Goal: Task Accomplishment & Management: Manage account settings

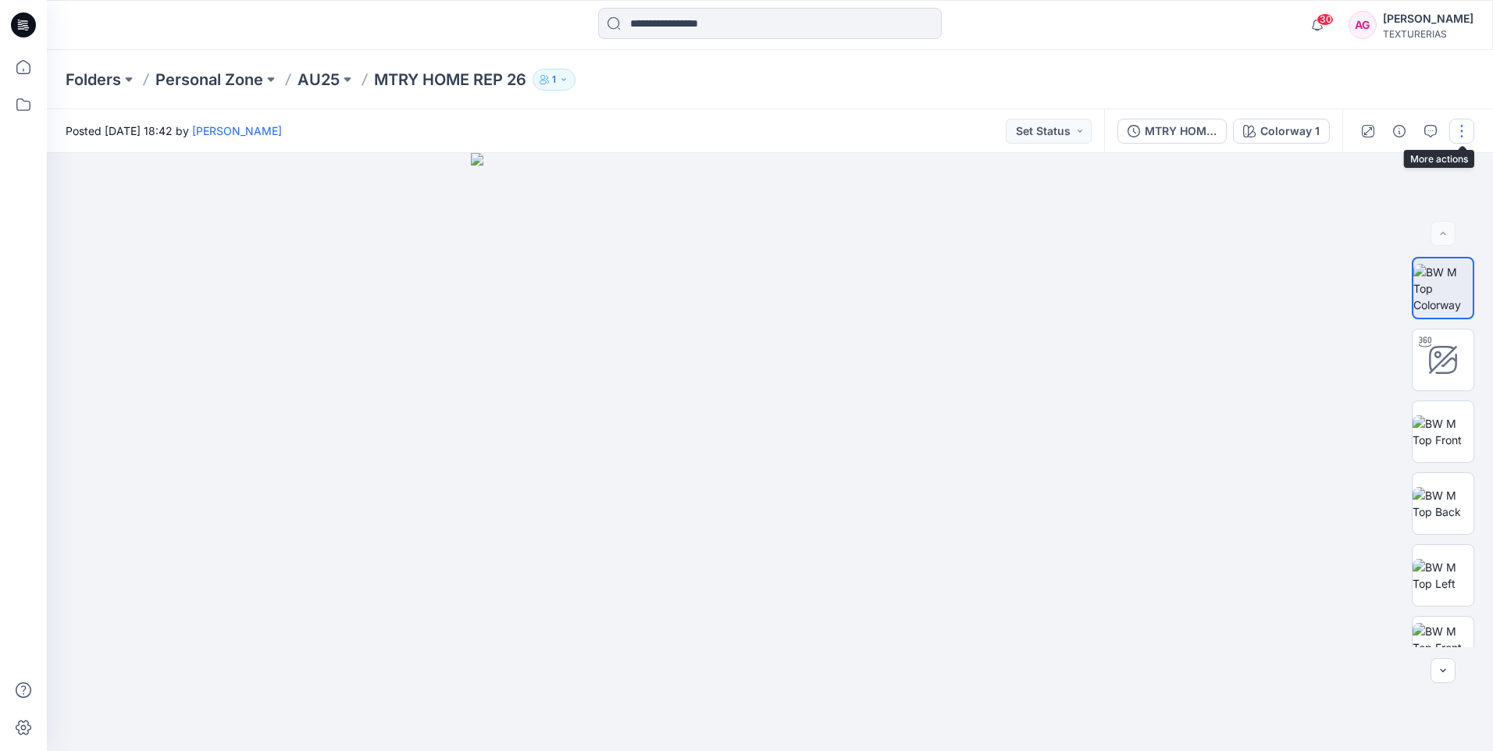
click at [1455, 128] on button "button" at bounding box center [1462, 131] width 25 height 25
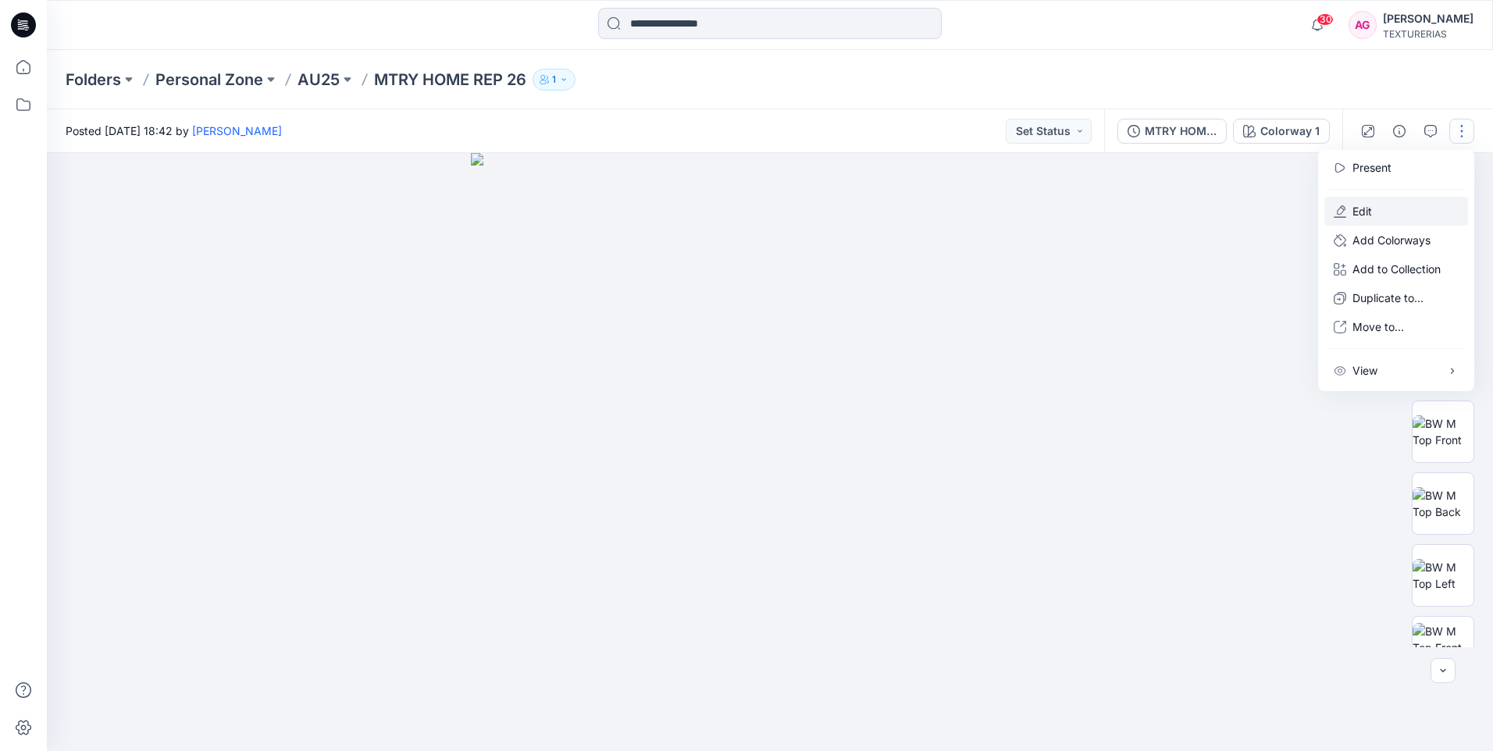
click at [1384, 215] on button "Edit" at bounding box center [1397, 211] width 144 height 29
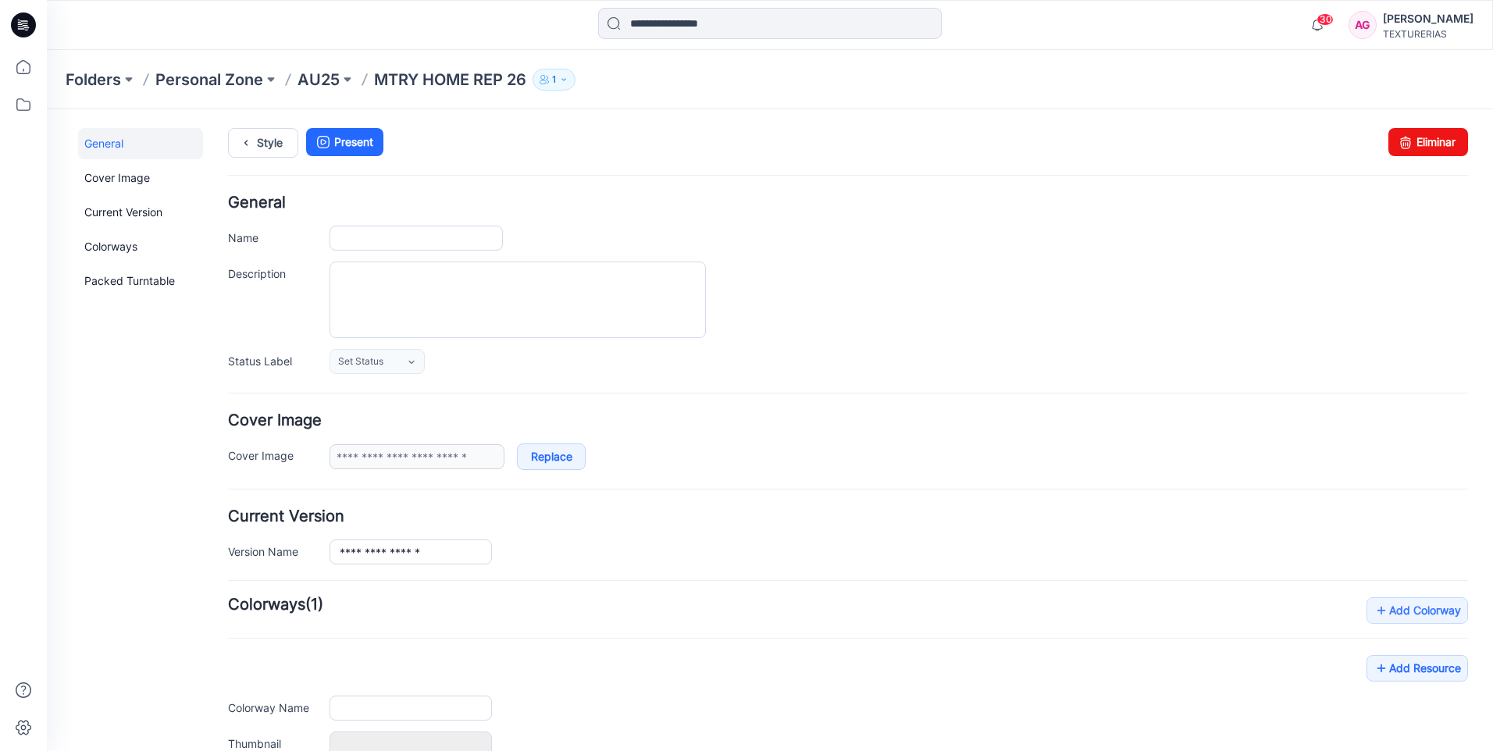
type input "**********"
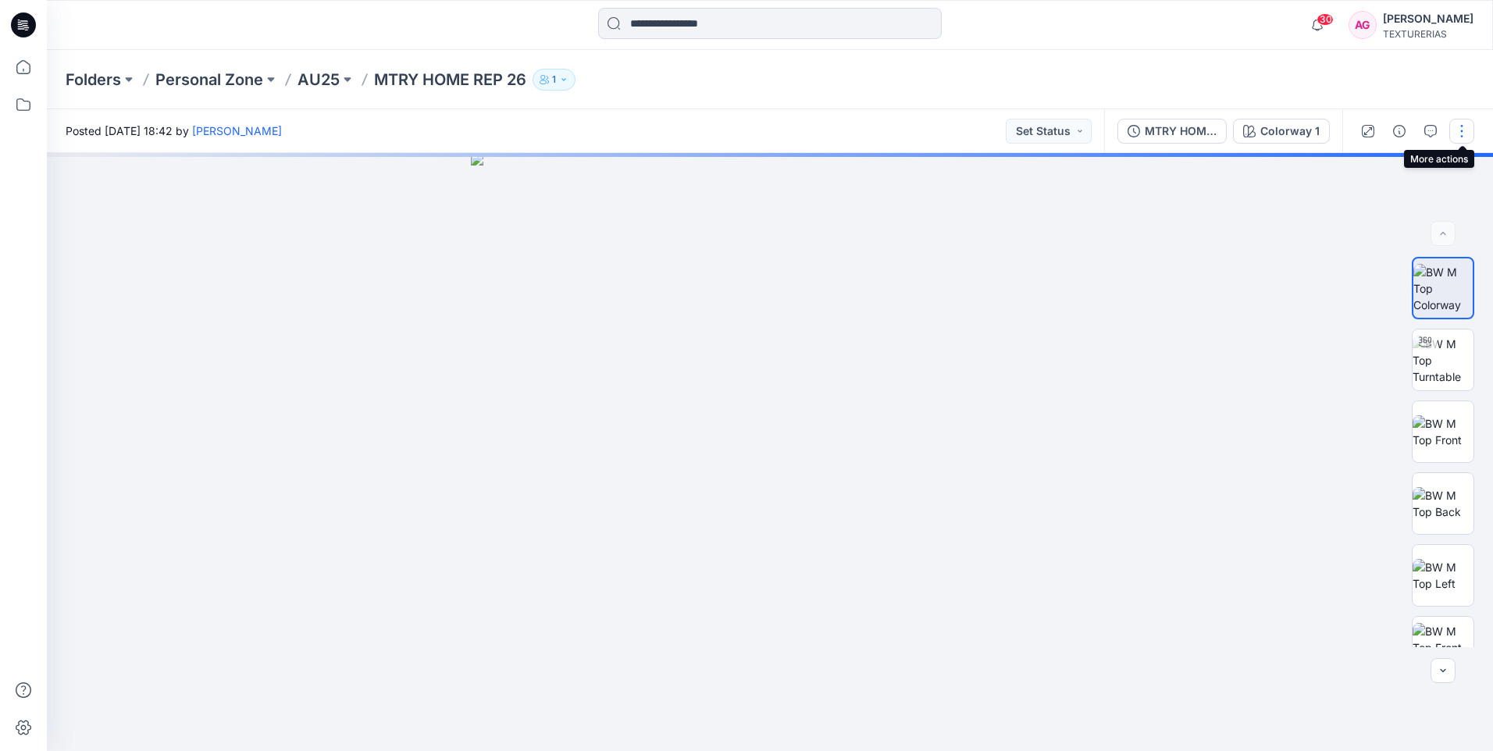
click at [1468, 129] on button "button" at bounding box center [1462, 131] width 25 height 25
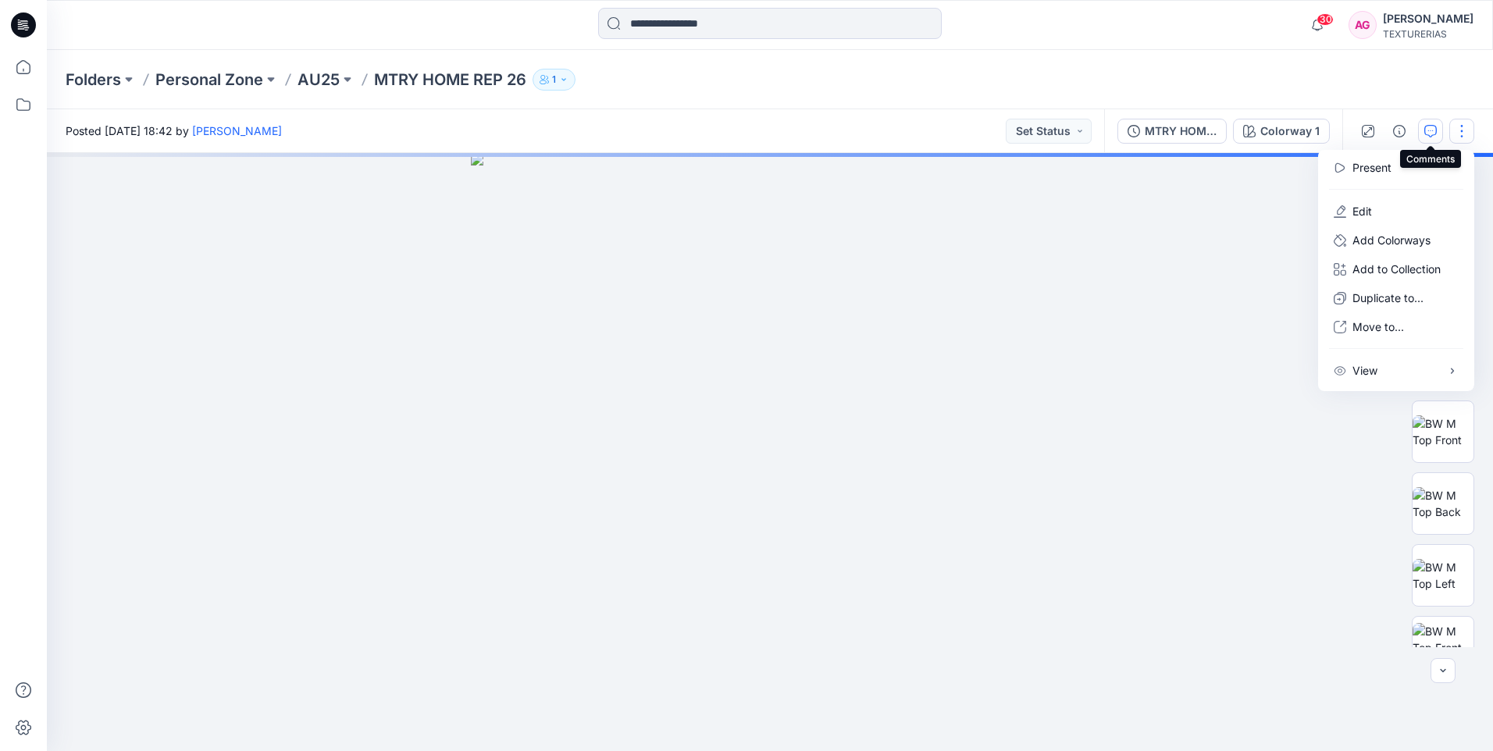
click at [1435, 128] on icon "button" at bounding box center [1431, 131] width 12 height 12
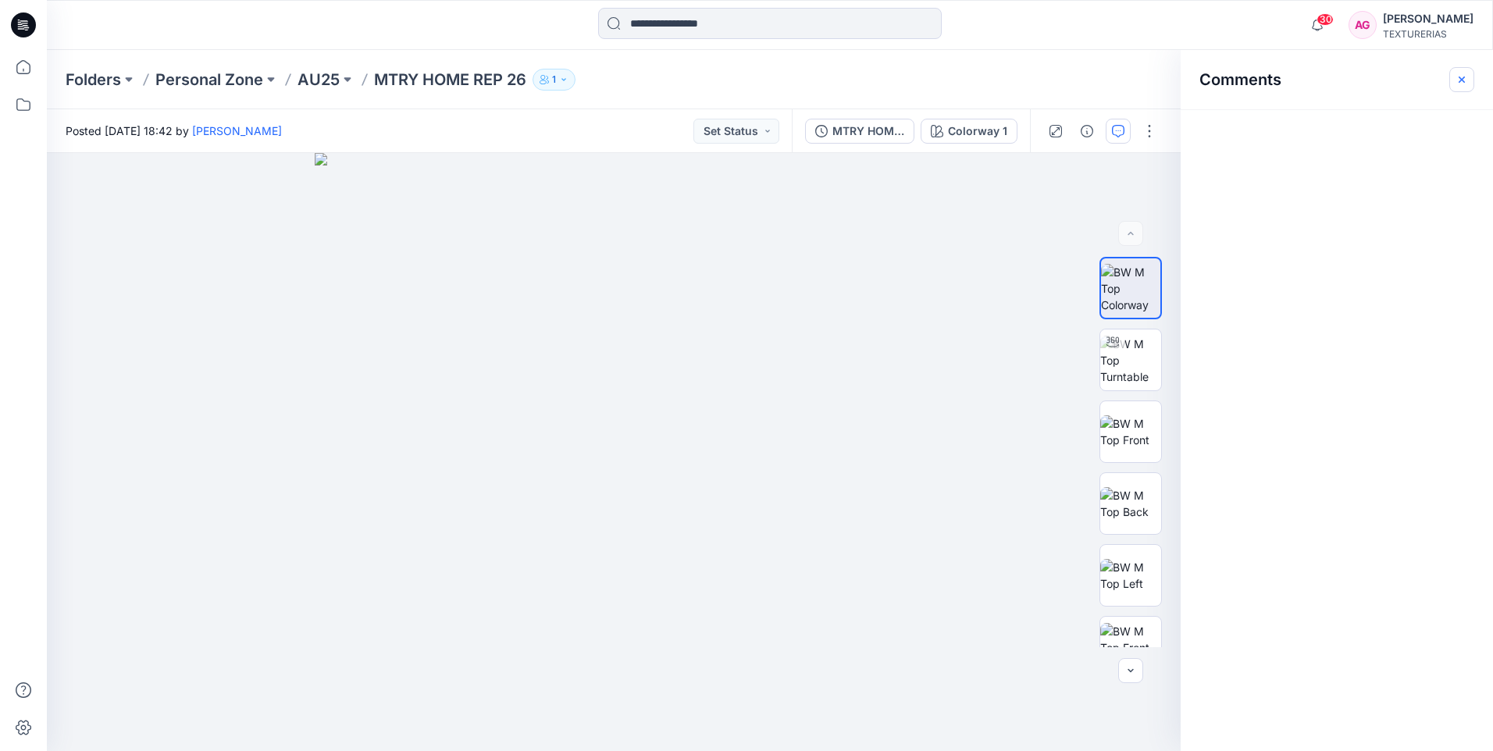
click at [1457, 80] on icon "button" at bounding box center [1462, 79] width 12 height 12
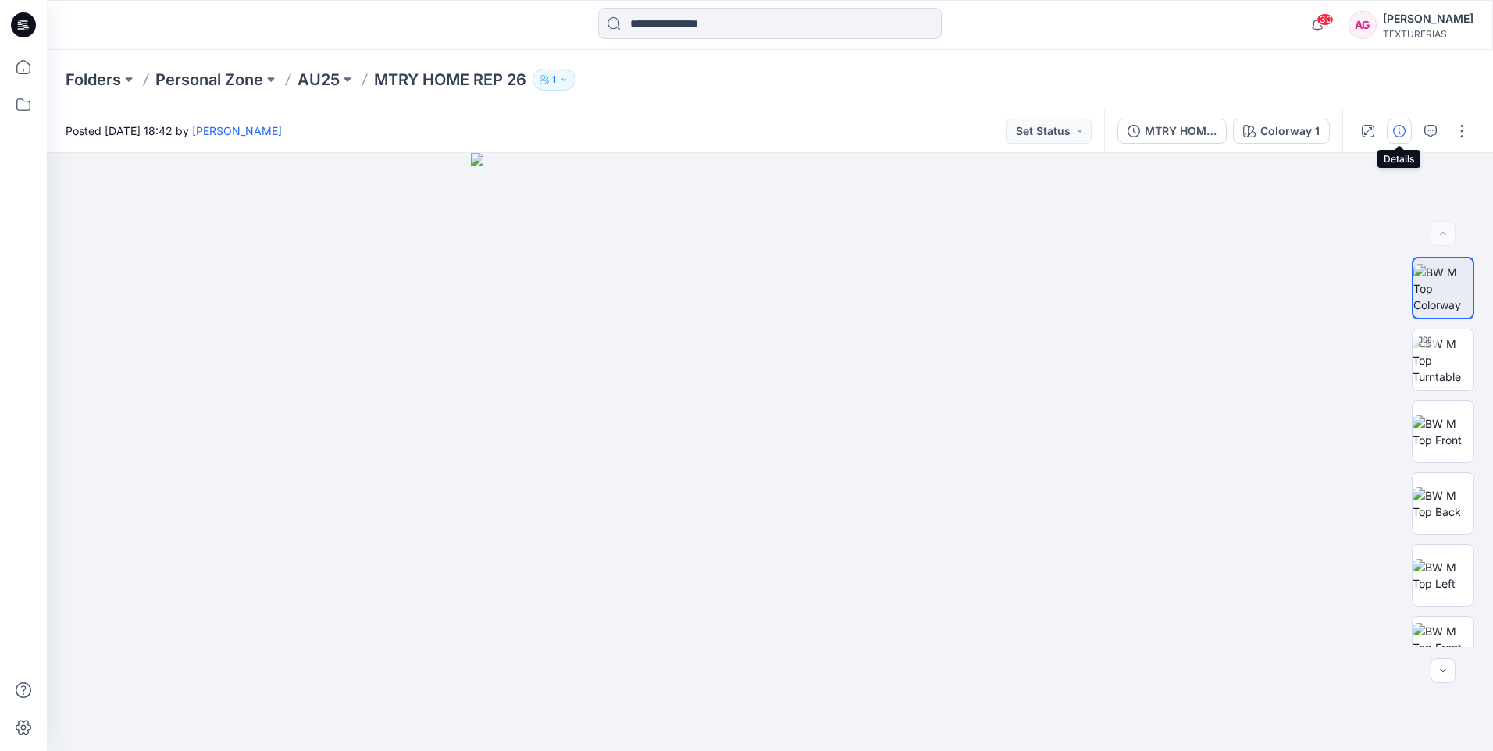
click at [1400, 134] on icon "button" at bounding box center [1399, 131] width 12 height 12
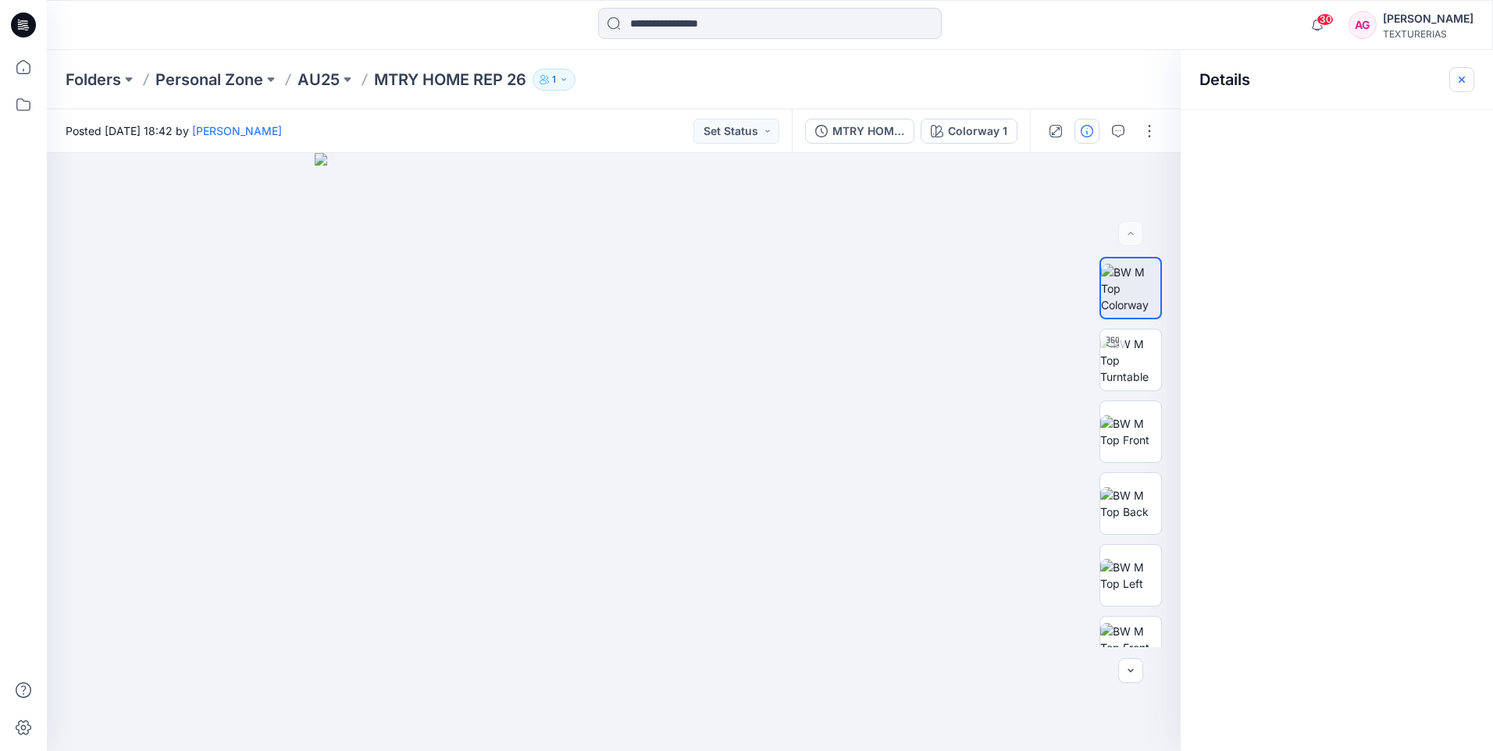
click at [1457, 78] on icon "button" at bounding box center [1462, 79] width 12 height 12
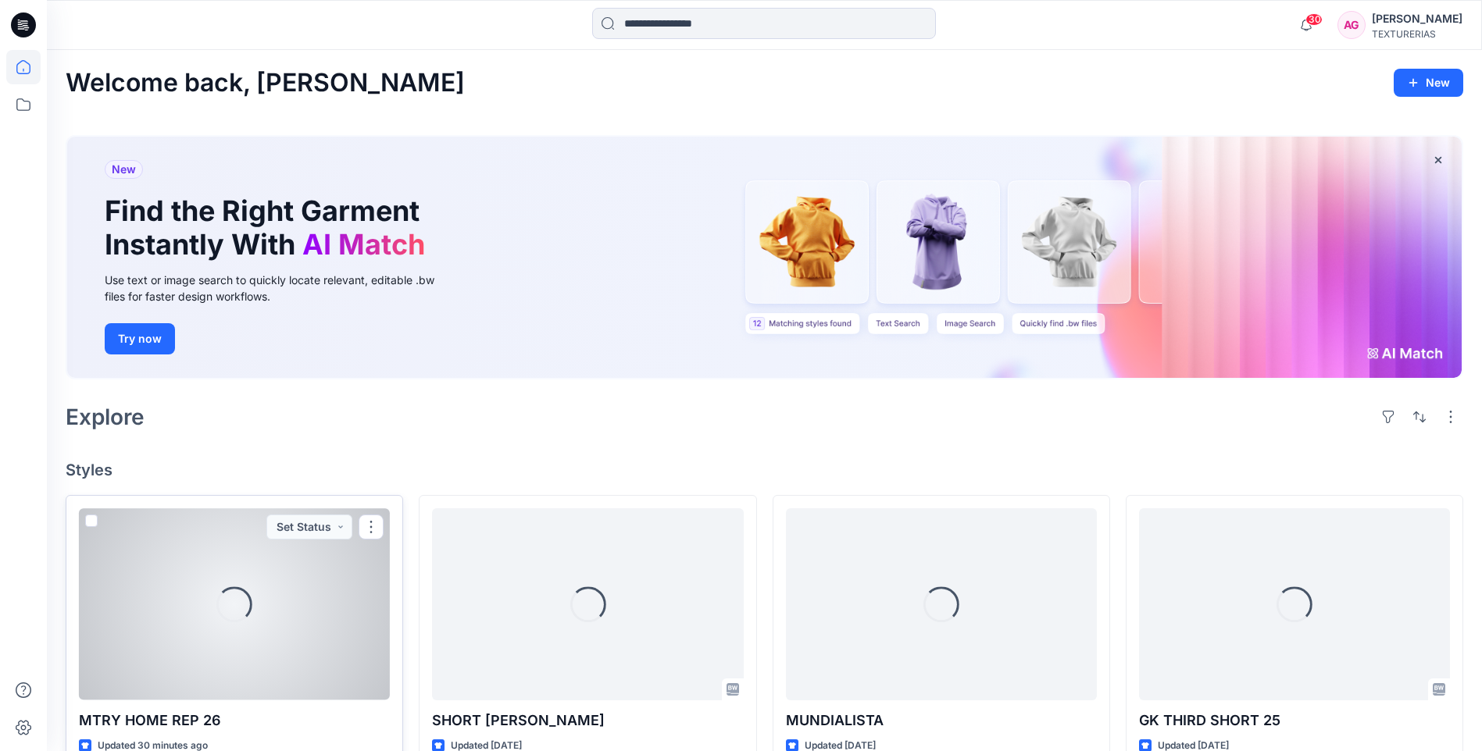
scroll to position [156, 0]
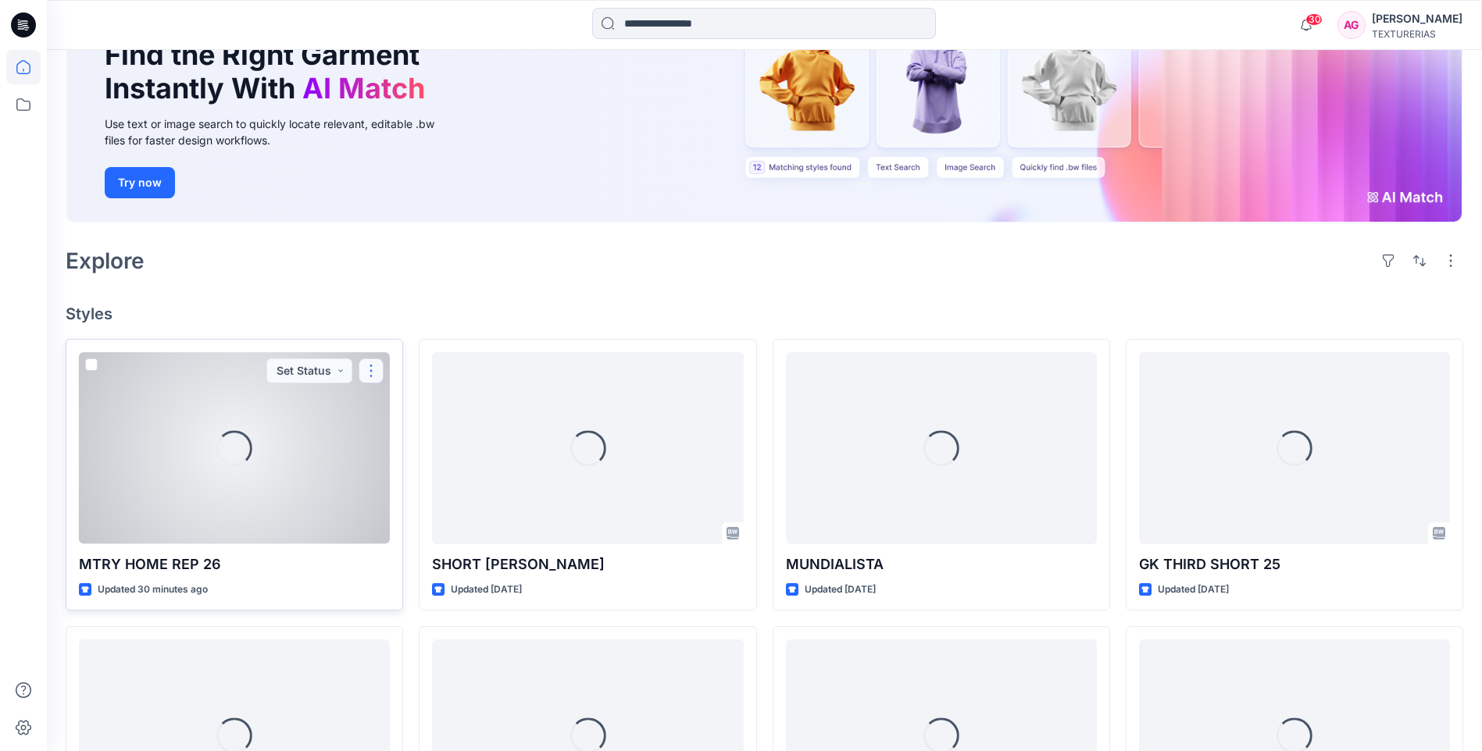
click at [369, 369] on button "button" at bounding box center [370, 370] width 25 height 25
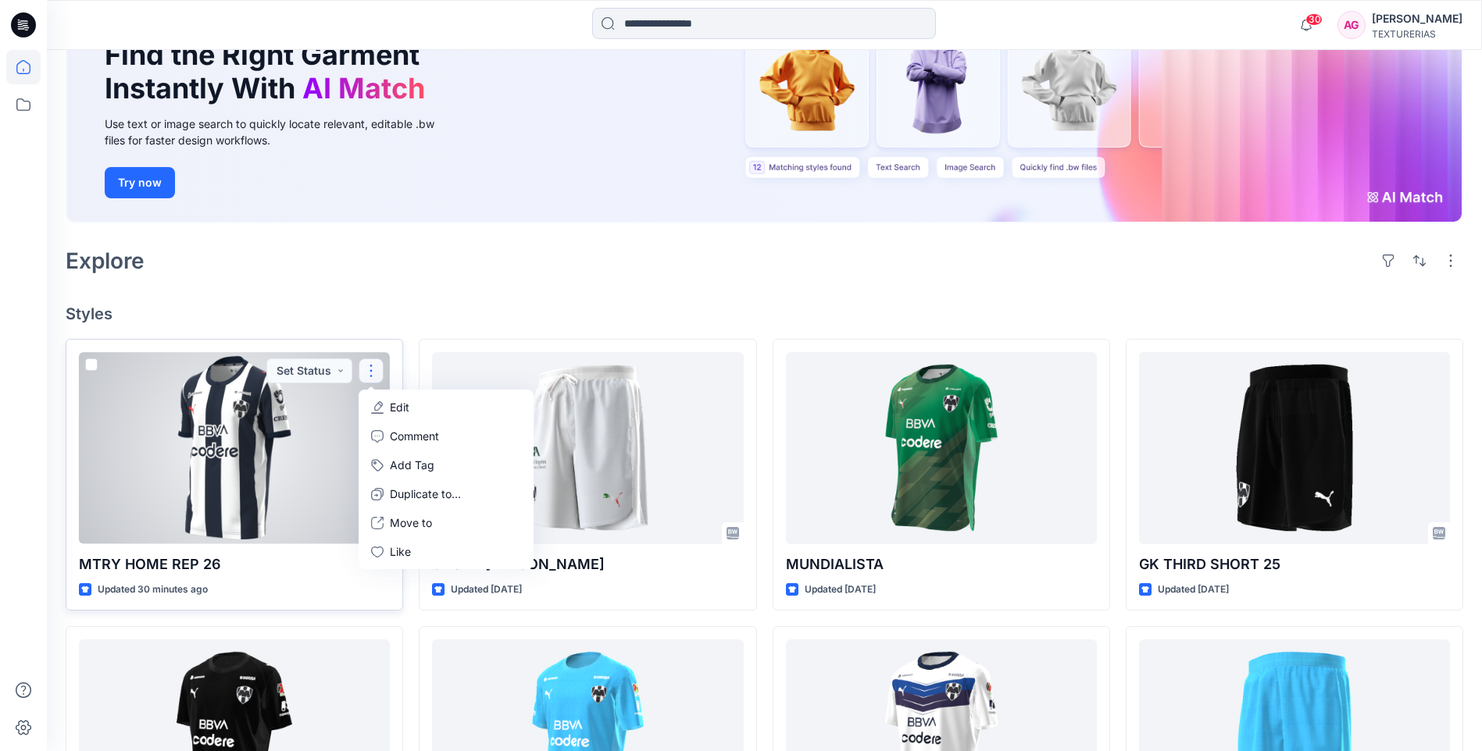
click at [322, 588] on div "Updated 30 minutes ago" at bounding box center [234, 590] width 311 height 16
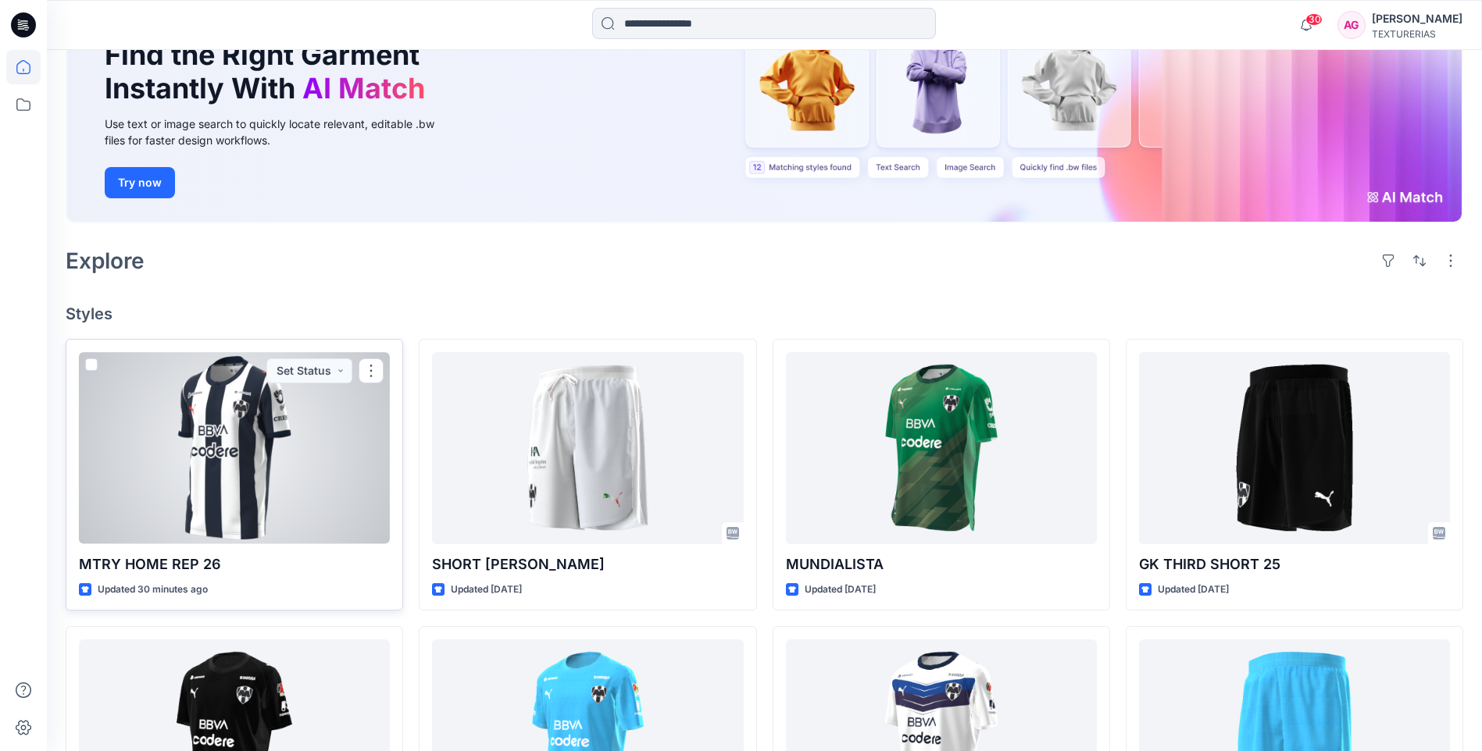
click at [287, 554] on p "MTRY HOME REP 26" at bounding box center [234, 565] width 311 height 22
click at [307, 476] on div at bounding box center [234, 447] width 311 height 191
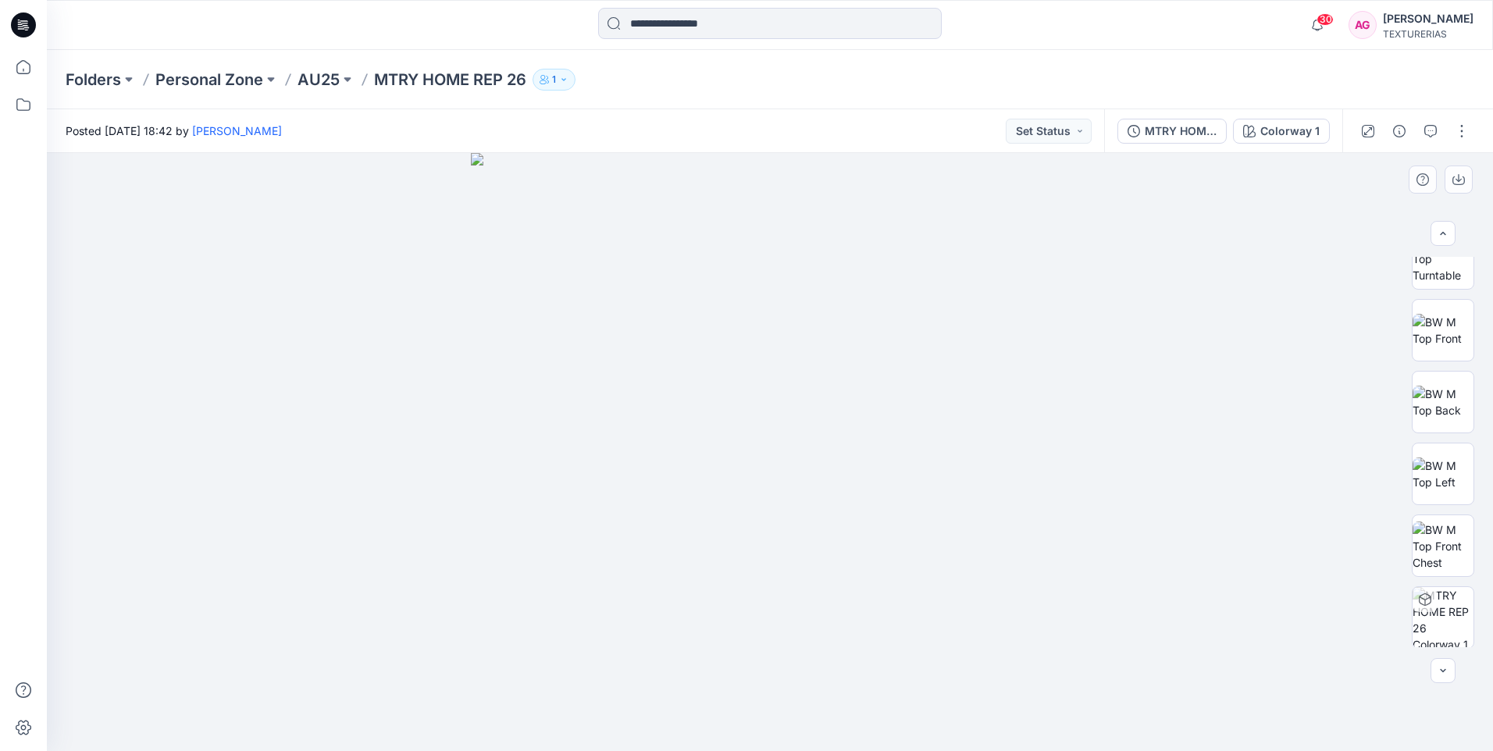
scroll to position [103, 0]
click at [1439, 675] on div at bounding box center [1443, 670] width 25 height 25
click at [1449, 668] on div at bounding box center [1443, 670] width 25 height 25
click at [1415, 185] on button "button" at bounding box center [1423, 180] width 28 height 28
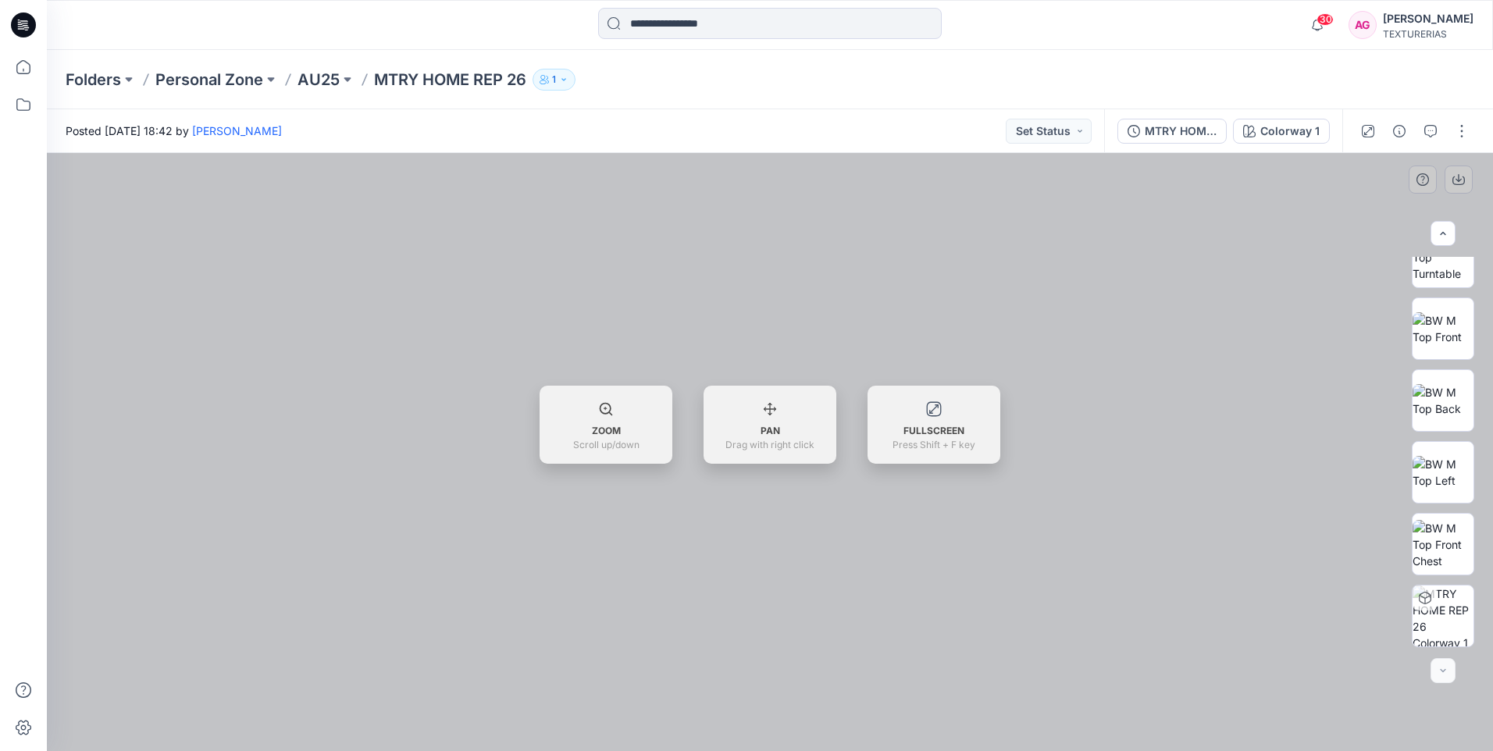
drag, startPoint x: 1394, startPoint y: 215, endPoint x: 1385, endPoint y: 216, distance: 9.4
click at [1393, 215] on div at bounding box center [770, 452] width 1446 height 598
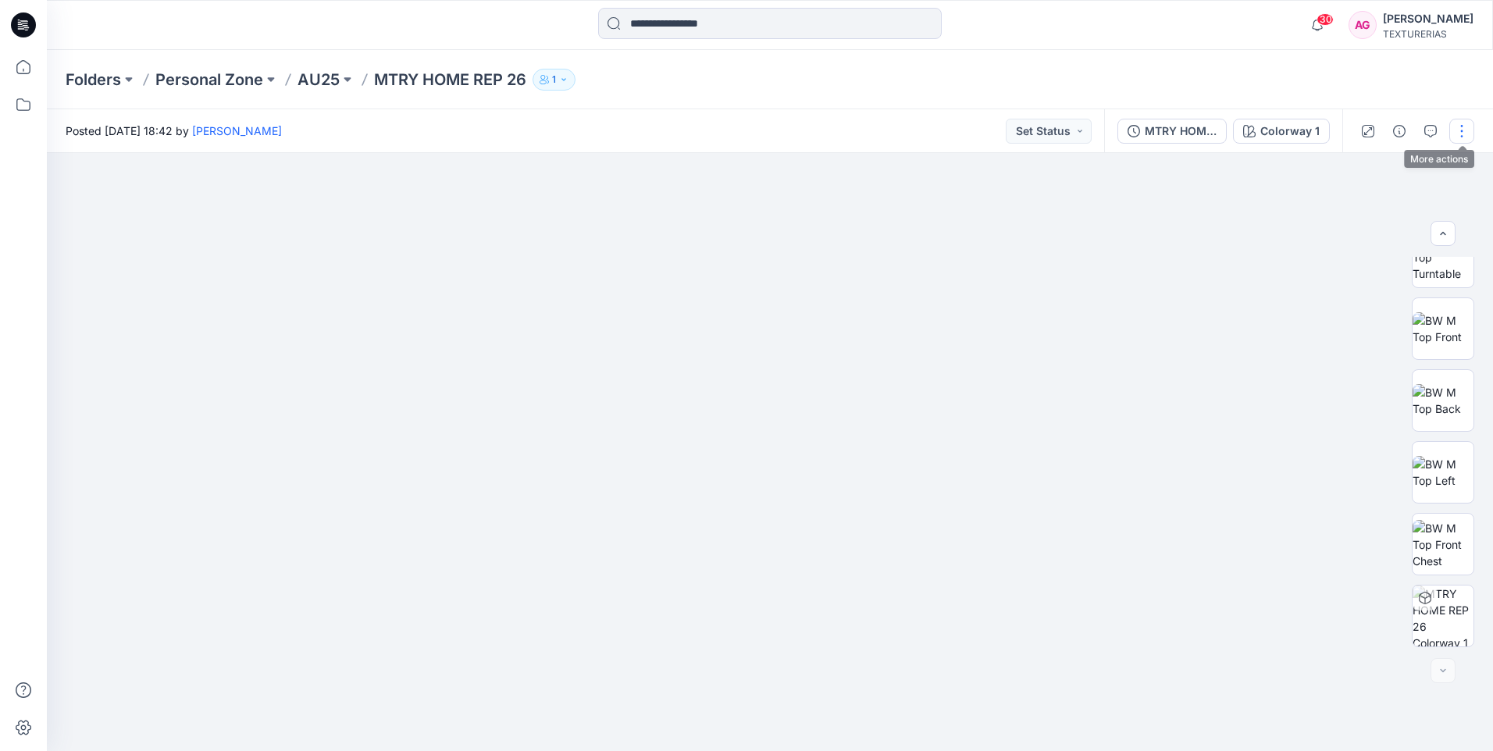
click at [1461, 136] on button "button" at bounding box center [1462, 131] width 25 height 25
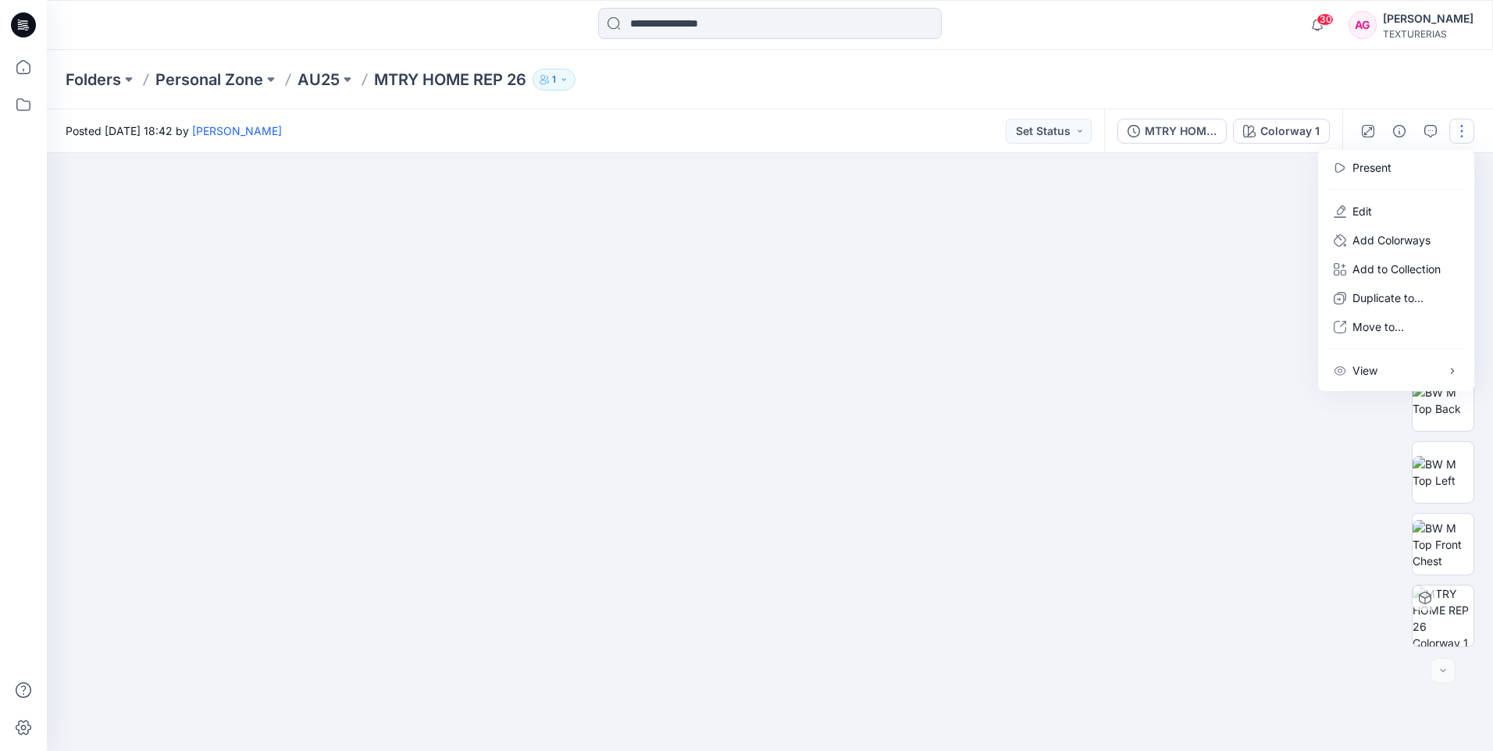
click at [1225, 283] on div at bounding box center [770, 452] width 1446 height 598
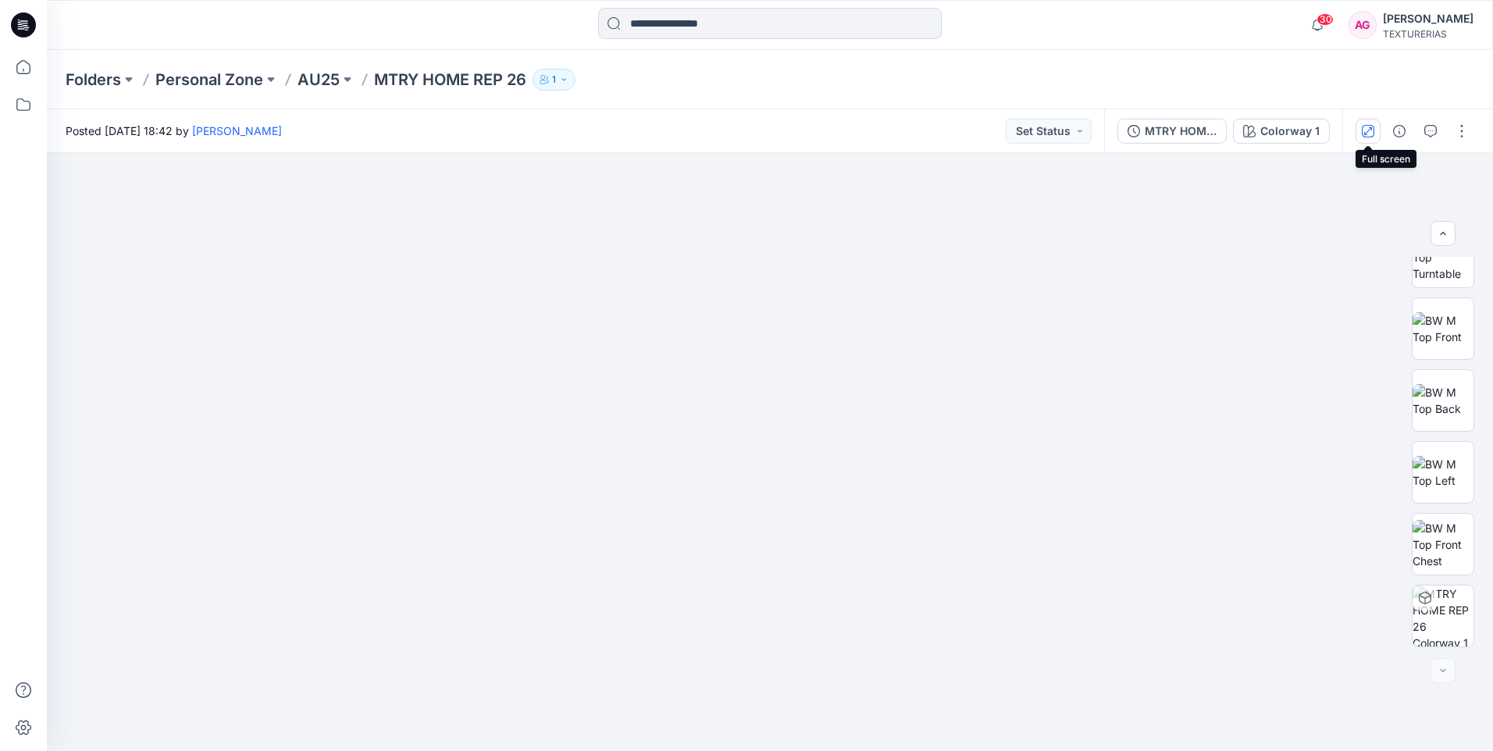
click at [1368, 137] on button "button" at bounding box center [1368, 131] width 25 height 25
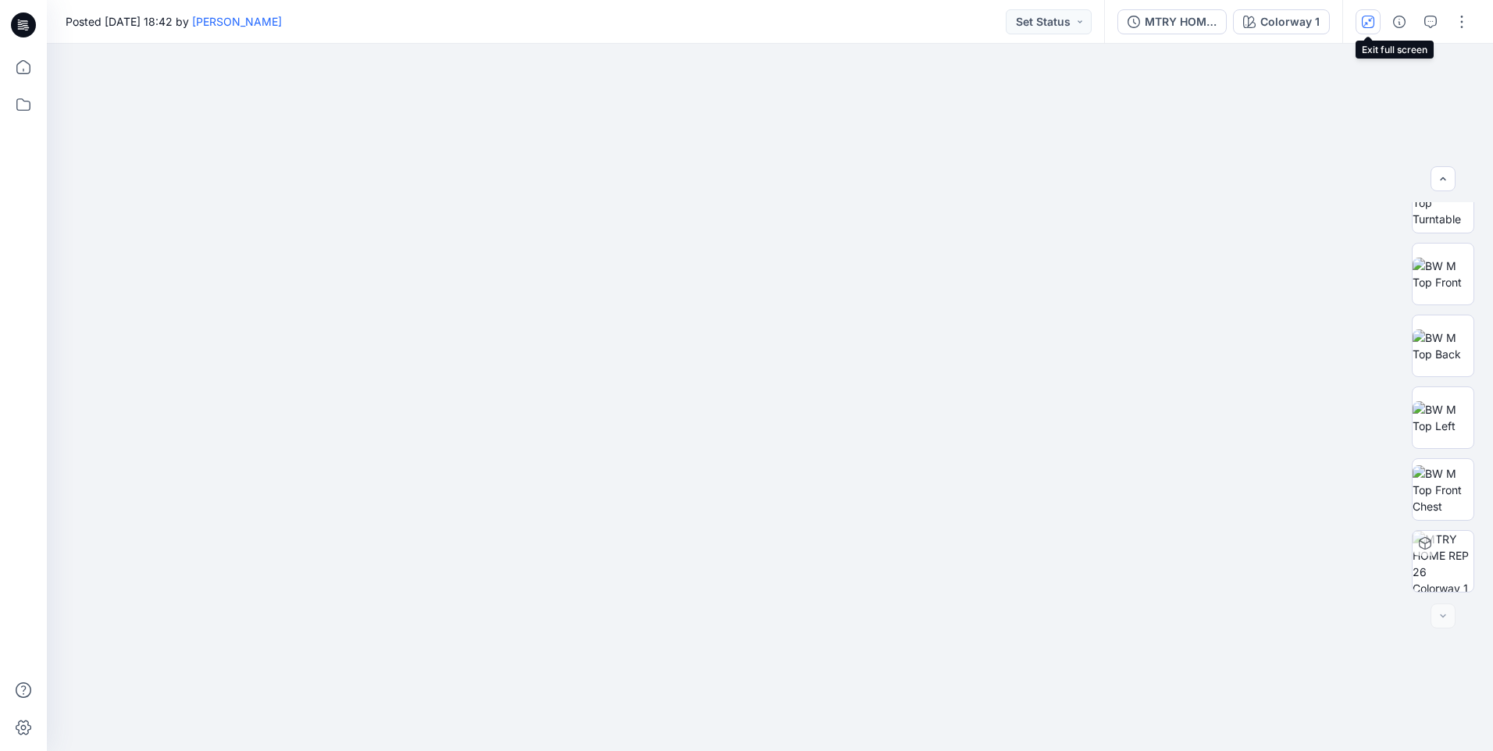
click at [1363, 27] on icon "button" at bounding box center [1368, 22] width 12 height 12
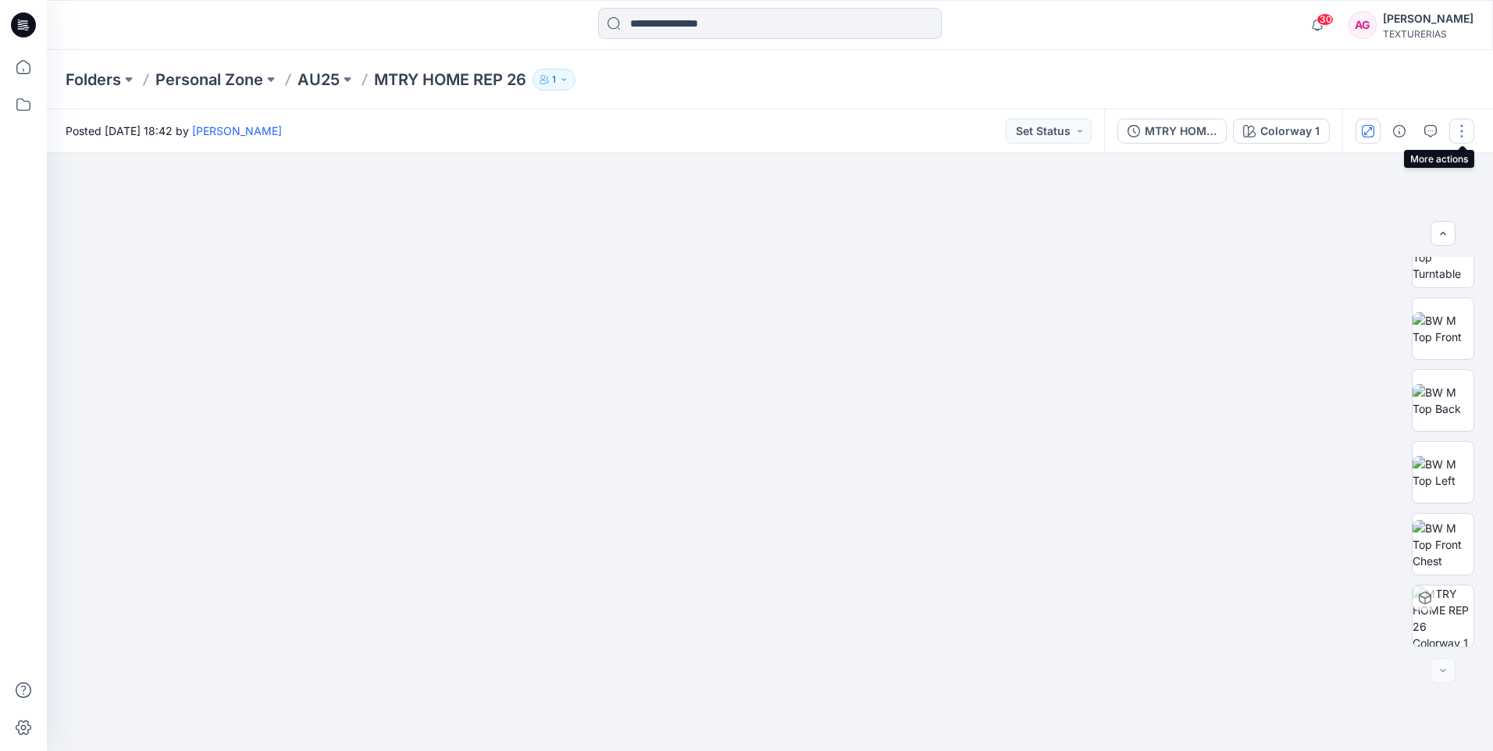
click at [1453, 136] on button "button" at bounding box center [1462, 131] width 25 height 25
click at [1363, 213] on p "Edit" at bounding box center [1363, 211] width 20 height 16
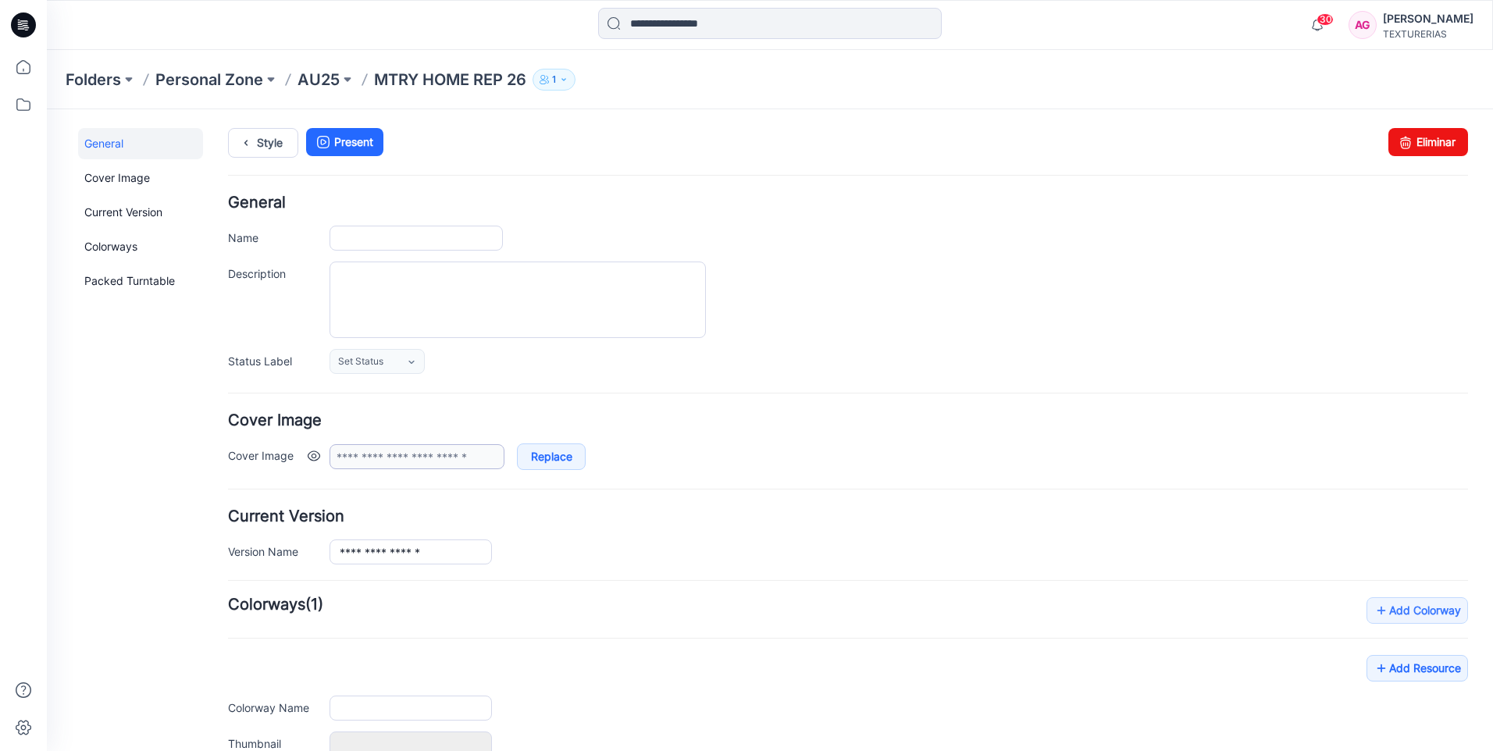
type input "**********"
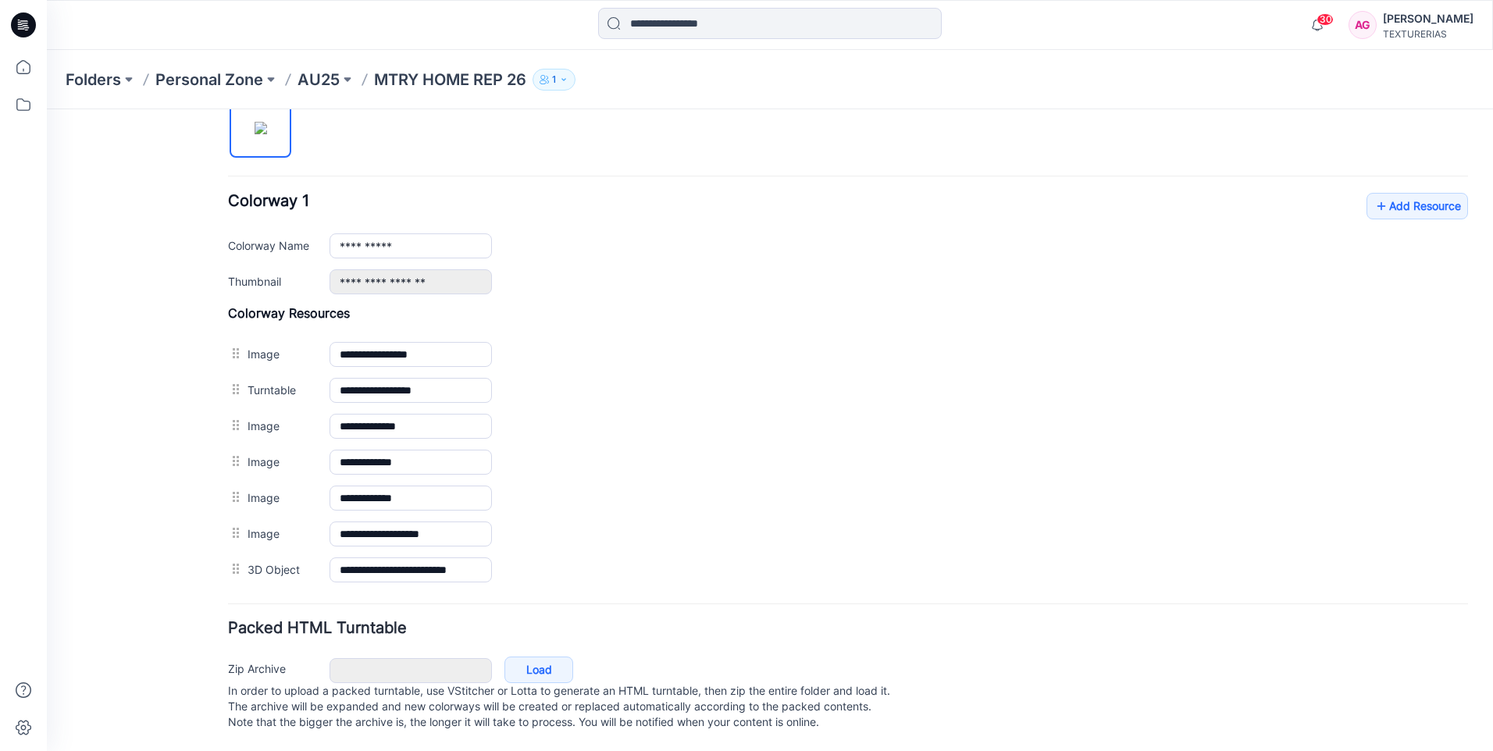
scroll to position [558, 0]
click at [533, 657] on link "Load" at bounding box center [539, 670] width 69 height 27
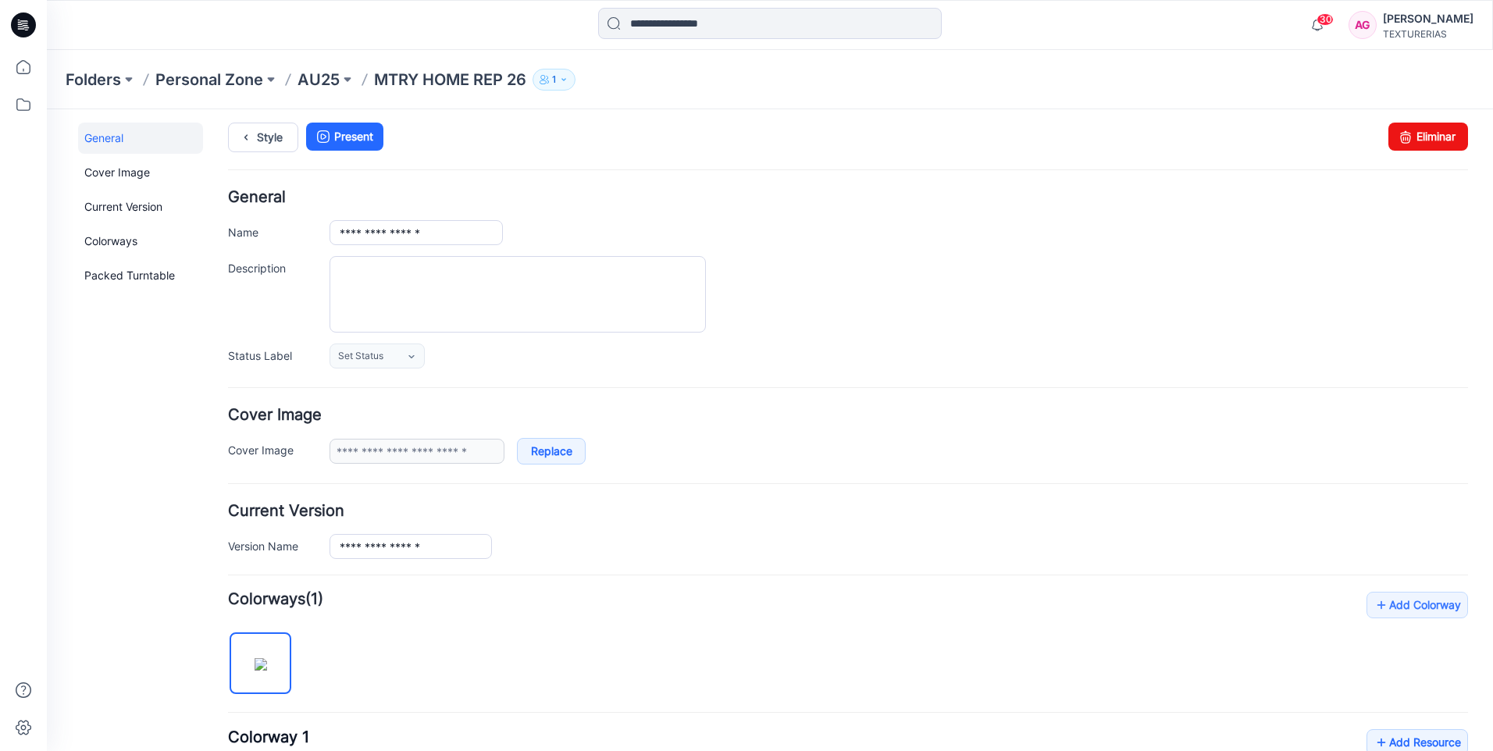
scroll to position [0, 0]
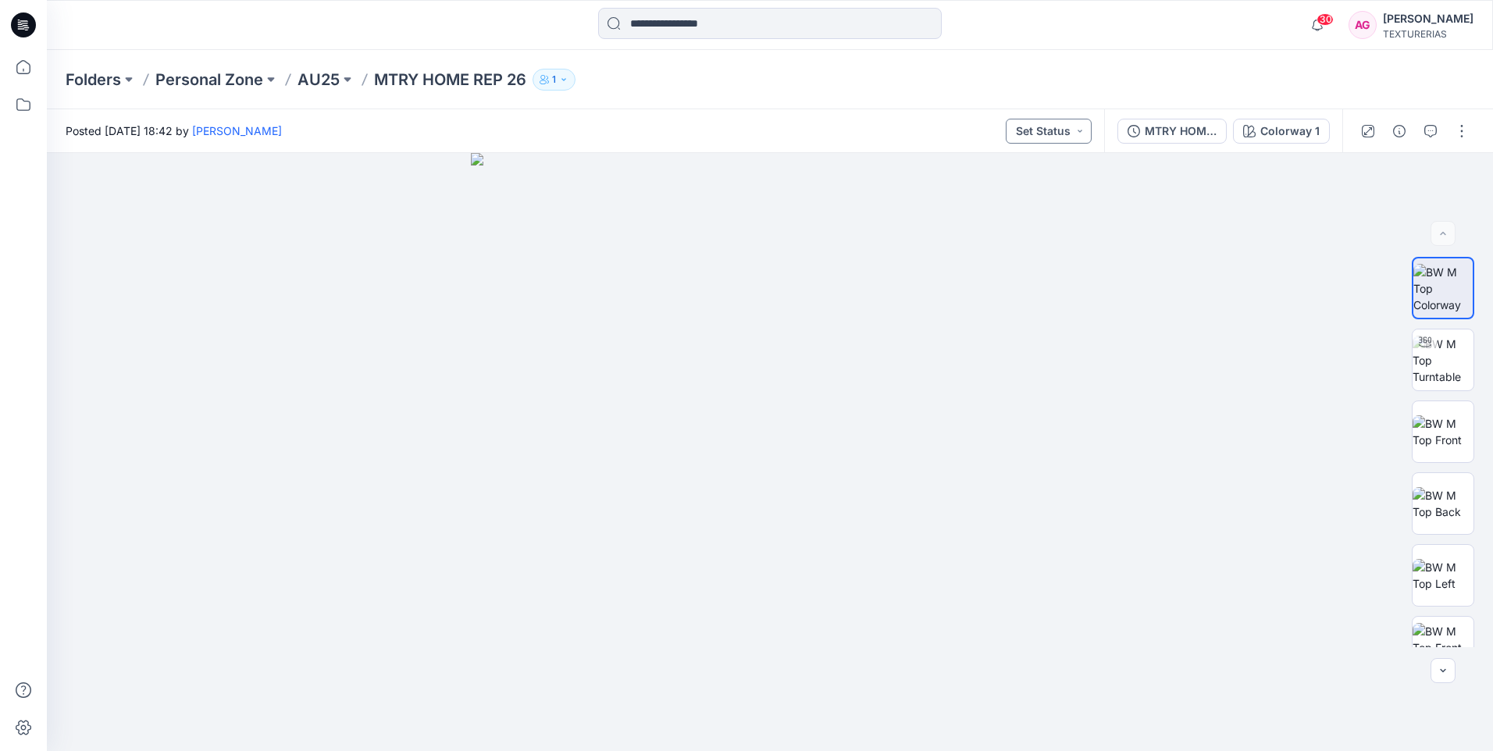
click at [1053, 136] on button "Set Status" at bounding box center [1049, 131] width 86 height 25
click at [886, 139] on div "Posted Tuesday, September 30, 2025 18:42 by Alejandra G Set Status Set Status A…" at bounding box center [575, 130] width 1057 height 43
click at [1462, 130] on button "button" at bounding box center [1462, 131] width 25 height 25
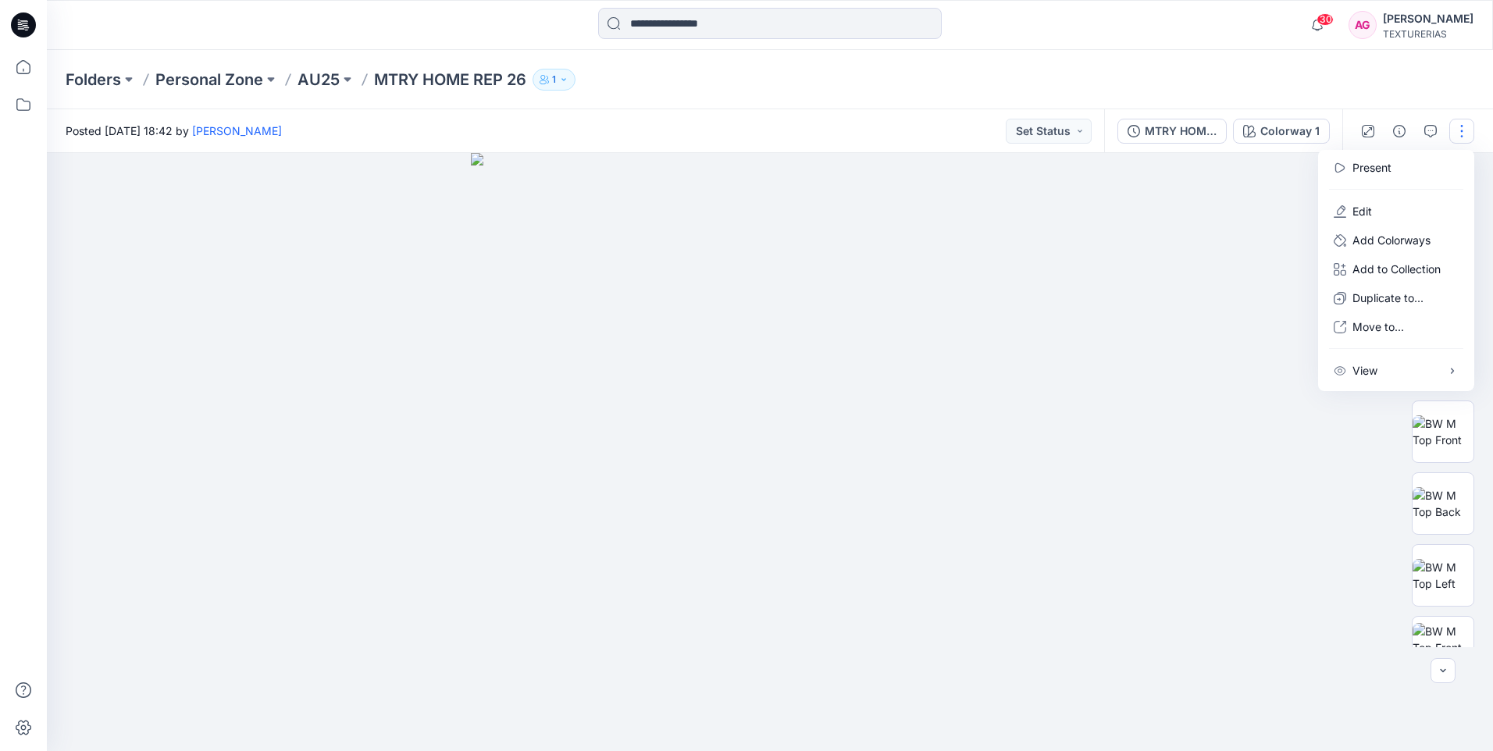
click at [1105, 387] on div at bounding box center [770, 452] width 1446 height 598
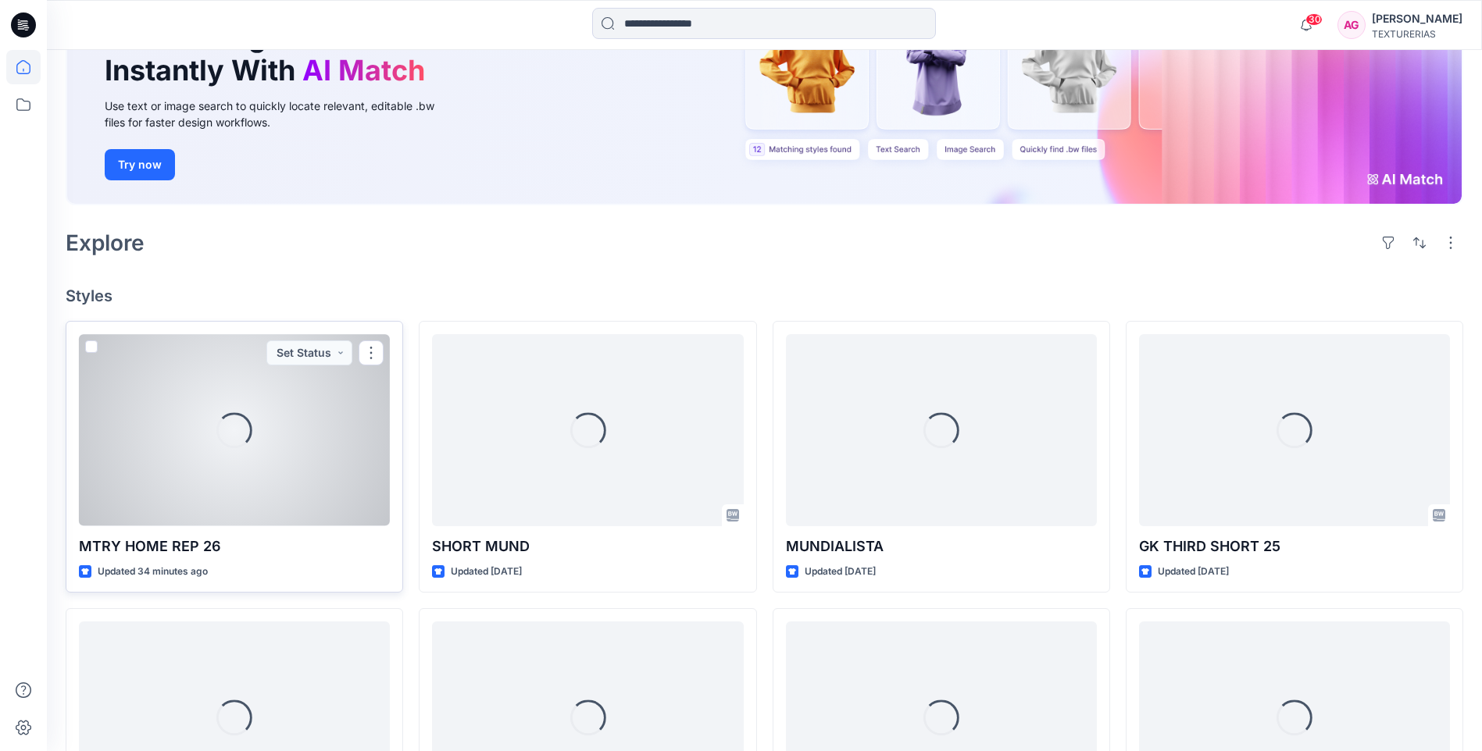
scroll to position [234, 0]
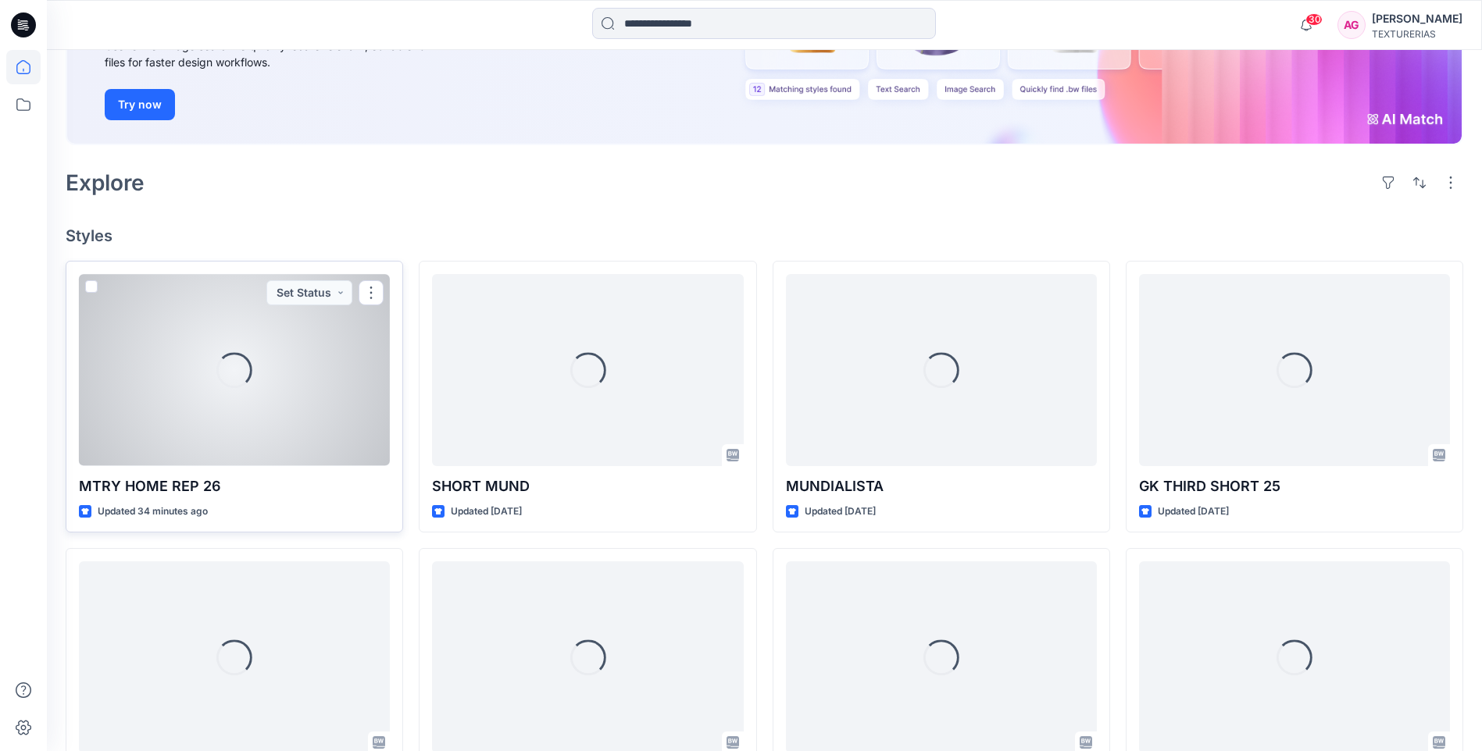
click at [91, 287] on span at bounding box center [91, 286] width 12 height 12
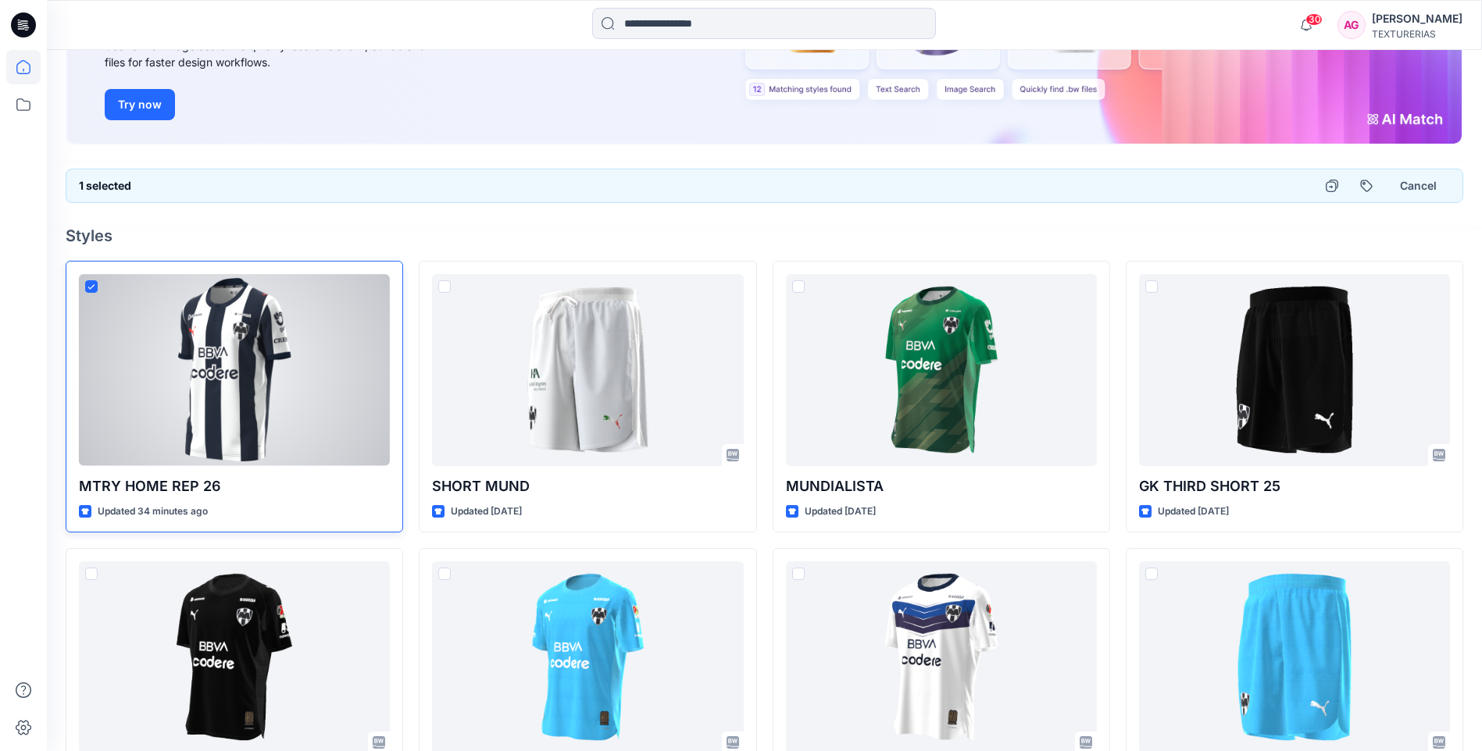
click at [90, 281] on span at bounding box center [91, 286] width 12 height 12
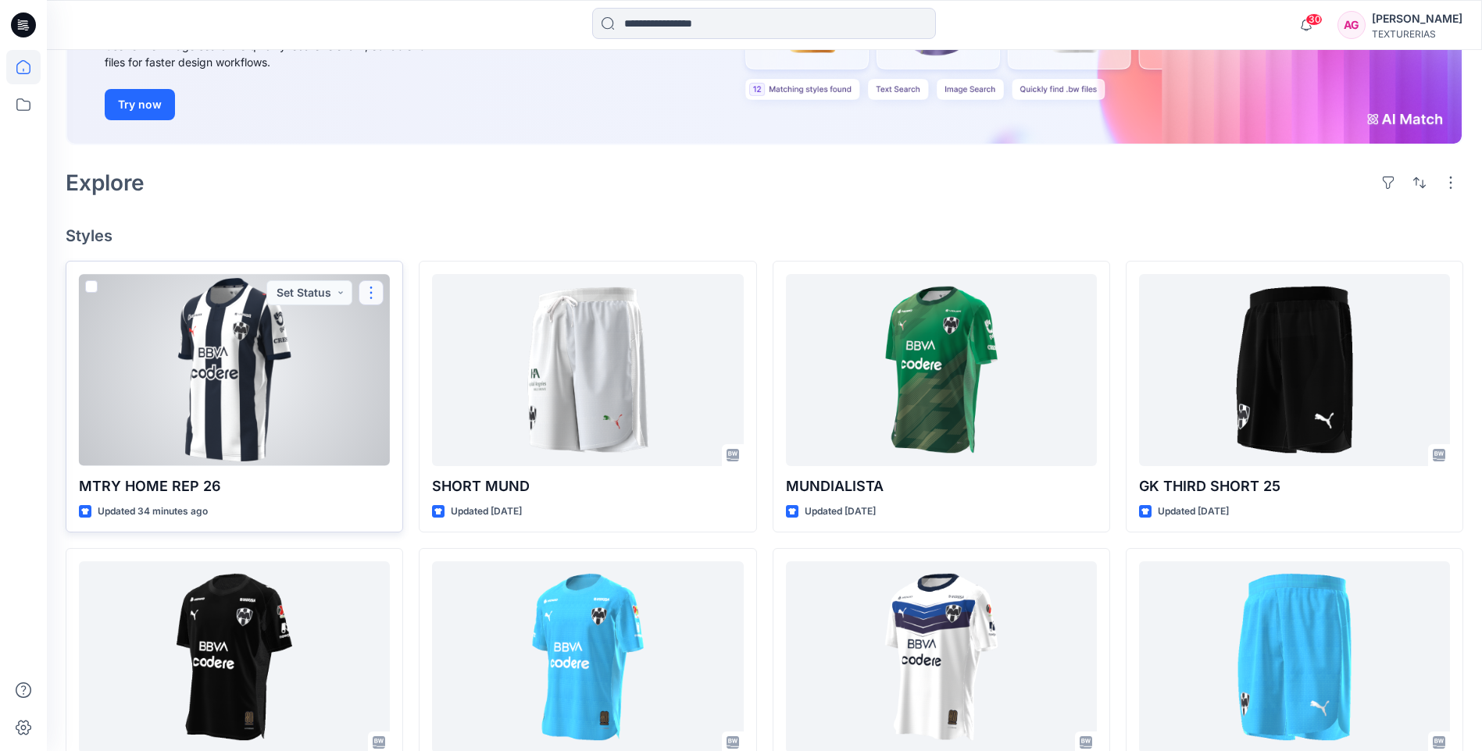
click at [368, 294] on button "button" at bounding box center [370, 292] width 25 height 25
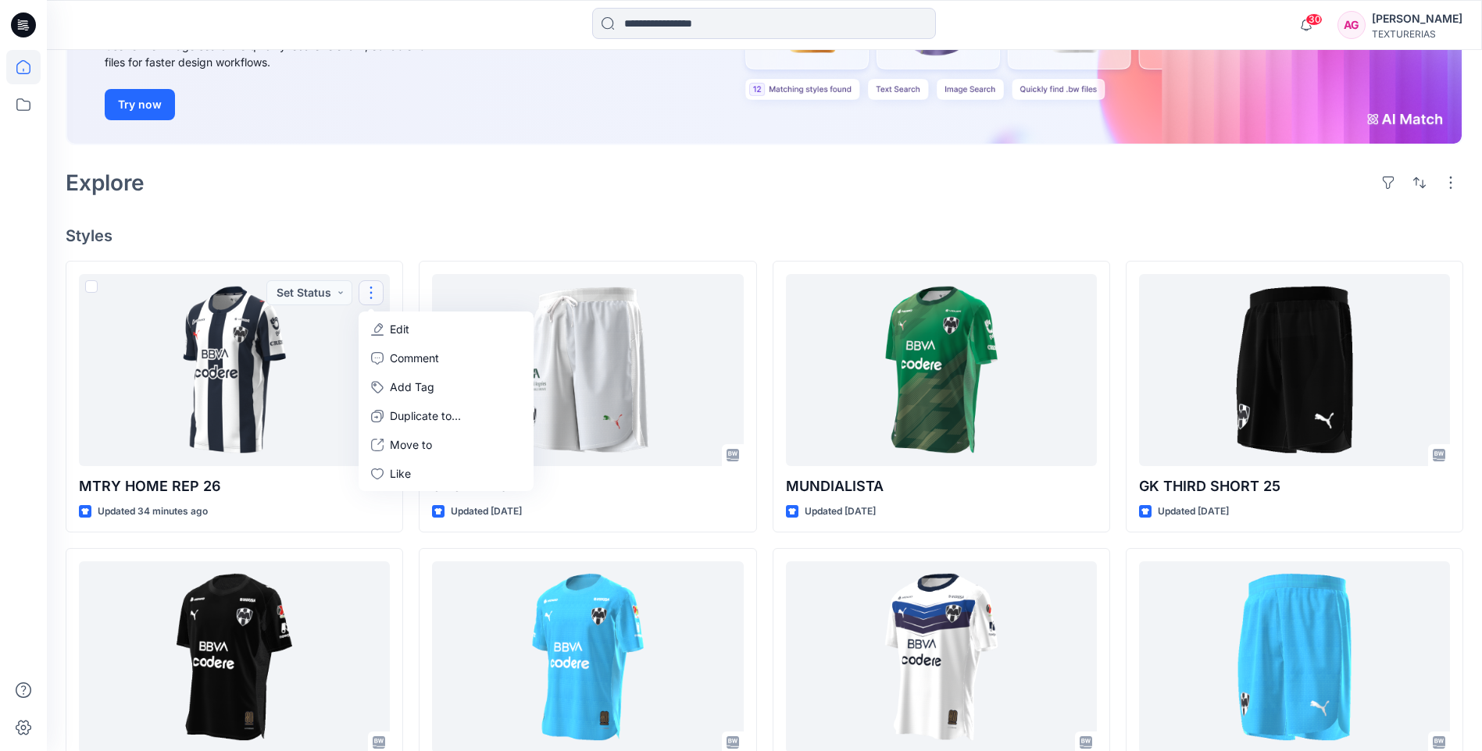
click at [412, 187] on div "Explore" at bounding box center [764, 182] width 1397 height 37
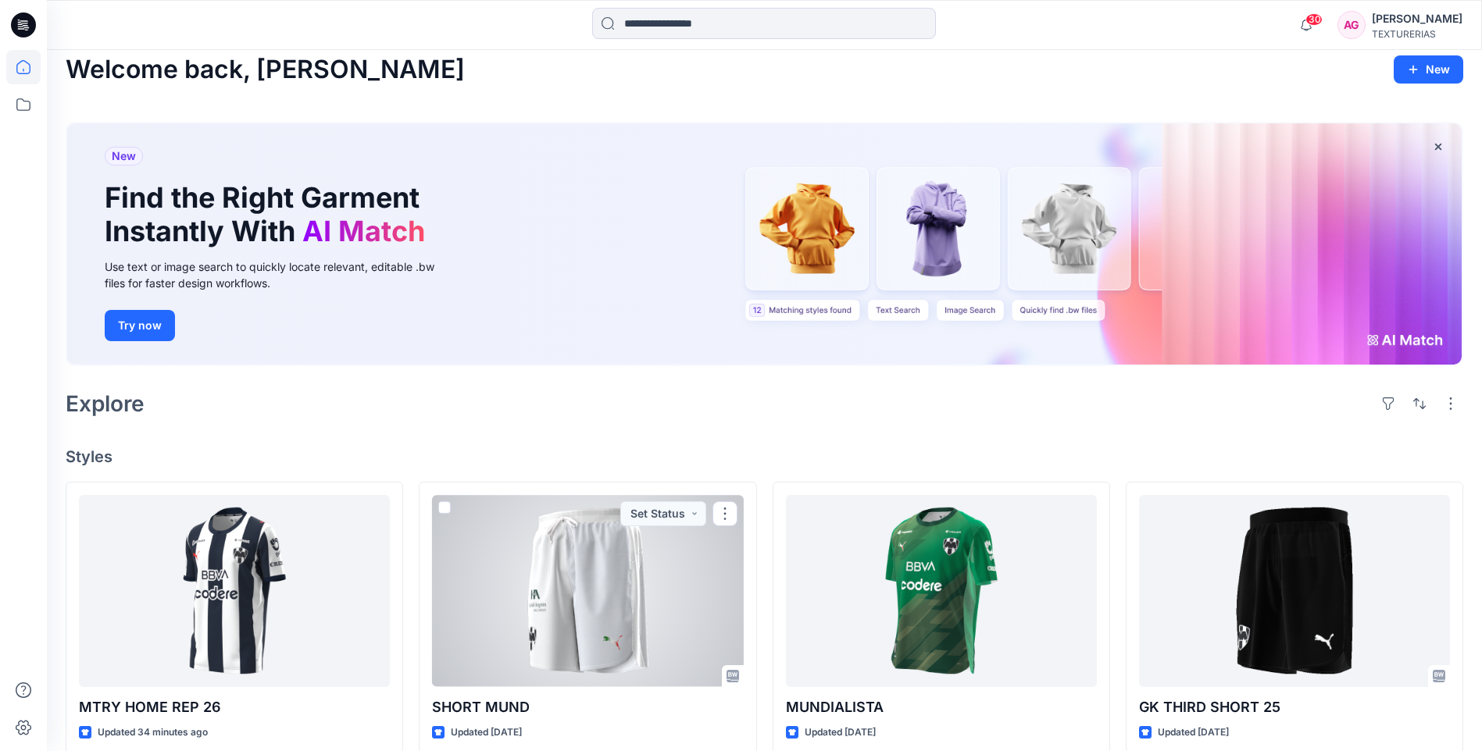
scroll to position [0, 0]
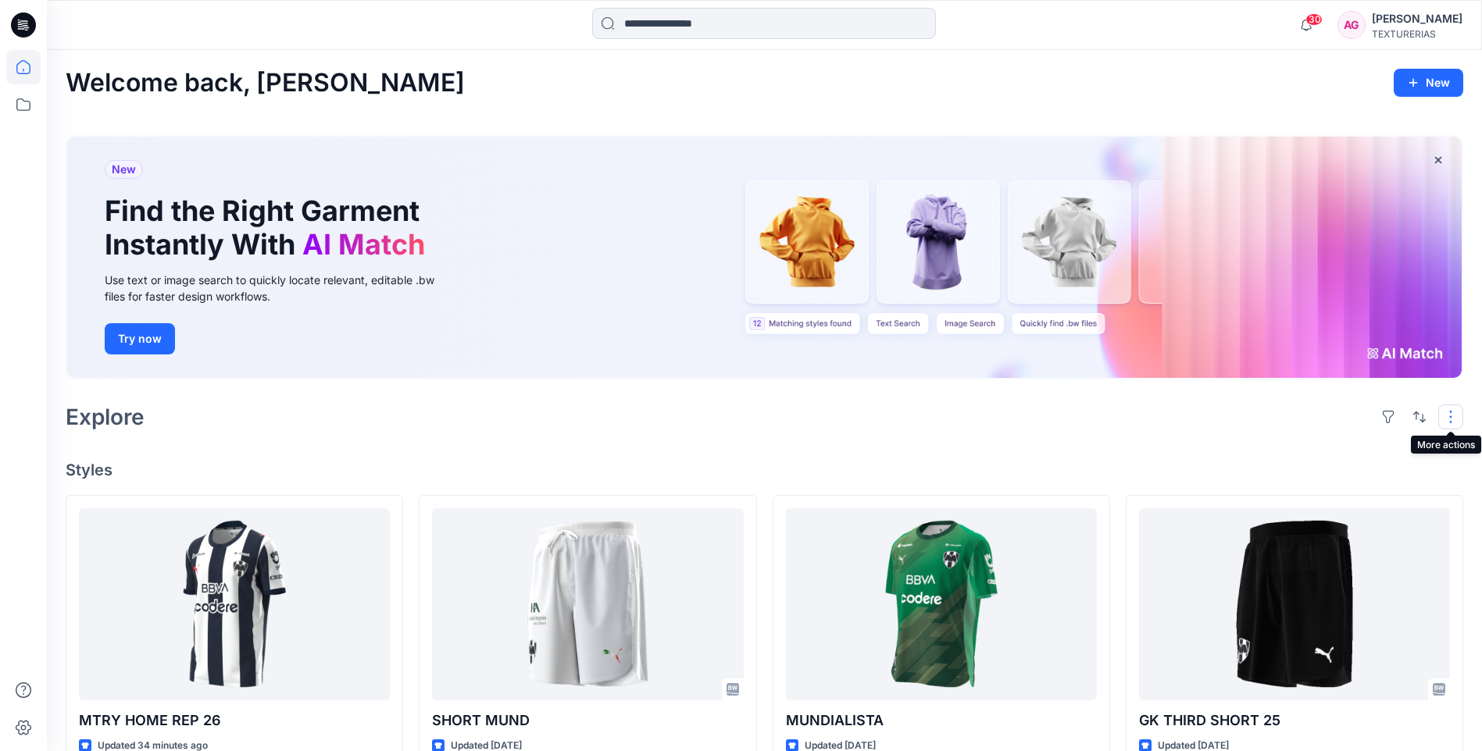
click at [1444, 422] on button "button" at bounding box center [1450, 417] width 25 height 25
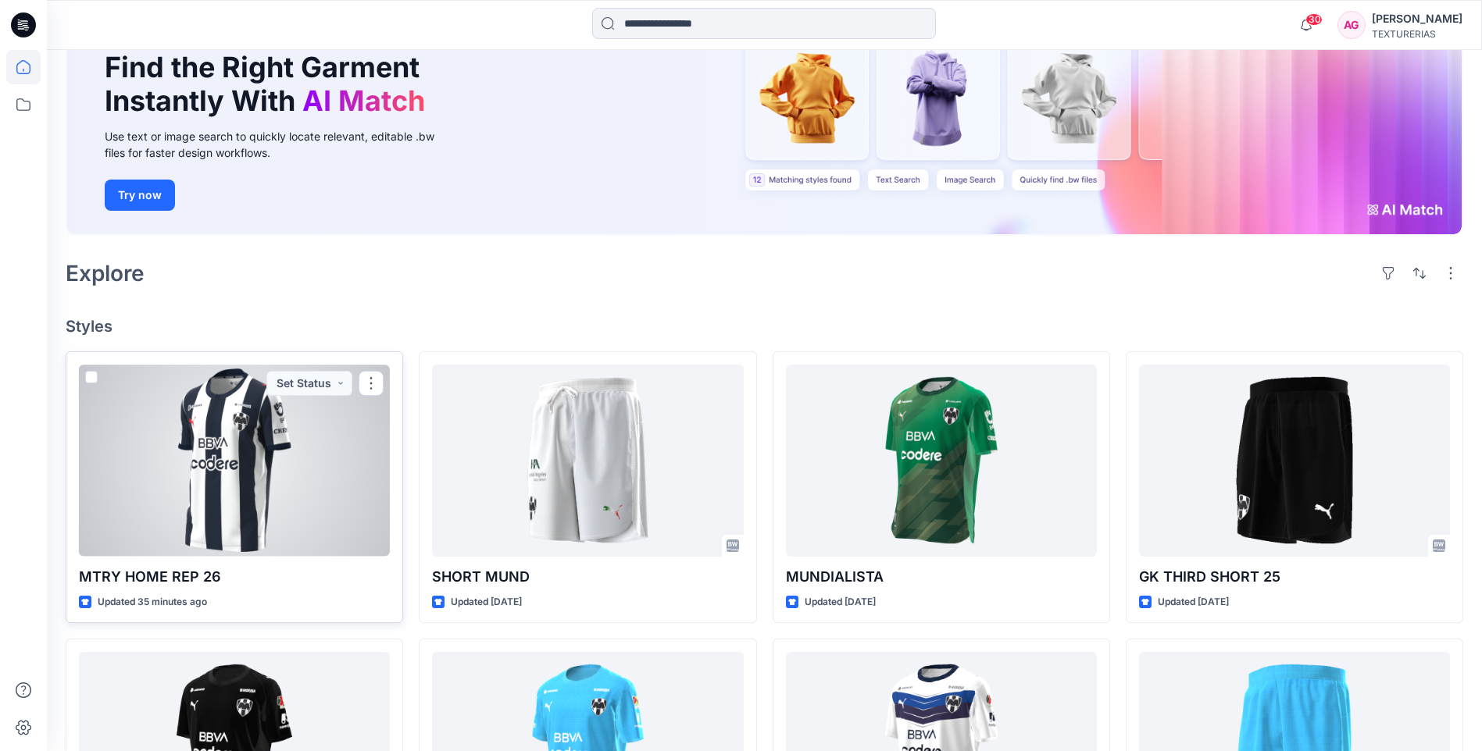
scroll to position [156, 0]
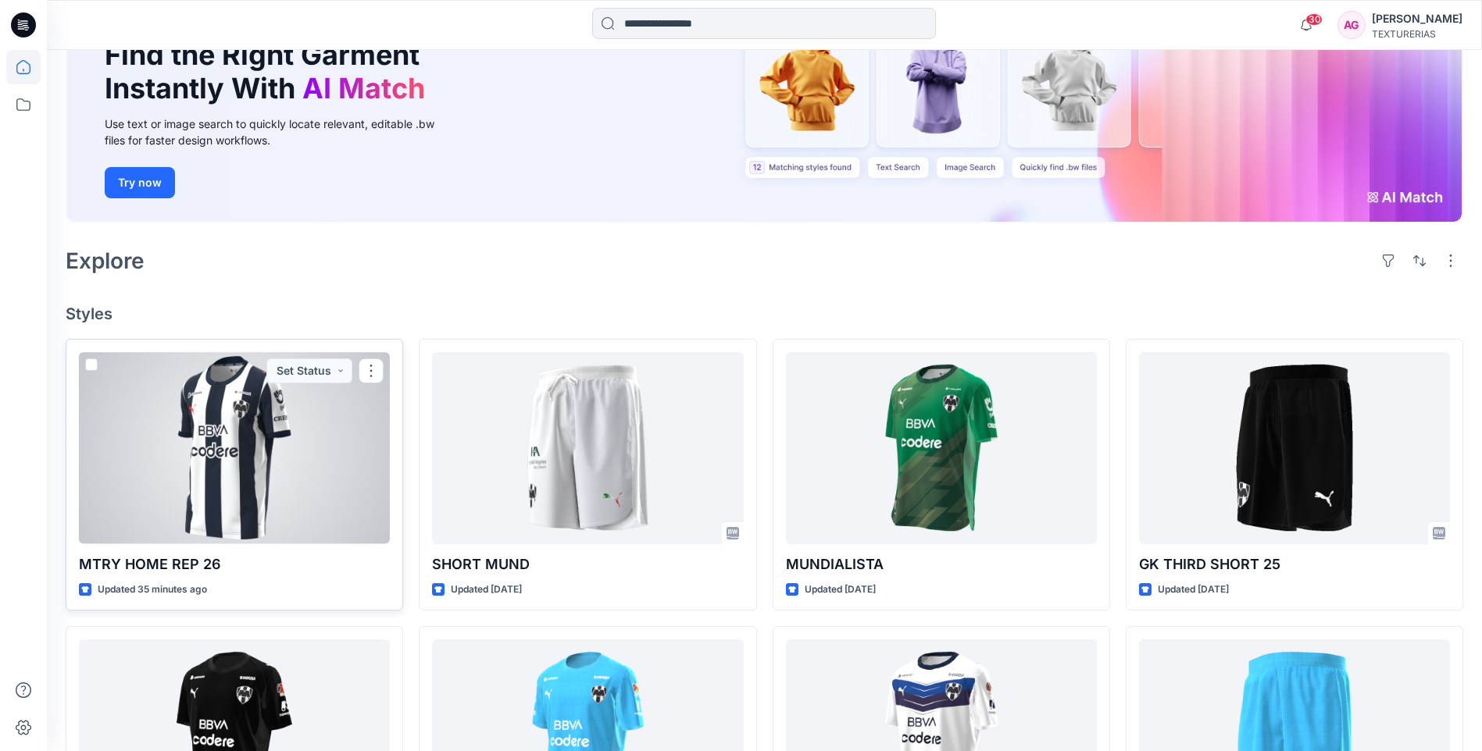
click at [294, 498] on div at bounding box center [234, 447] width 311 height 191
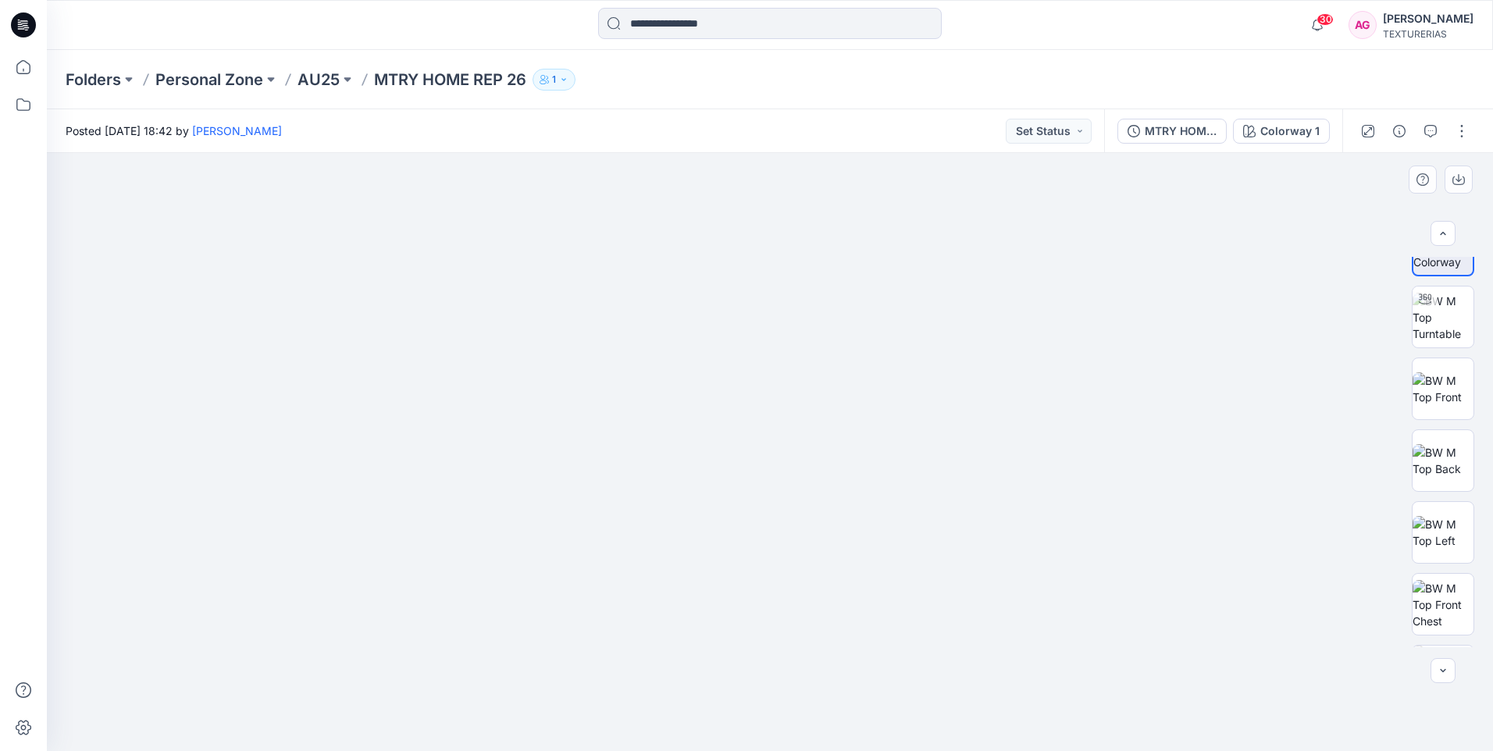
scroll to position [46, 0]
click at [1456, 180] on icon "button" at bounding box center [1459, 179] width 12 height 12
click at [1464, 126] on button "button" at bounding box center [1462, 131] width 25 height 25
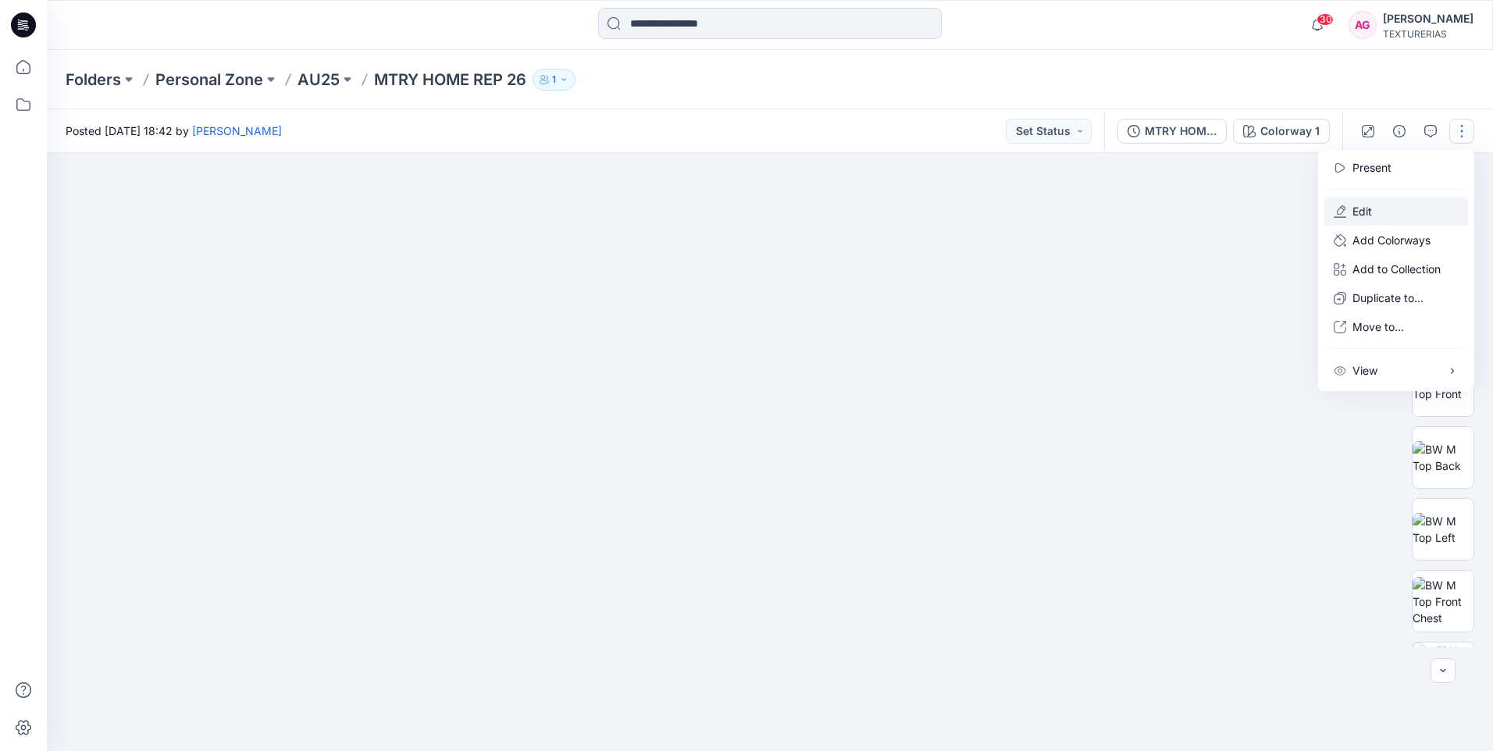
click at [1372, 215] on button "Edit" at bounding box center [1397, 211] width 144 height 29
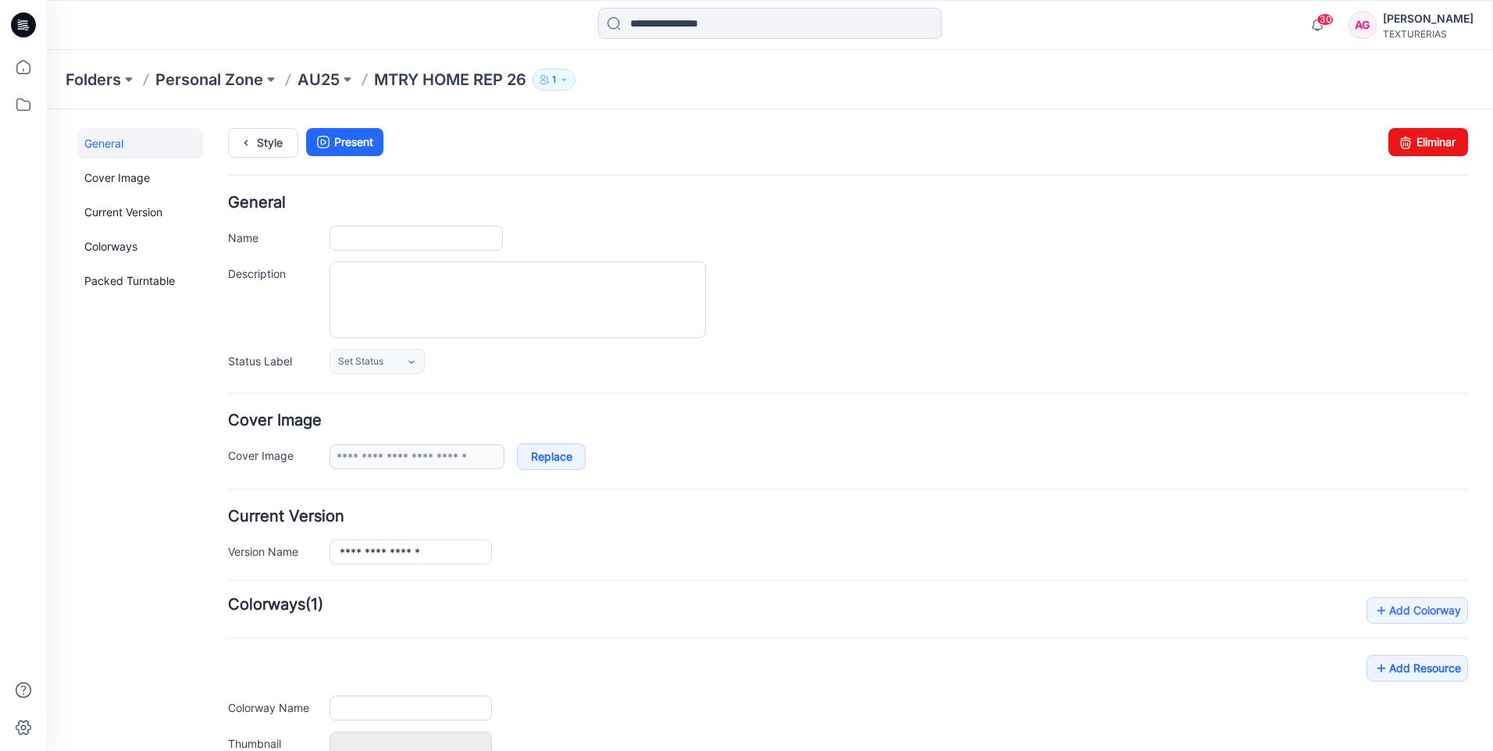
type input "**********"
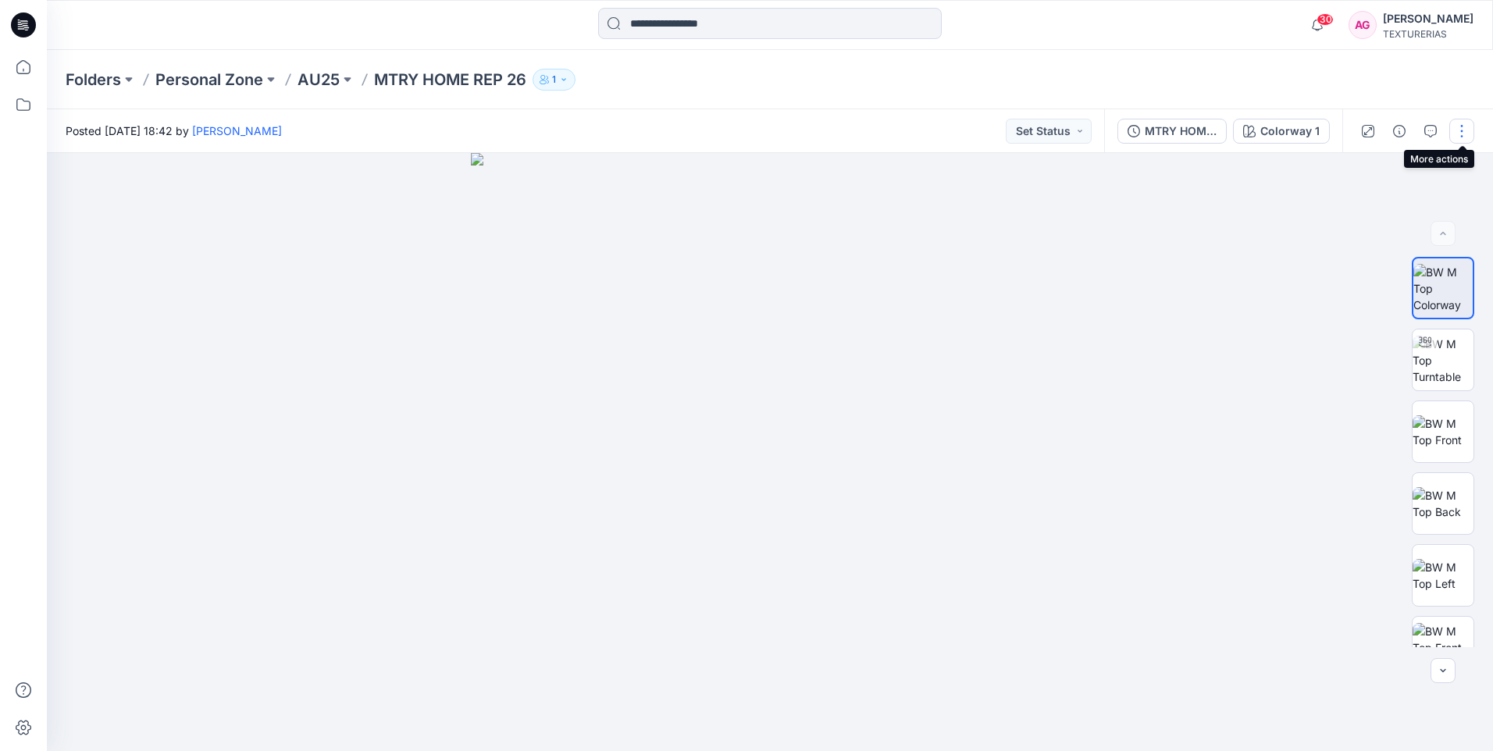
click at [1462, 132] on button "button" at bounding box center [1462, 131] width 25 height 25
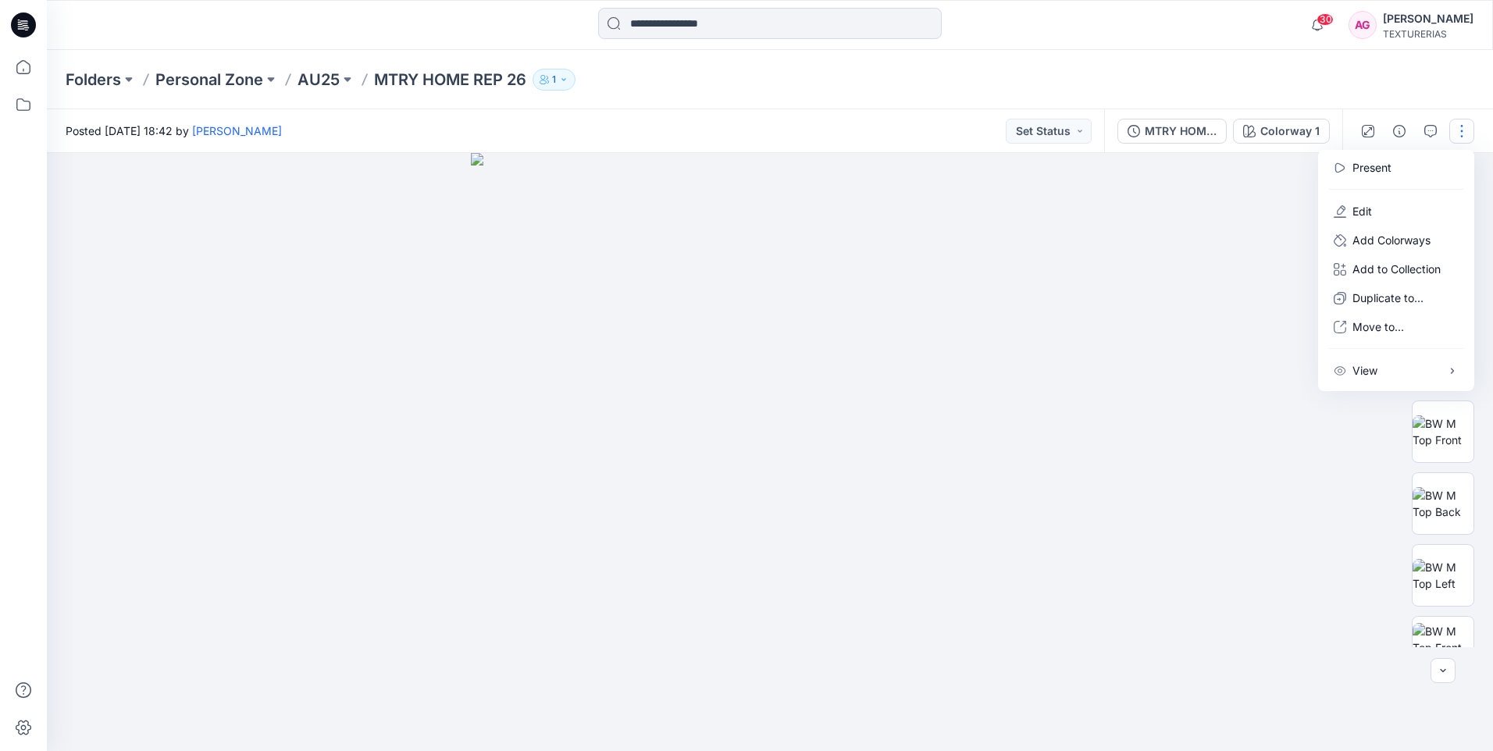
click at [1224, 87] on div "Folders Personal Zone AU25 MTRY HOME REP 26 1" at bounding box center [709, 80] width 1287 height 22
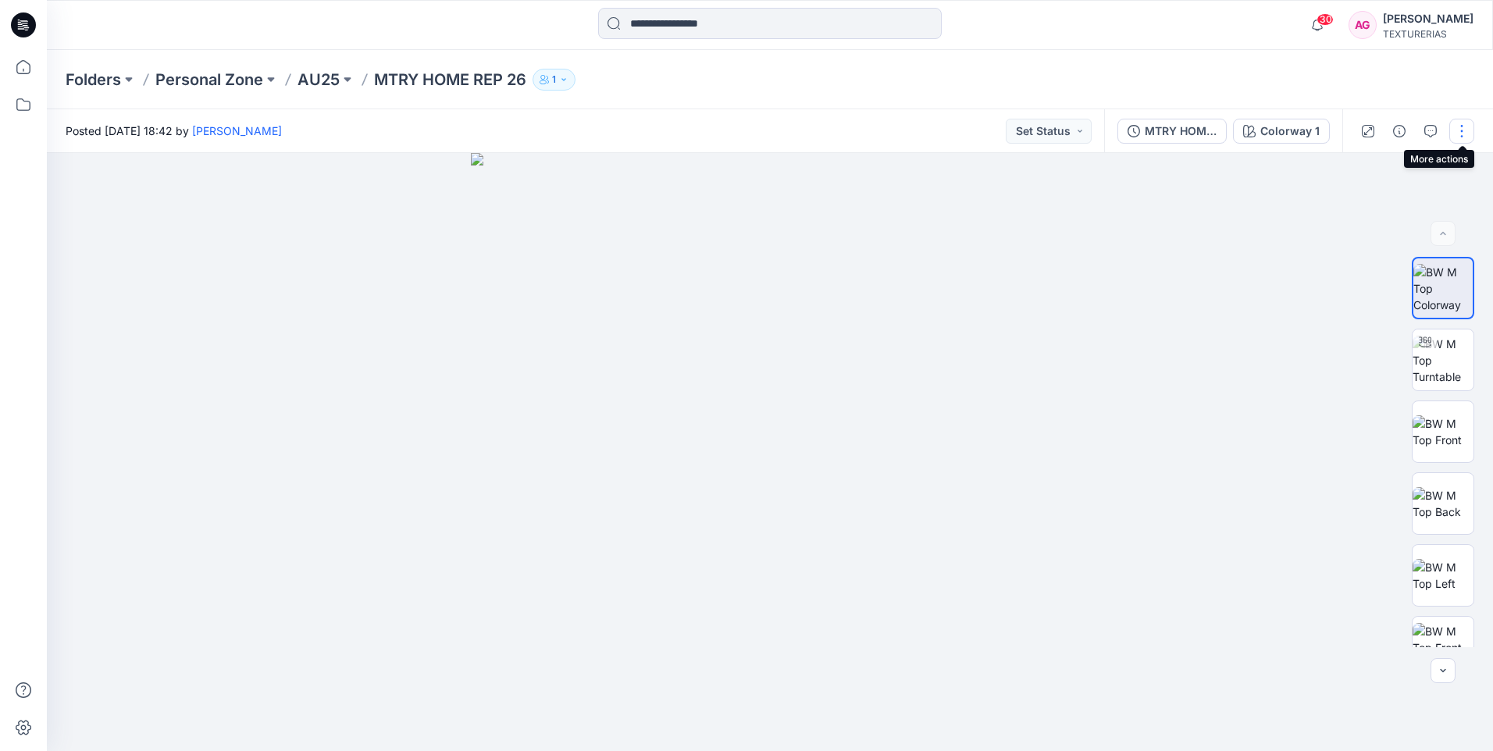
click at [1457, 127] on button "button" at bounding box center [1462, 131] width 25 height 25
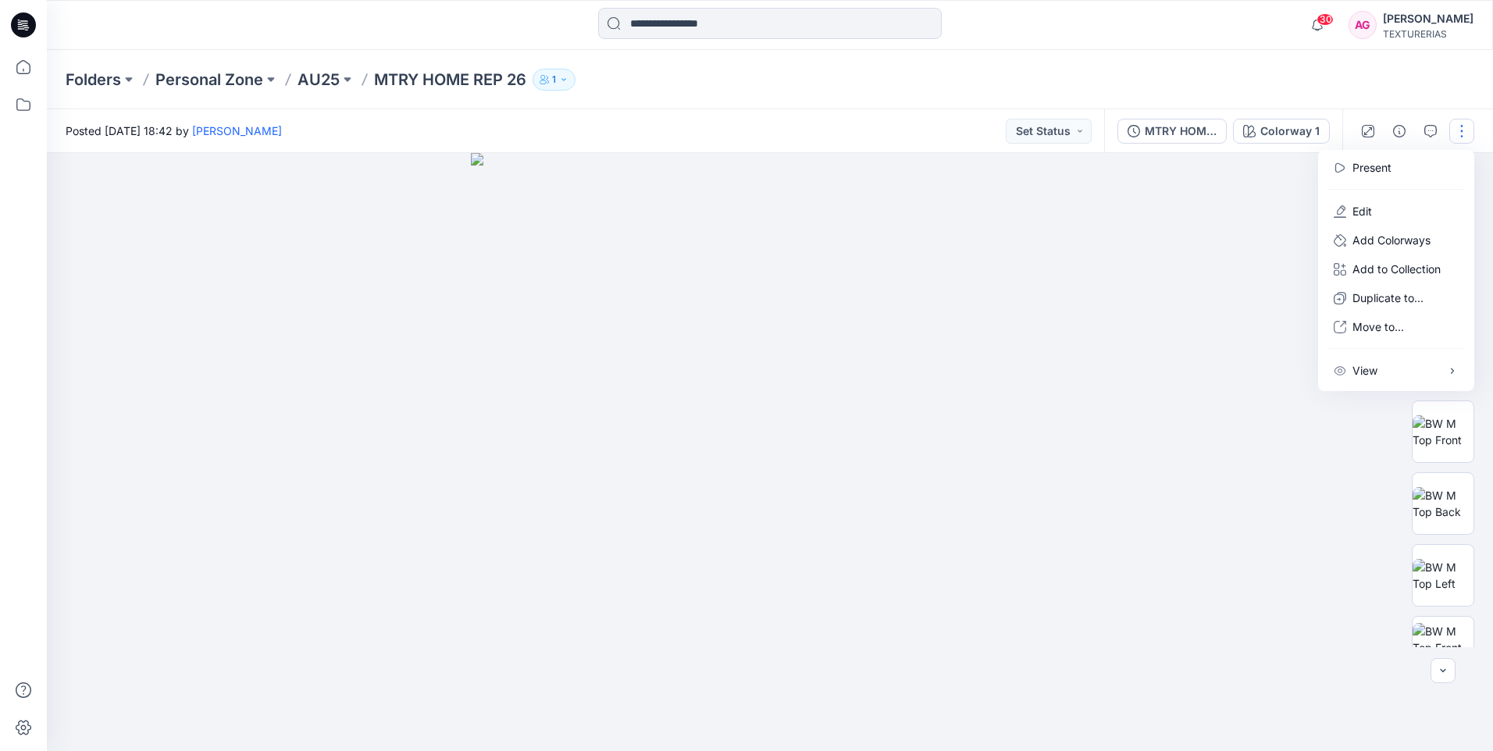
click at [922, 101] on div "Folders Personal Zone AU25 MTRY HOME REP 26 1" at bounding box center [770, 79] width 1446 height 59
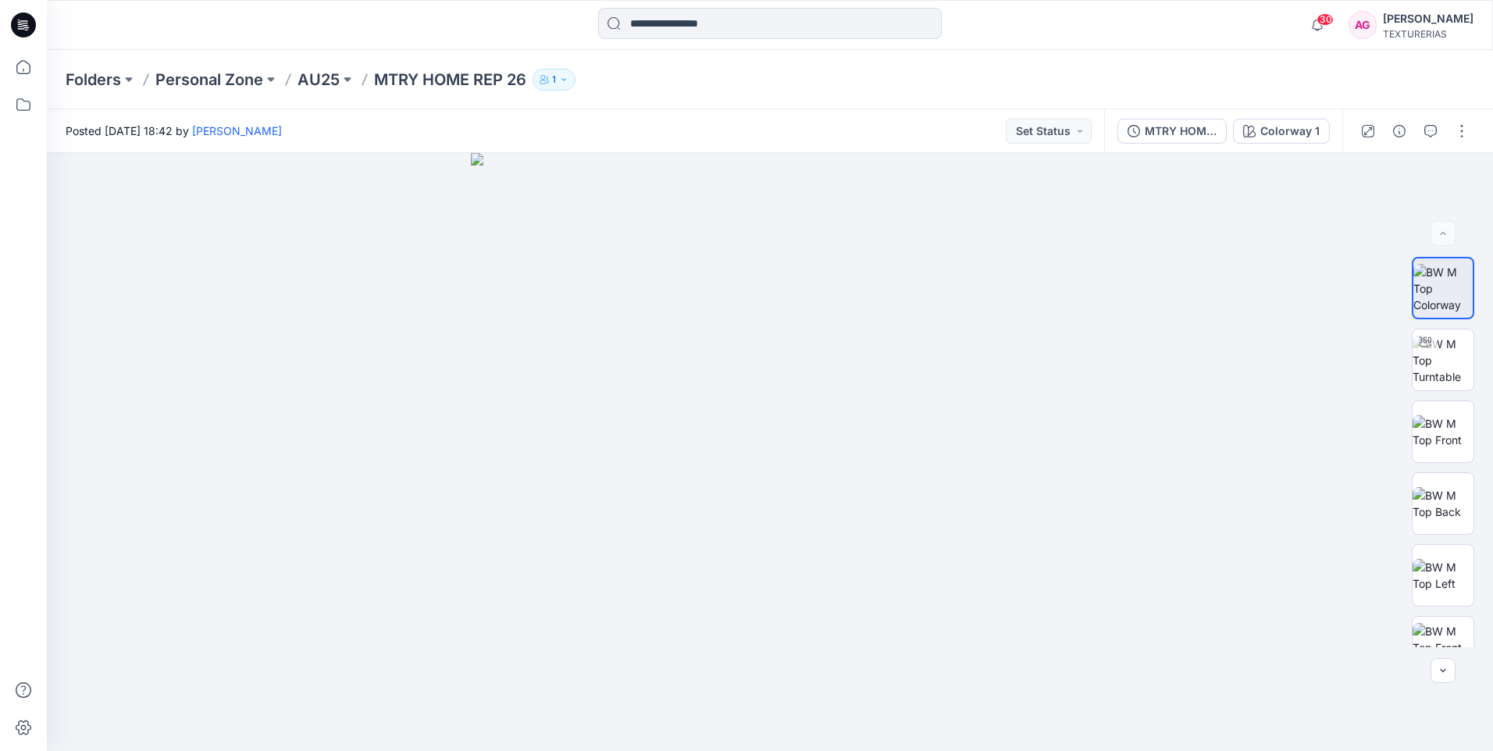
click at [699, 91] on div "Folders Personal Zone AU25 MTRY HOME REP 26 1" at bounding box center [770, 79] width 1446 height 59
click at [1460, 133] on button "button" at bounding box center [1462, 131] width 25 height 25
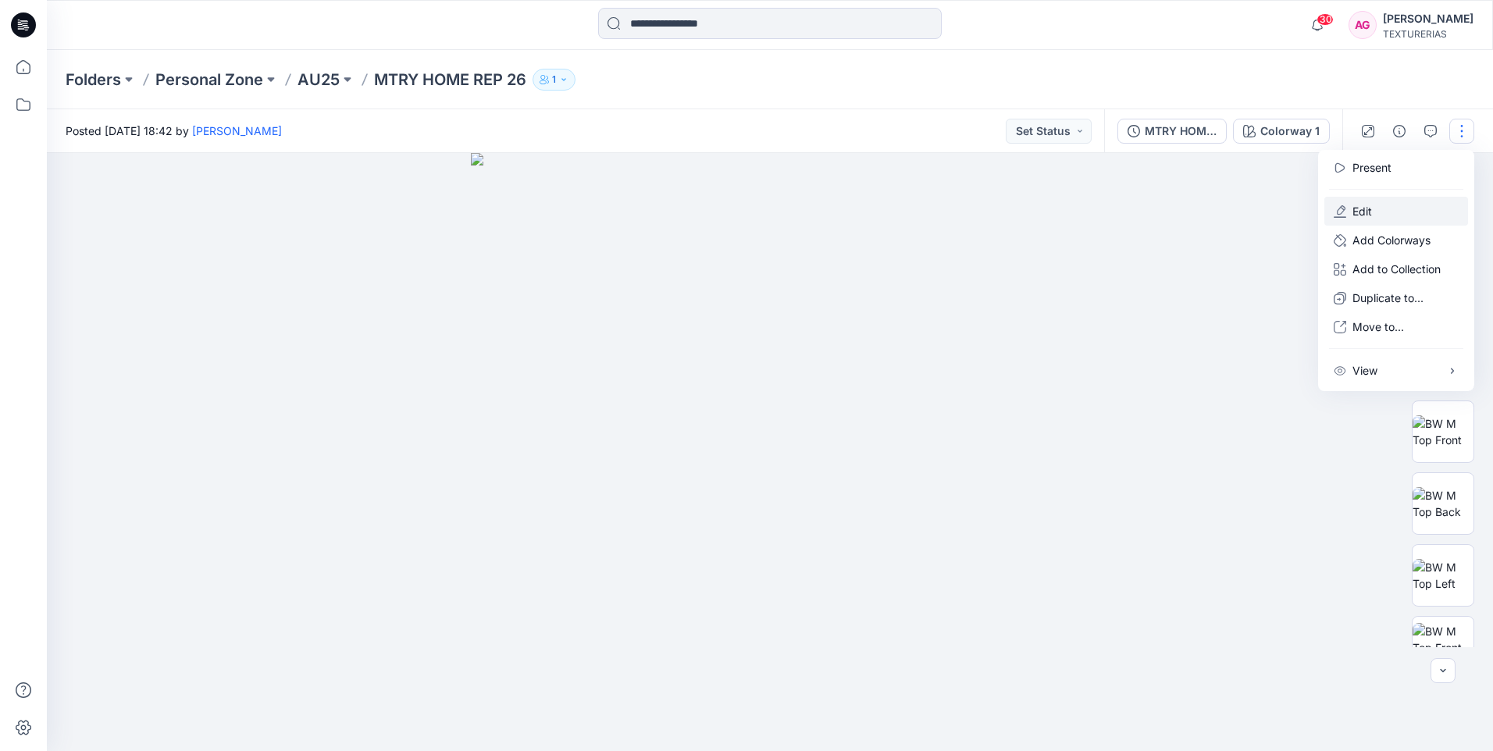
click at [1388, 202] on button "Edit" at bounding box center [1397, 211] width 144 height 29
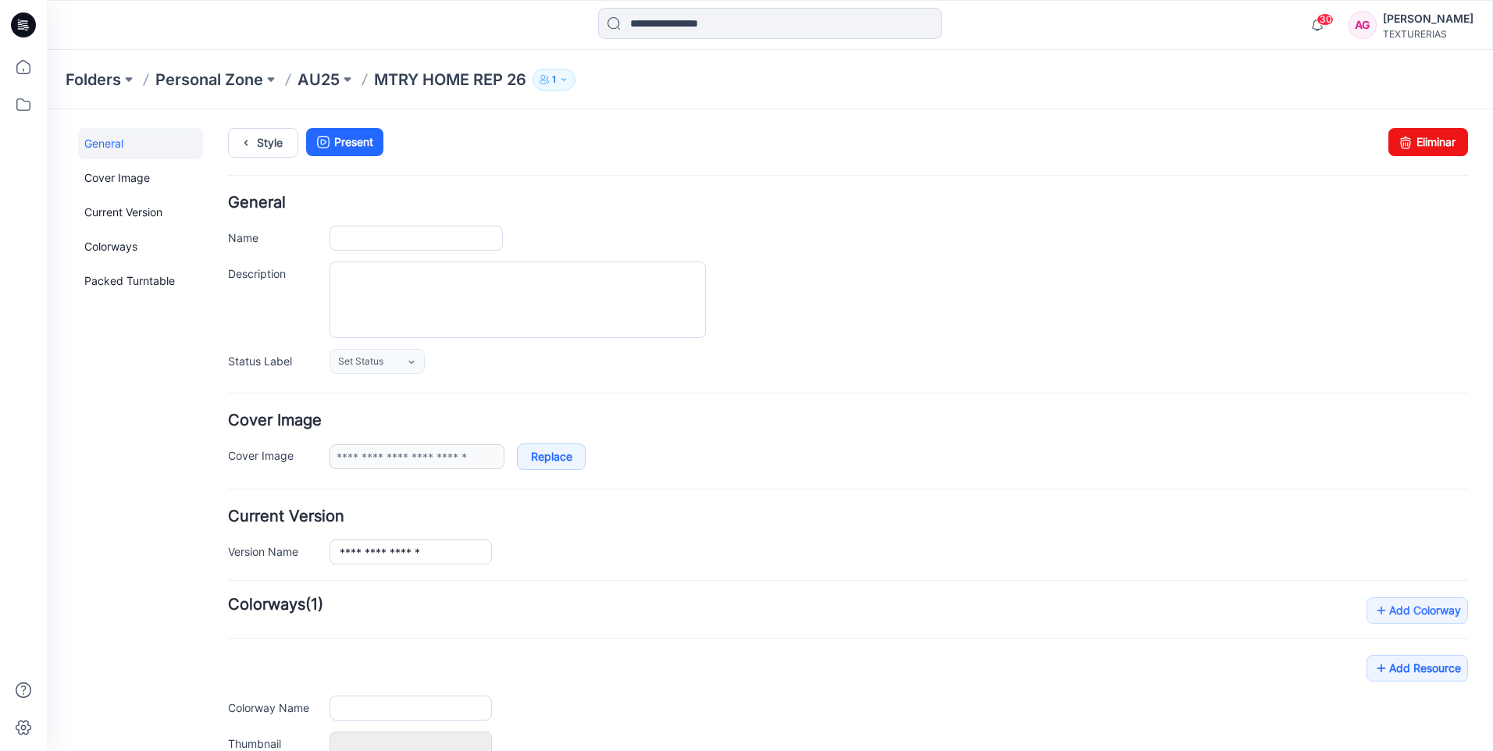
type input "**********"
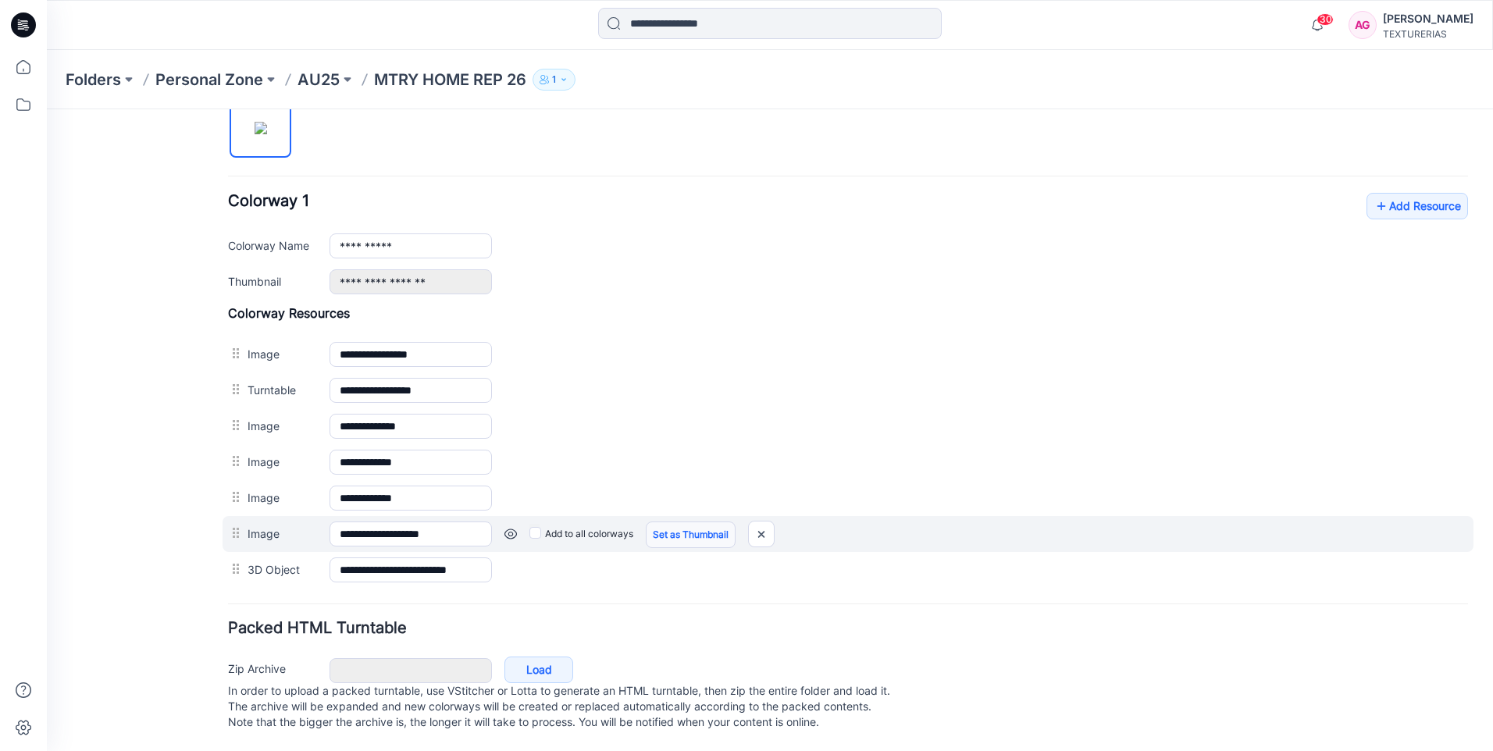
scroll to position [558, 0]
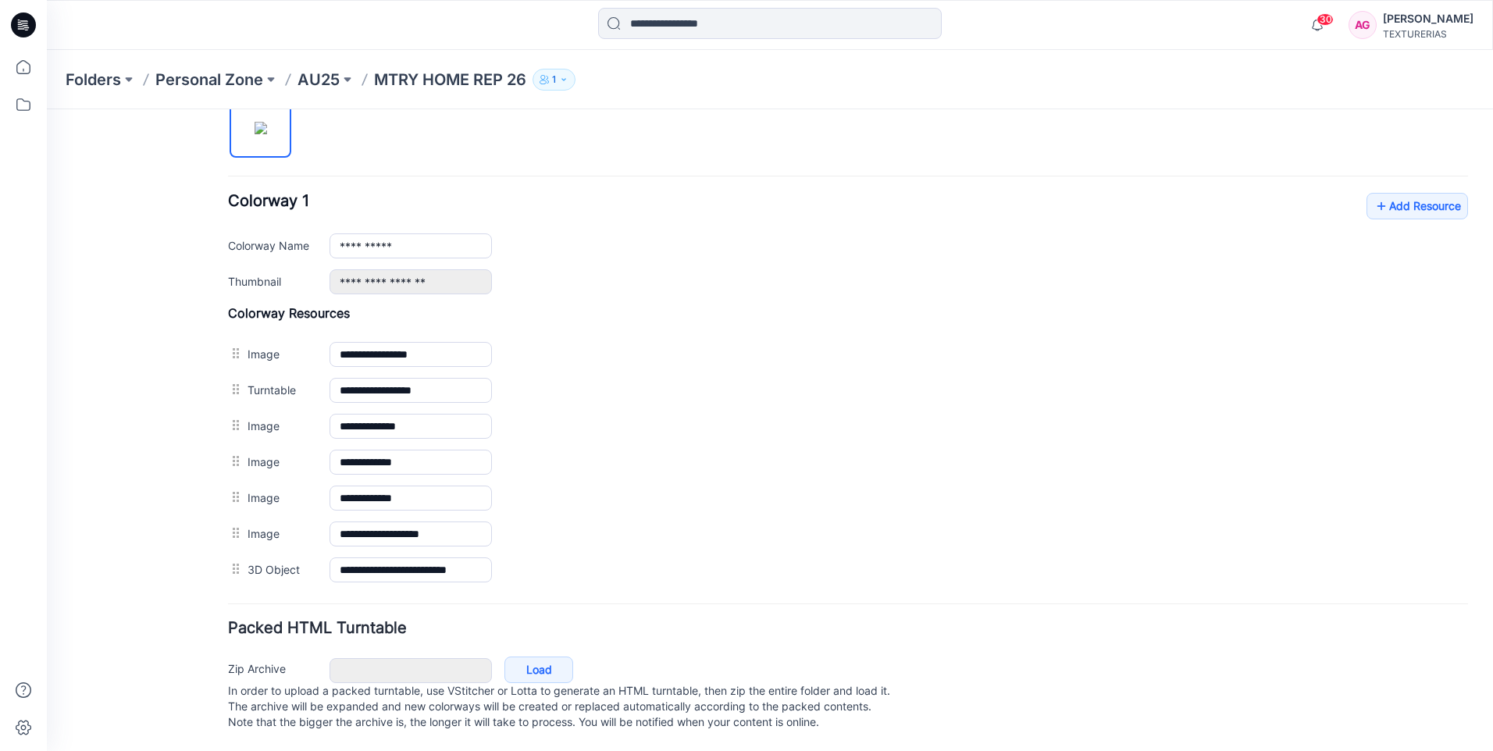
click at [262, 660] on label "Zip Archive" at bounding box center [271, 668] width 86 height 17
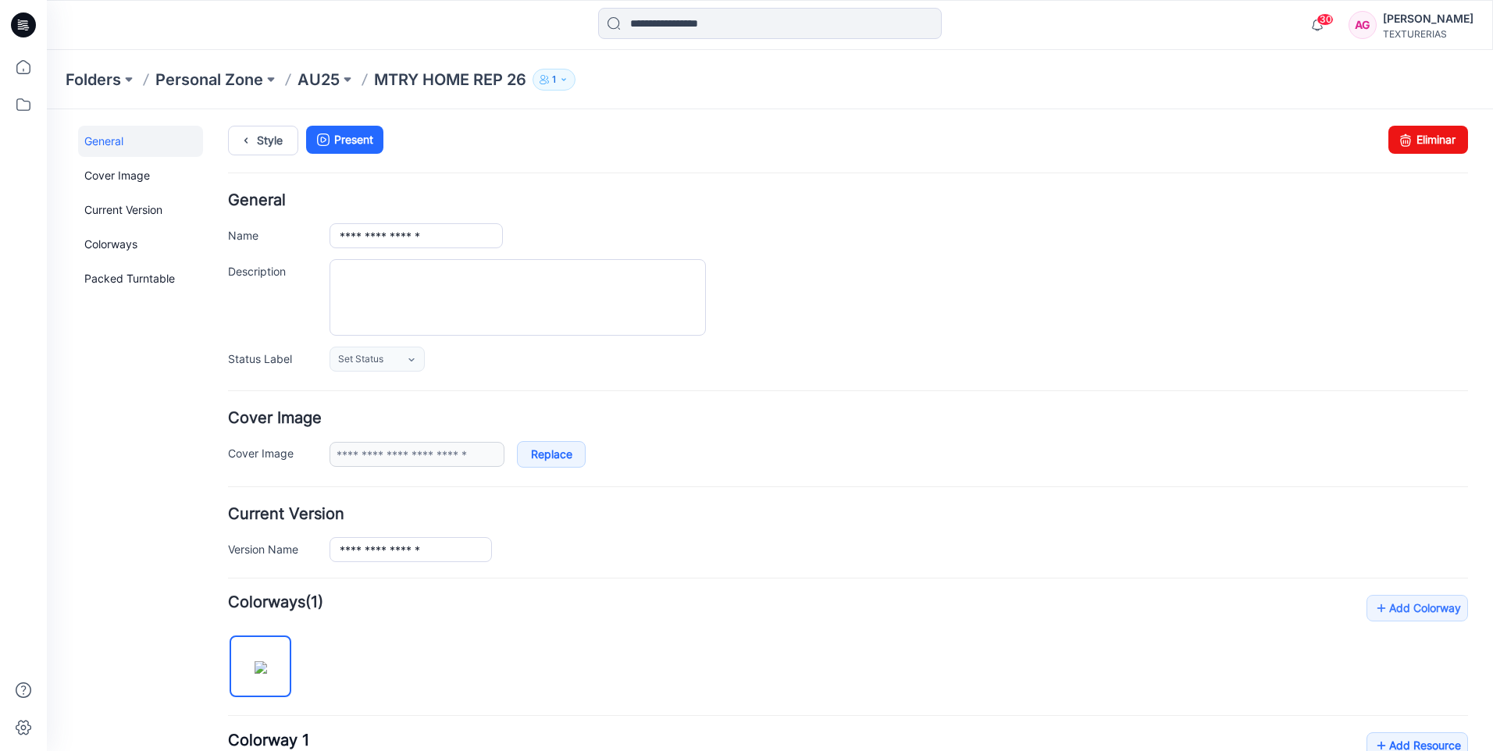
scroll to position [0, 0]
click at [150, 178] on link "Cover Image" at bounding box center [140, 177] width 125 height 31
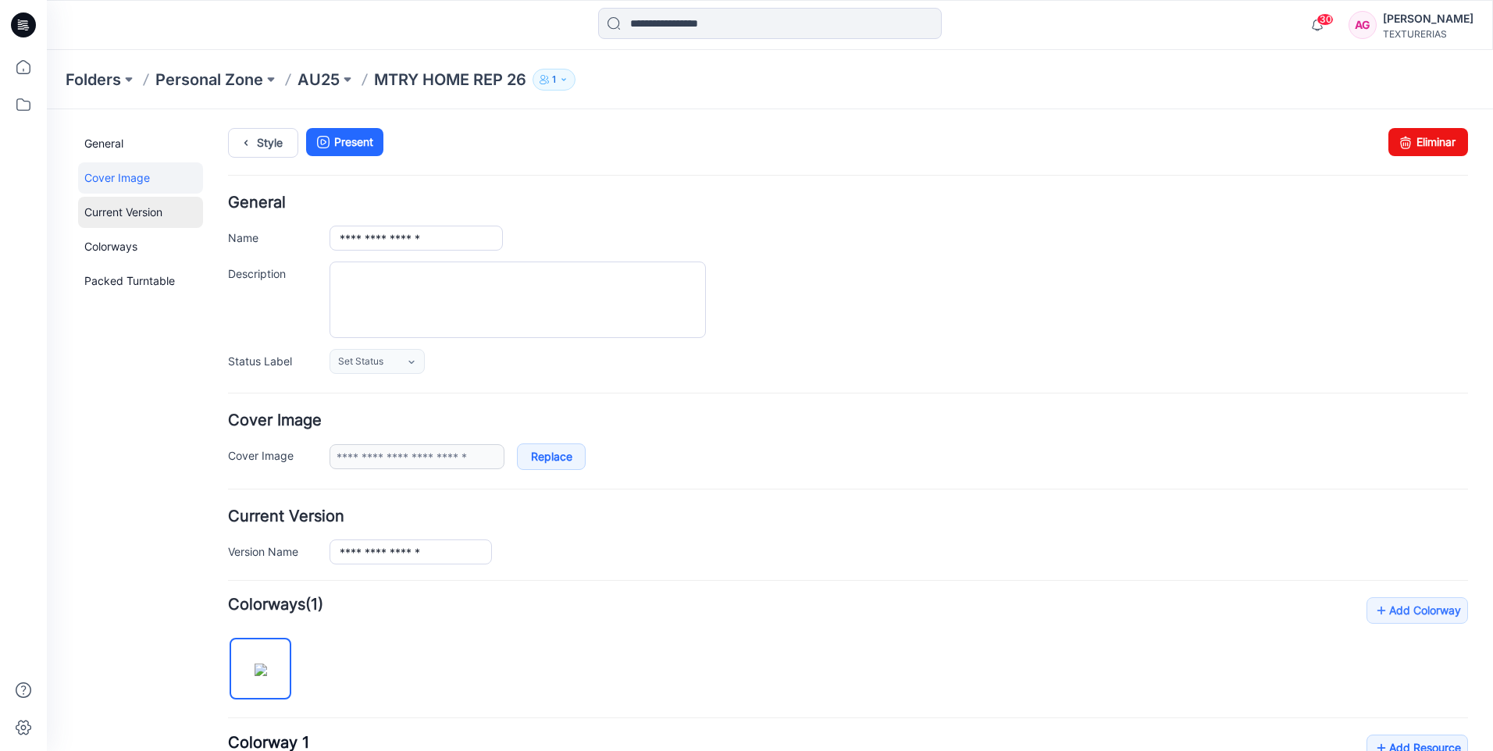
click at [149, 215] on link "Current Version" at bounding box center [140, 212] width 125 height 31
click at [119, 243] on link "Colorways" at bounding box center [140, 246] width 125 height 31
click at [141, 280] on link "Packed Turntable" at bounding box center [140, 281] width 125 height 31
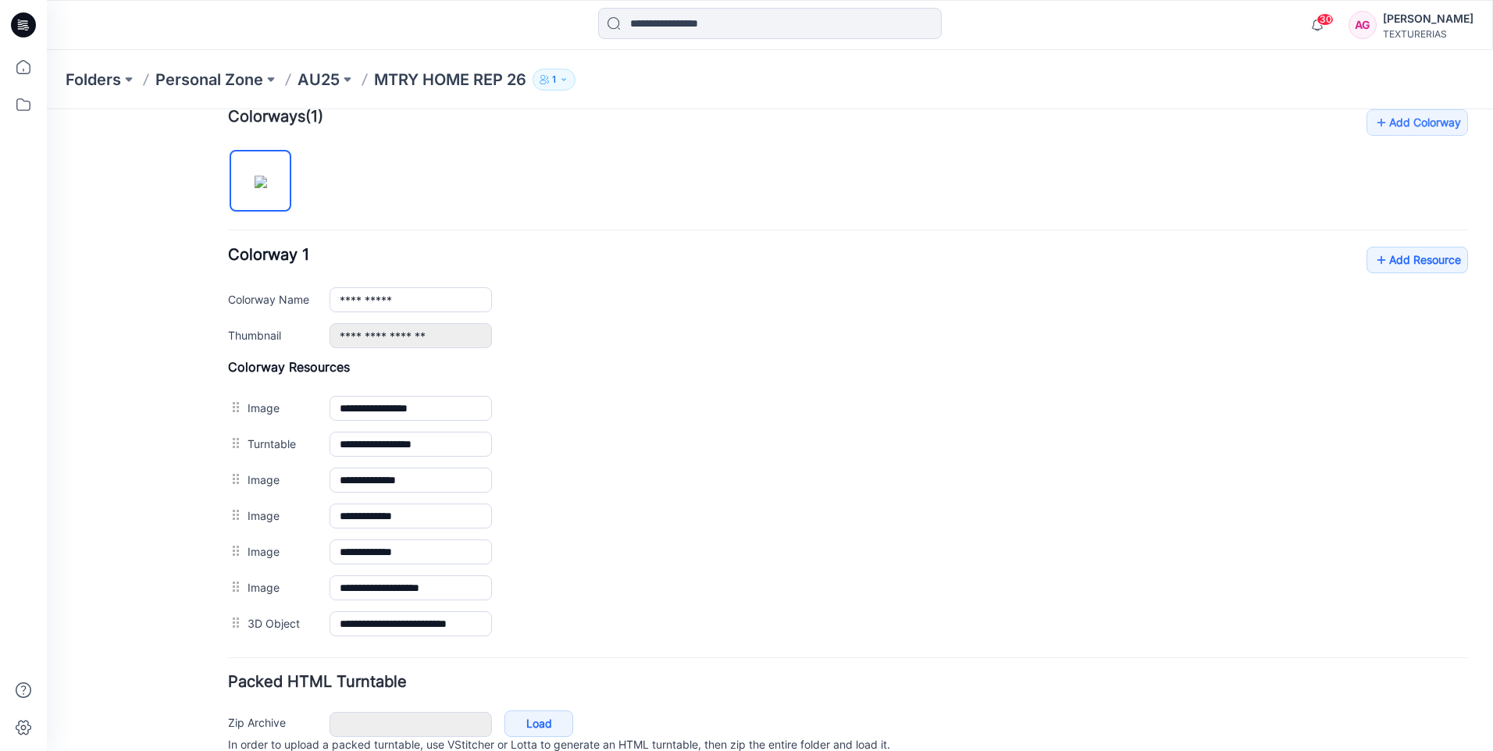
click at [566, 77] on icon "button" at bounding box center [563, 79] width 9 height 9
drag, startPoint x: 468, startPoint y: 174, endPoint x: 234, endPoint y: 187, distance: 233.9
click at [468, 174] on div "**********" at bounding box center [848, 375] width 1240 height 533
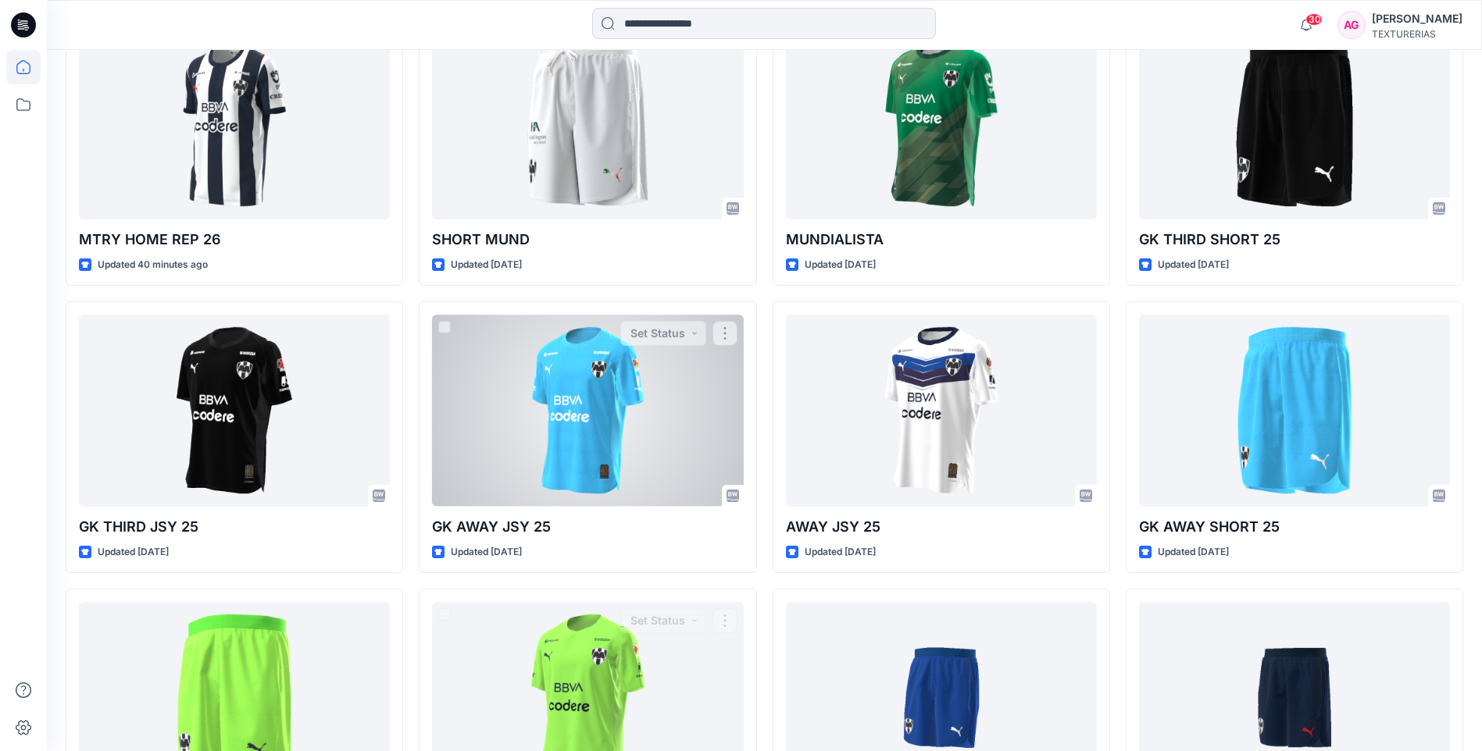
scroll to position [431, 0]
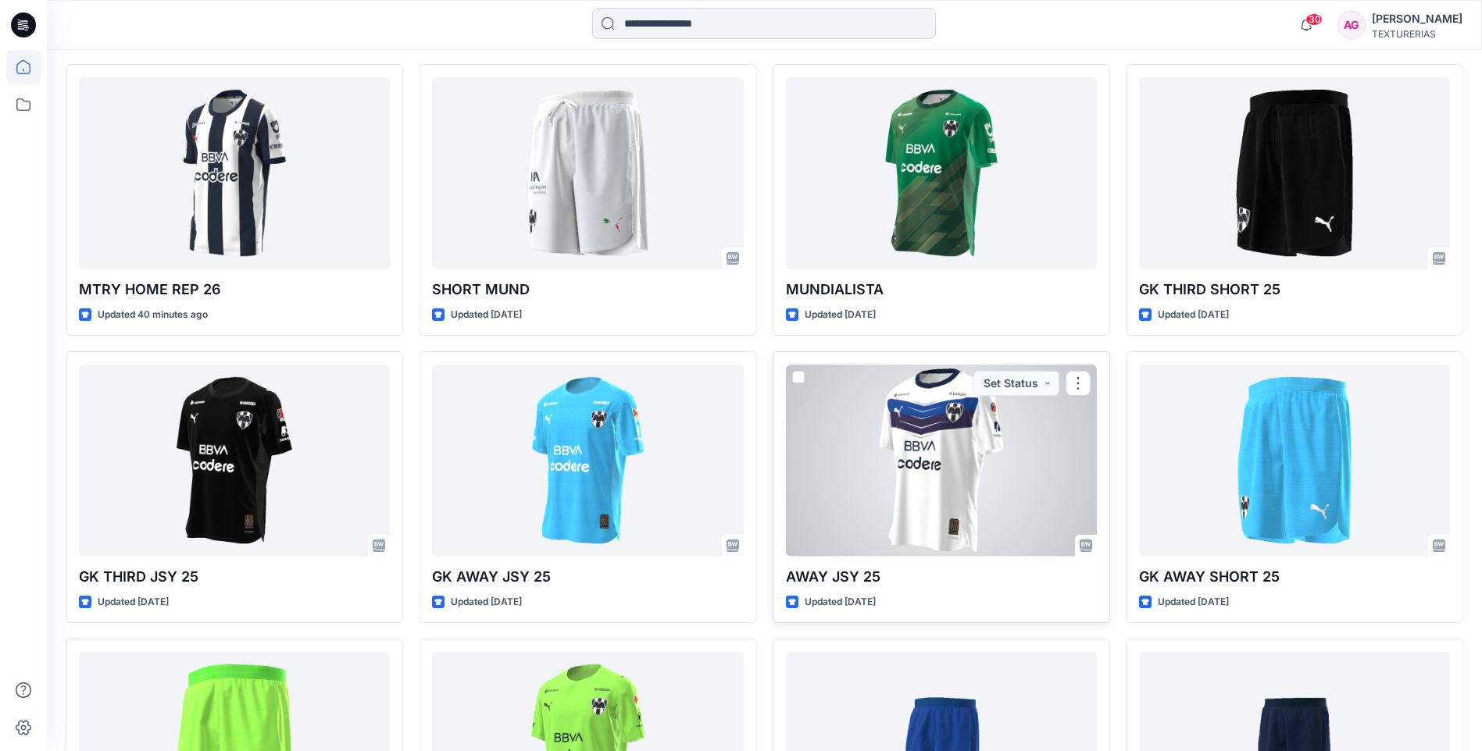
click at [836, 461] on div at bounding box center [941, 460] width 311 height 191
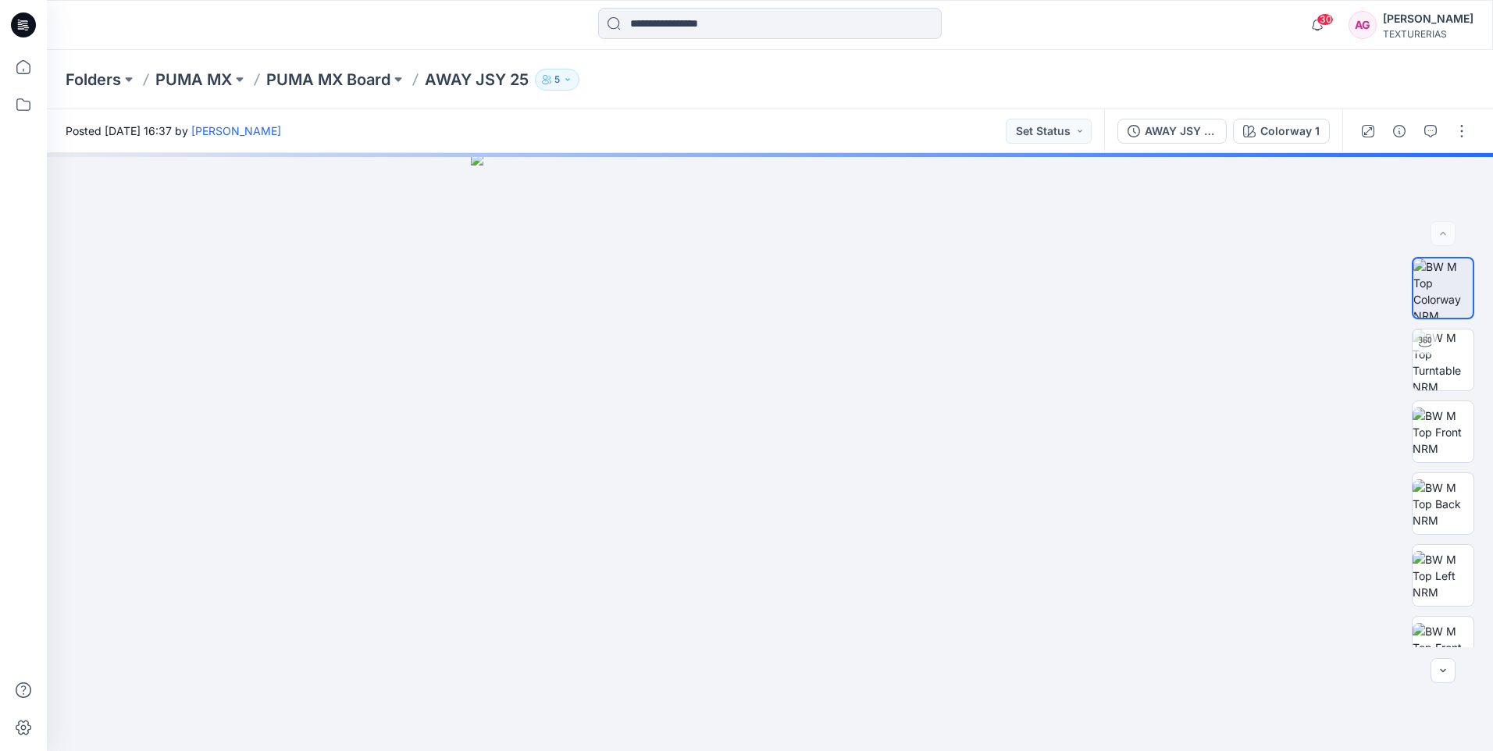
click at [571, 82] on icon "button" at bounding box center [567, 79] width 9 height 9
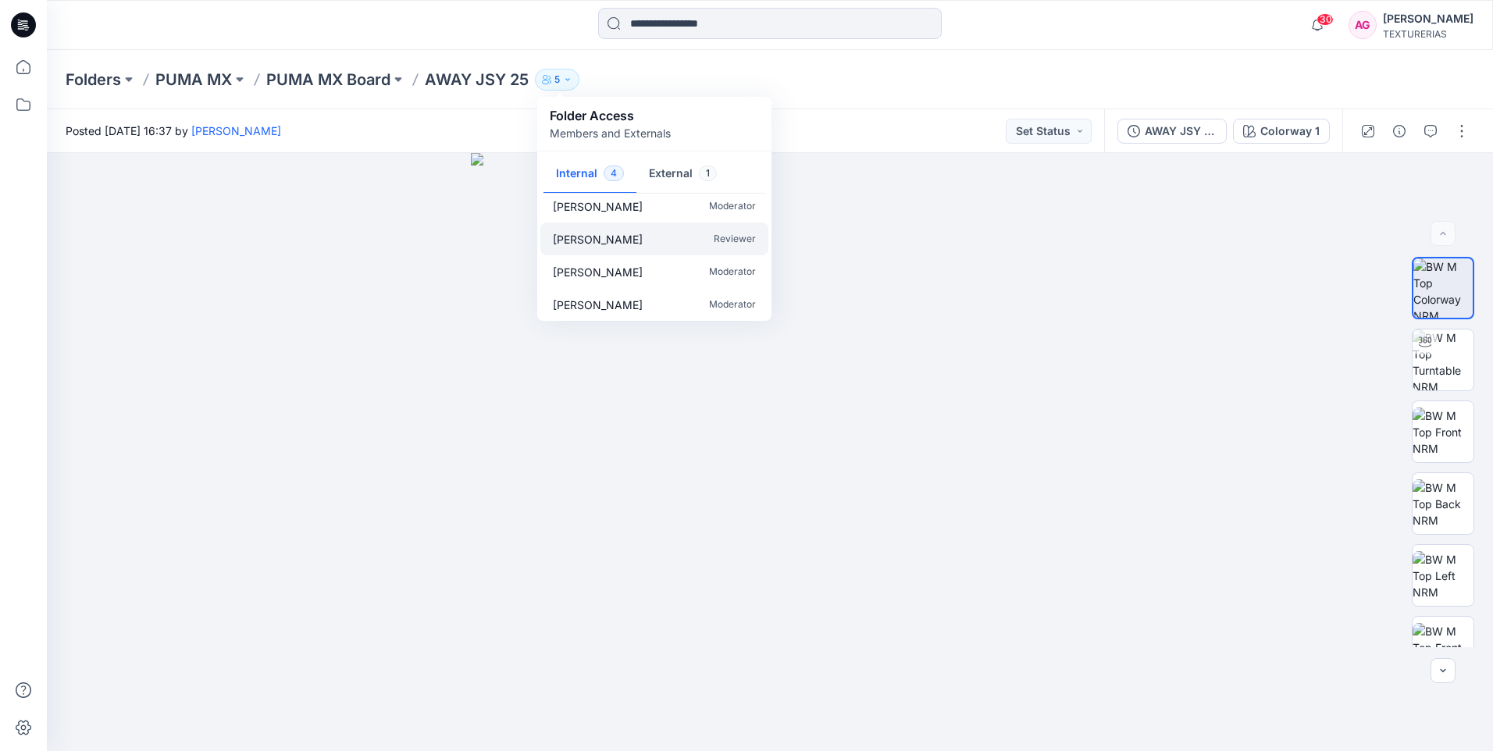
scroll to position [14, 0]
click at [663, 168] on button "External 1" at bounding box center [683, 175] width 93 height 40
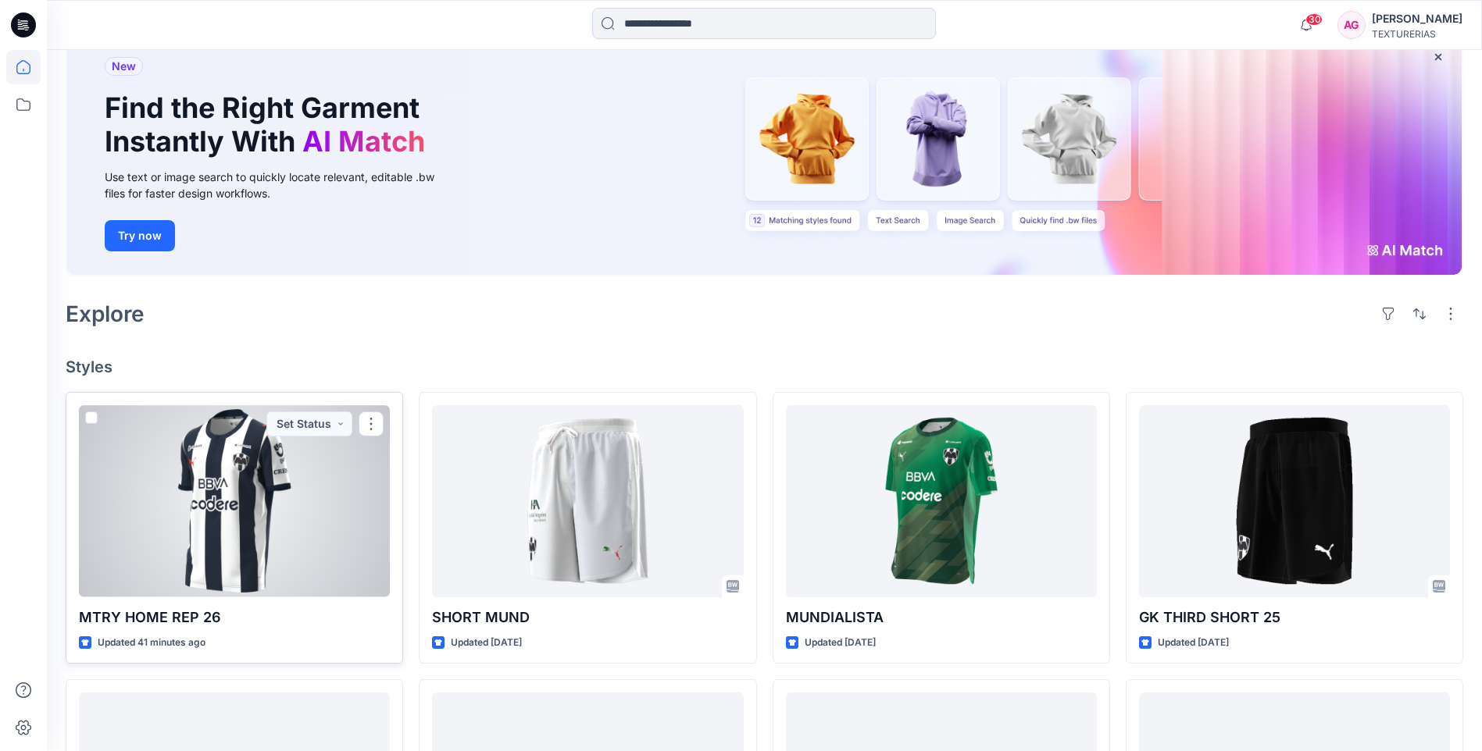
scroll to position [197, 0]
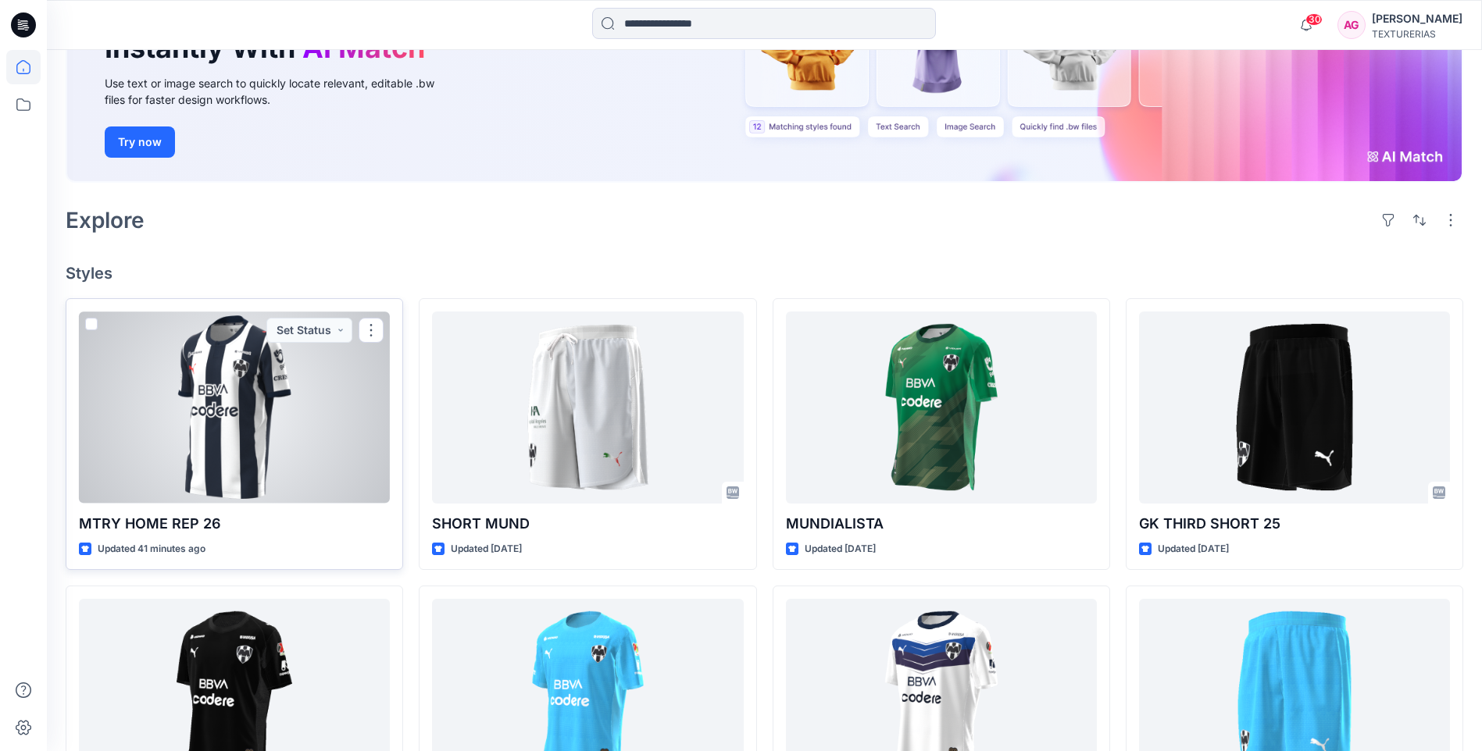
click at [305, 416] on div at bounding box center [234, 407] width 311 height 191
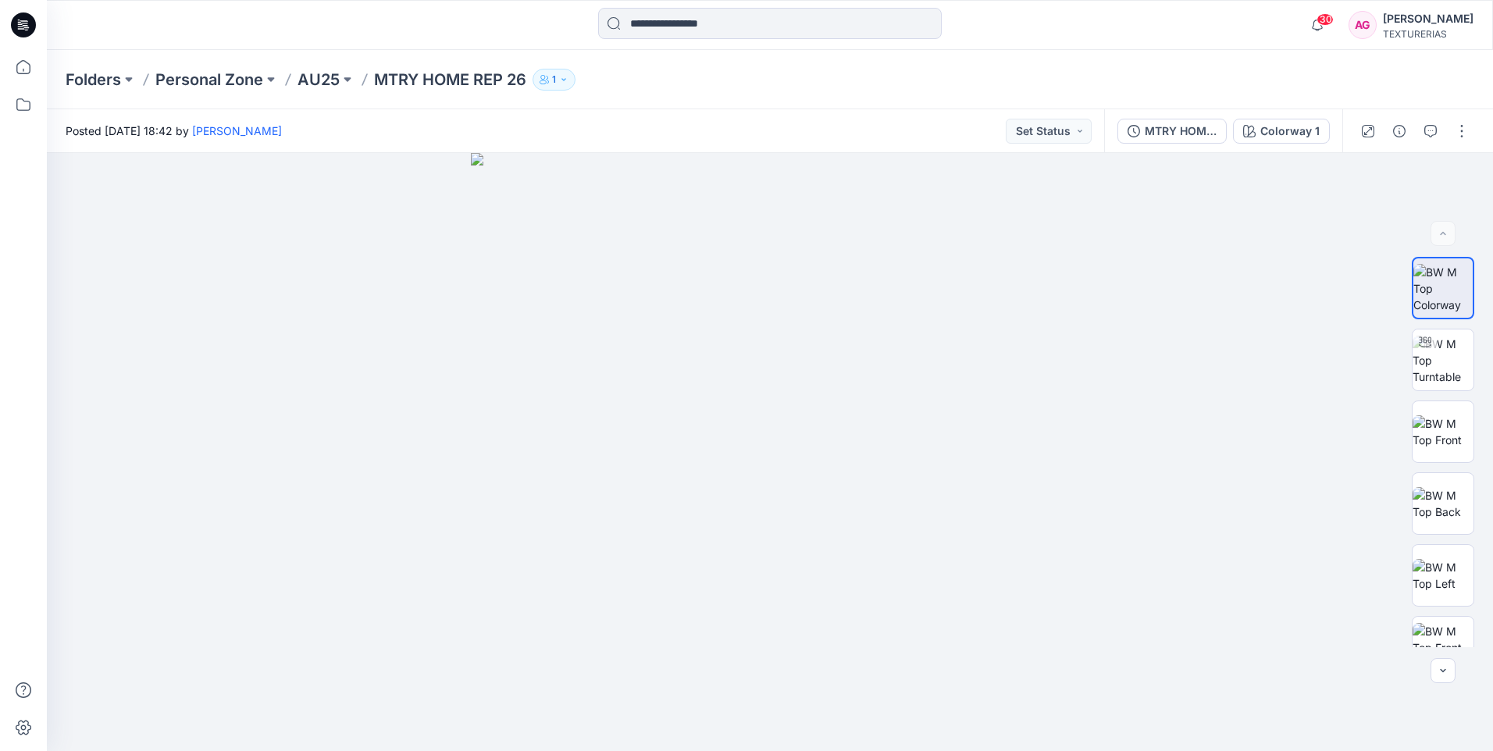
click at [563, 77] on icon "button" at bounding box center [563, 79] width 9 height 9
click at [726, 213] on p "Moderator" at bounding box center [731, 217] width 47 height 16
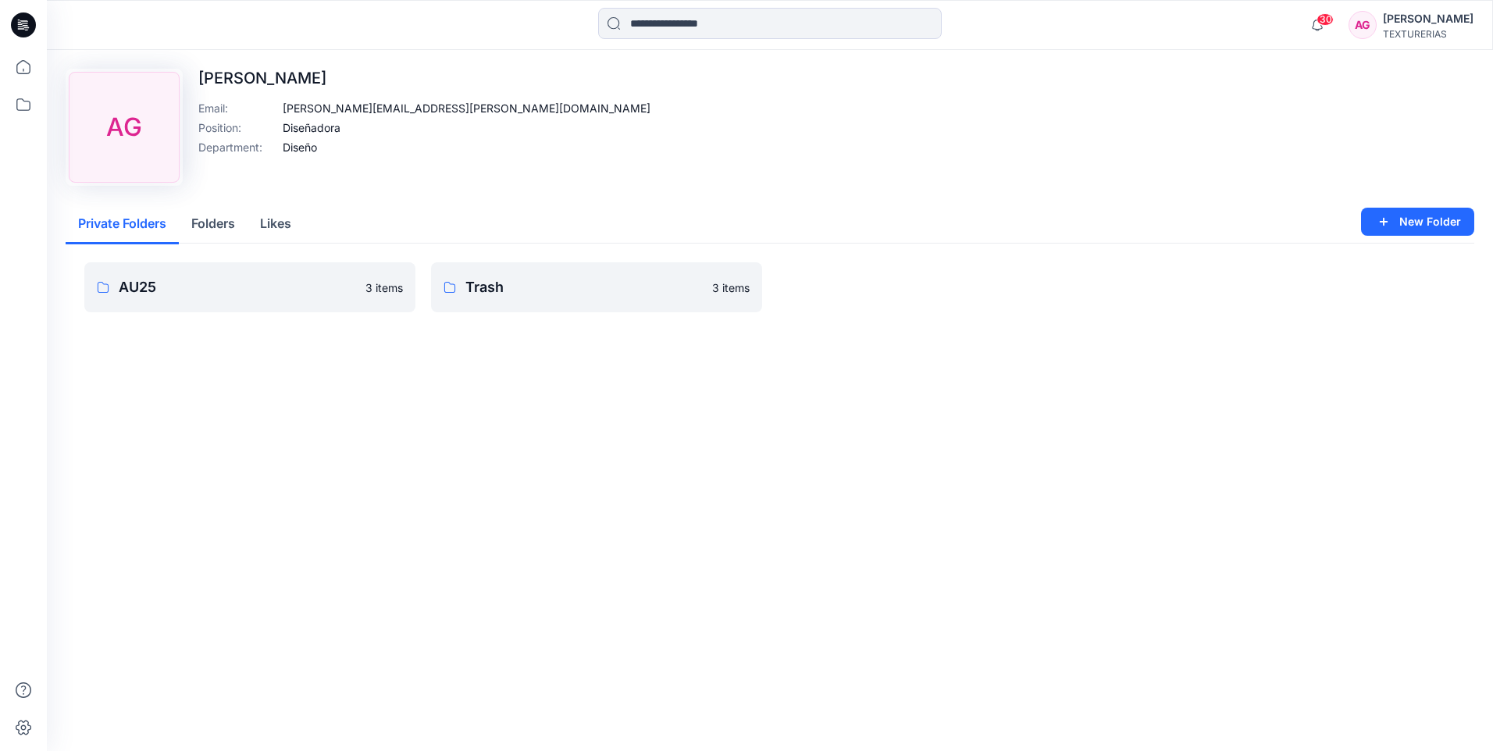
click at [223, 225] on button "Folders" at bounding box center [213, 225] width 69 height 40
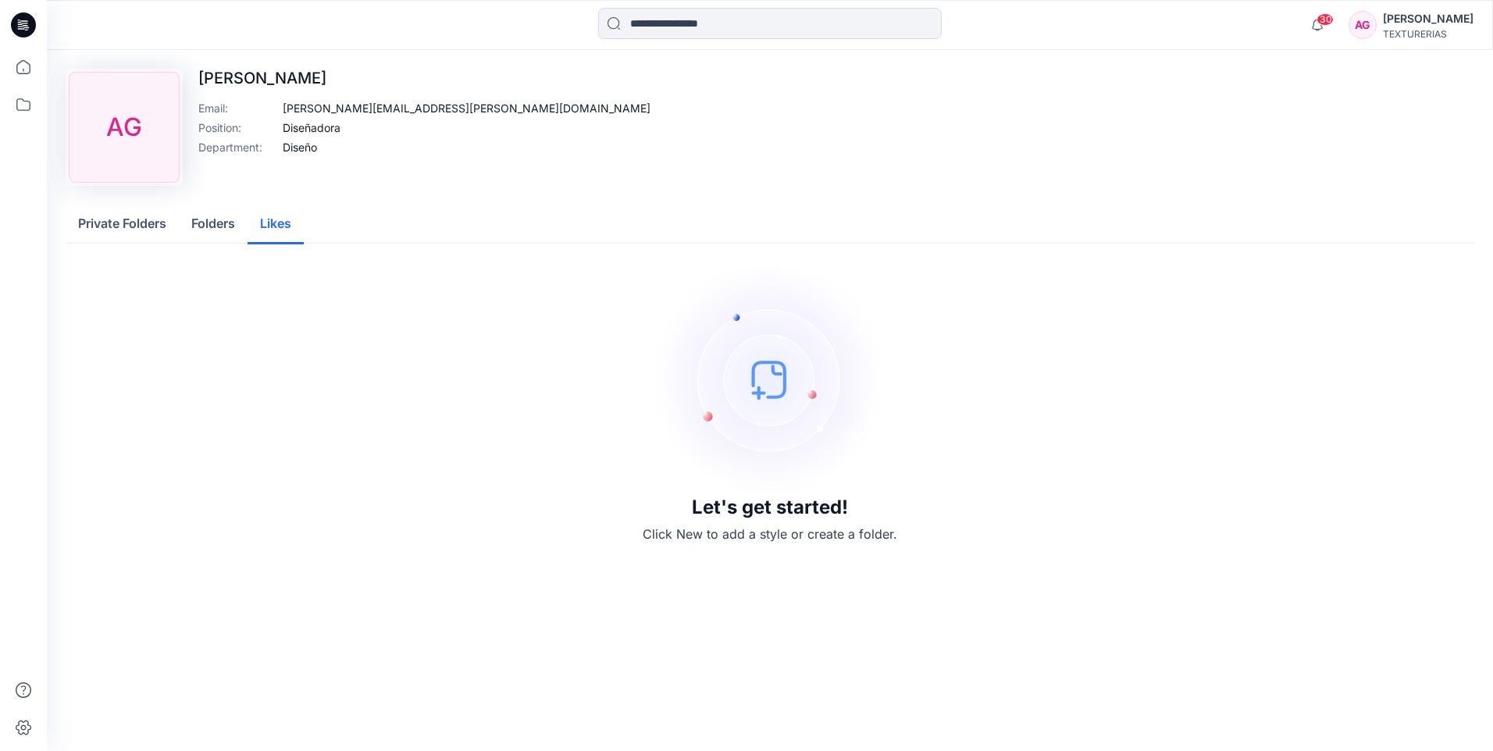
click at [284, 218] on button "Likes" at bounding box center [276, 225] width 56 height 40
click at [140, 230] on button "Private Folders" at bounding box center [122, 225] width 113 height 40
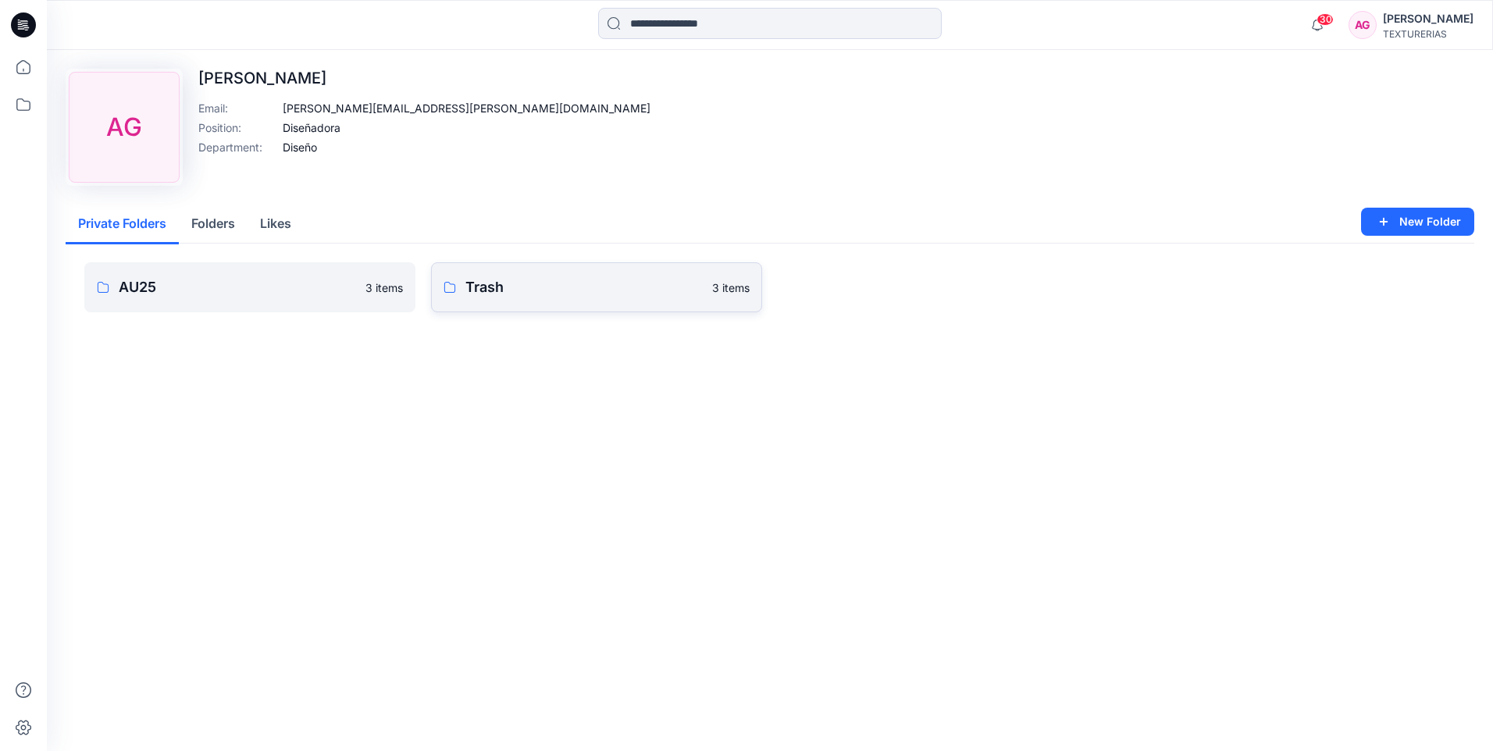
click at [529, 274] on link "Trash 3 items" at bounding box center [596, 287] width 331 height 50
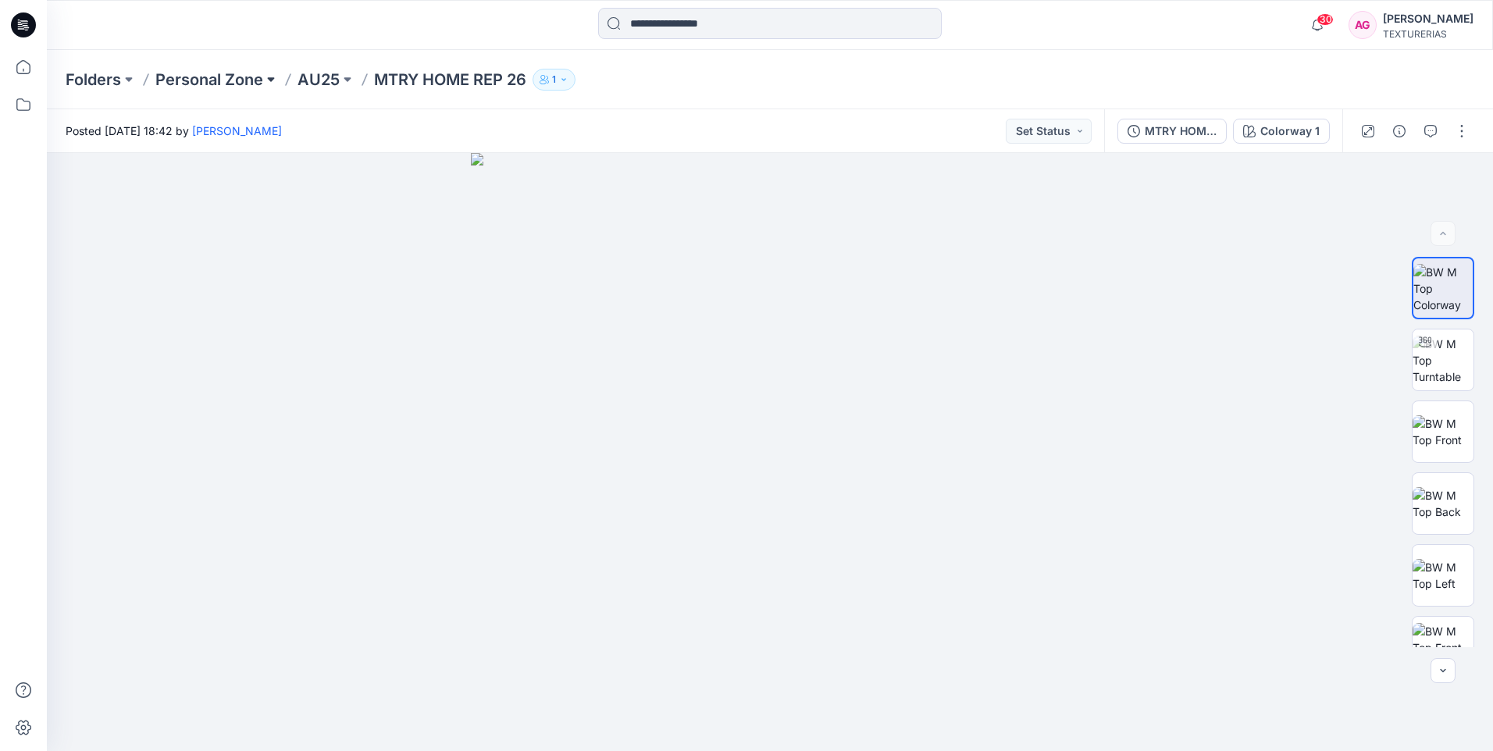
click at [269, 77] on button at bounding box center [271, 80] width 16 height 22
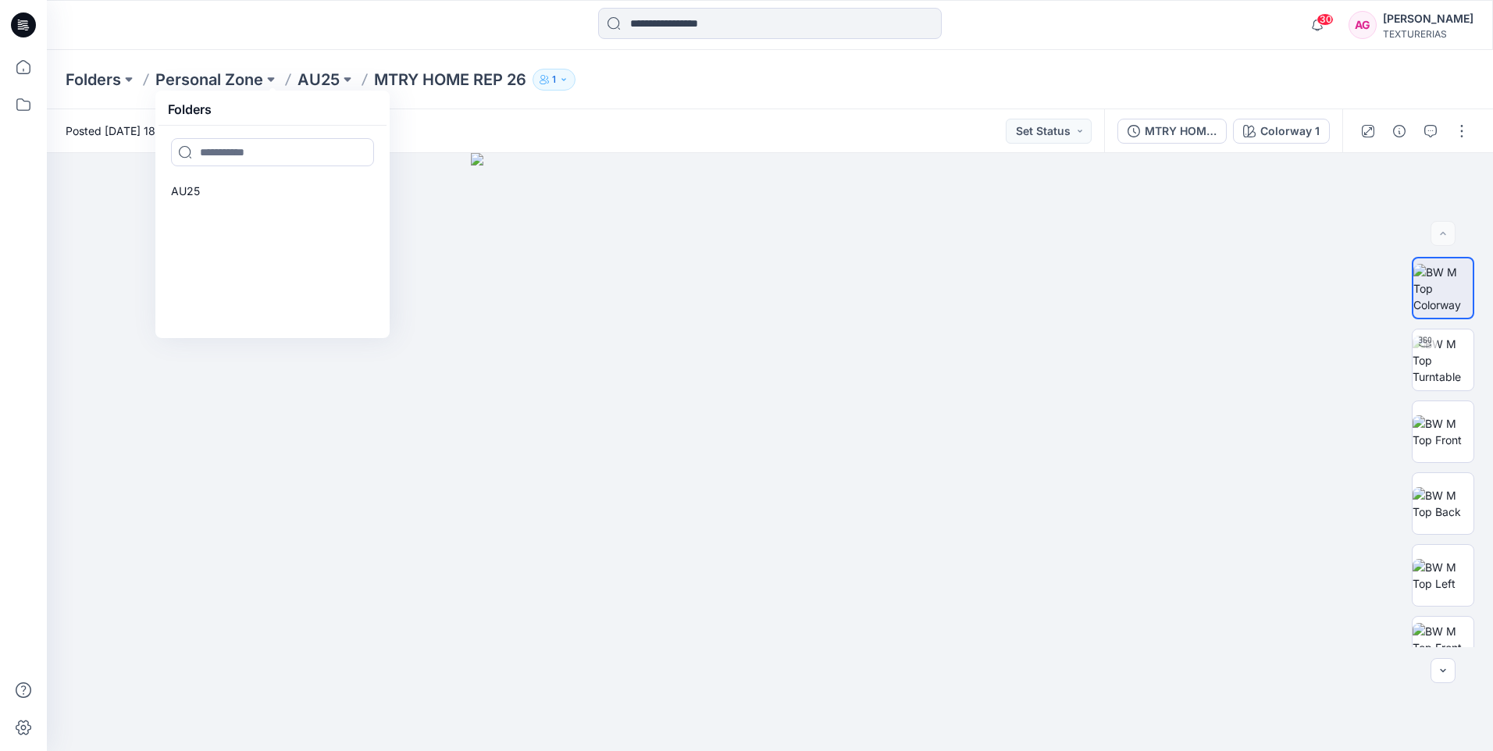
click at [497, 79] on p "MTRY HOME REP 26" at bounding box center [450, 80] width 152 height 22
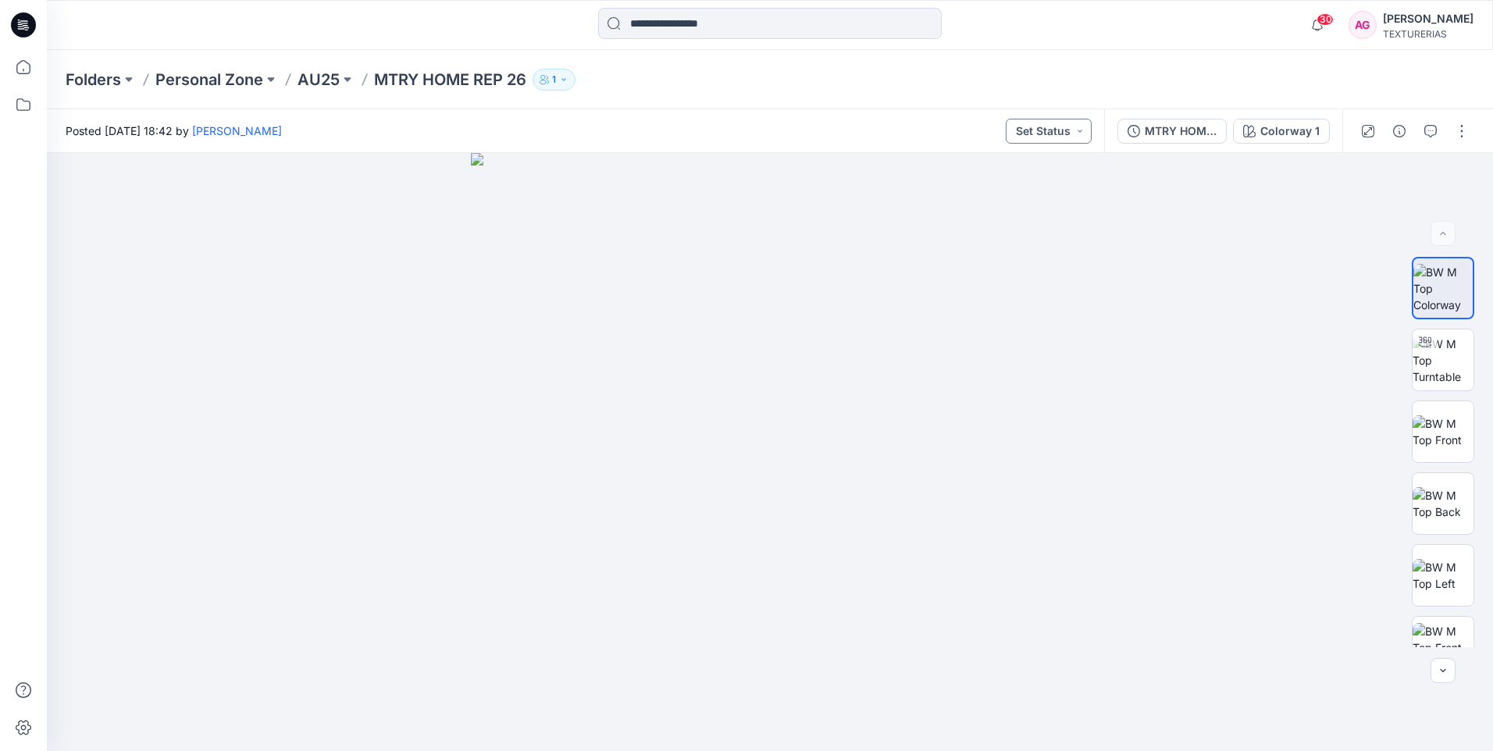
click at [1075, 130] on button "Set Status" at bounding box center [1049, 131] width 86 height 25
click at [1464, 135] on button "button" at bounding box center [1462, 131] width 25 height 25
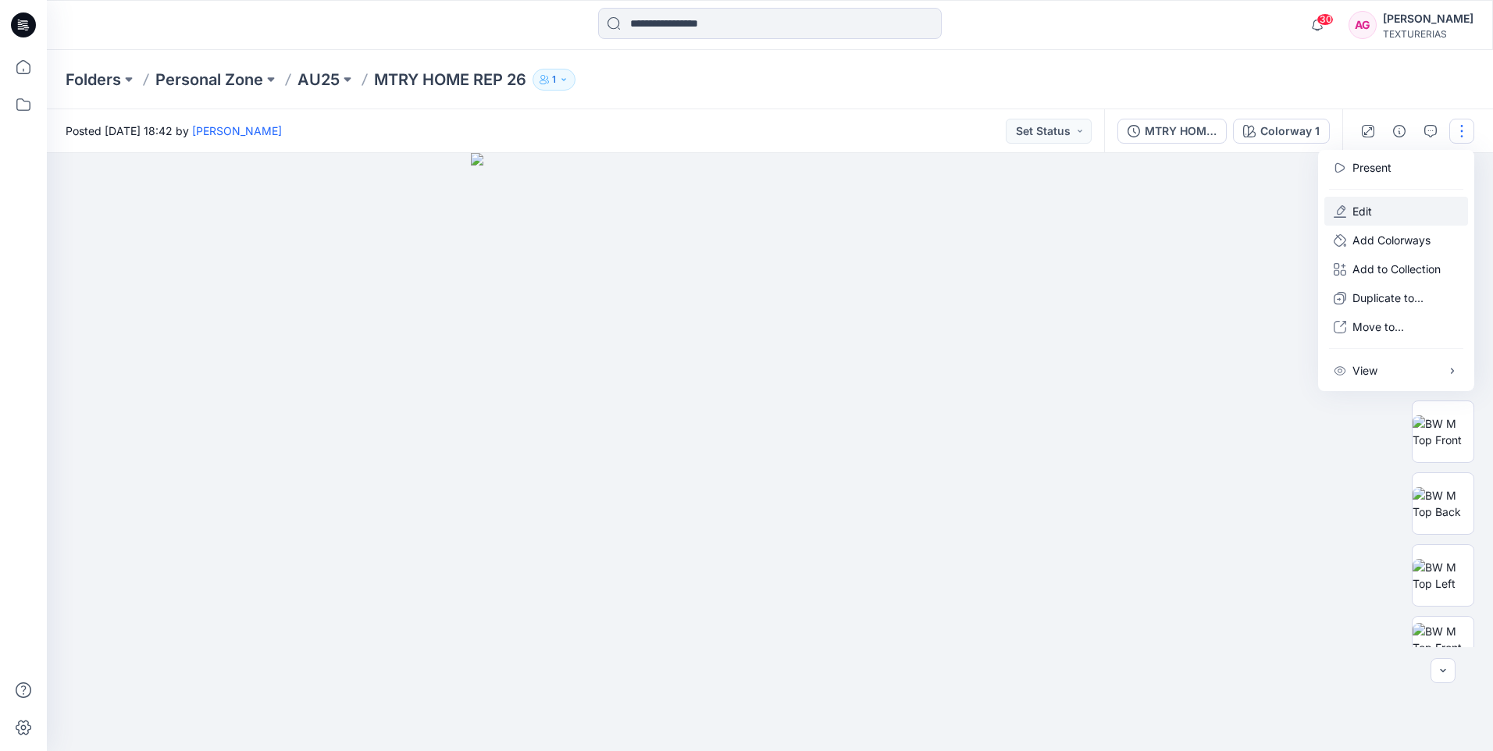
click at [1380, 212] on button "Edit" at bounding box center [1397, 211] width 144 height 29
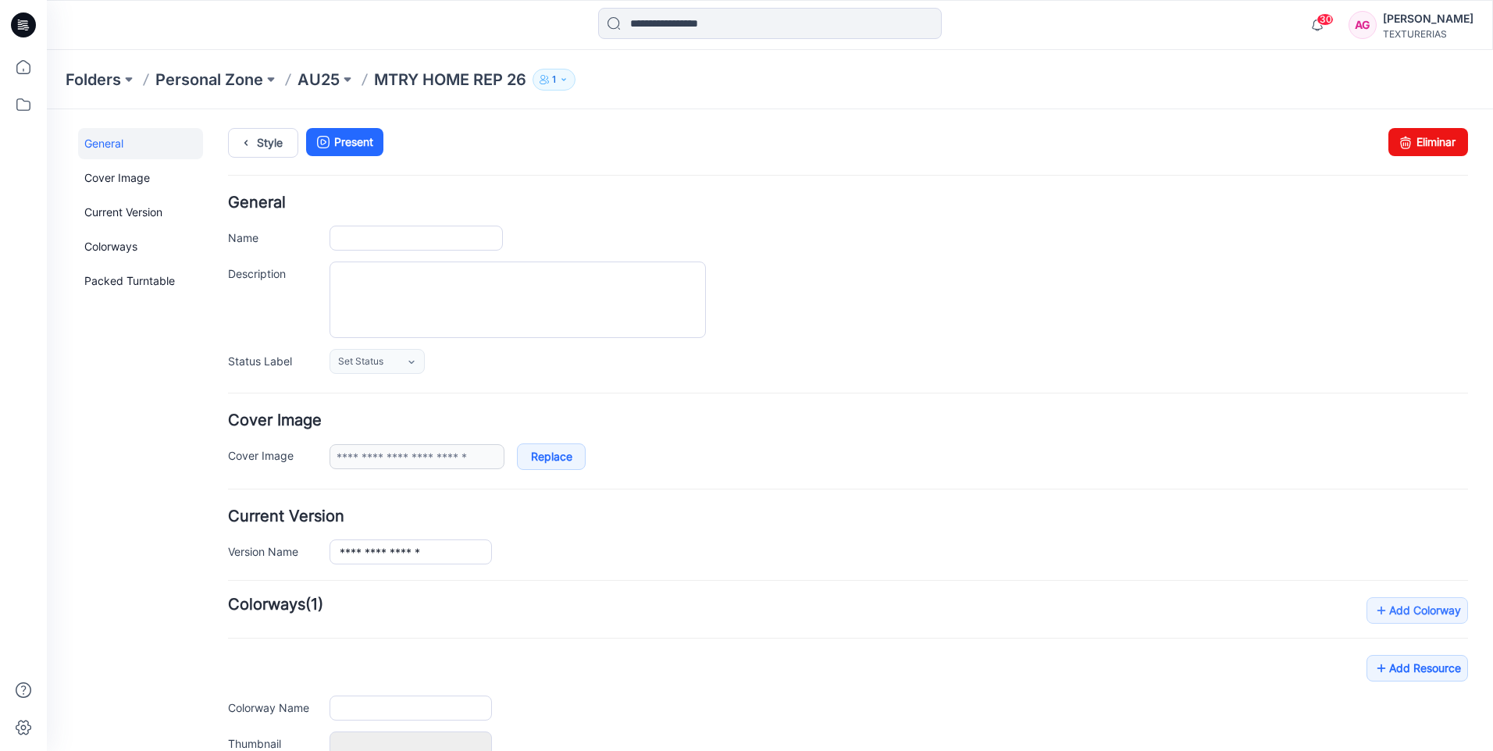
type input "**********"
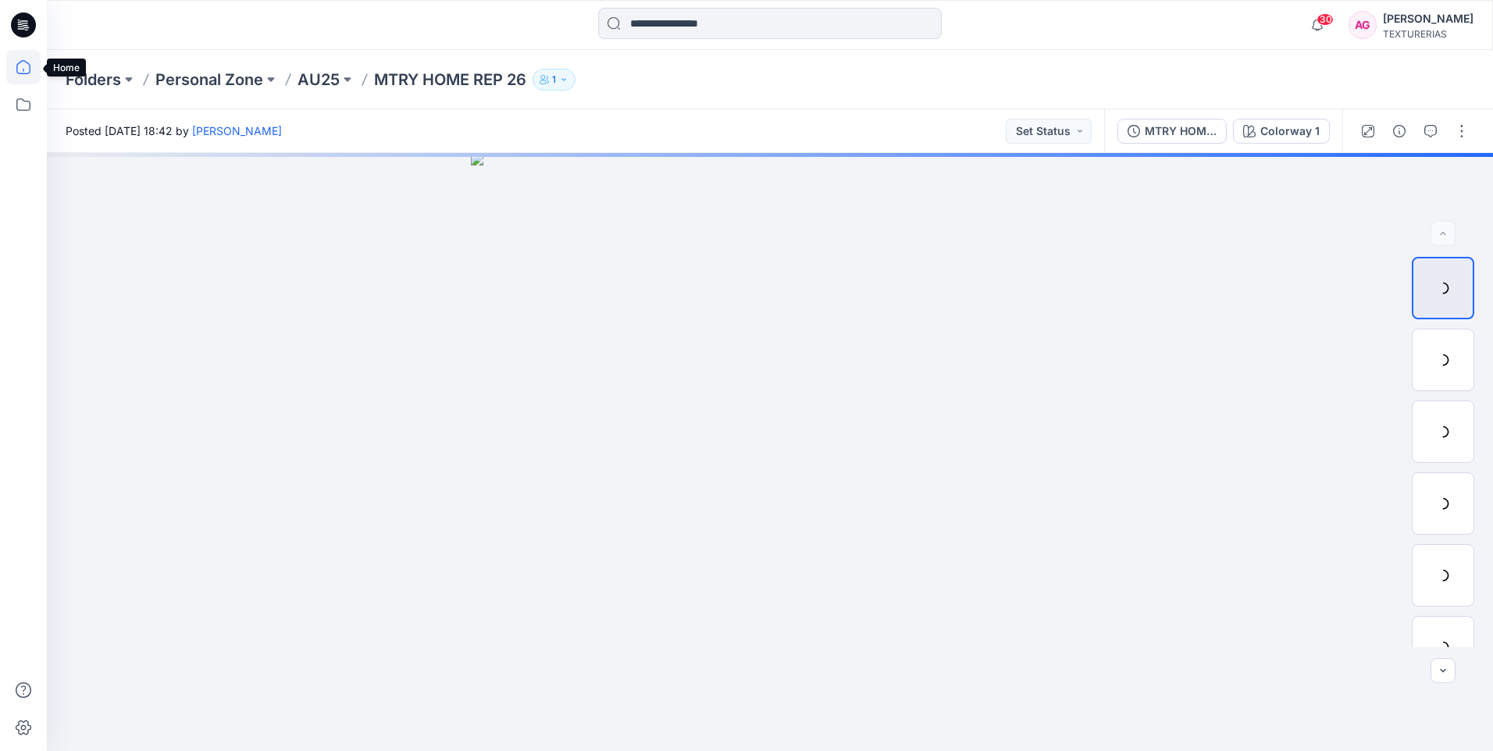
click at [16, 65] on icon at bounding box center [23, 67] width 34 height 34
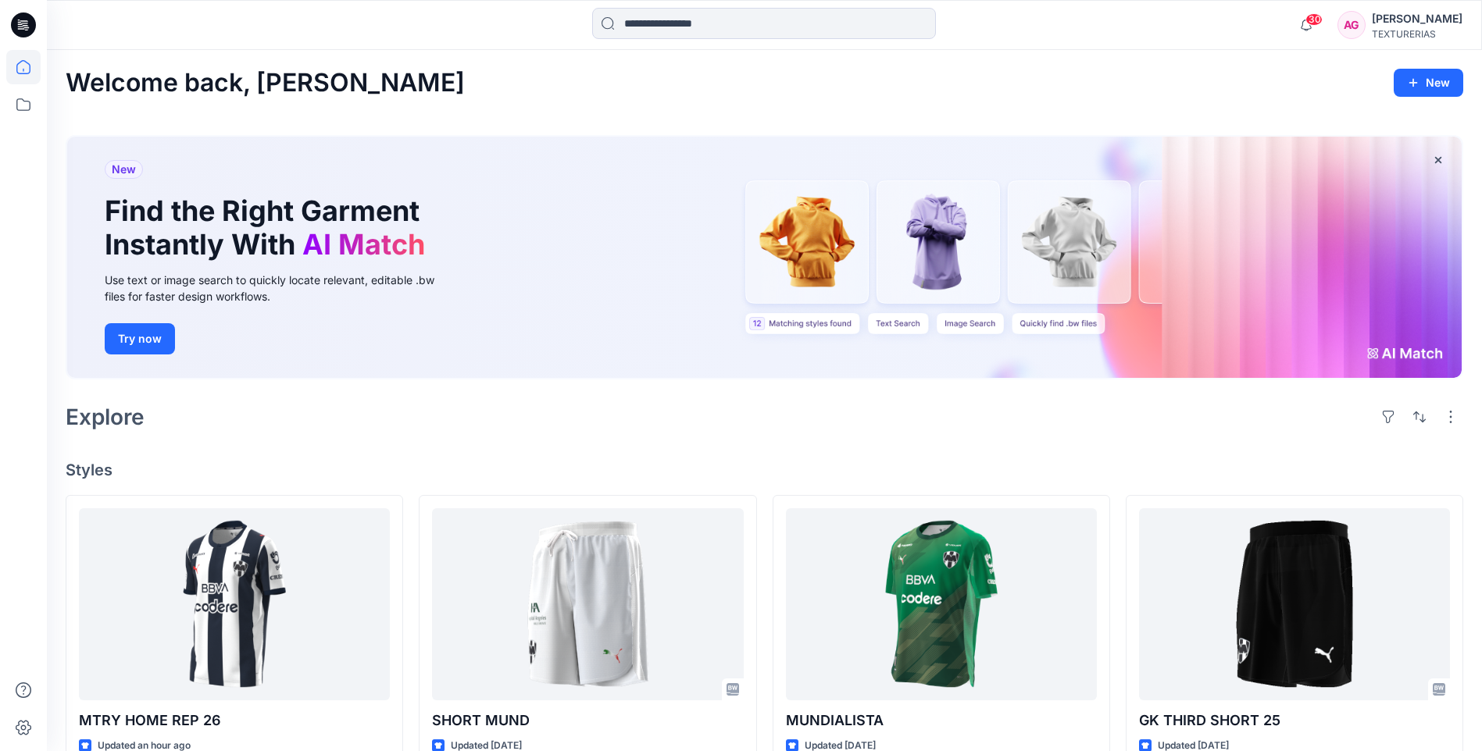
click at [1411, 22] on div "[PERSON_NAME]" at bounding box center [1416, 18] width 91 height 19
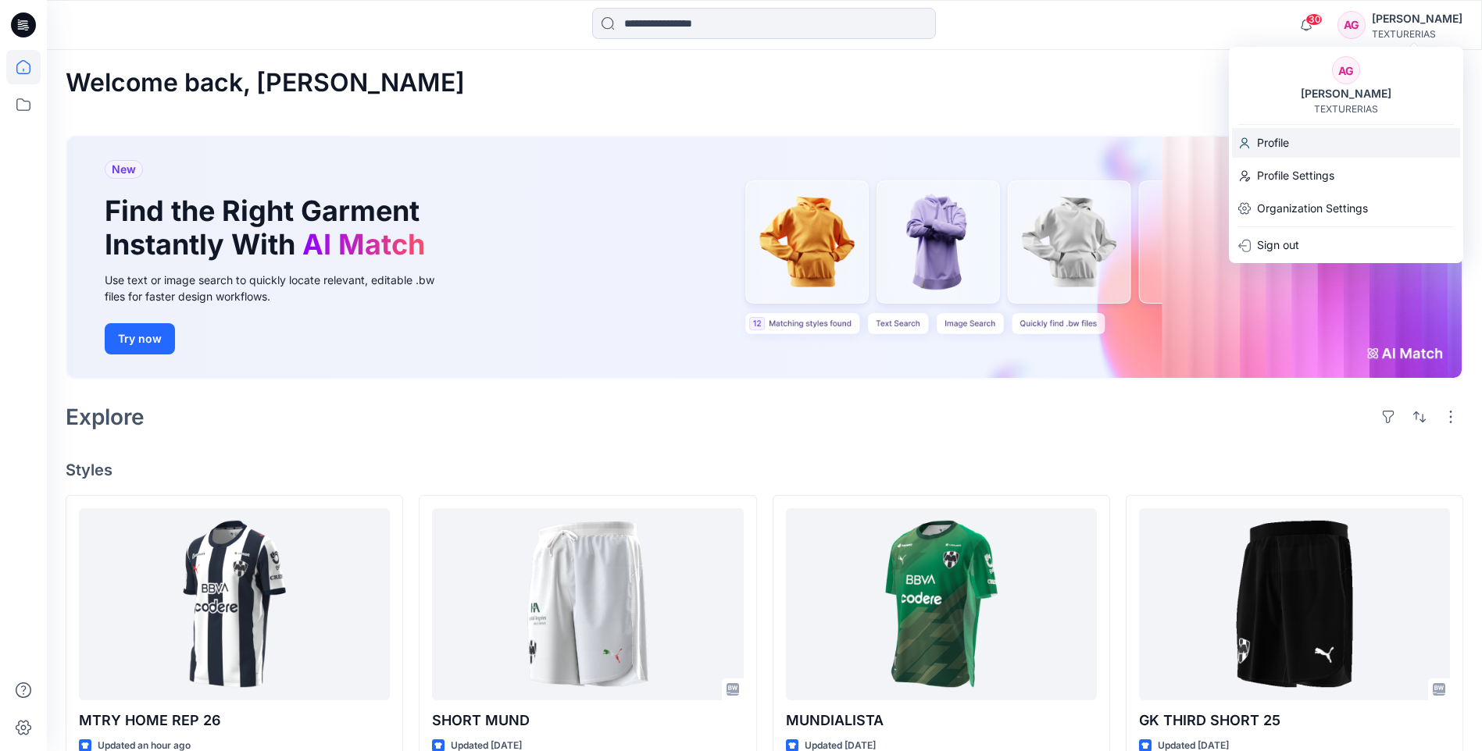
click at [1294, 141] on div "Profile" at bounding box center [1346, 143] width 228 height 30
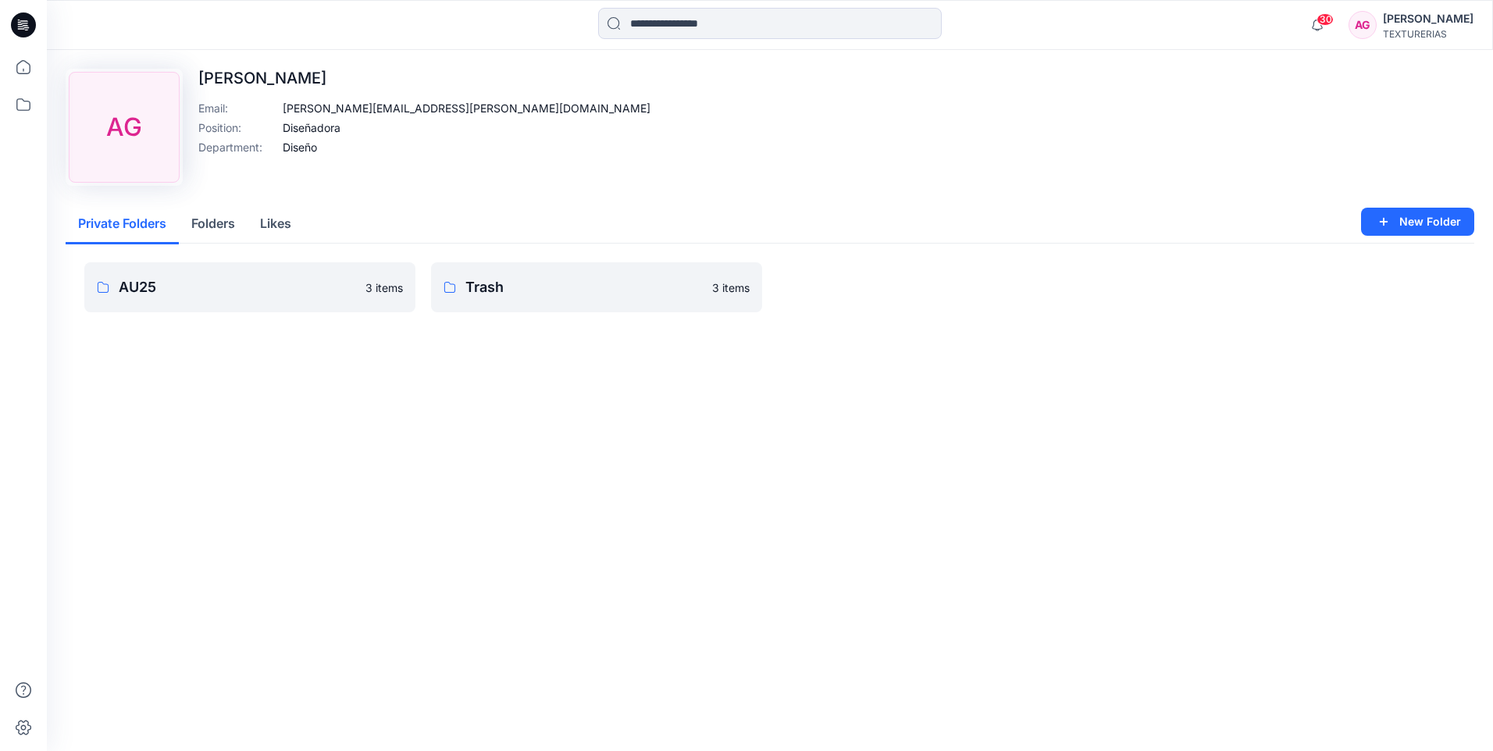
click at [1437, 21] on div "[PERSON_NAME]" at bounding box center [1428, 18] width 91 height 19
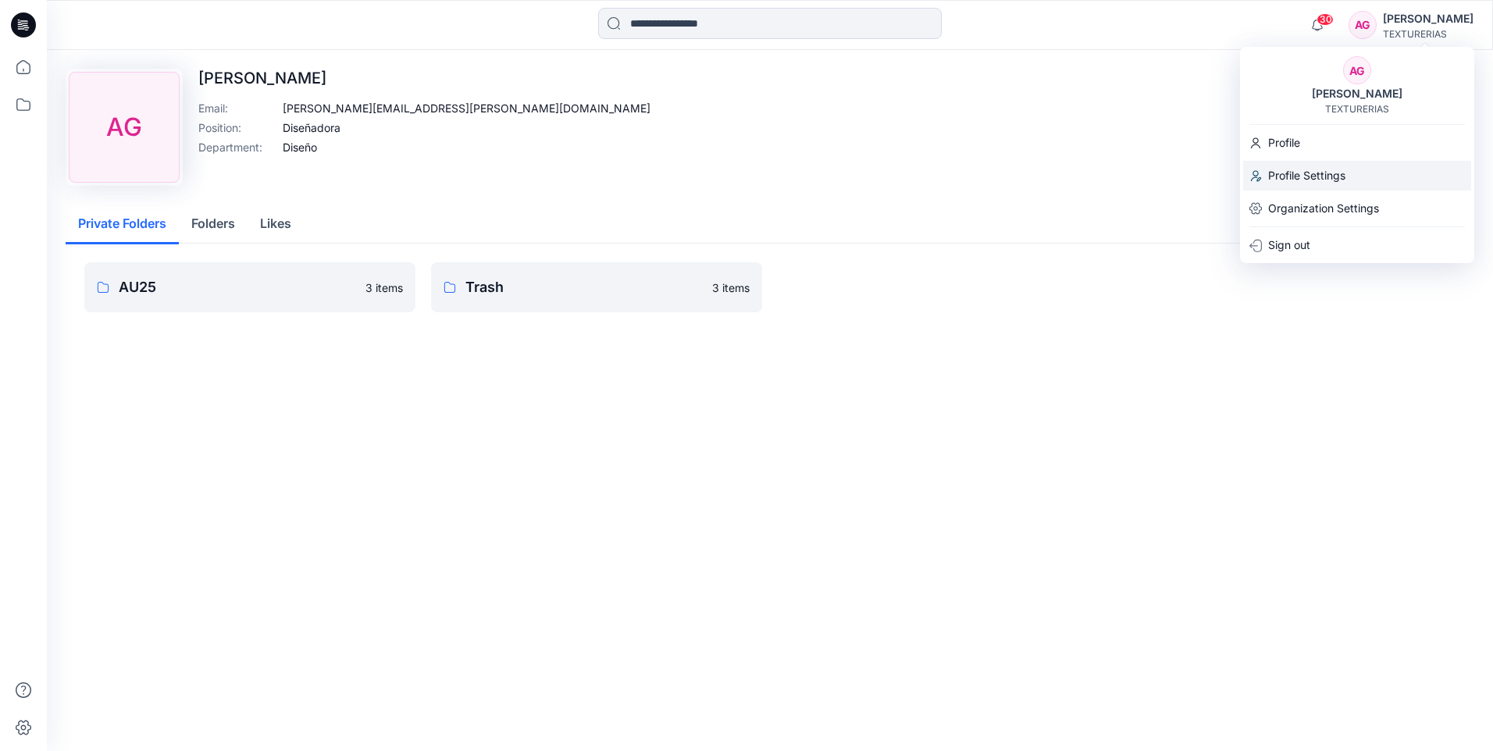
click at [1317, 169] on p "Profile Settings" at bounding box center [1306, 176] width 77 height 30
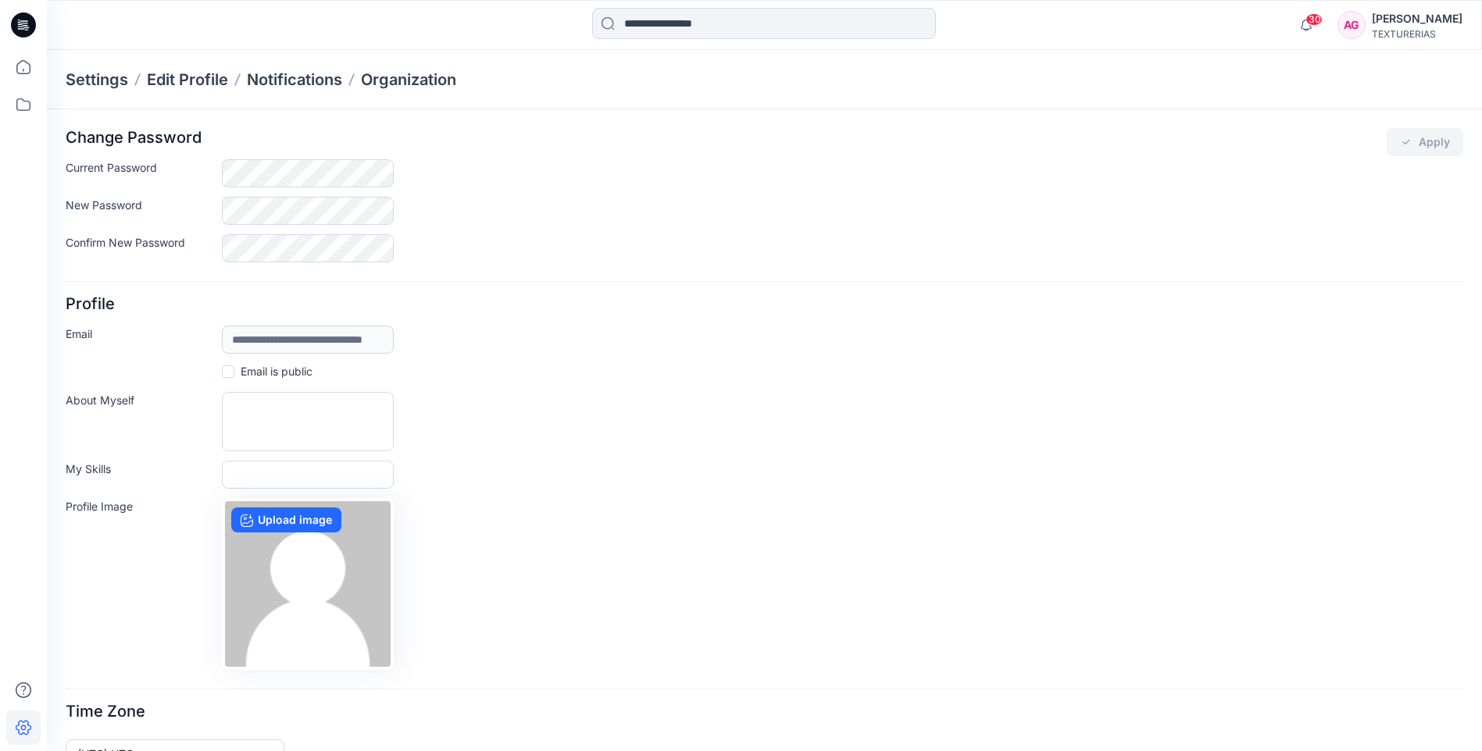
click at [1408, 20] on div "[PERSON_NAME]" at bounding box center [1416, 18] width 91 height 19
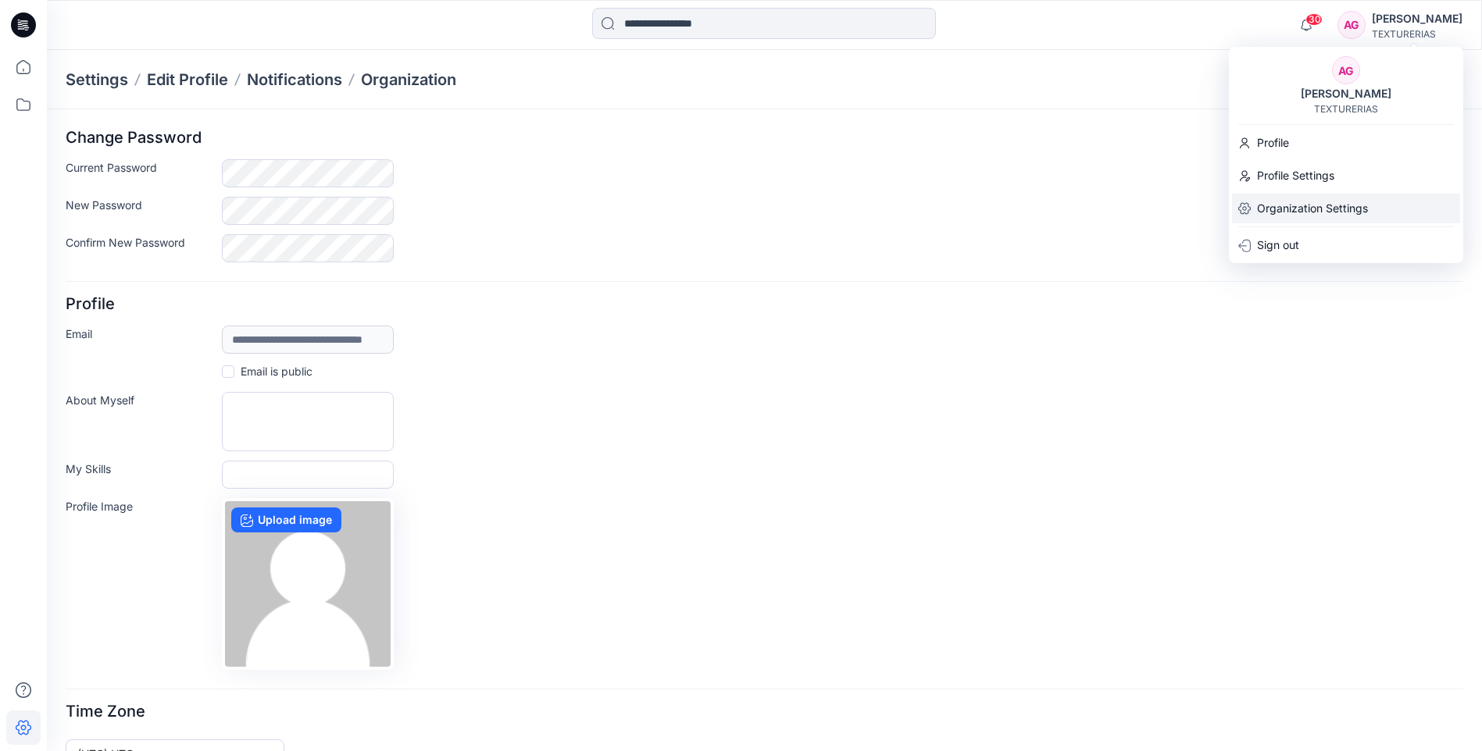
click at [1297, 215] on p "Organization Settings" at bounding box center [1312, 209] width 111 height 30
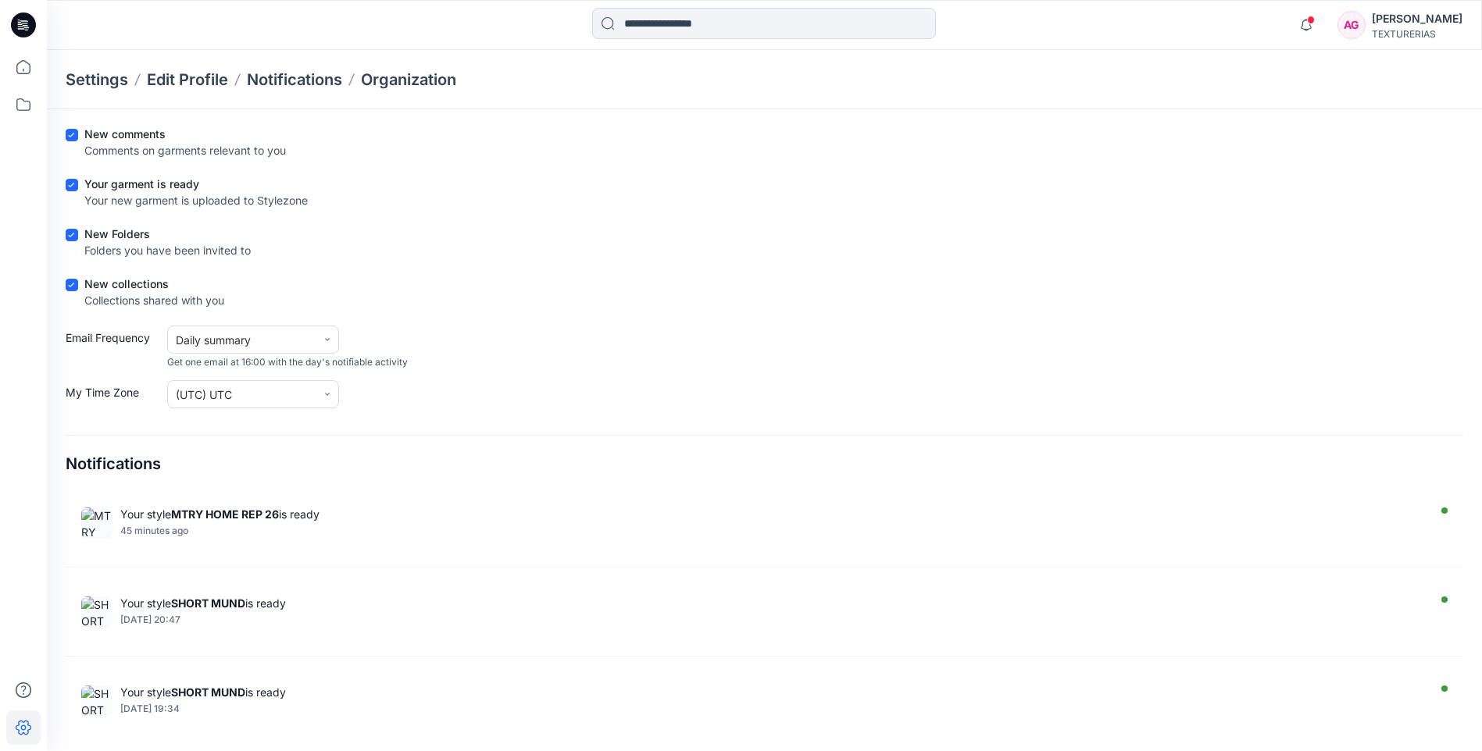
click at [1429, 34] on div "TEXTURERIAS" at bounding box center [1416, 34] width 91 height 12
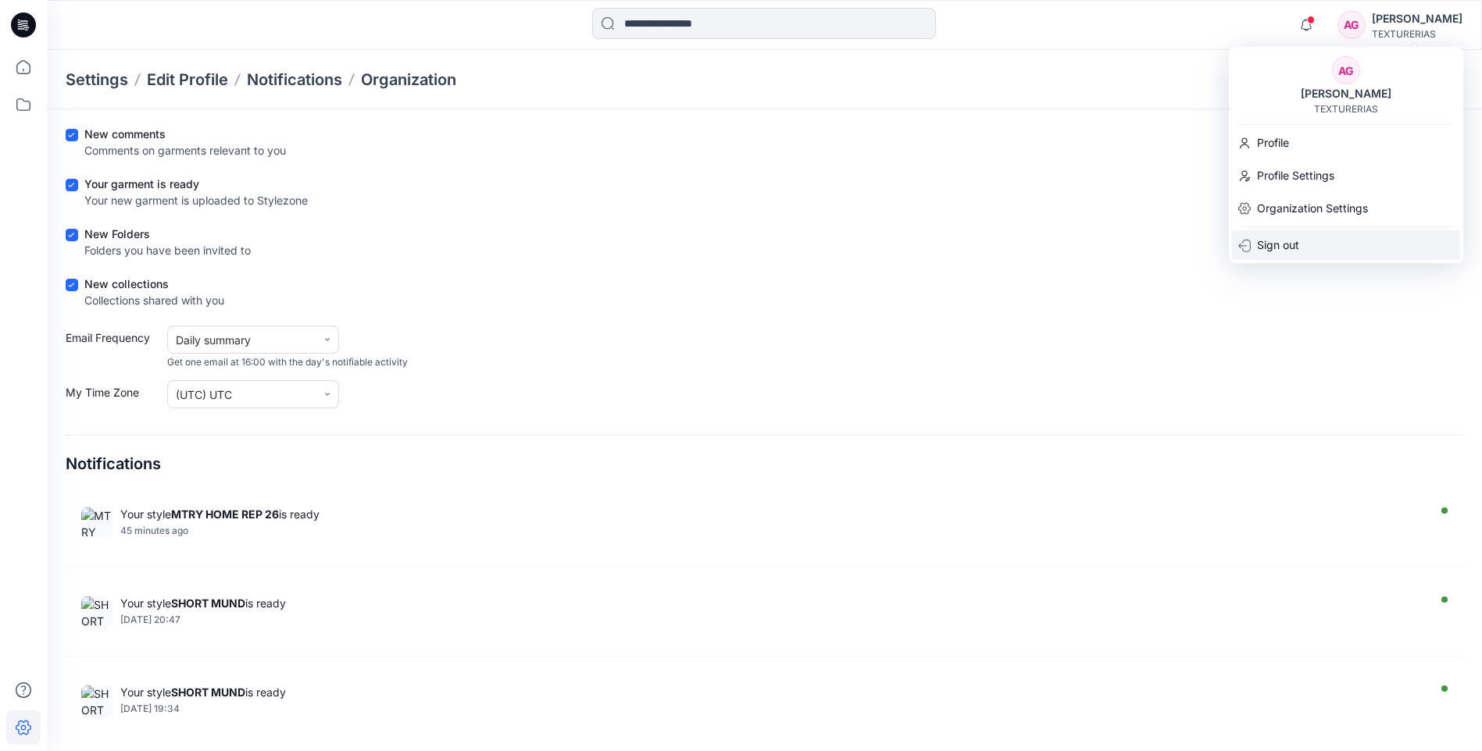
click at [1326, 235] on div "Sign out" at bounding box center [1346, 245] width 228 height 30
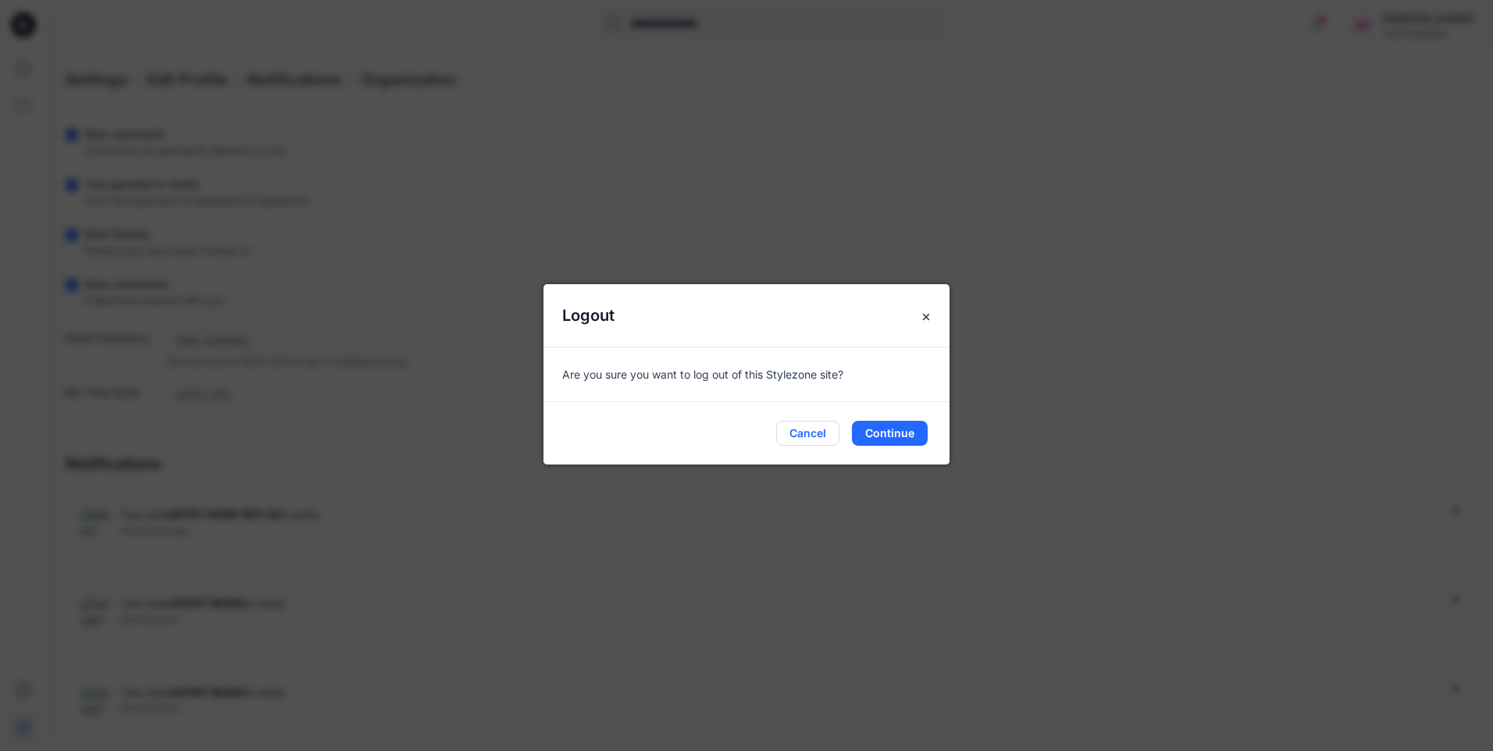
click at [815, 435] on button "Cancel" at bounding box center [807, 433] width 63 height 25
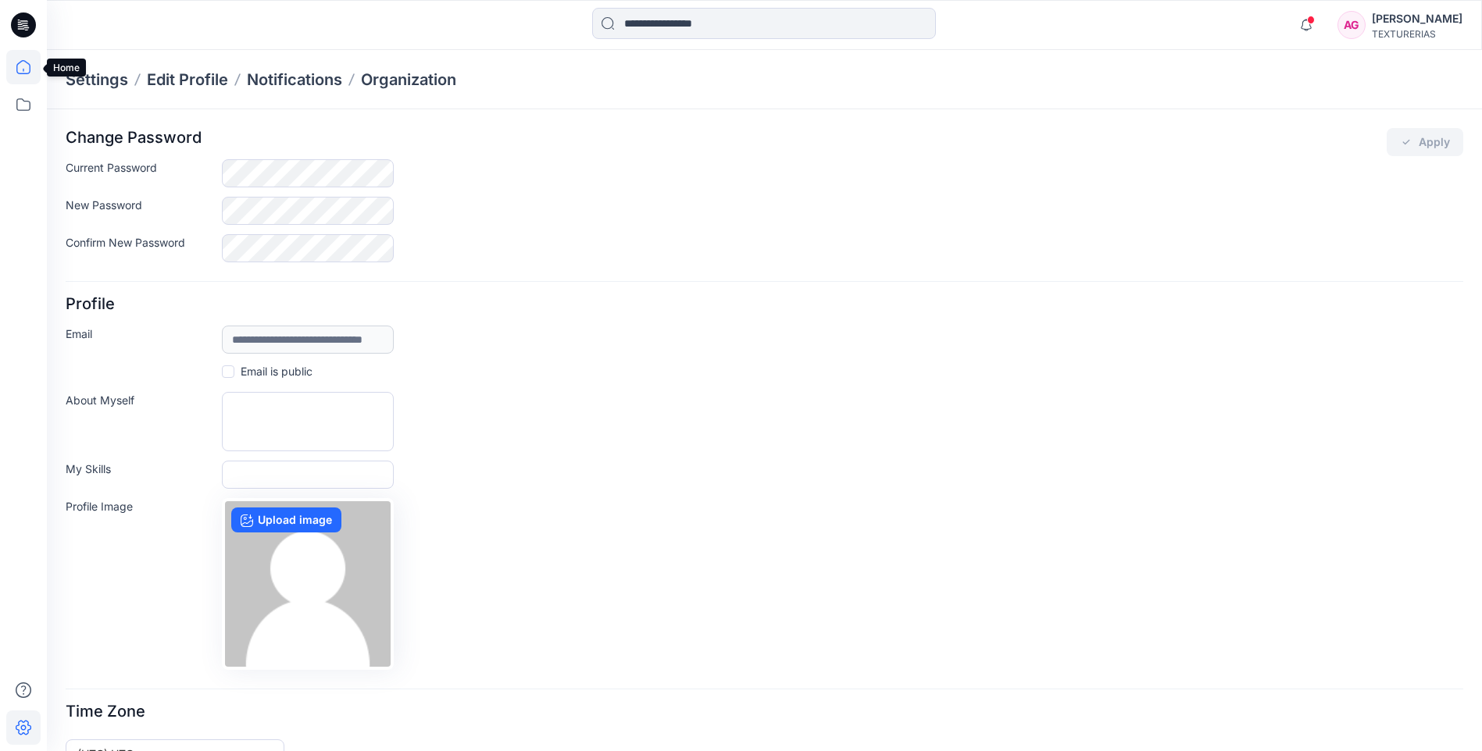
click at [23, 62] on icon at bounding box center [23, 67] width 34 height 34
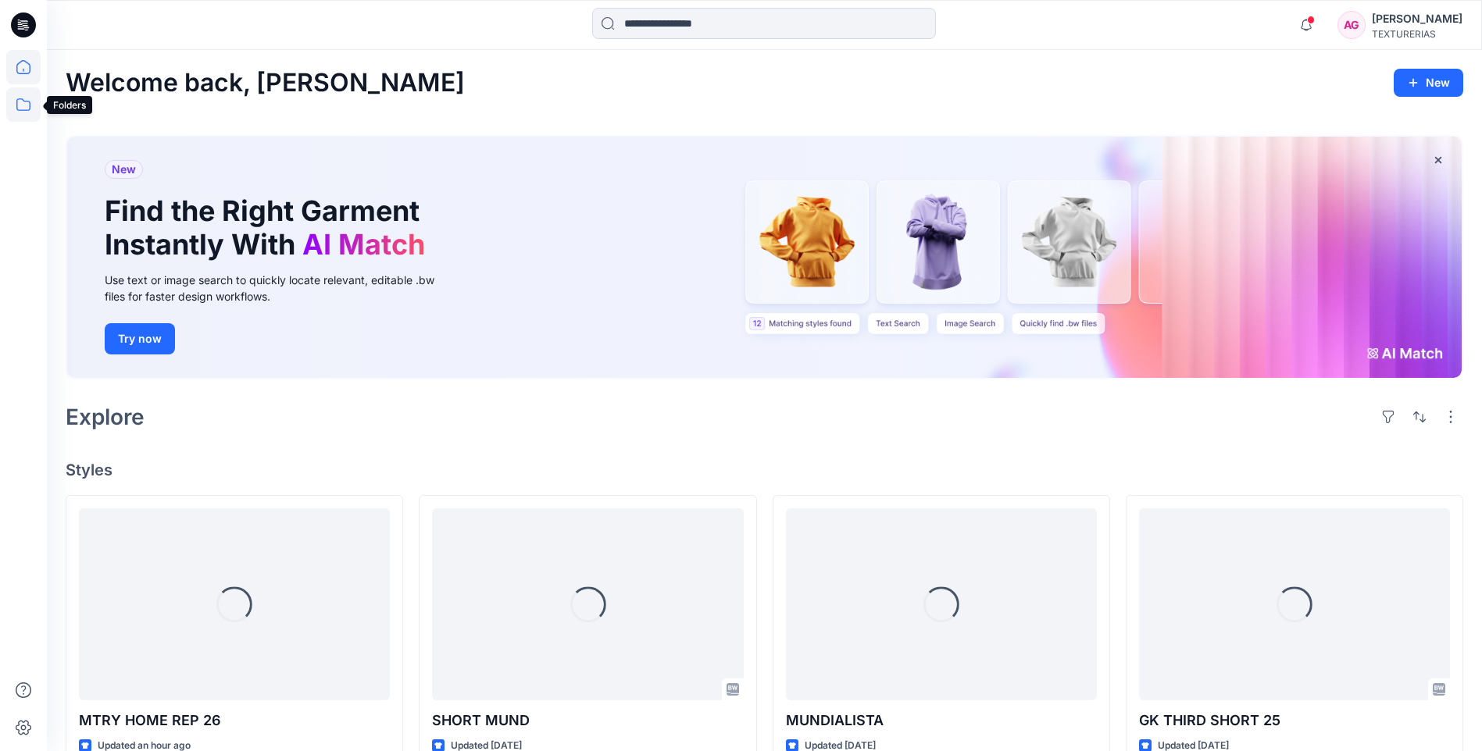
click at [26, 108] on icon at bounding box center [23, 104] width 34 height 34
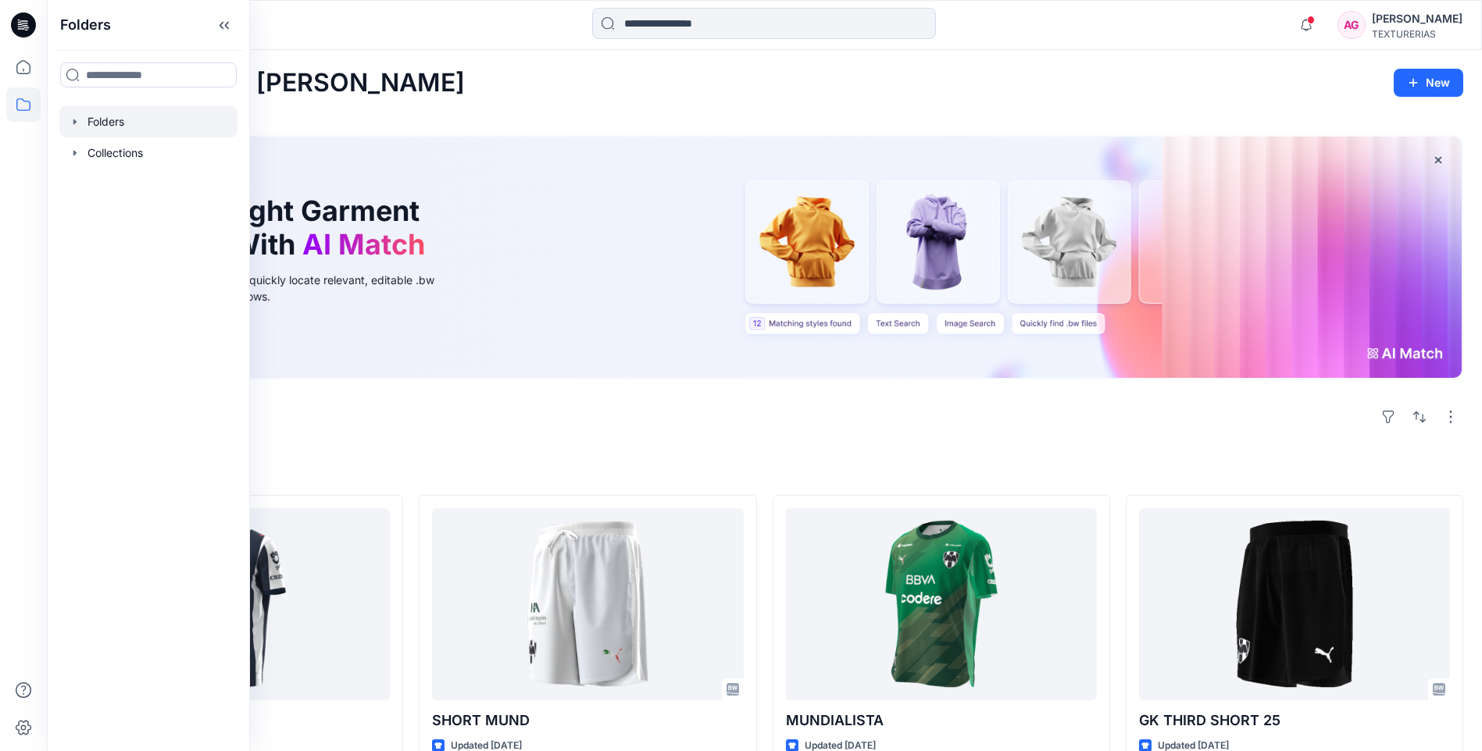
click at [137, 116] on div at bounding box center [148, 121] width 178 height 31
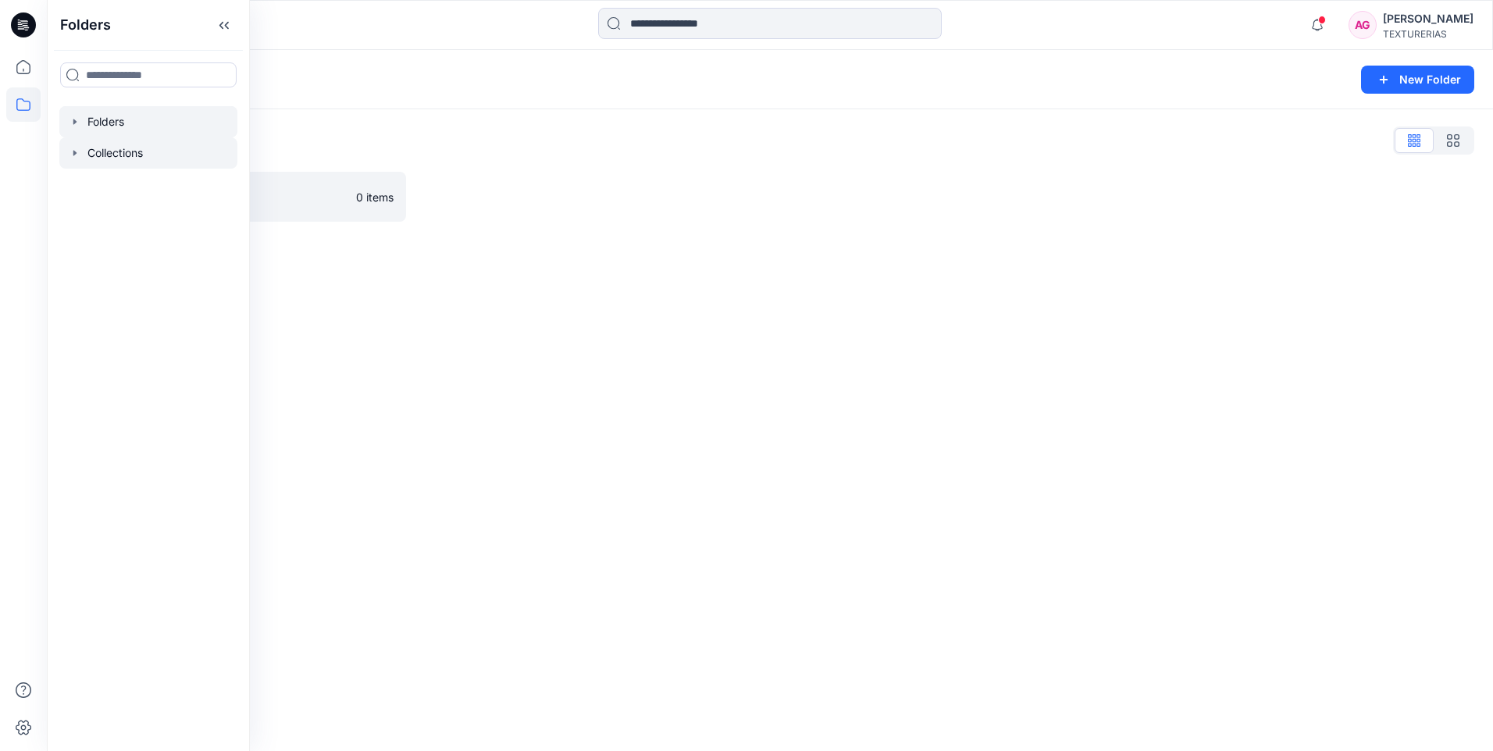
click at [109, 148] on div at bounding box center [148, 152] width 178 height 31
click at [37, 60] on icon at bounding box center [23, 67] width 34 height 34
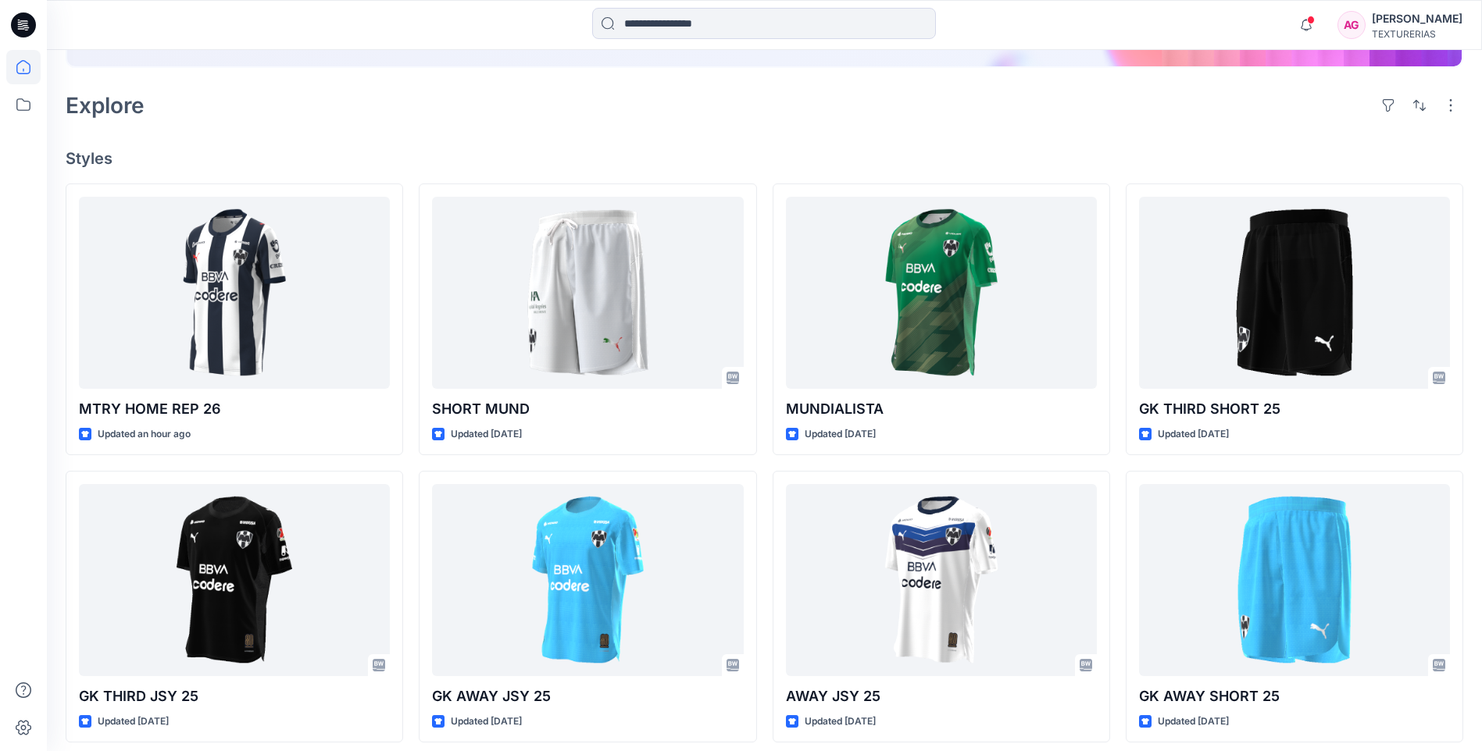
scroll to position [312, 0]
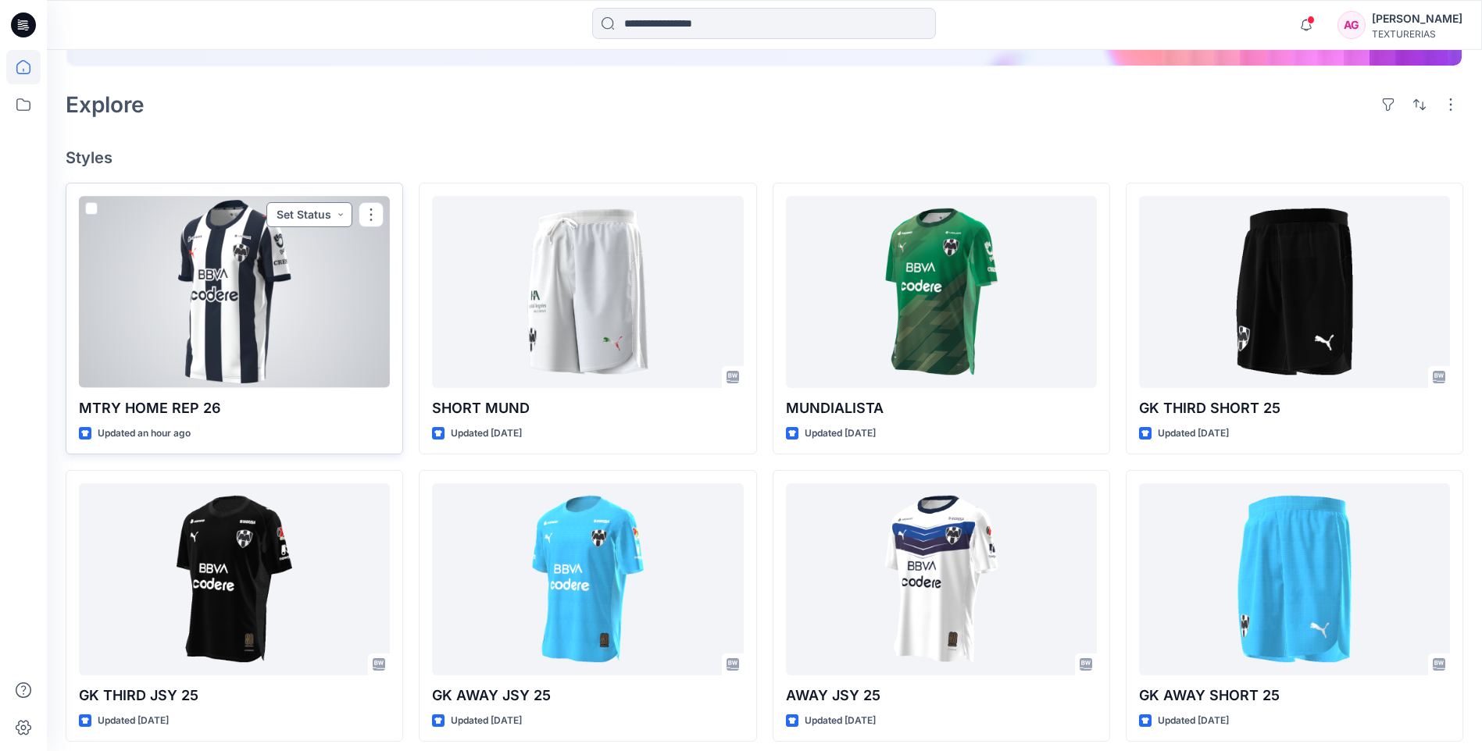
click at [339, 216] on button "Set Status" at bounding box center [309, 214] width 86 height 25
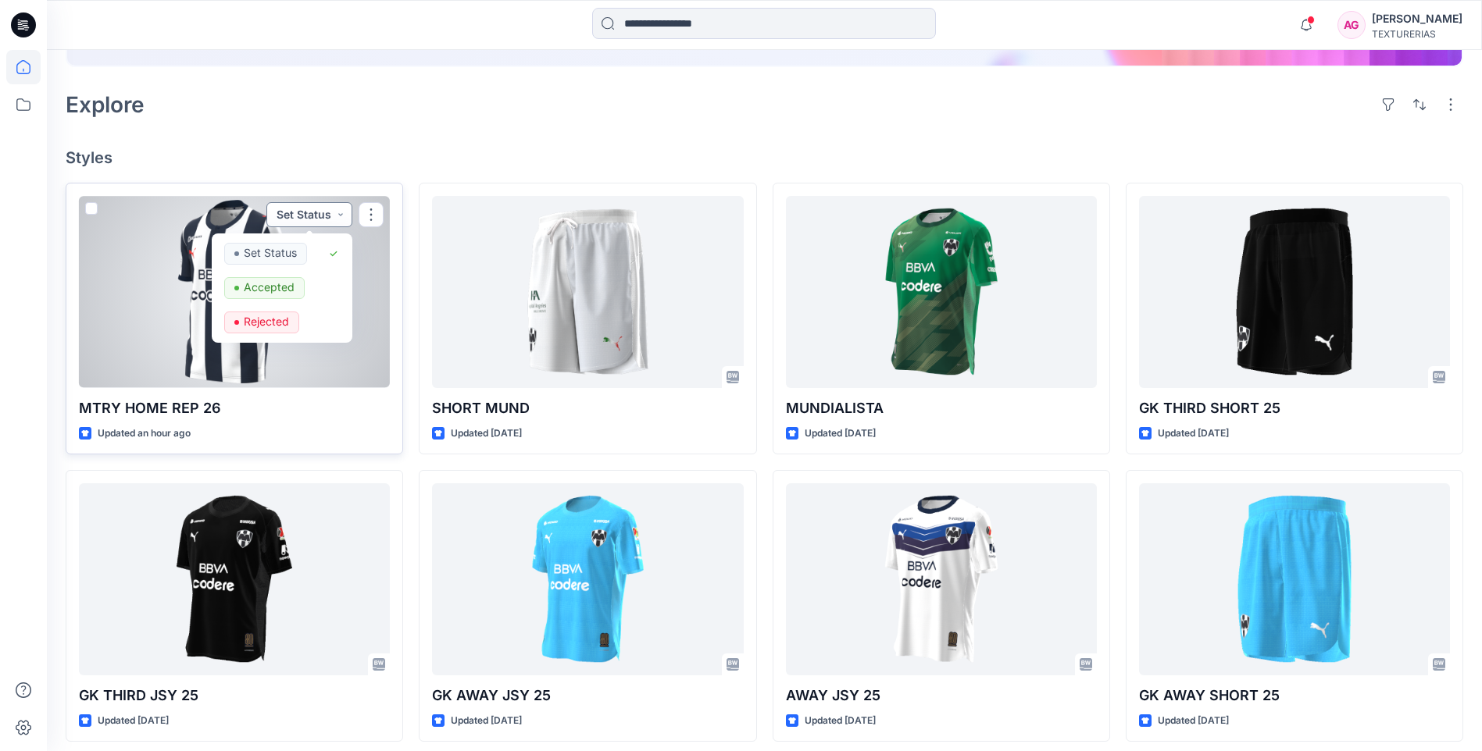
click at [339, 216] on button "Set Status" at bounding box center [309, 214] width 86 height 25
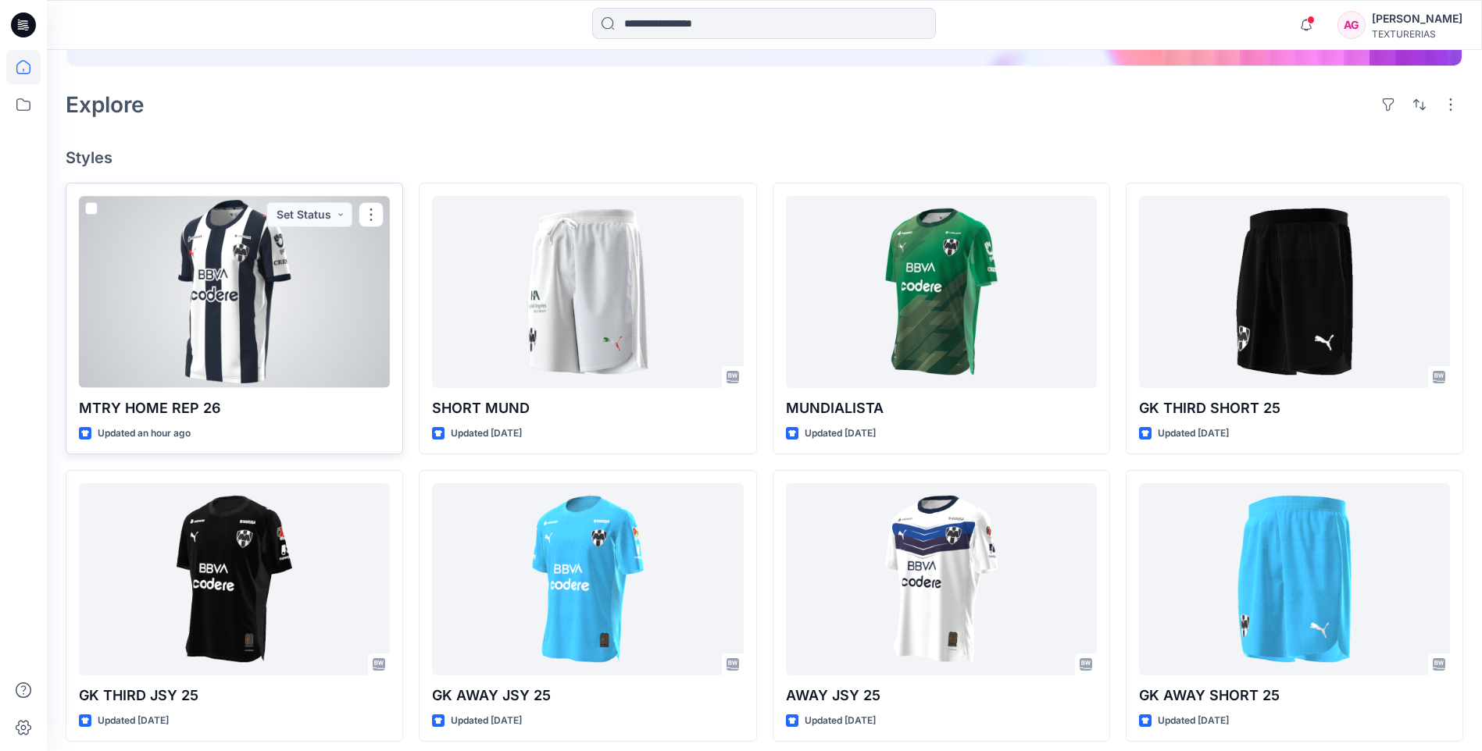
click at [95, 208] on span at bounding box center [91, 208] width 12 height 12
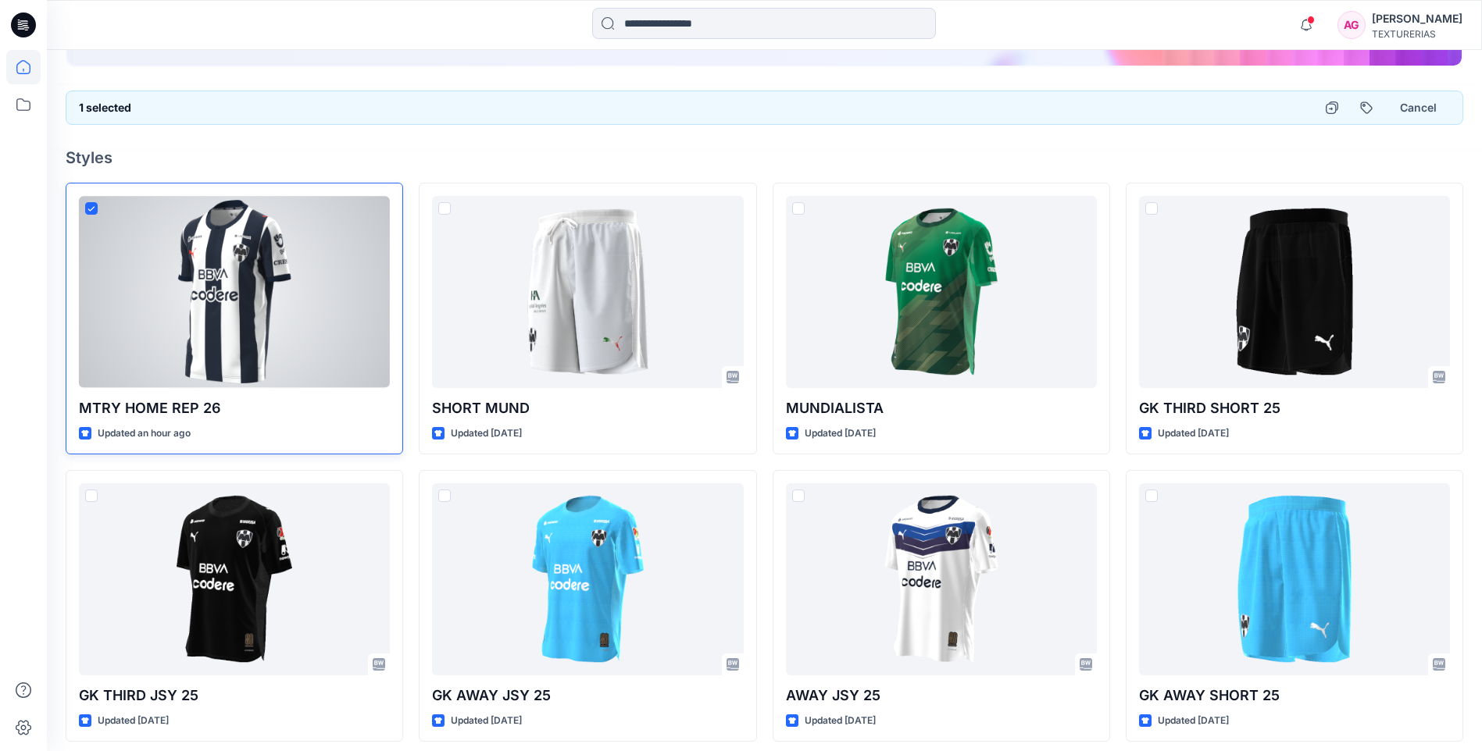
click at [88, 211] on icon at bounding box center [90, 208] width 7 height 5
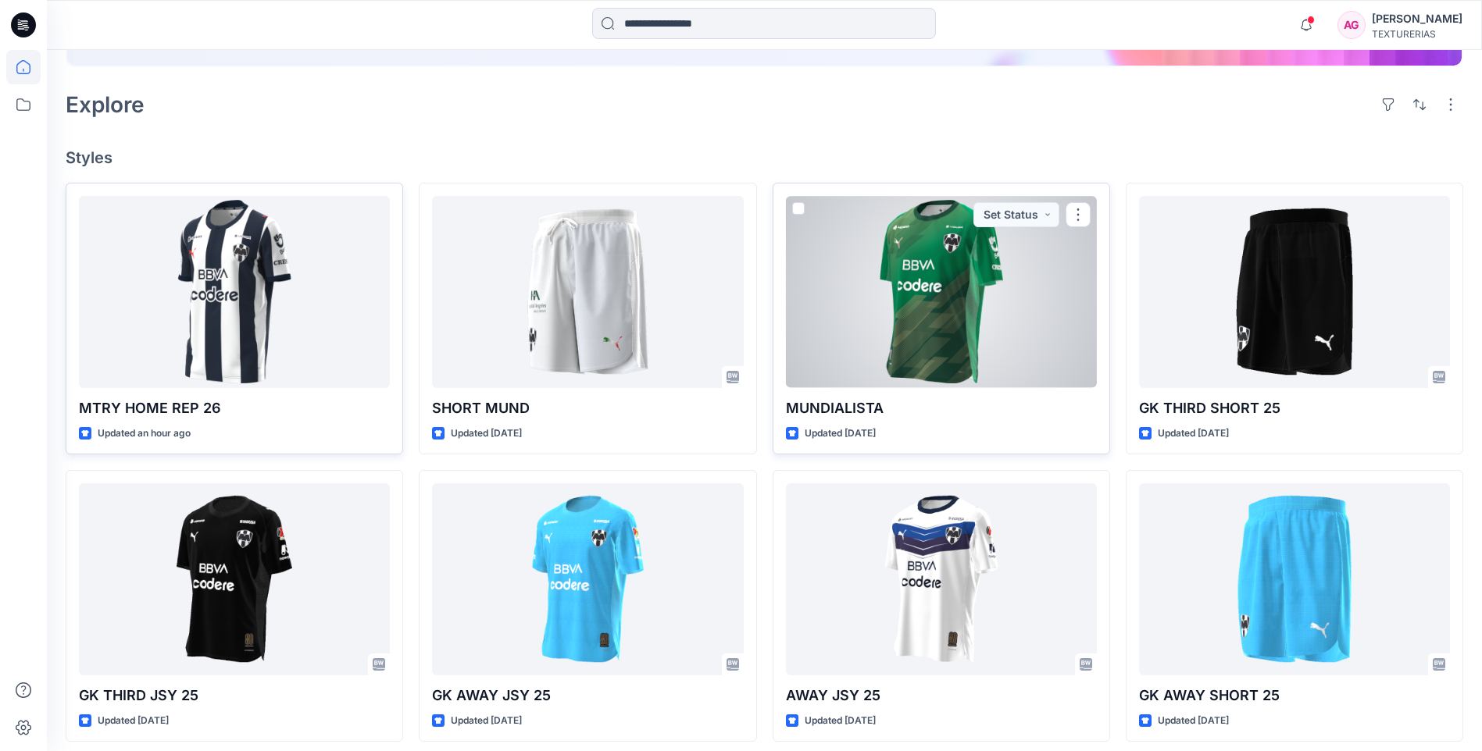
click at [797, 207] on span at bounding box center [798, 208] width 12 height 12
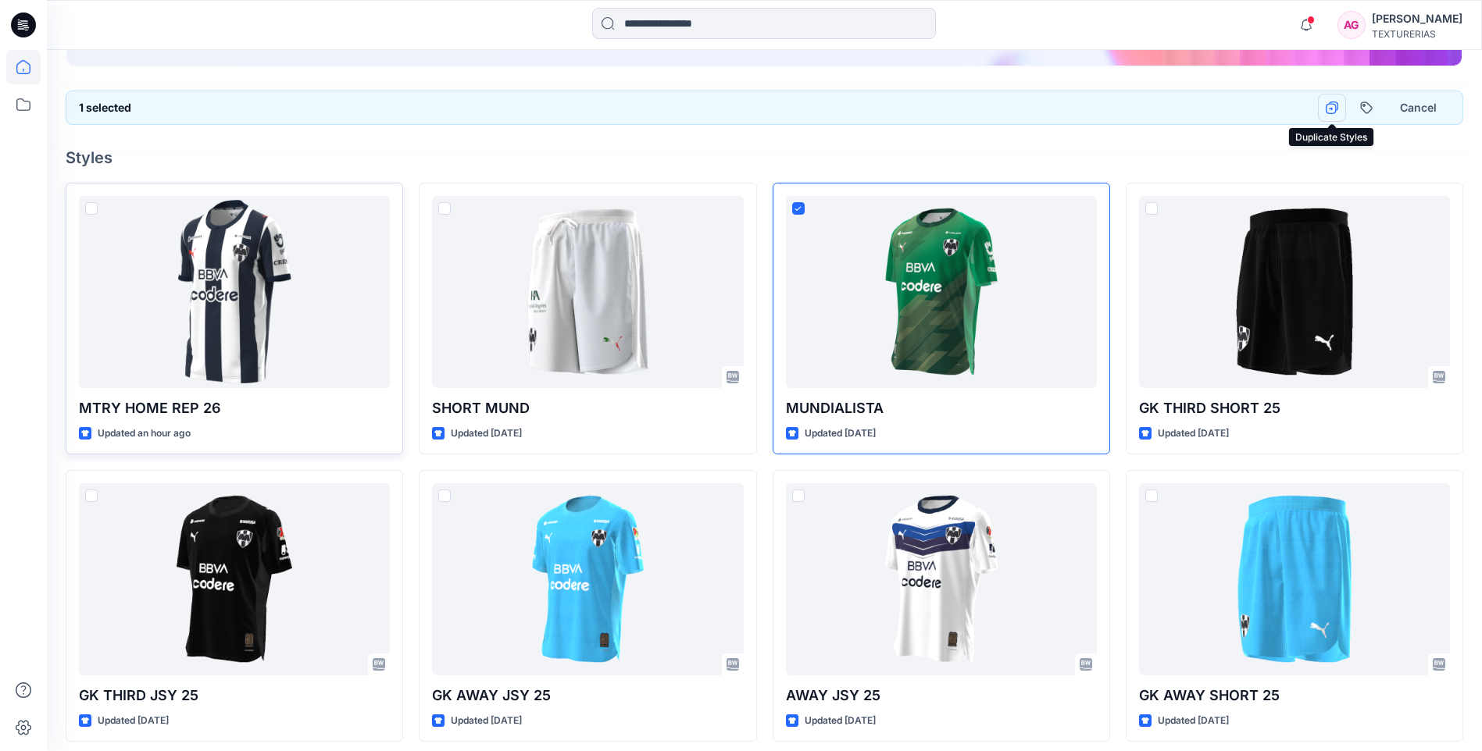
click at [1332, 105] on icon "button" at bounding box center [1331, 108] width 12 height 12
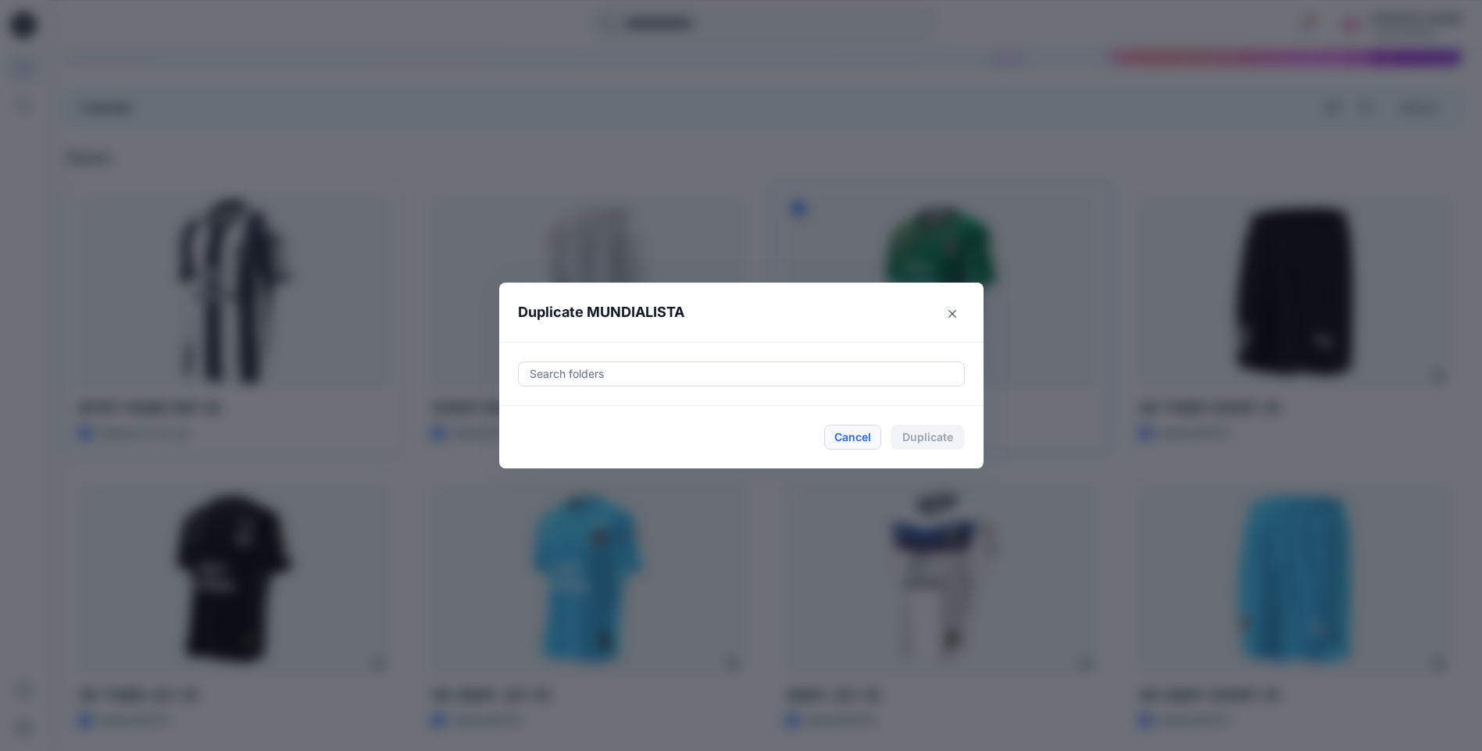
click at [858, 431] on button "Cancel" at bounding box center [852, 437] width 57 height 25
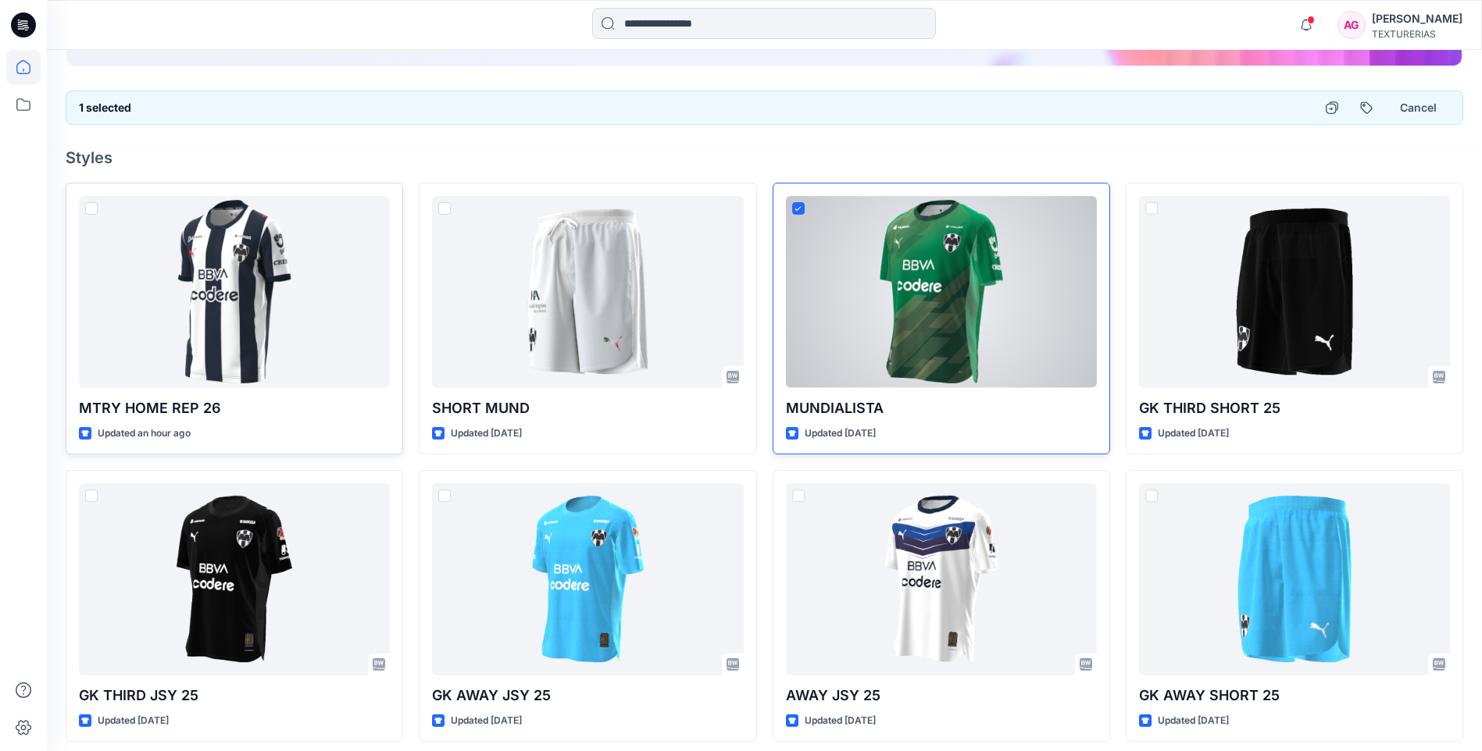
click at [794, 207] on icon at bounding box center [797, 208] width 7 height 5
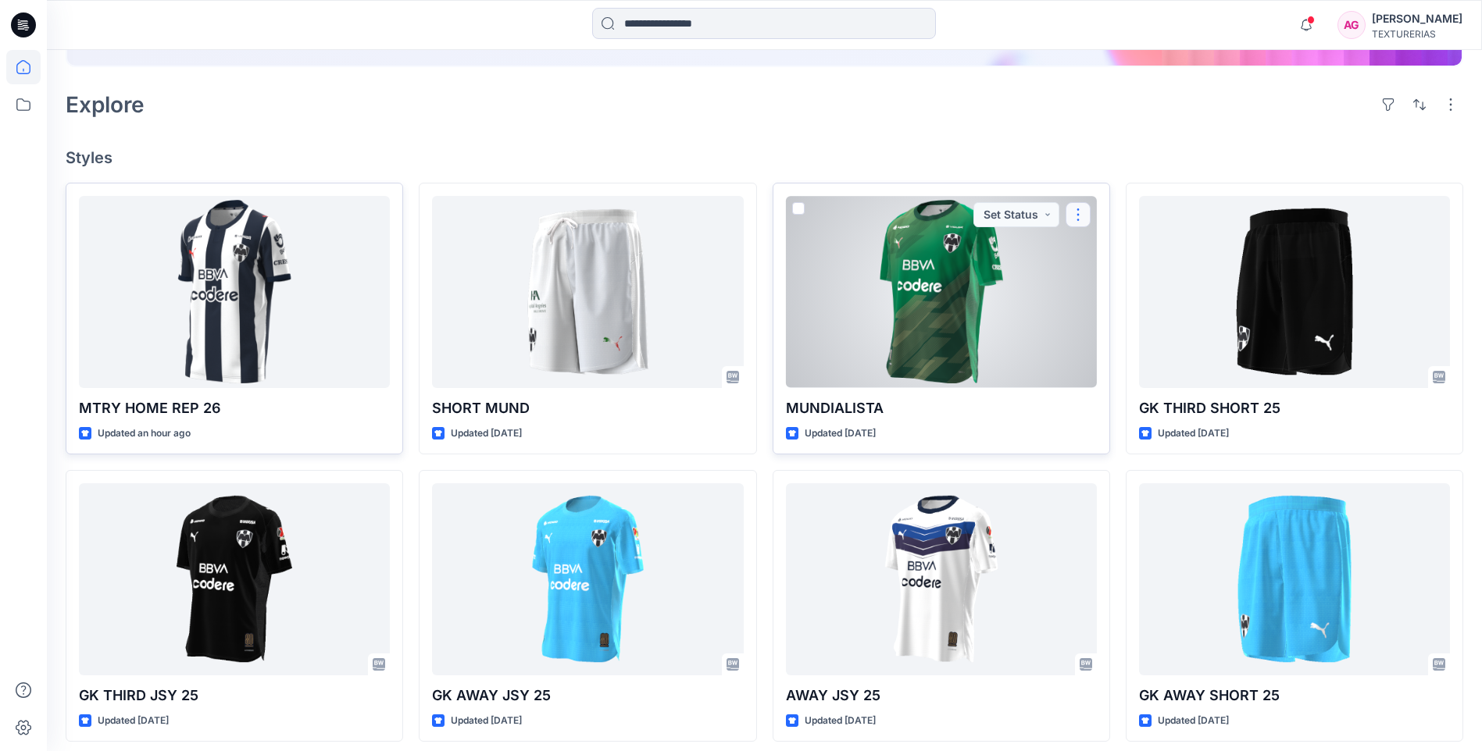
click at [1075, 212] on button "button" at bounding box center [1077, 214] width 25 height 25
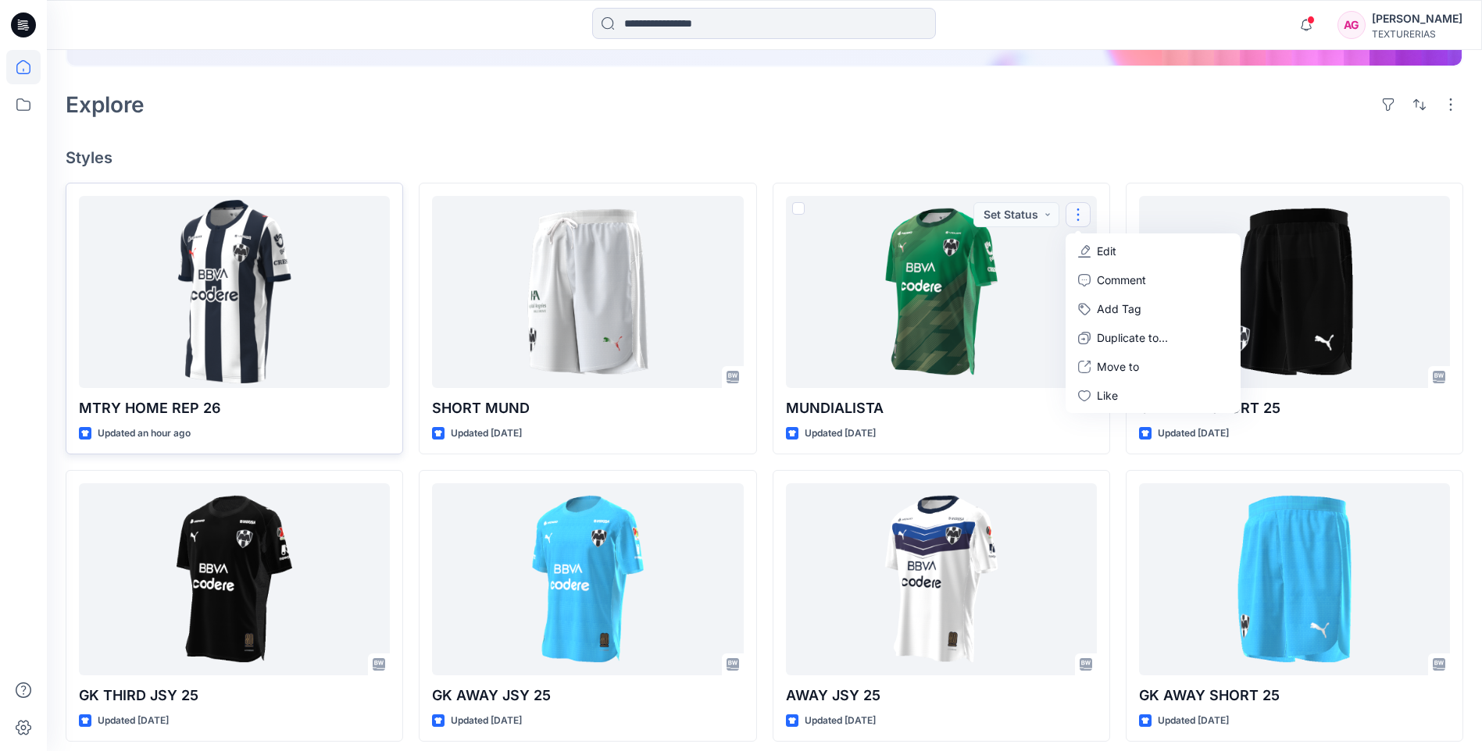
click at [804, 118] on div "Explore" at bounding box center [764, 104] width 1397 height 37
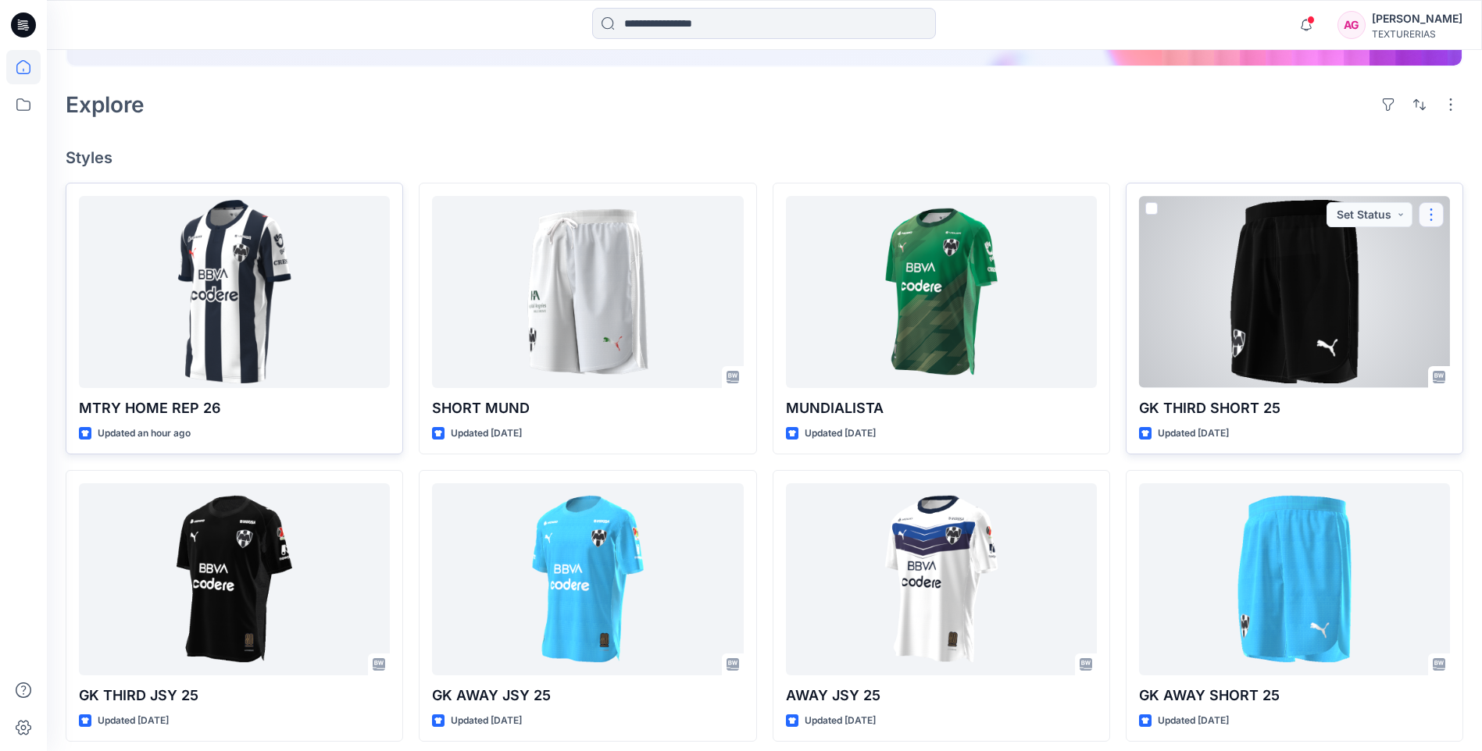
click at [1436, 219] on button "button" at bounding box center [1430, 214] width 25 height 25
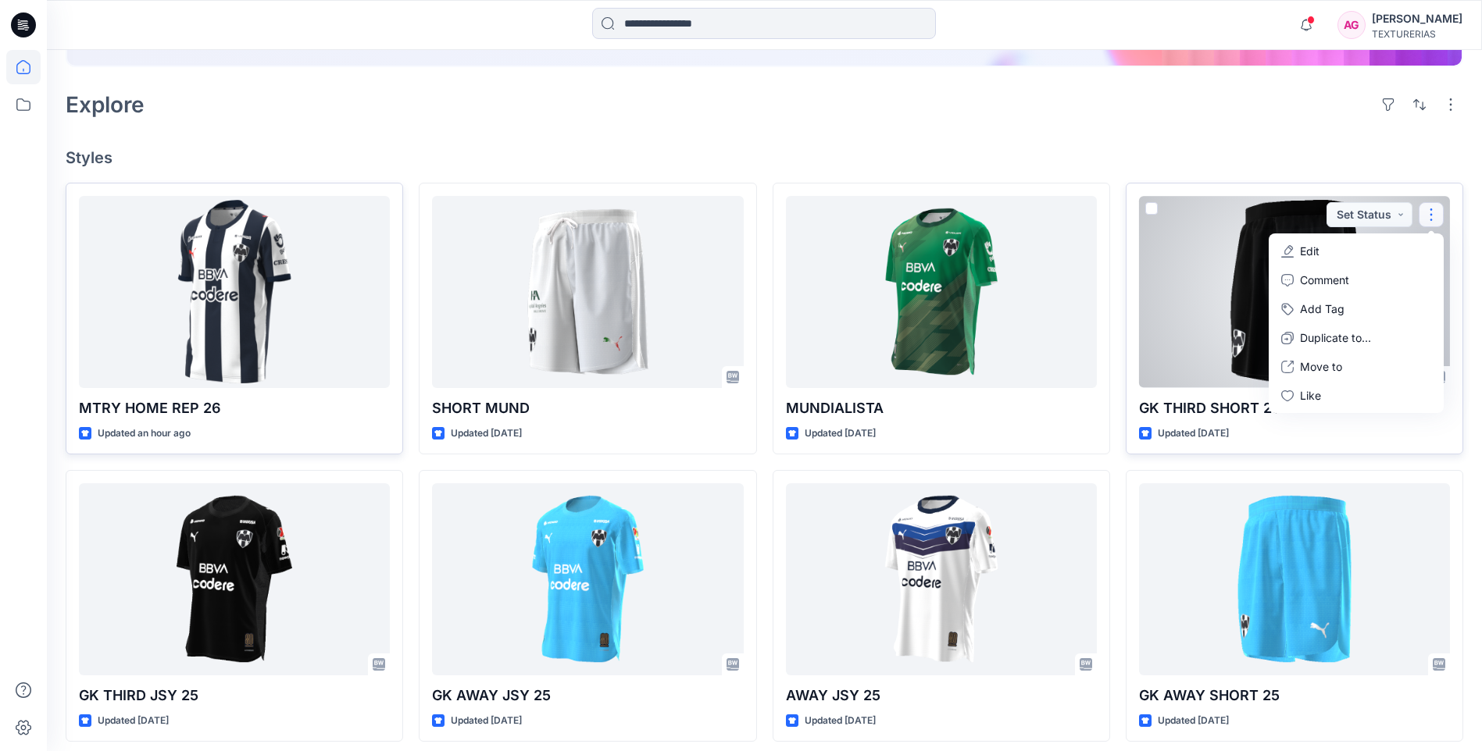
click at [1337, 252] on button "Edit" at bounding box center [1355, 251] width 169 height 29
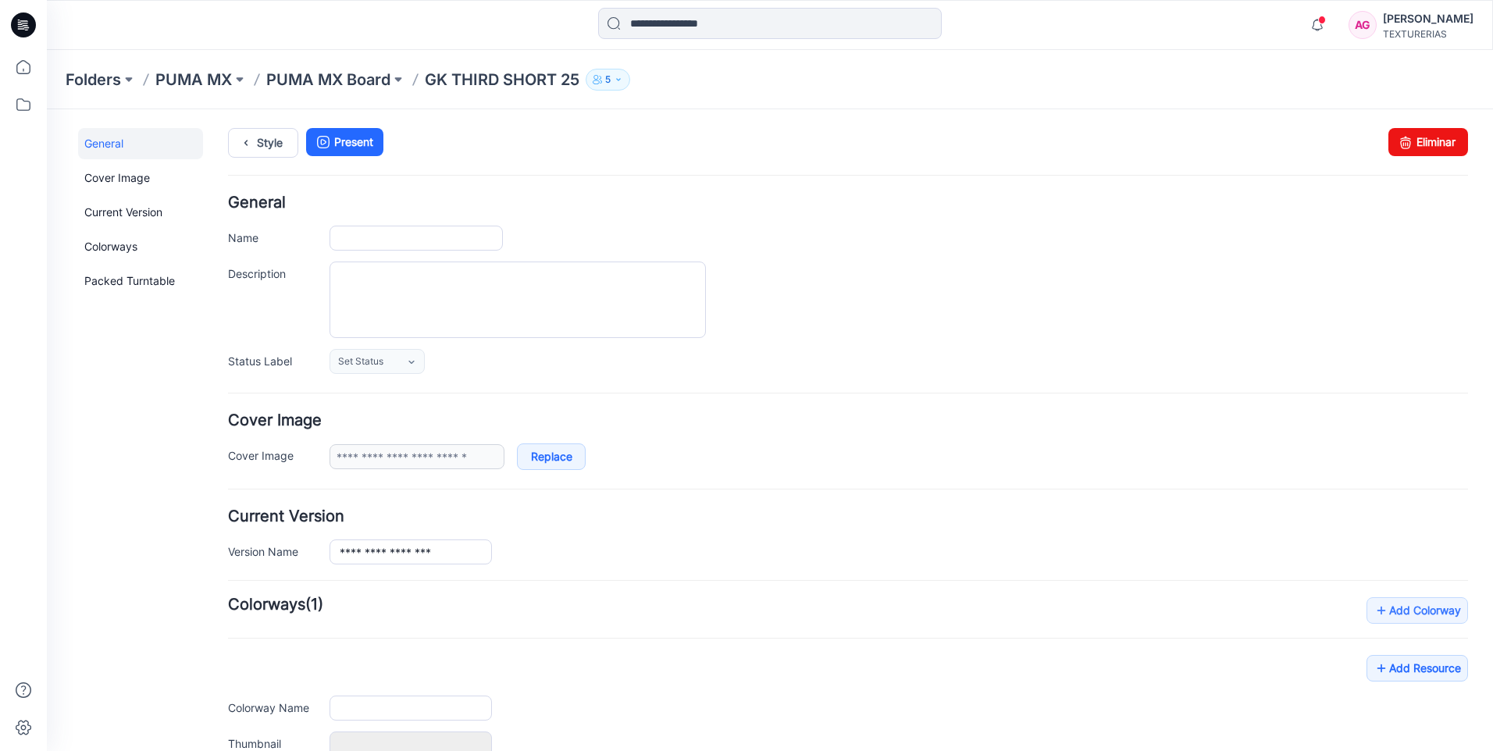
type input "**********"
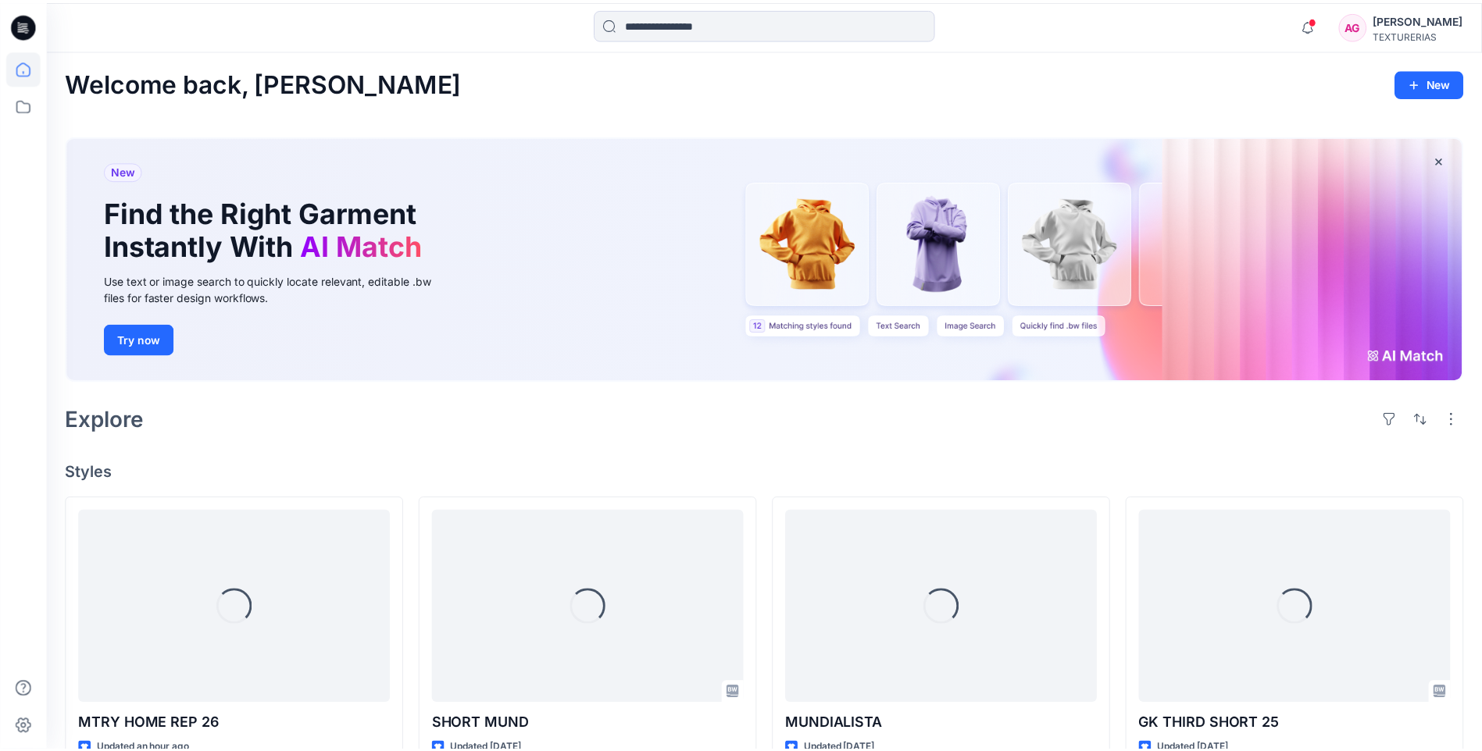
scroll to position [312, 0]
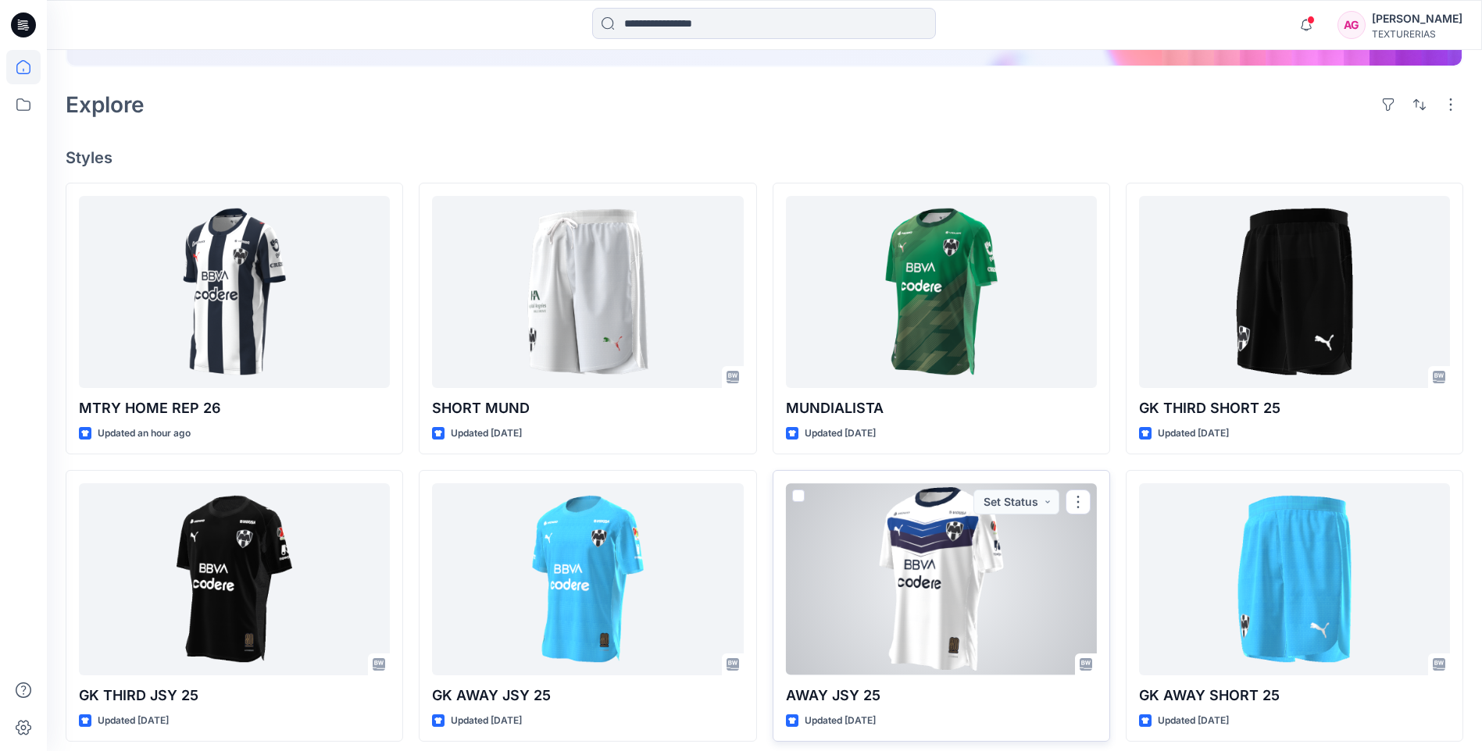
click at [886, 595] on div at bounding box center [941, 578] width 311 height 191
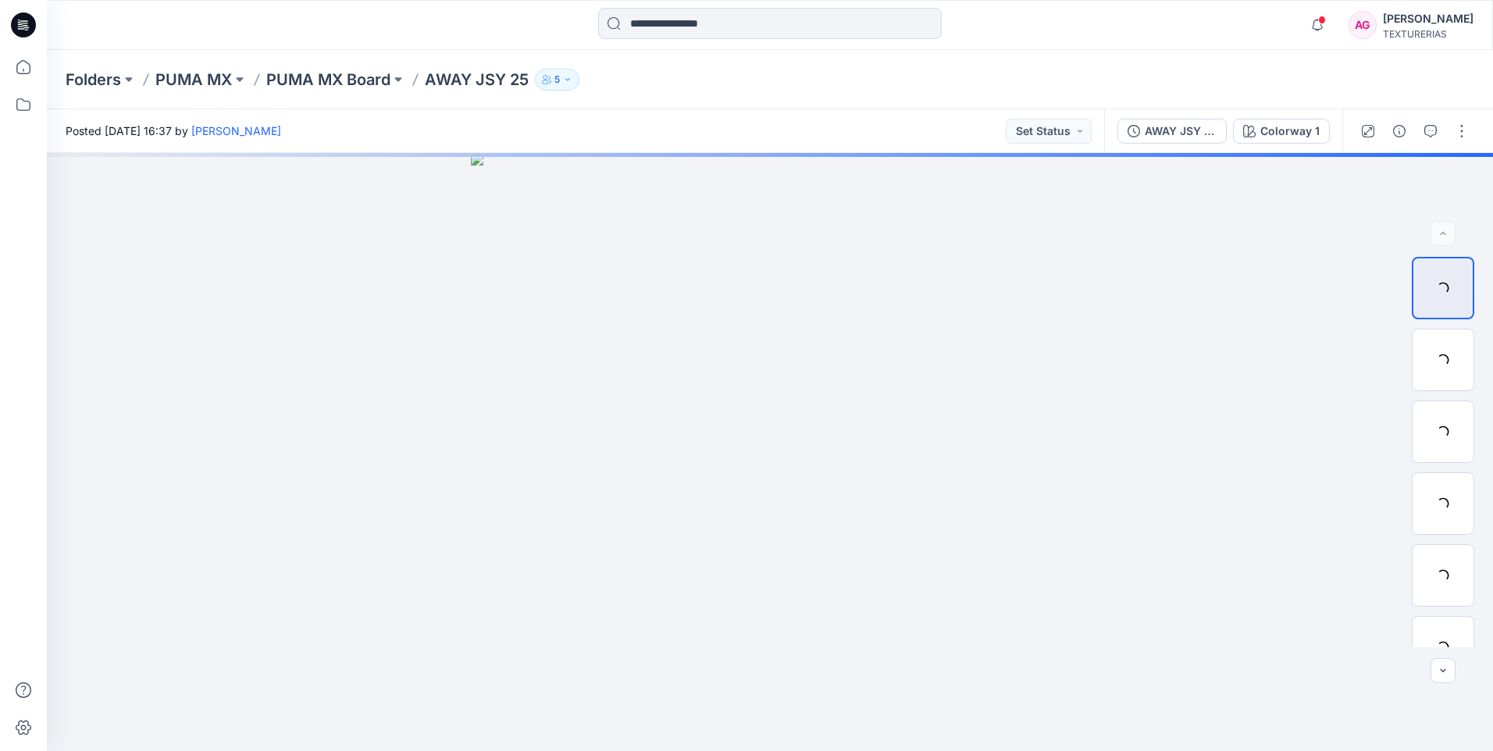
click at [569, 82] on icon "button" at bounding box center [567, 79] width 9 height 9
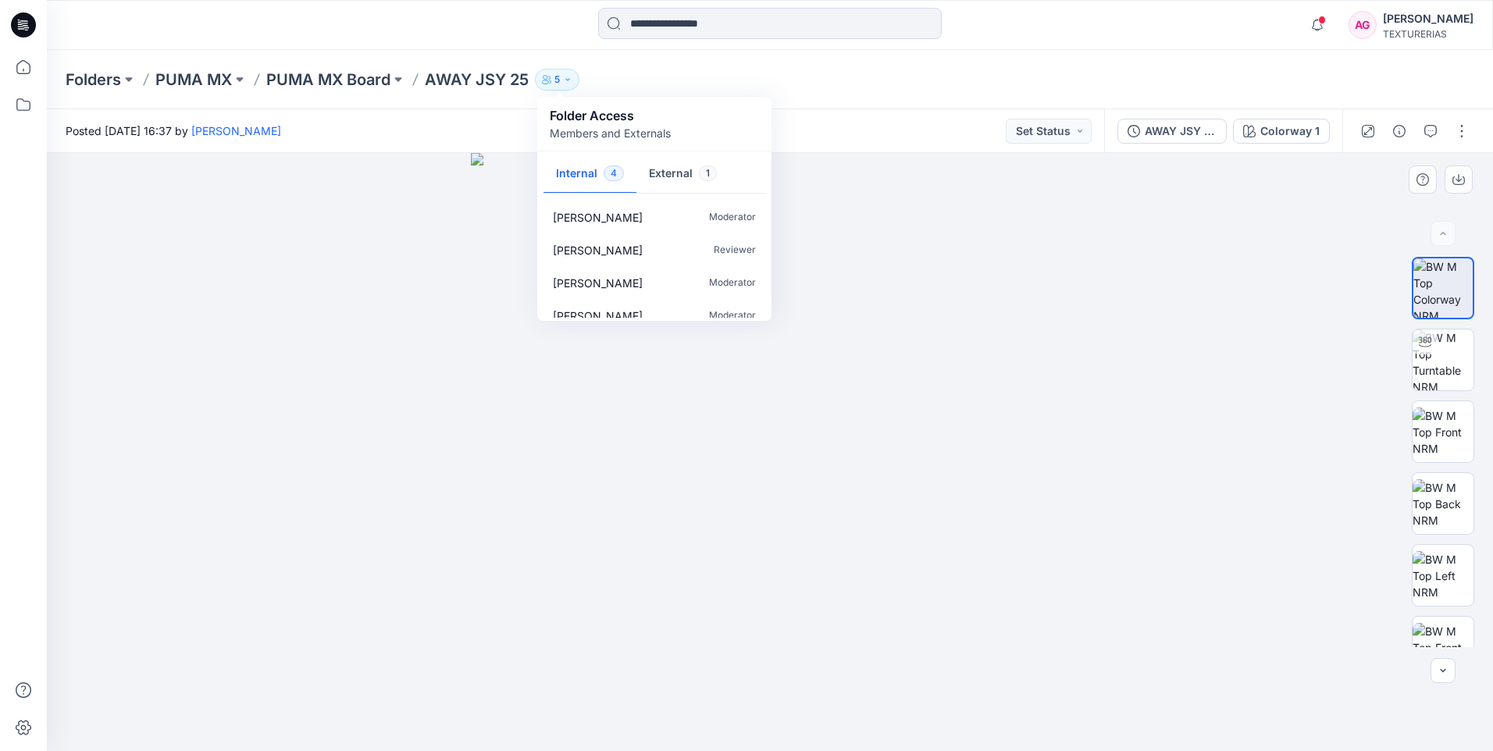
click at [1159, 316] on div at bounding box center [770, 452] width 1446 height 598
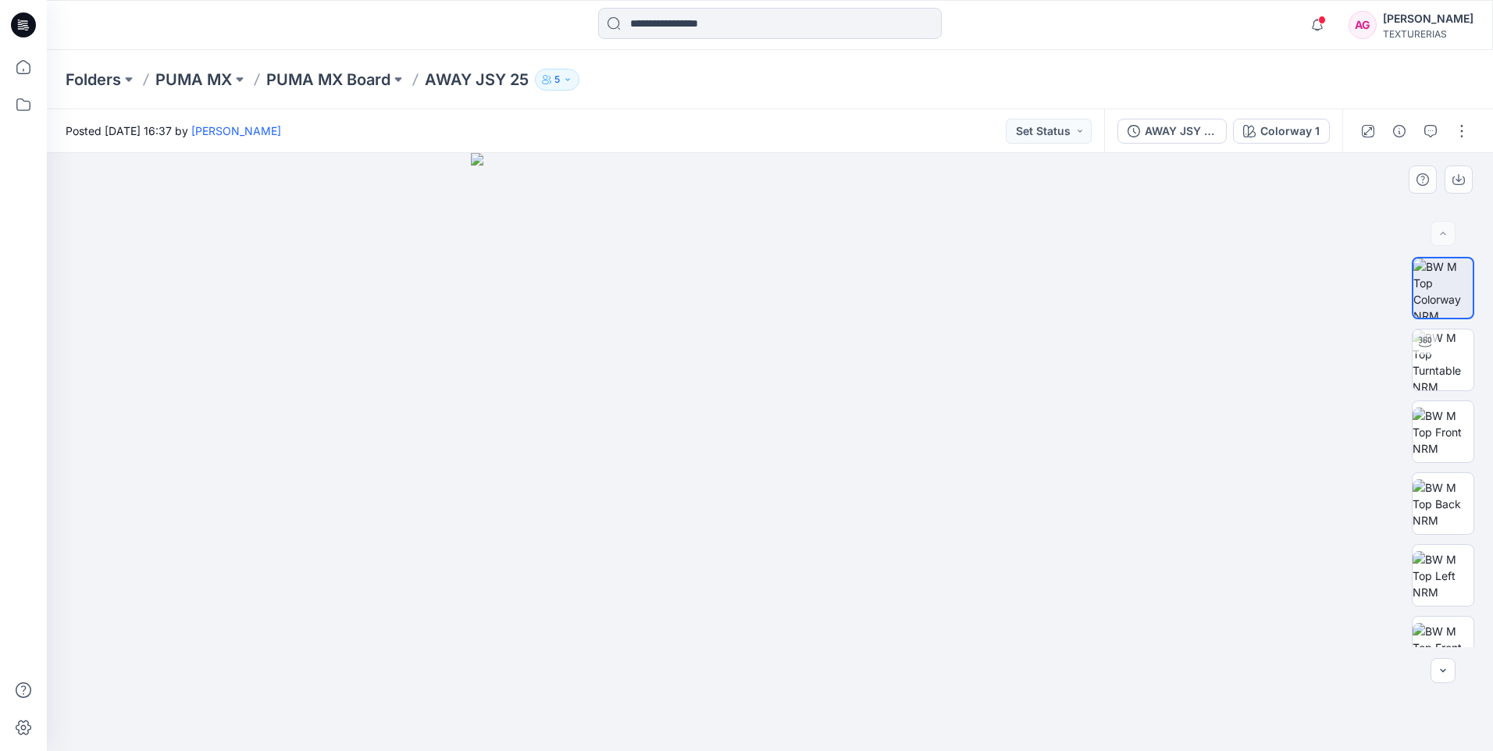
click at [1147, 366] on div at bounding box center [770, 452] width 1446 height 598
click at [1208, 134] on div "AWAY JSY 25" at bounding box center [1181, 131] width 72 height 17
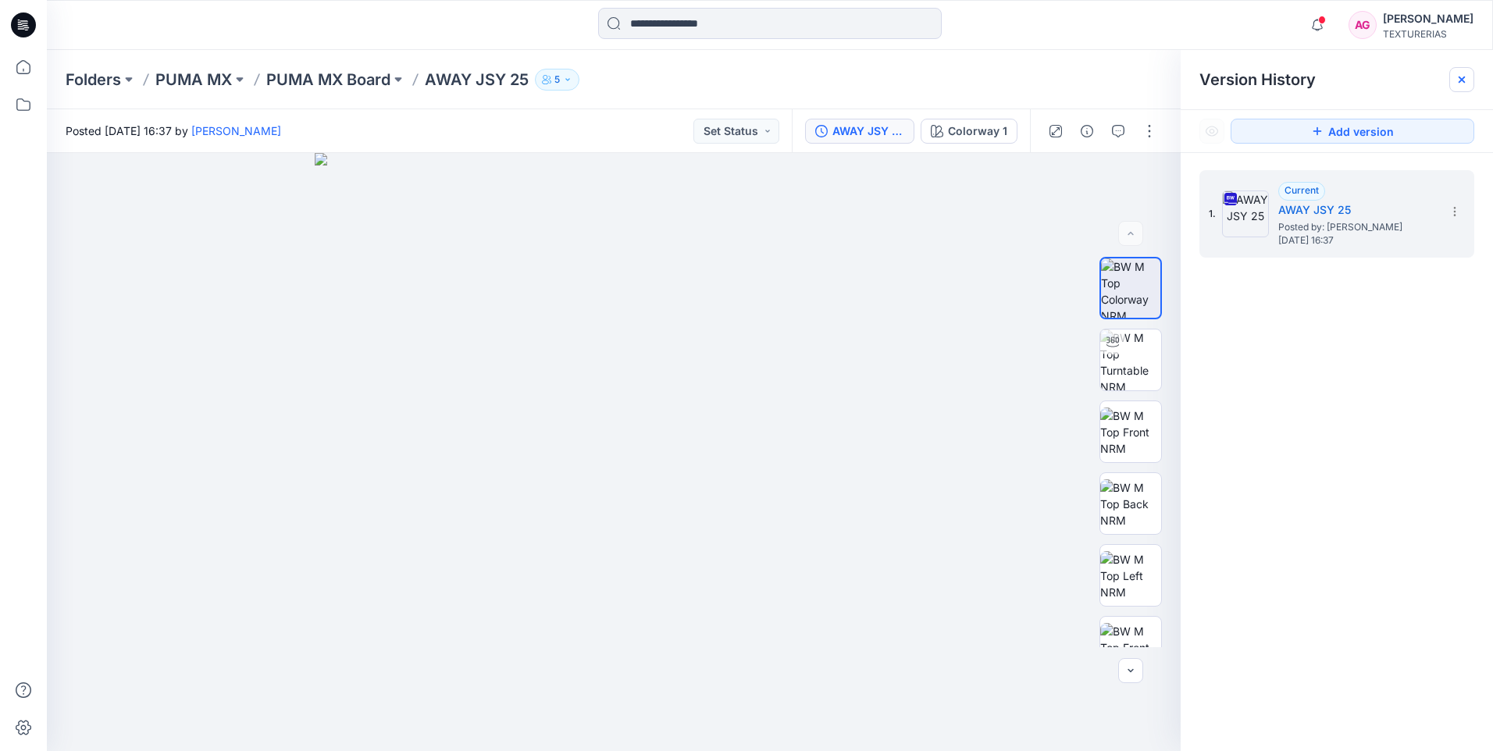
click at [1463, 82] on icon at bounding box center [1462, 79] width 12 height 12
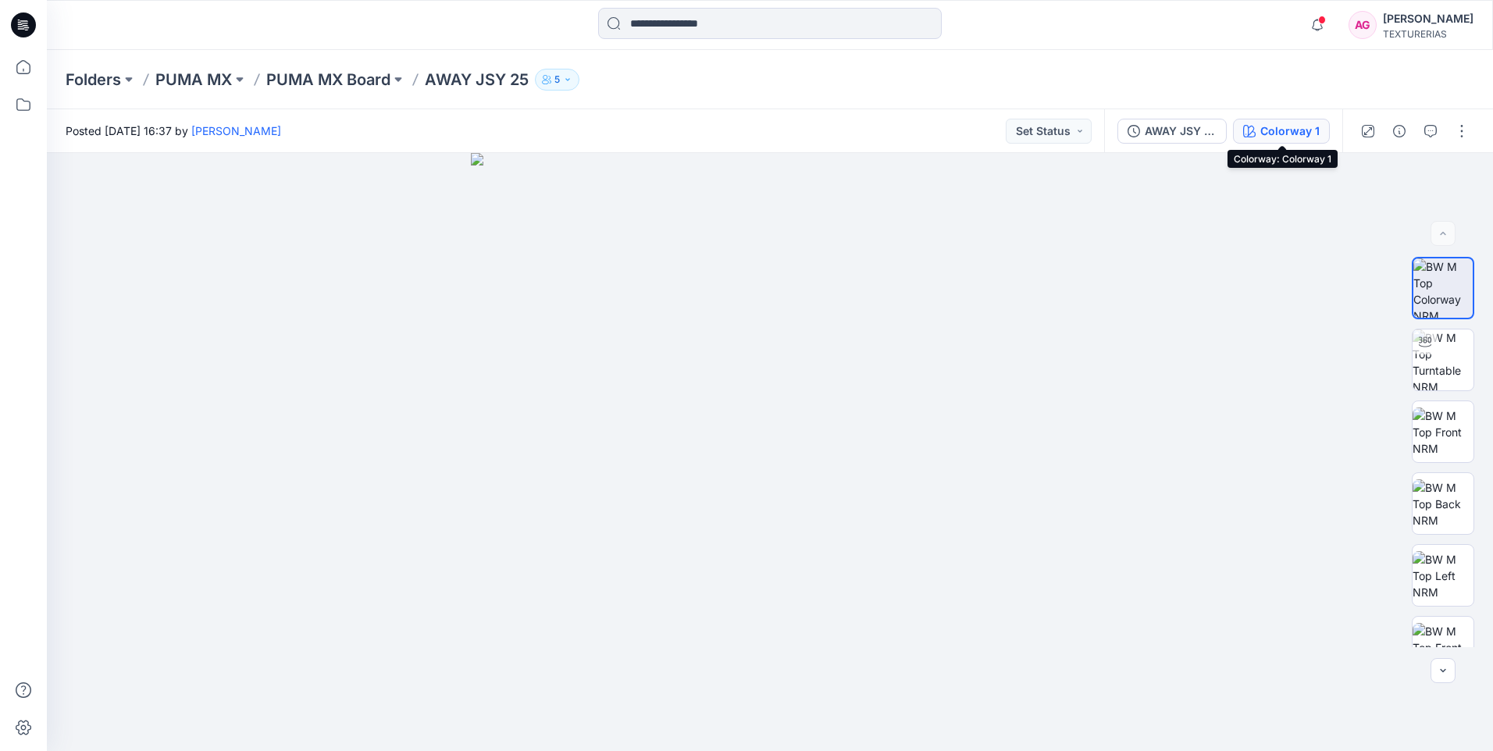
click at [1282, 132] on div "Colorway 1" at bounding box center [1290, 131] width 59 height 17
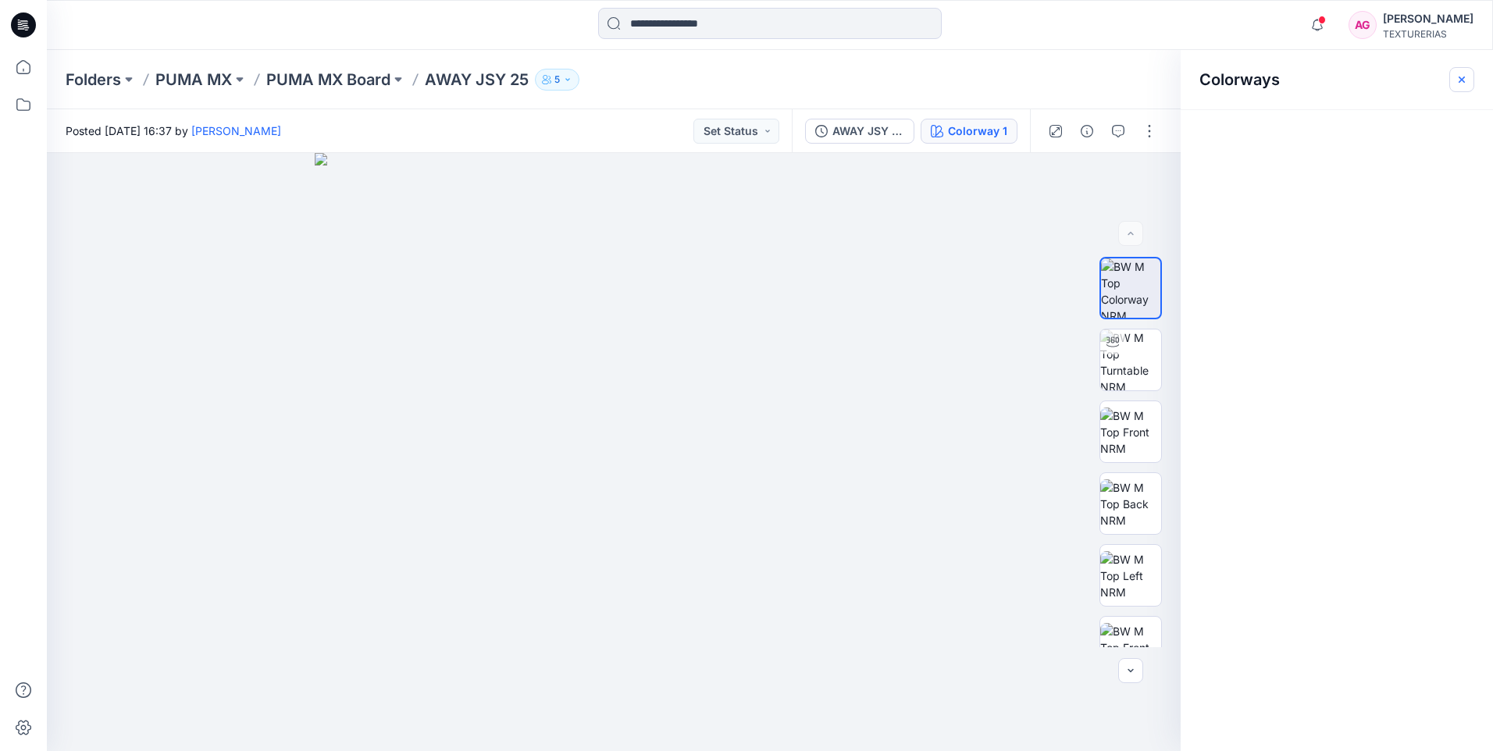
click at [1462, 79] on icon "button" at bounding box center [1462, 79] width 6 height 6
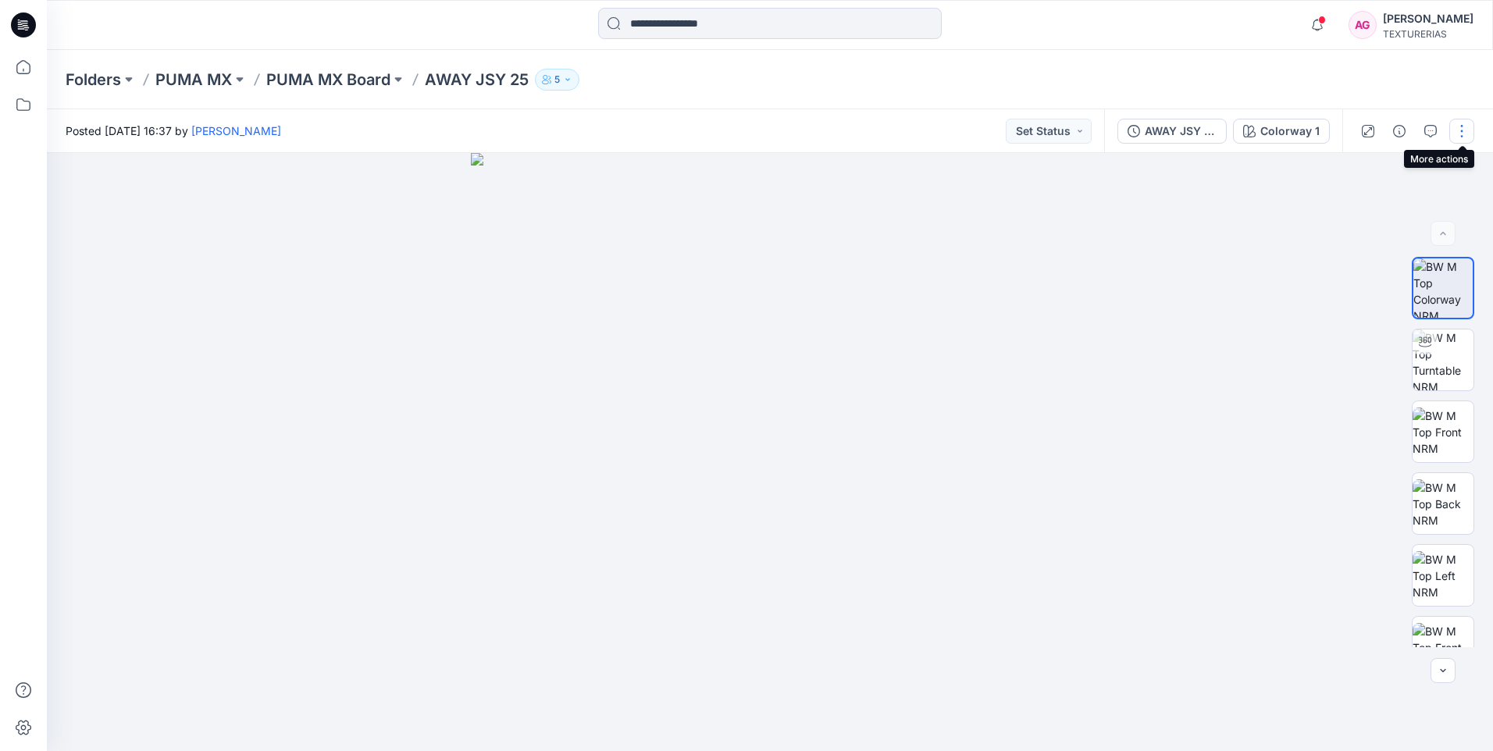
click at [1457, 128] on button "button" at bounding box center [1462, 131] width 25 height 25
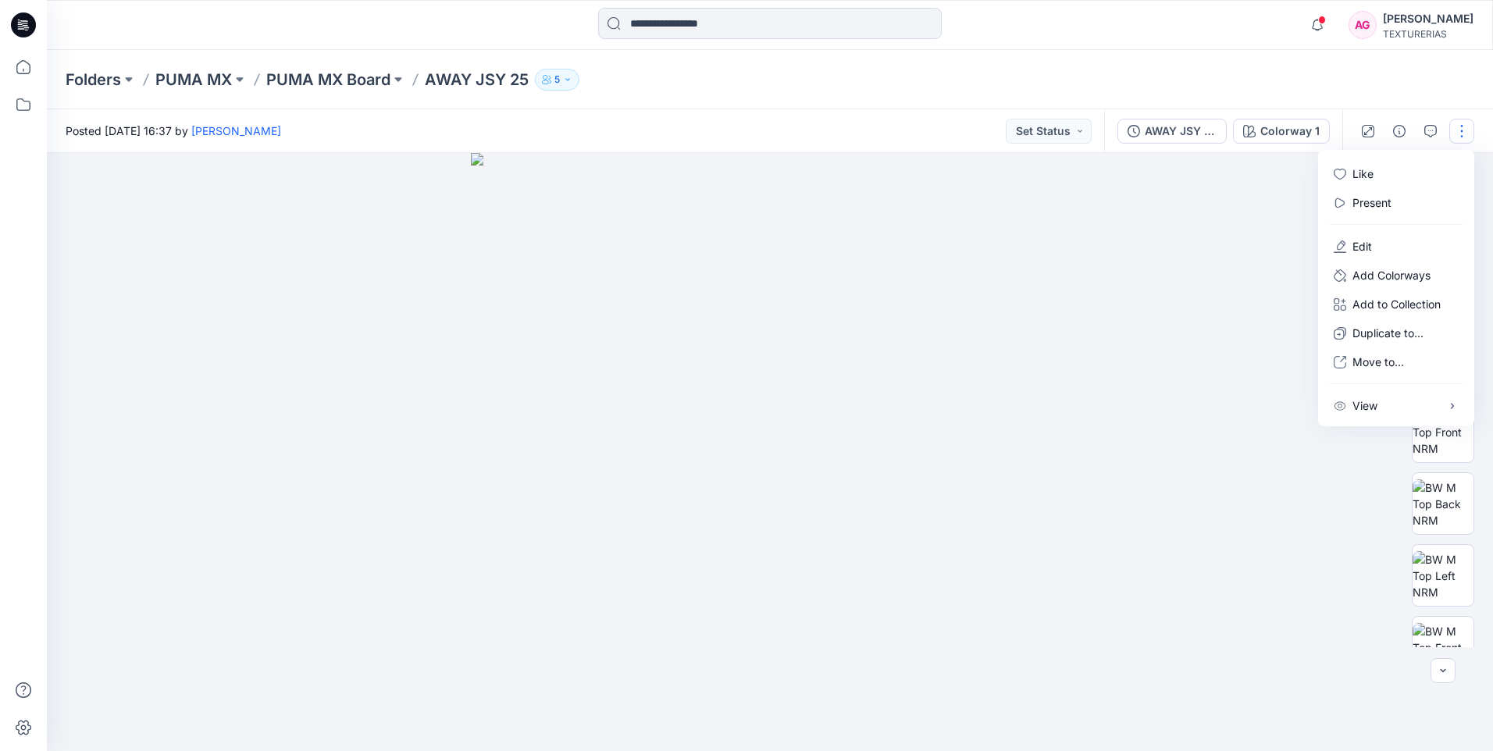
click at [1111, 304] on div at bounding box center [770, 452] width 1446 height 598
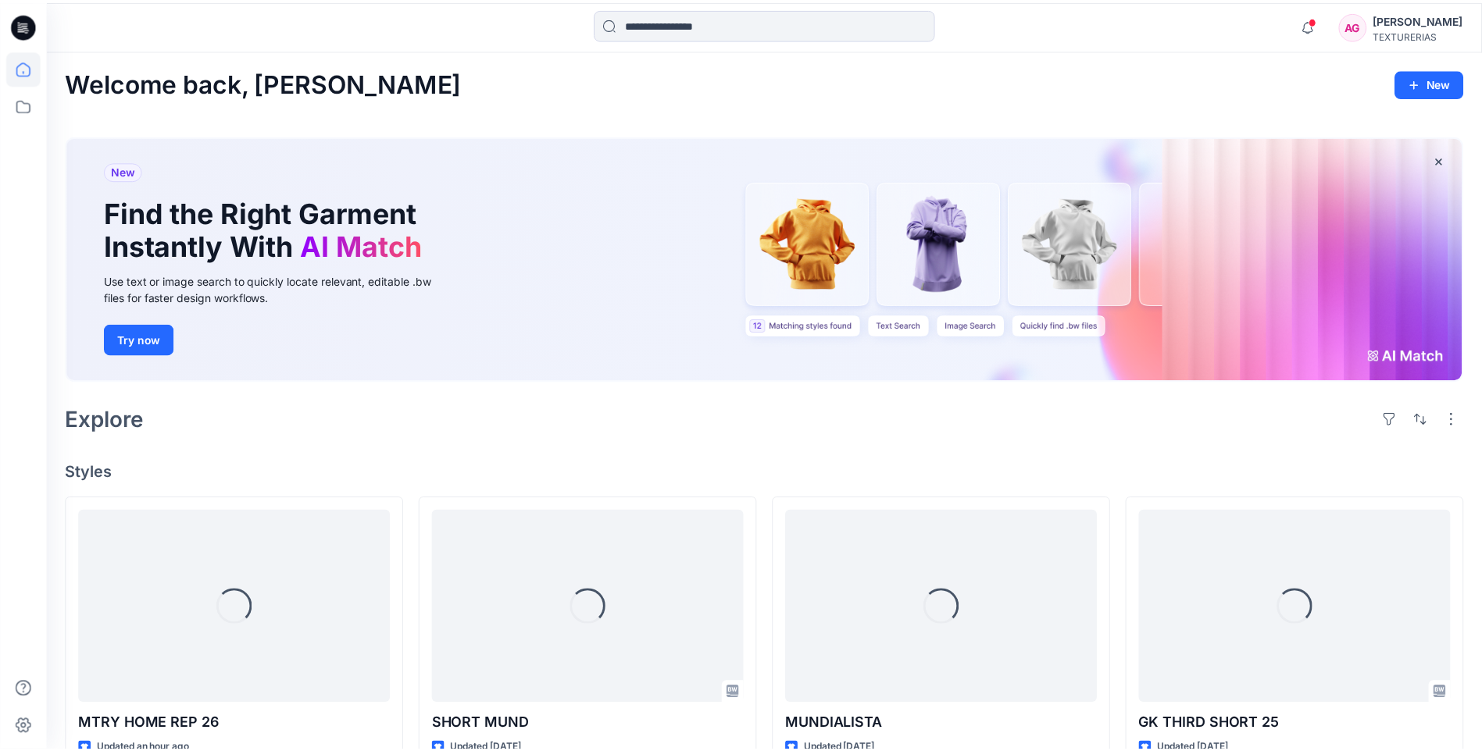
scroll to position [312, 0]
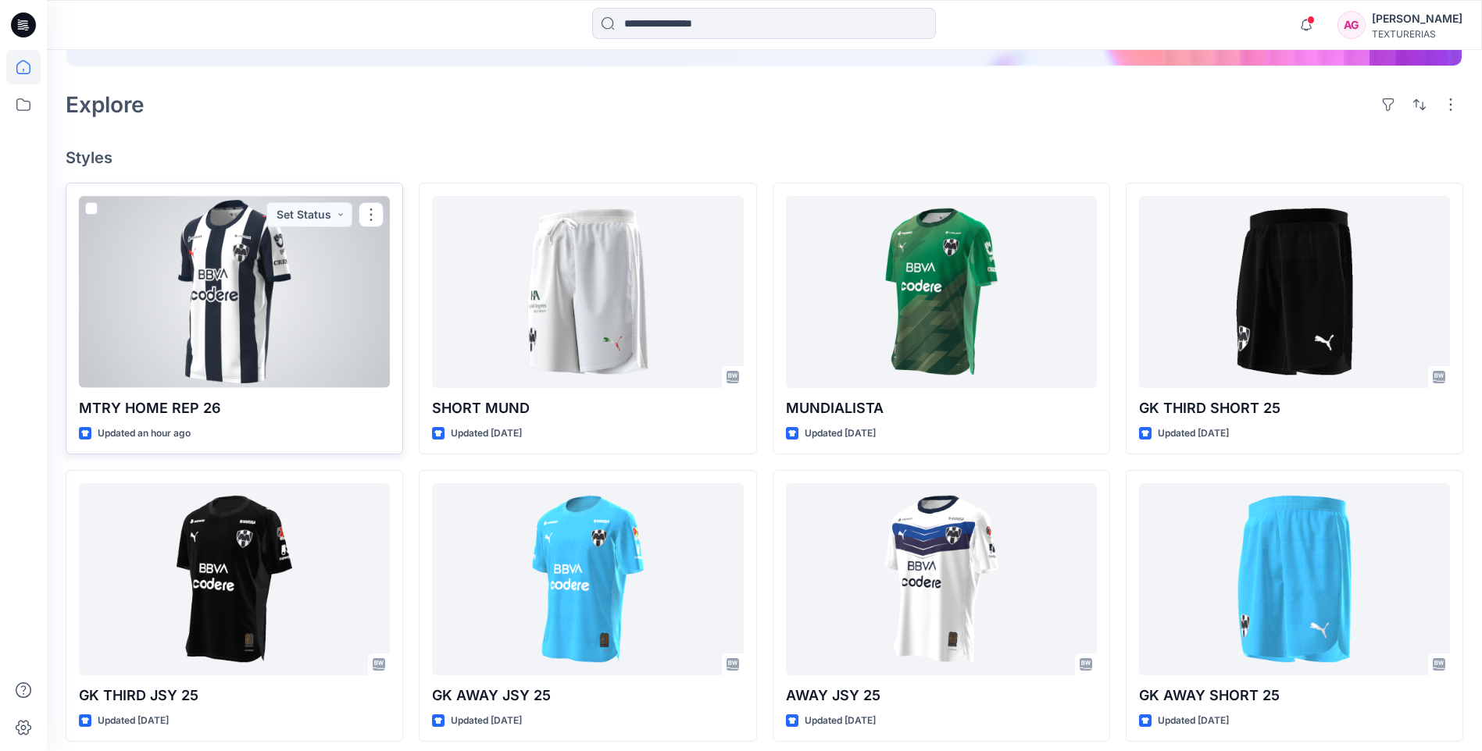
click at [317, 274] on div at bounding box center [234, 291] width 311 height 191
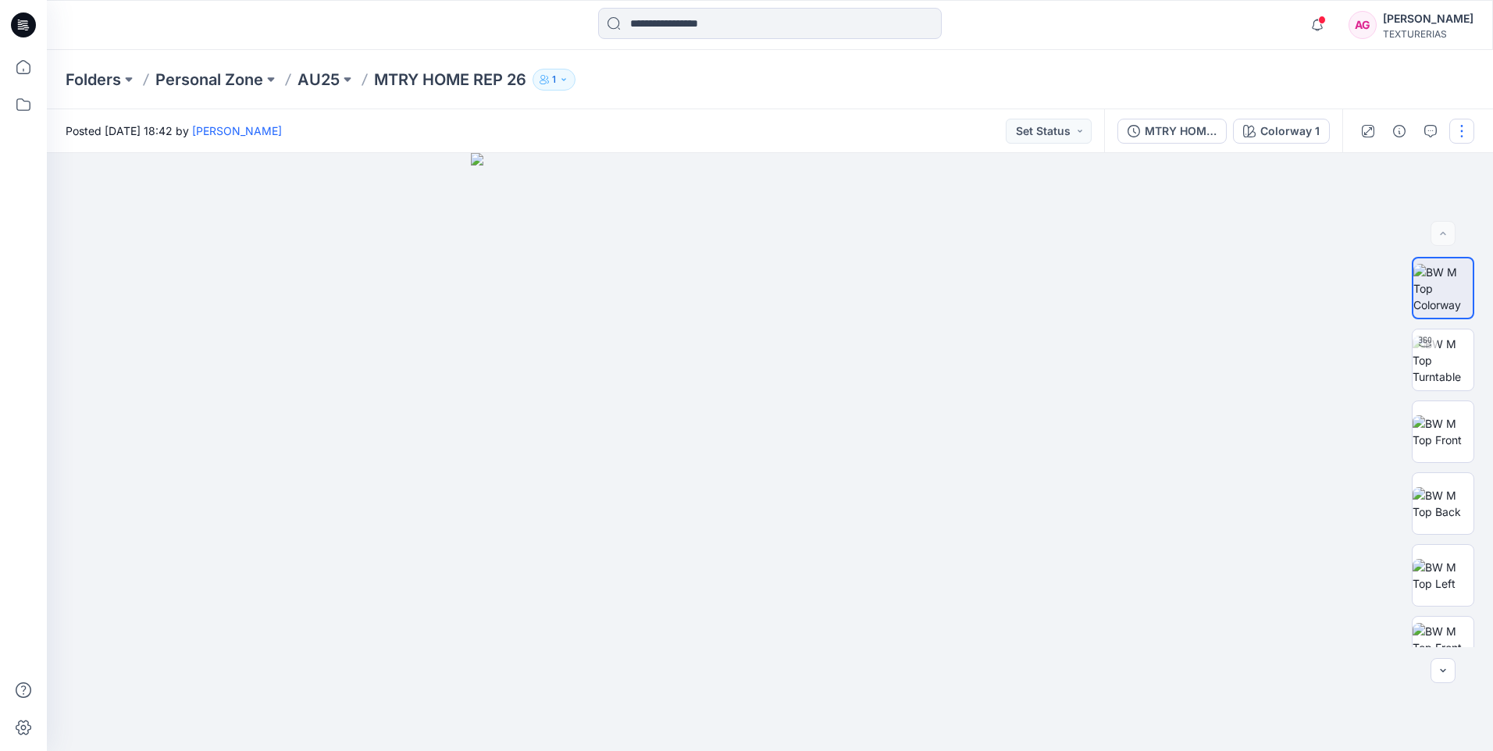
click at [1457, 125] on button "button" at bounding box center [1462, 131] width 25 height 25
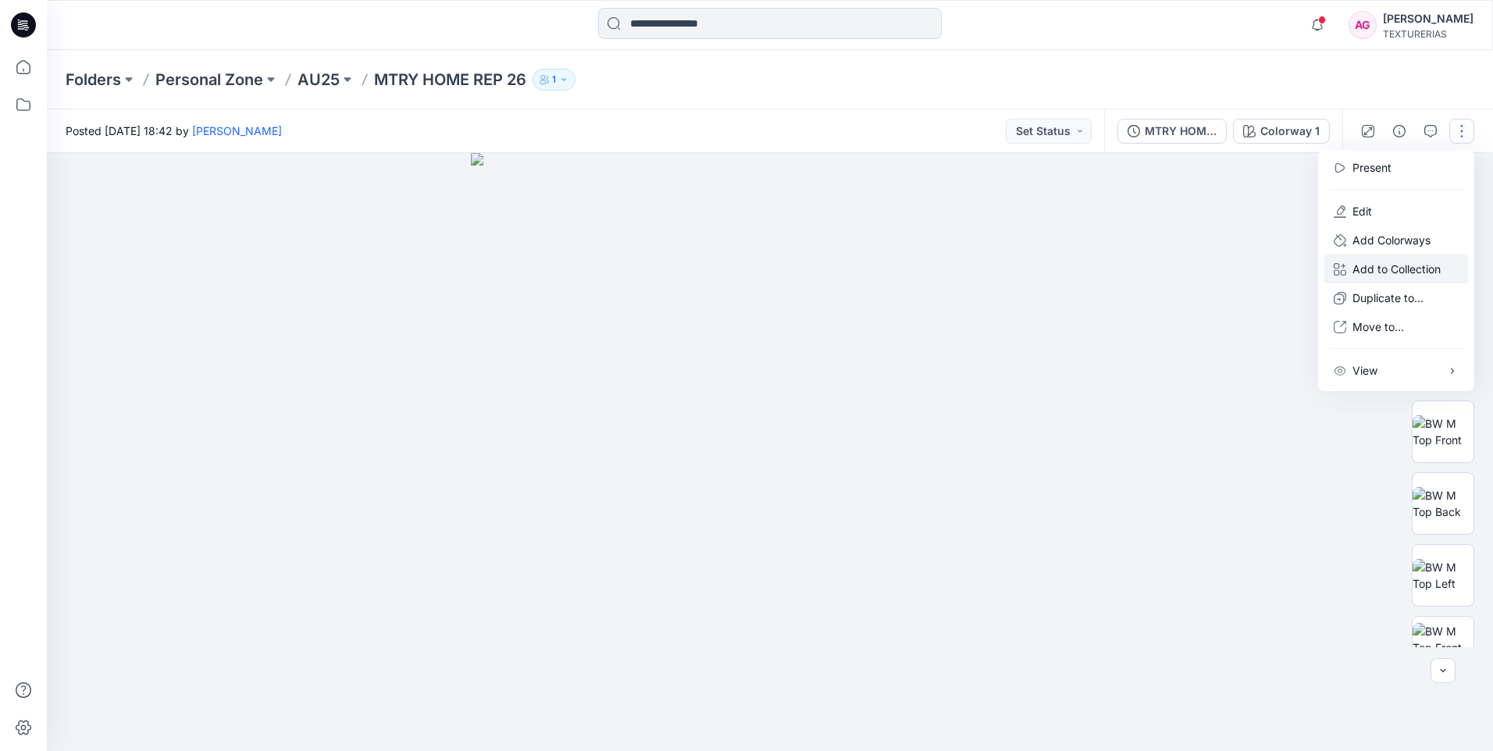
click at [1399, 268] on p "Add to Collection" at bounding box center [1397, 269] width 88 height 16
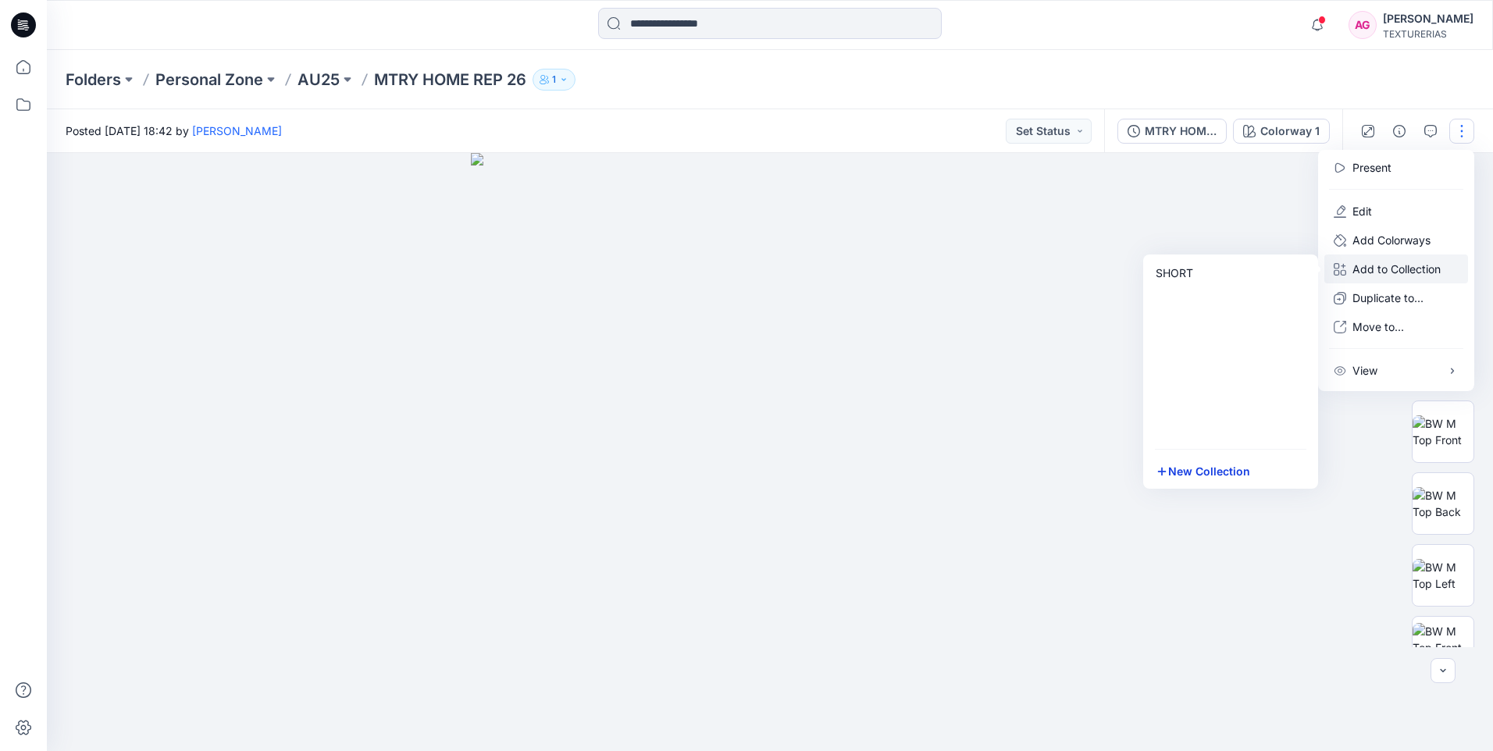
click at [1234, 478] on button "New Collection" at bounding box center [1231, 471] width 169 height 29
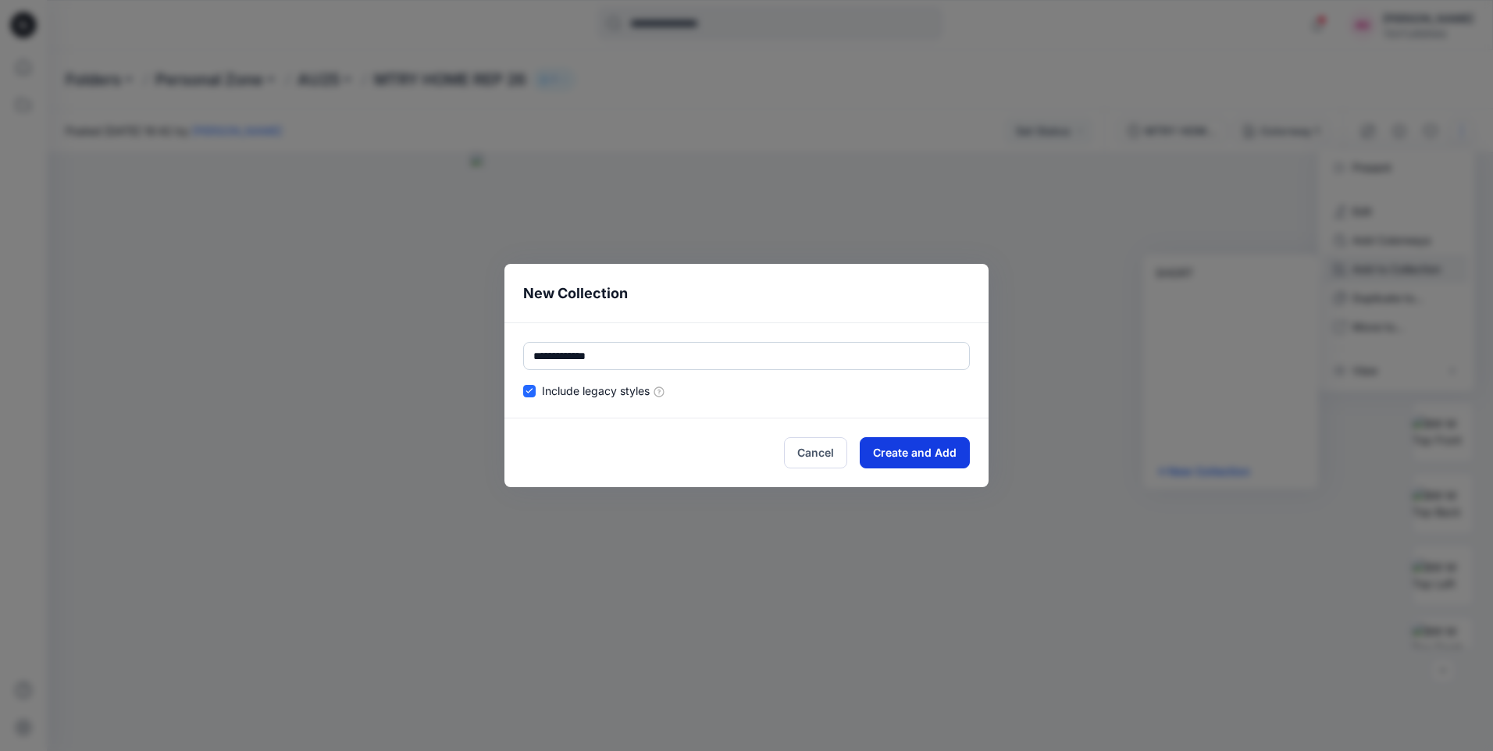
click at [908, 452] on button "Create and Add" at bounding box center [915, 452] width 110 height 31
click at [924, 454] on button "Create and Add" at bounding box center [915, 452] width 110 height 31
click at [692, 350] on input "**********" at bounding box center [746, 356] width 447 height 28
type input "**********"
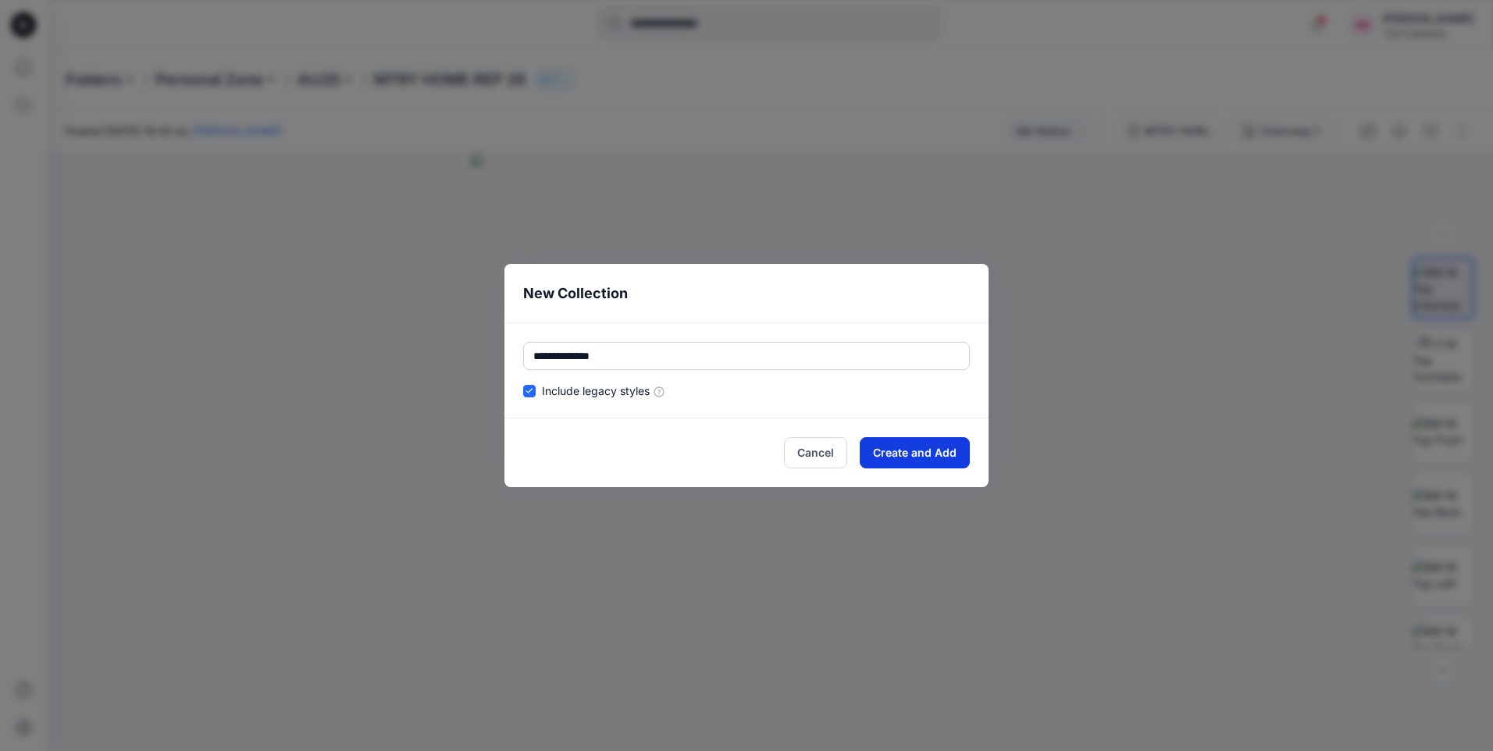
click at [893, 447] on button "Create and Add" at bounding box center [915, 452] width 110 height 31
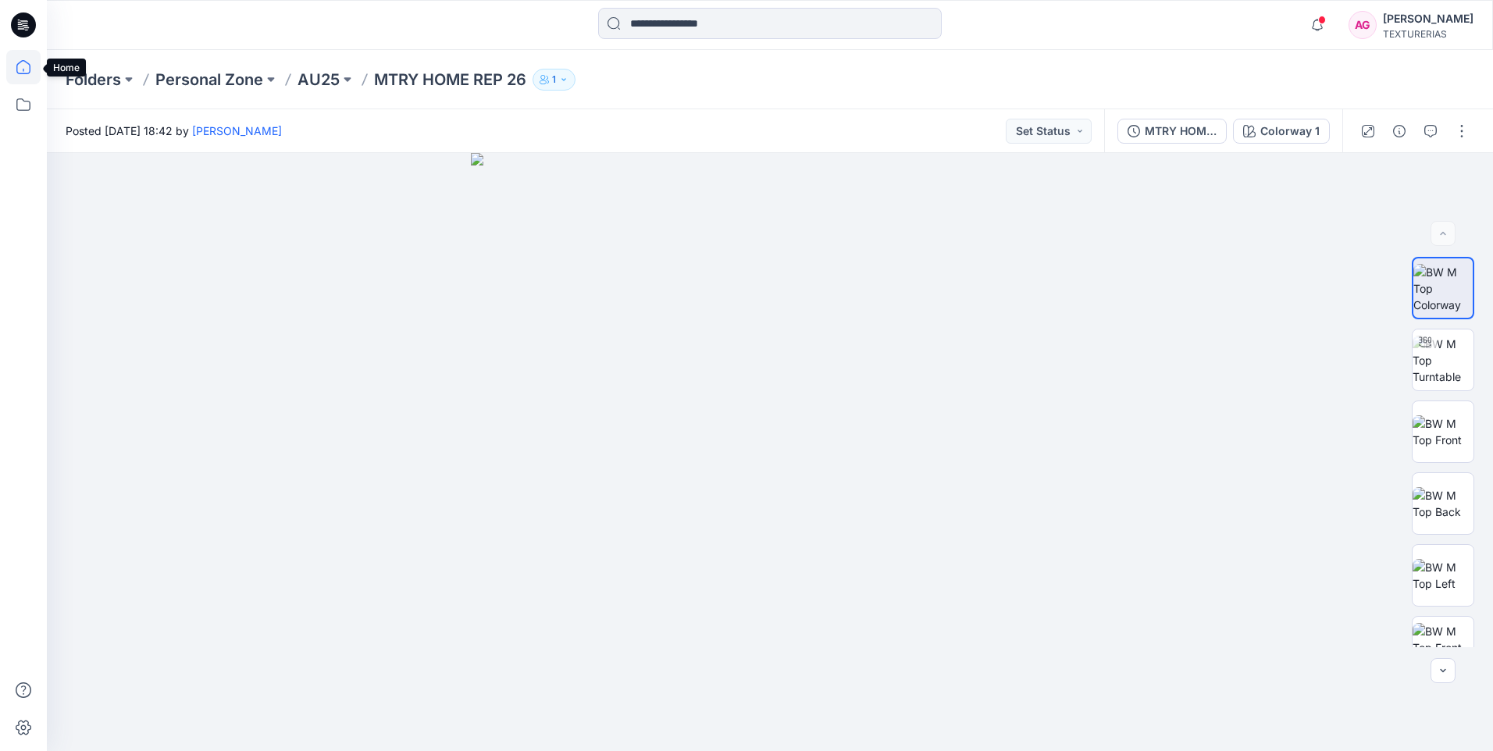
click at [25, 66] on icon at bounding box center [23, 67] width 34 height 34
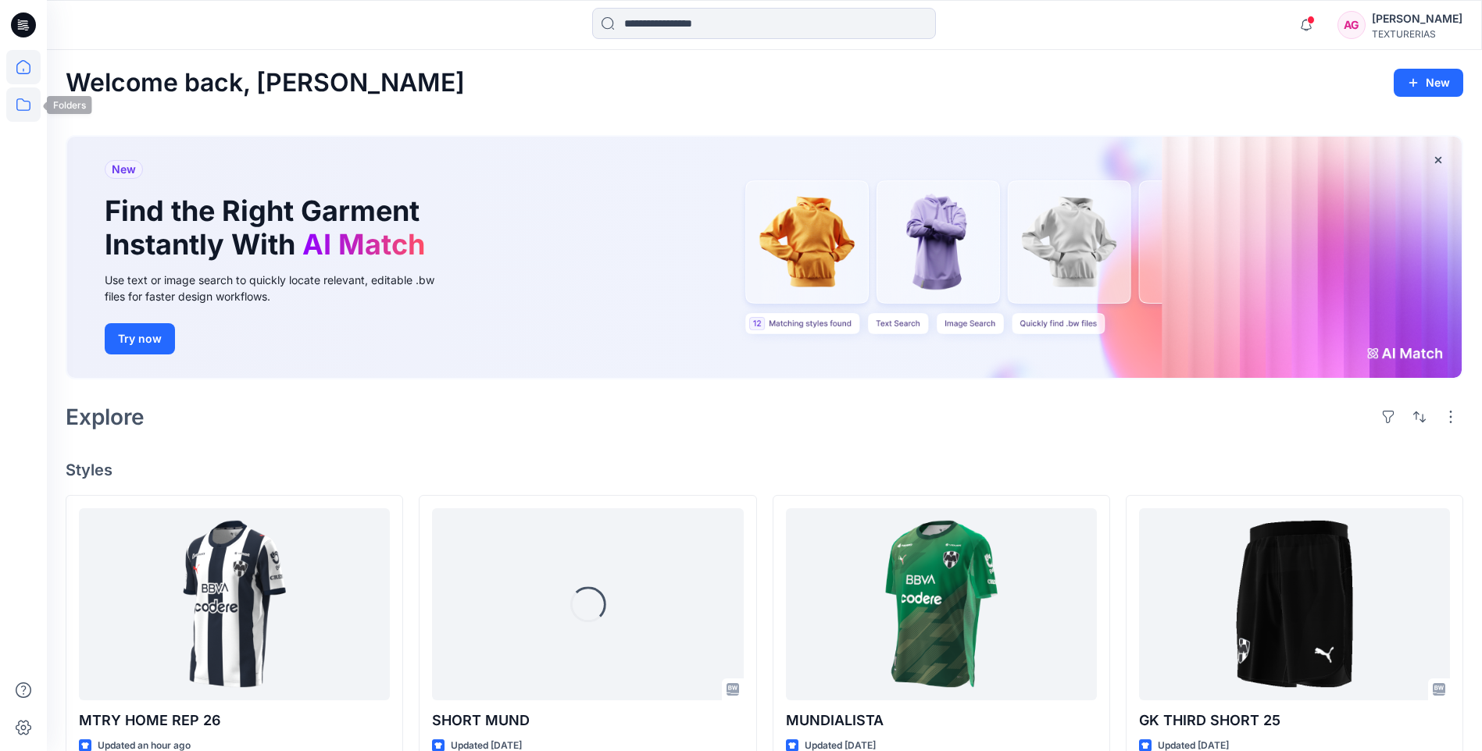
click at [18, 100] on icon at bounding box center [23, 104] width 14 height 12
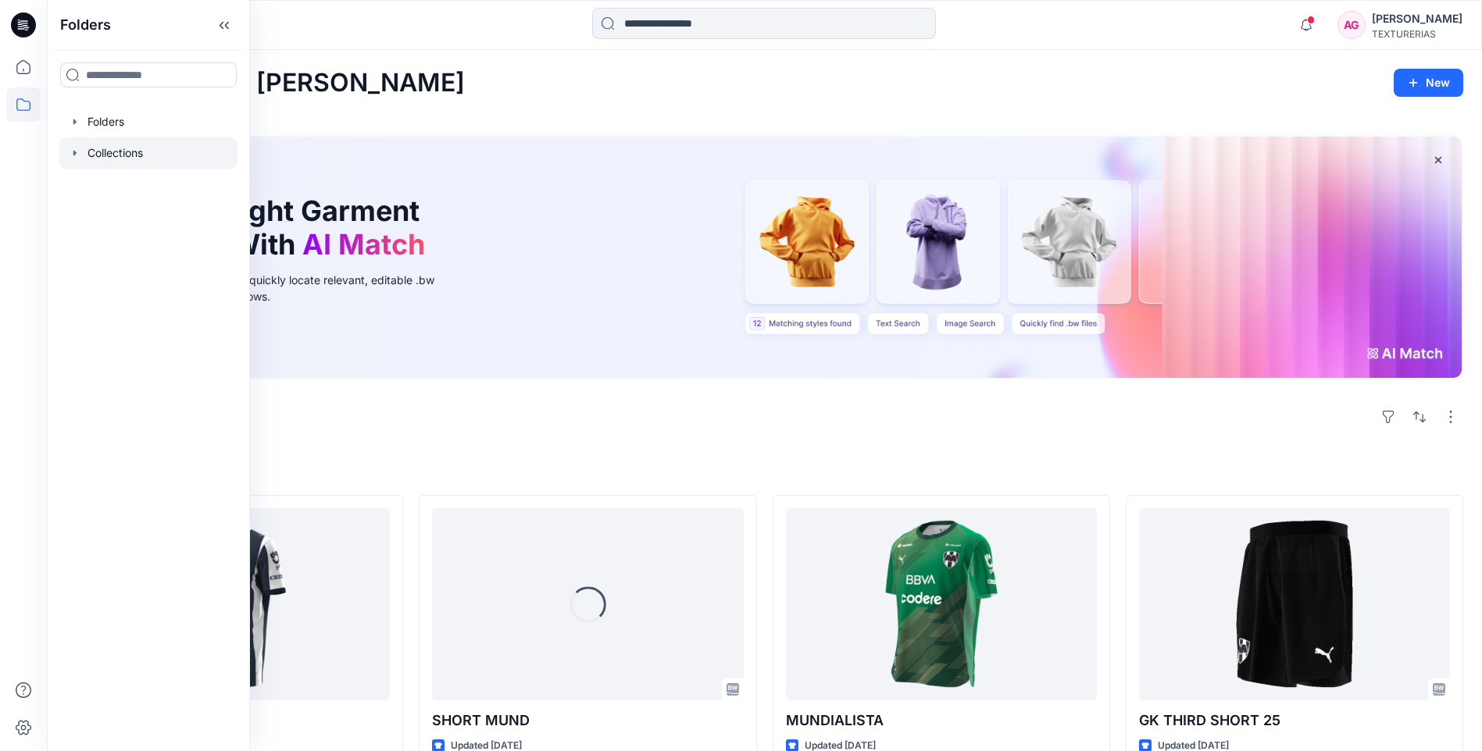
click at [96, 148] on div at bounding box center [148, 152] width 178 height 31
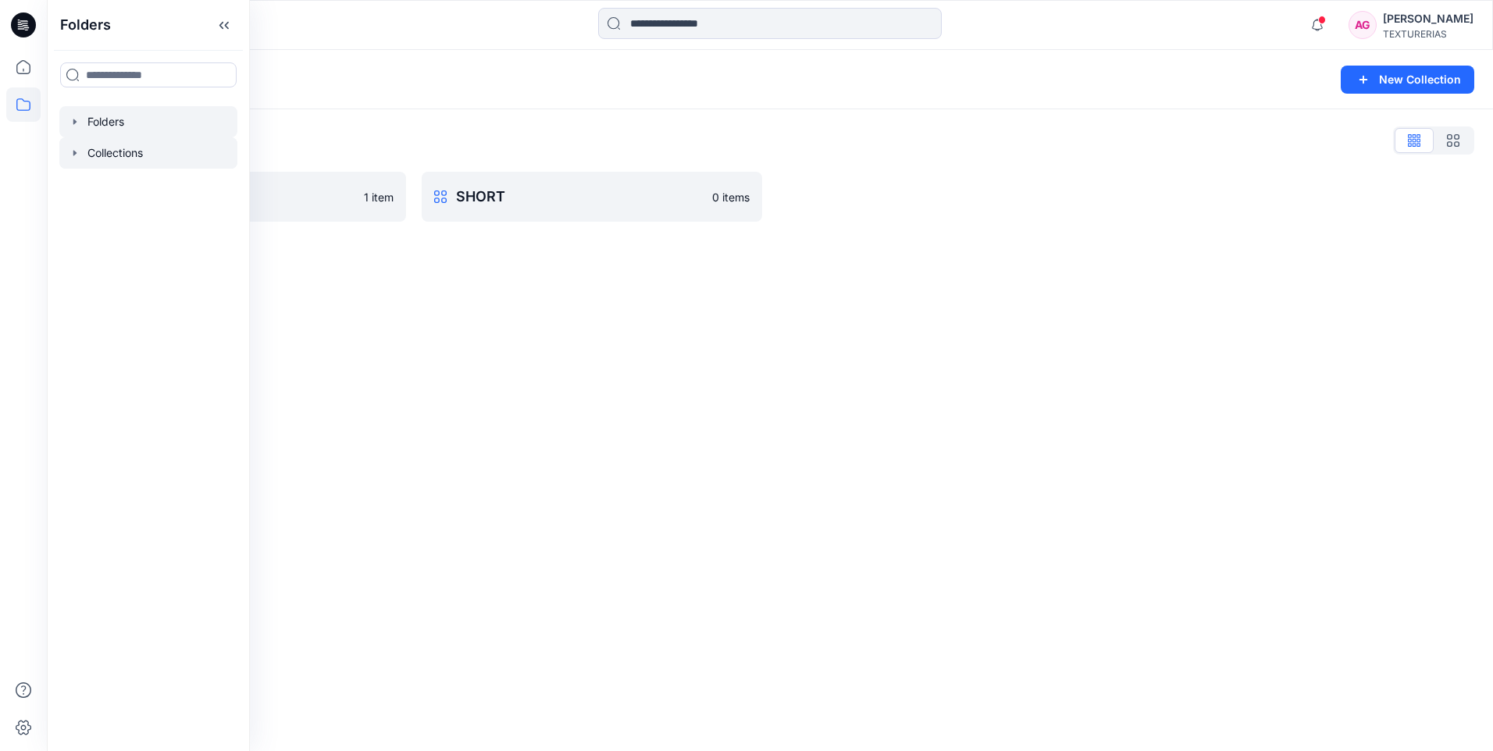
click at [109, 123] on div at bounding box center [148, 121] width 178 height 31
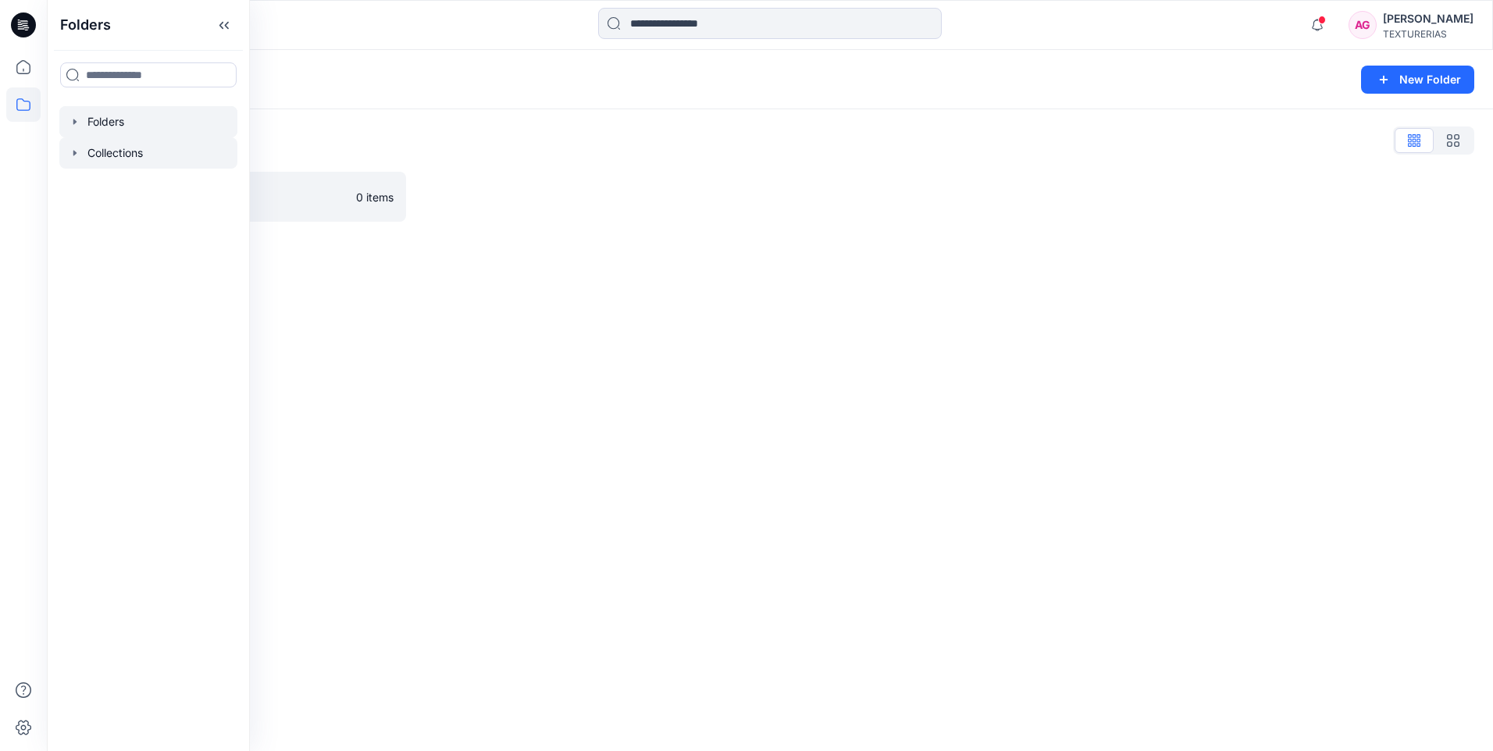
click at [112, 148] on div at bounding box center [148, 152] width 178 height 31
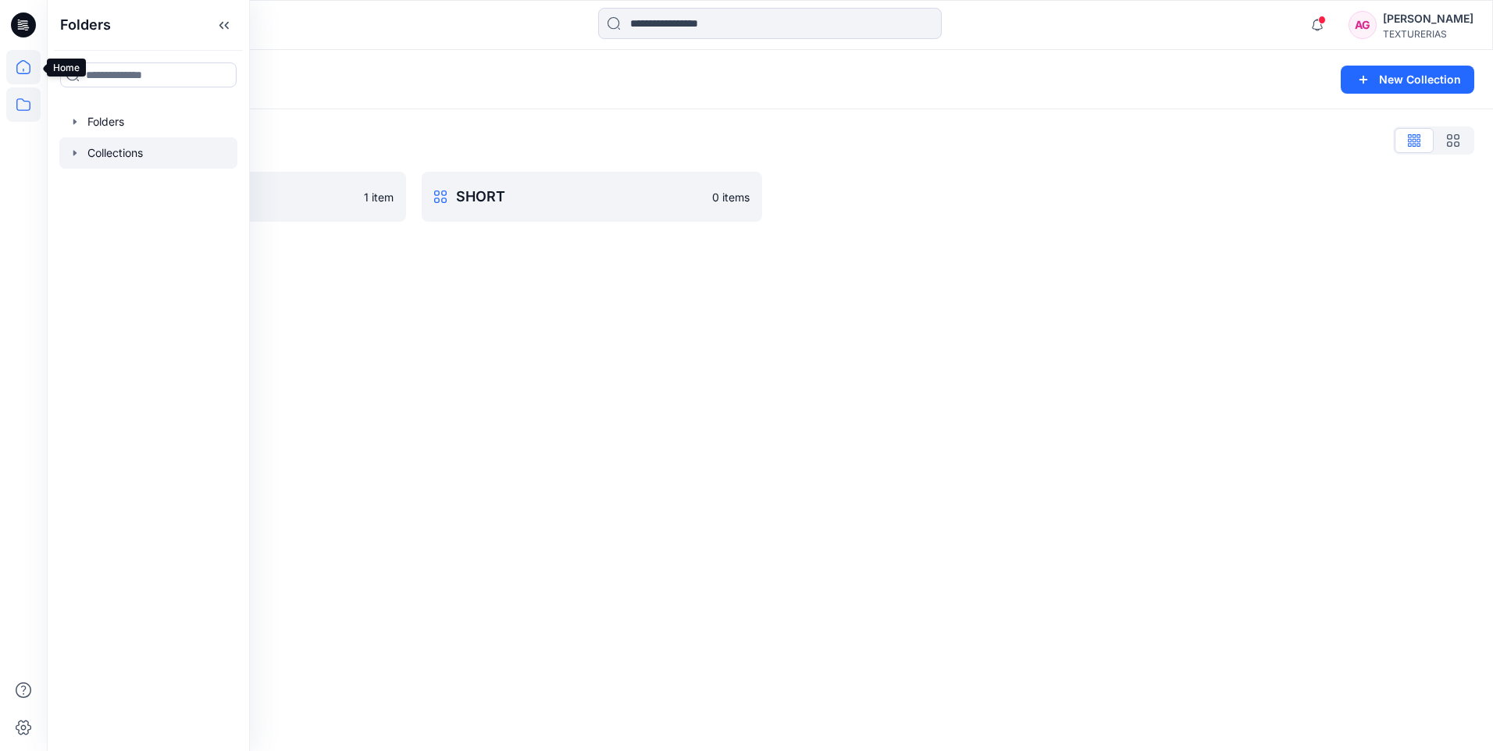
click at [18, 60] on icon at bounding box center [23, 67] width 34 height 34
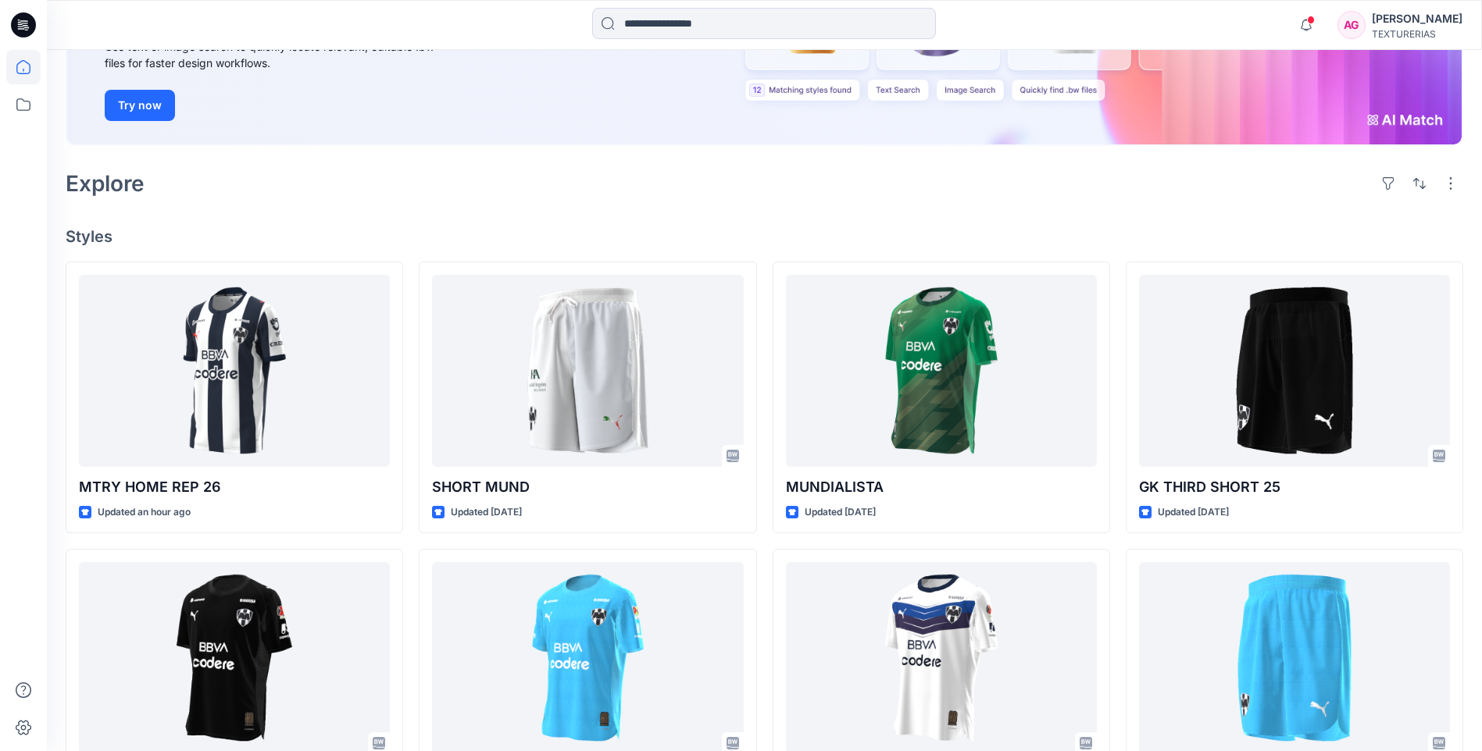
scroll to position [234, 0]
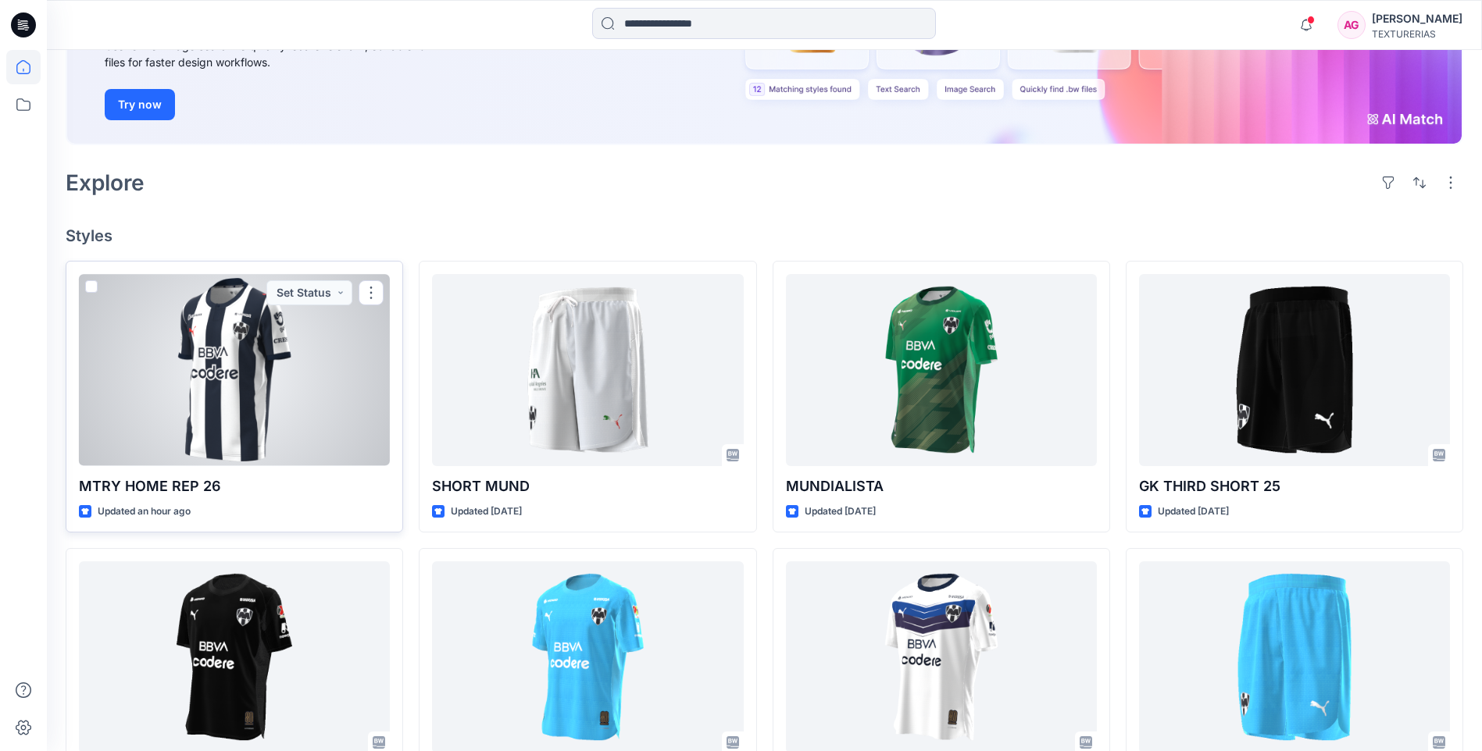
click at [330, 399] on div at bounding box center [234, 369] width 311 height 191
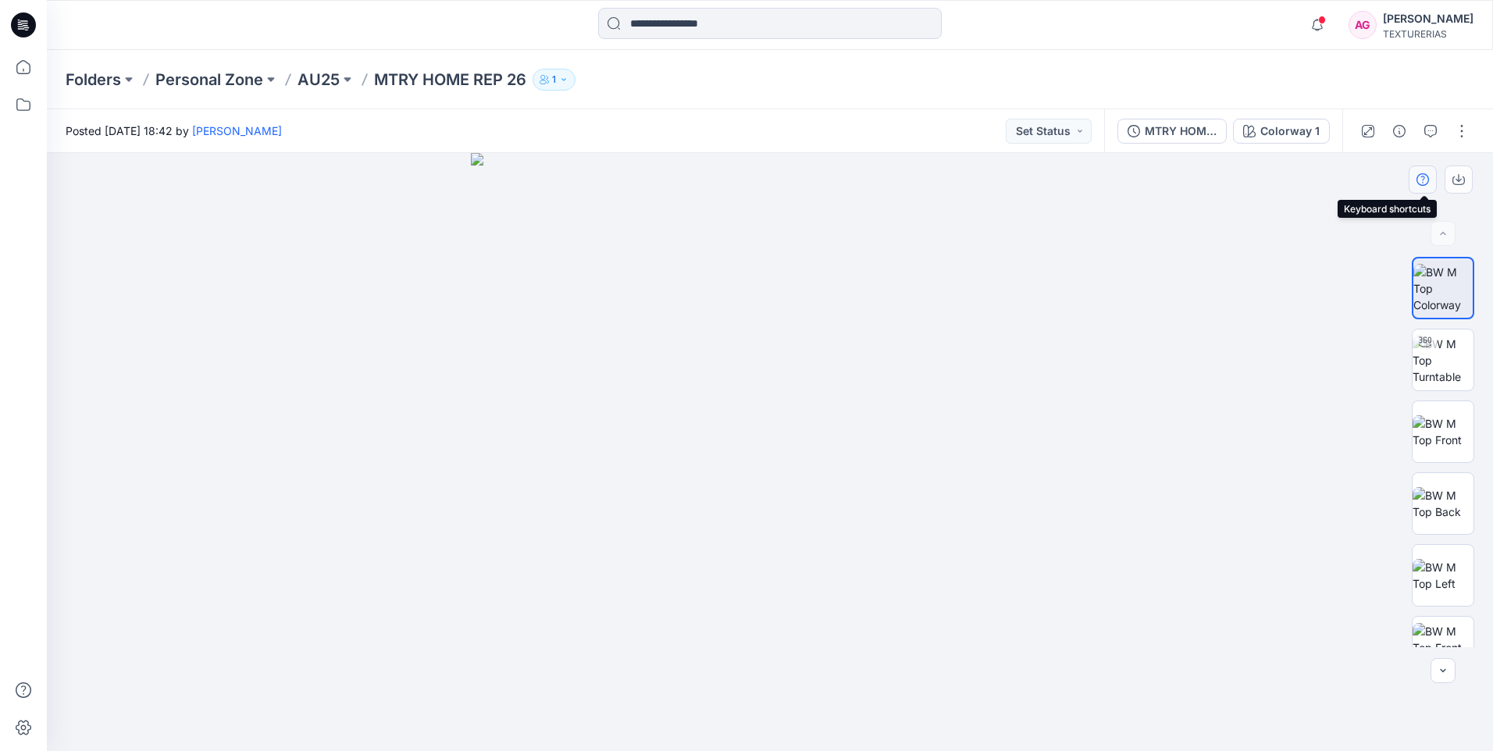
click at [1418, 180] on icon "button" at bounding box center [1423, 179] width 12 height 12
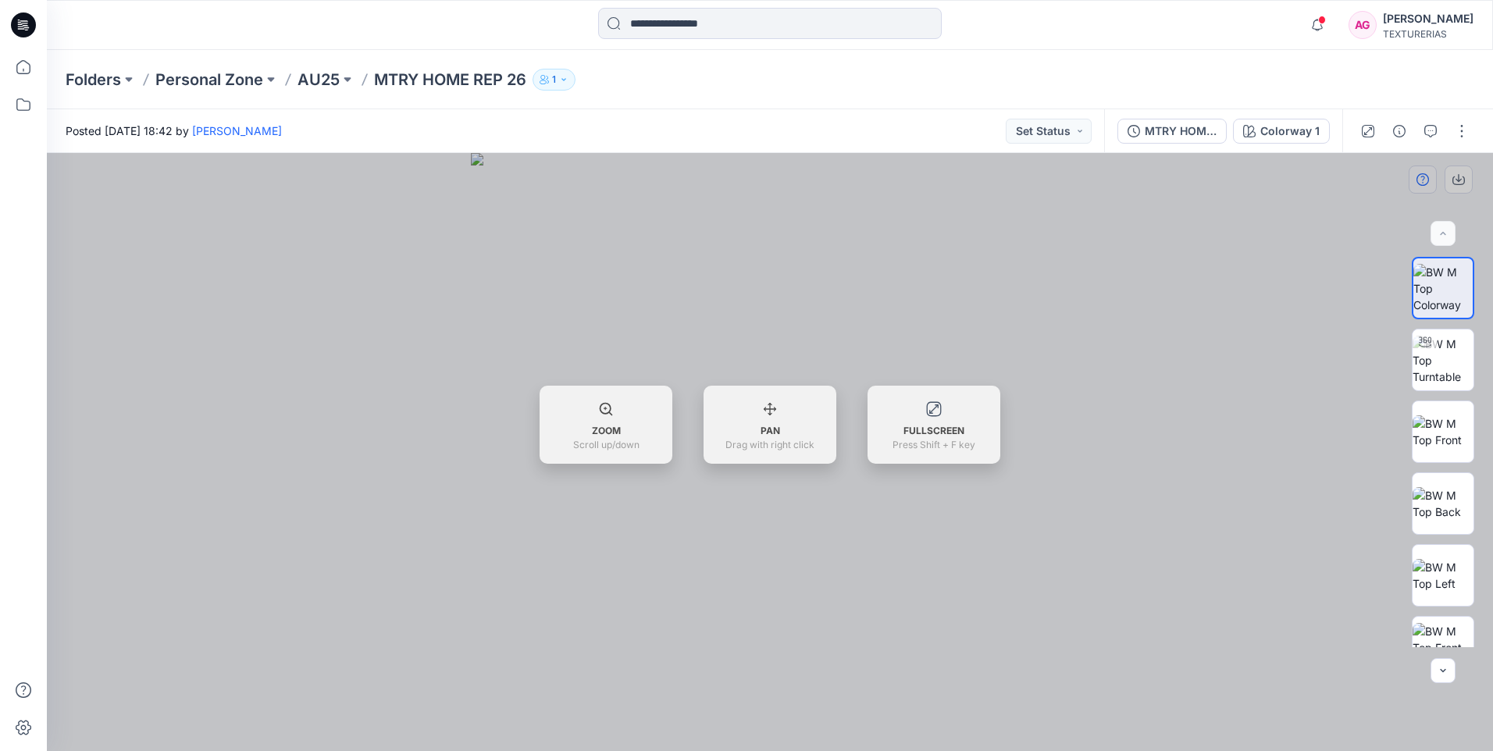
click at [1418, 180] on div at bounding box center [770, 452] width 1446 height 598
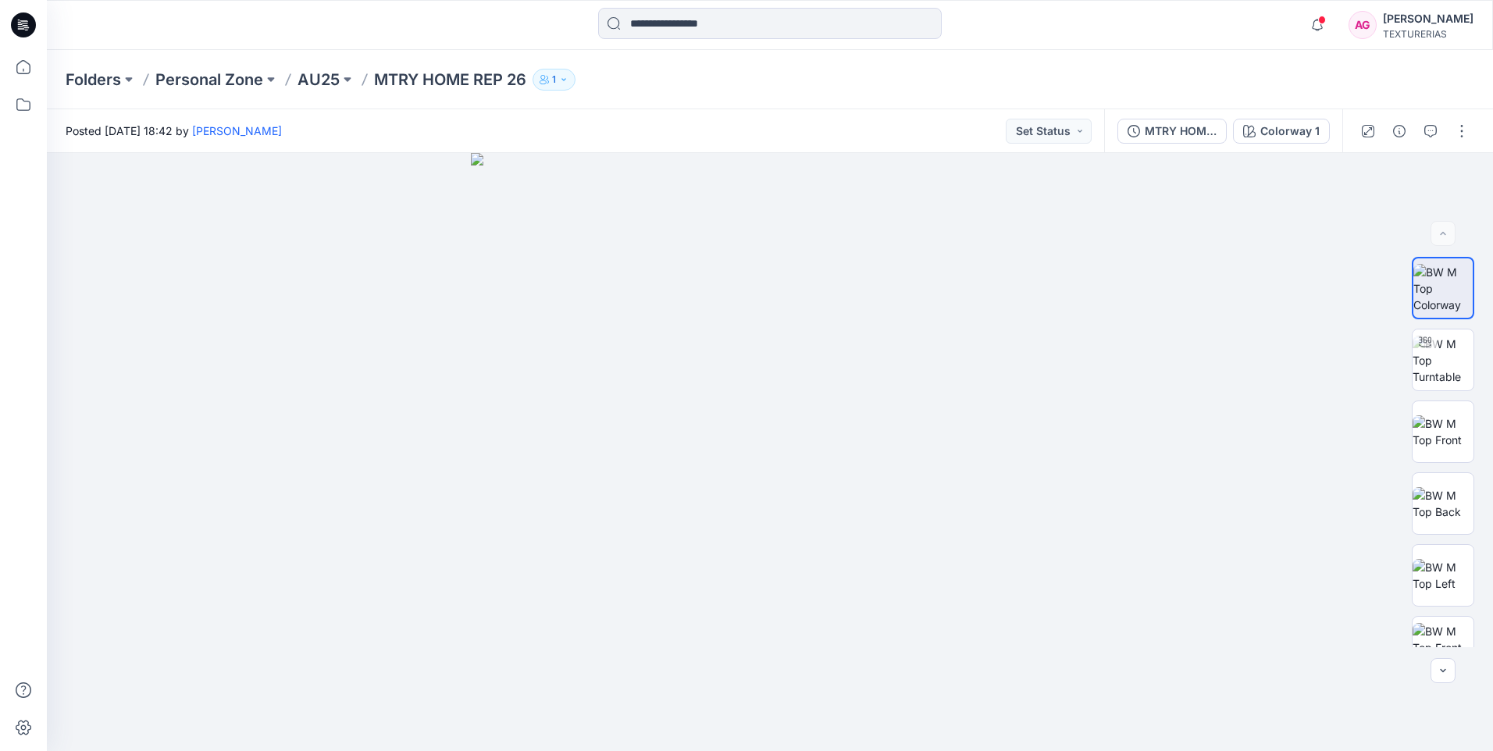
click at [554, 79] on button "1" at bounding box center [554, 80] width 43 height 22
click at [565, 116] on p "Folder Access" at bounding box center [590, 115] width 84 height 19
click at [566, 139] on p "Personal Zone" at bounding box center [590, 133] width 84 height 16
click at [565, 134] on p "Personal Zone" at bounding box center [590, 133] width 84 height 16
click at [555, 109] on p "Folder Access" at bounding box center [590, 115] width 84 height 19
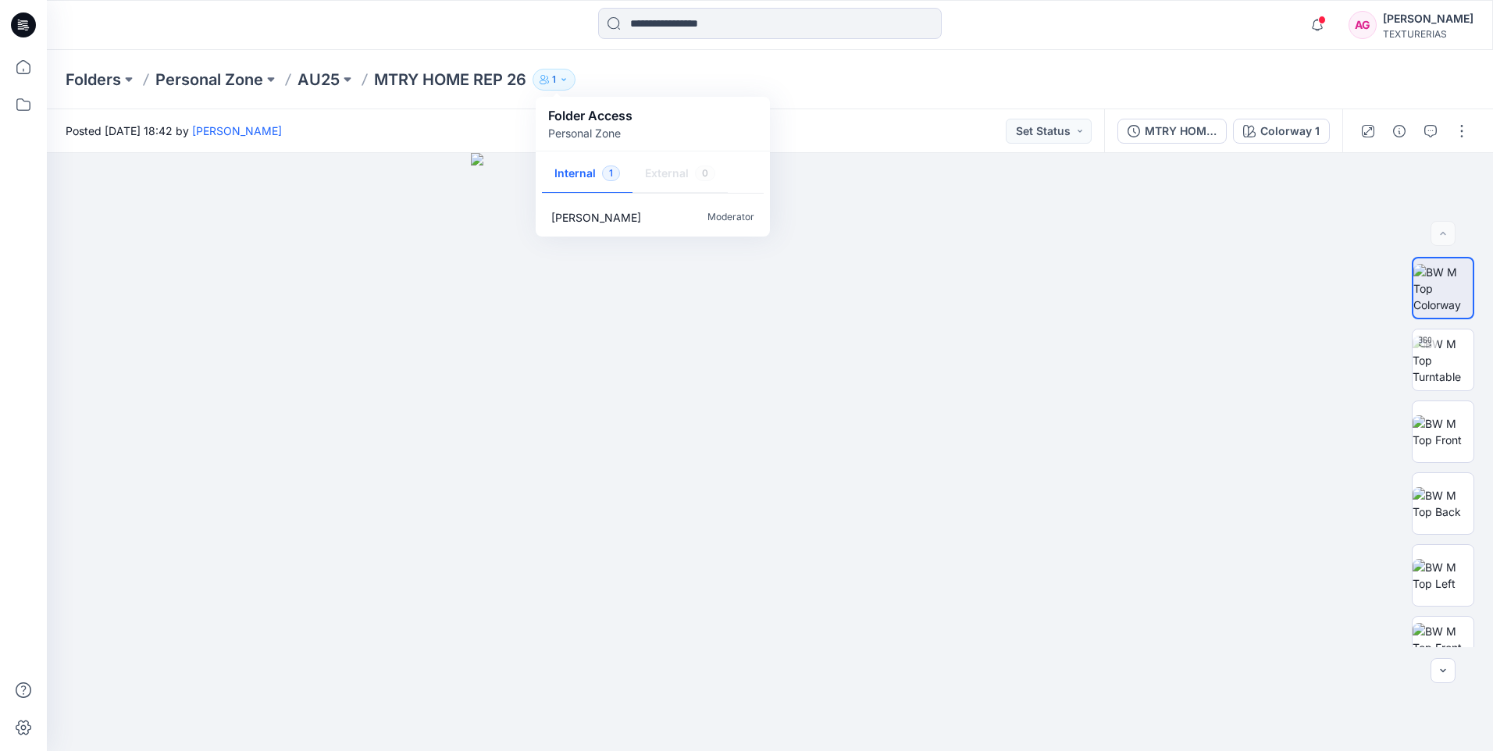
click at [555, 112] on p "Folder Access" at bounding box center [590, 115] width 84 height 19
drag, startPoint x: 555, startPoint y: 112, endPoint x: 575, endPoint y: 137, distance: 31.6
click at [575, 137] on p "Personal Zone" at bounding box center [590, 133] width 84 height 16
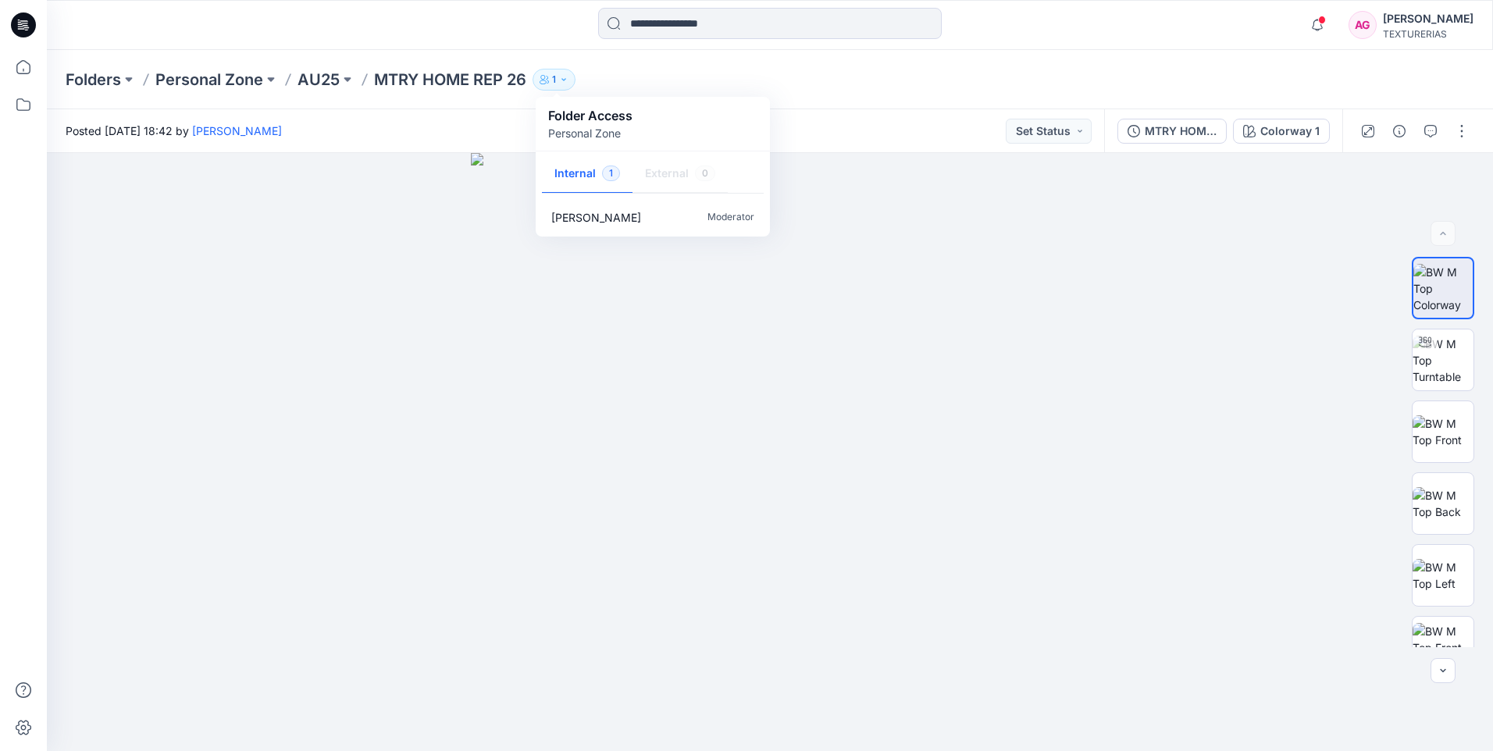
click at [575, 137] on p "Personal Zone" at bounding box center [590, 133] width 84 height 16
click at [565, 119] on p "Folder Access" at bounding box center [590, 115] width 84 height 19
click at [526, 241] on img at bounding box center [770, 452] width 598 height 598
click at [127, 77] on button at bounding box center [129, 80] width 16 height 22
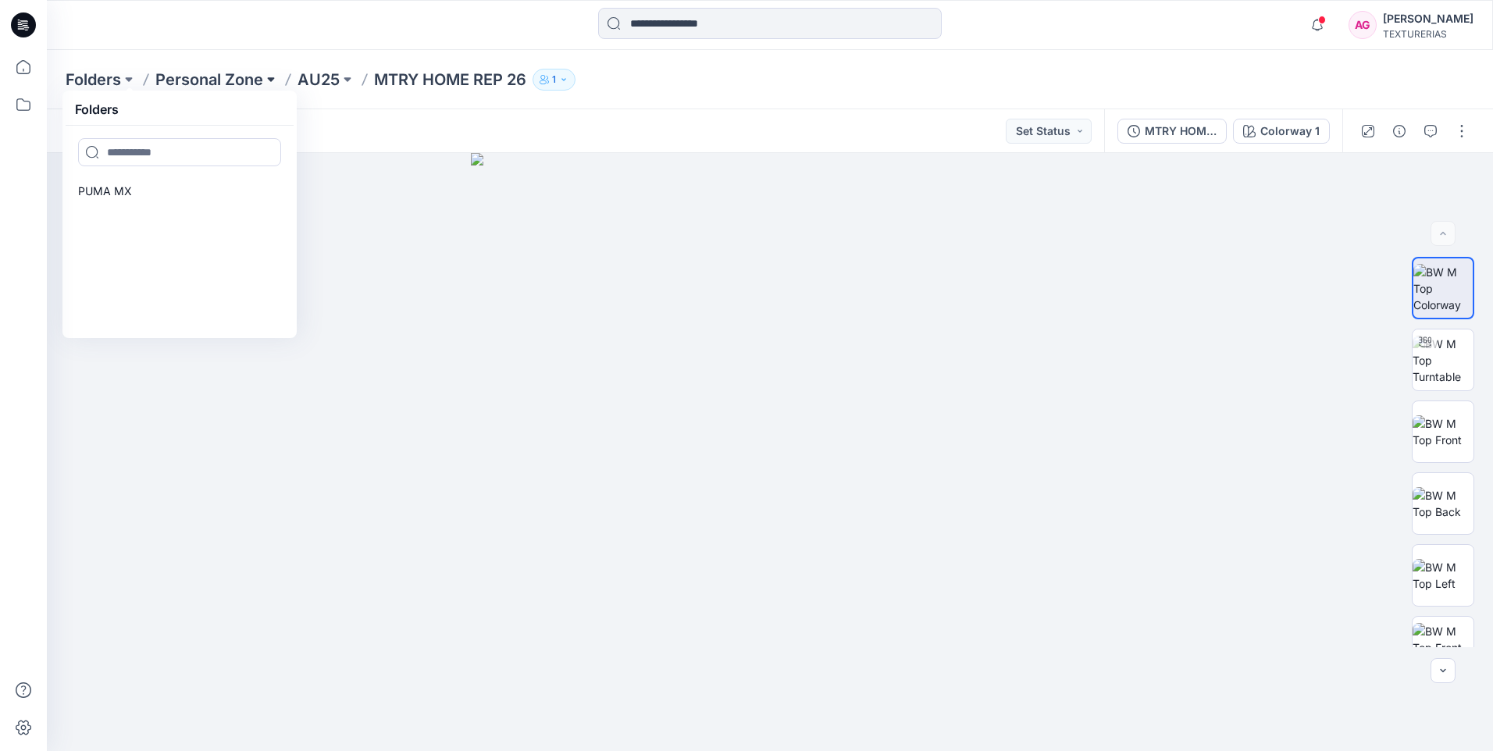
click at [271, 83] on button at bounding box center [271, 80] width 16 height 22
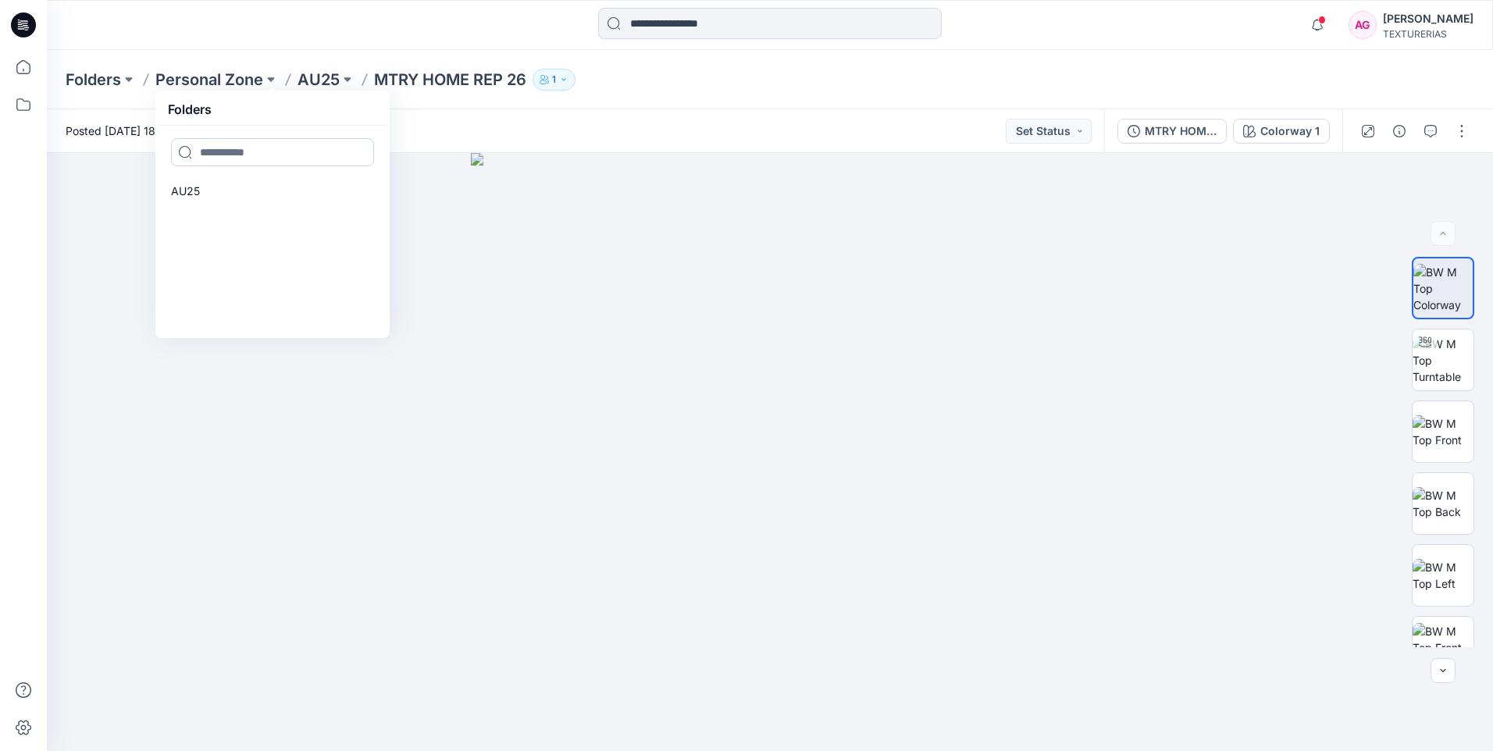
click at [231, 152] on input at bounding box center [272, 152] width 203 height 28
click at [271, 80] on button at bounding box center [271, 80] width 16 height 22
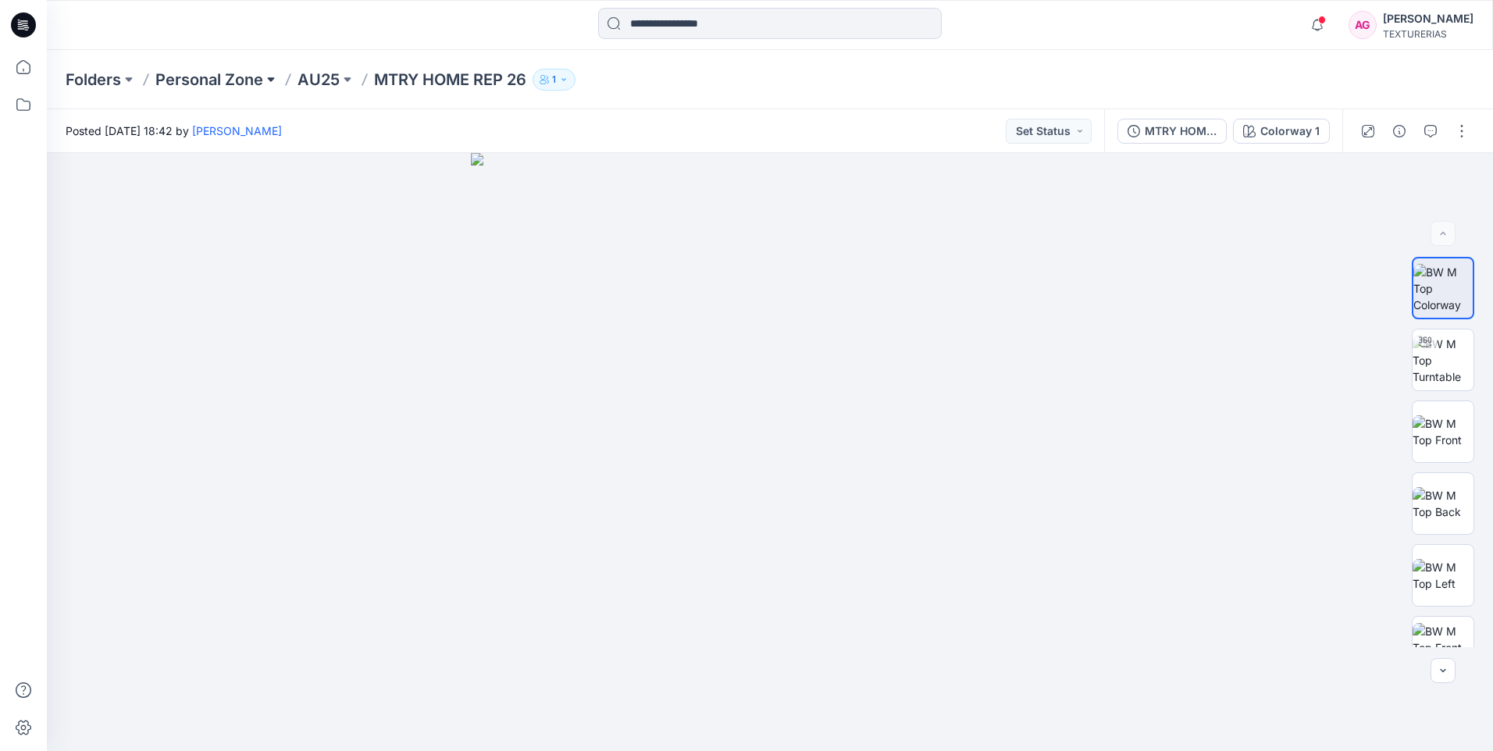
click at [271, 80] on button at bounding box center [271, 80] width 16 height 22
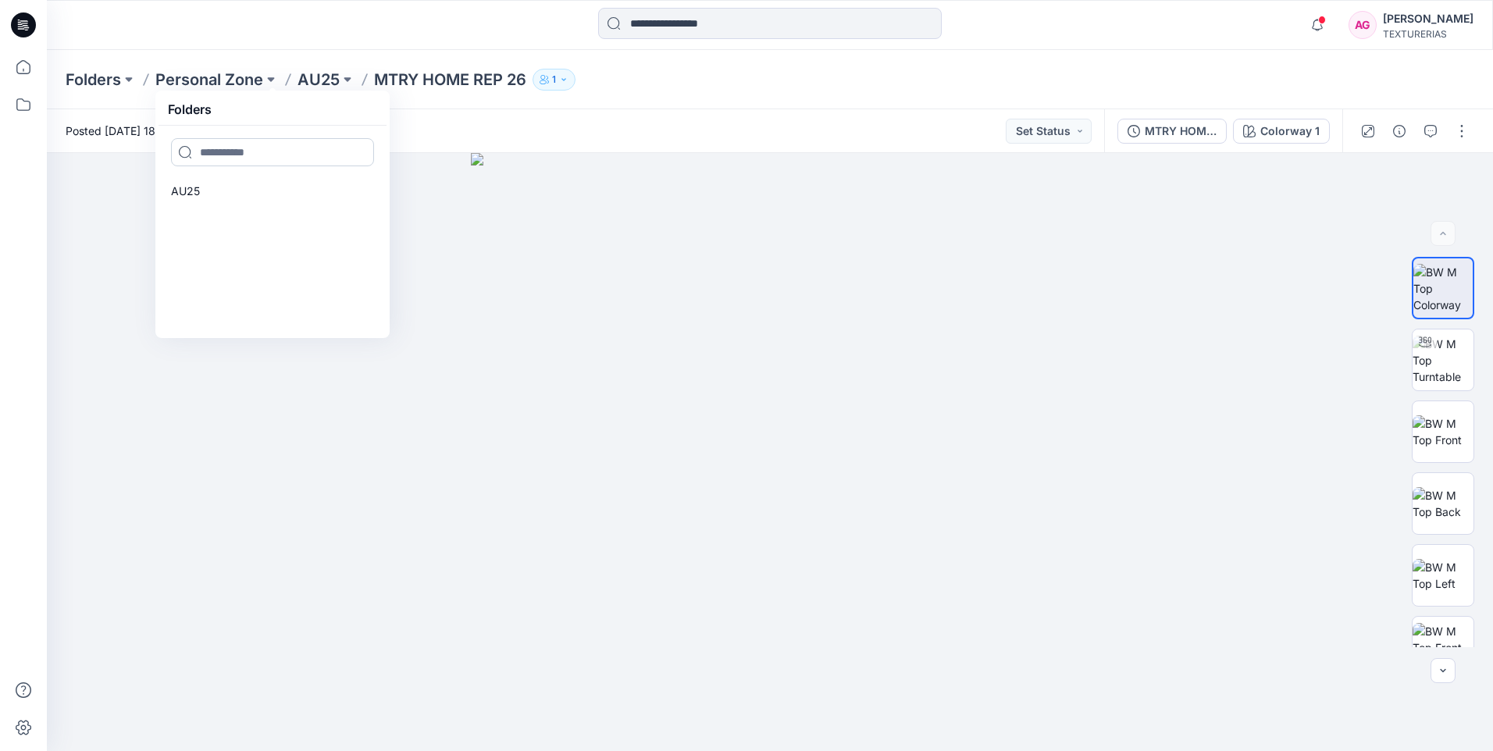
click at [244, 144] on input at bounding box center [272, 152] width 203 height 28
type input "****"
click at [557, 114] on div "Posted Tuesday, September 30, 2025 18:42 by Alejandra G Set Status" at bounding box center [575, 130] width 1057 height 43
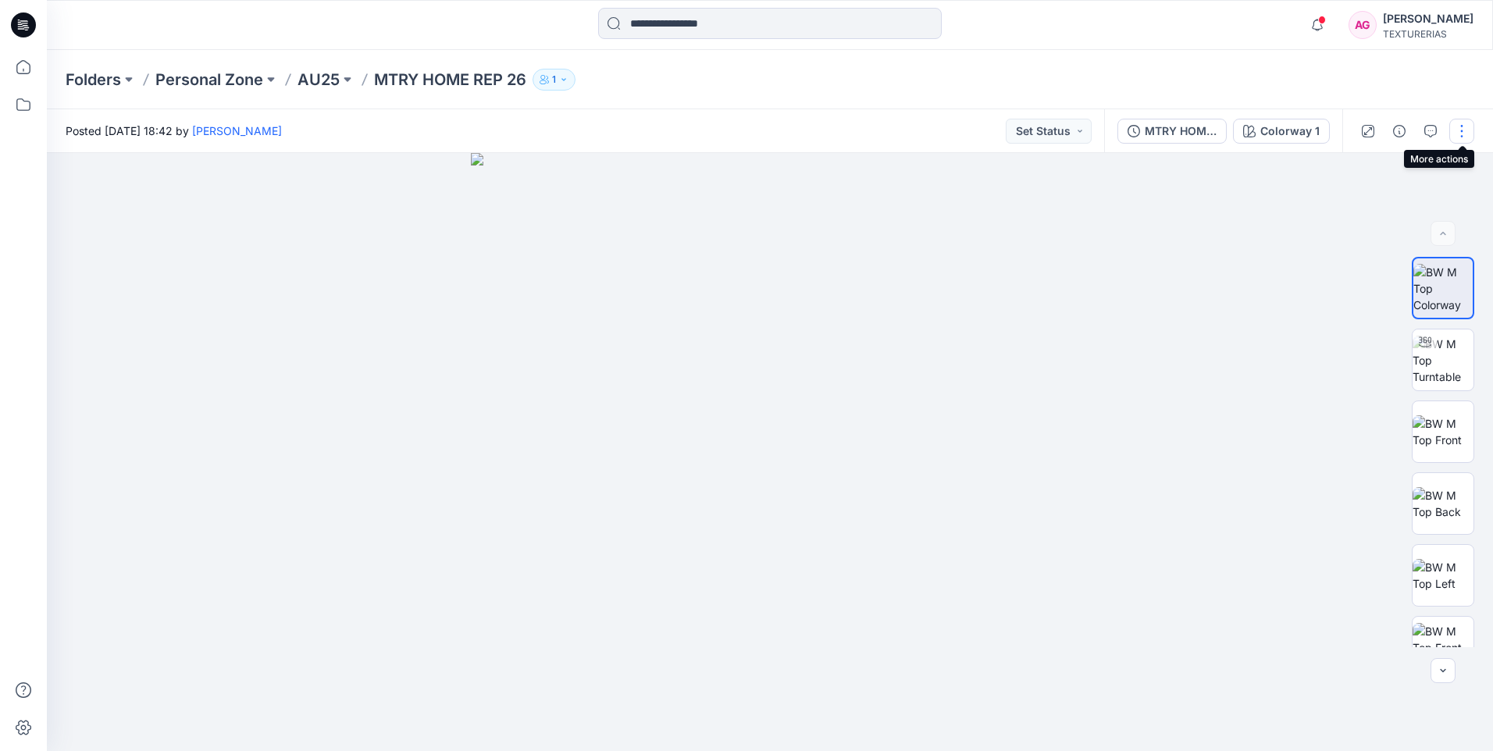
click at [1462, 128] on button "button" at bounding box center [1462, 131] width 25 height 25
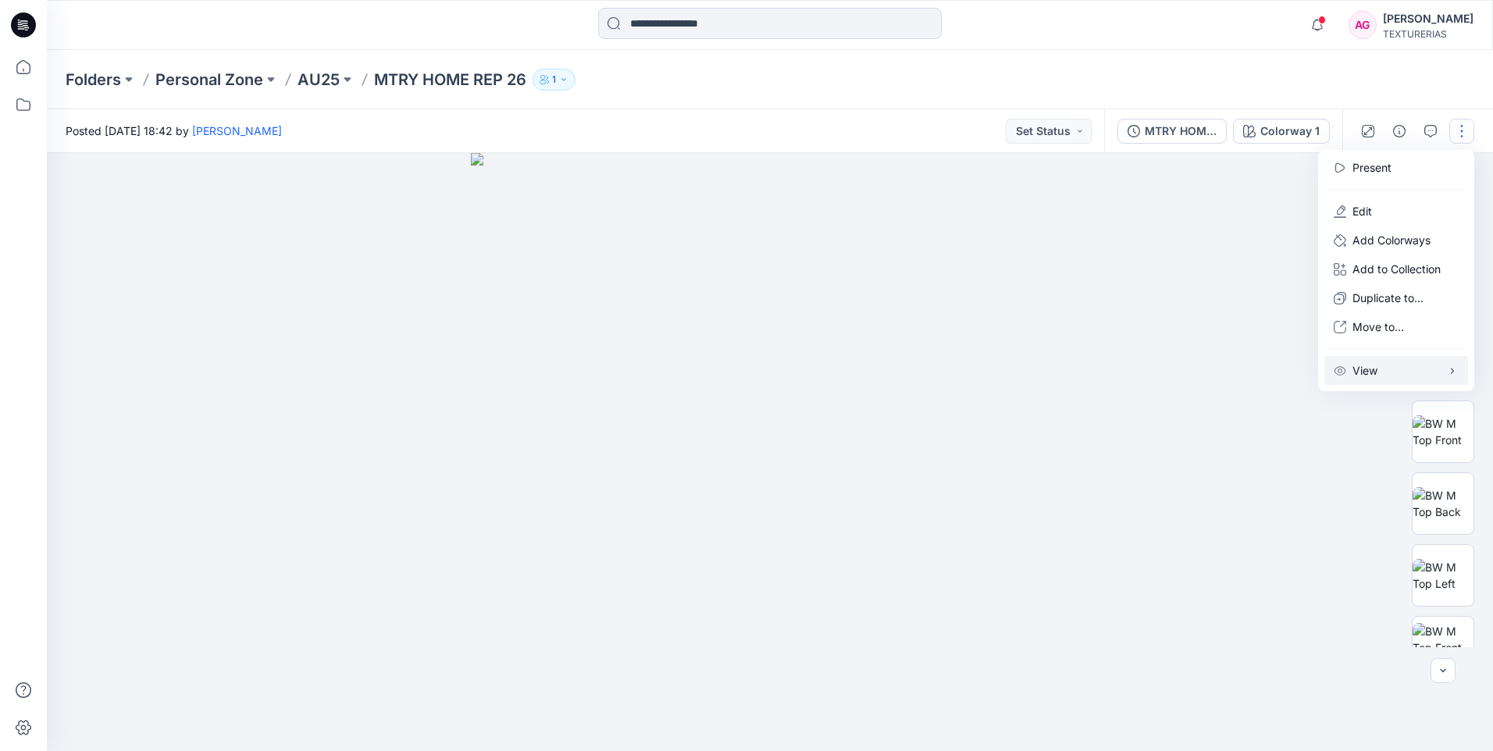
click at [1412, 370] on button "View" at bounding box center [1397, 370] width 144 height 29
click at [1214, 486] on div at bounding box center [770, 452] width 1446 height 598
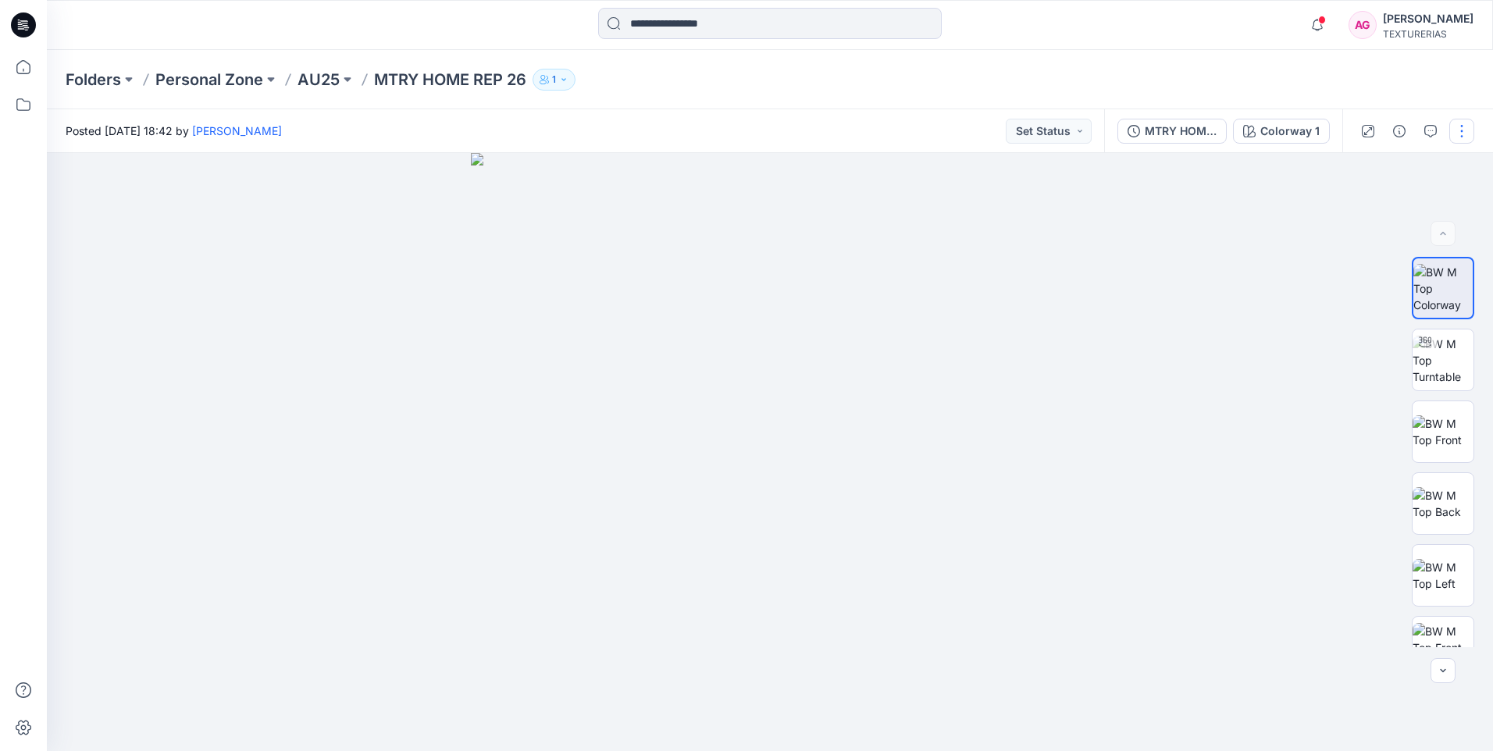
click at [1455, 130] on button "button" at bounding box center [1462, 131] width 25 height 25
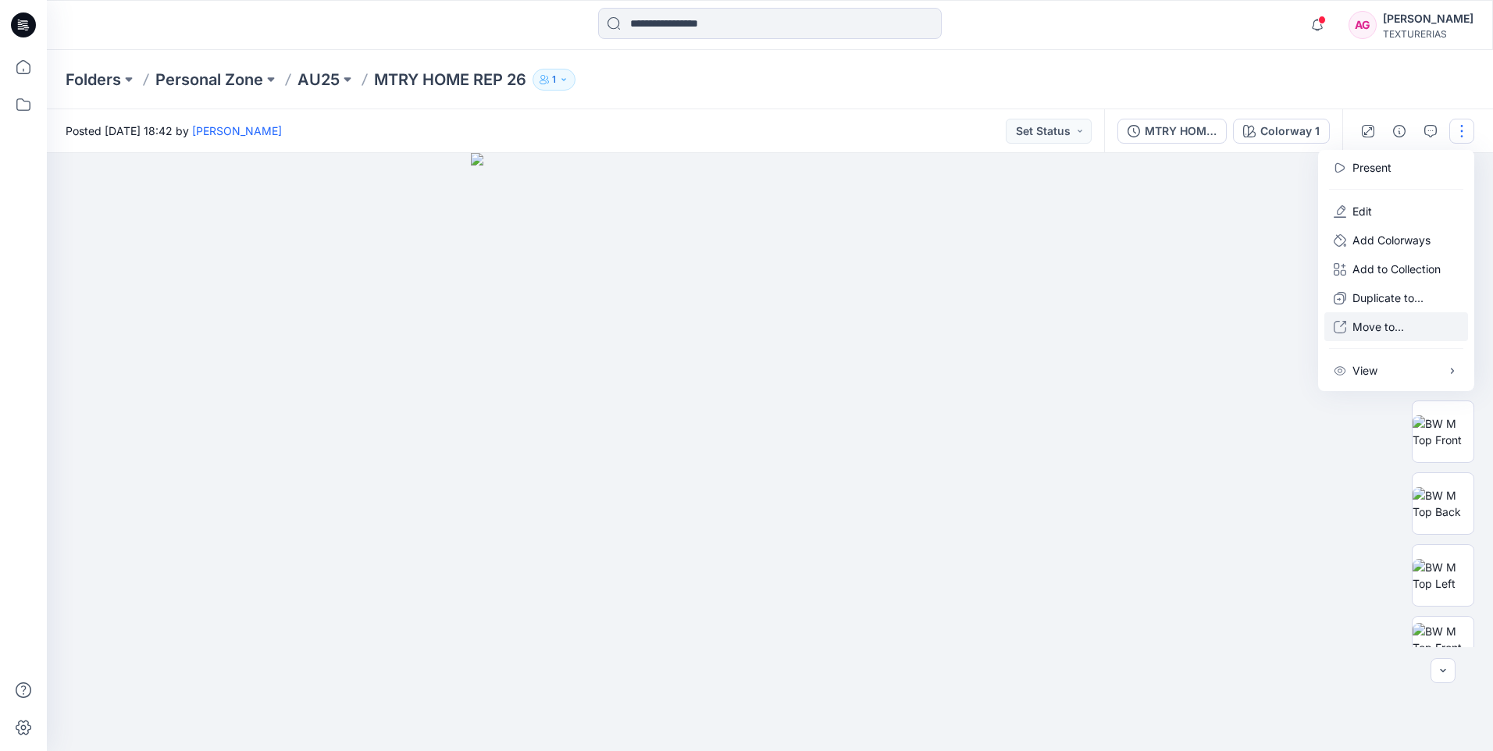
click at [1371, 317] on button "Move to..." at bounding box center [1397, 326] width 144 height 29
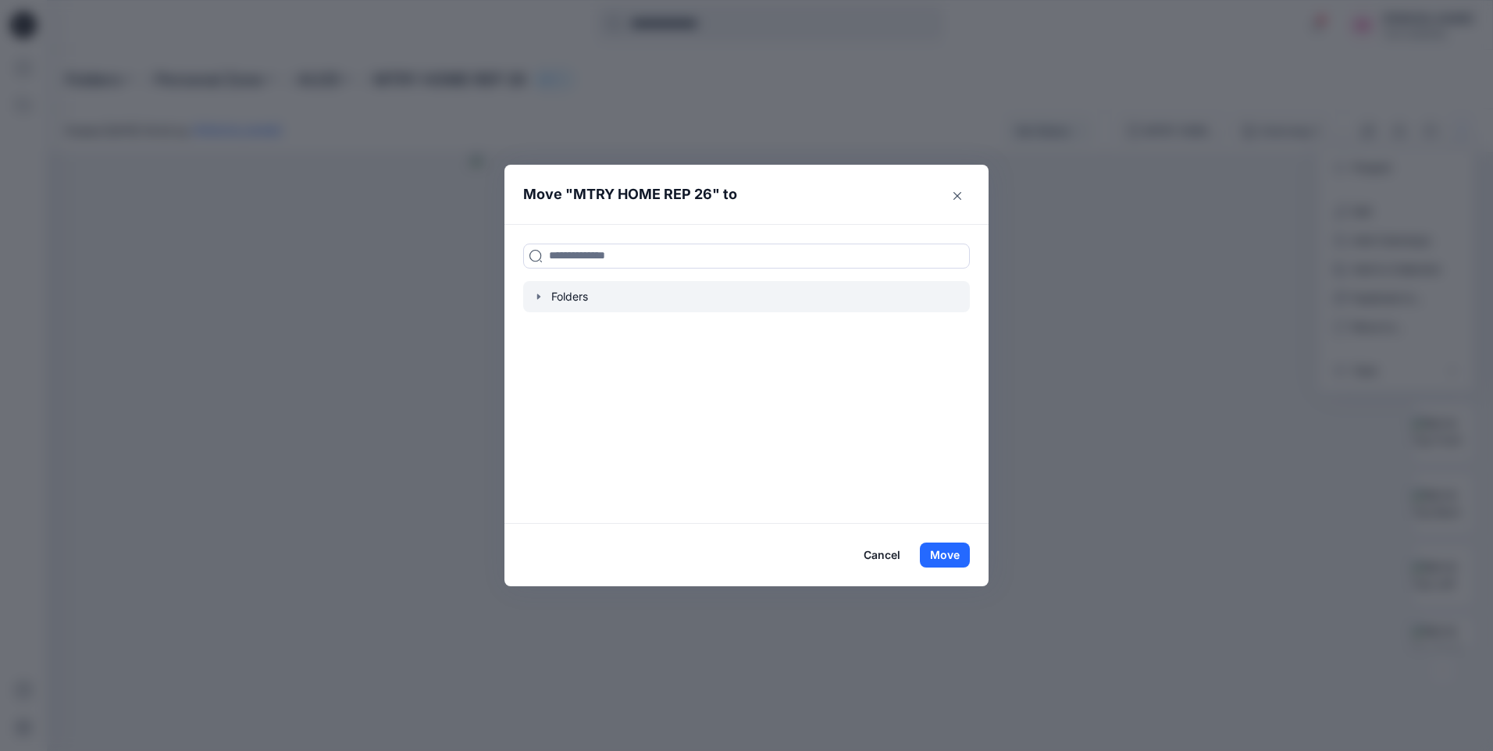
click at [589, 297] on div at bounding box center [746, 296] width 447 height 31
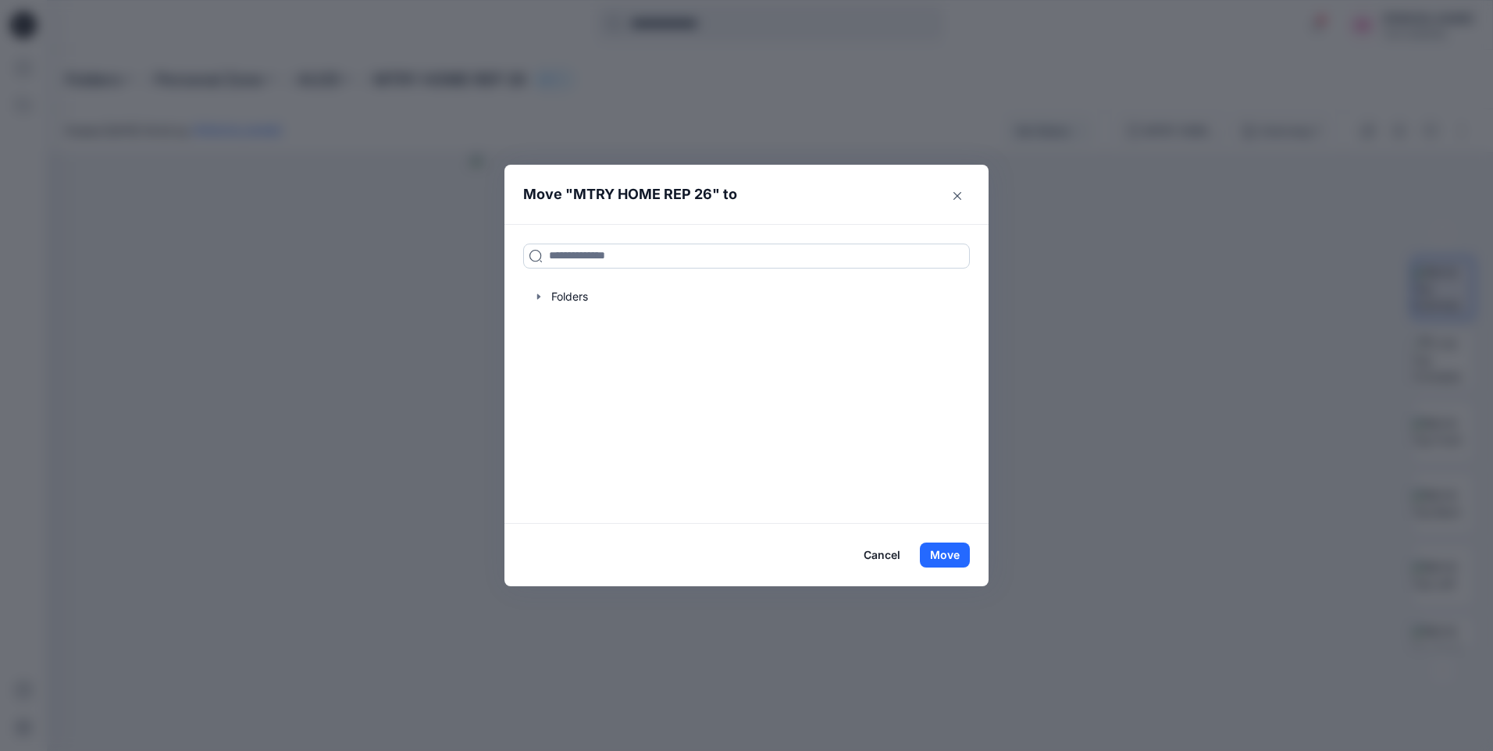
click at [592, 253] on input at bounding box center [746, 256] width 447 height 25
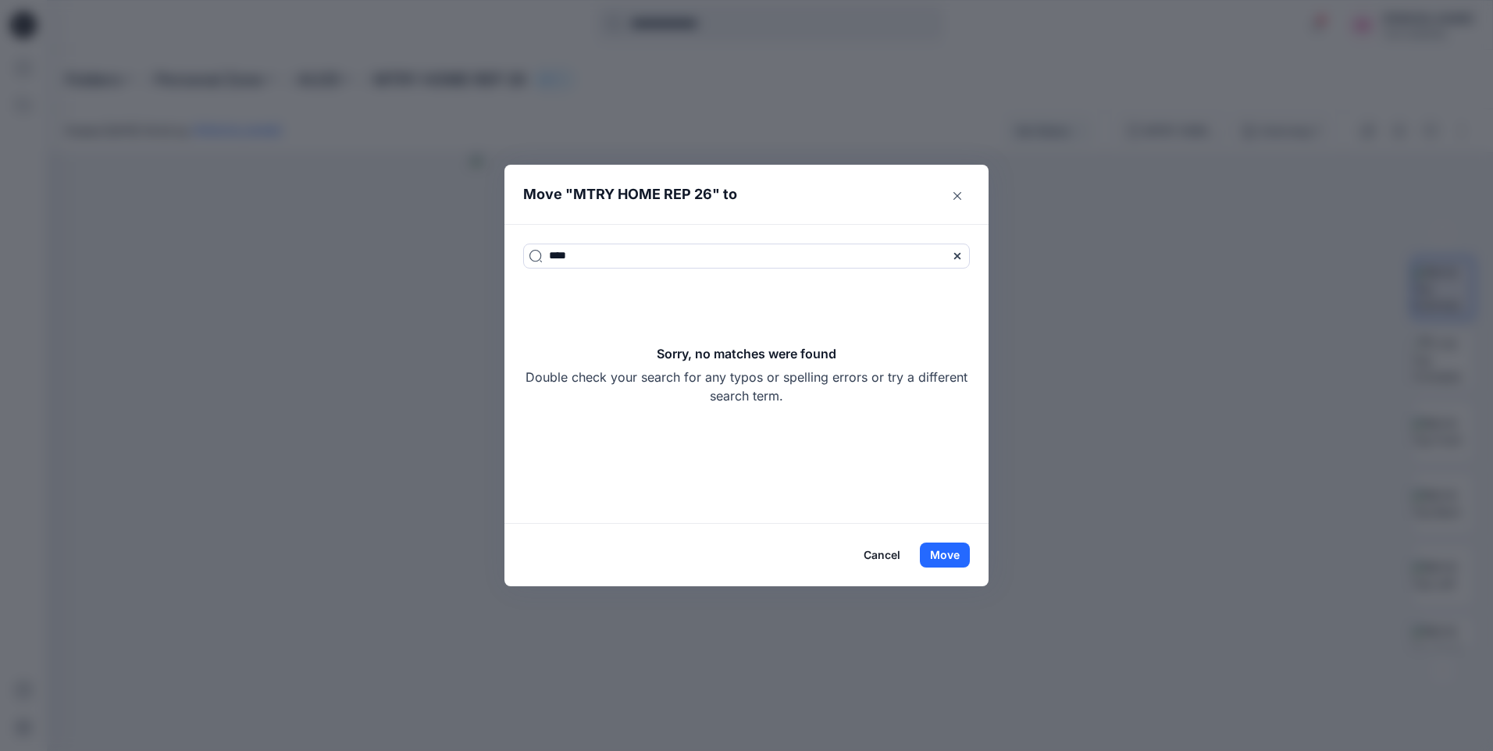
type input "****"
click at [890, 556] on button "Cancel" at bounding box center [882, 555] width 57 height 25
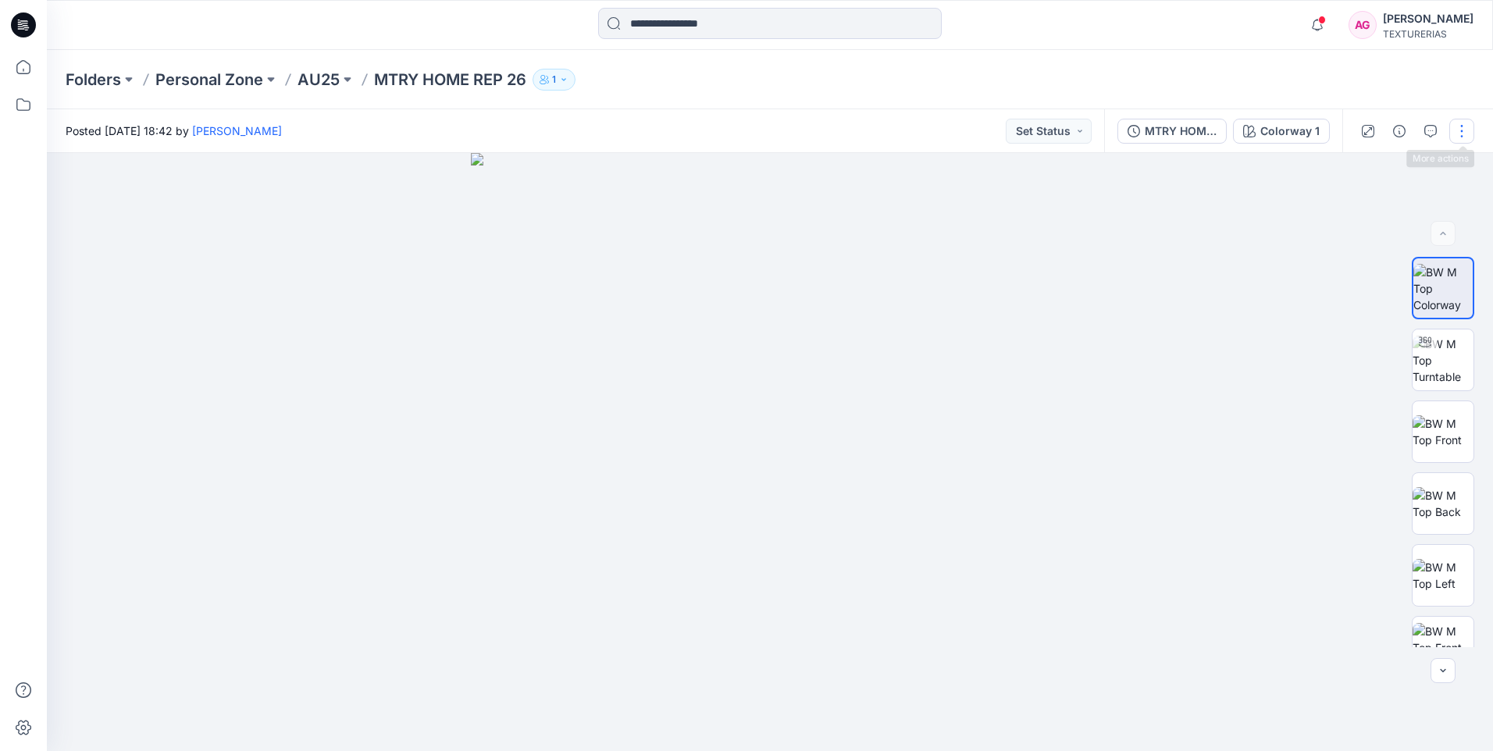
click at [1460, 126] on button "button" at bounding box center [1462, 131] width 25 height 25
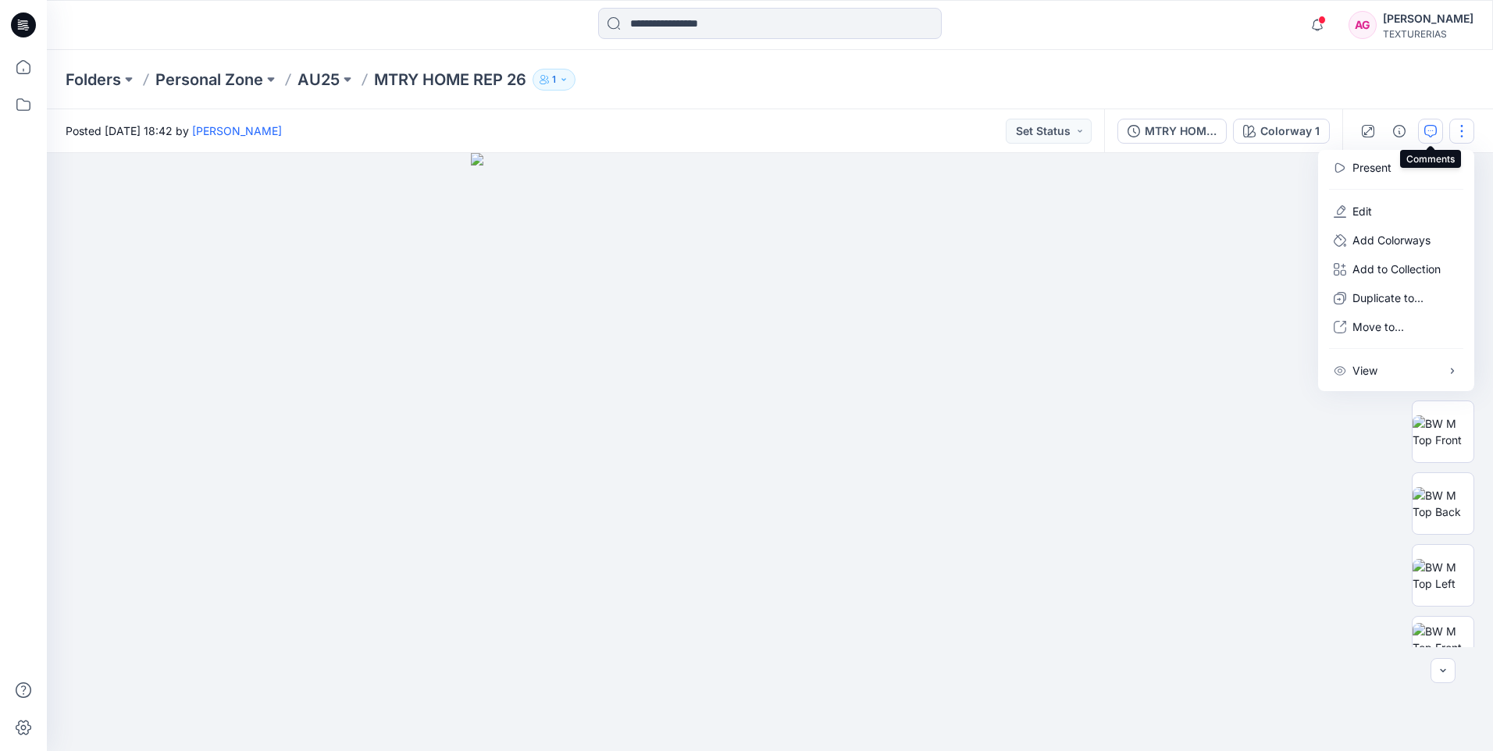
click at [1436, 129] on icon "button" at bounding box center [1431, 131] width 12 height 12
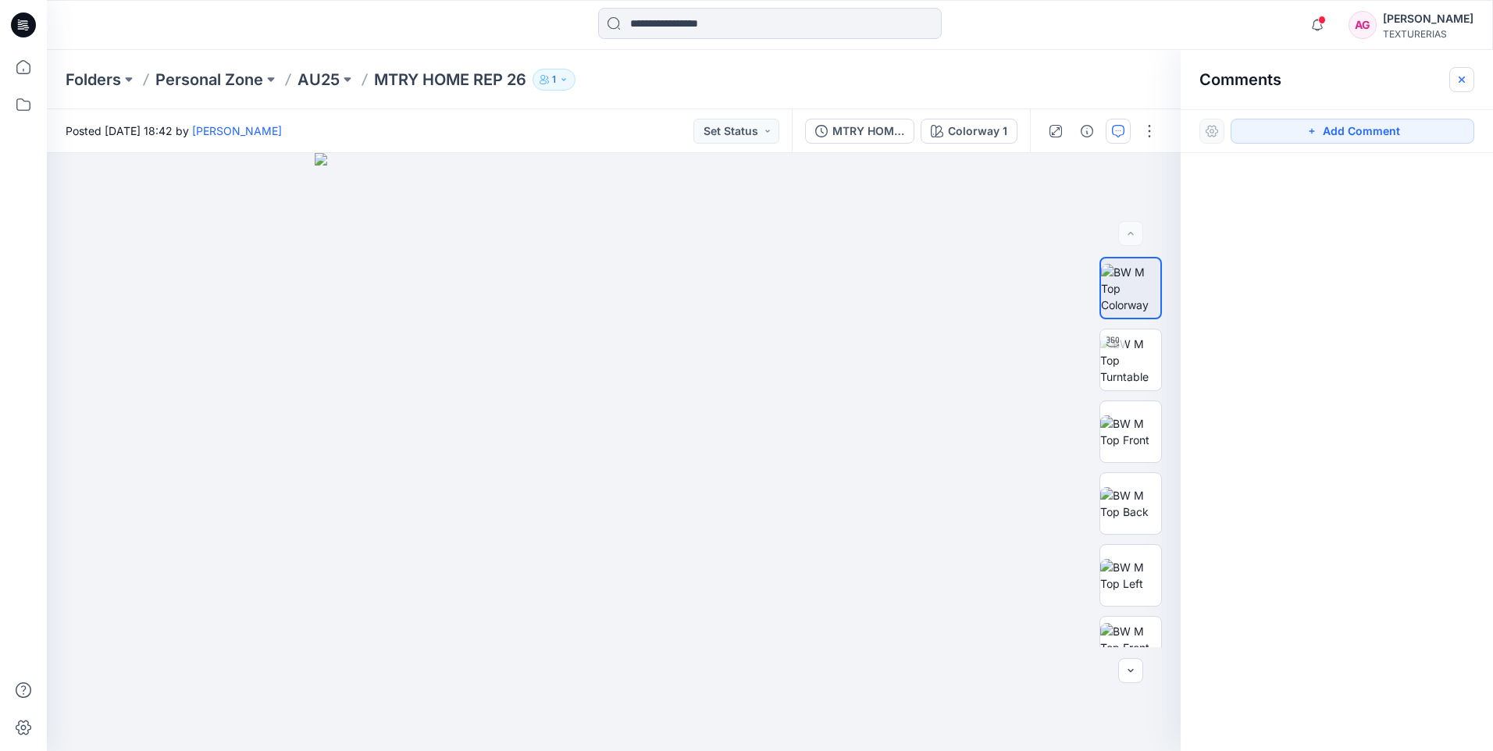
click at [1465, 83] on icon "button" at bounding box center [1462, 79] width 12 height 12
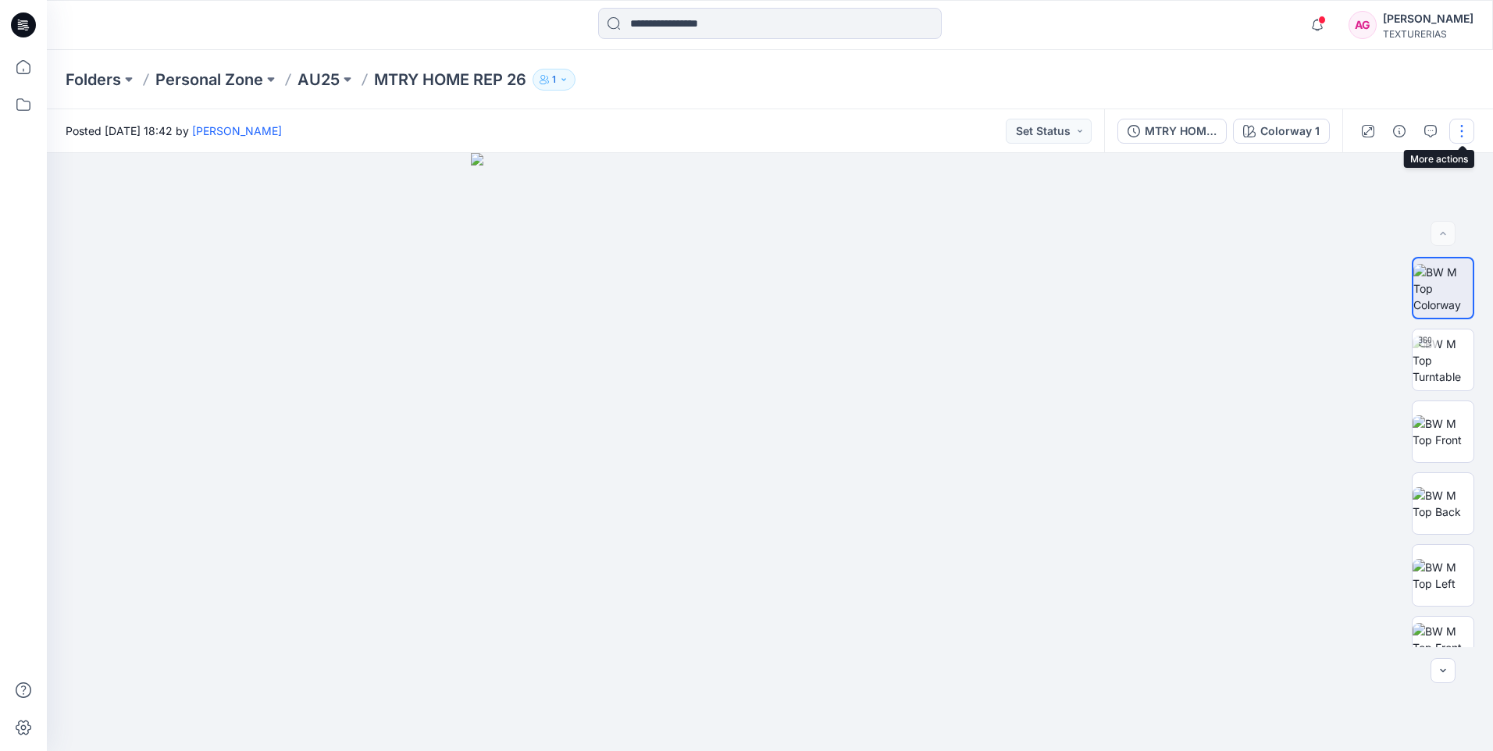
click at [1461, 131] on button "button" at bounding box center [1462, 131] width 25 height 25
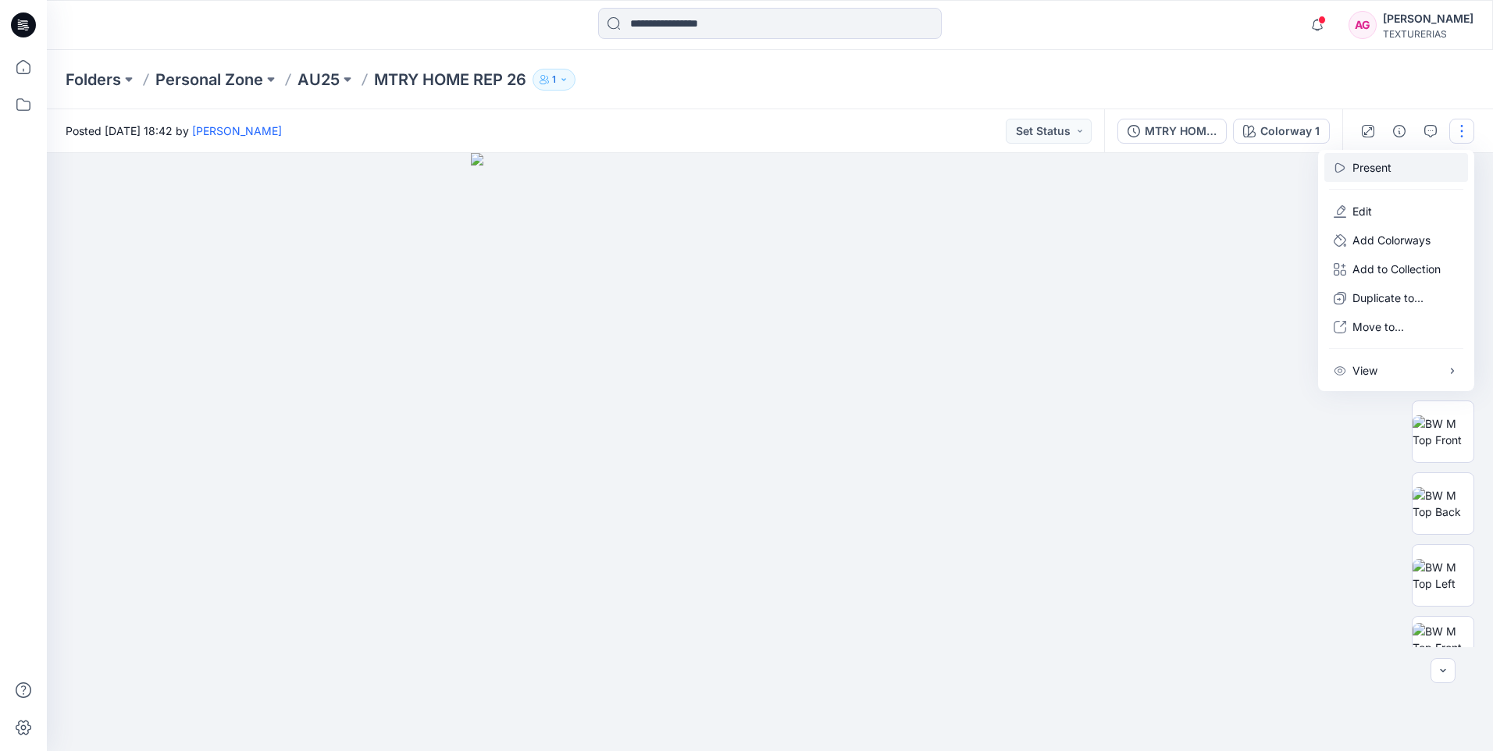
click at [1396, 168] on button "Present" at bounding box center [1397, 167] width 144 height 29
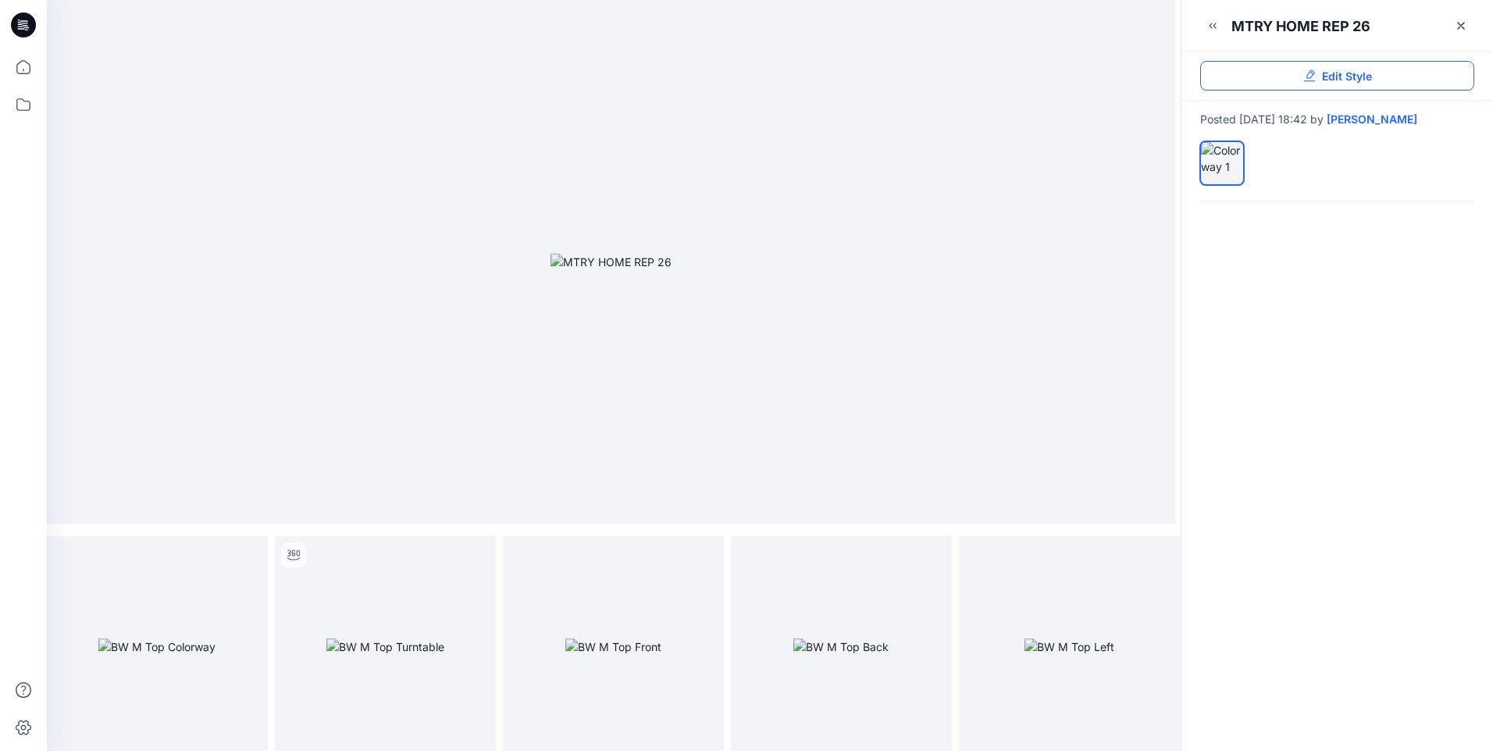
click at [1408, 78] on link "Edit Style" at bounding box center [1337, 76] width 274 height 30
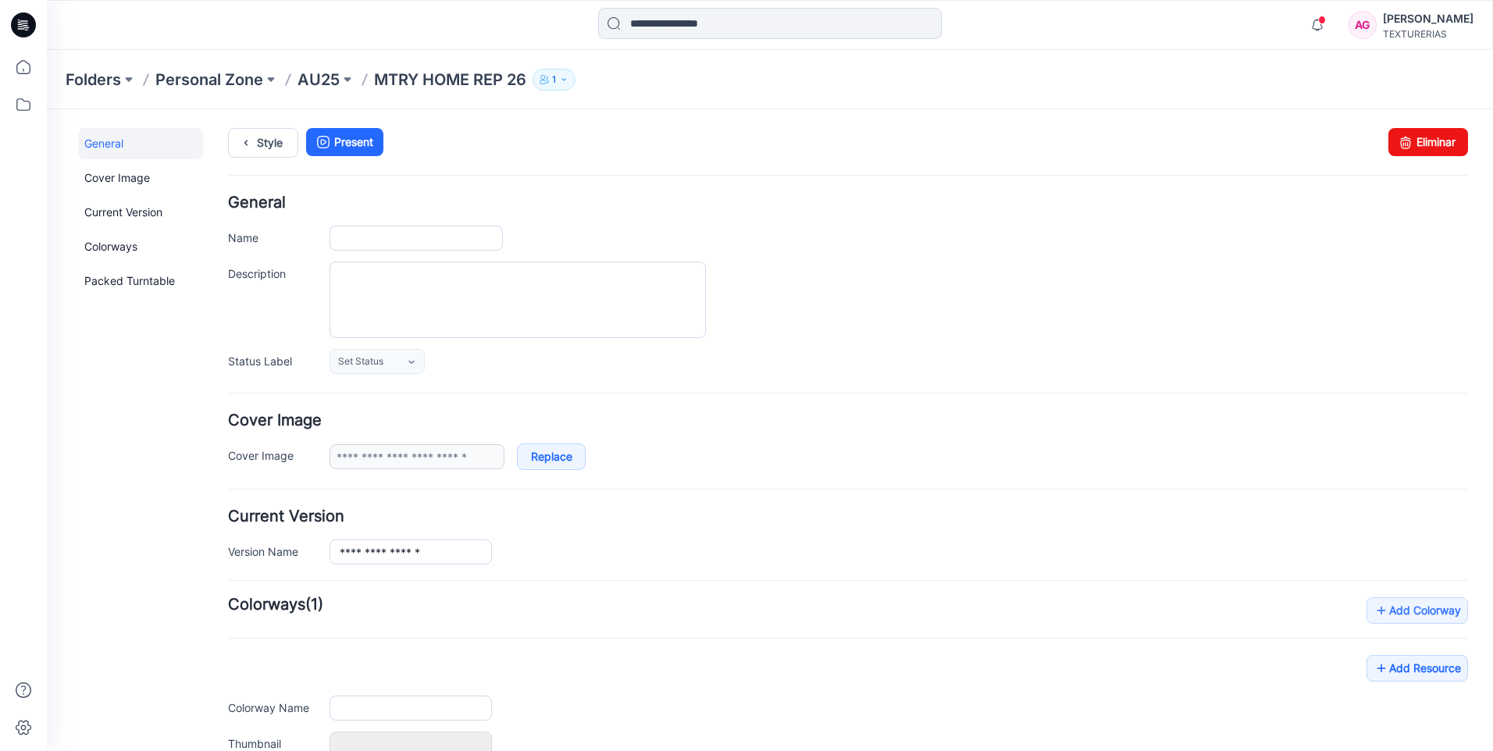
type input "**********"
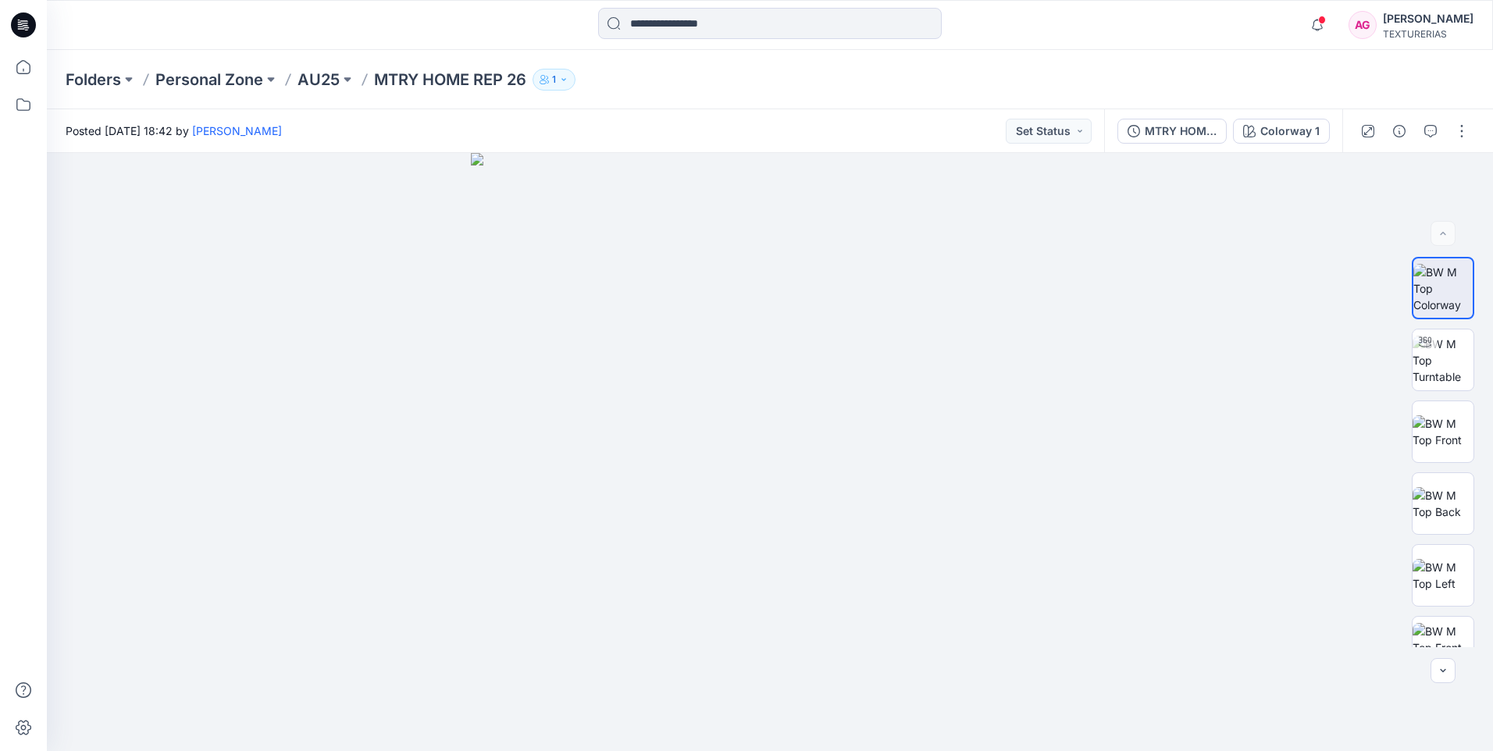
click at [1446, 28] on div "TEXTURERIAS" at bounding box center [1428, 34] width 91 height 12
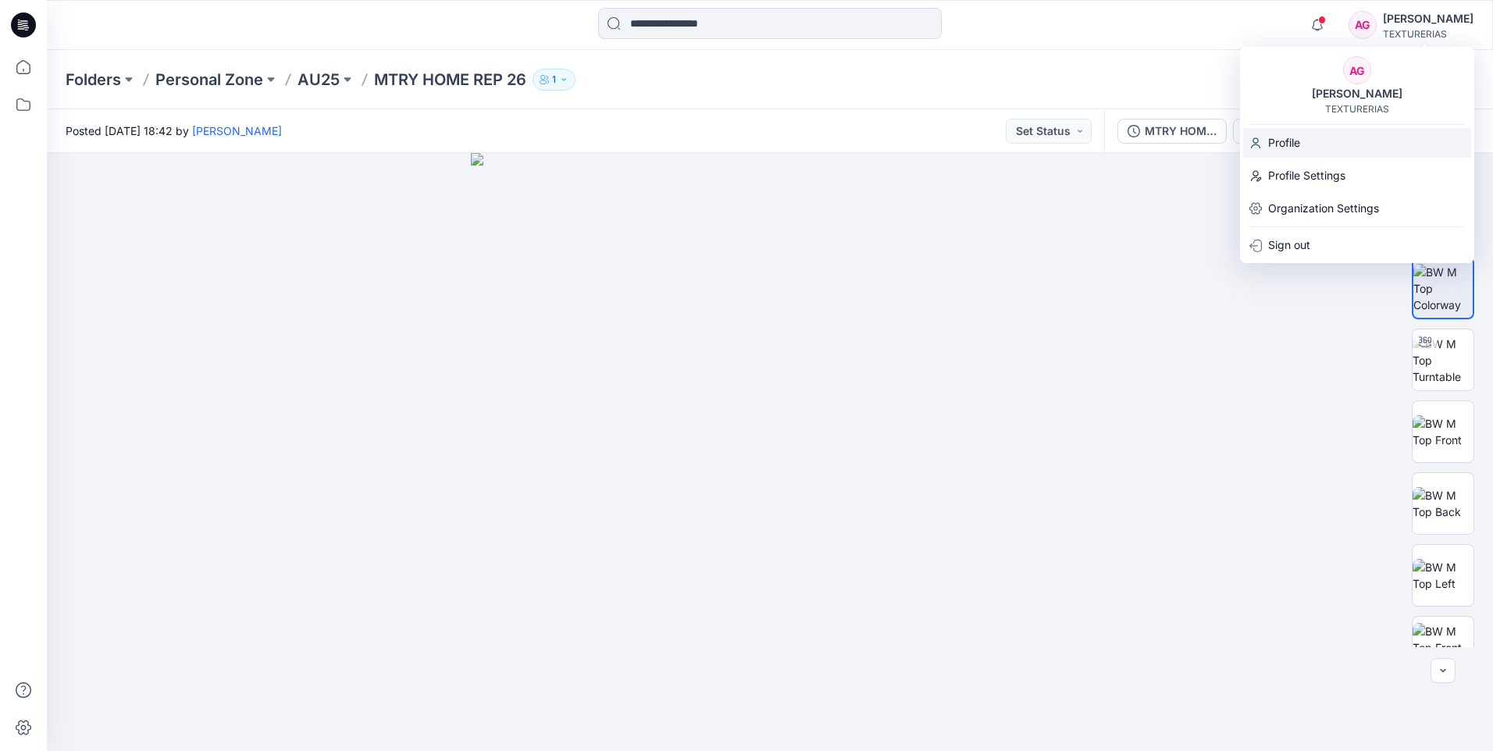
click at [1325, 152] on div "Profile" at bounding box center [1357, 143] width 228 height 30
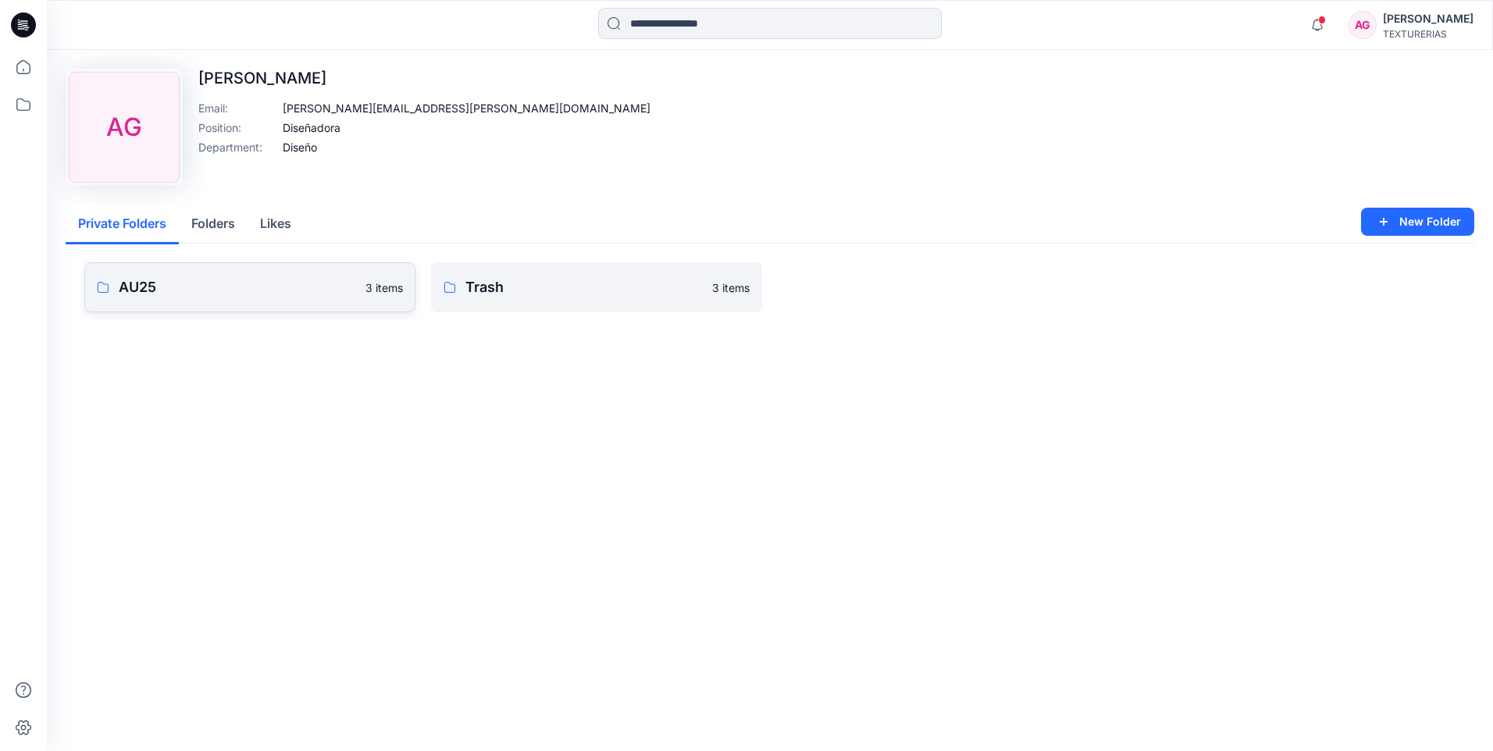
click at [377, 289] on p "3 items" at bounding box center [384, 288] width 37 height 16
drag, startPoint x: 169, startPoint y: 288, endPoint x: 157, endPoint y: 288, distance: 11.7
click at [157, 288] on p "AU25" at bounding box center [237, 287] width 237 height 22
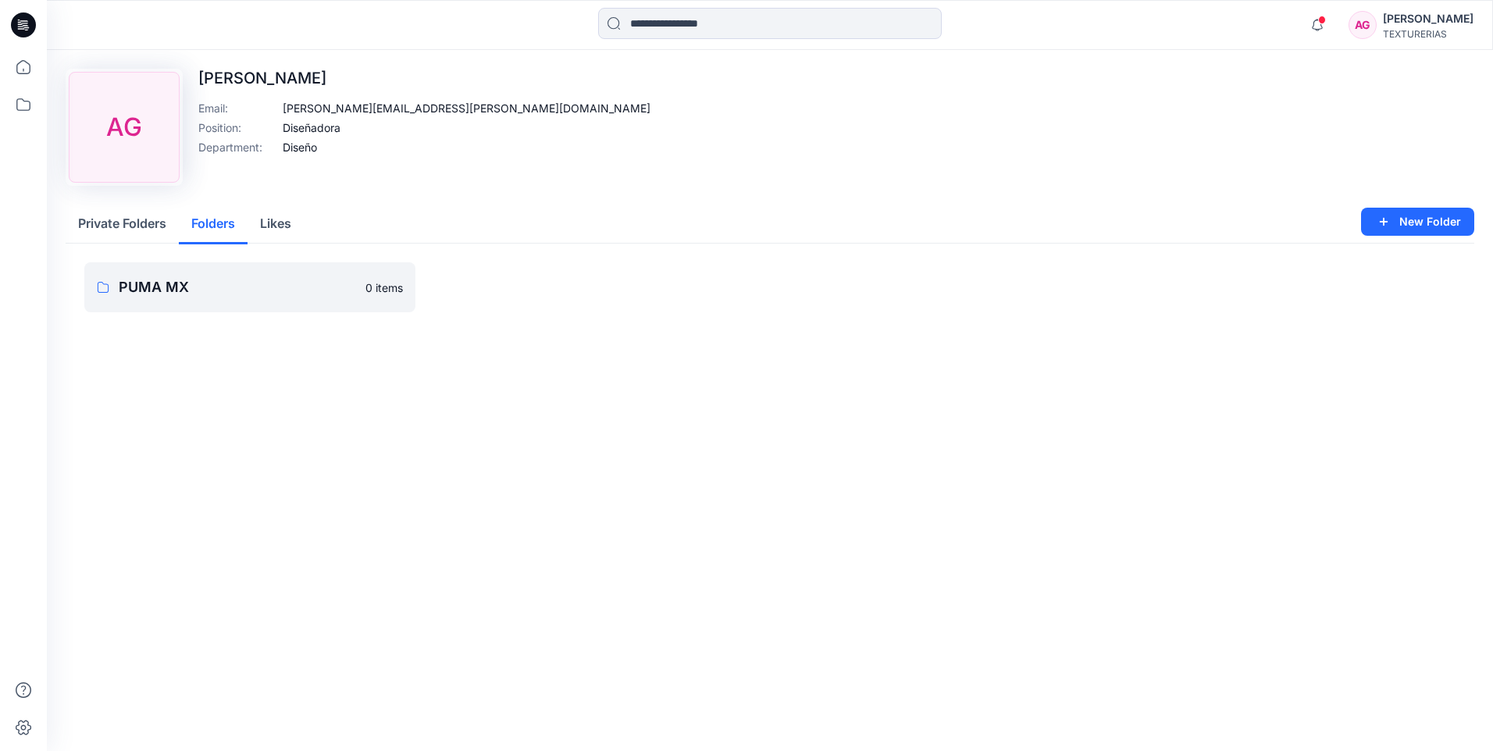
click at [217, 218] on button "Folders" at bounding box center [213, 225] width 69 height 40
click at [273, 220] on button "Likes" at bounding box center [276, 225] width 56 height 40
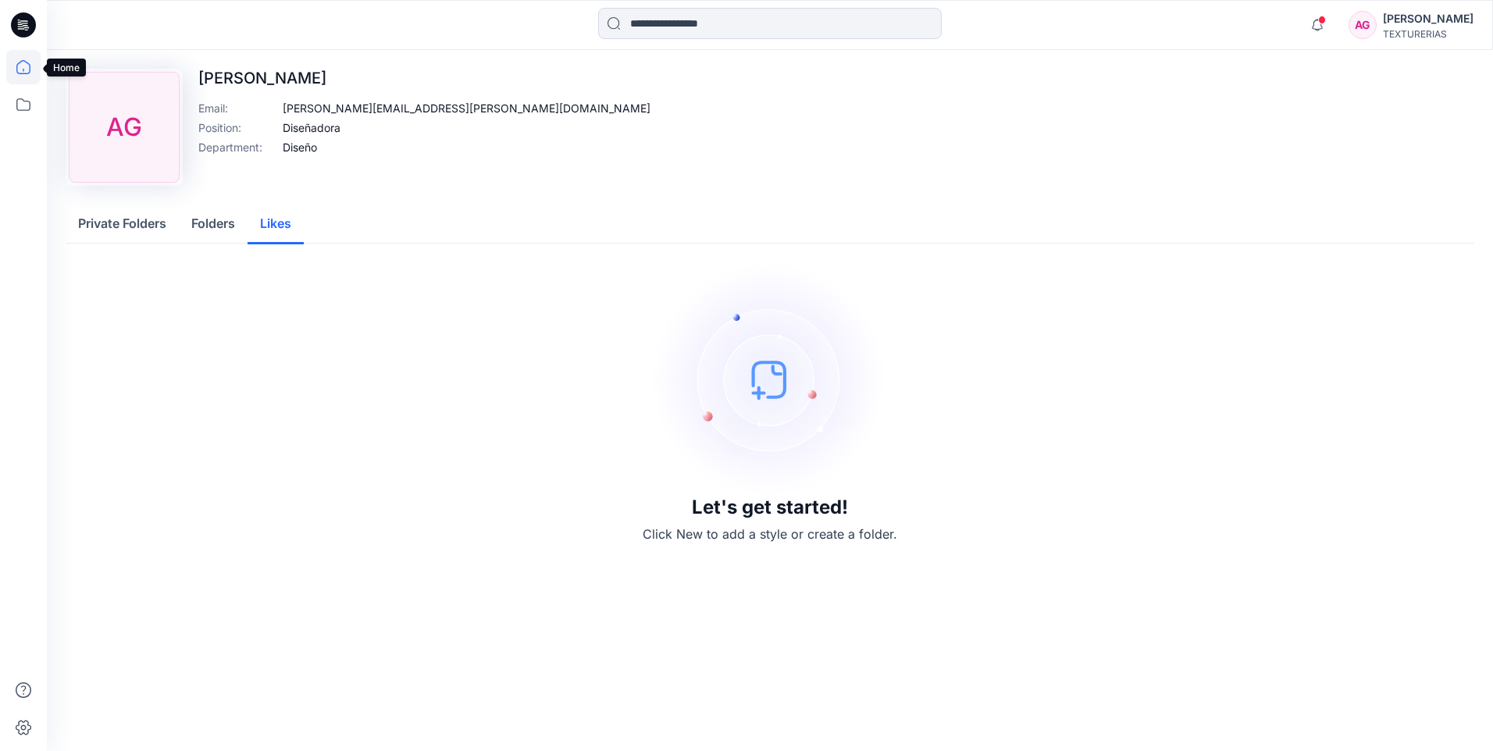
click at [32, 62] on icon at bounding box center [23, 67] width 34 height 34
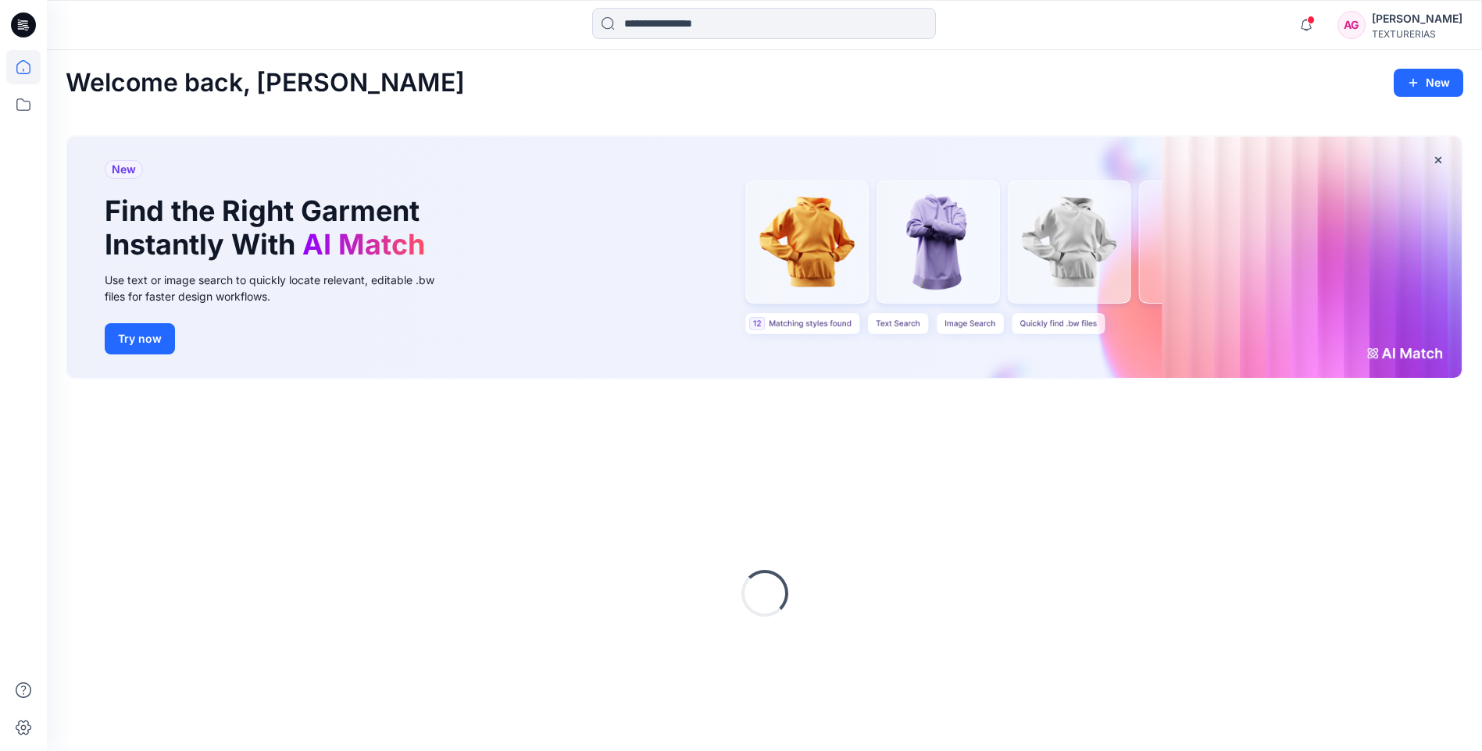
click at [21, 15] on icon at bounding box center [23, 24] width 25 height 25
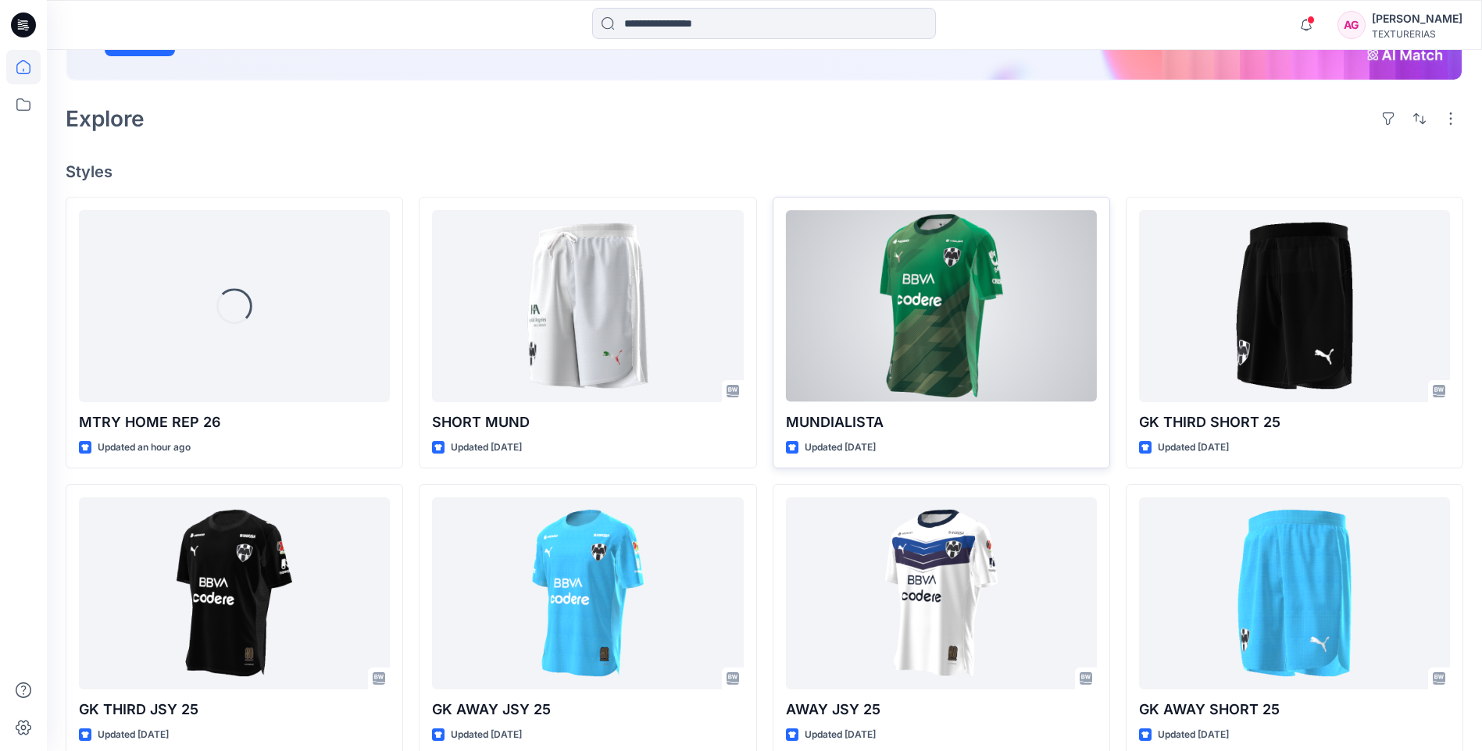
scroll to position [312, 0]
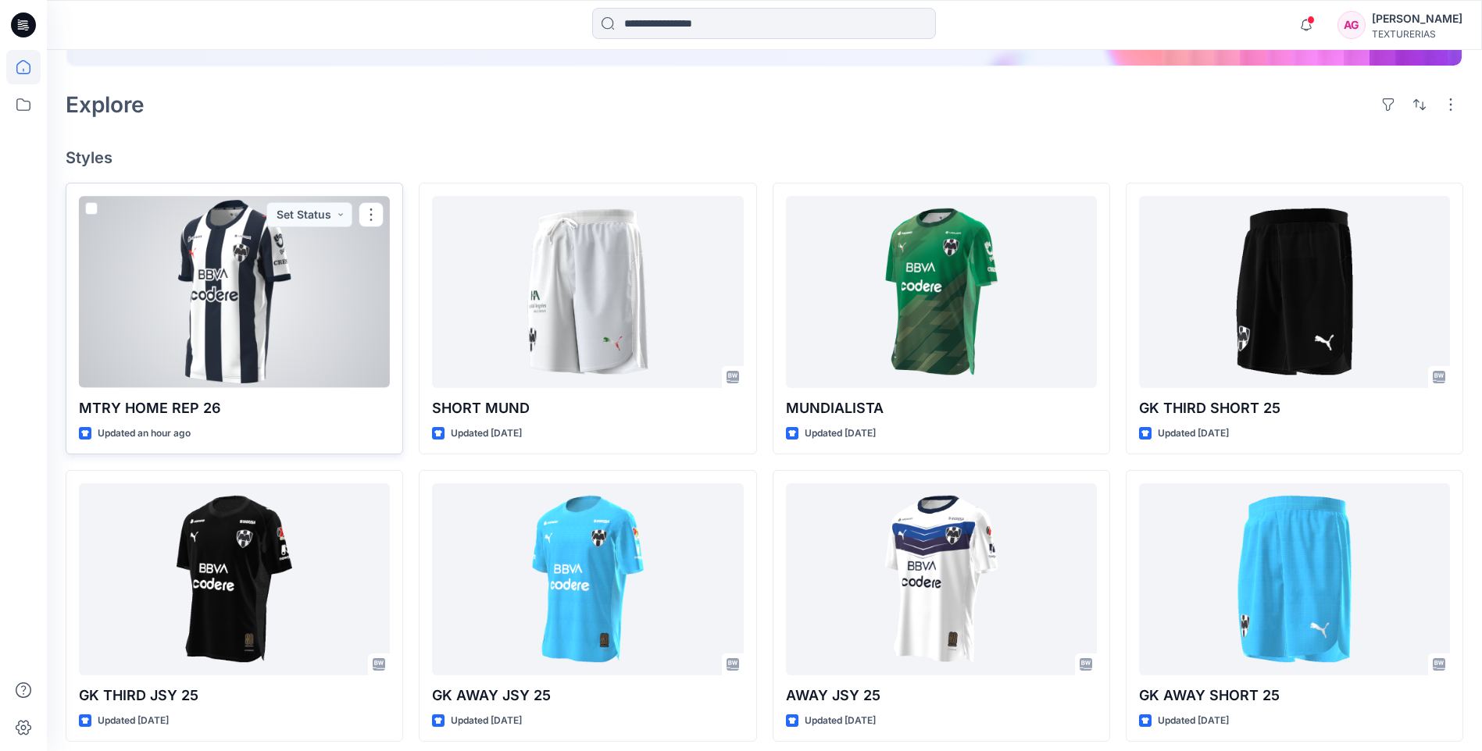
drag, startPoint x: 287, startPoint y: 427, endPoint x: 275, endPoint y: 398, distance: 32.2
click at [275, 398] on p "MTRY HOME REP 26" at bounding box center [234, 409] width 311 height 22
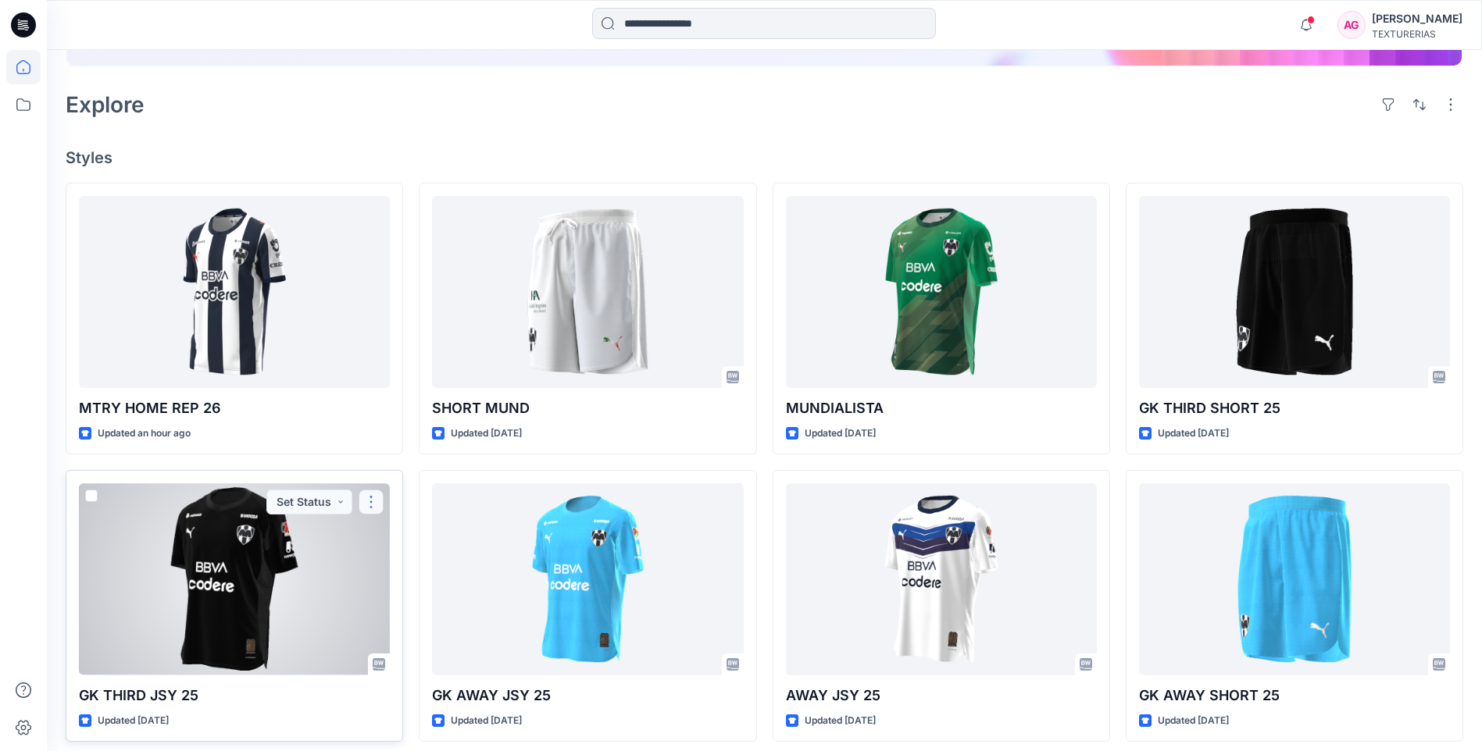
click at [371, 501] on button "button" at bounding box center [370, 502] width 25 height 25
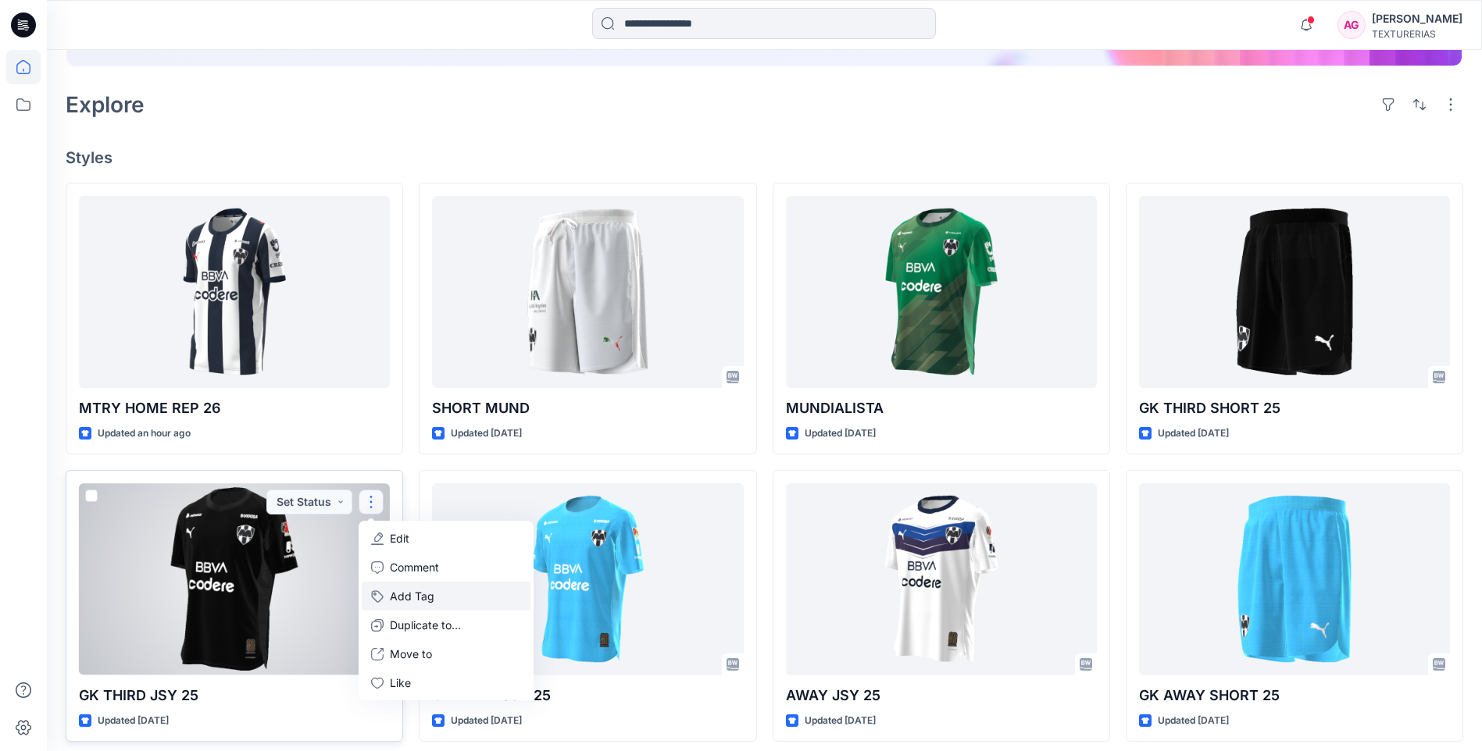
click at [419, 605] on button "Add Tag" at bounding box center [446, 596] width 169 height 29
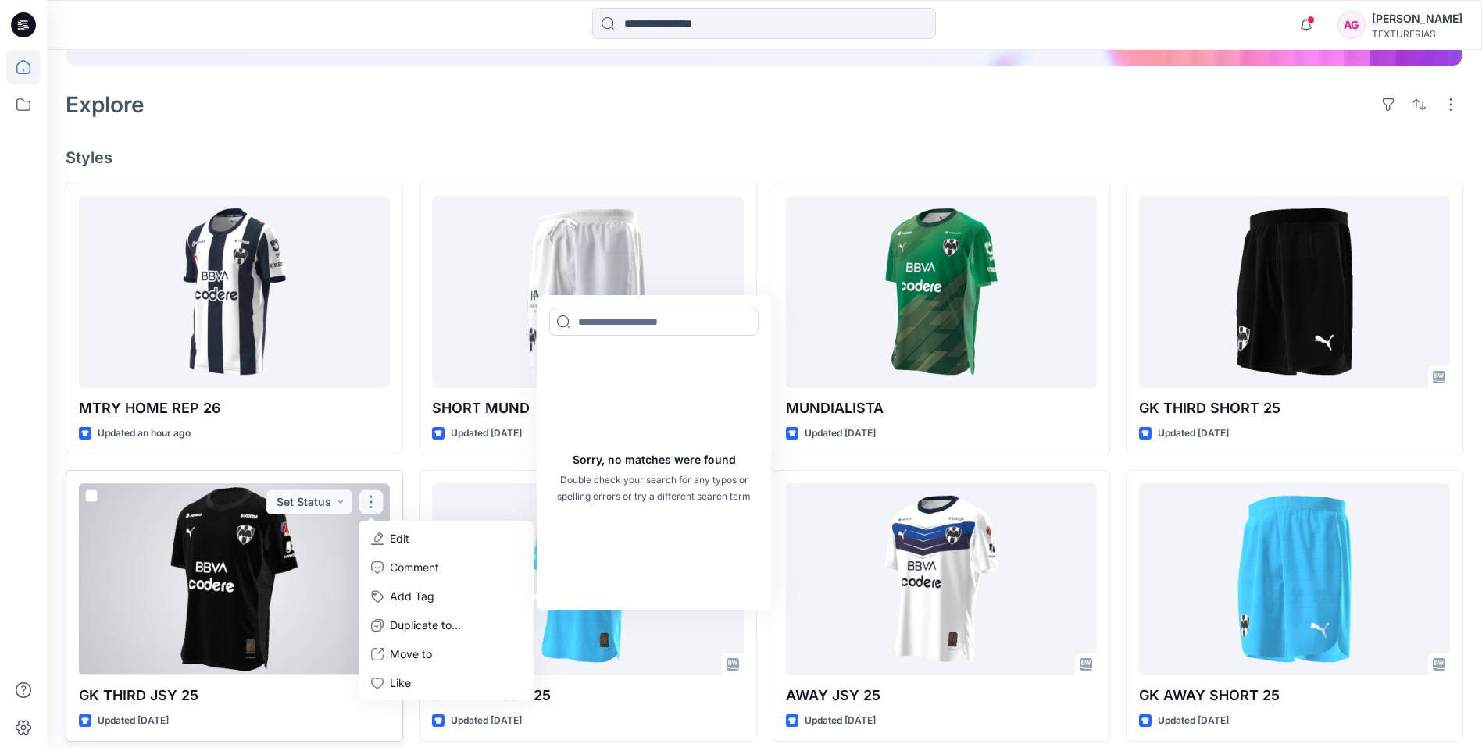
click at [355, 626] on div at bounding box center [234, 578] width 311 height 191
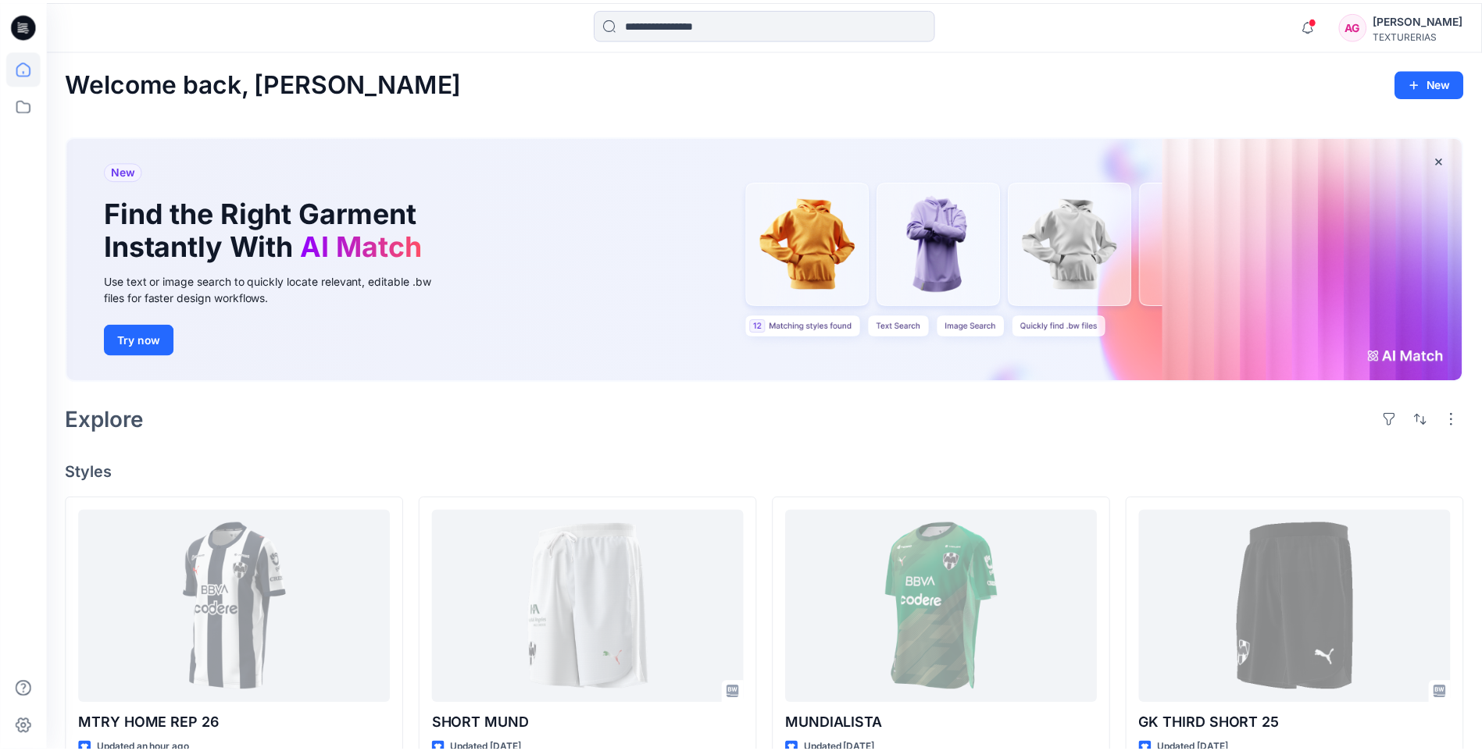
scroll to position [312, 0]
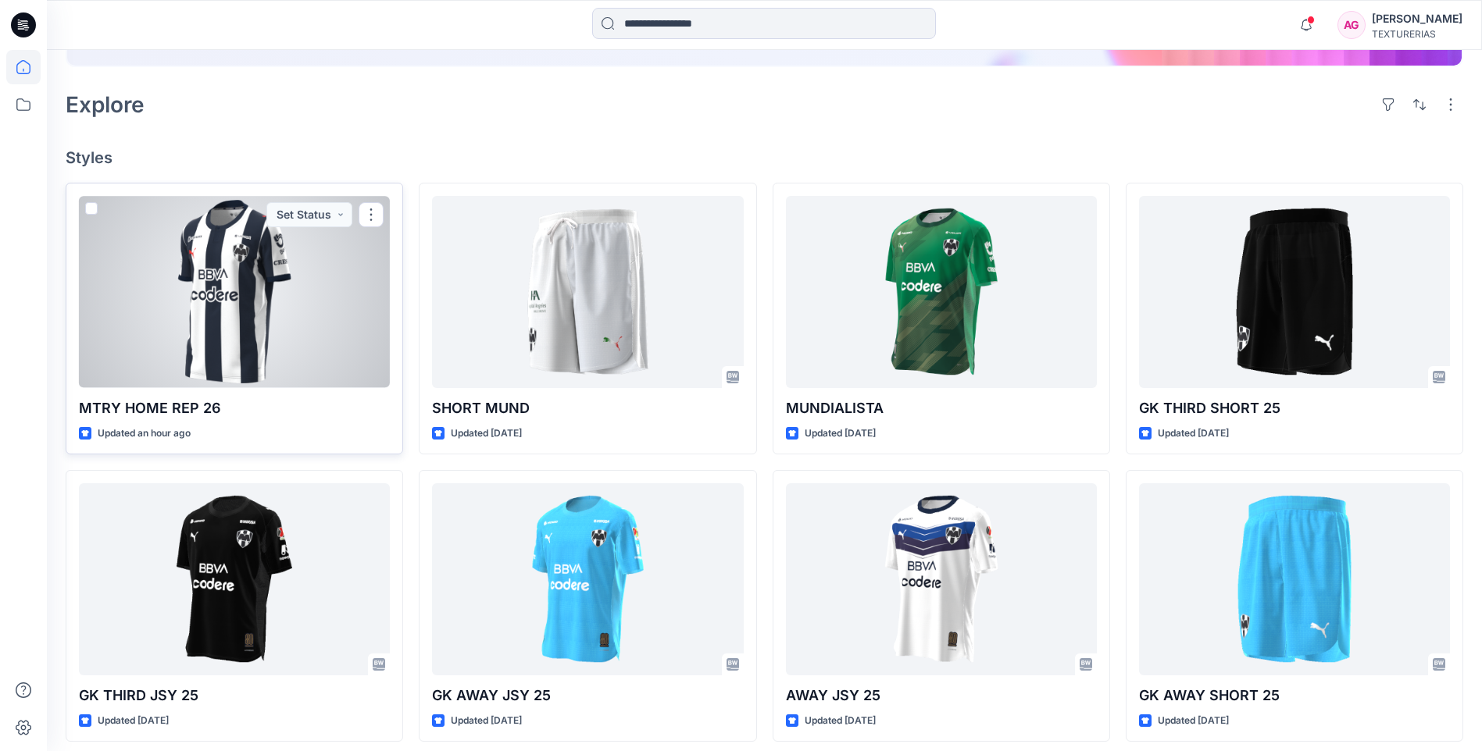
click at [319, 302] on div at bounding box center [234, 291] width 311 height 191
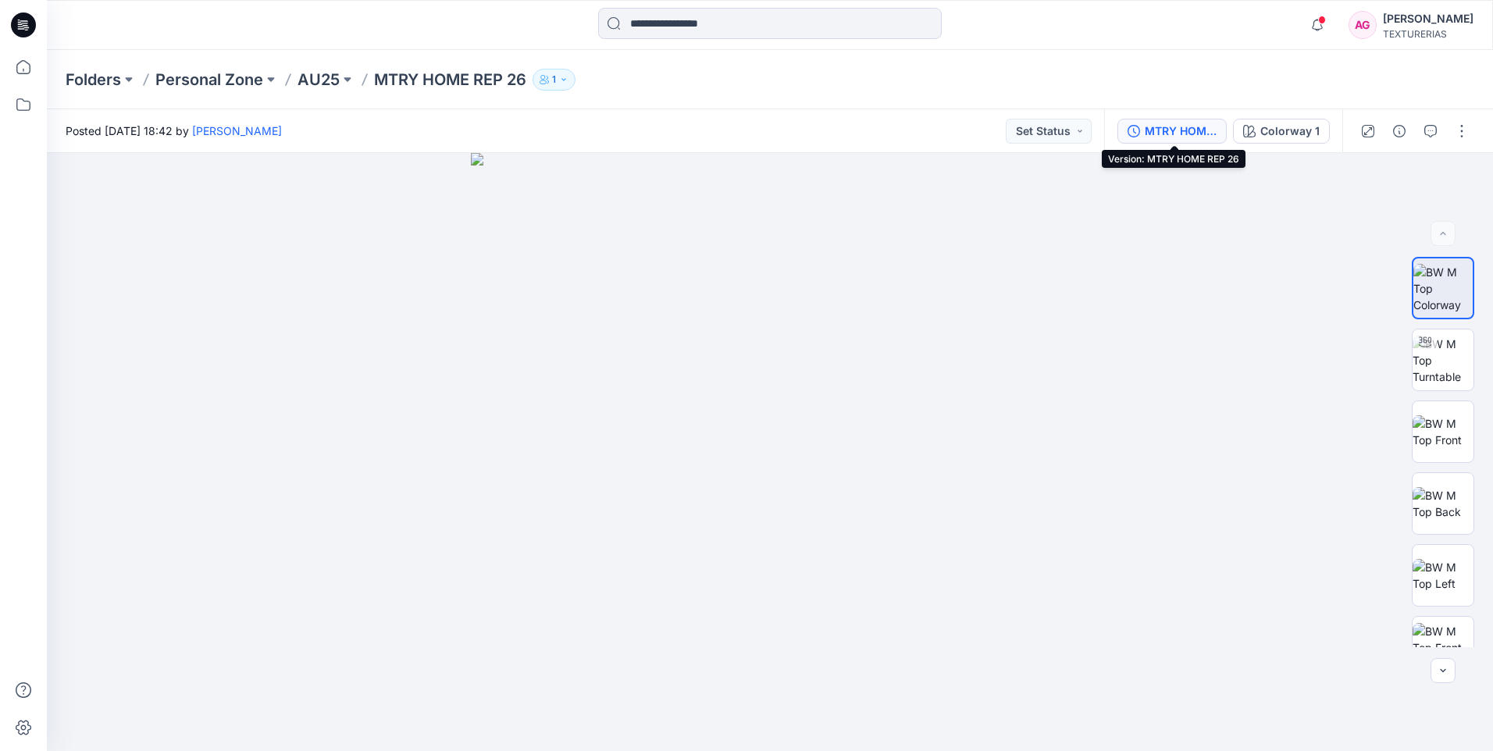
click at [1196, 132] on div "MTRY HOME REP 26" at bounding box center [1181, 131] width 72 height 17
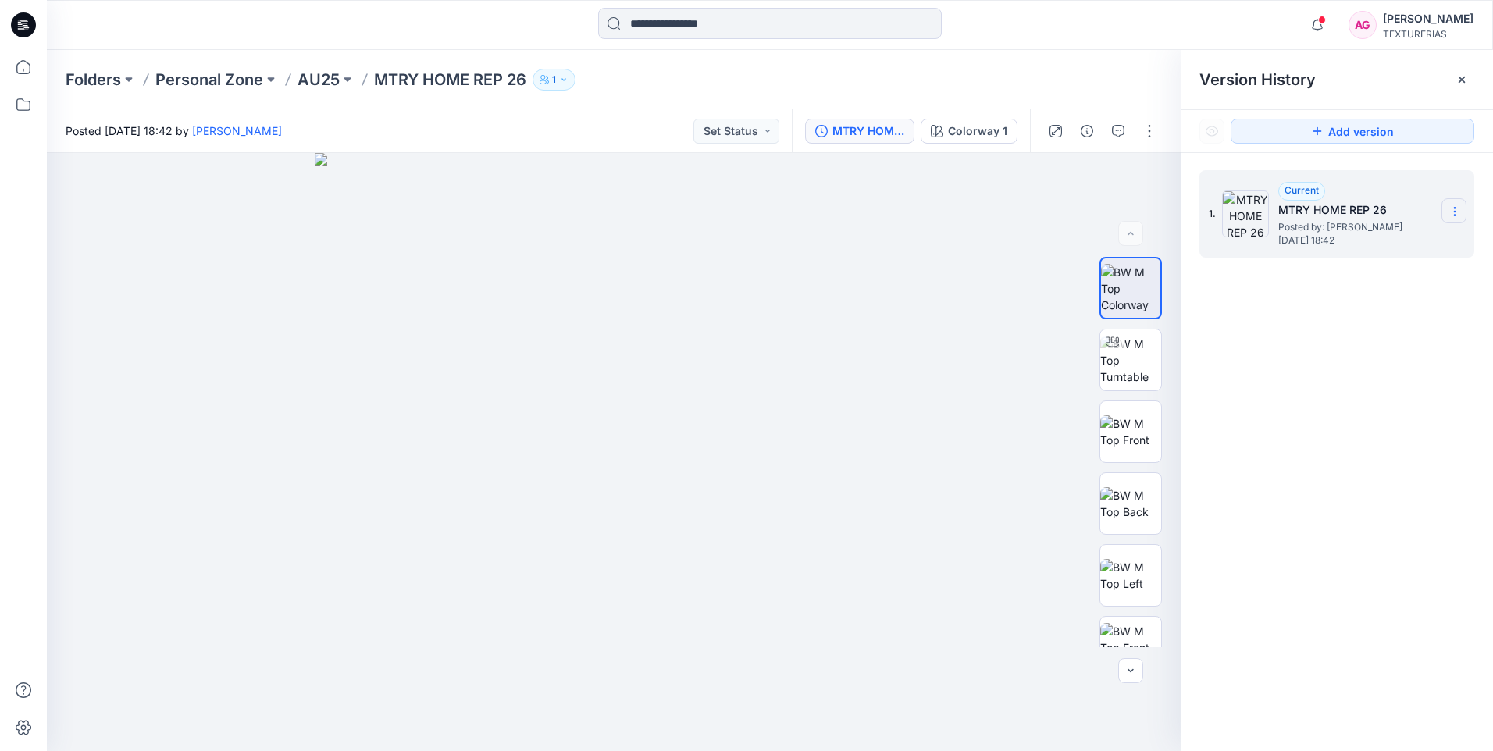
click at [1453, 207] on icon at bounding box center [1455, 211] width 12 height 12
click at [1366, 269] on span "Rename Version" at bounding box center [1352, 273] width 82 height 19
click at [1366, 323] on div "**********" at bounding box center [1337, 463] width 312 height 621
click at [1457, 209] on icon at bounding box center [1455, 211] width 12 height 12
click at [1352, 412] on div "1. Current MTRY HOME REP 26 Posted by: Alejandra G Tuesday, September 30, 2025 …" at bounding box center [1337, 463] width 312 height 621
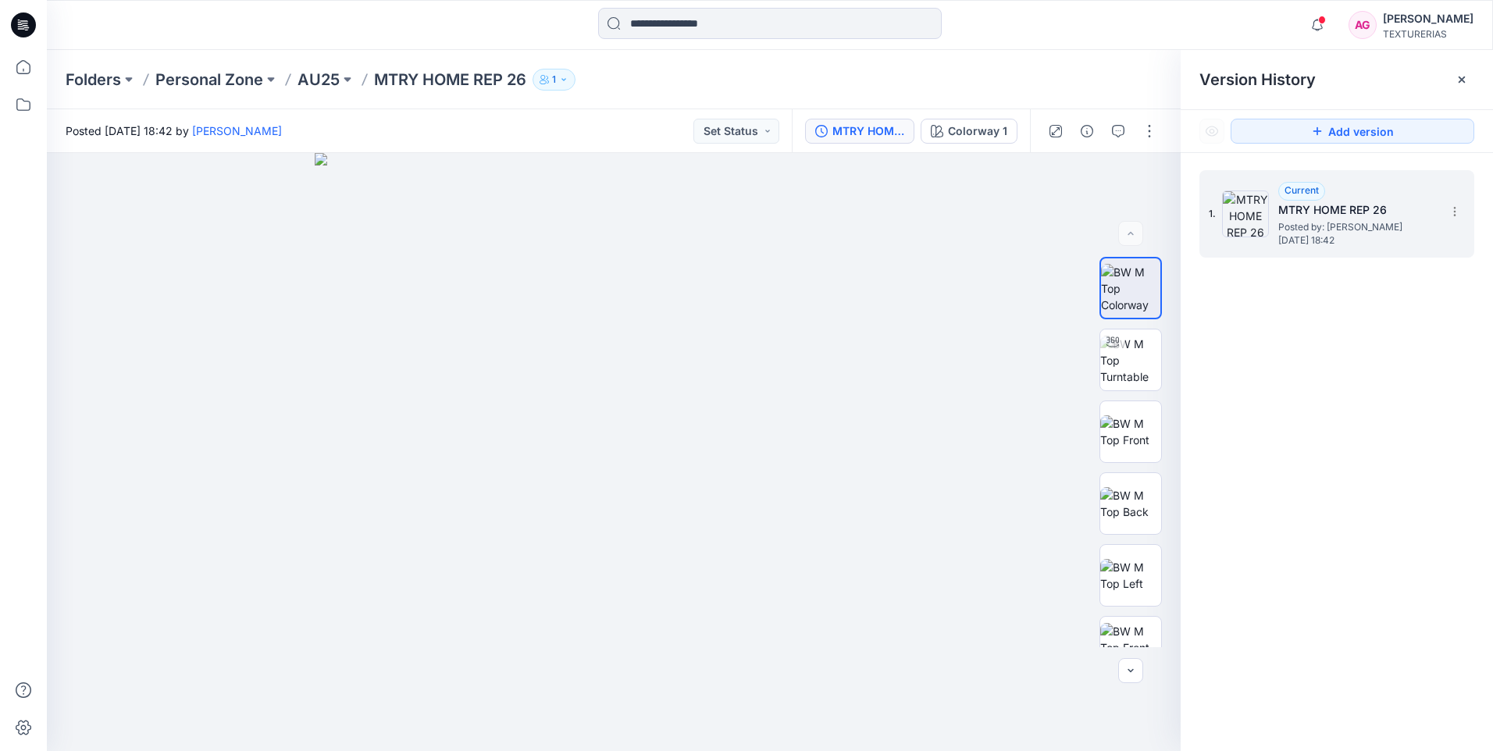
click at [1300, 184] on span "Current" at bounding box center [1302, 190] width 34 height 12
click at [1300, 189] on span "Current" at bounding box center [1302, 190] width 34 height 12
click at [1456, 80] on icon at bounding box center [1462, 79] width 12 height 12
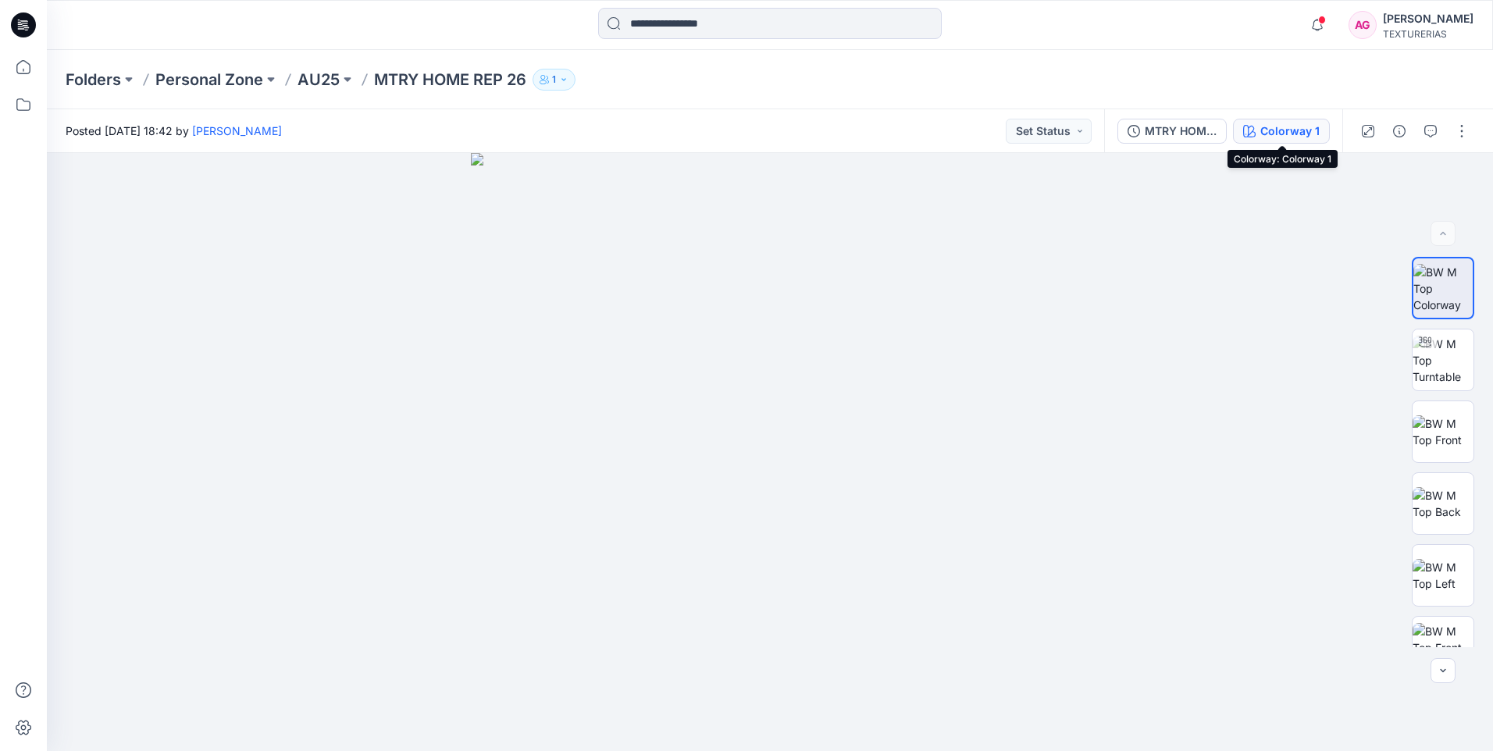
click at [1307, 135] on div "Colorway 1" at bounding box center [1290, 131] width 59 height 17
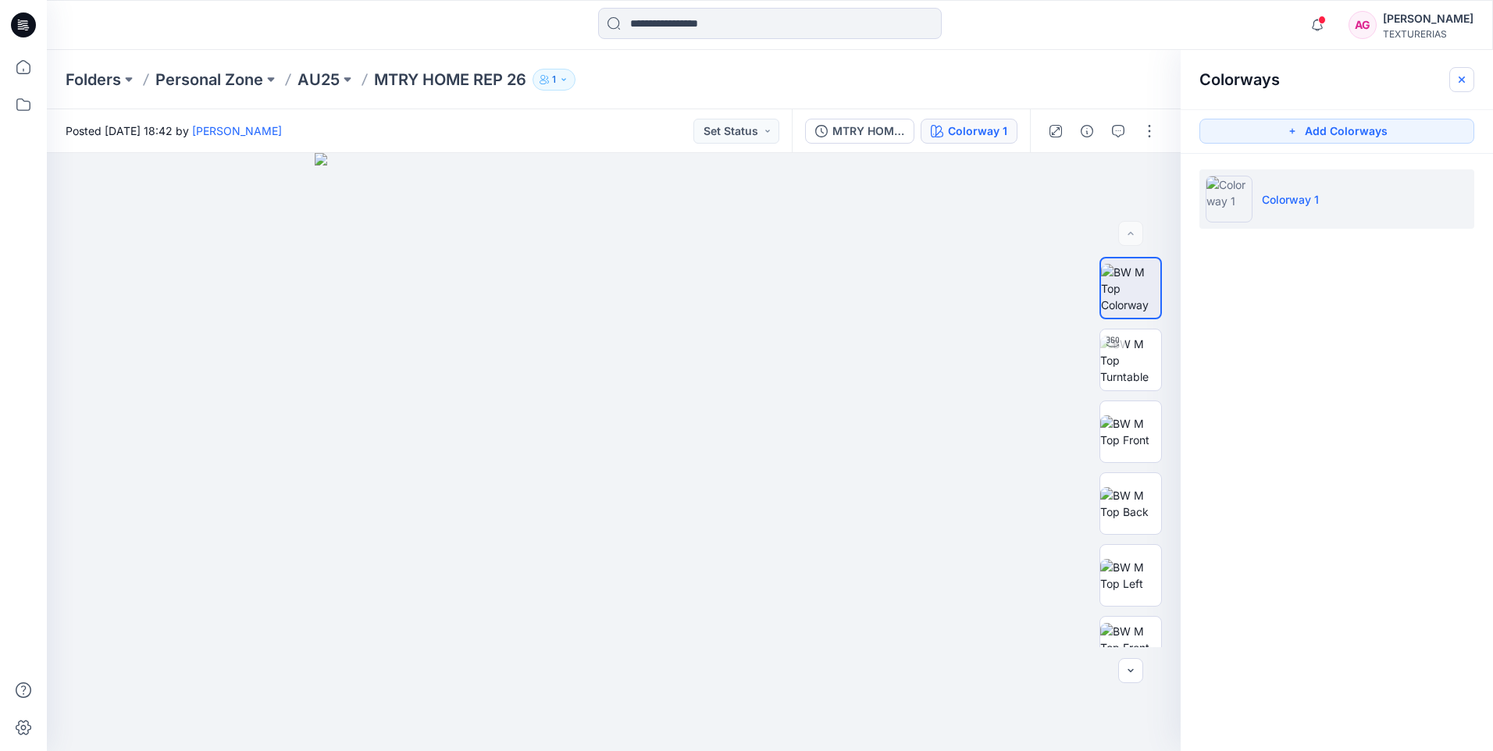
click at [1457, 82] on icon "button" at bounding box center [1462, 79] width 12 height 12
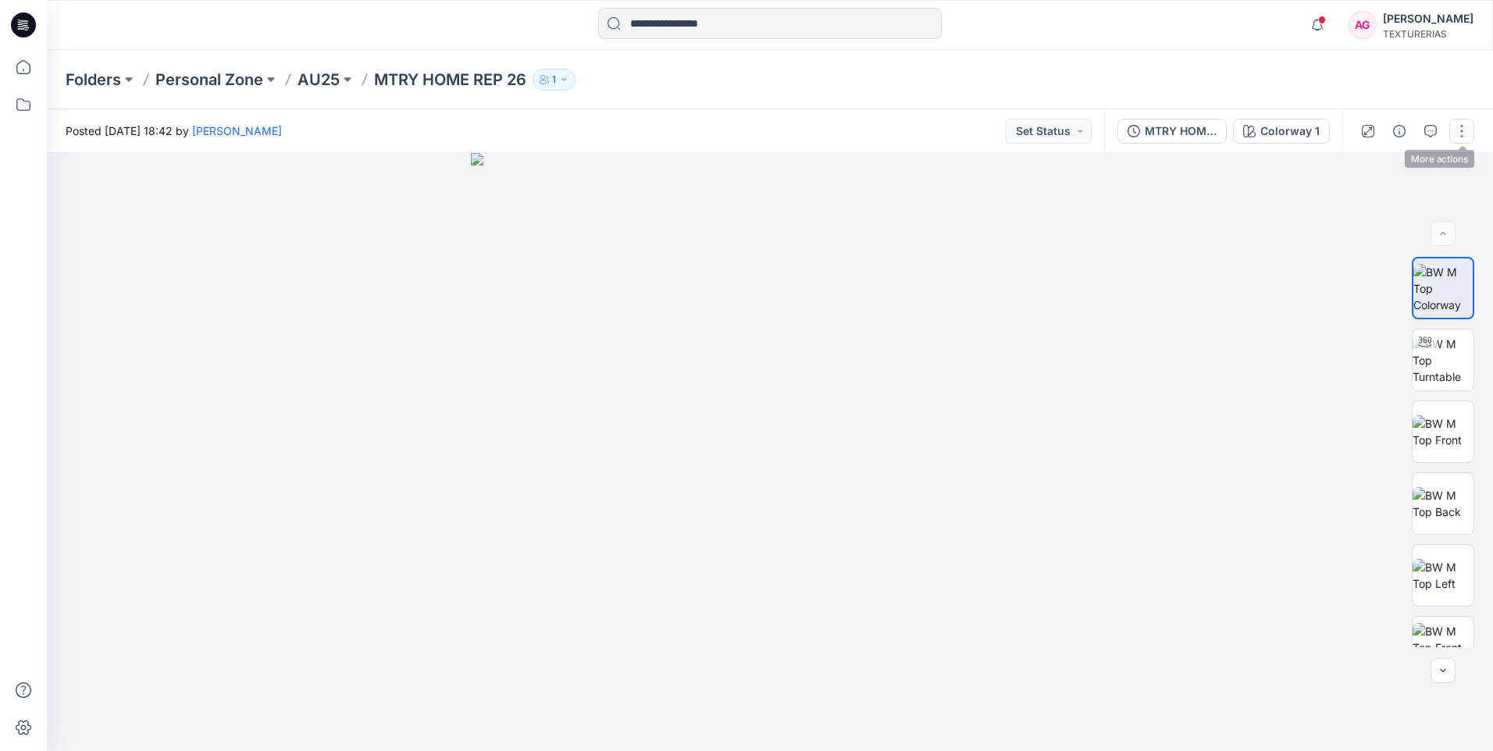
click at [1468, 136] on button "button" at bounding box center [1462, 131] width 25 height 25
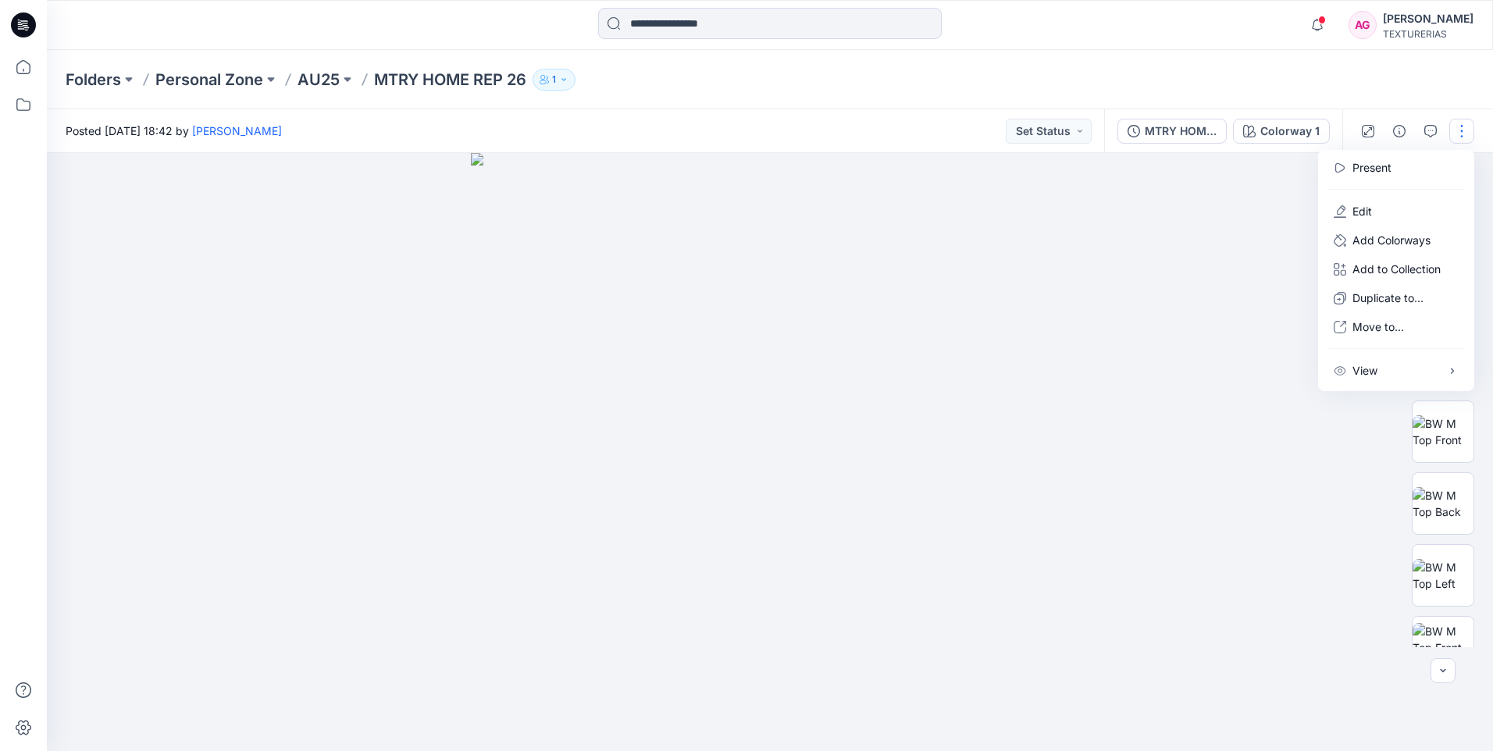
click at [1109, 385] on div at bounding box center [770, 452] width 1446 height 598
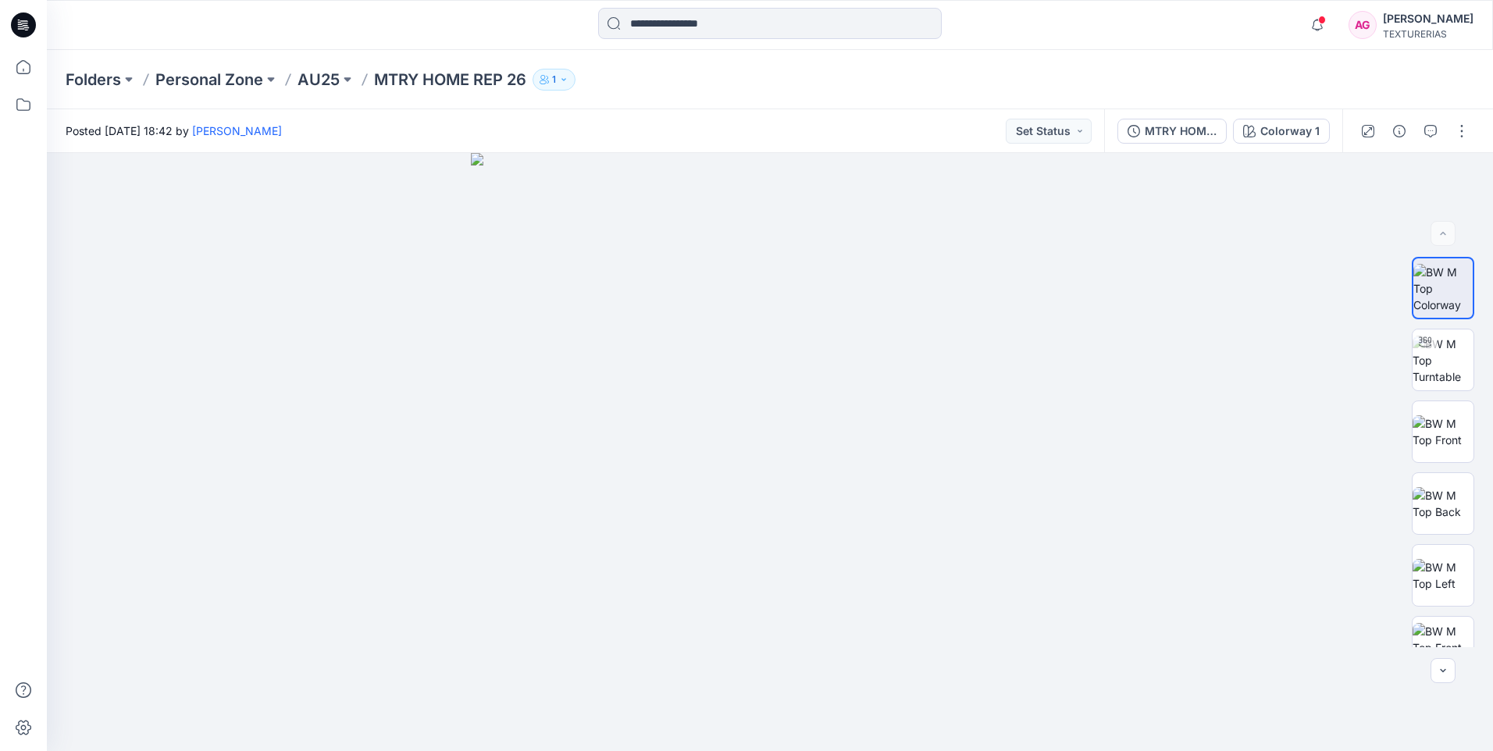
click at [556, 81] on p "1" at bounding box center [554, 79] width 4 height 17
click at [549, 81] on icon "button" at bounding box center [544, 79] width 9 height 9
click at [127, 82] on button at bounding box center [129, 80] width 16 height 22
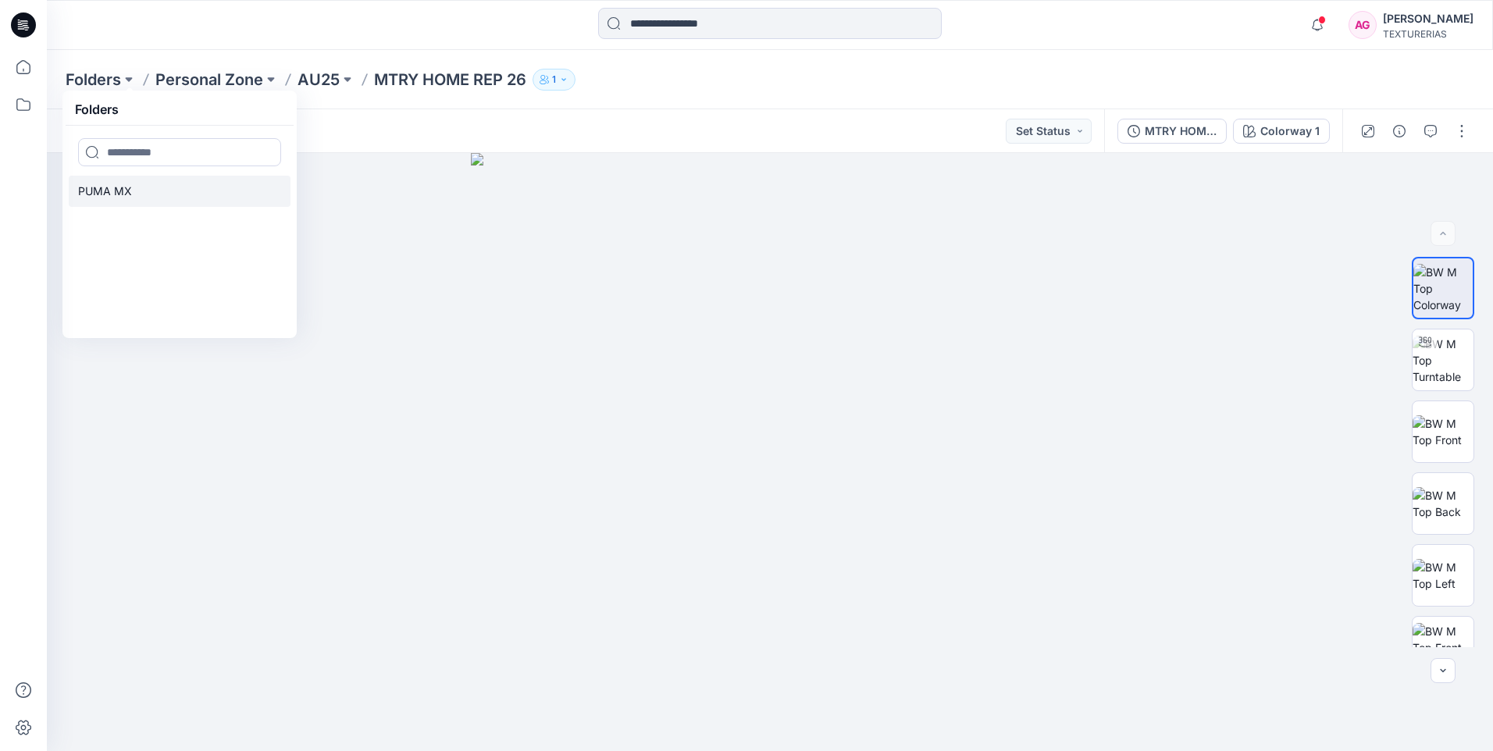
click at [116, 195] on p "PUMA MX" at bounding box center [105, 191] width 54 height 19
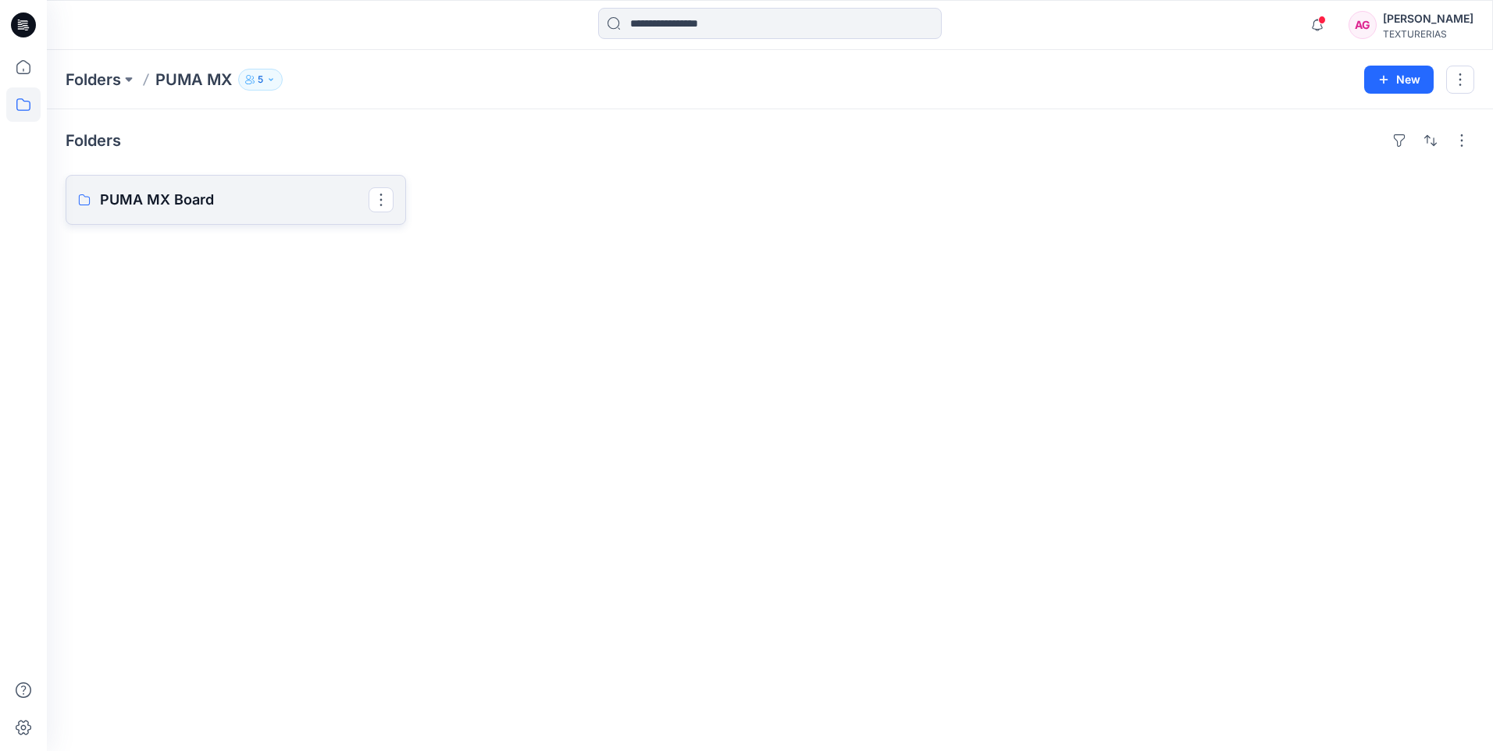
click at [116, 195] on p "PUMA MX Board" at bounding box center [234, 200] width 269 height 22
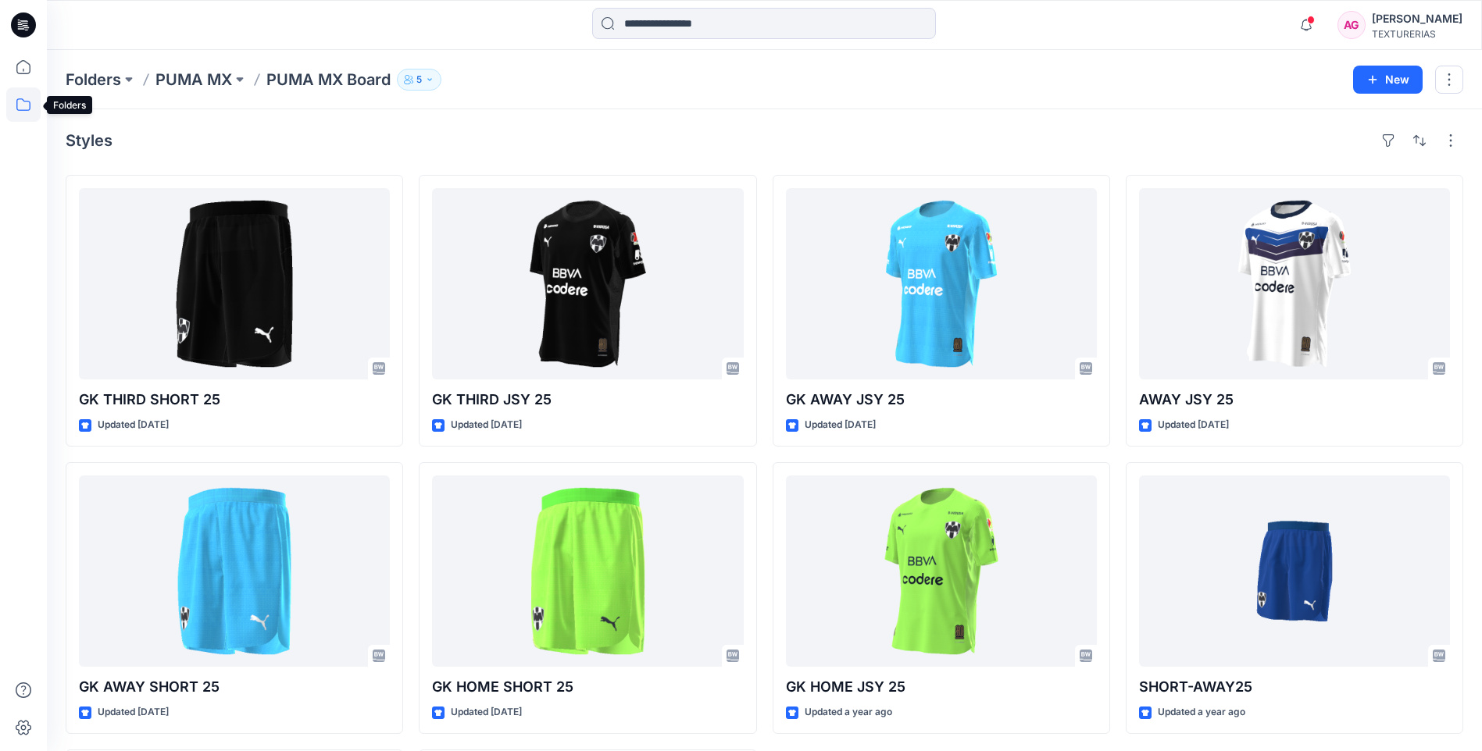
click at [30, 109] on icon at bounding box center [23, 104] width 14 height 12
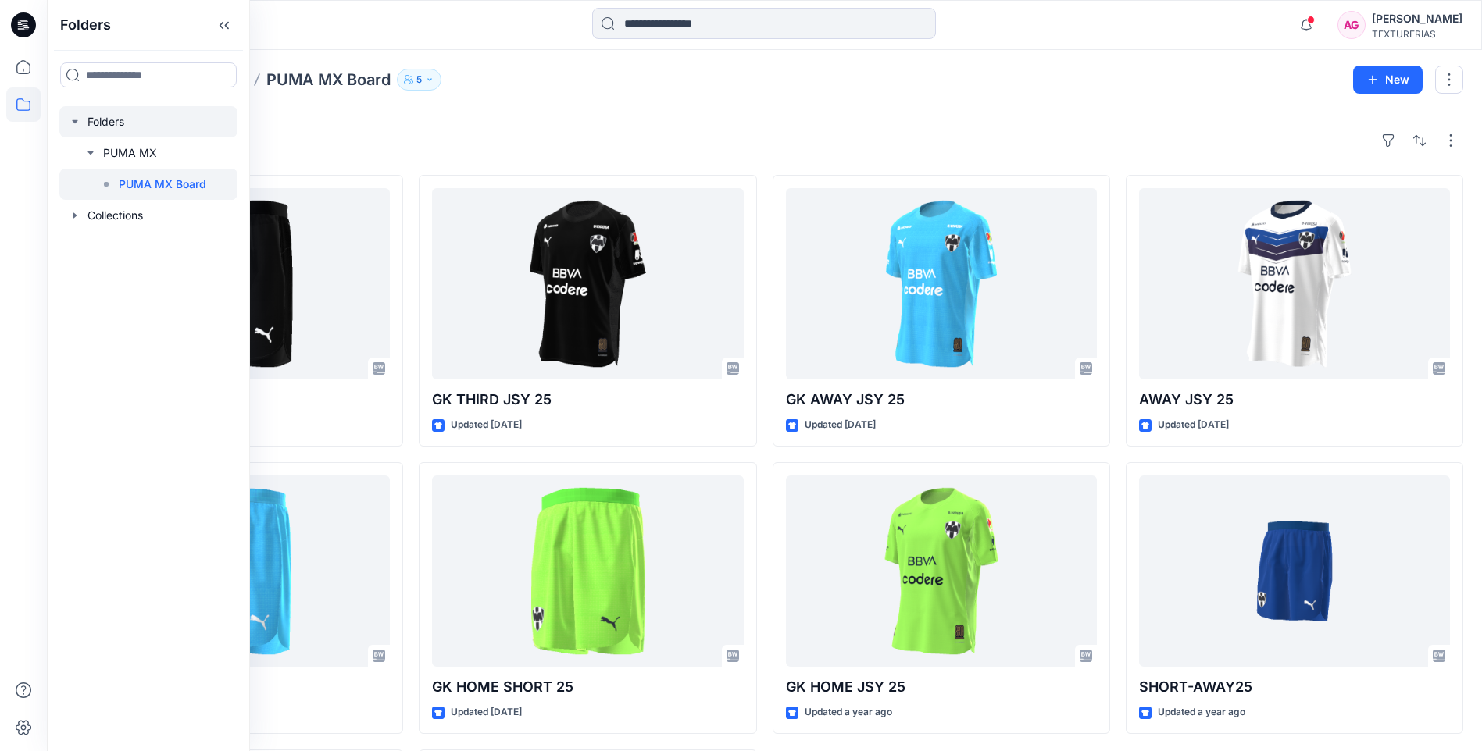
click at [109, 120] on div at bounding box center [148, 121] width 178 height 31
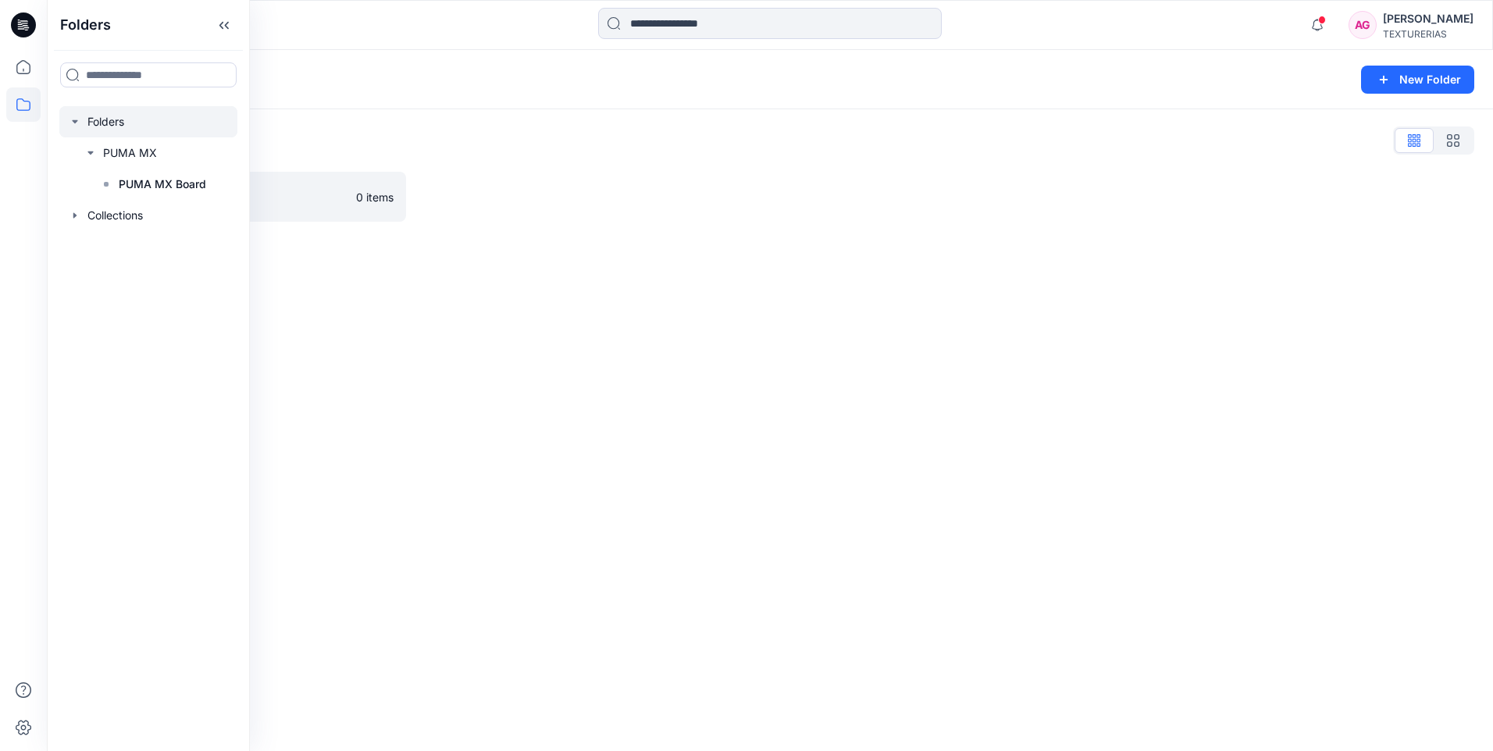
click at [485, 269] on div "Folders New Folder Folders List PUMA MX 0 items" at bounding box center [770, 400] width 1446 height 701
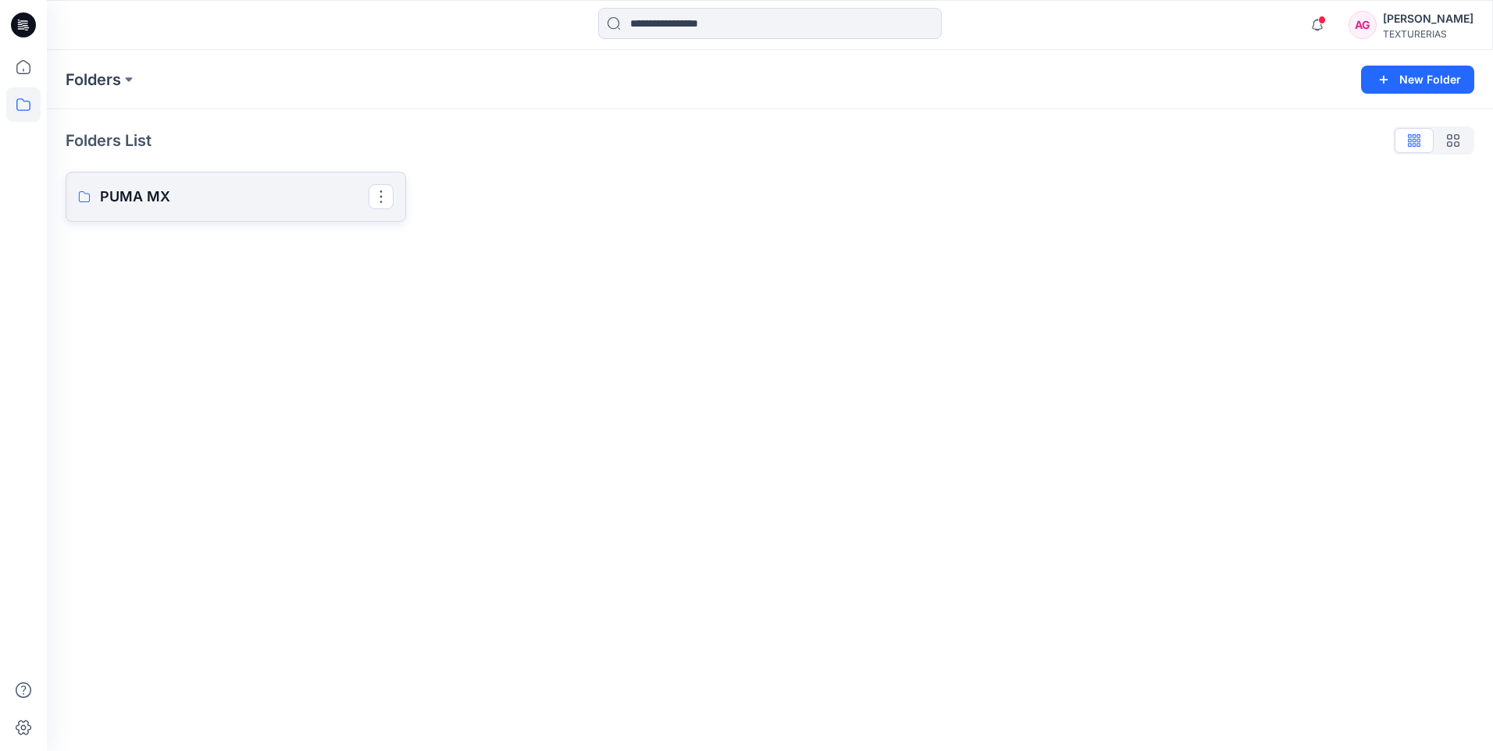
click at [140, 204] on p "PUMA MX" at bounding box center [234, 197] width 269 height 22
click at [202, 198] on p "PUMA MX Board" at bounding box center [234, 200] width 269 height 22
click at [1389, 74] on icon "button" at bounding box center [1384, 79] width 12 height 12
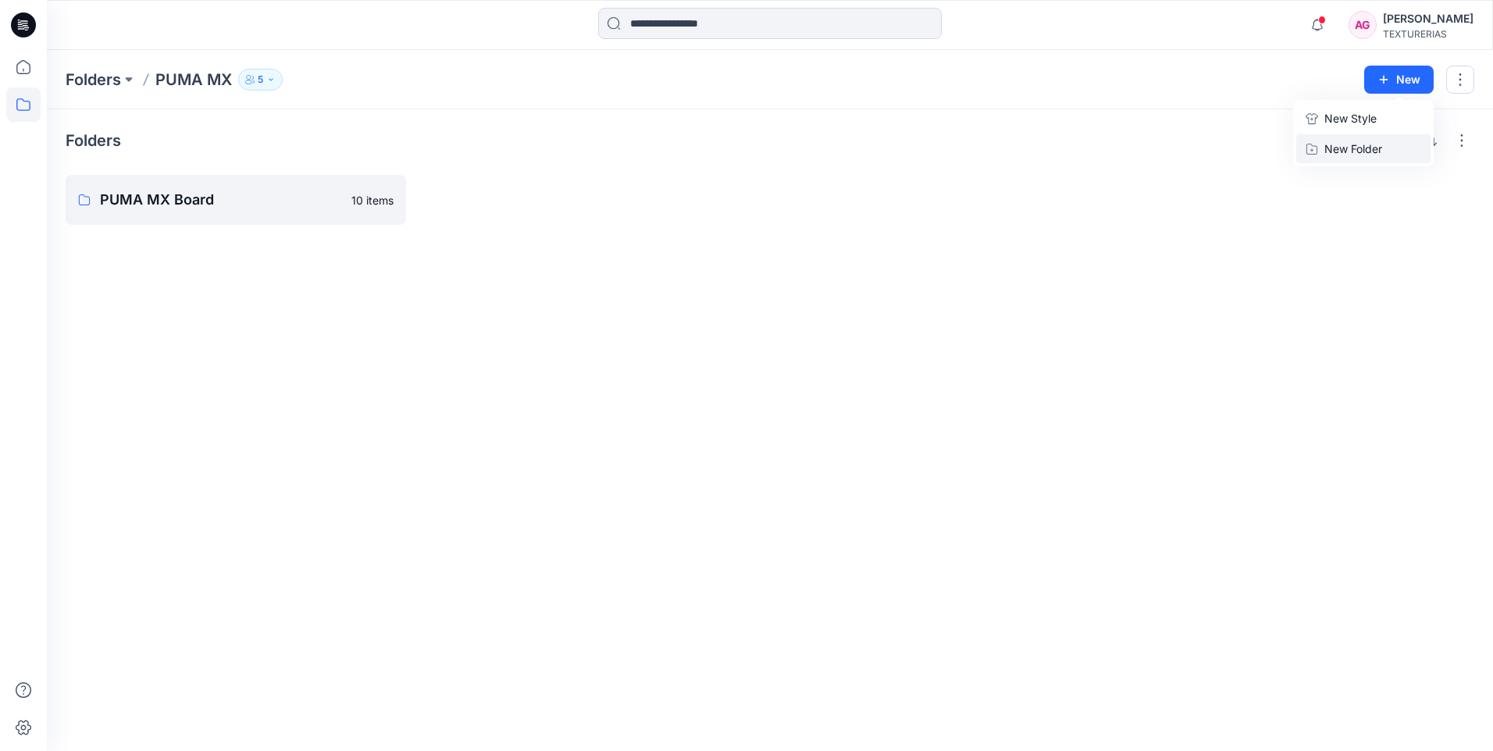
click at [1374, 148] on p "New Folder" at bounding box center [1354, 149] width 58 height 16
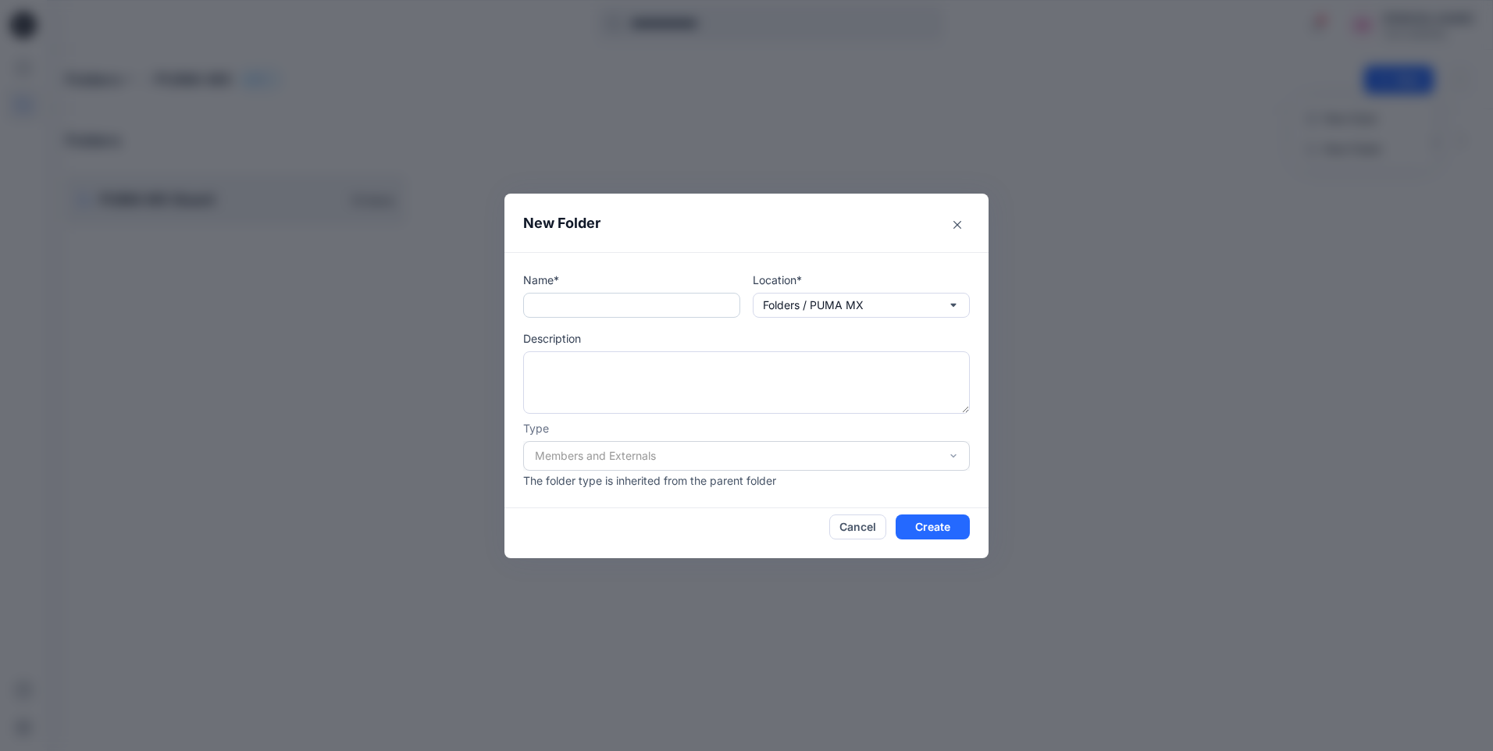
click at [556, 307] on input "text" at bounding box center [631, 305] width 217 height 25
type input "**********"
click at [956, 301] on icon "button" at bounding box center [953, 305] width 12 height 12
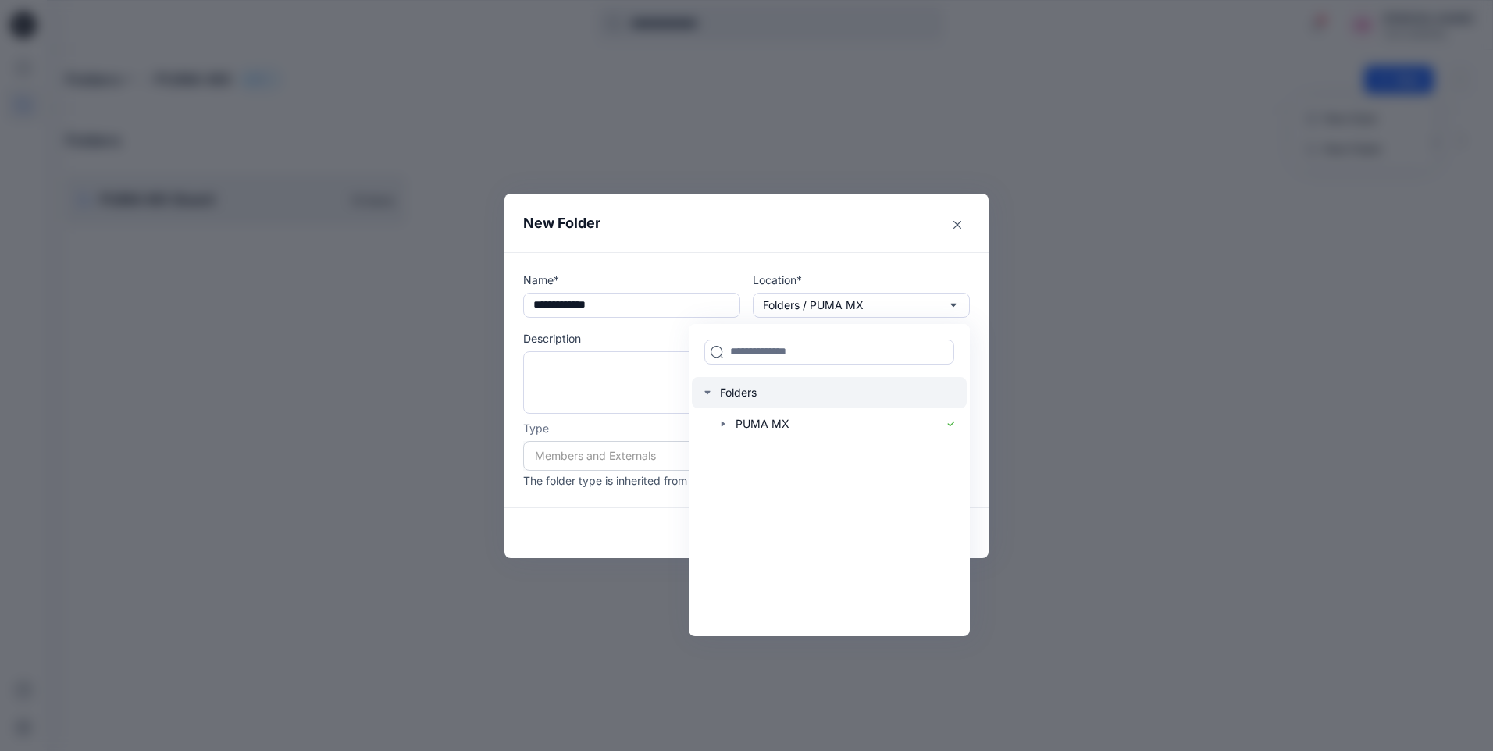
click at [764, 386] on div at bounding box center [829, 392] width 275 height 31
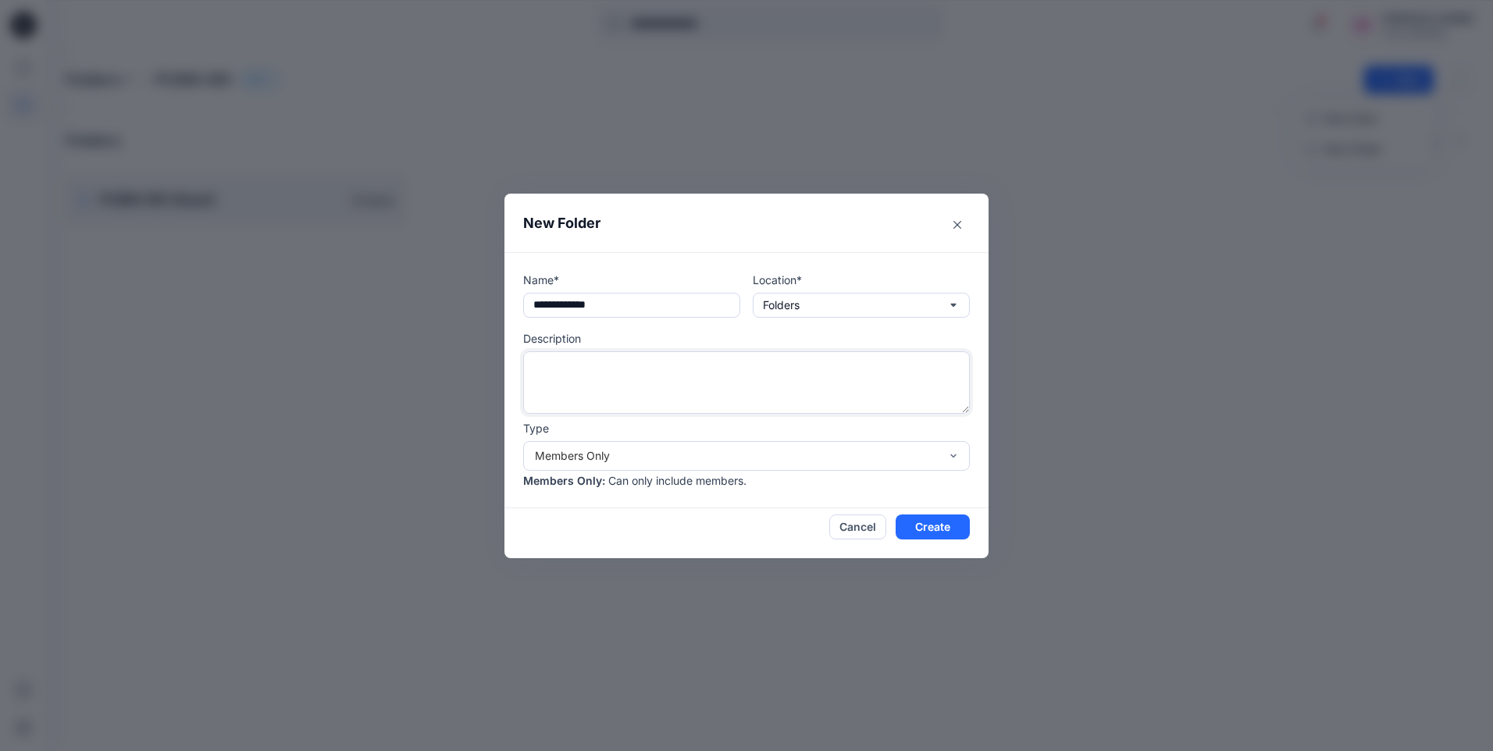
click at [544, 365] on textarea at bounding box center [746, 382] width 447 height 62
type textarea "**********"
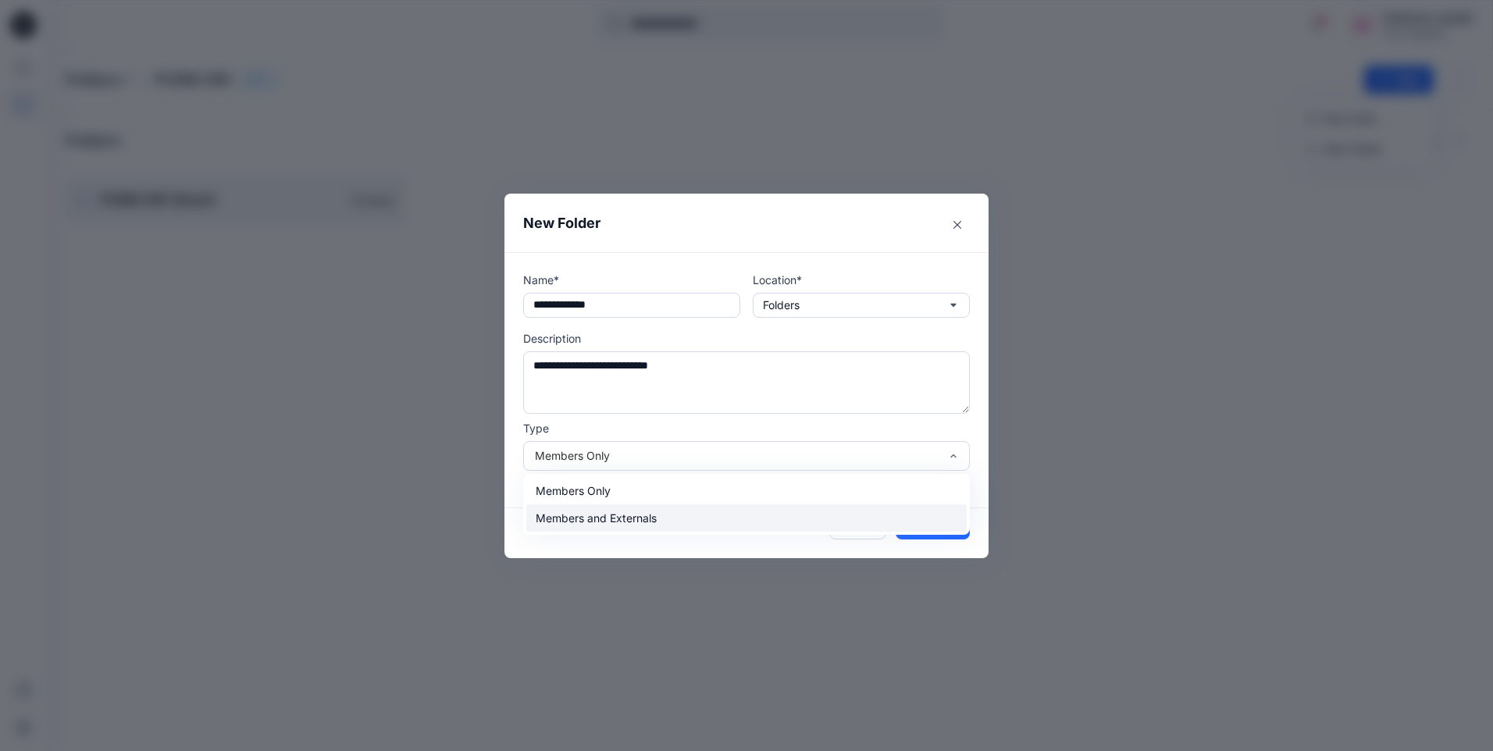
click at [704, 519] on div "Members and Externals" at bounding box center [746, 518] width 440 height 27
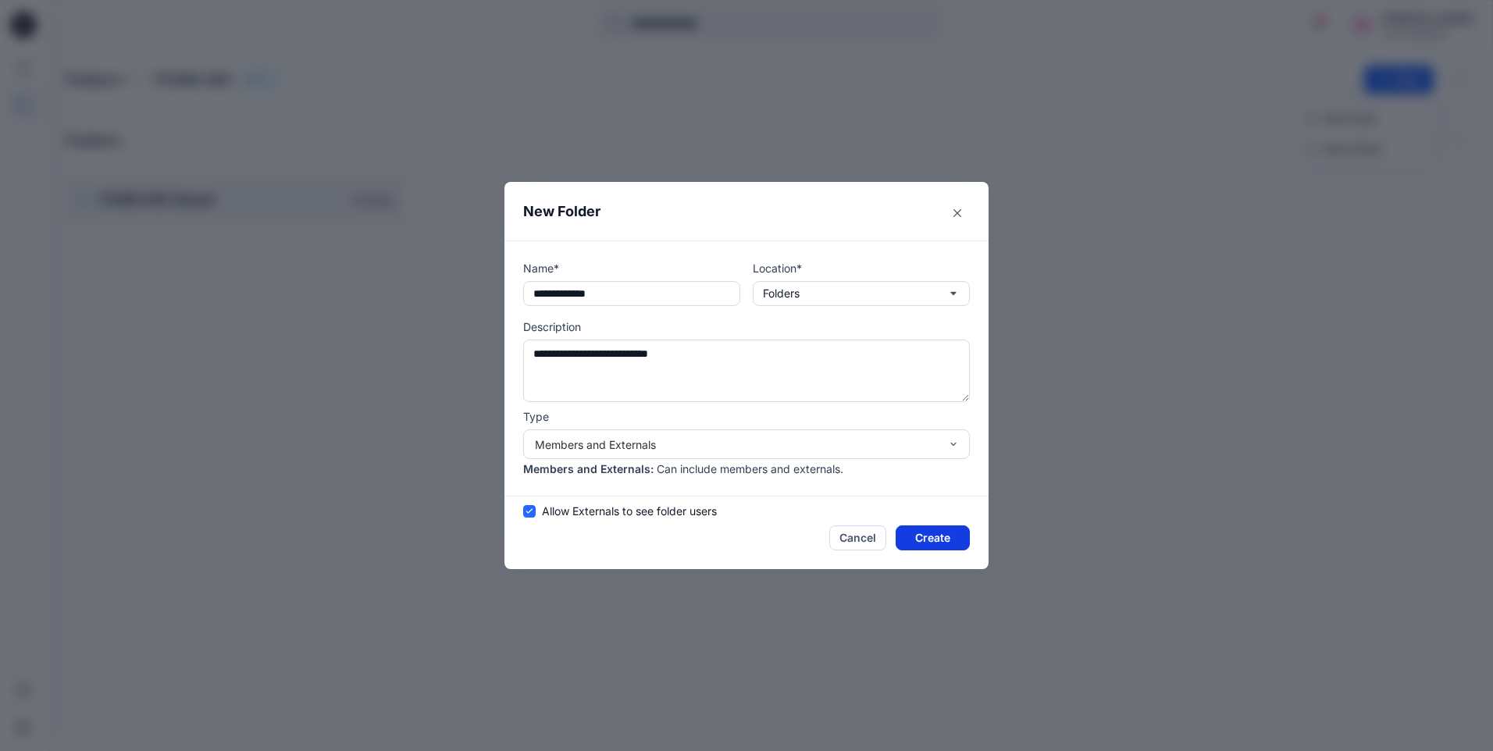
click at [938, 538] on button "Create" at bounding box center [933, 538] width 74 height 25
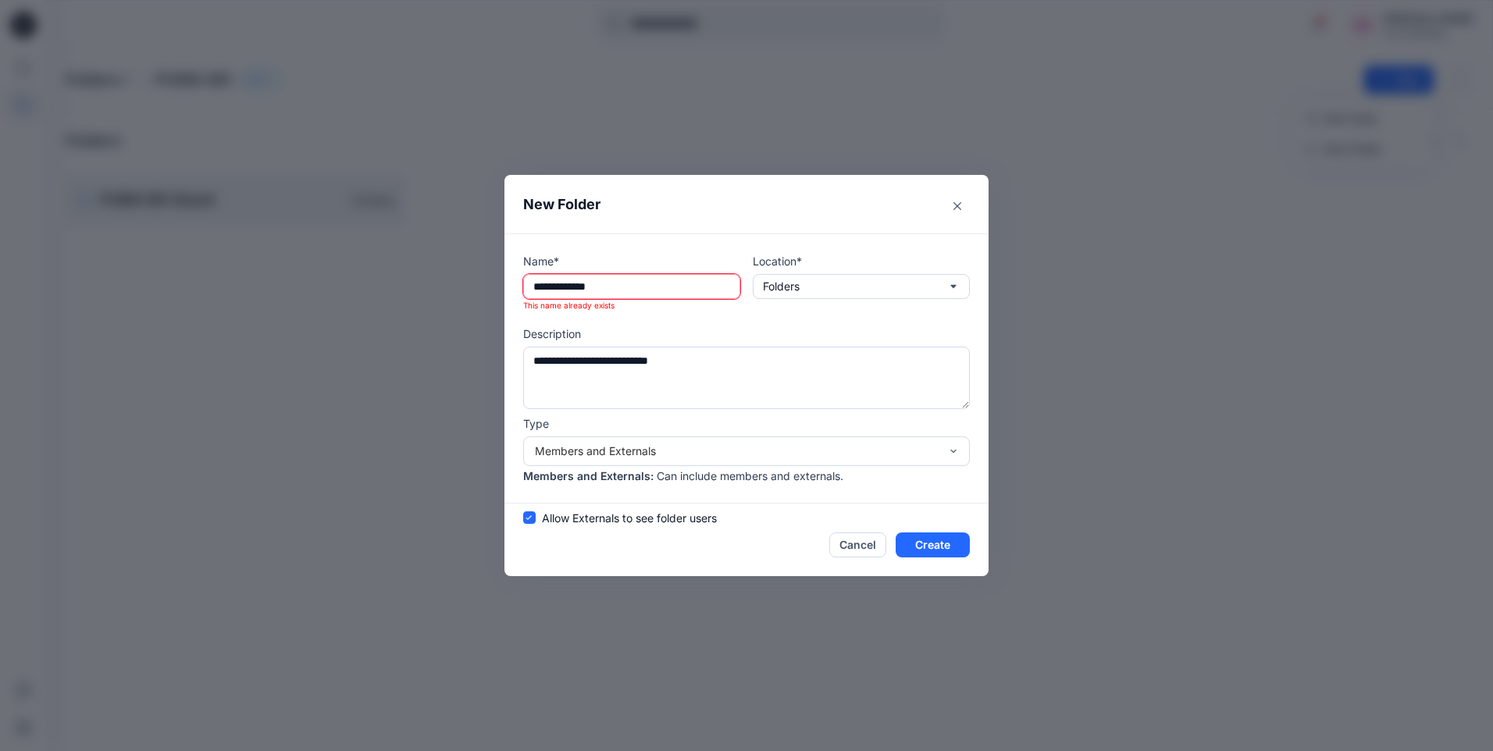
click at [588, 284] on input "**********" at bounding box center [631, 286] width 217 height 25
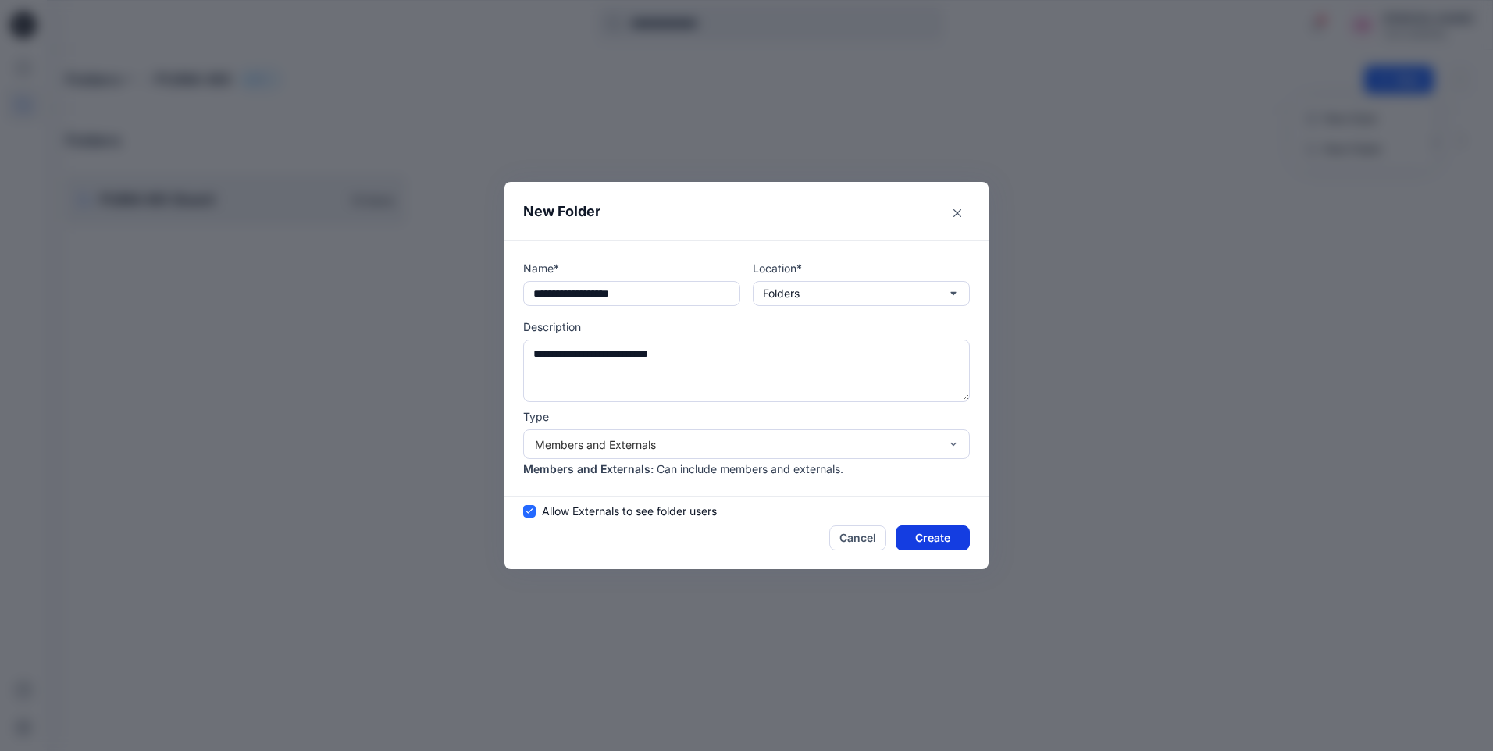
type input "**********"
click at [902, 537] on button "Create" at bounding box center [933, 538] width 74 height 25
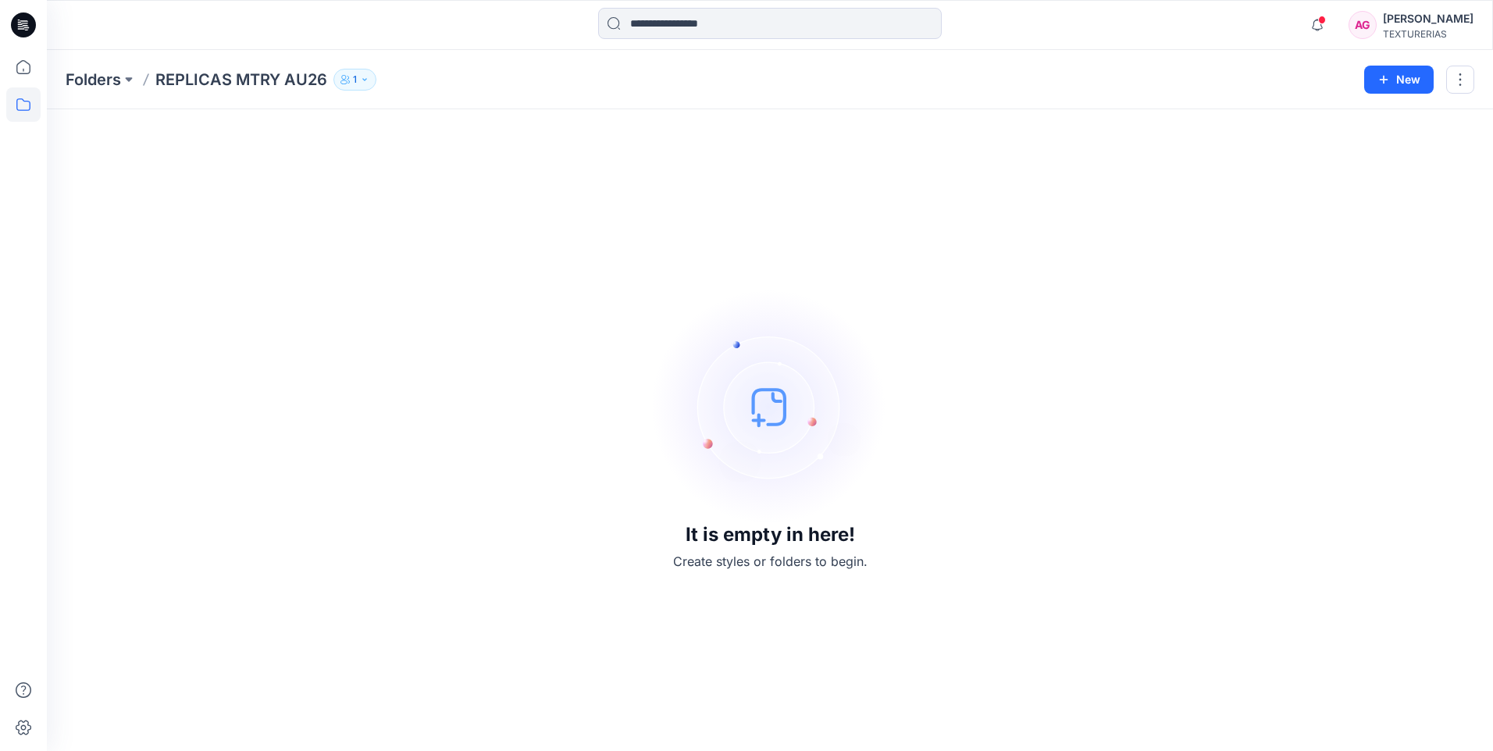
click at [344, 82] on icon "button" at bounding box center [345, 79] width 9 height 9
click at [541, 123] on icon "Manage Users" at bounding box center [543, 124] width 6 height 12
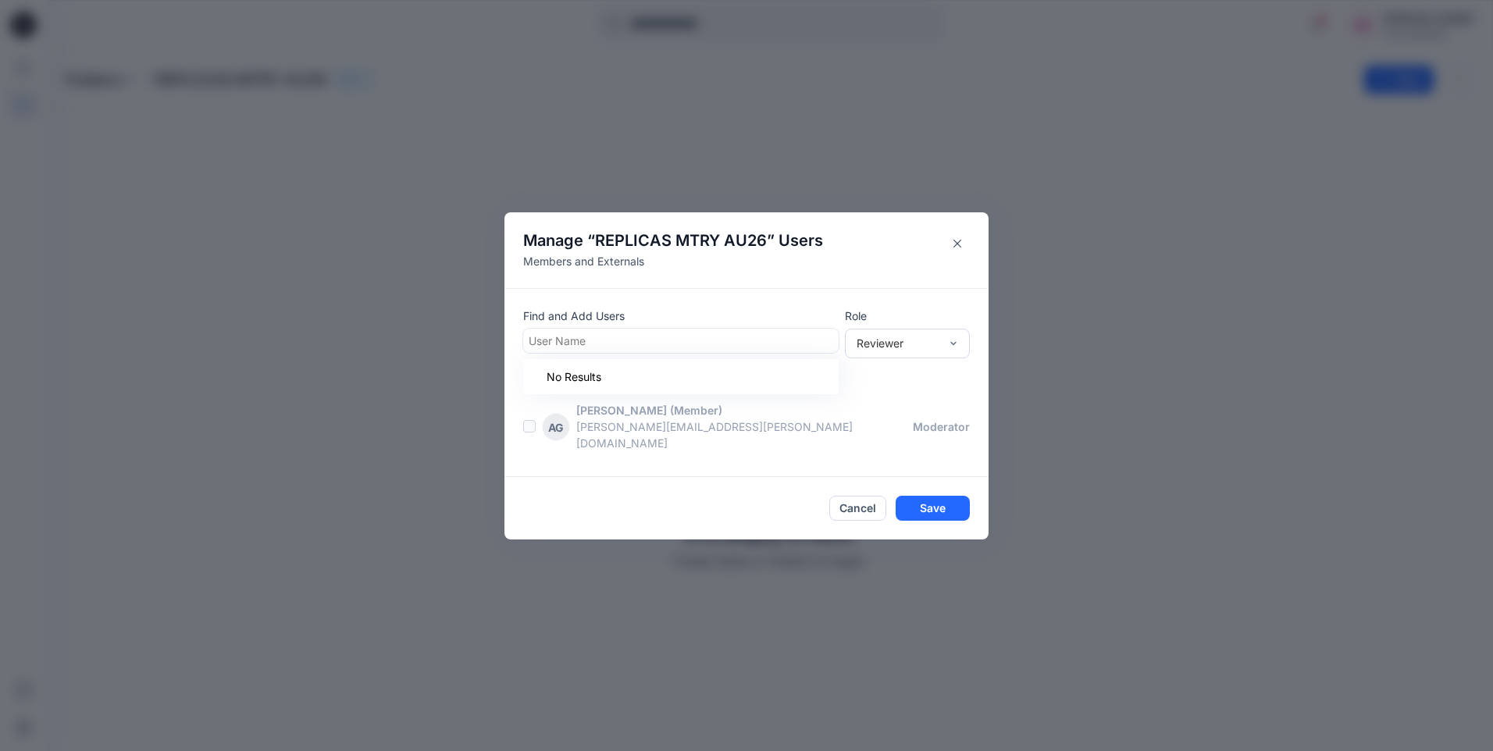
click at [602, 350] on div at bounding box center [681, 341] width 305 height 20
type input "*"
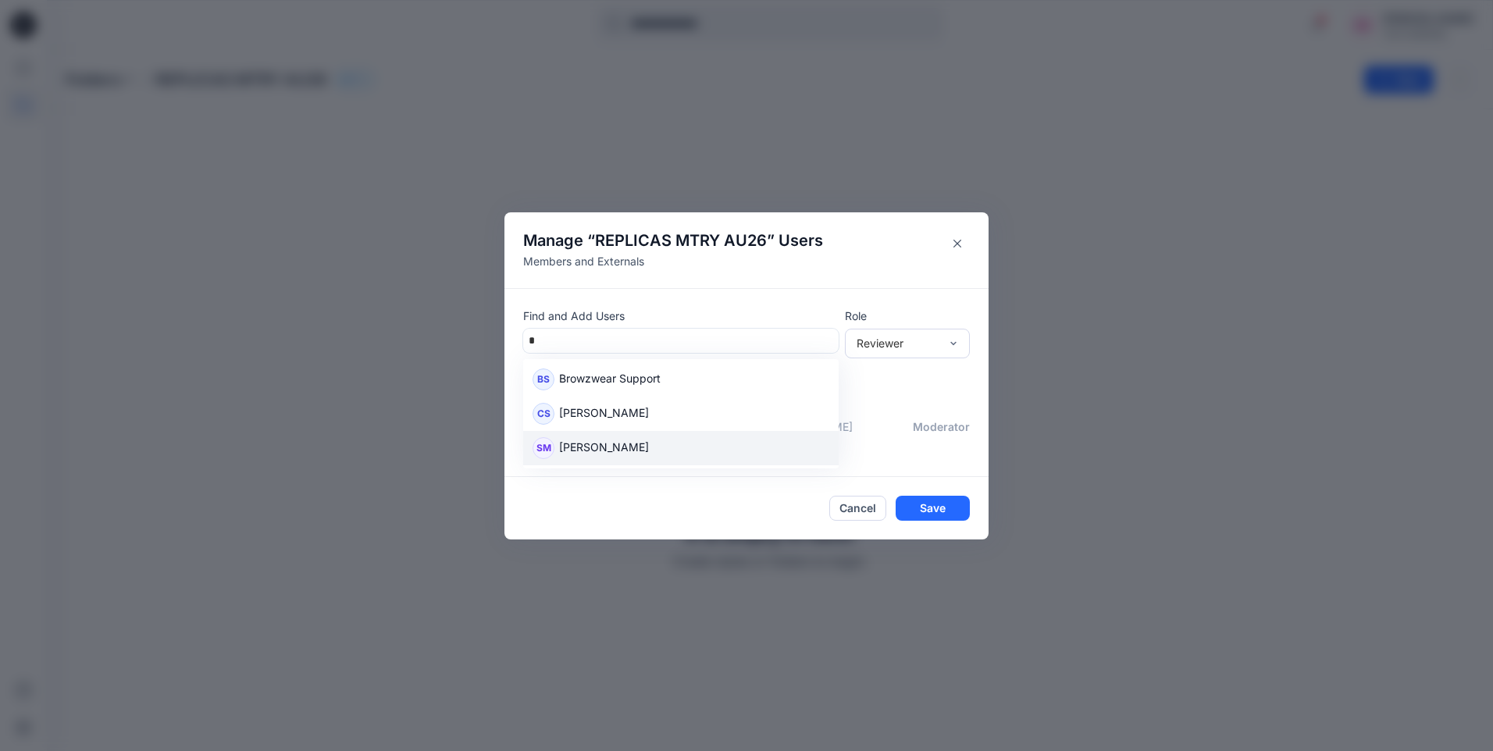
click at [633, 459] on p "Sandra Mondragon" at bounding box center [604, 449] width 90 height 20
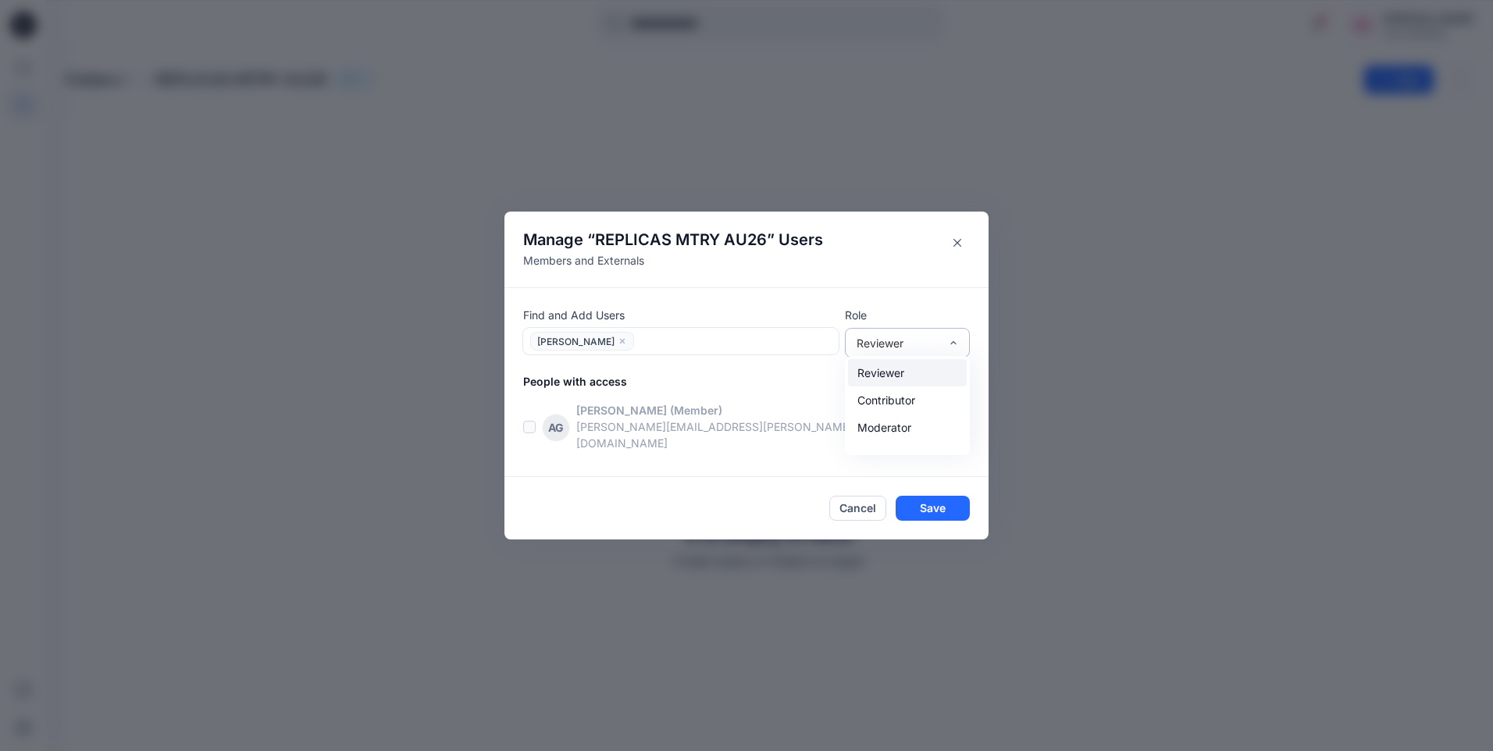
click at [906, 380] on div "Reviewer" at bounding box center [907, 372] width 119 height 27
click at [940, 498] on button "Save" at bounding box center [933, 508] width 74 height 25
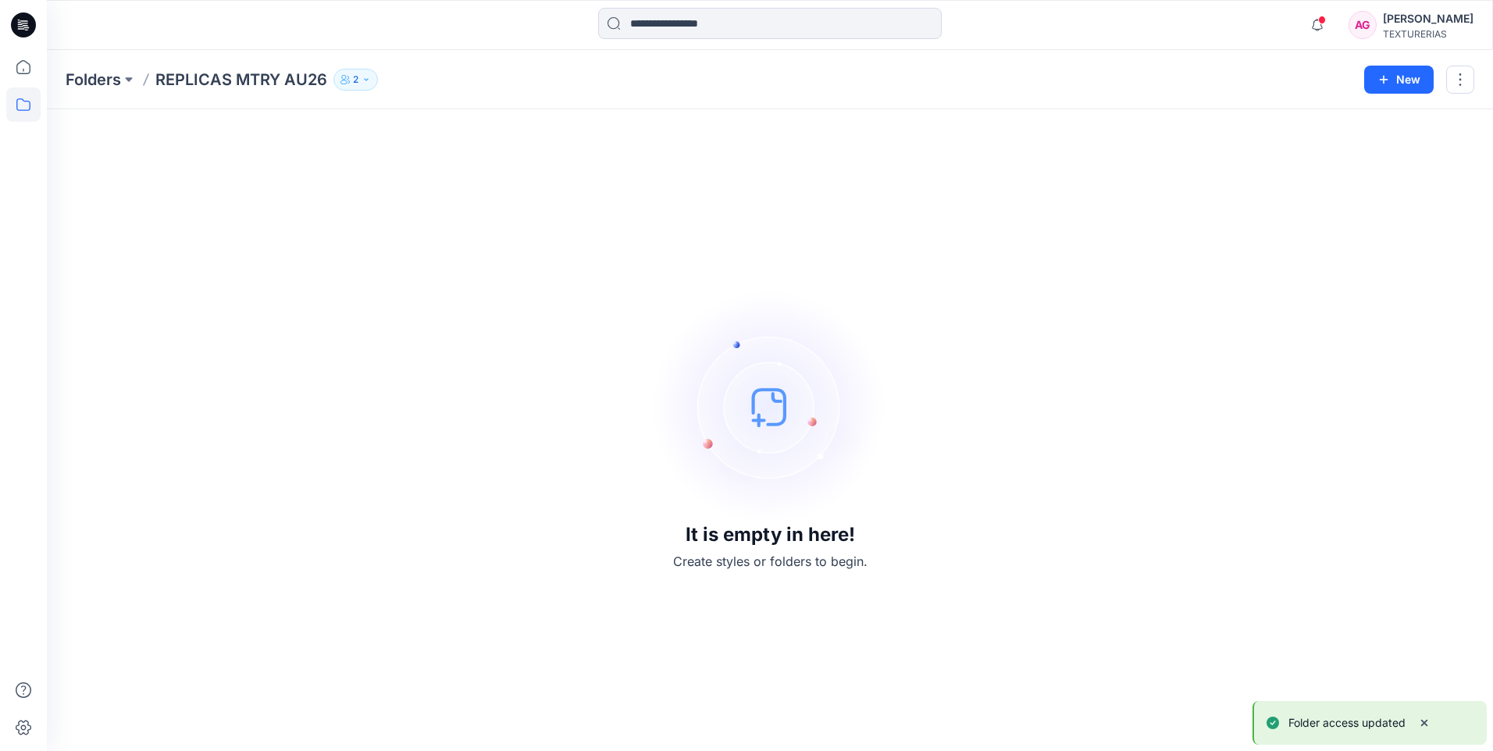
click at [361, 76] on button "2" at bounding box center [355, 80] width 45 height 22
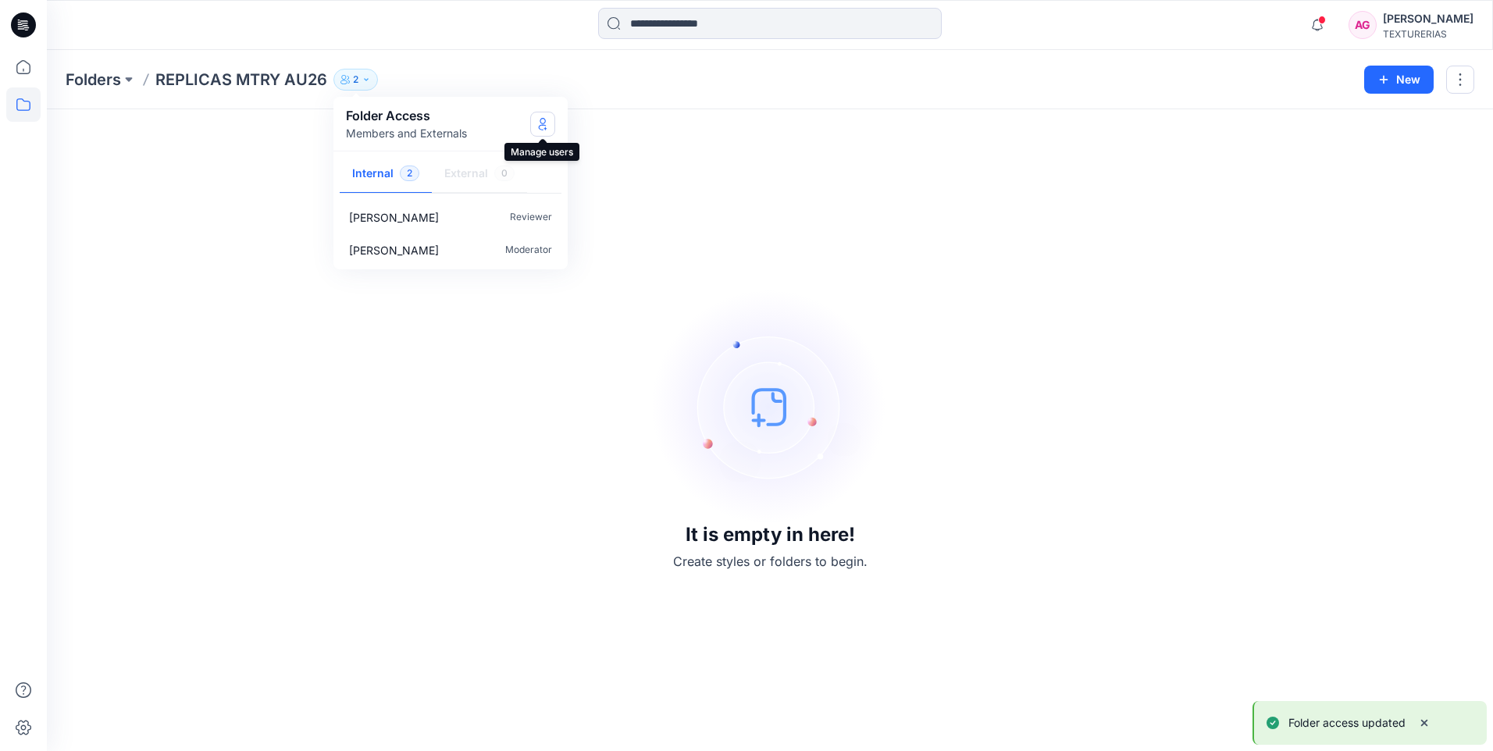
click at [538, 124] on icon "Manage Users" at bounding box center [543, 124] width 12 height 12
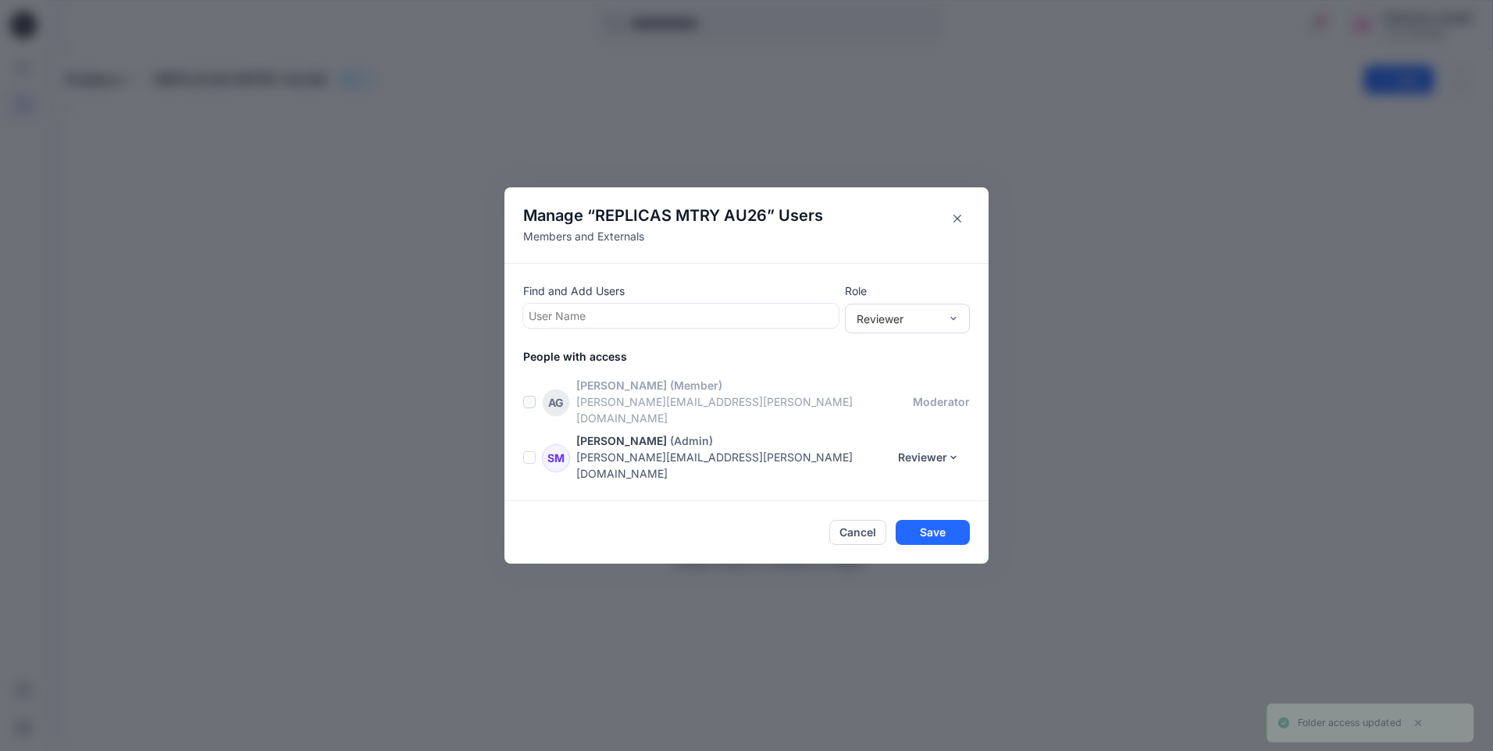
click at [573, 326] on div at bounding box center [681, 316] width 305 height 20
type input "*"
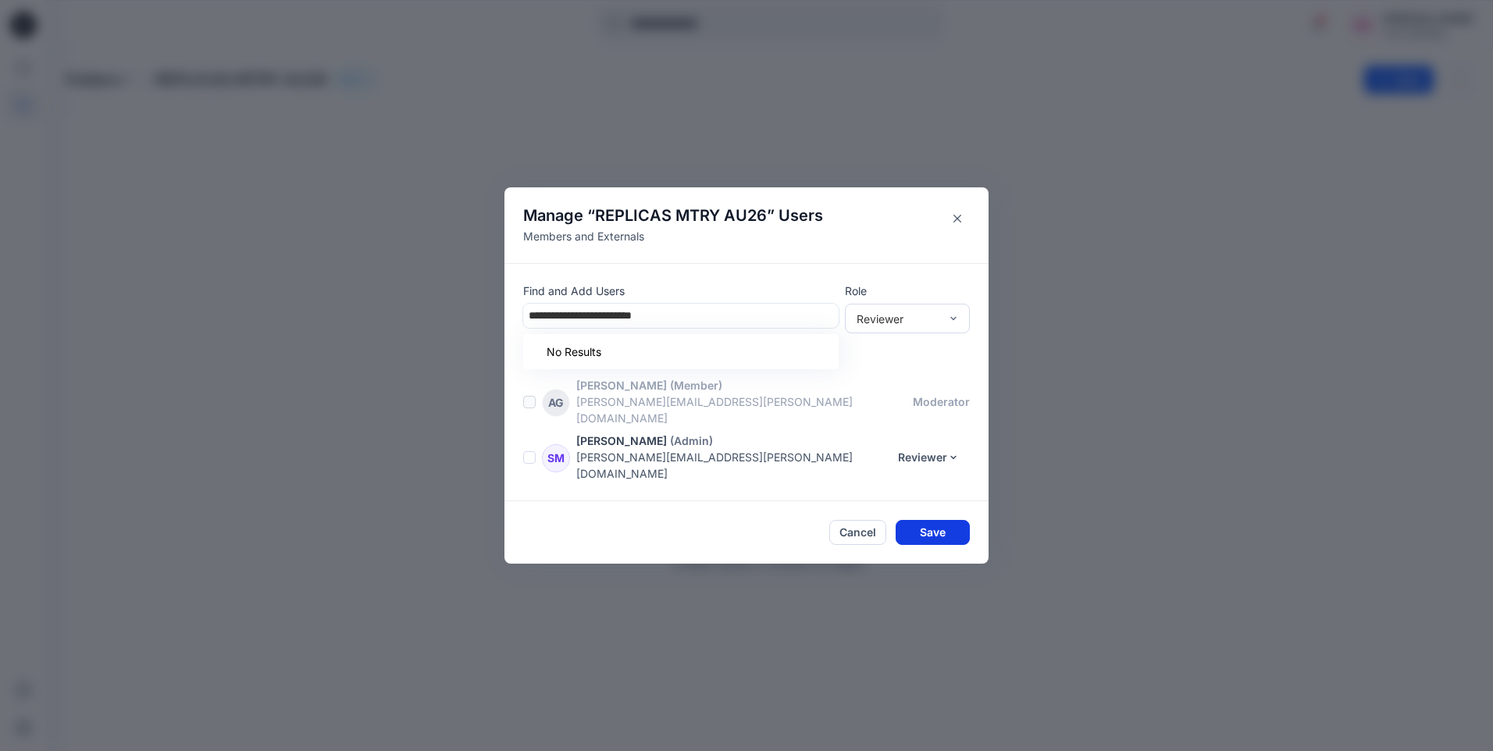
type input "**********"
click at [937, 520] on button "Save" at bounding box center [933, 532] width 74 height 25
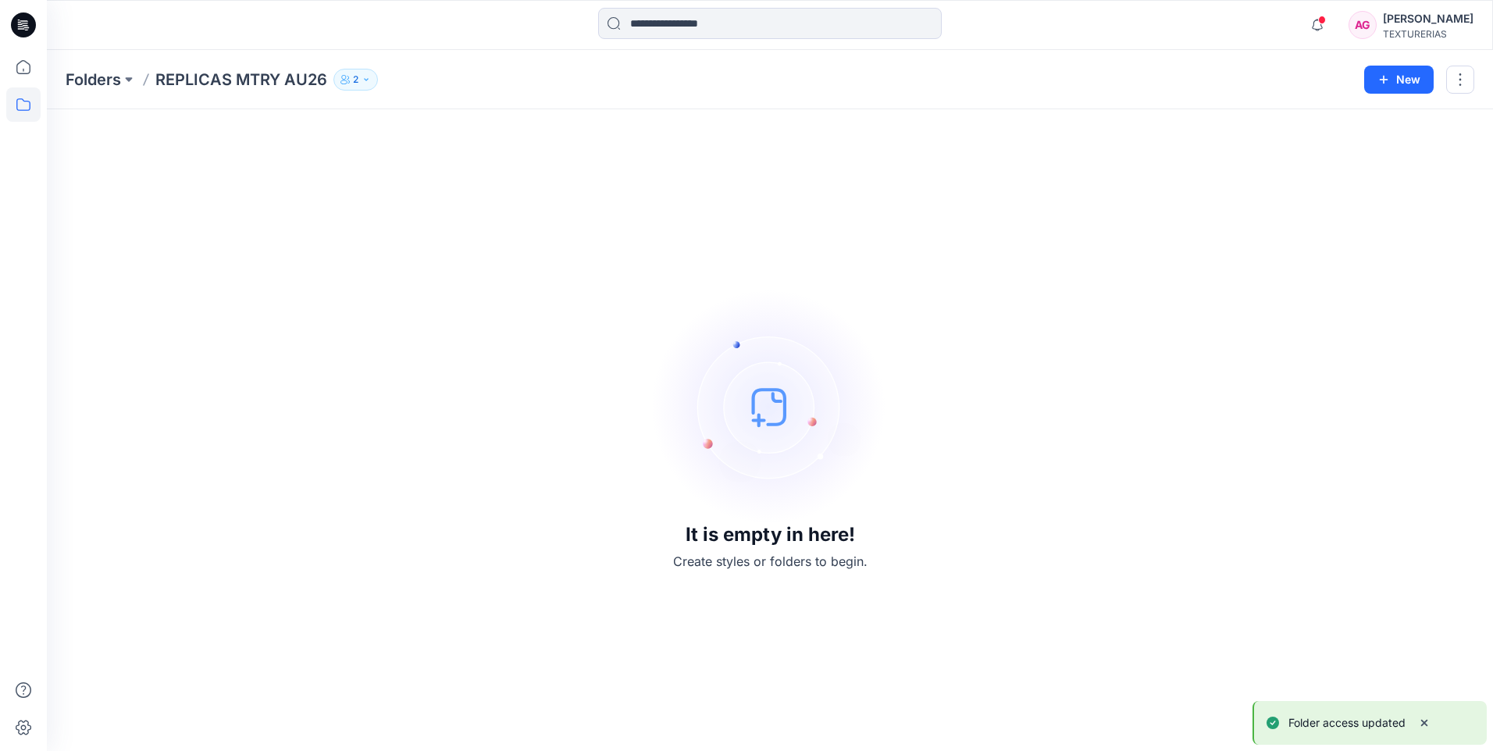
click at [355, 80] on p "2" at bounding box center [355, 79] width 5 height 17
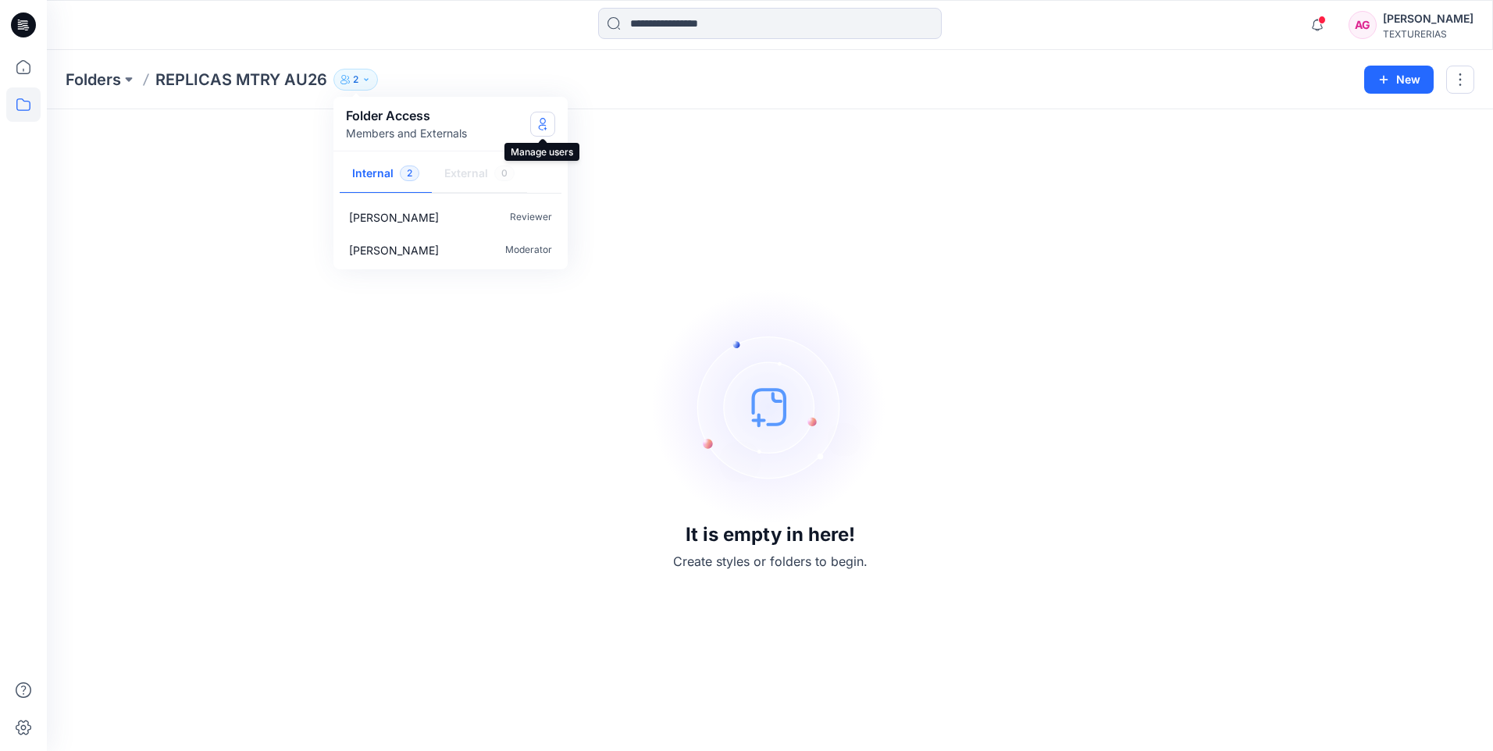
click at [535, 122] on button "Manage Users" at bounding box center [542, 124] width 25 height 25
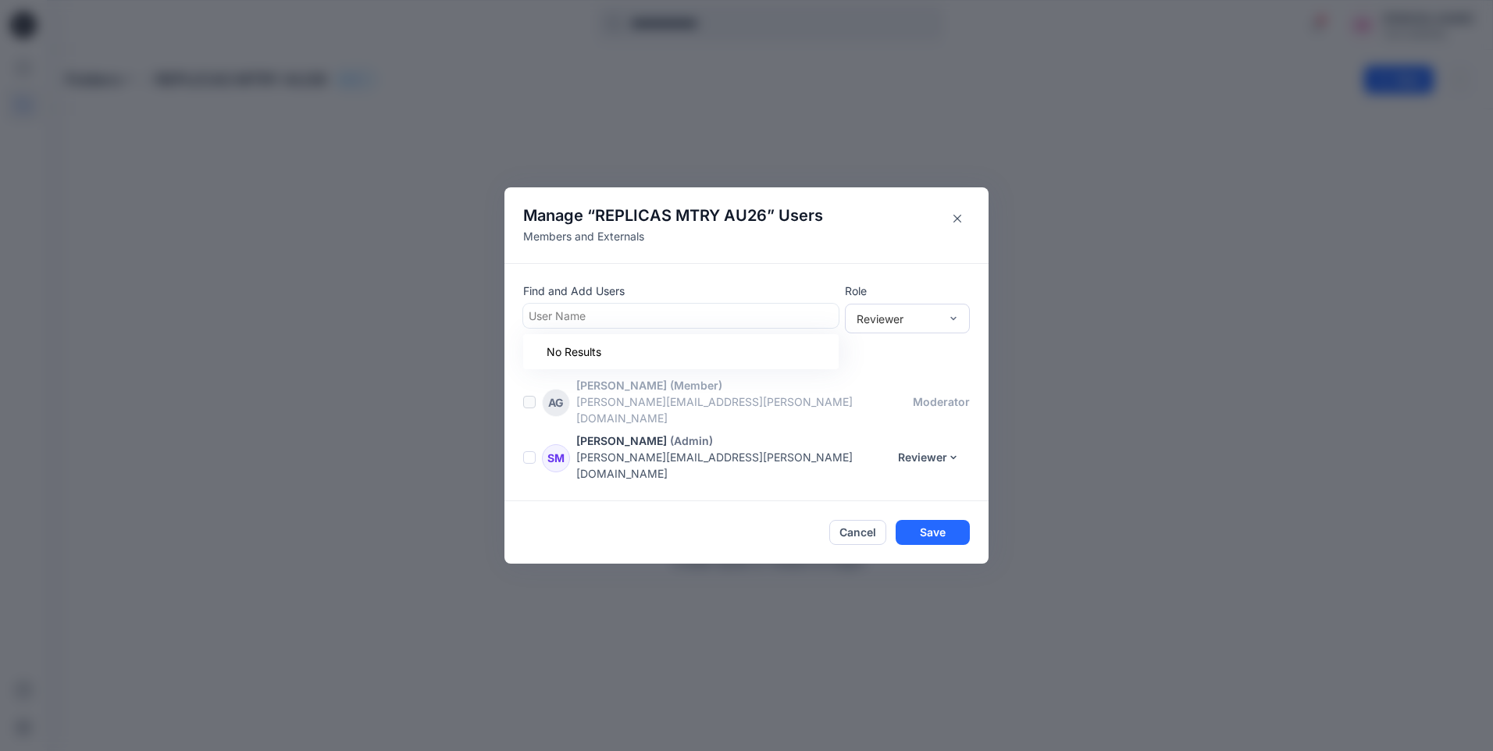
click at [603, 325] on div at bounding box center [681, 316] width 305 height 20
type input "*"
click at [606, 366] on p "Citlali Salazar" at bounding box center [604, 355] width 90 height 20
click at [947, 522] on button "Save" at bounding box center [933, 533] width 74 height 25
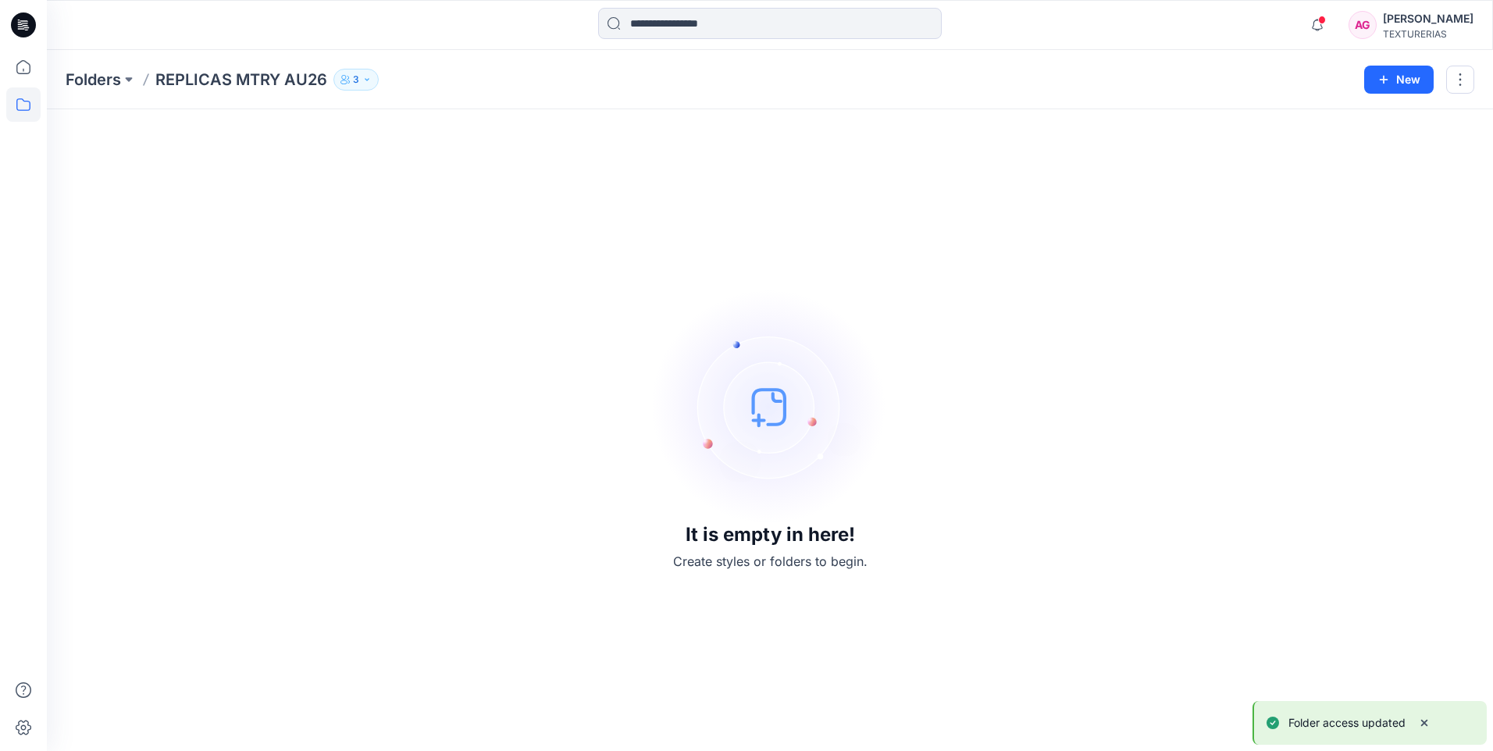
click at [356, 74] on p "3" at bounding box center [356, 79] width 6 height 17
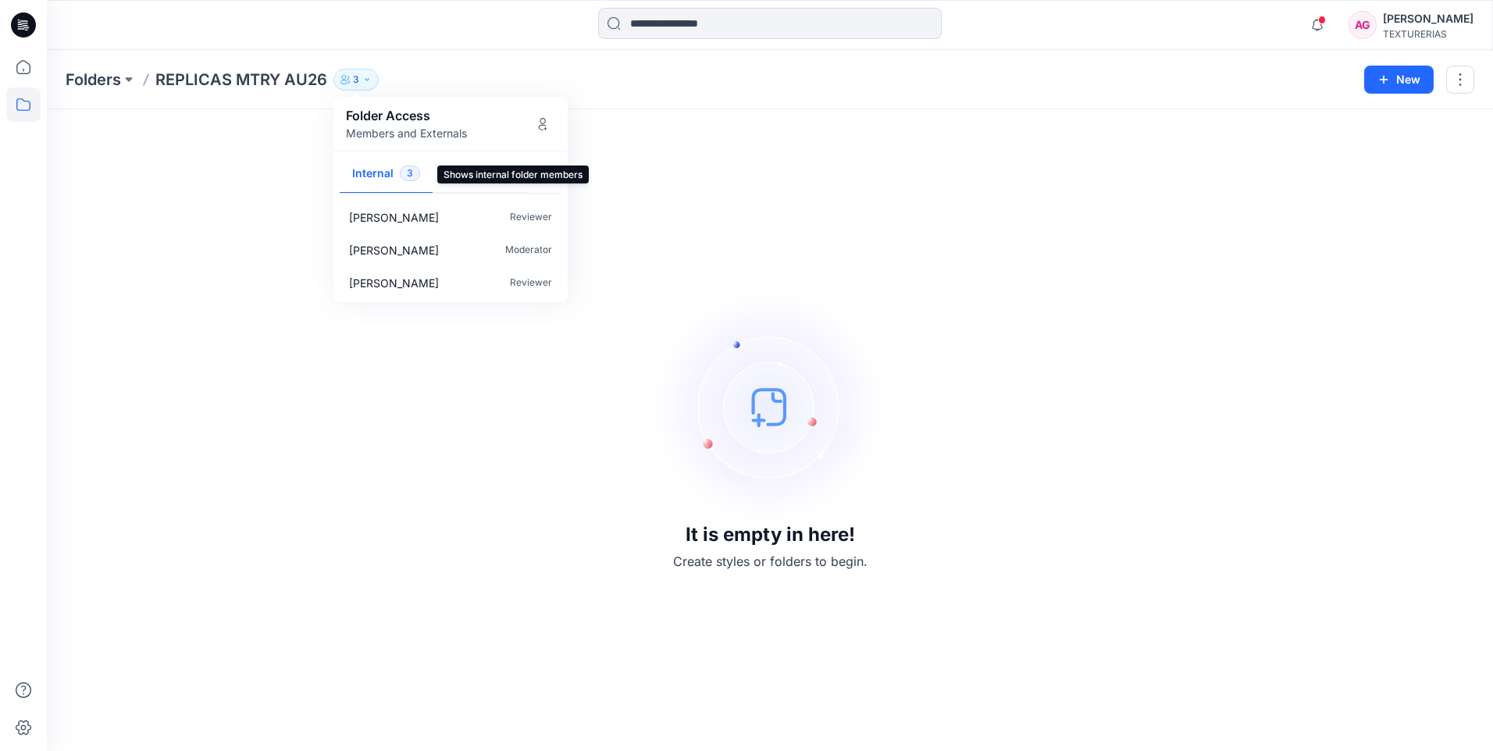
click at [373, 176] on button "Internal 3" at bounding box center [386, 175] width 93 height 40
click at [822, 443] on img at bounding box center [770, 407] width 234 height 234
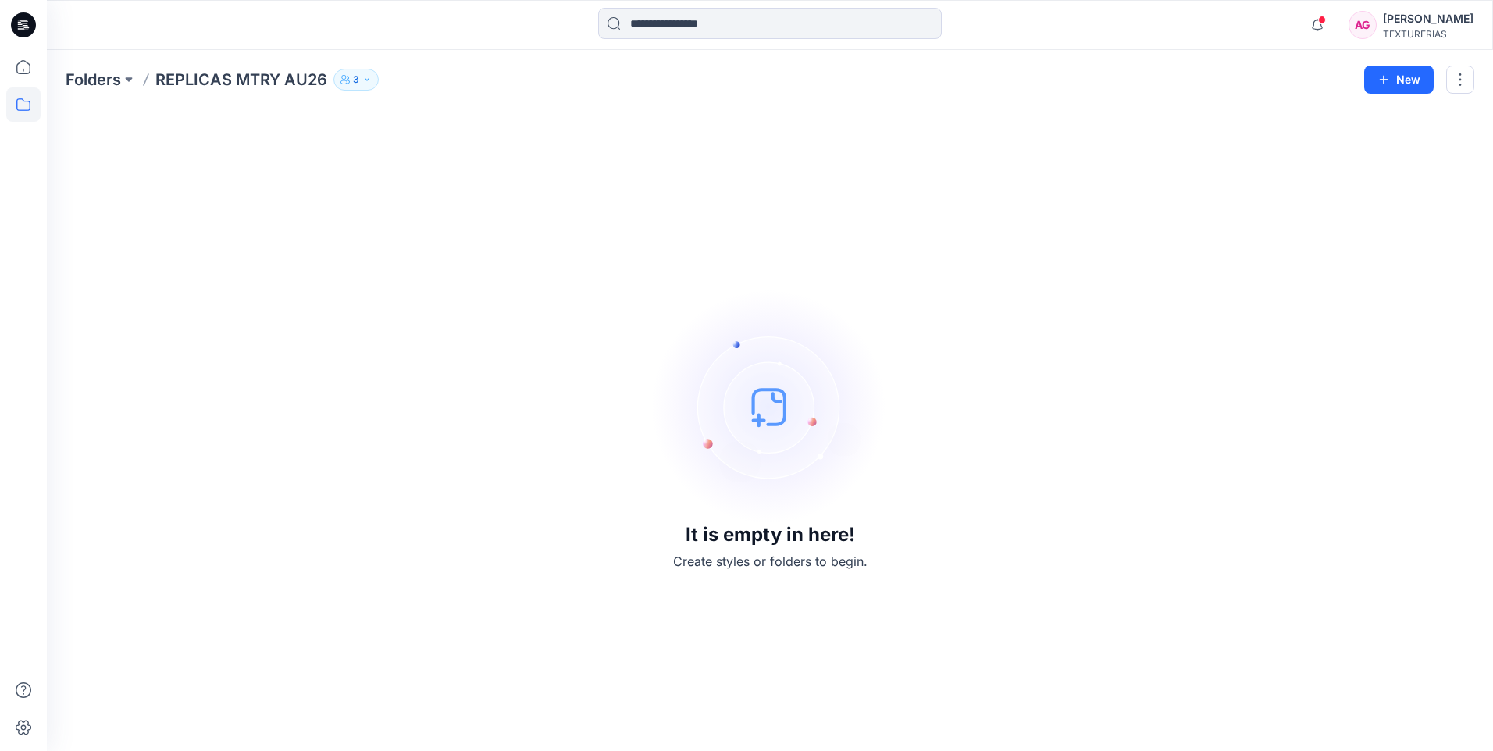
click at [771, 419] on img at bounding box center [770, 407] width 234 height 234
click at [757, 421] on img at bounding box center [770, 407] width 234 height 234
click at [761, 415] on img at bounding box center [770, 407] width 234 height 234
click at [777, 405] on img at bounding box center [770, 407] width 234 height 234
click at [28, 70] on icon at bounding box center [23, 67] width 34 height 34
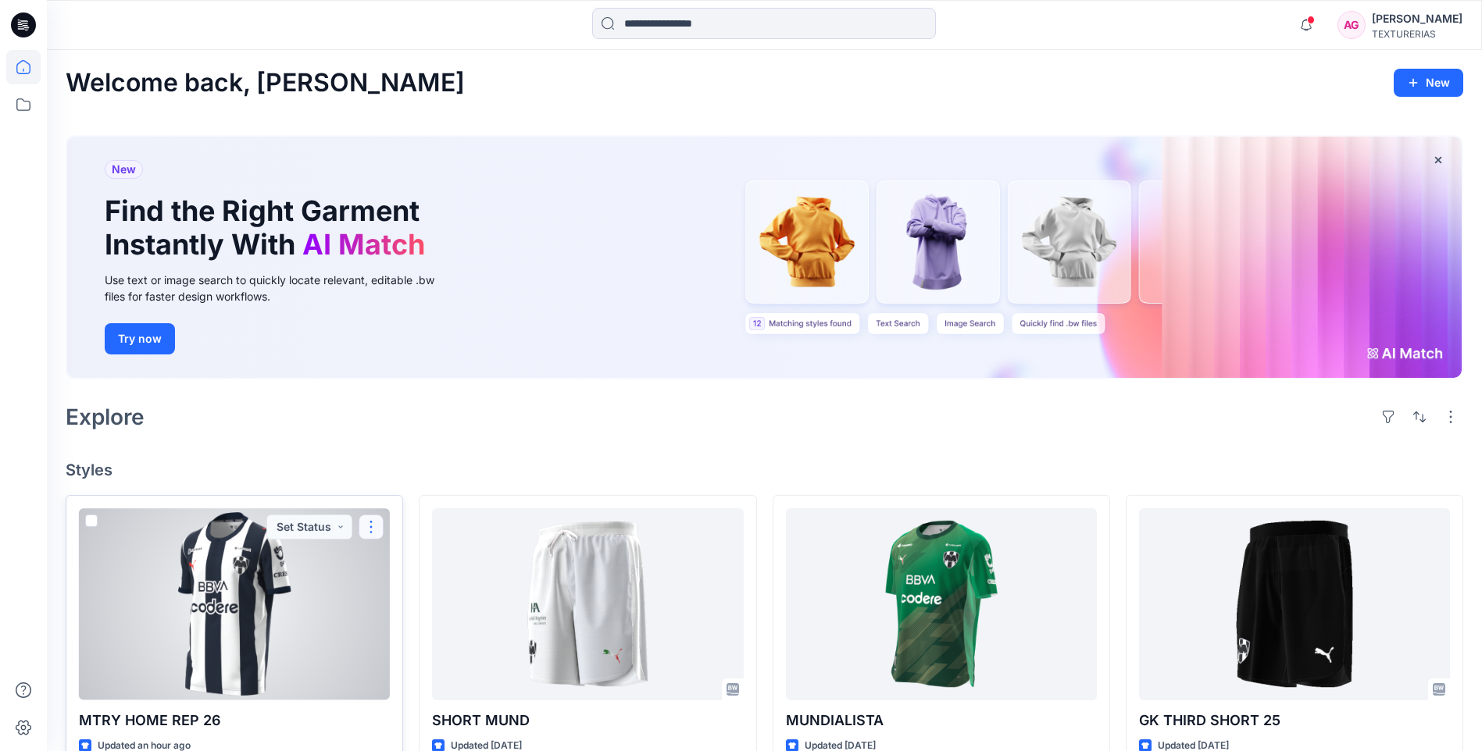
click at [372, 526] on button "button" at bounding box center [370, 527] width 25 height 25
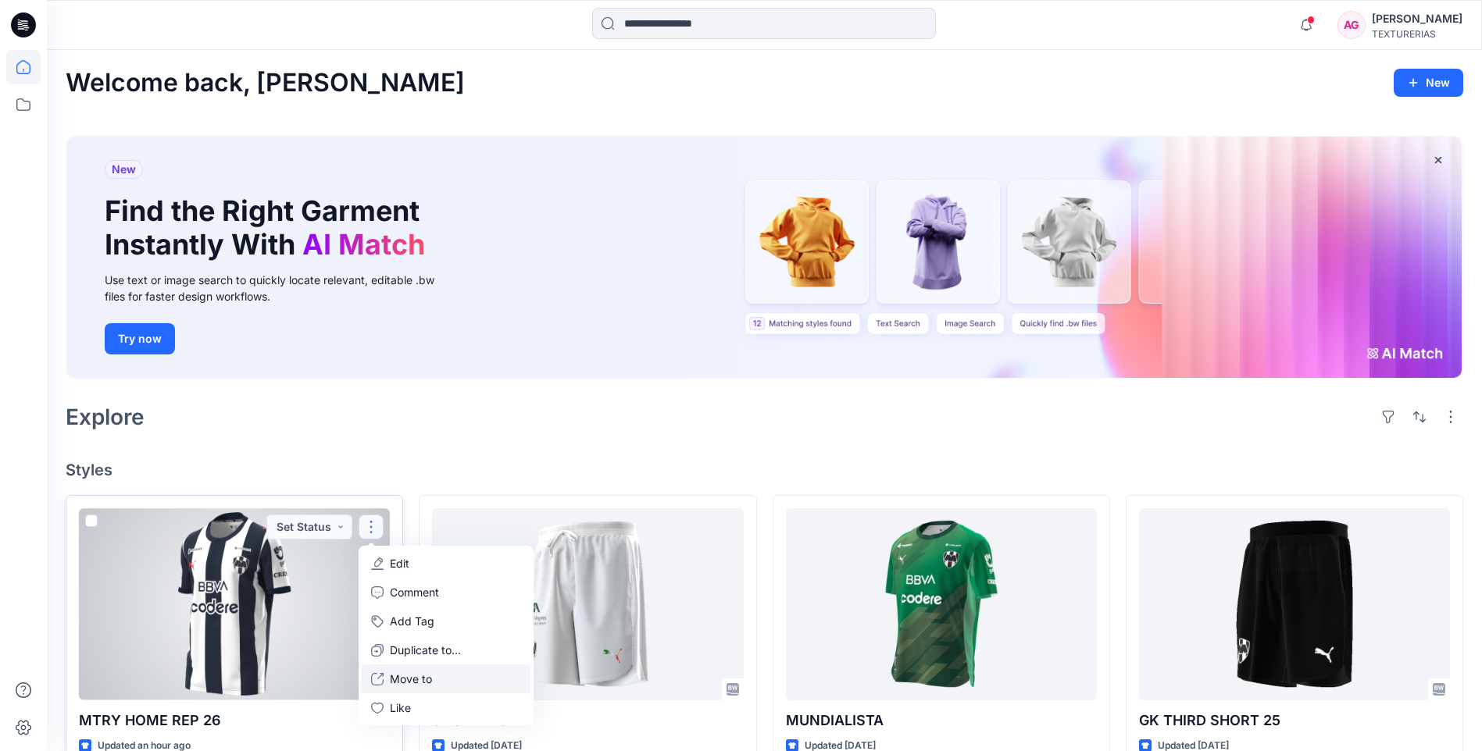
click at [425, 683] on p "Move to" at bounding box center [411, 679] width 42 height 16
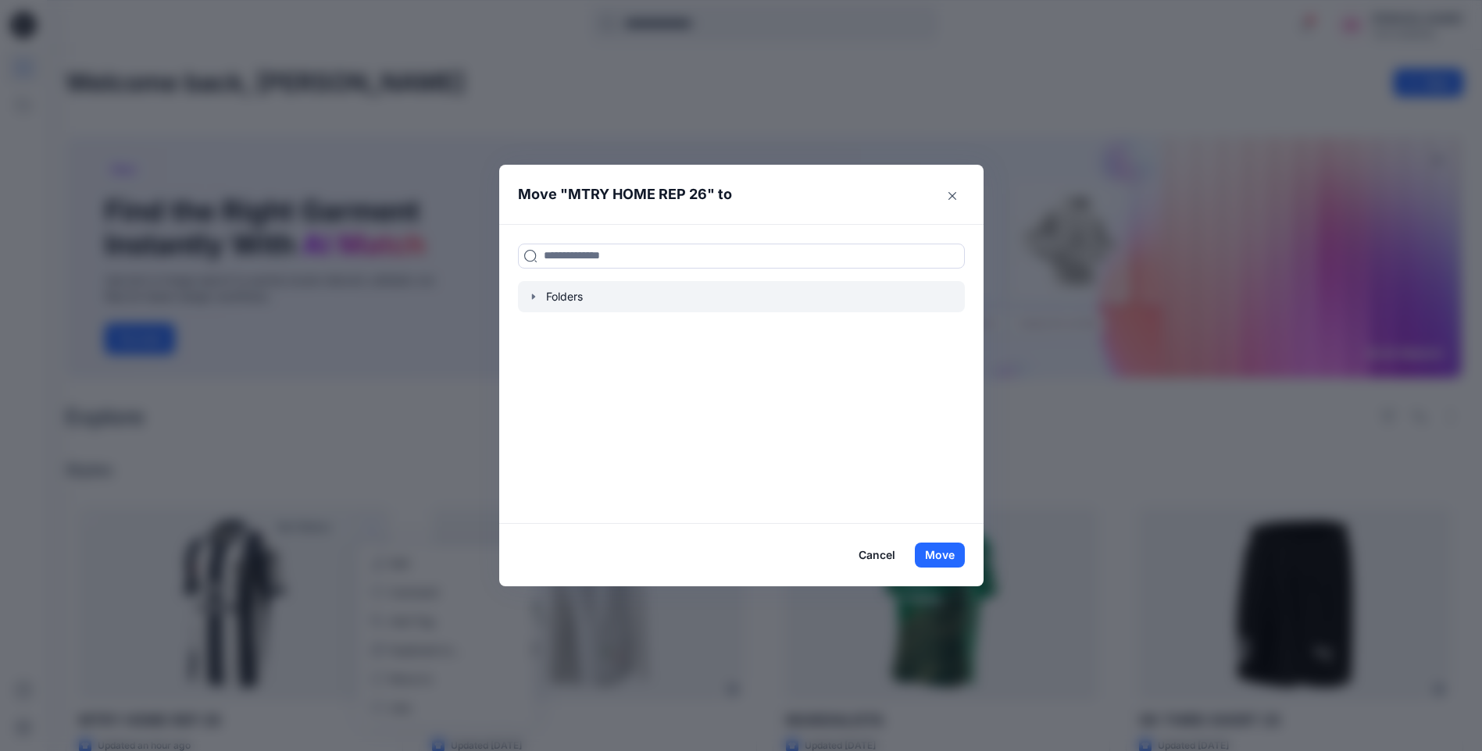
click at [583, 298] on div at bounding box center [741, 296] width 447 height 31
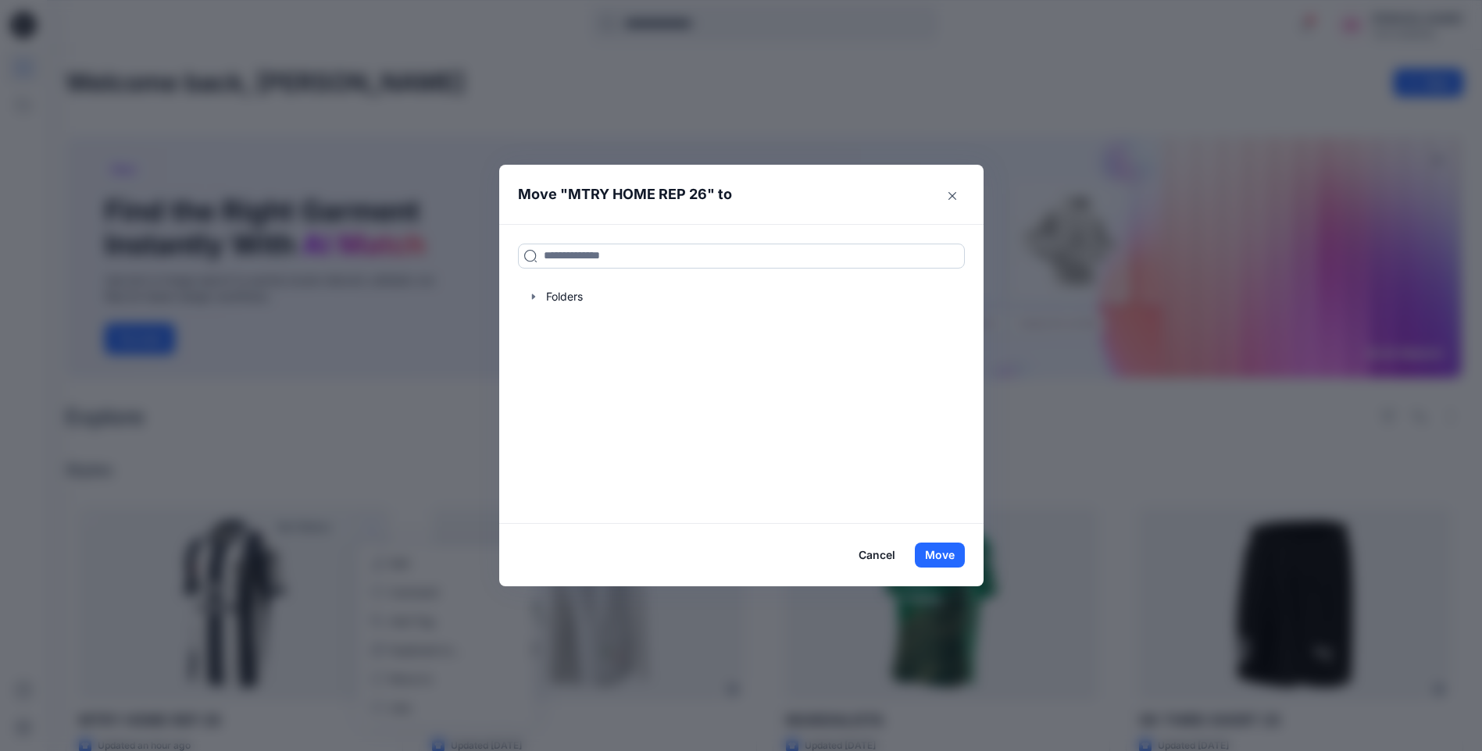
click at [554, 253] on input at bounding box center [741, 256] width 447 height 25
type input "********"
click at [586, 296] on mark "REPLICAS" at bounding box center [569, 290] width 52 height 21
click at [647, 285] on span "MTRY AU26" at bounding box center [627, 290] width 65 height 13
click at [956, 554] on button "Move" at bounding box center [940, 555] width 50 height 25
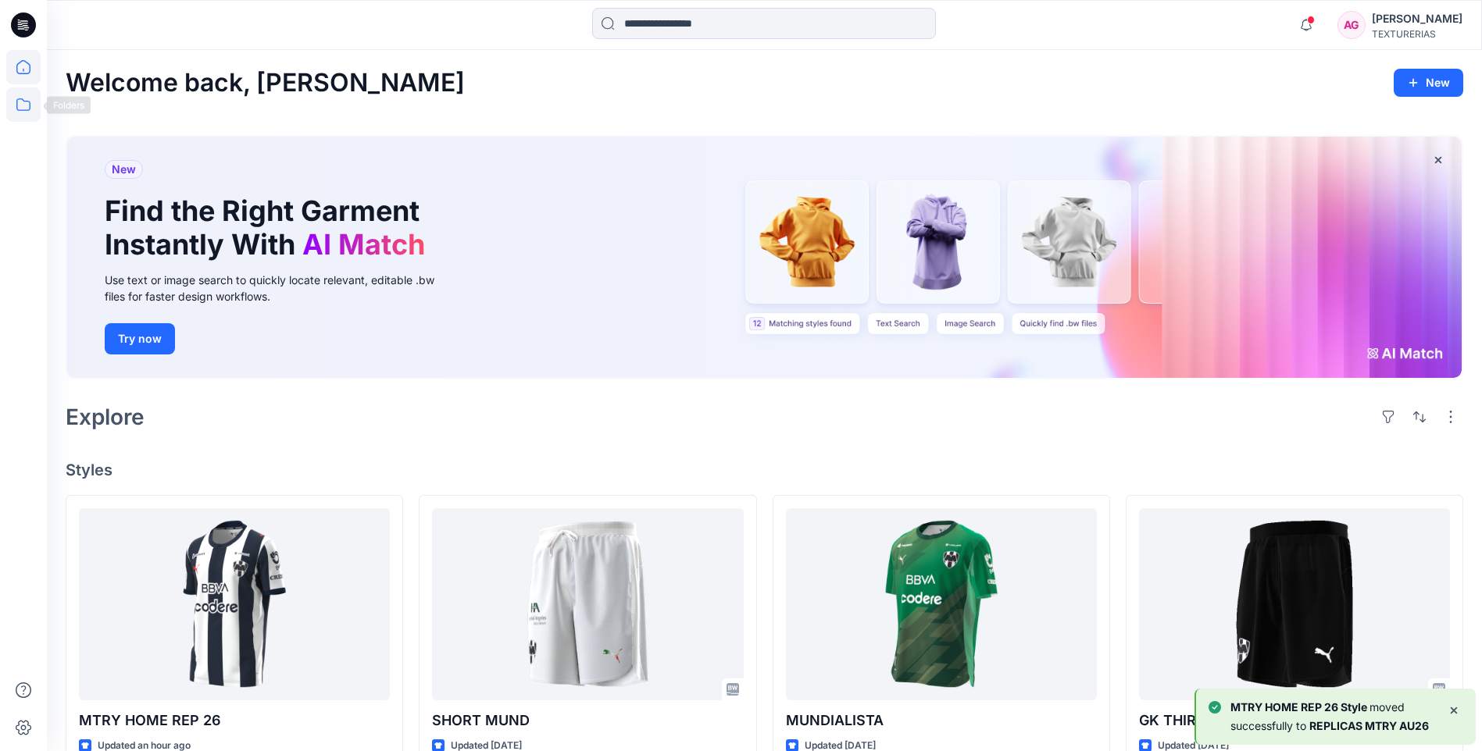
click at [25, 107] on icon at bounding box center [23, 104] width 34 height 34
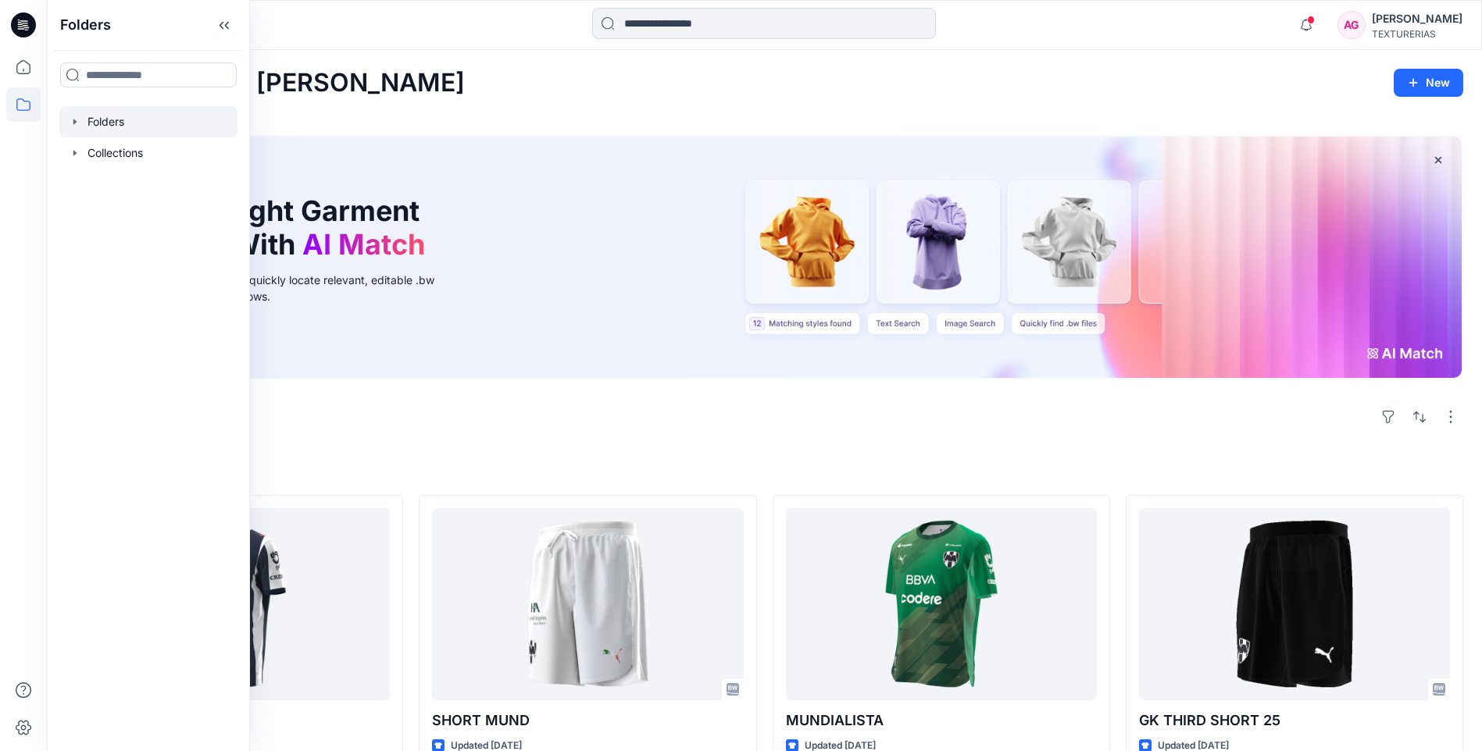
click at [125, 128] on div at bounding box center [148, 121] width 178 height 31
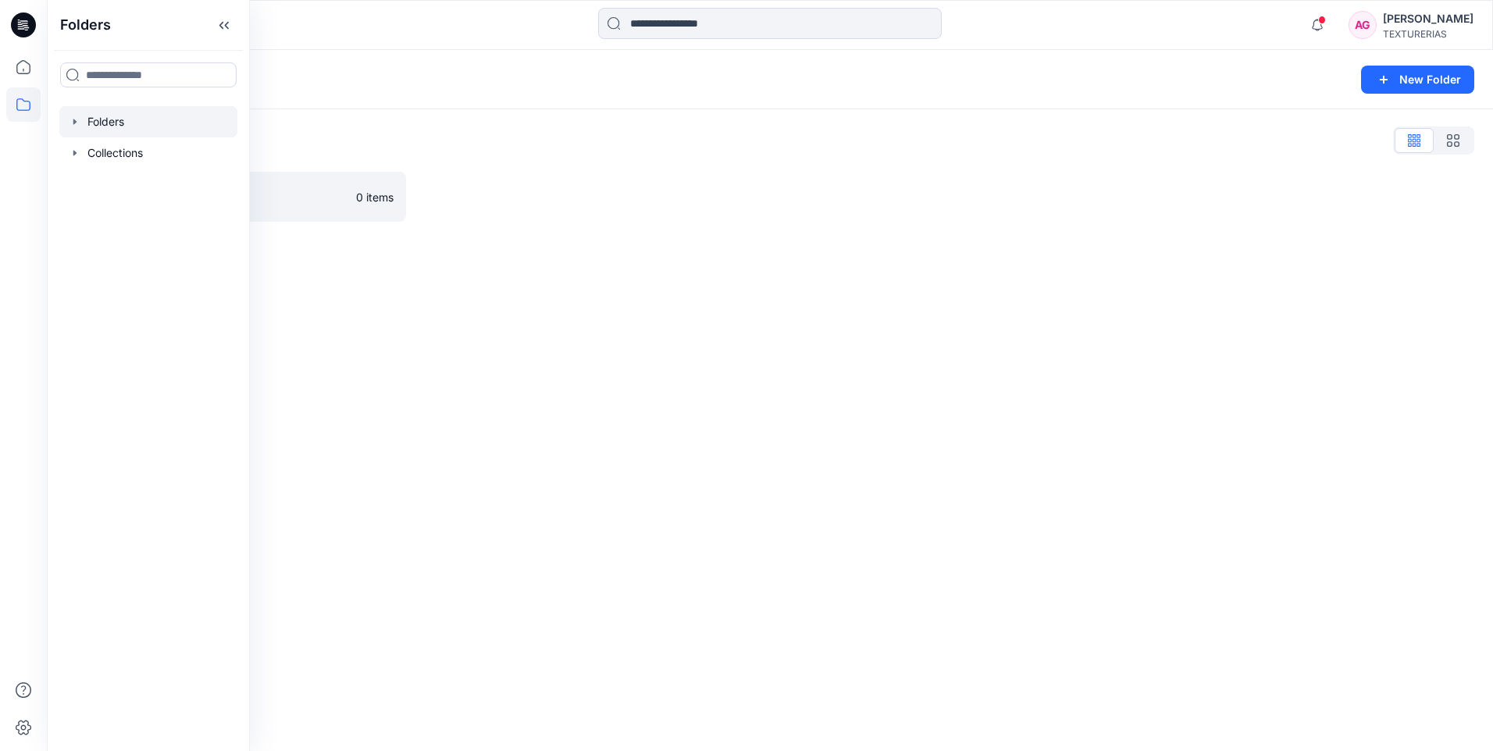
click at [125, 128] on div at bounding box center [148, 121] width 178 height 31
click at [490, 191] on p "REPLICAS MTRY AU26" at bounding box center [590, 197] width 269 height 22
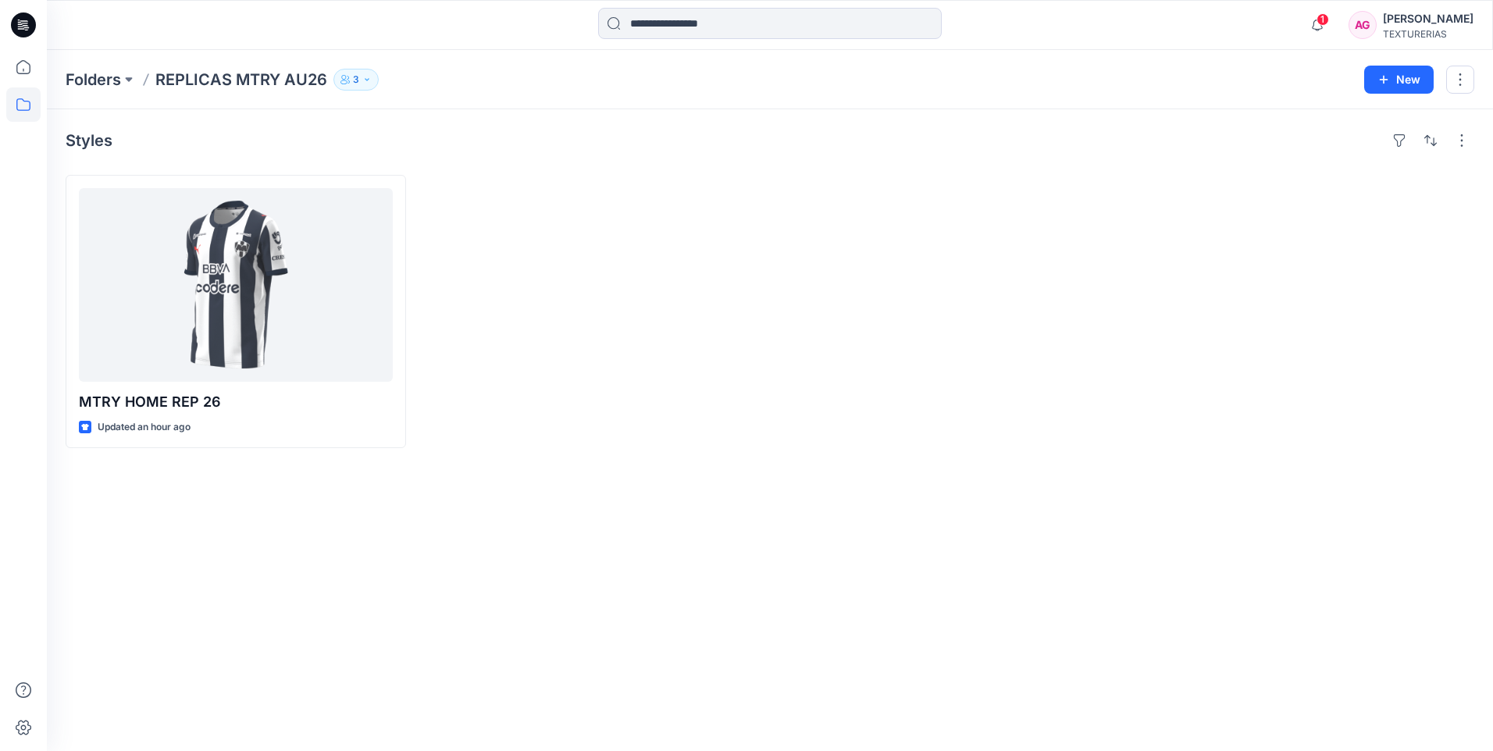
click at [414, 157] on div "Styles MTRY HOME REP 26 Updated an hour ago" at bounding box center [770, 430] width 1446 height 642
click at [362, 78] on icon "button" at bounding box center [366, 79] width 9 height 9
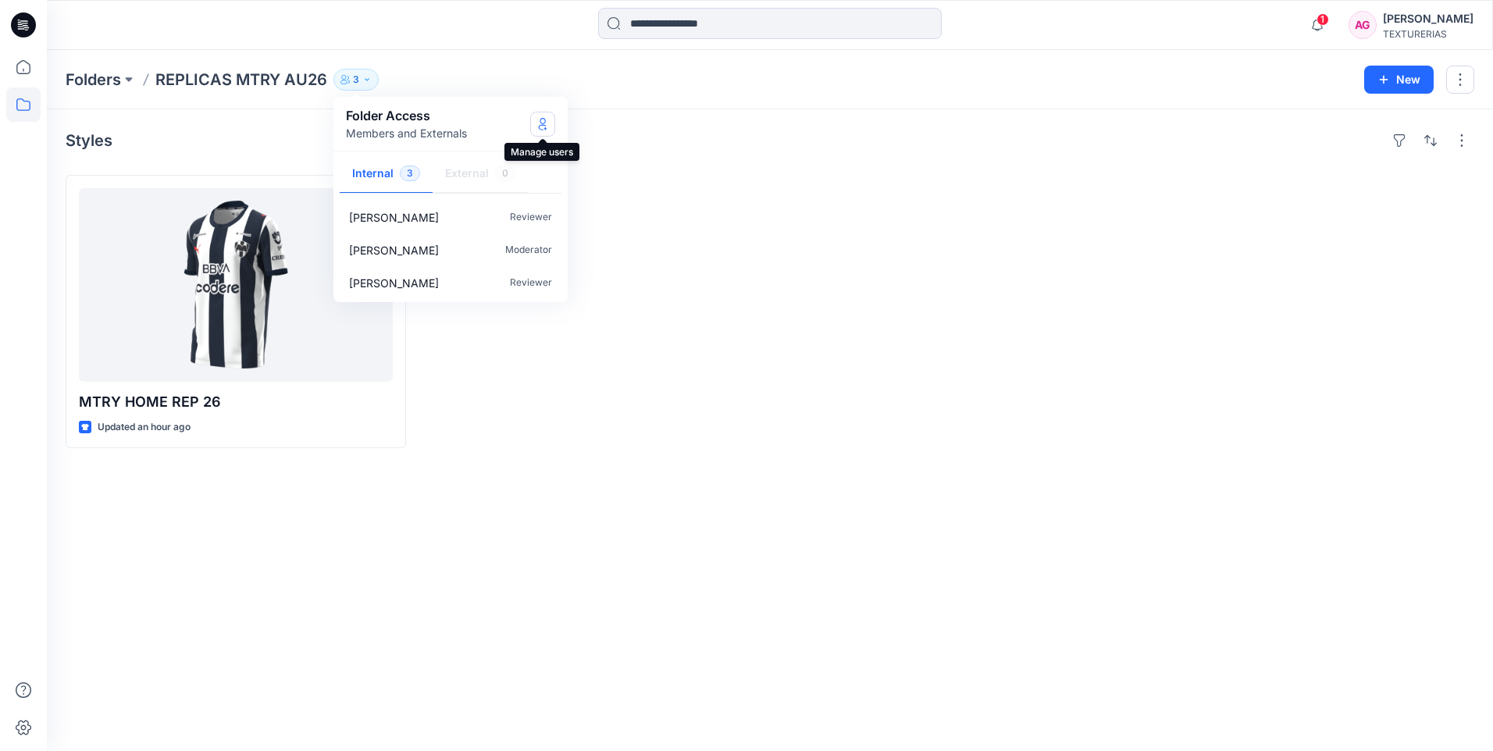
click at [540, 127] on icon "Manage Users" at bounding box center [543, 124] width 12 height 12
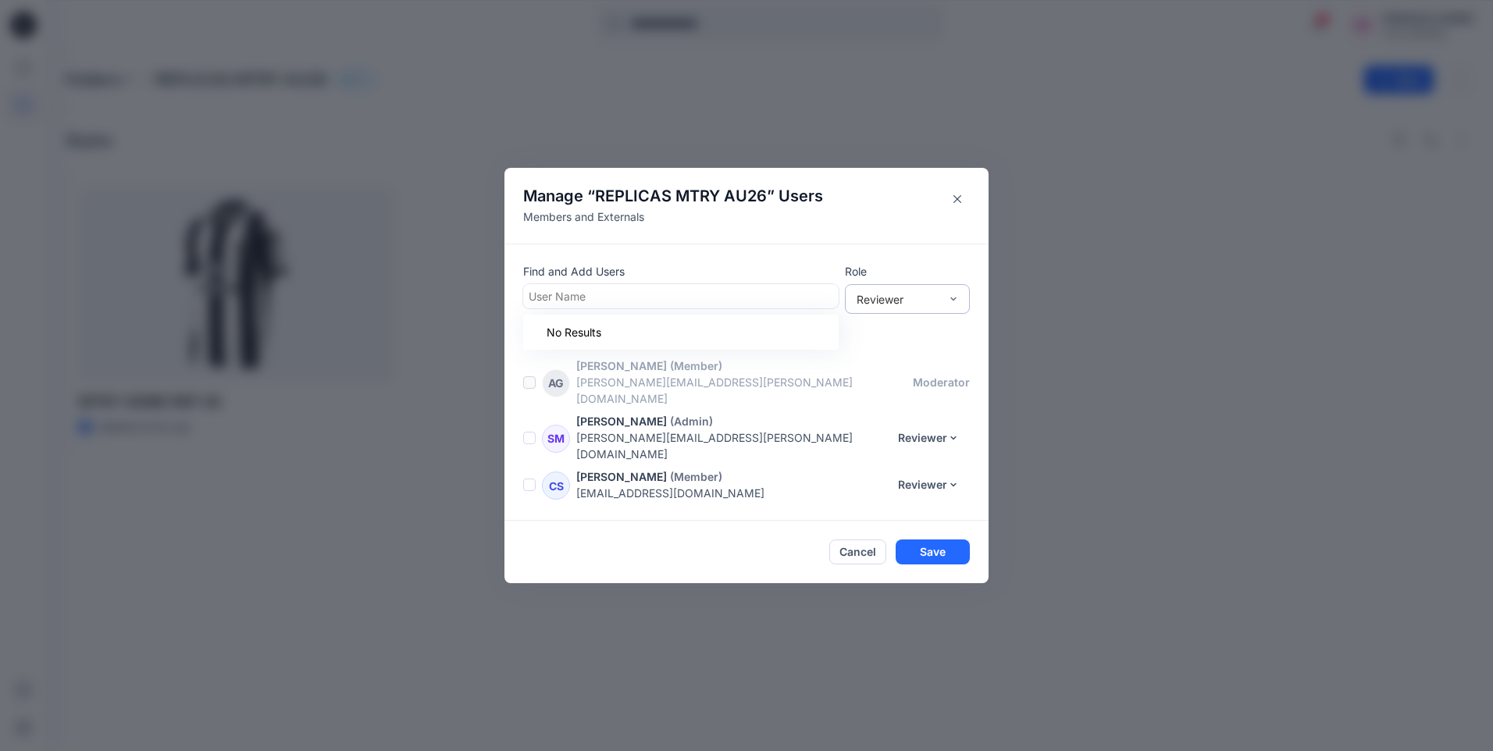
click at [537, 306] on div at bounding box center [681, 297] width 305 height 20
type input "*"
click at [601, 306] on div at bounding box center [681, 297] width 305 height 20
type input "*"
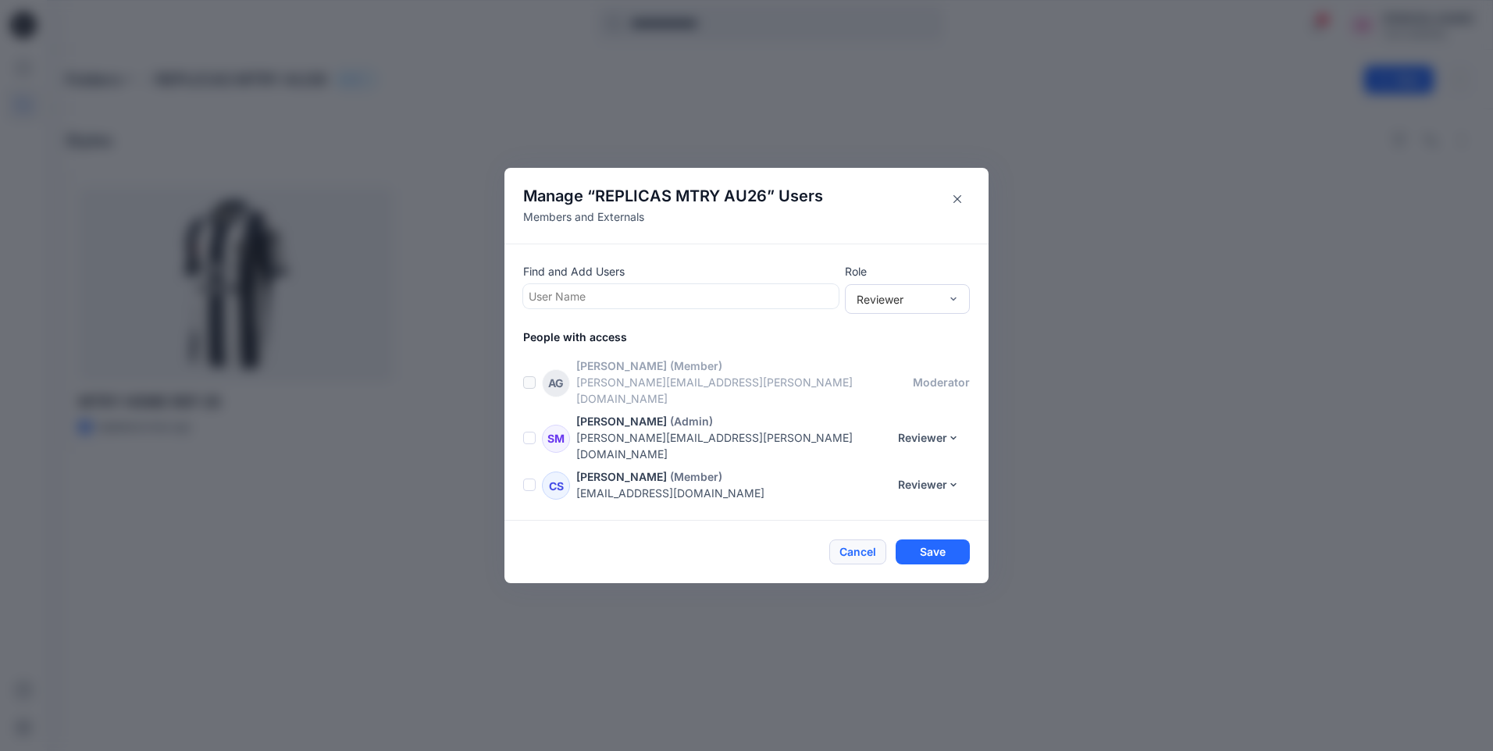
click at [851, 540] on button "Cancel" at bounding box center [857, 552] width 57 height 25
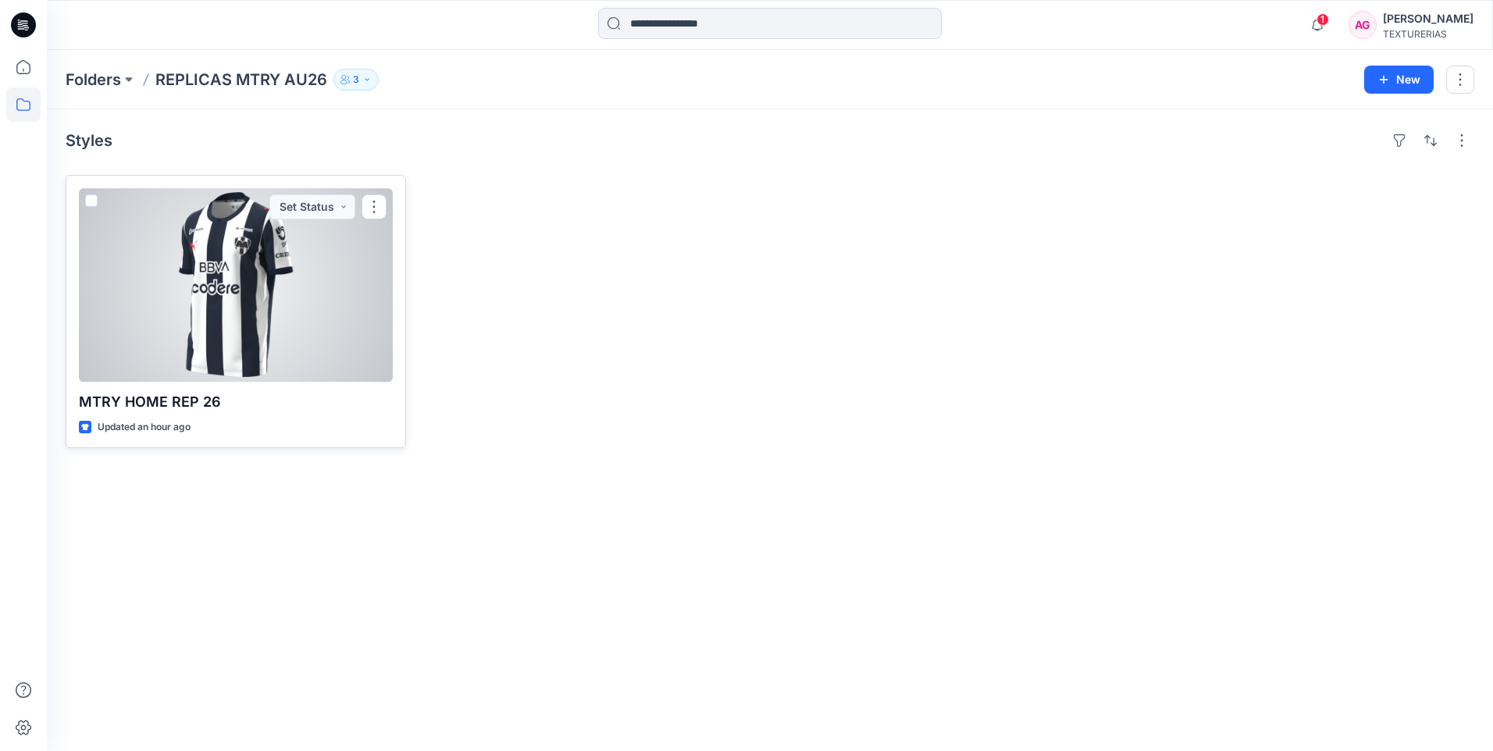
click at [318, 424] on div "Updated an hour ago" at bounding box center [236, 427] width 314 height 16
click at [335, 351] on div at bounding box center [236, 285] width 314 height 194
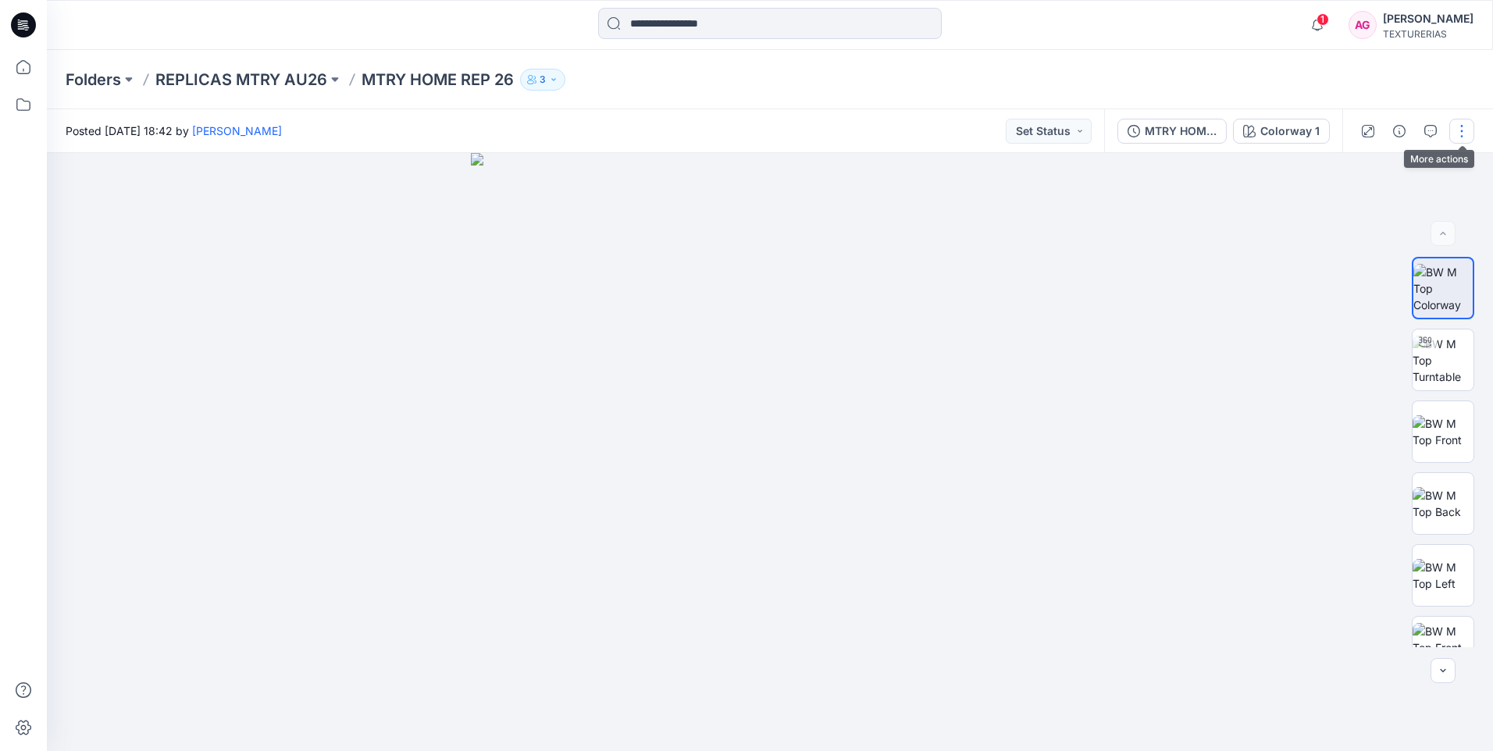
click at [1460, 130] on button "button" at bounding box center [1462, 131] width 25 height 25
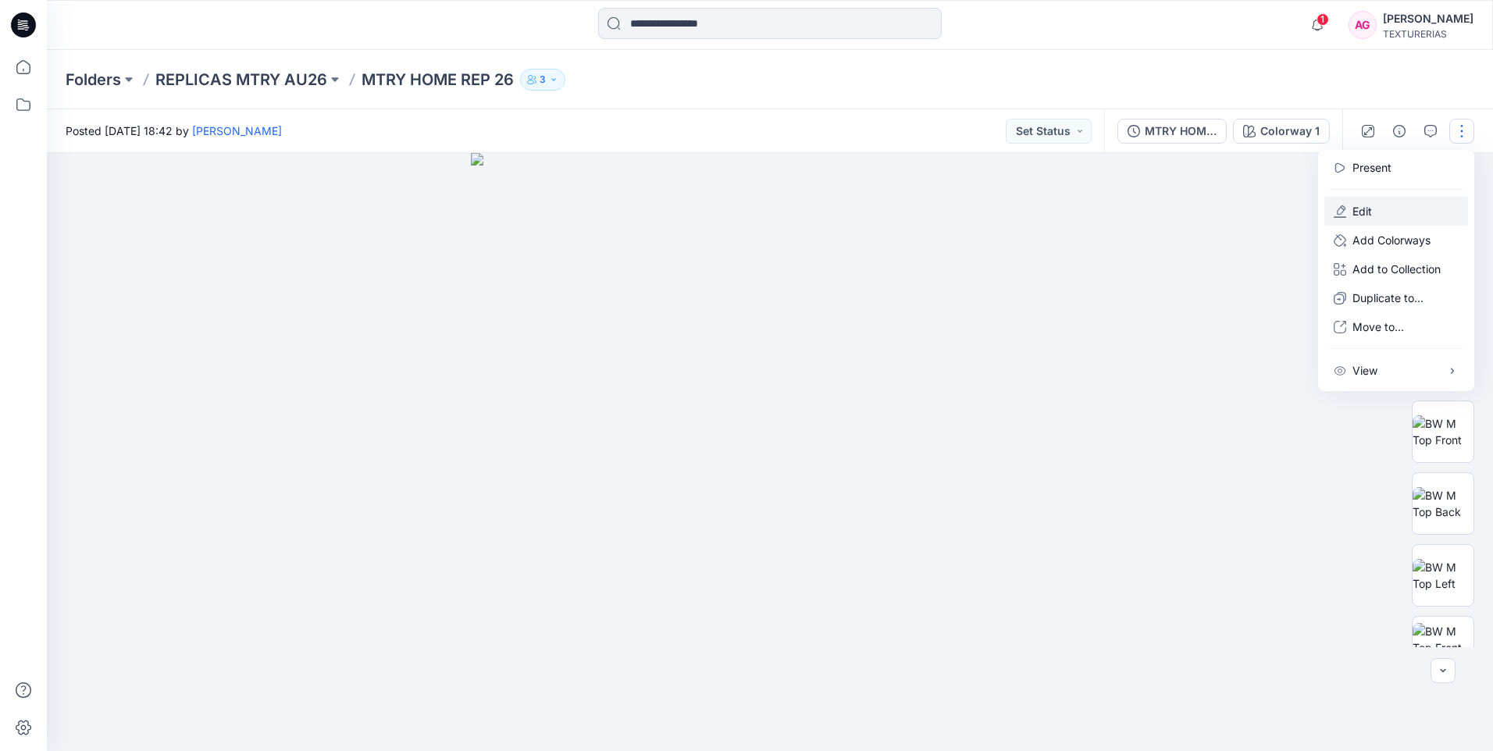
click at [1378, 212] on button "Edit" at bounding box center [1397, 211] width 144 height 29
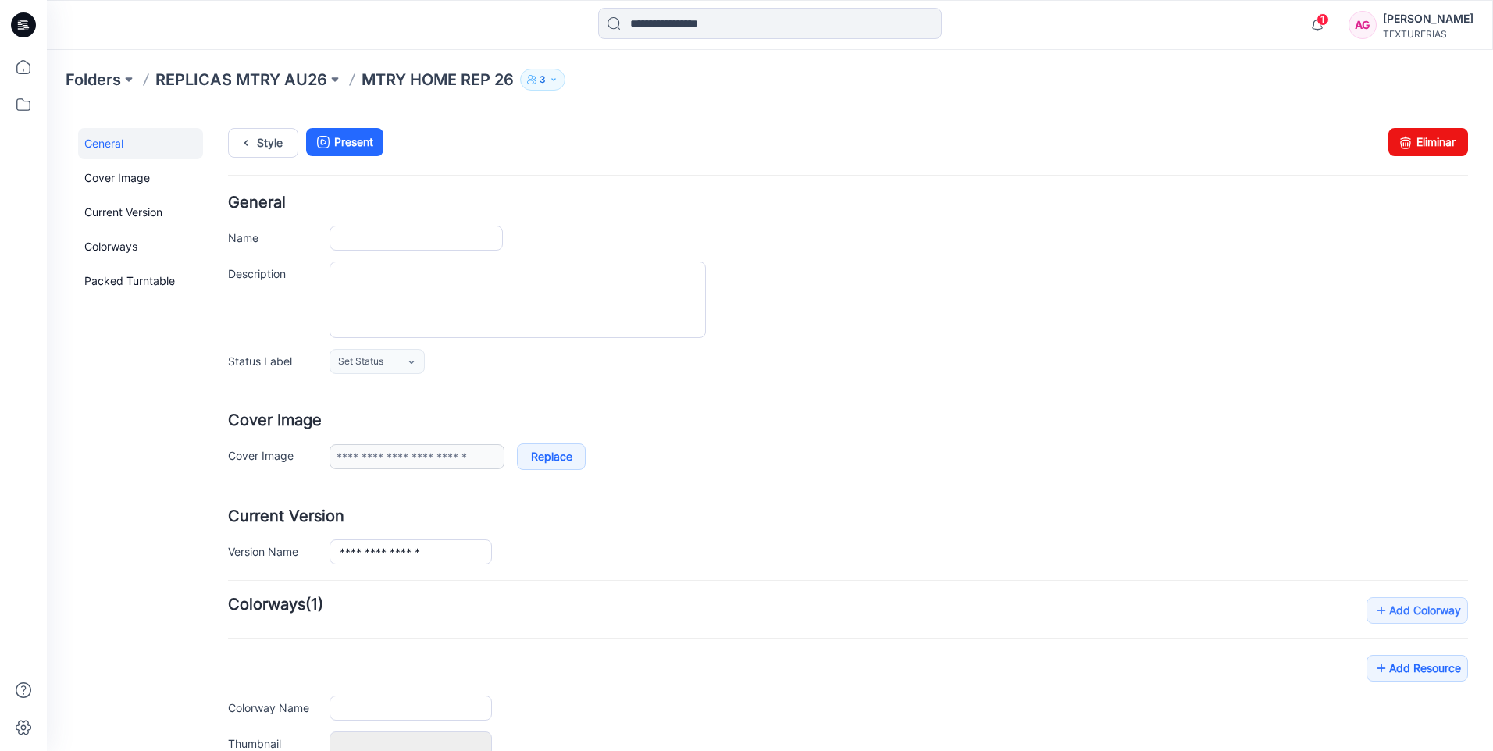
type input "**********"
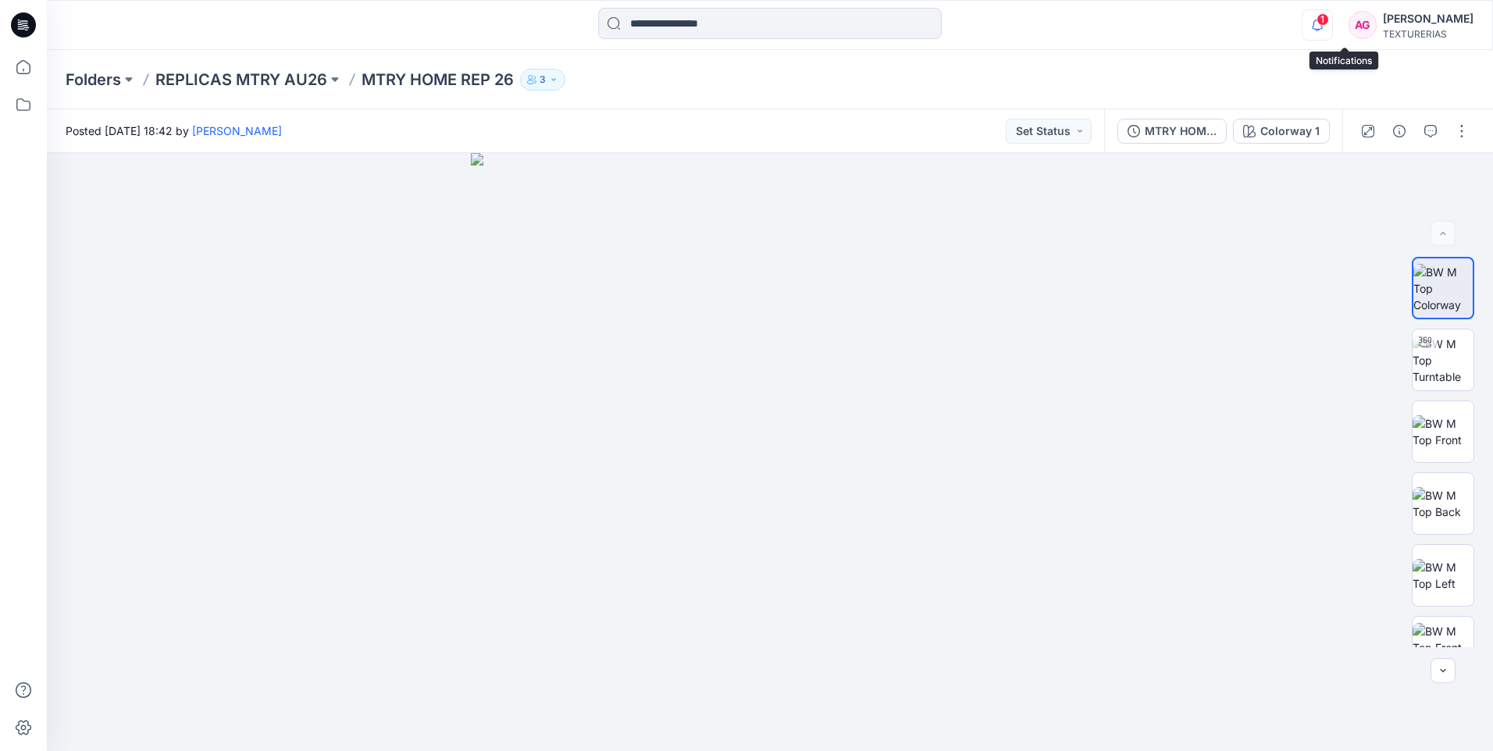
click at [1323, 21] on icon "button" at bounding box center [1317, 25] width 11 height 10
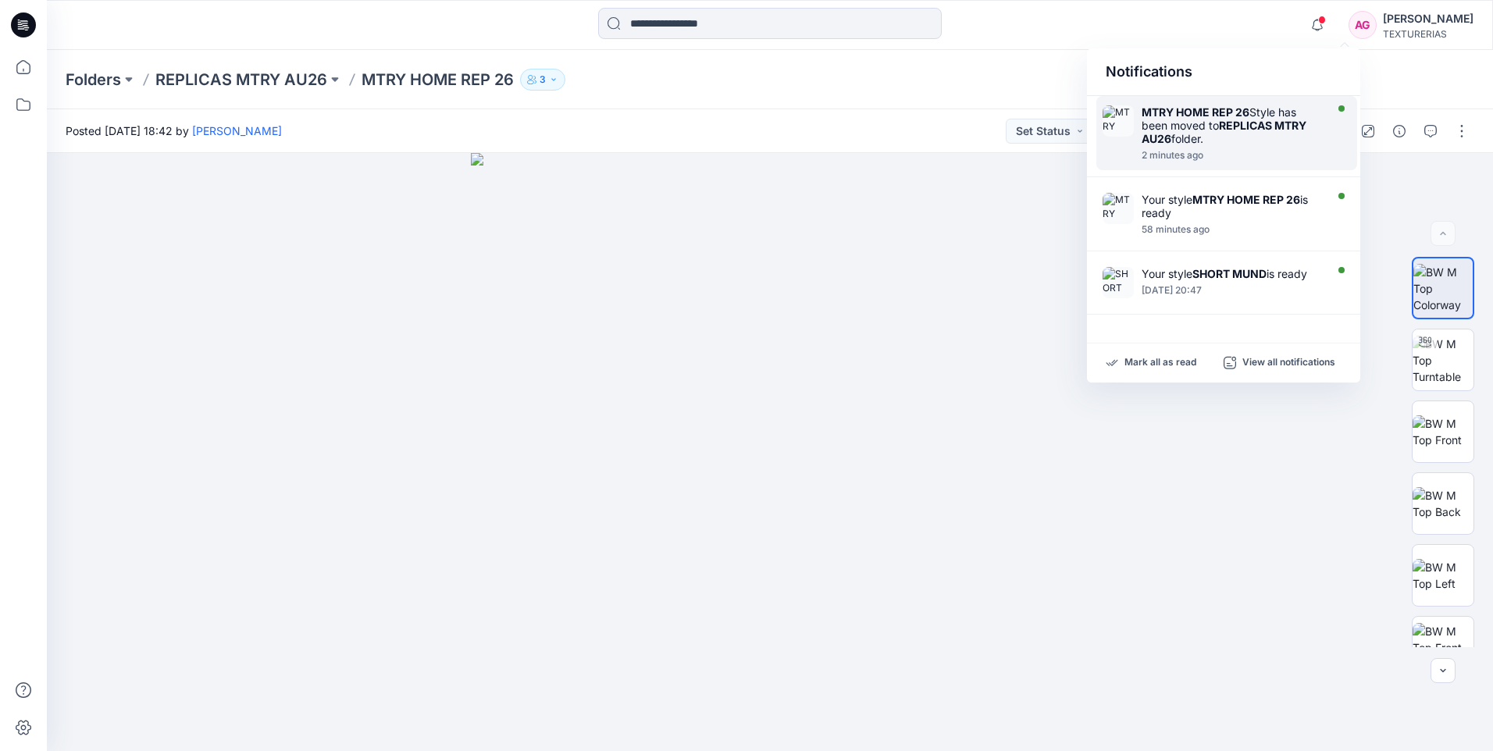
click at [1216, 144] on div "MTRY HOME REP 26 Style has been moved to REPLICAS MTRY AU26 folder." at bounding box center [1232, 125] width 180 height 40
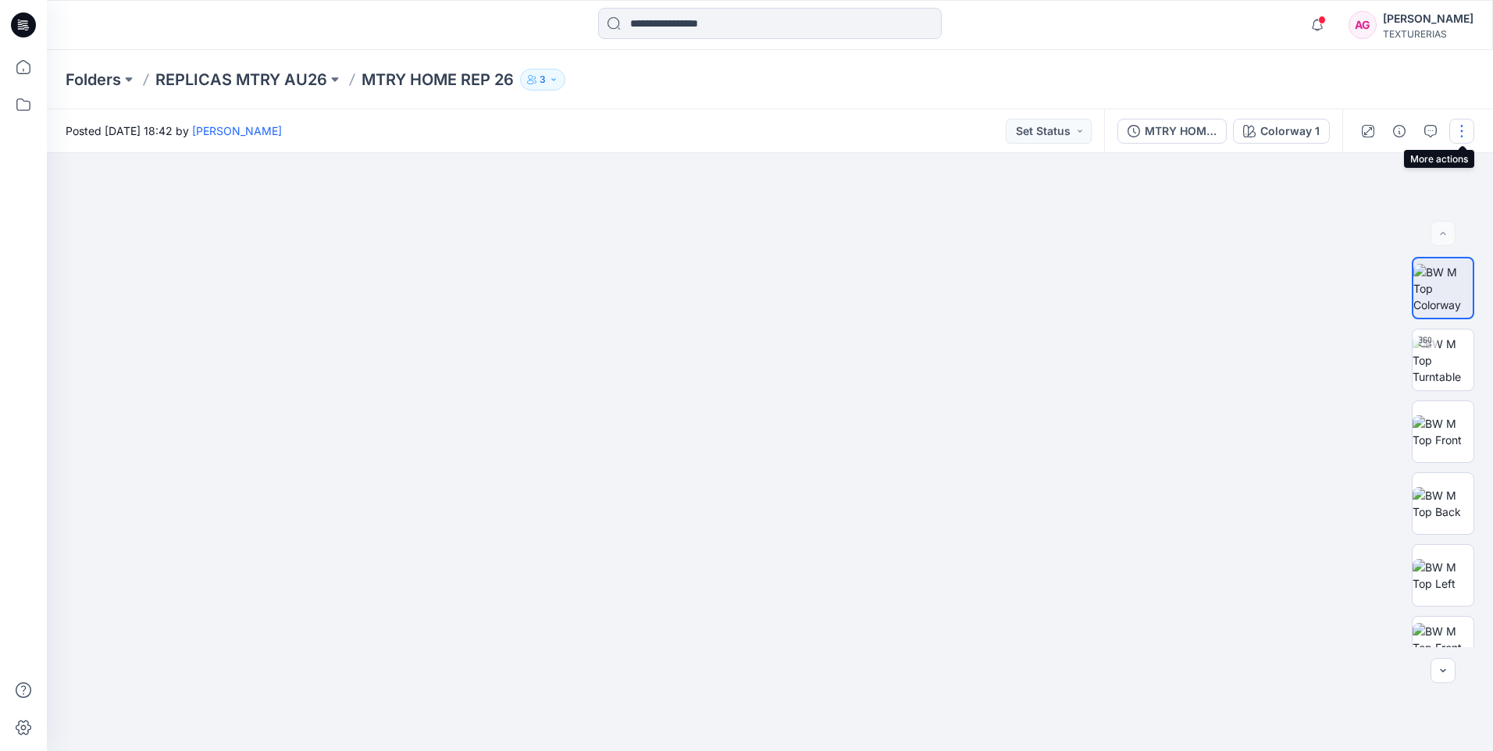
click at [1460, 137] on button "button" at bounding box center [1462, 131] width 25 height 25
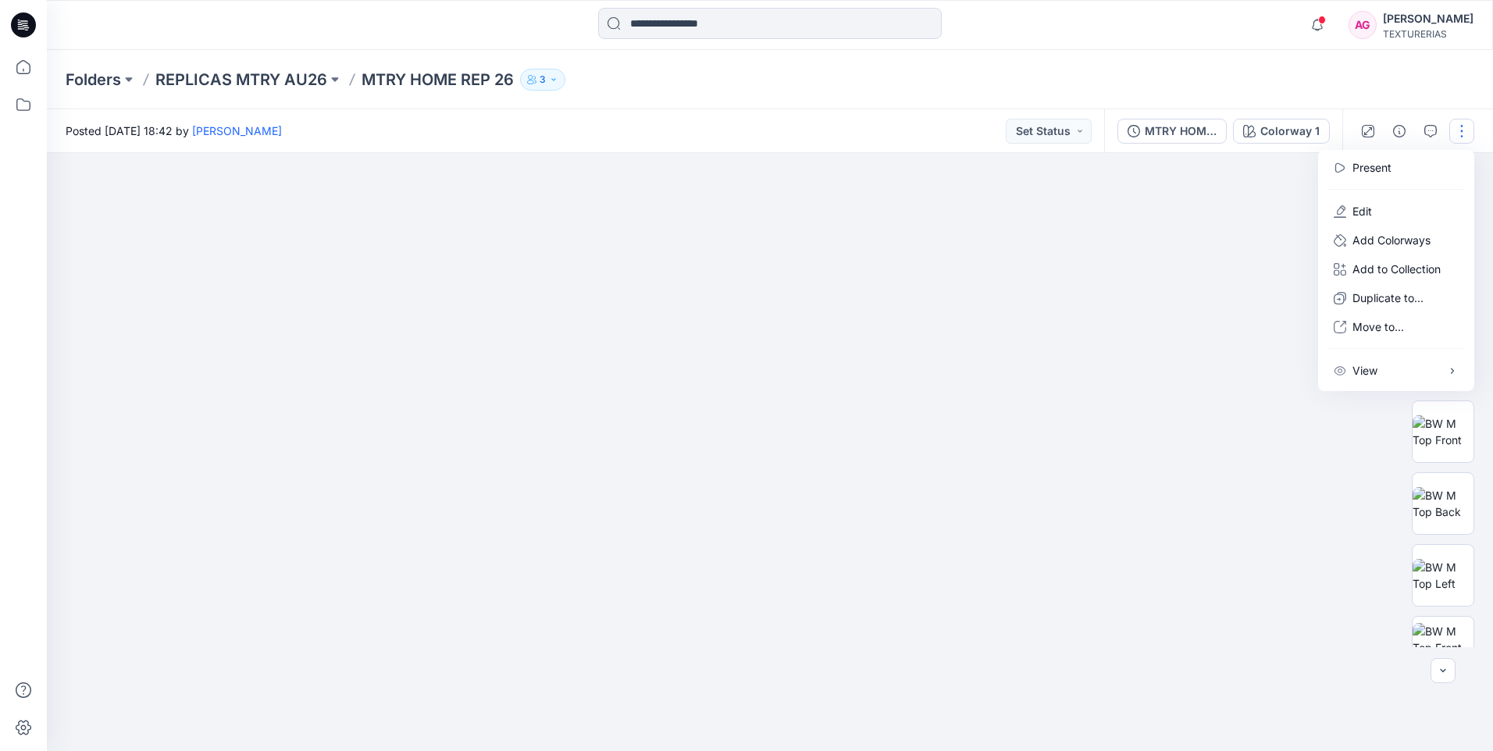
click at [1146, 280] on div at bounding box center [770, 452] width 1446 height 598
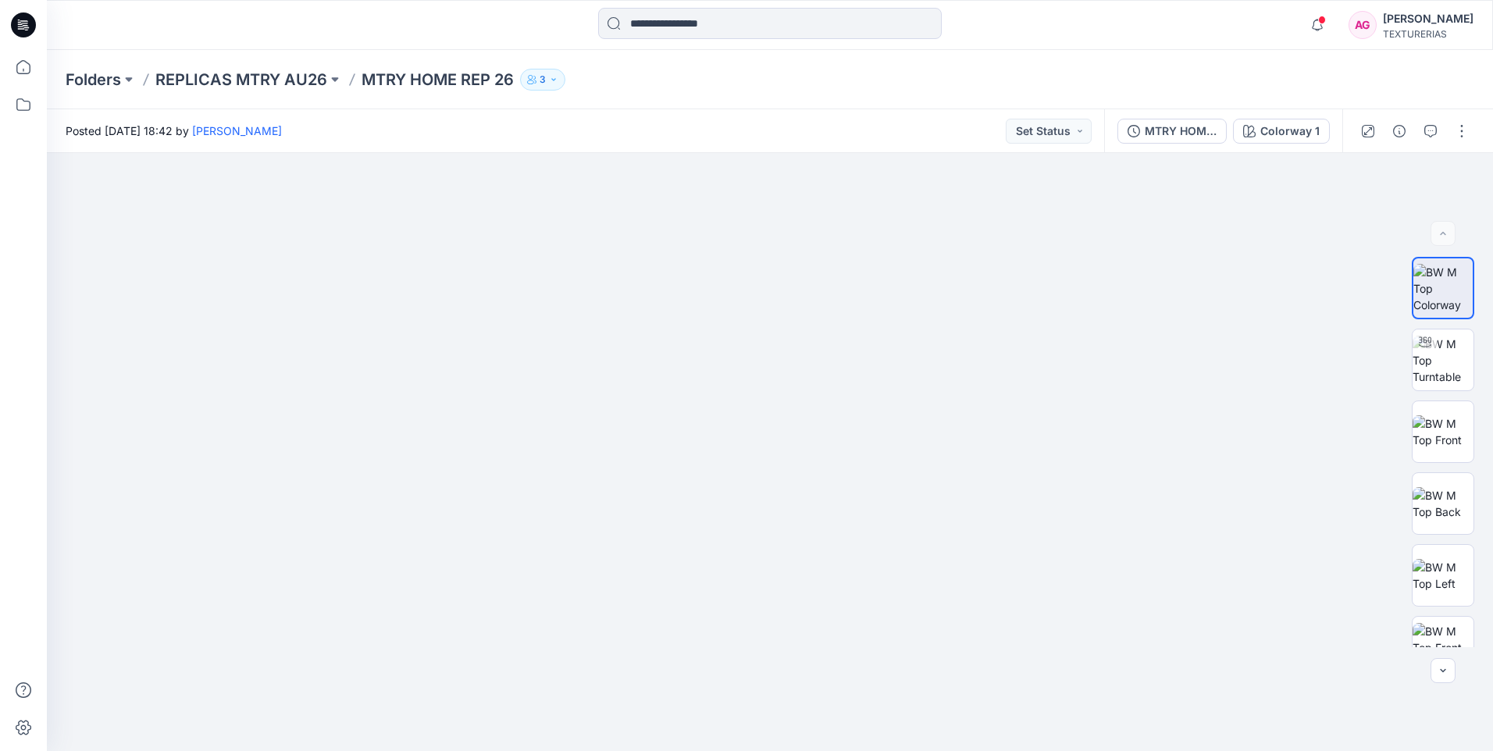
click at [1420, 28] on div "TEXTURERIAS" at bounding box center [1428, 34] width 91 height 12
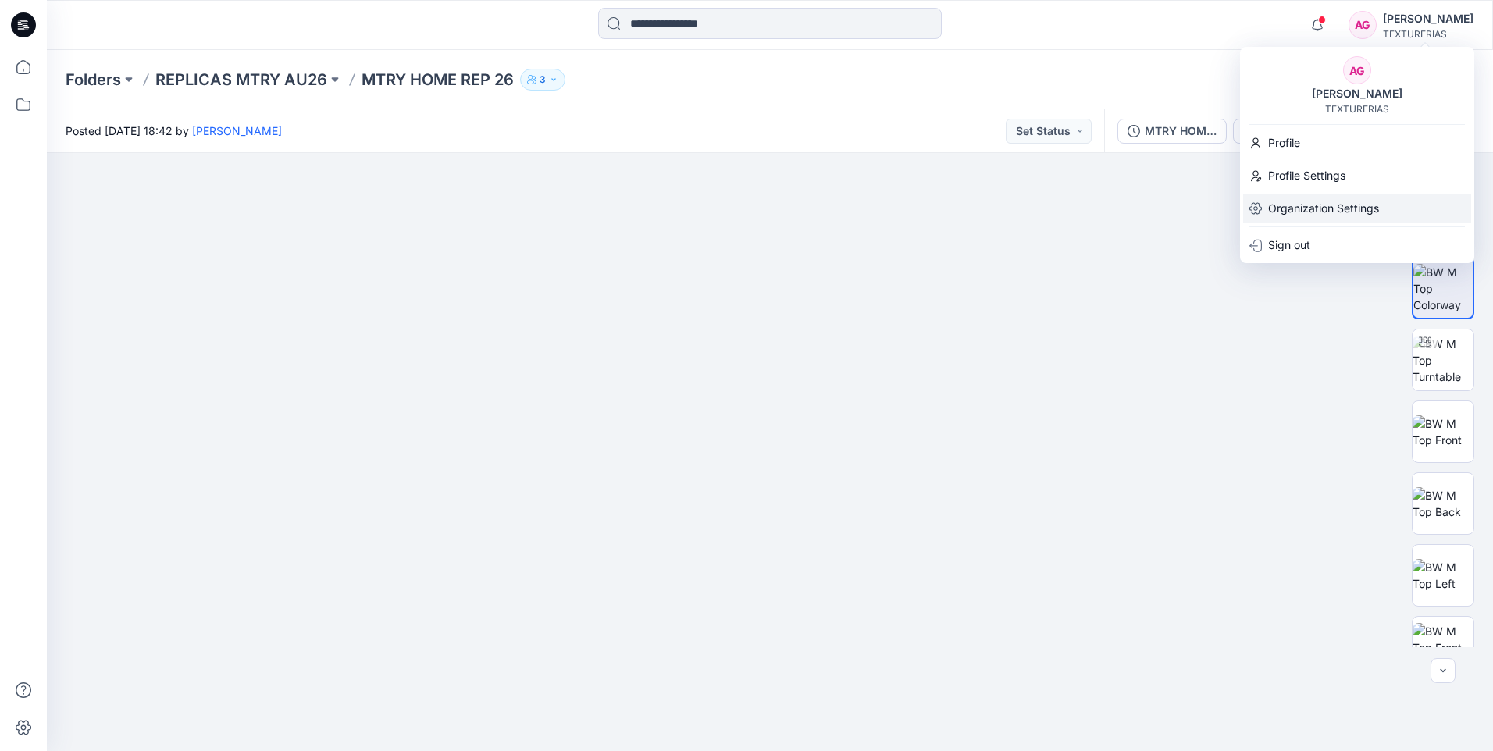
click at [1336, 209] on p "Organization Settings" at bounding box center [1323, 209] width 111 height 30
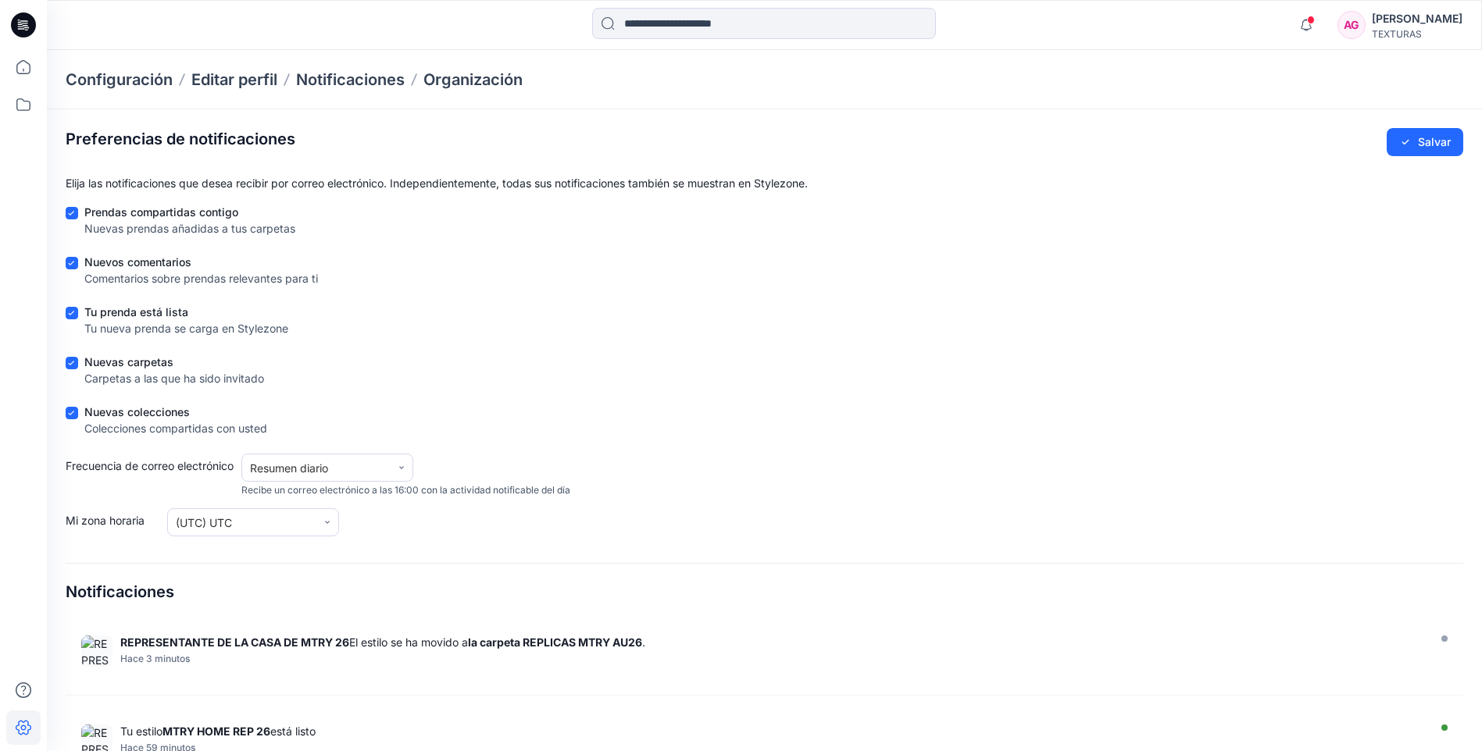
click at [1433, 28] on div "TEXTURAS" at bounding box center [1416, 34] width 91 height 12
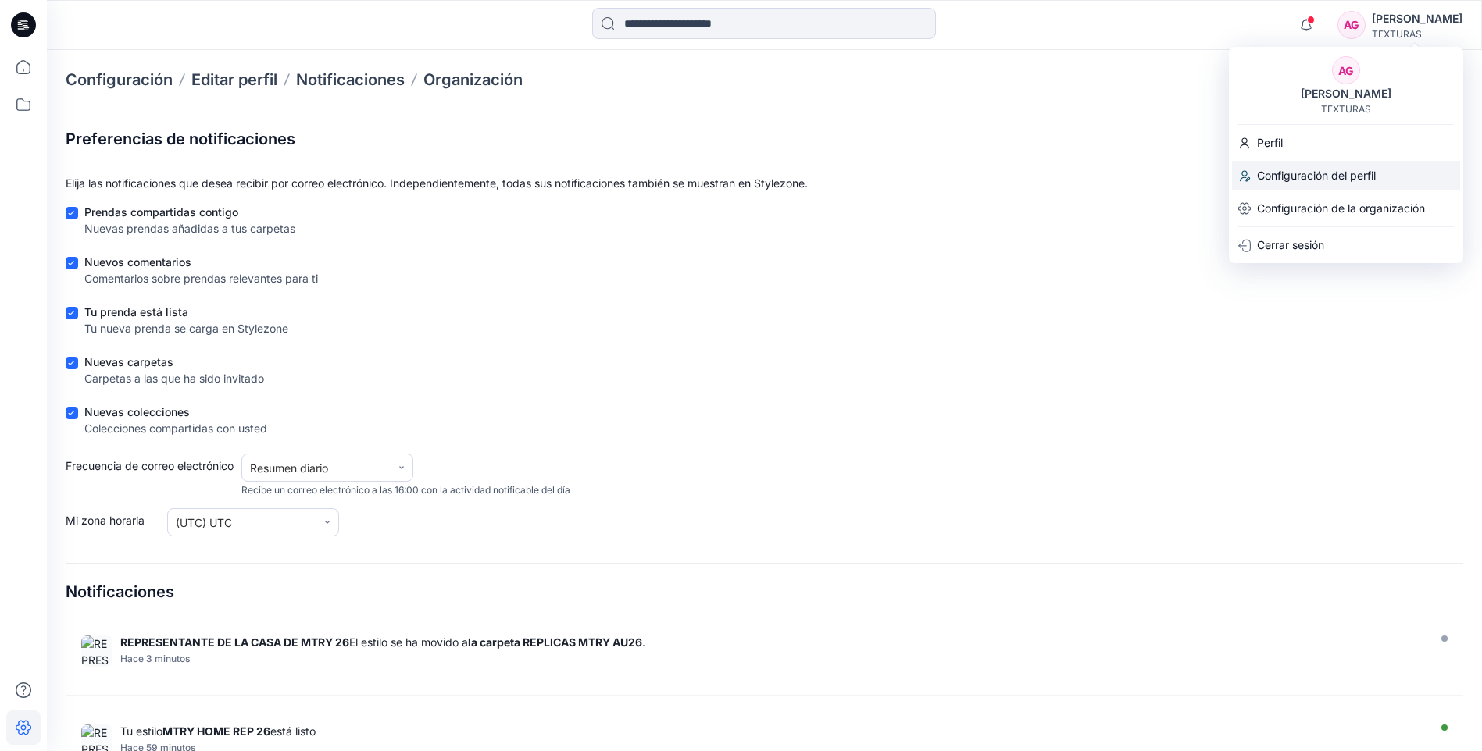
click at [1325, 172] on p "Configuración del perfil" at bounding box center [1316, 176] width 119 height 30
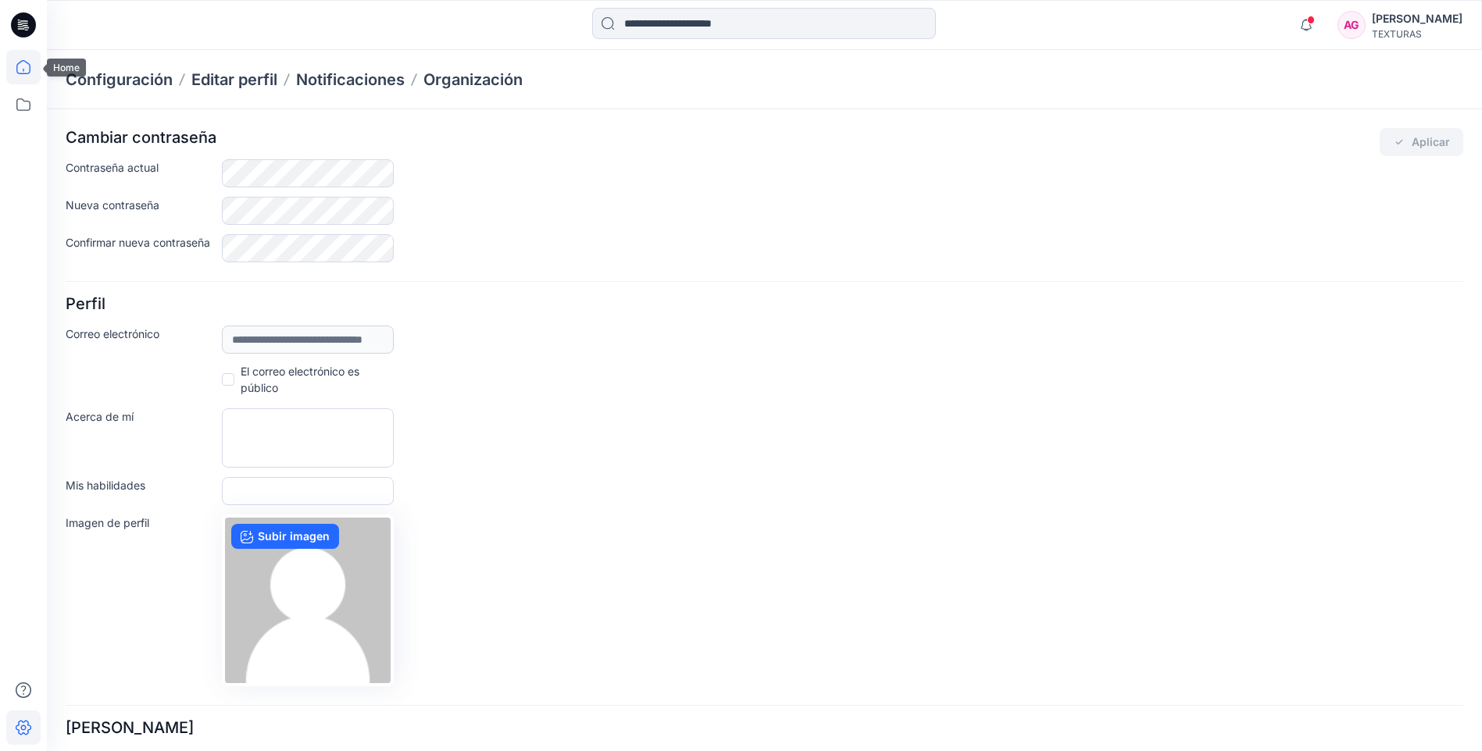
click at [32, 64] on icon at bounding box center [23, 67] width 34 height 34
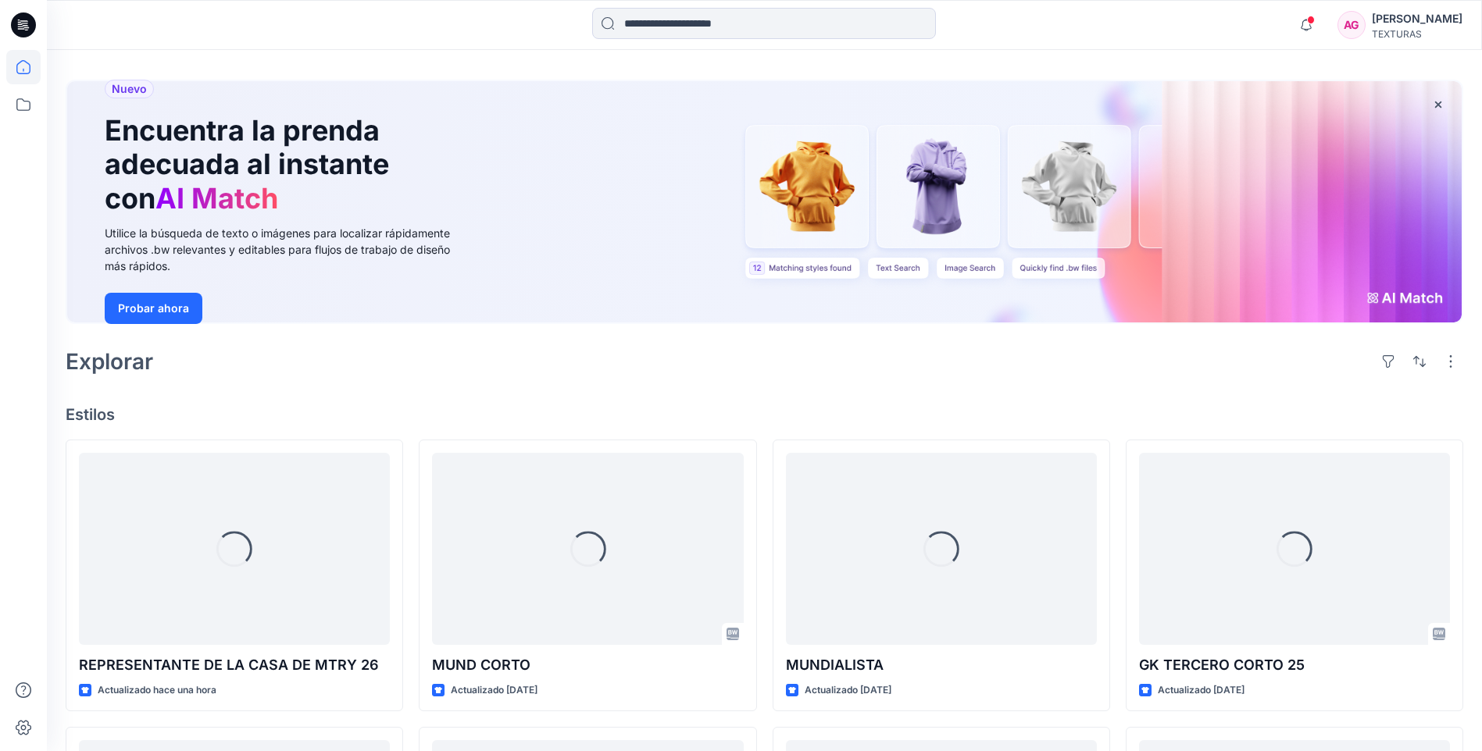
scroll to position [312, 0]
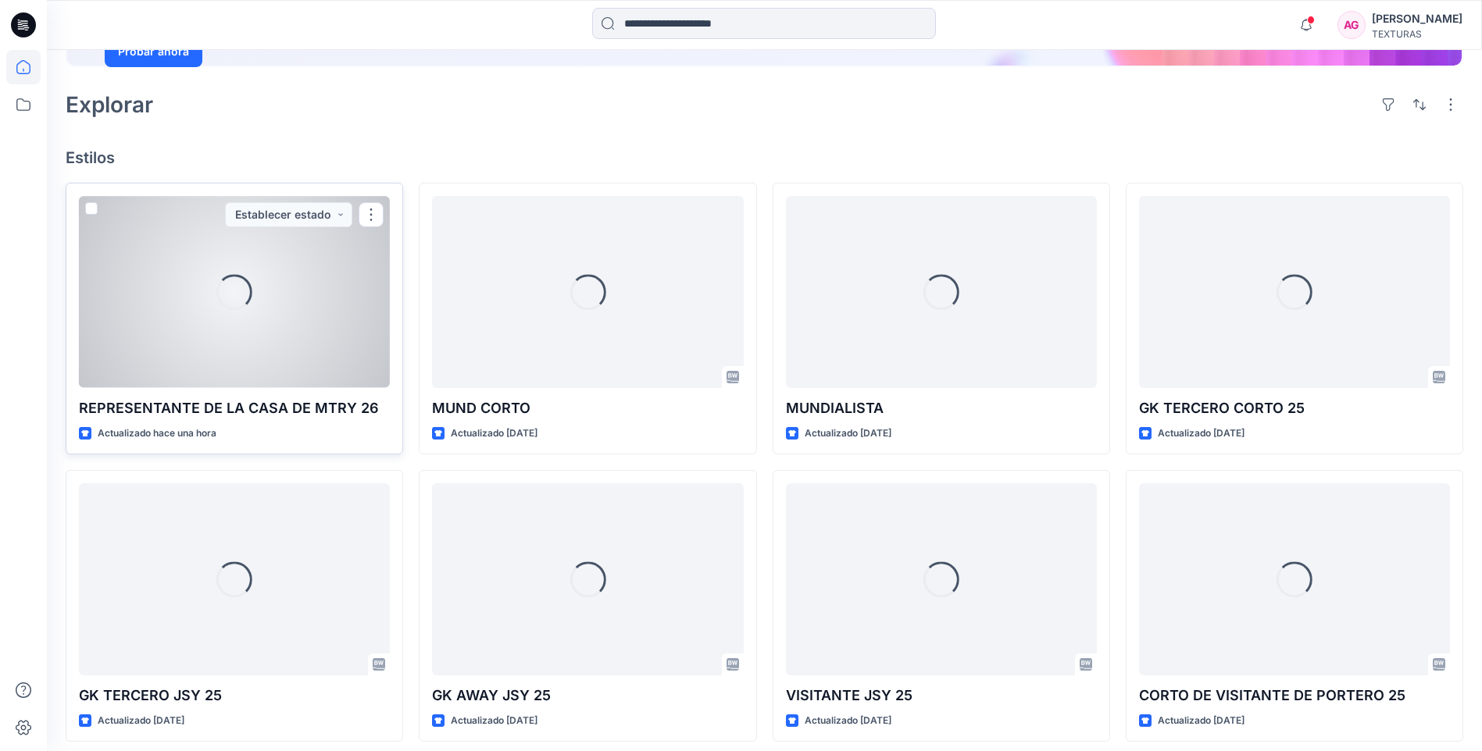
click at [316, 295] on div "Carga..." at bounding box center [234, 291] width 311 height 191
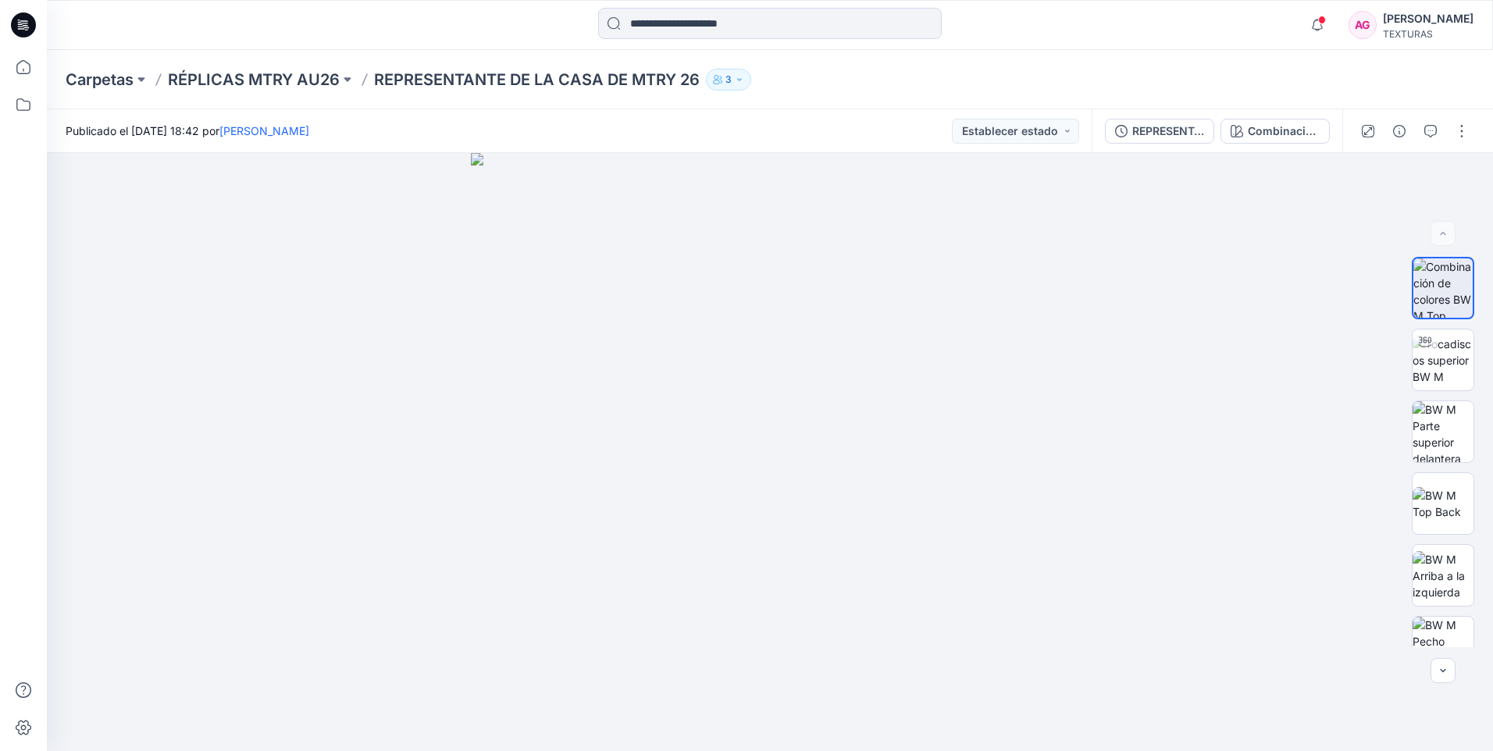
click at [574, 75] on p "REPRESENTANTE DE LA CASA DE MTRY 26" at bounding box center [537, 80] width 326 height 22
click at [1464, 124] on button "button" at bounding box center [1462, 131] width 25 height 25
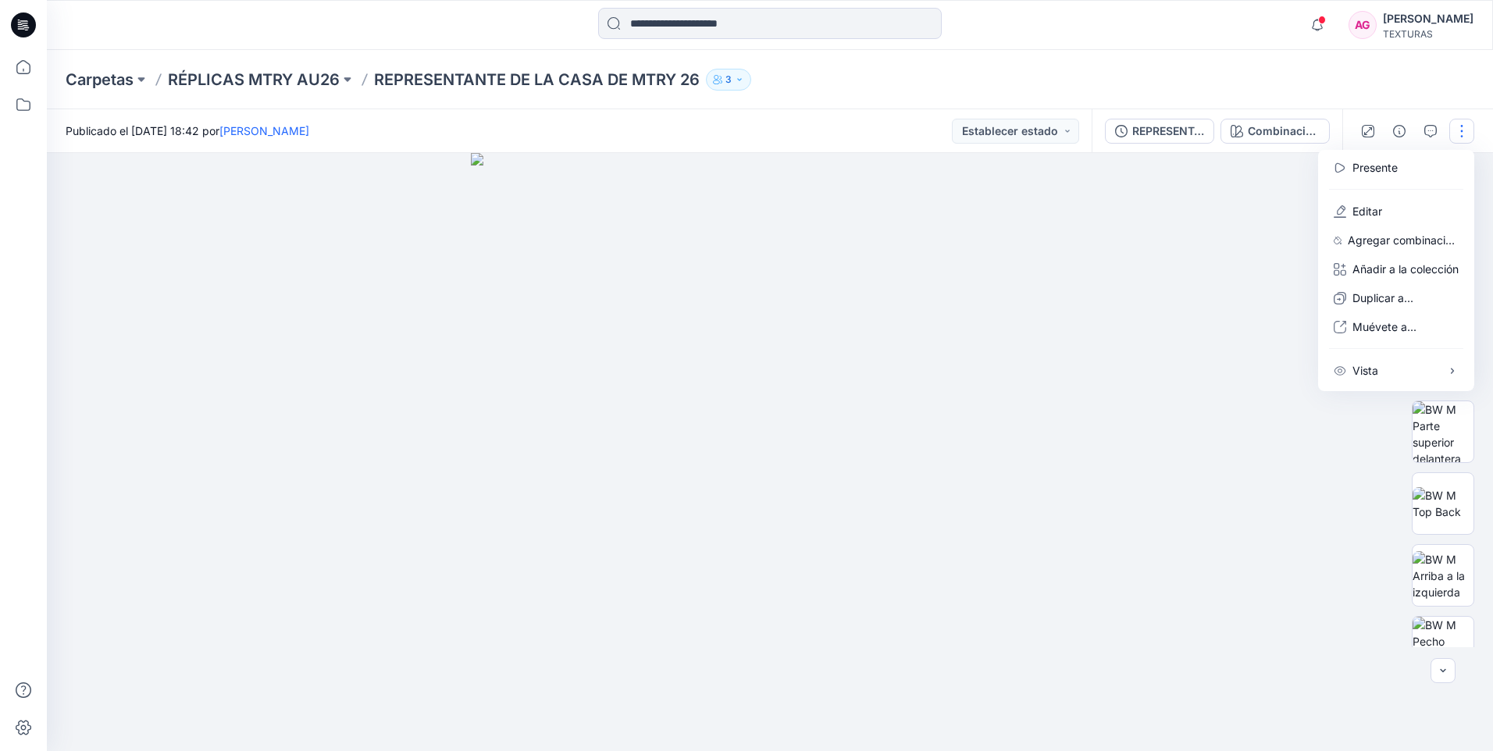
click at [1116, 357] on div at bounding box center [770, 452] width 1446 height 598
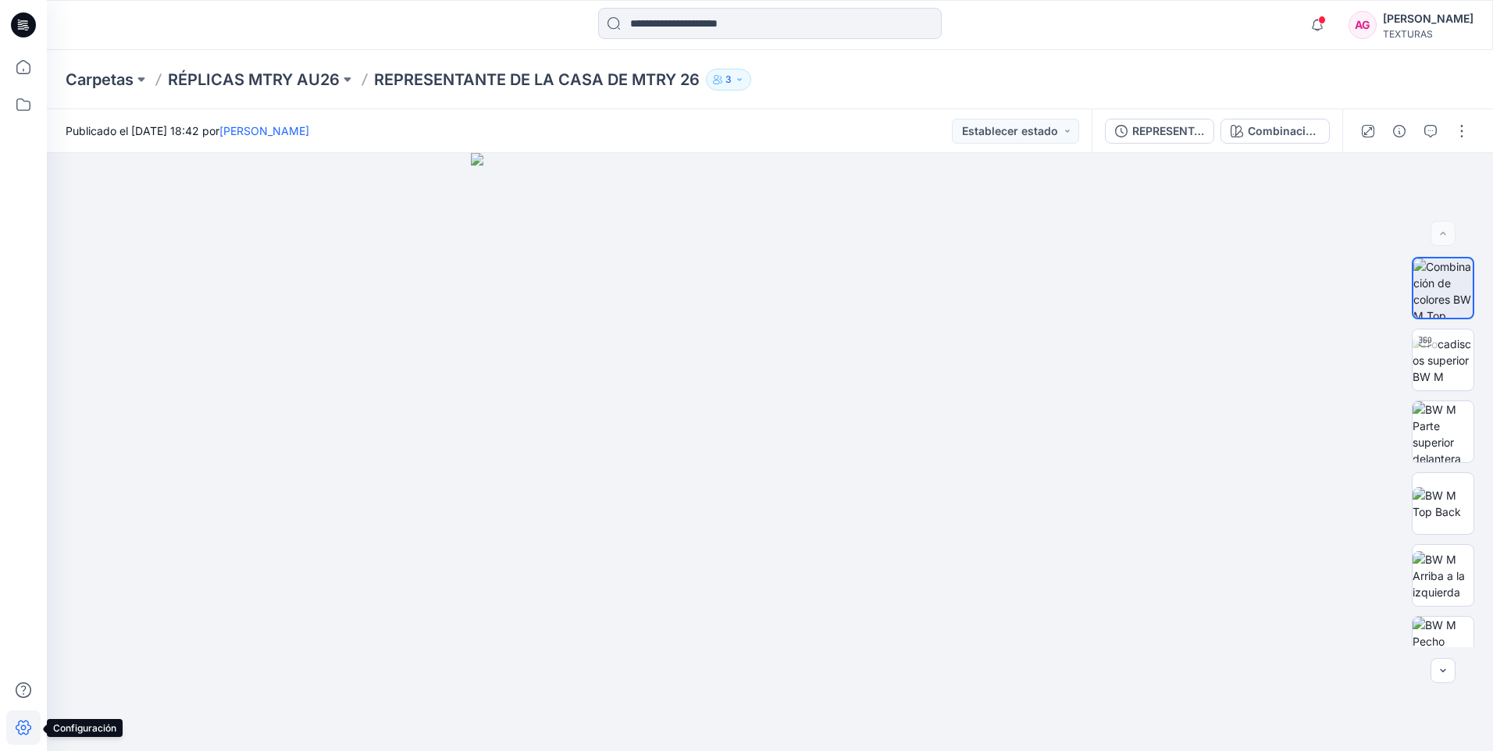
click at [18, 725] on icon at bounding box center [23, 728] width 34 height 34
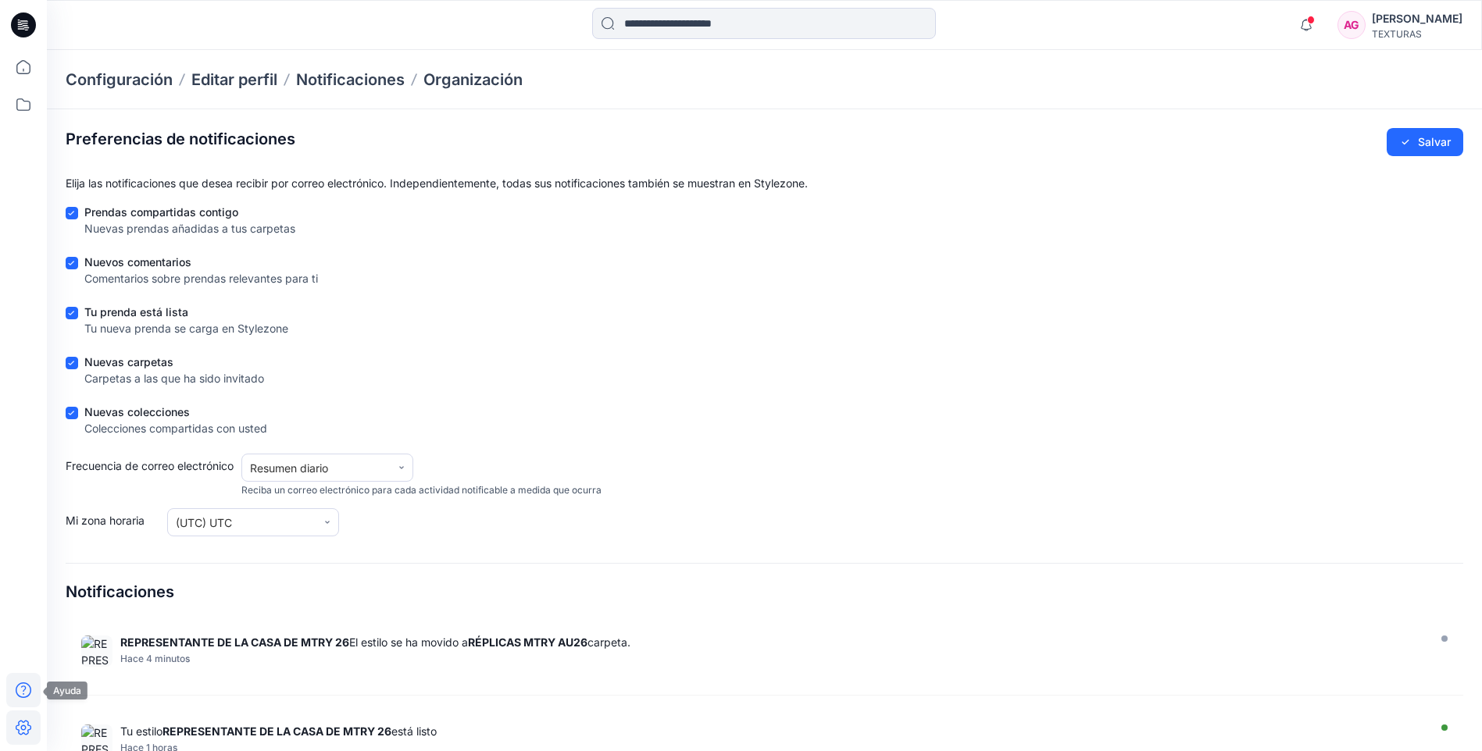
click at [32, 675] on icon at bounding box center [23, 690] width 34 height 34
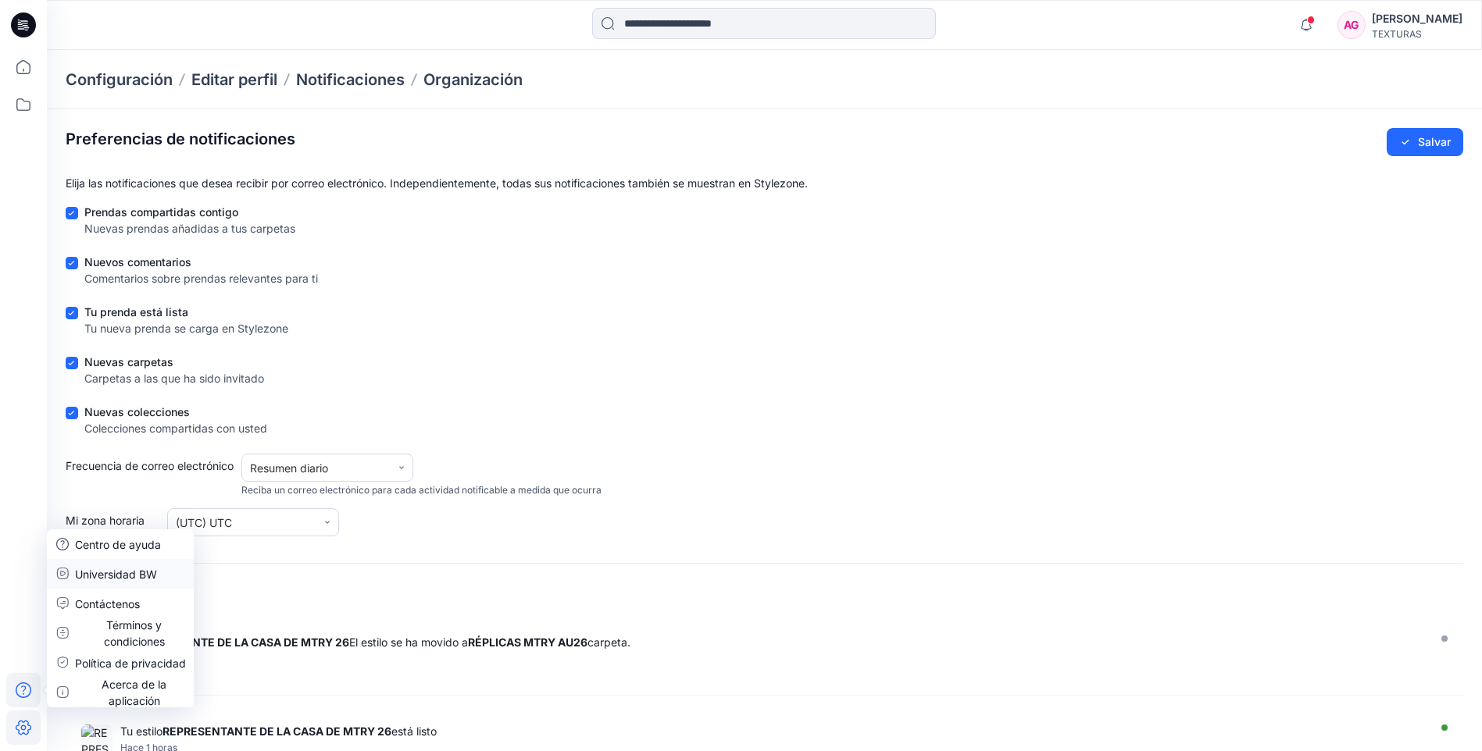
click at [113, 576] on p "Universidad BW" at bounding box center [116, 574] width 82 height 16
click at [34, 62] on icon at bounding box center [23, 67] width 34 height 34
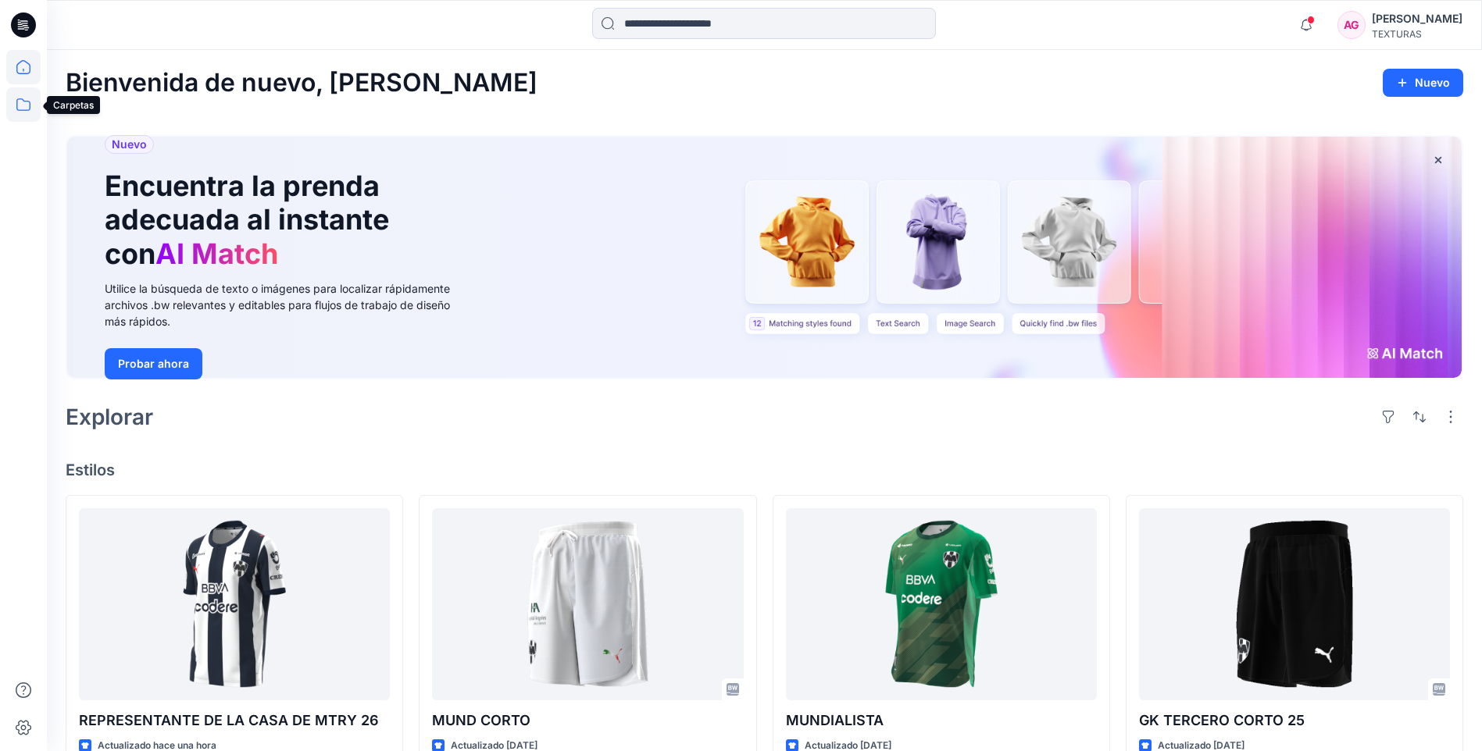
click at [33, 105] on icon at bounding box center [23, 104] width 34 height 34
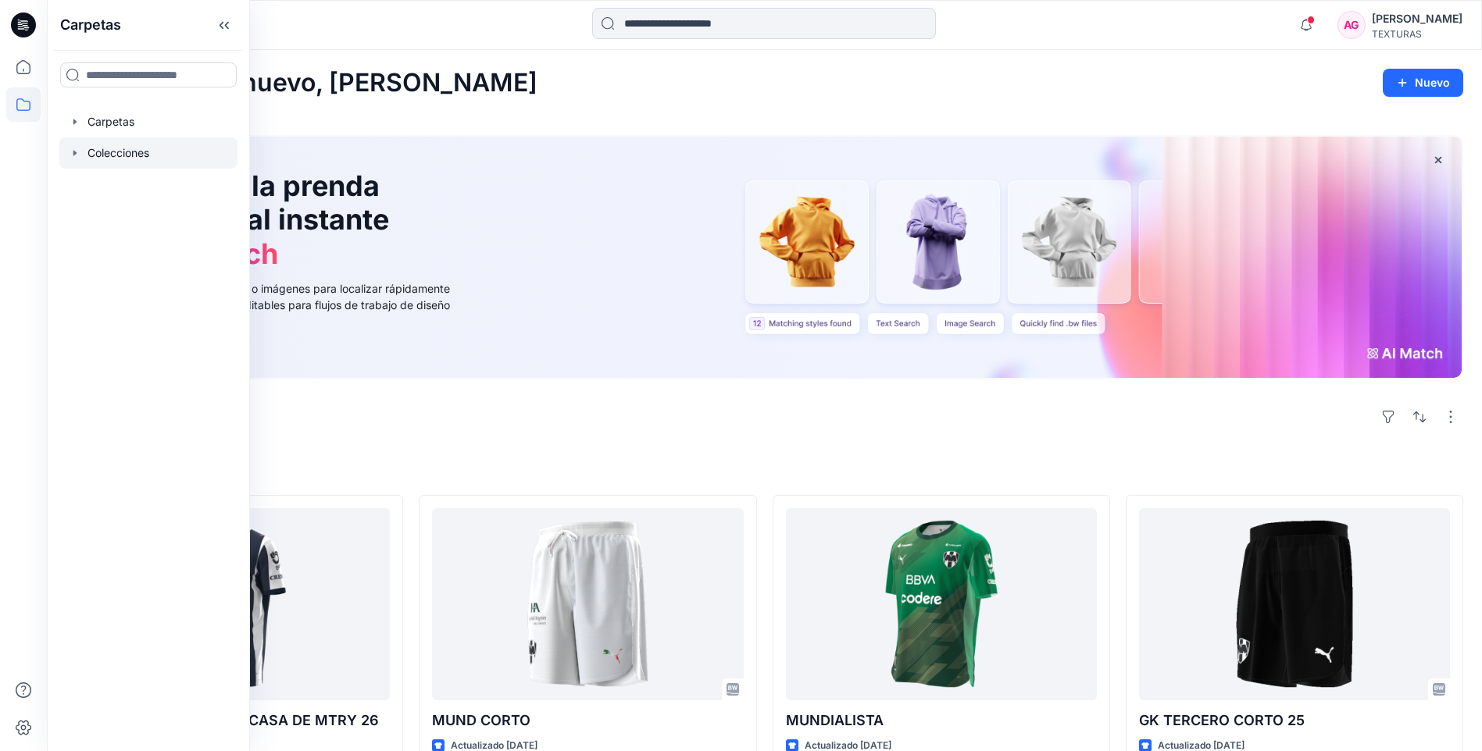
click at [116, 145] on div at bounding box center [148, 152] width 178 height 31
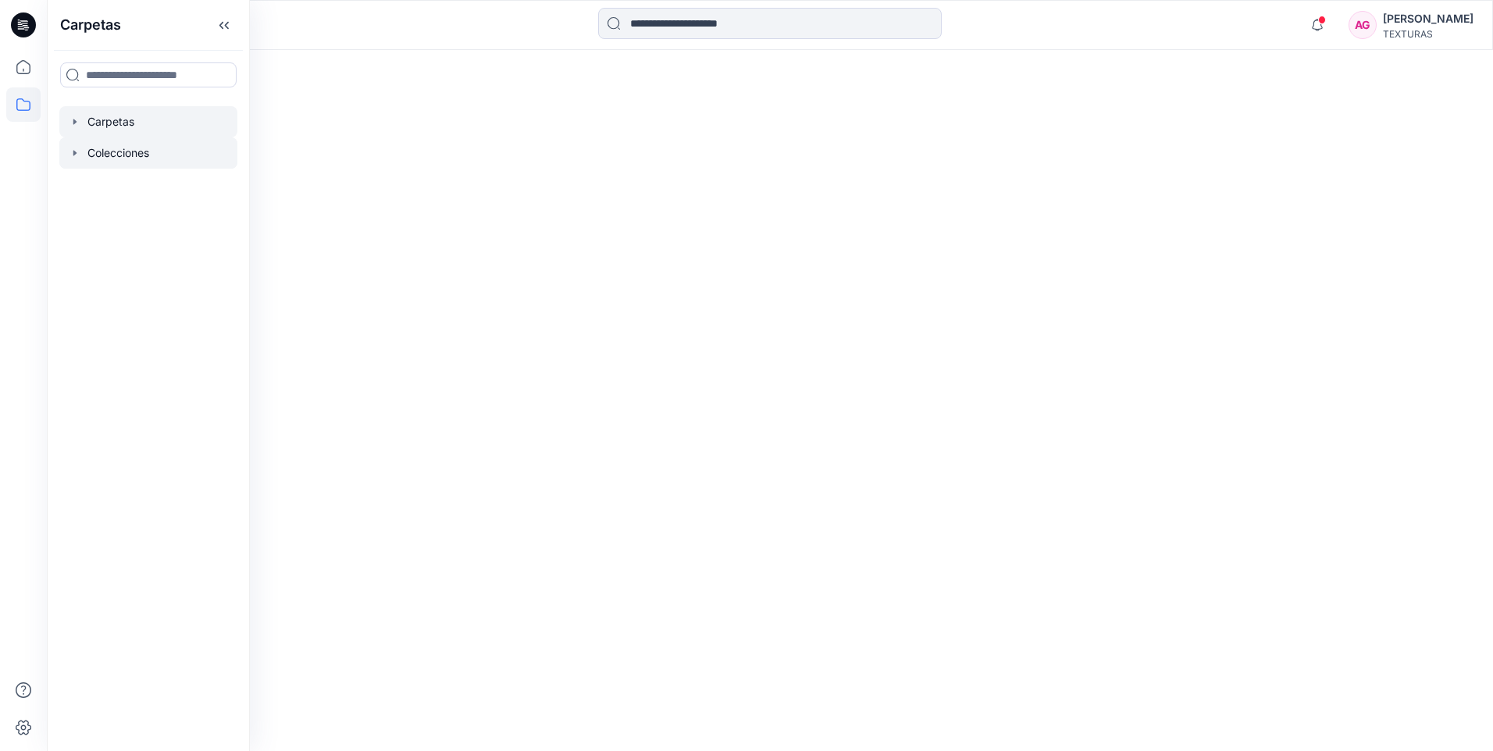
click at [117, 123] on div at bounding box center [148, 121] width 178 height 31
click at [24, 83] on icon at bounding box center [23, 67] width 34 height 34
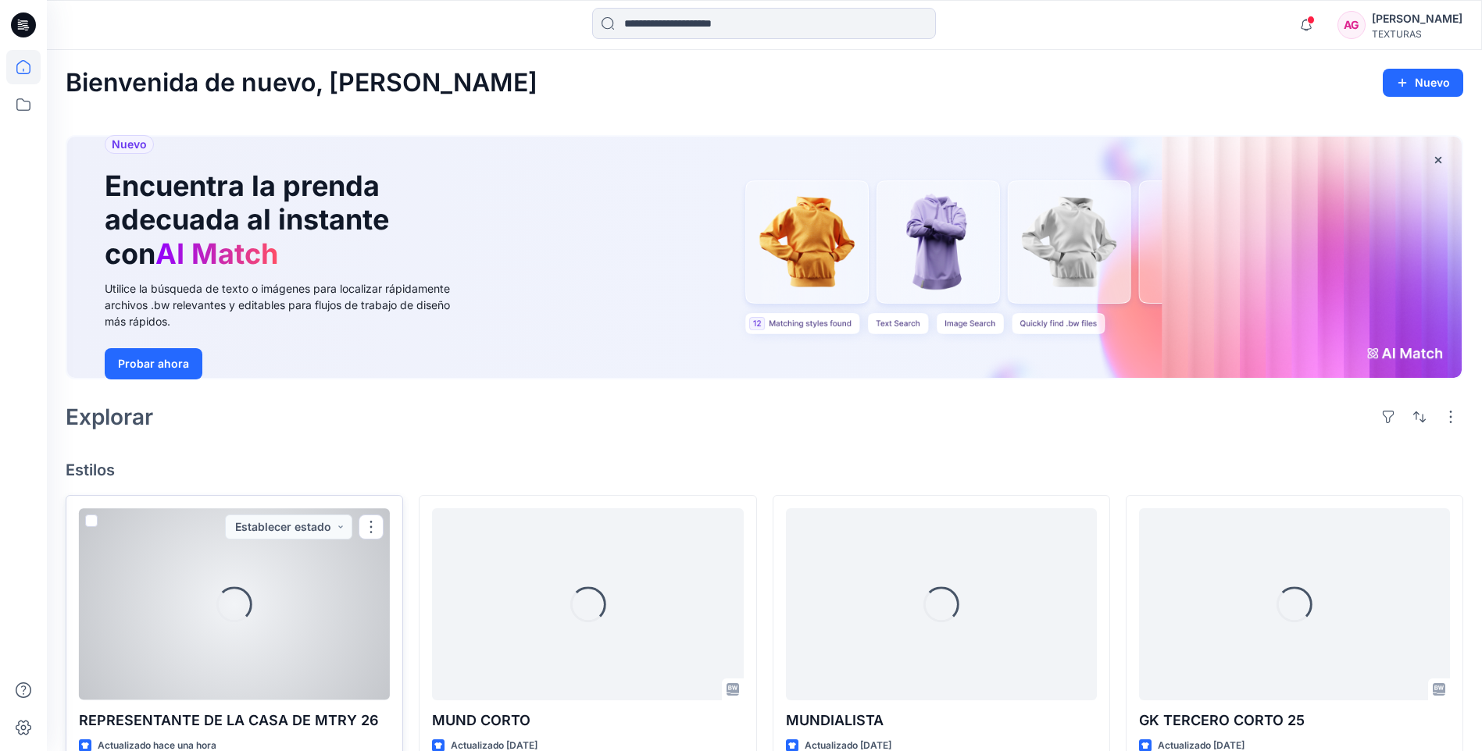
click at [309, 625] on div "Carga..." at bounding box center [234, 603] width 311 height 191
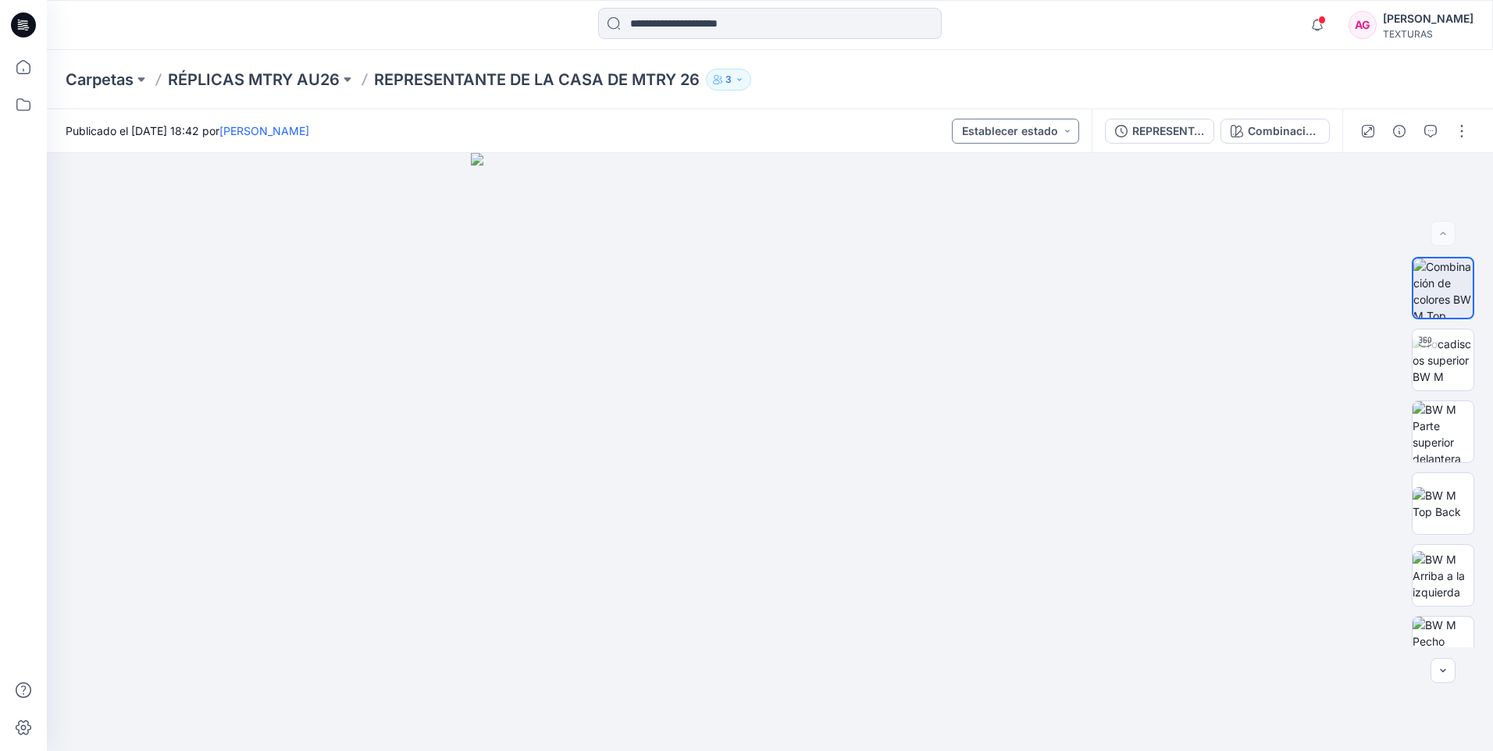
click at [1074, 131] on button "Establecer estado" at bounding box center [1015, 131] width 127 height 25
click at [1178, 130] on div "REPRESENTANTE DE LA CASA DE MTRY 26" at bounding box center [1168, 131] width 72 height 17
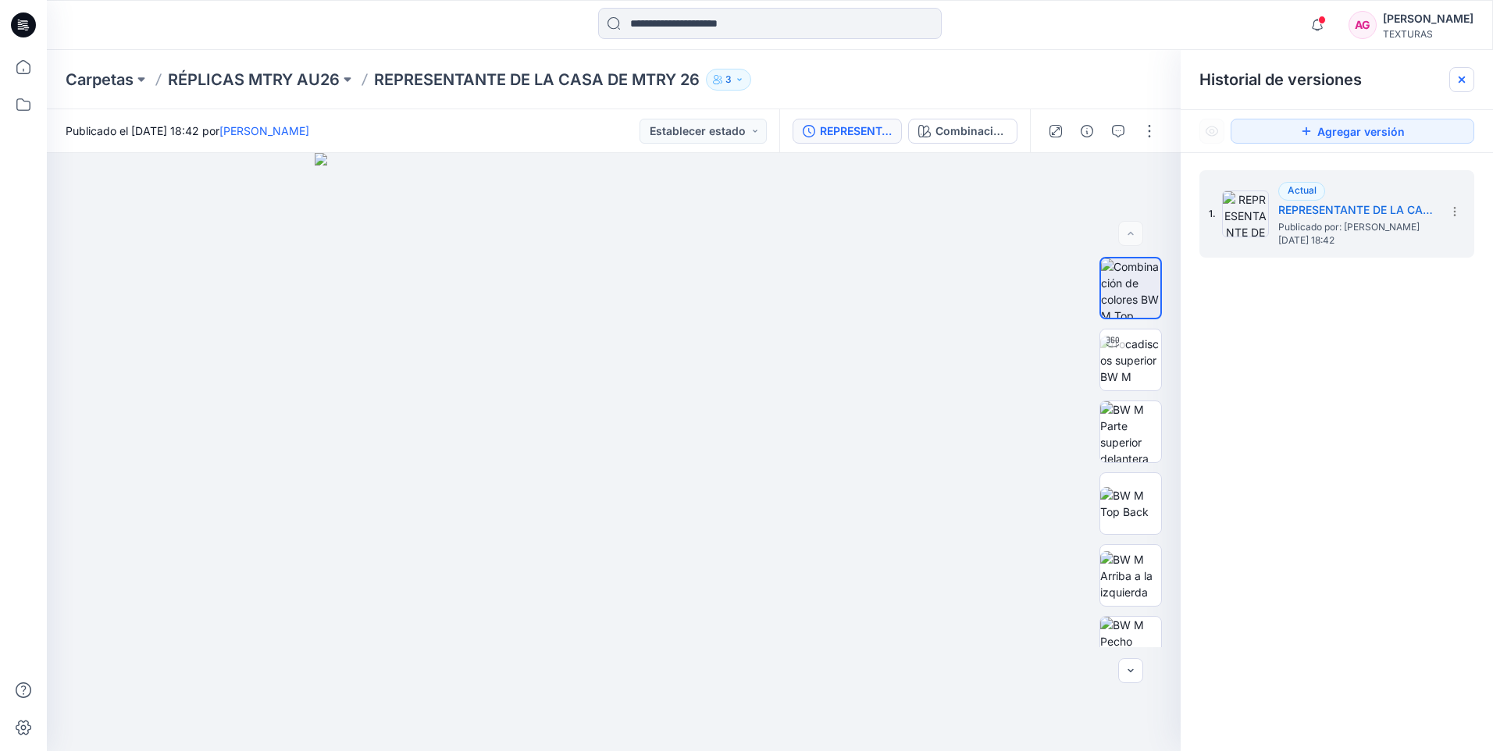
click at [1468, 73] on div at bounding box center [1462, 79] width 25 height 25
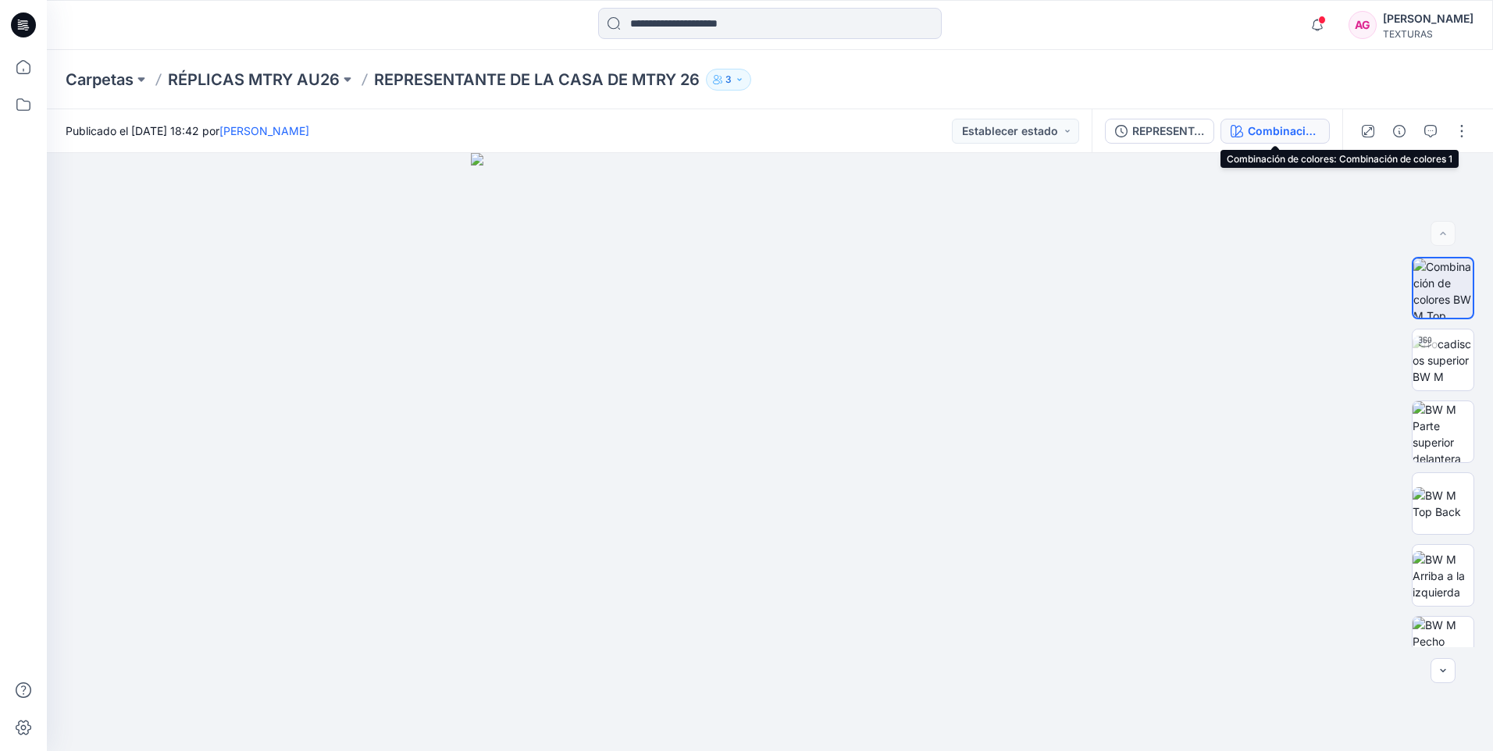
click at [1281, 136] on div "Combinación de colores 1" at bounding box center [1284, 131] width 72 height 17
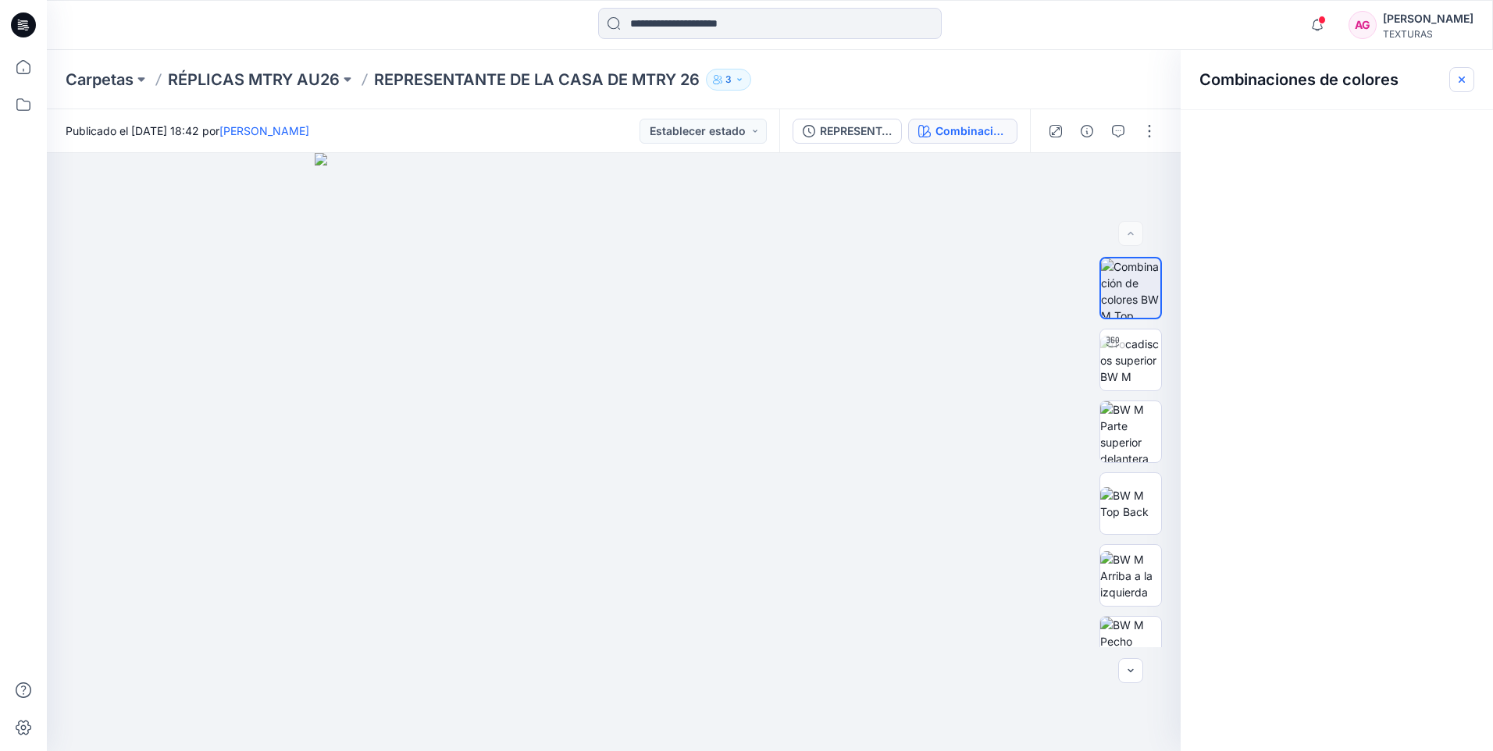
click at [1468, 80] on icon "button" at bounding box center [1462, 79] width 12 height 12
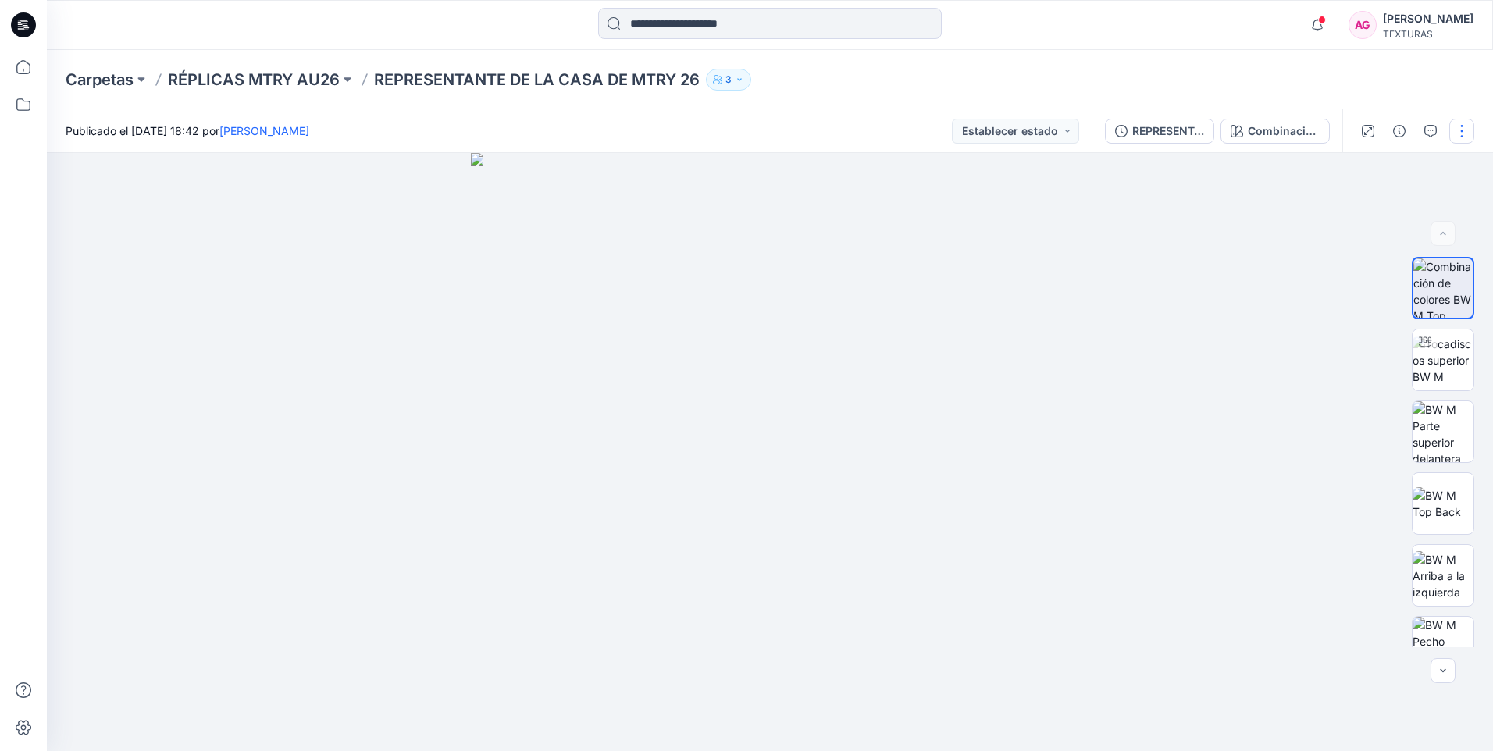
click at [1468, 137] on button "button" at bounding box center [1462, 131] width 25 height 25
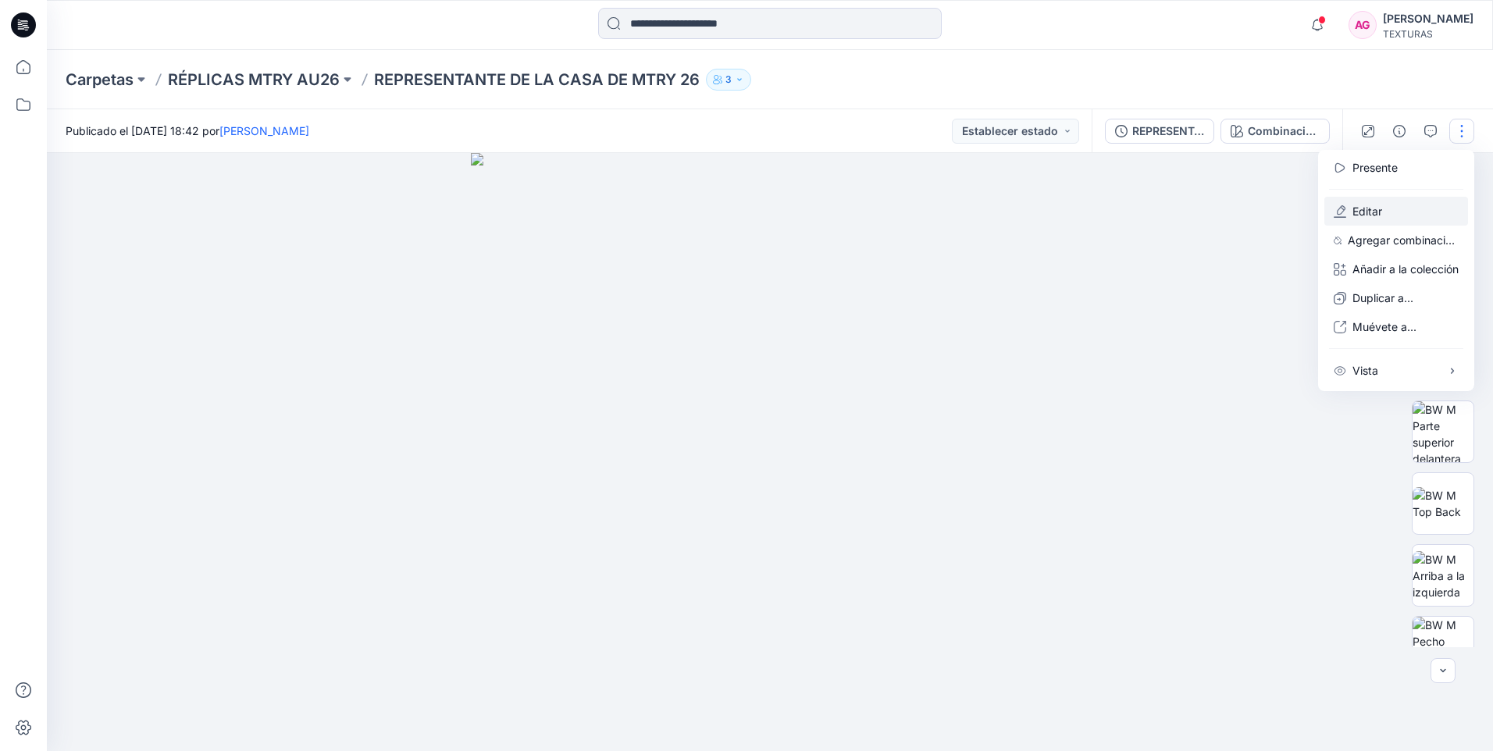
click at [1366, 212] on p "Editar" at bounding box center [1368, 211] width 30 height 16
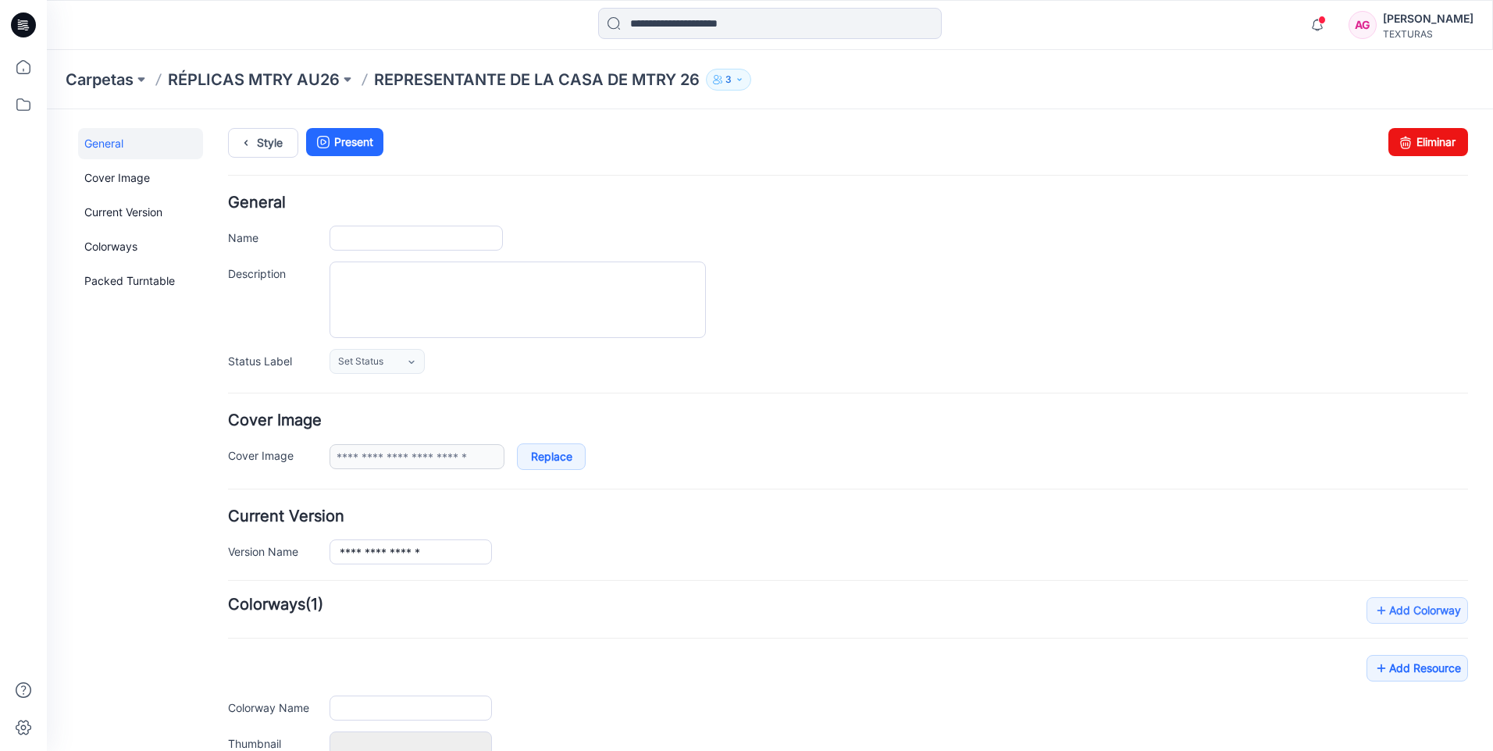
type input "**********"
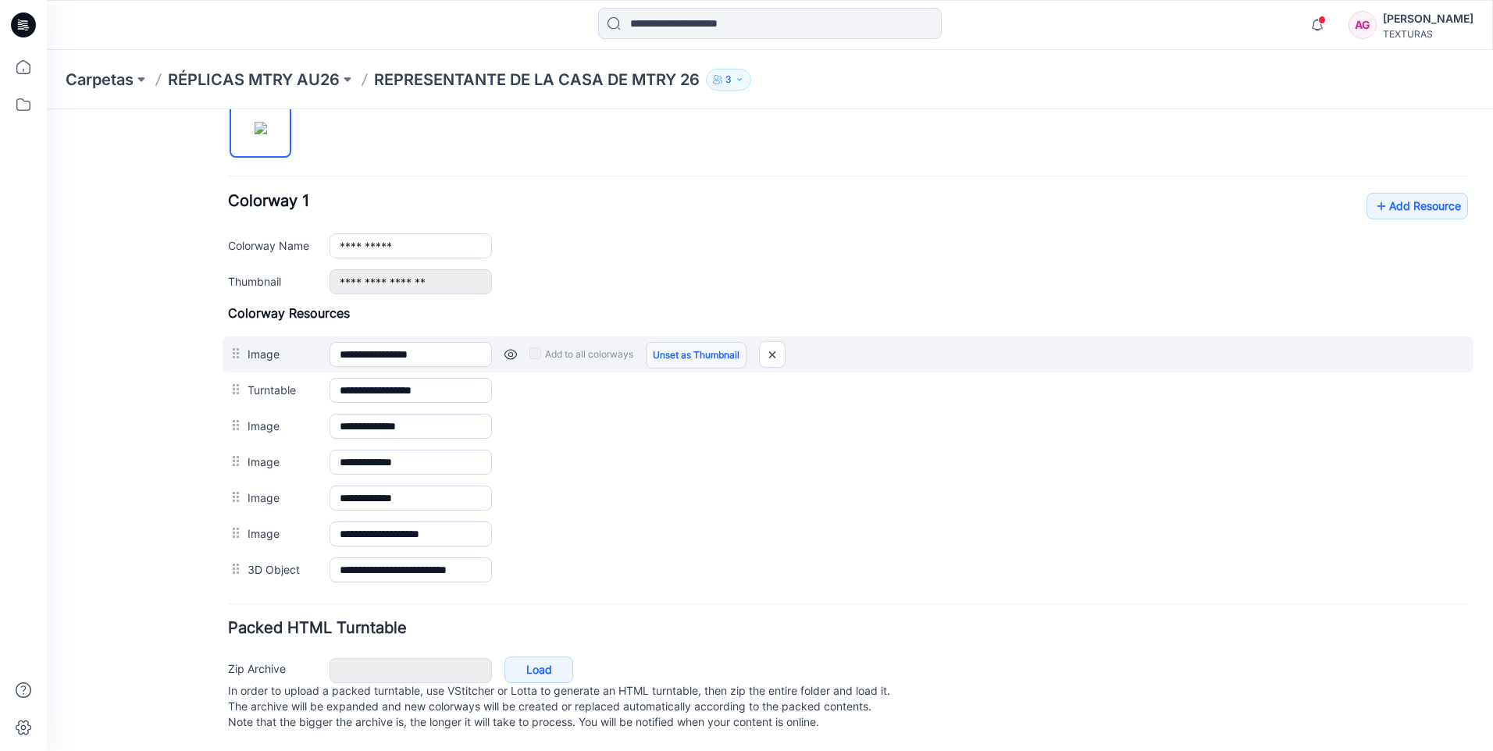
scroll to position [558, 0]
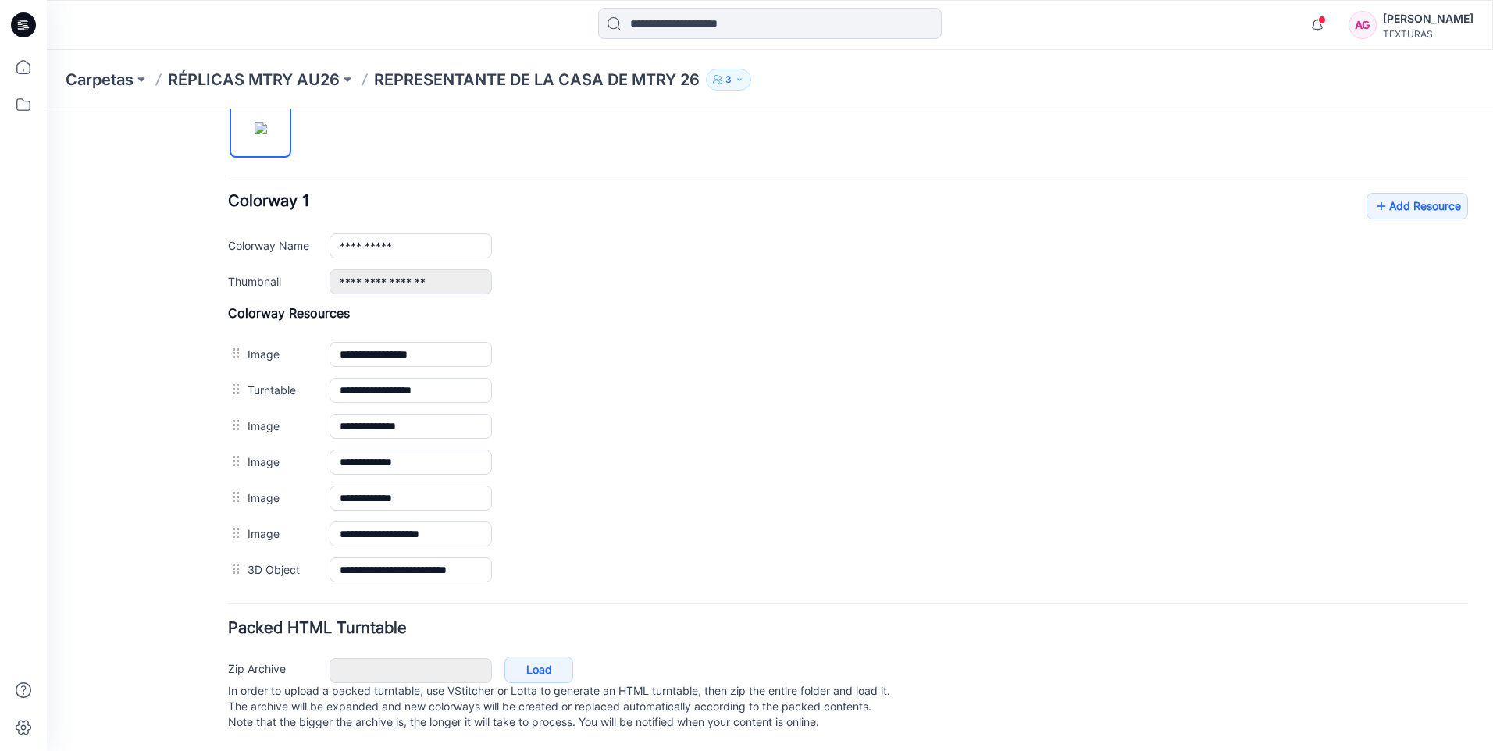
drag, startPoint x: 947, startPoint y: 171, endPoint x: 839, endPoint y: 140, distance: 112.2
click at [839, 140] on div "**********" at bounding box center [848, 321] width 1240 height 533
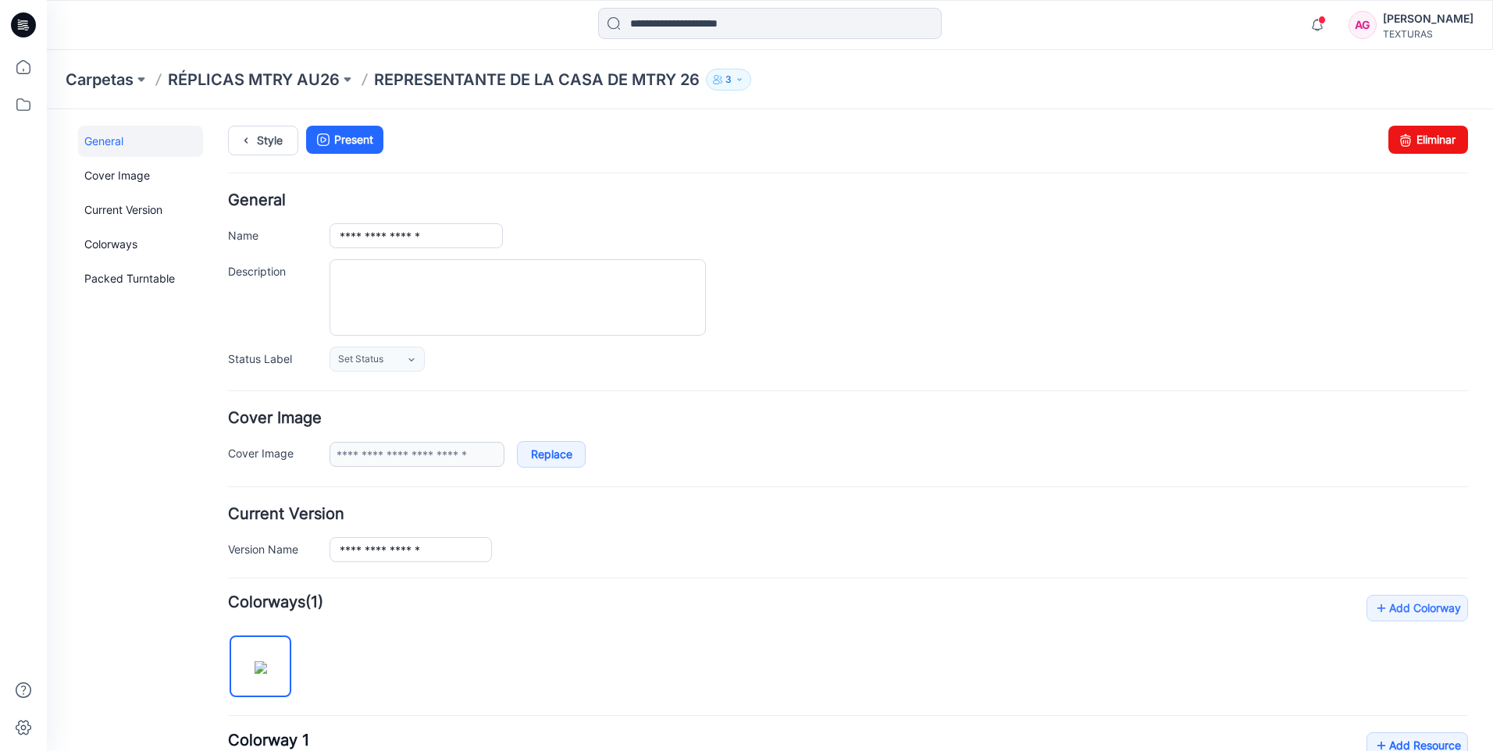
scroll to position [0, 0]
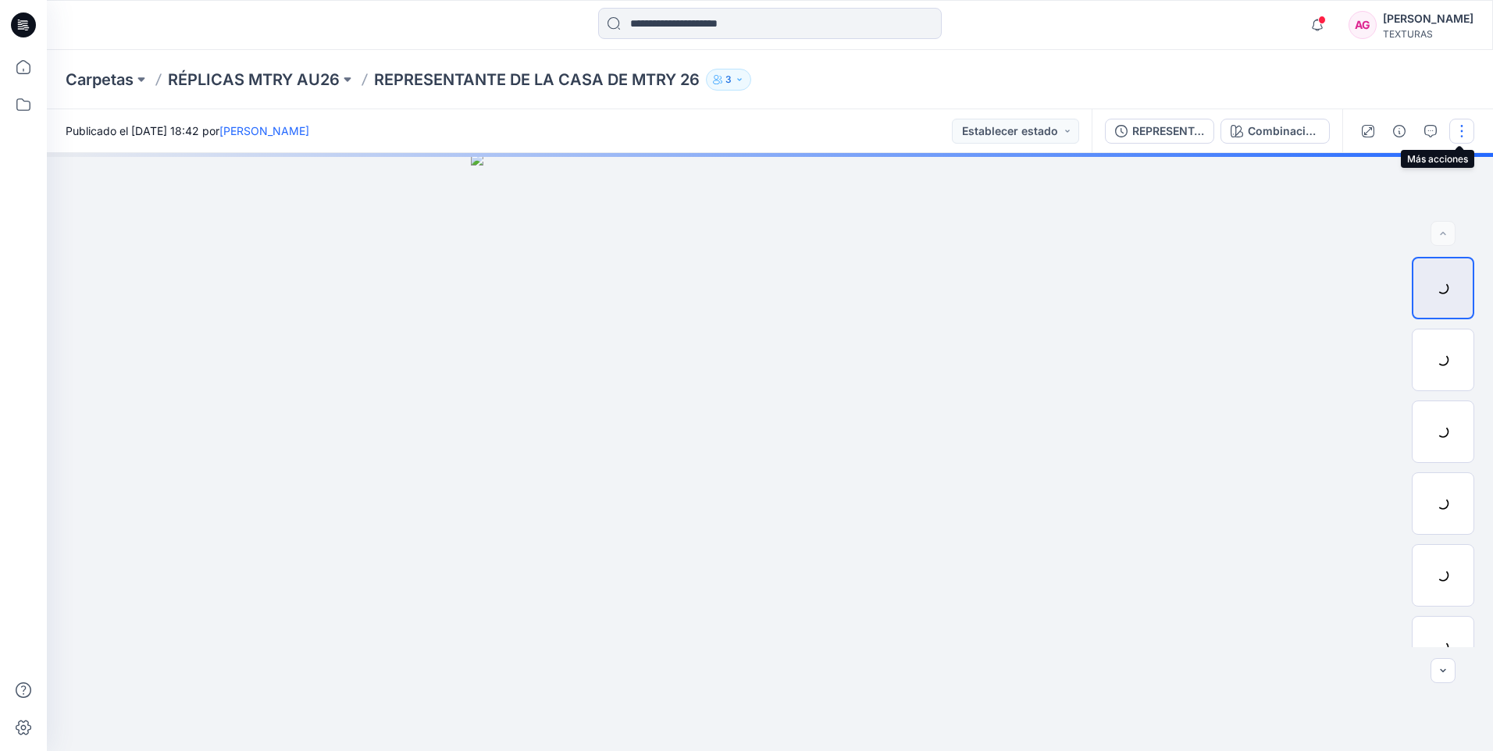
click at [1467, 134] on button "button" at bounding box center [1462, 131] width 25 height 25
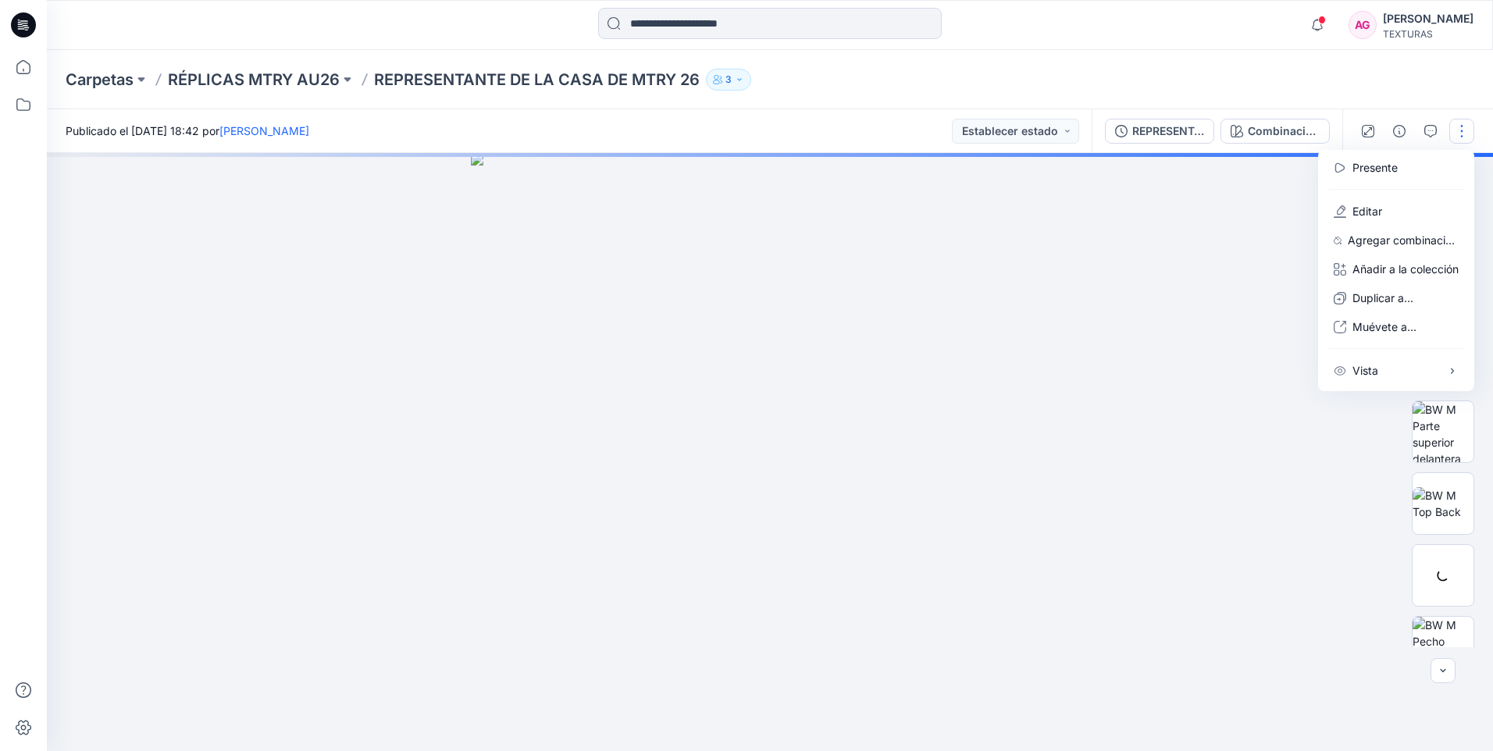
click at [1467, 134] on button "button" at bounding box center [1462, 131] width 25 height 25
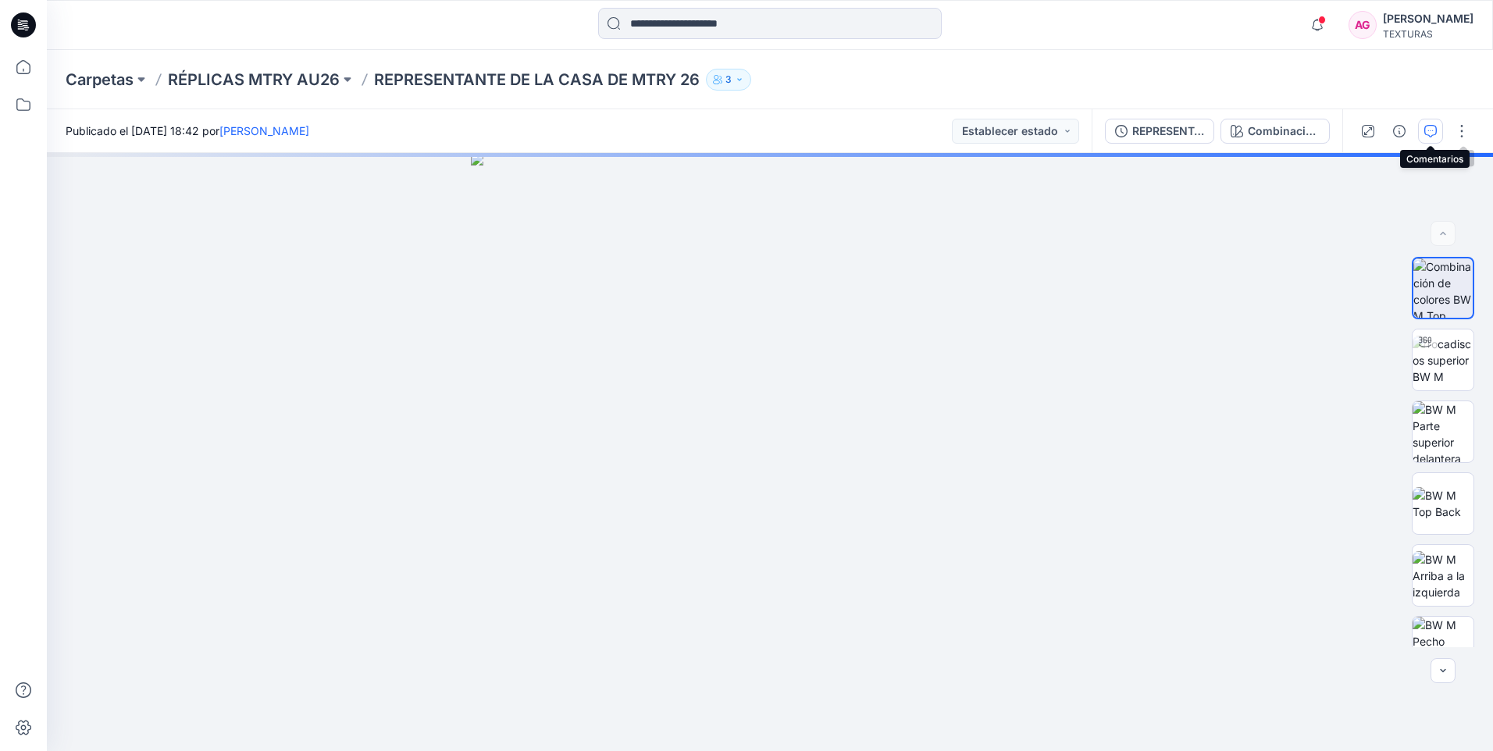
click at [1438, 131] on button "button" at bounding box center [1430, 131] width 25 height 25
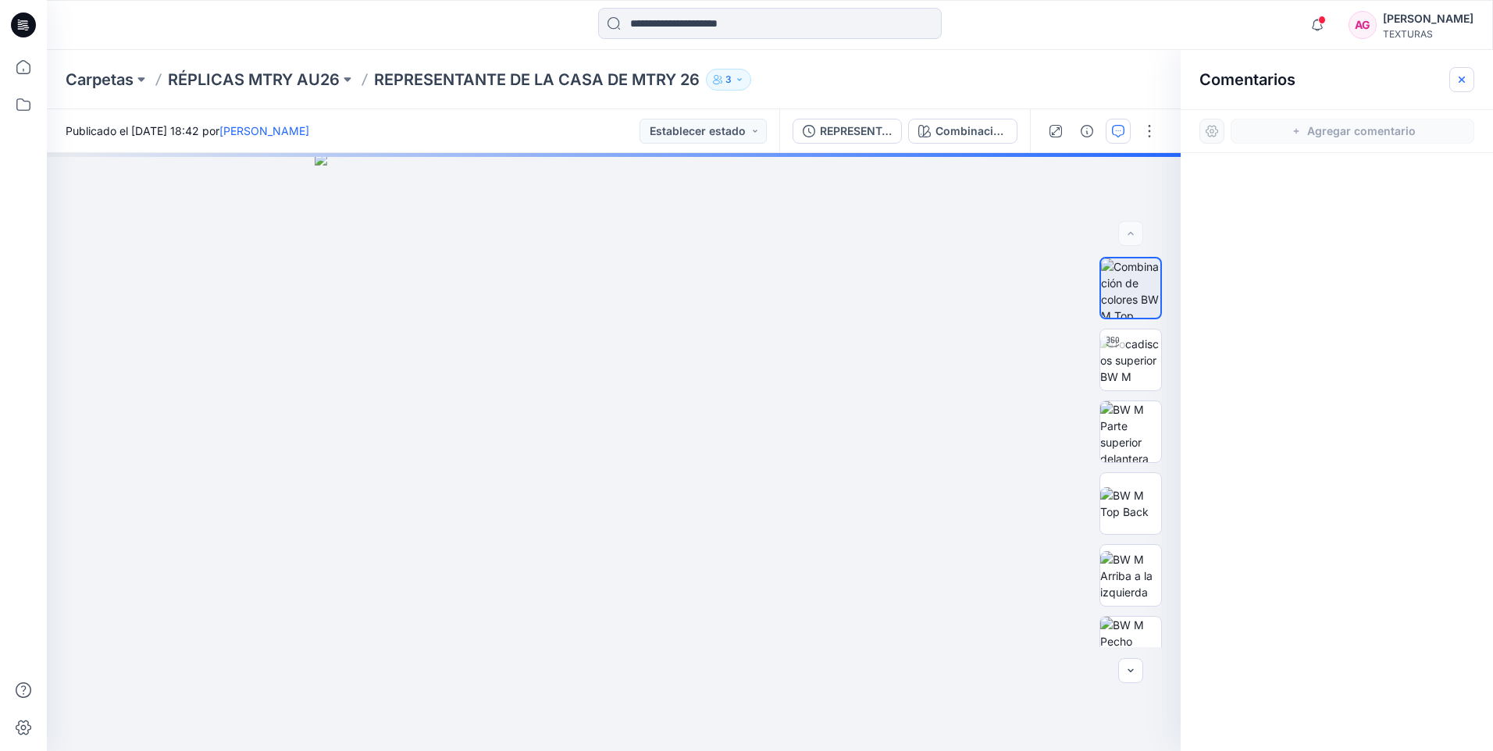
click at [1460, 80] on icon "button" at bounding box center [1462, 79] width 12 height 12
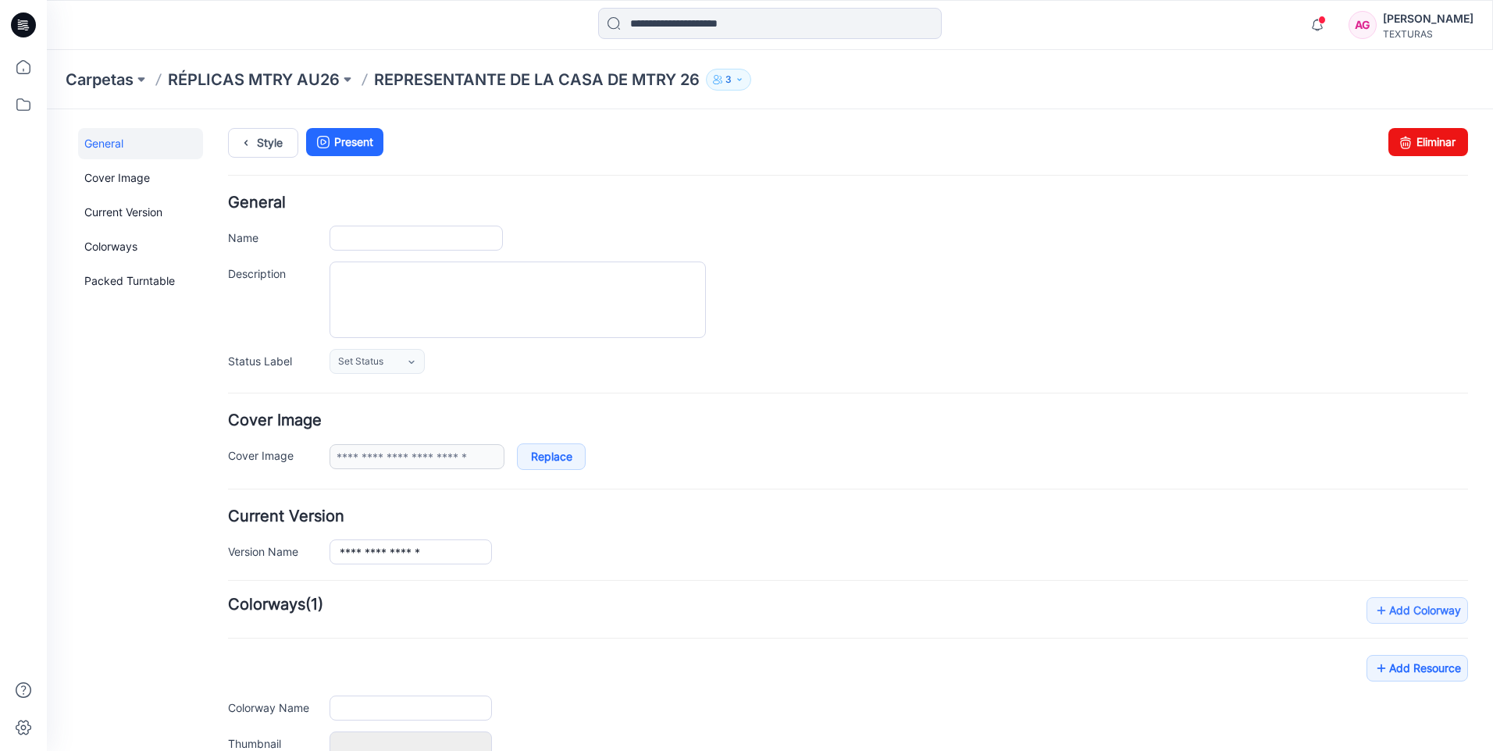
type input "**********"
click at [25, 71] on icon at bounding box center [23, 67] width 34 height 34
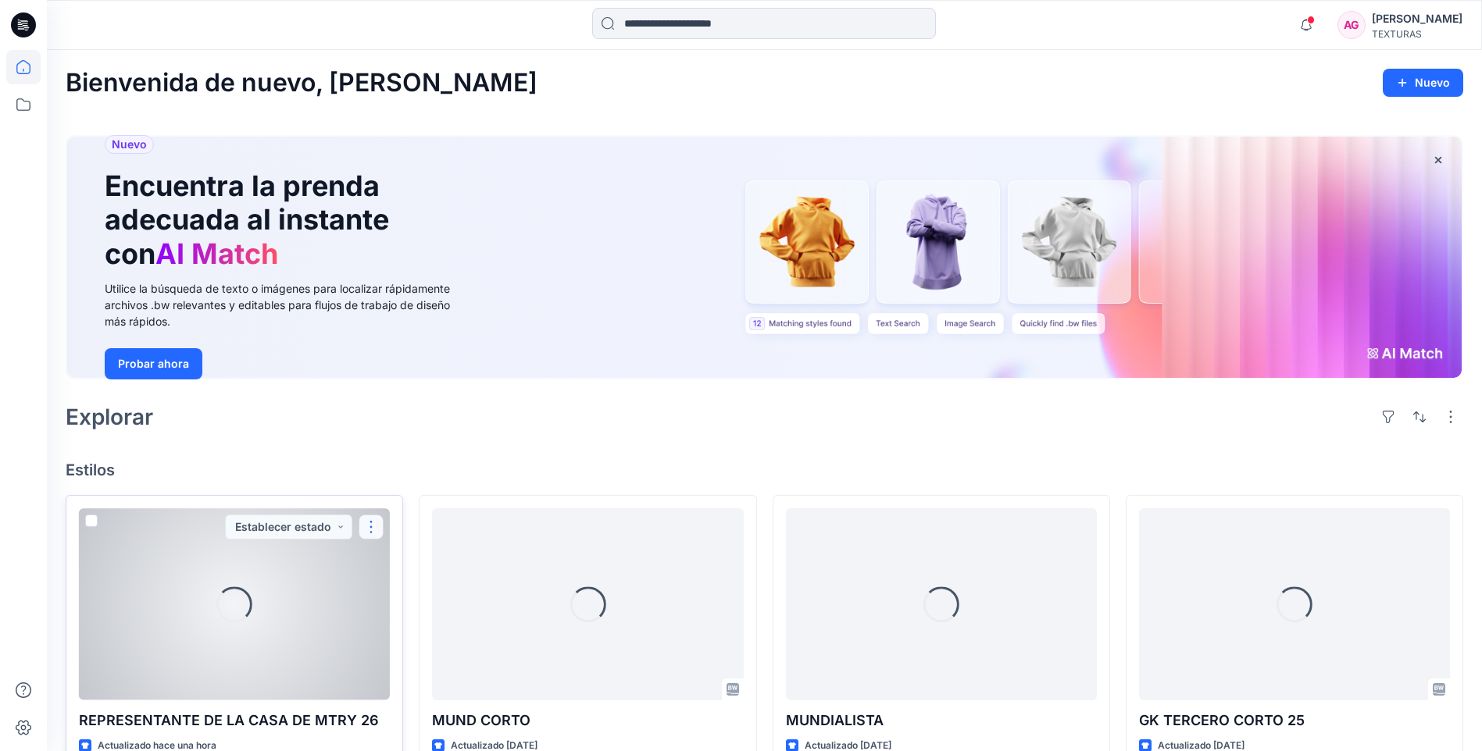
click at [370, 523] on button "button" at bounding box center [370, 527] width 25 height 25
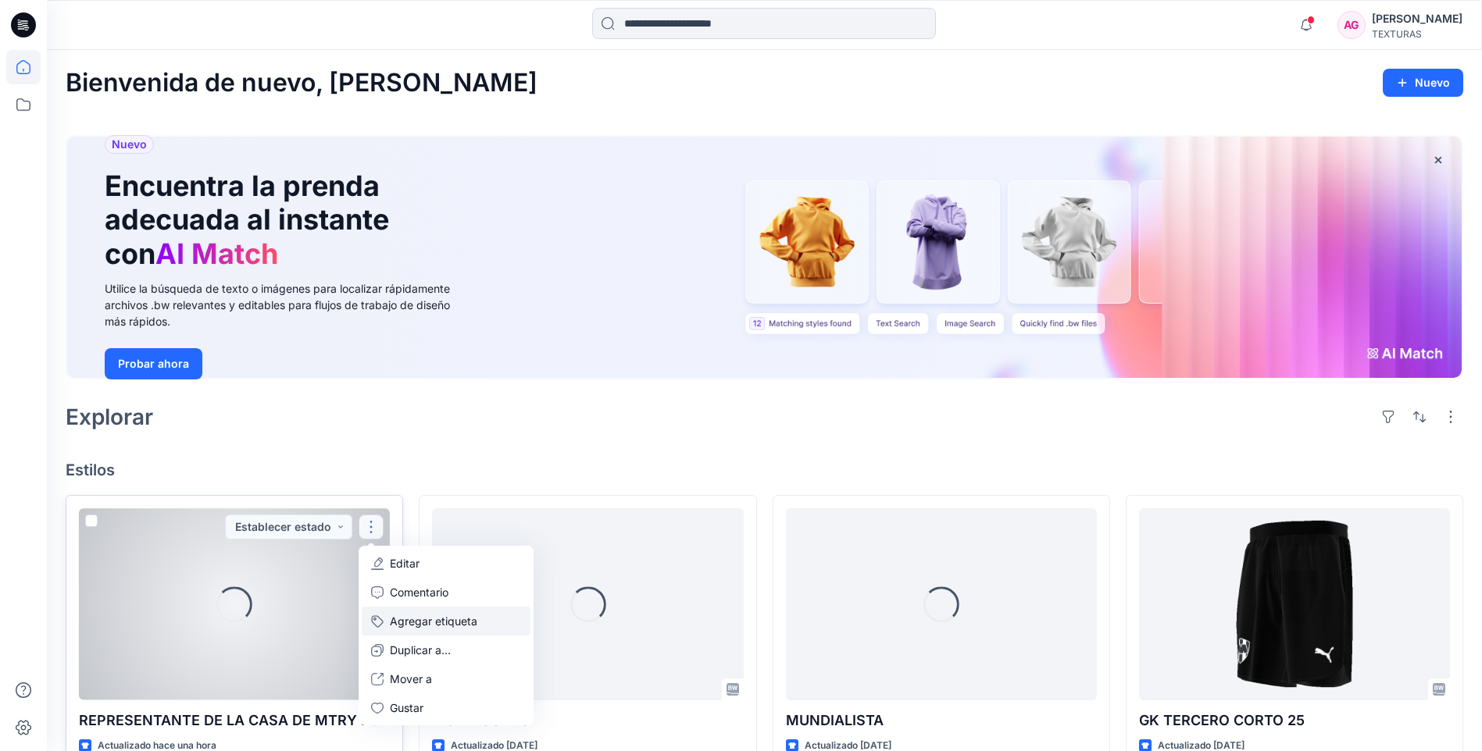
click at [400, 622] on button "Agregar etiqueta" at bounding box center [446, 621] width 169 height 29
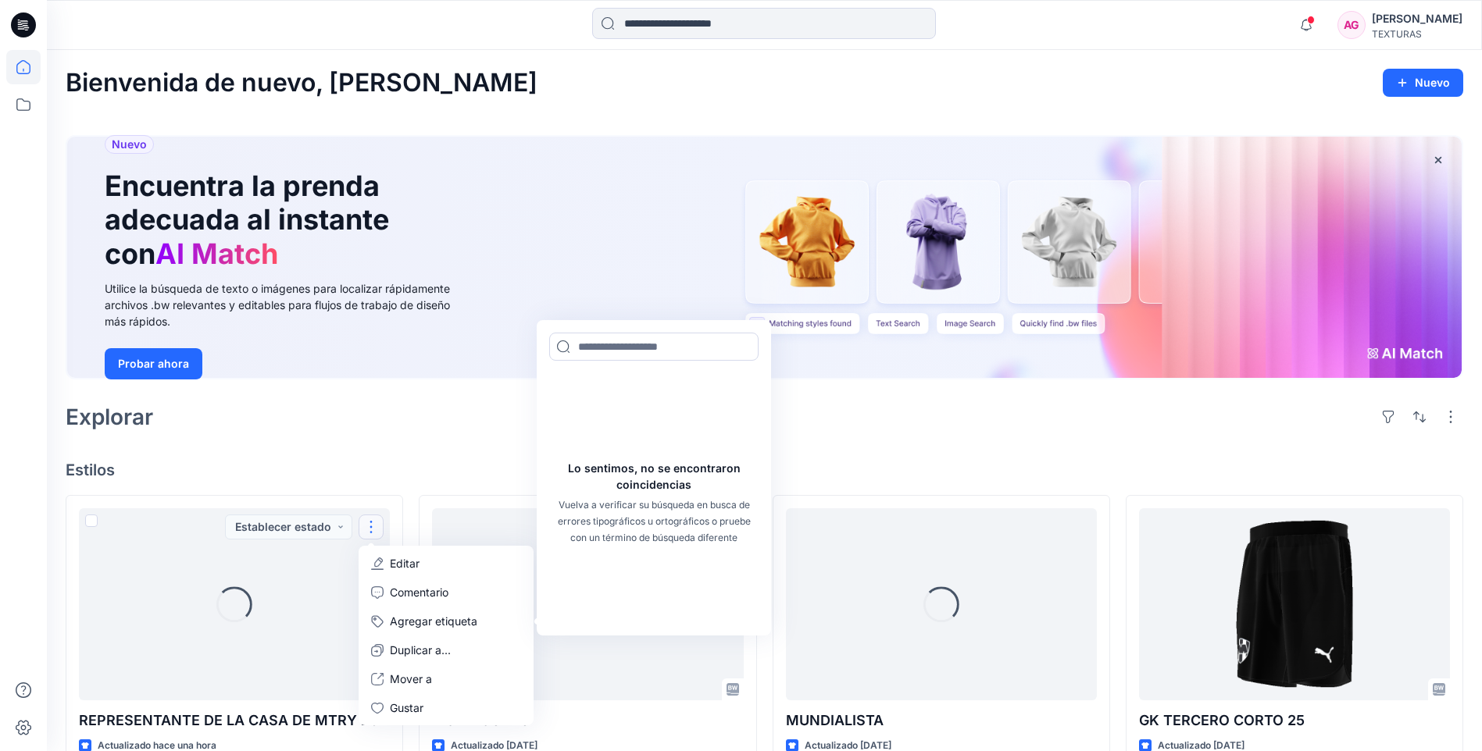
click at [373, 448] on div "Bienvenida de nuevo, Alejandra Nuevo Nuevo Encuentra la prenda adecuada al inst…" at bounding box center [764, 733] width 1435 height 1367
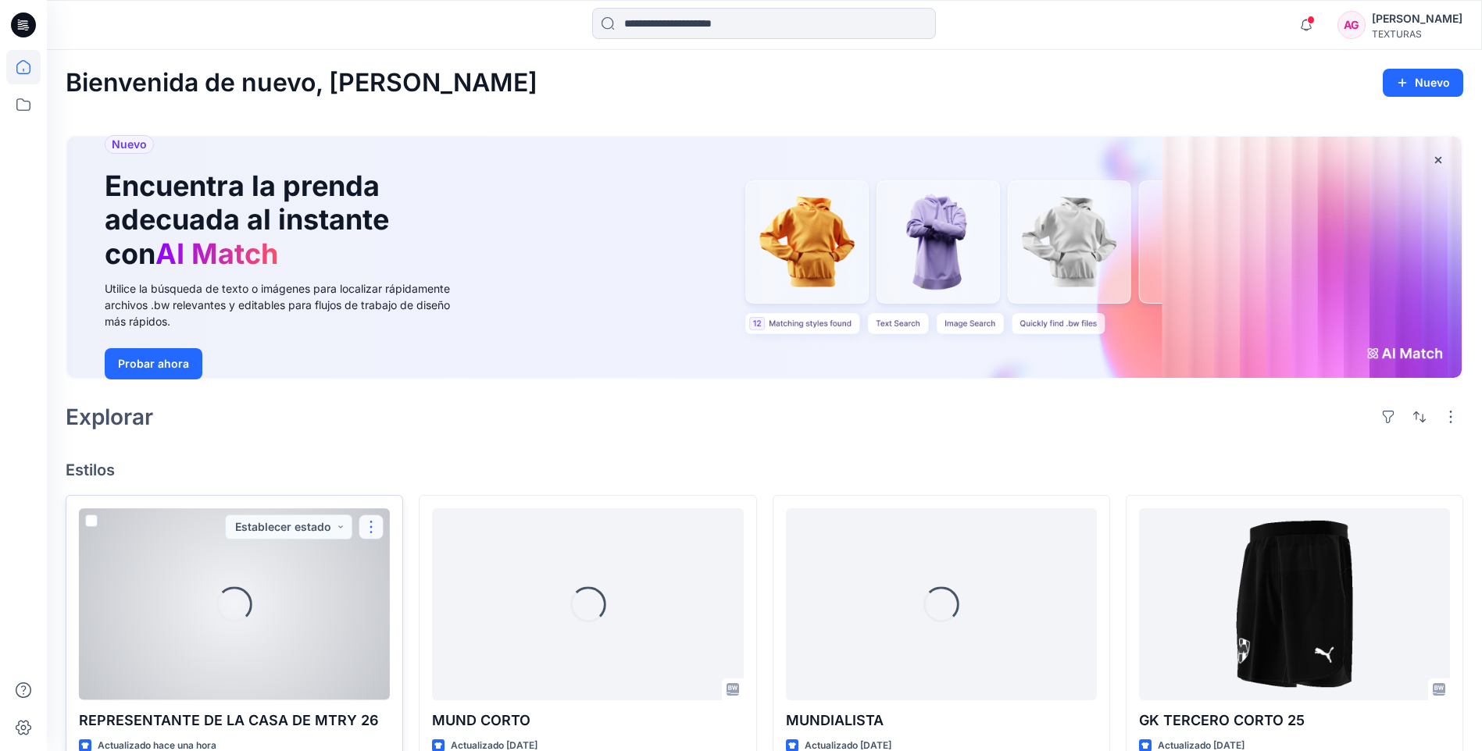
click at [369, 522] on button "button" at bounding box center [370, 527] width 25 height 25
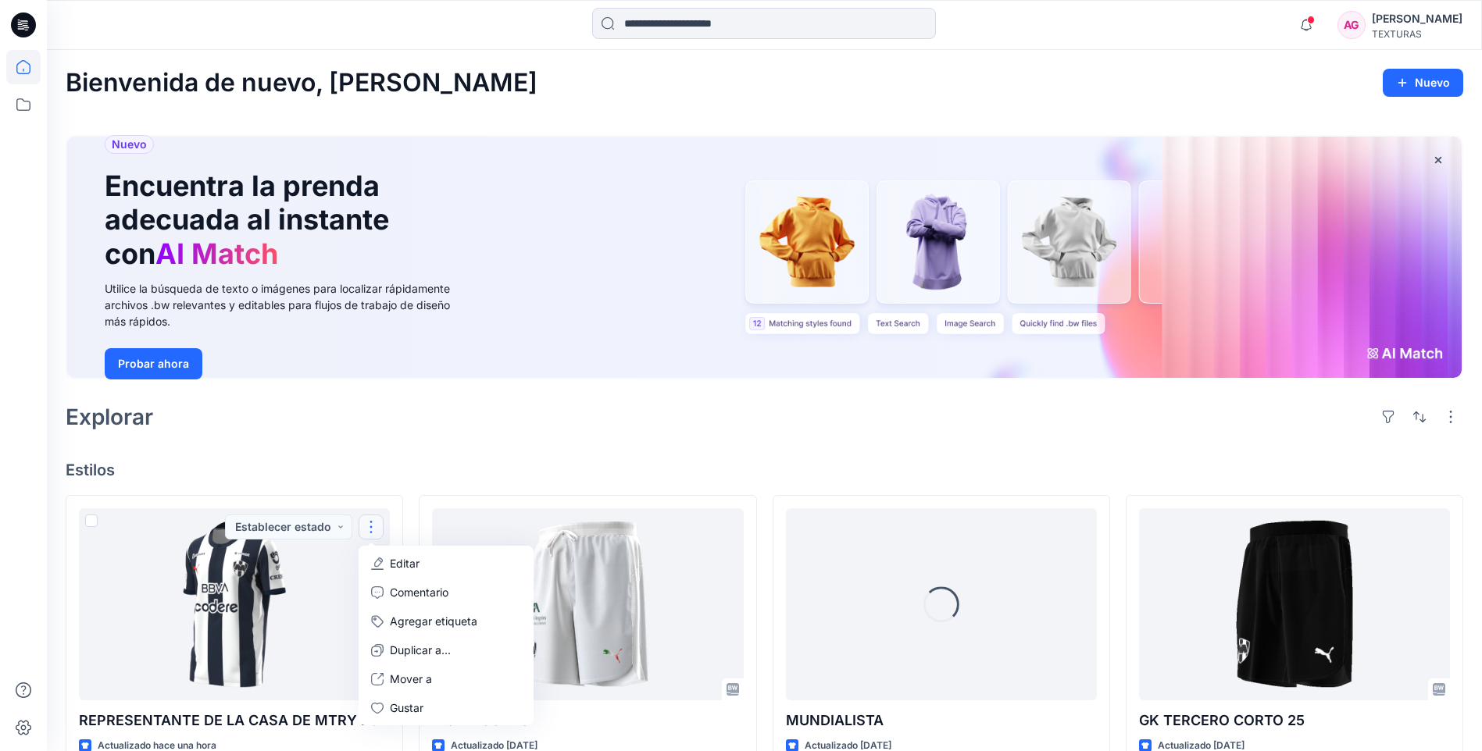
click at [305, 431] on div "Explorar" at bounding box center [764, 416] width 1397 height 37
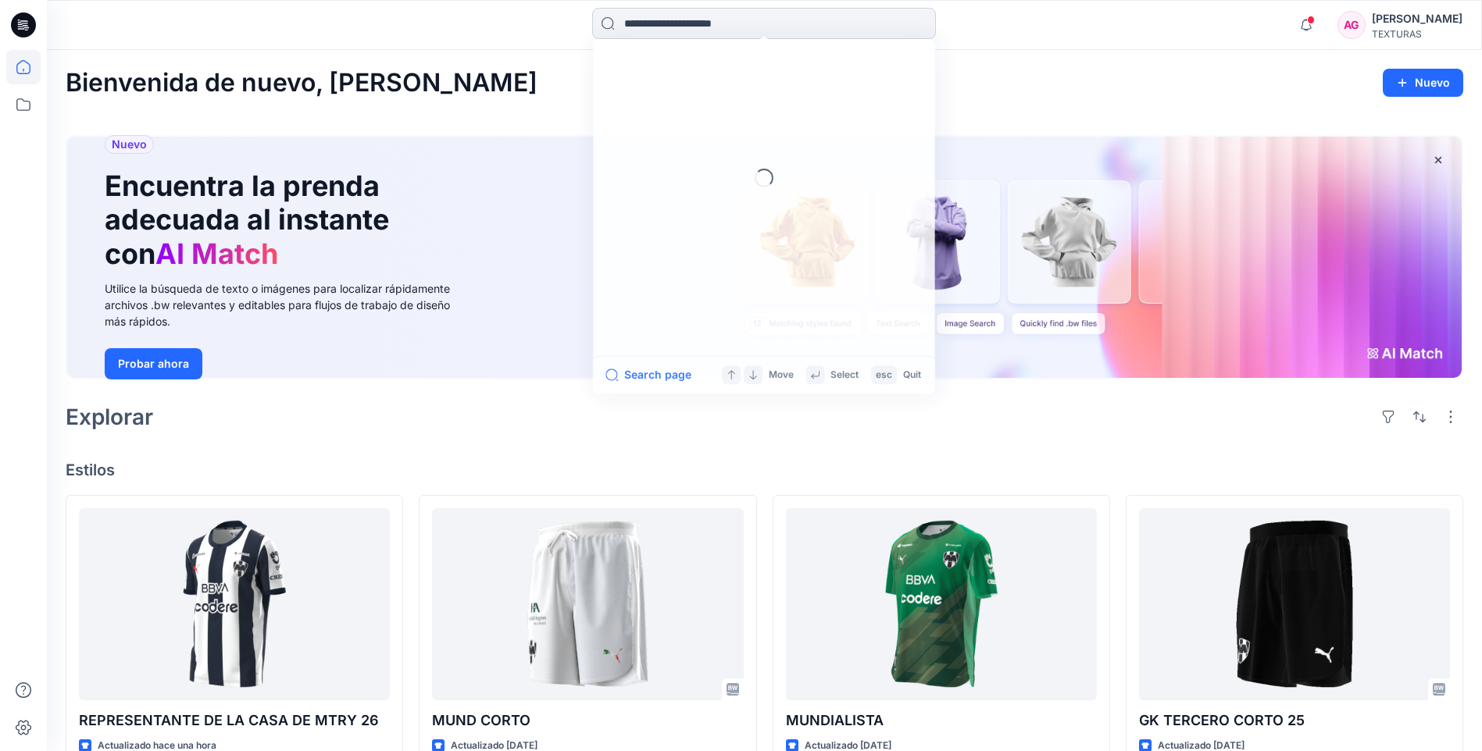
click at [664, 28] on input at bounding box center [764, 23] width 344 height 31
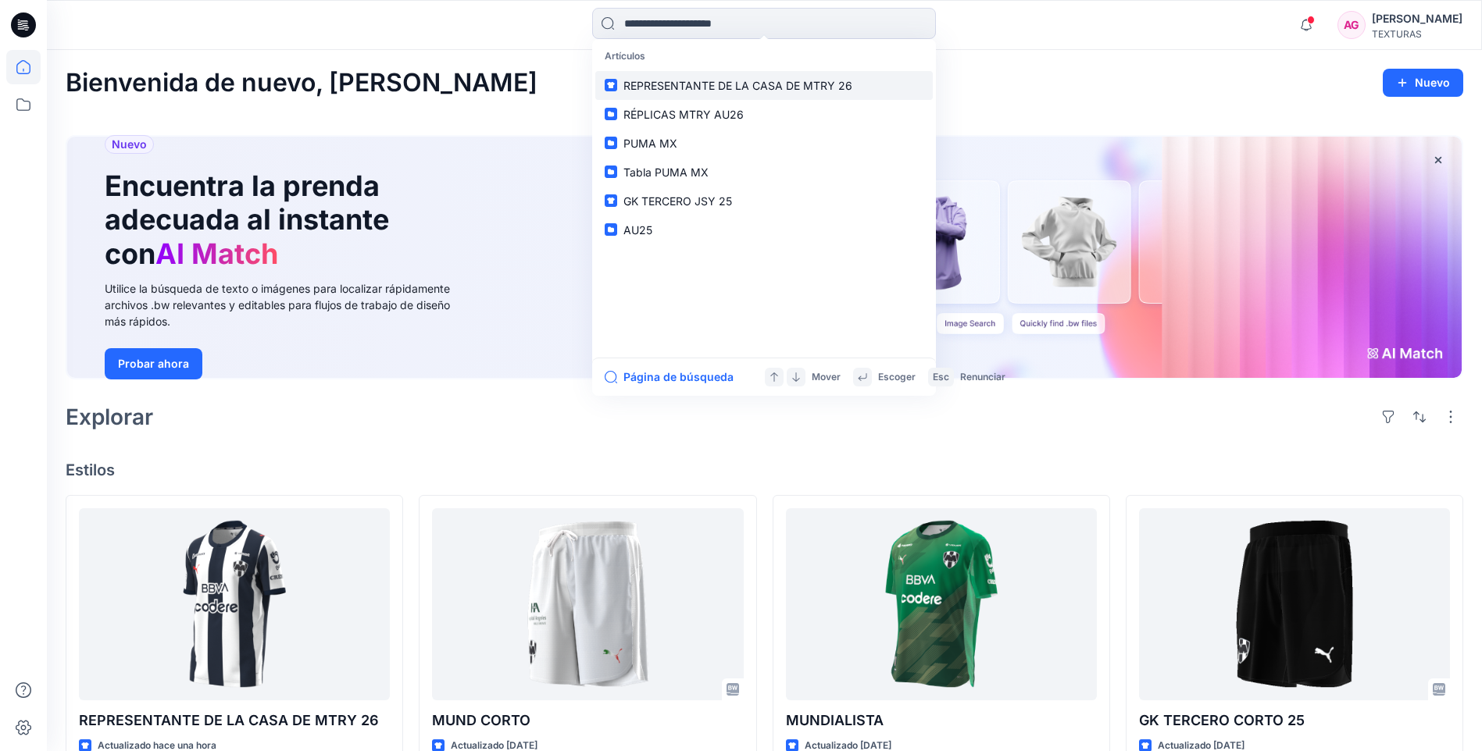
click at [697, 91] on span "REPRESENTANTE DE LA CASA DE MTRY 26" at bounding box center [737, 85] width 229 height 13
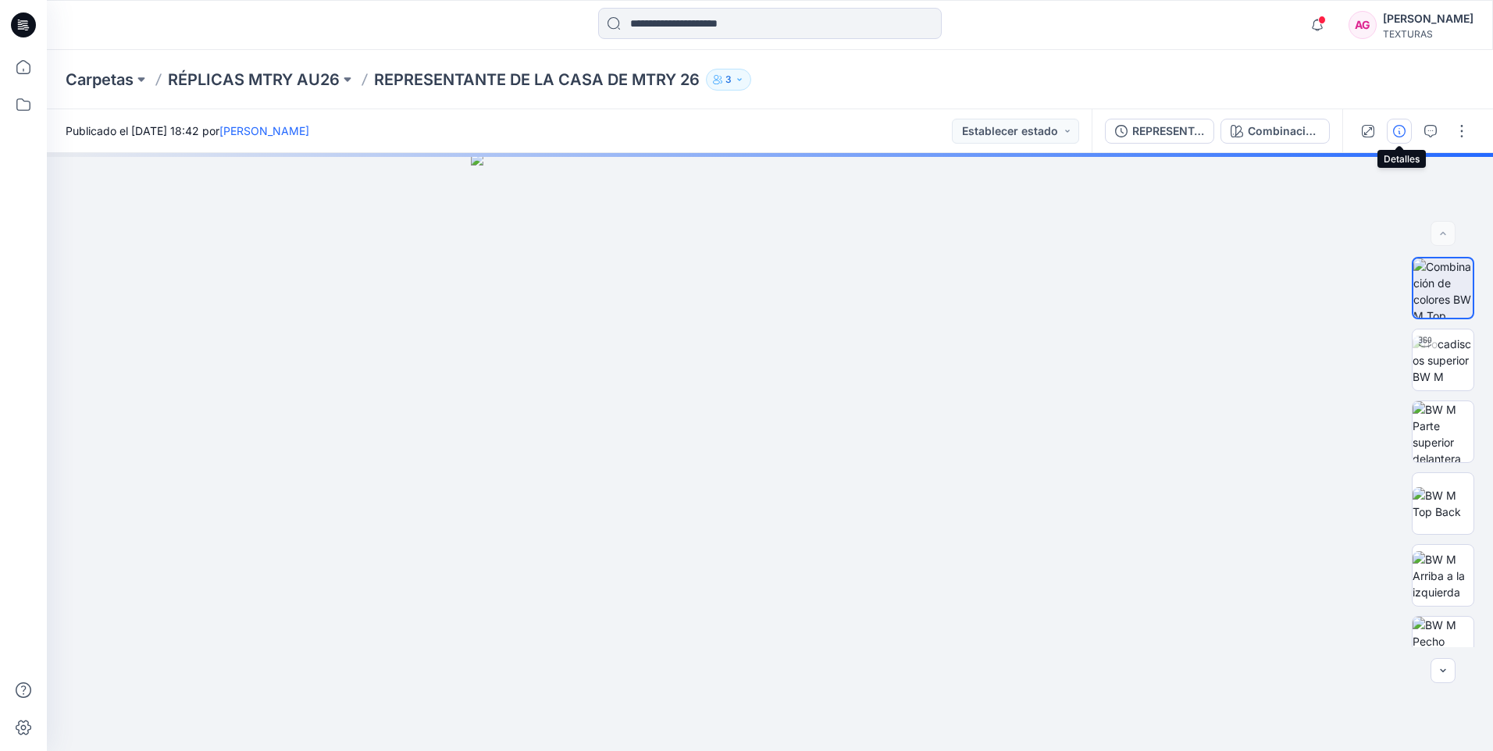
click at [1402, 127] on icon "button" at bounding box center [1399, 131] width 12 height 12
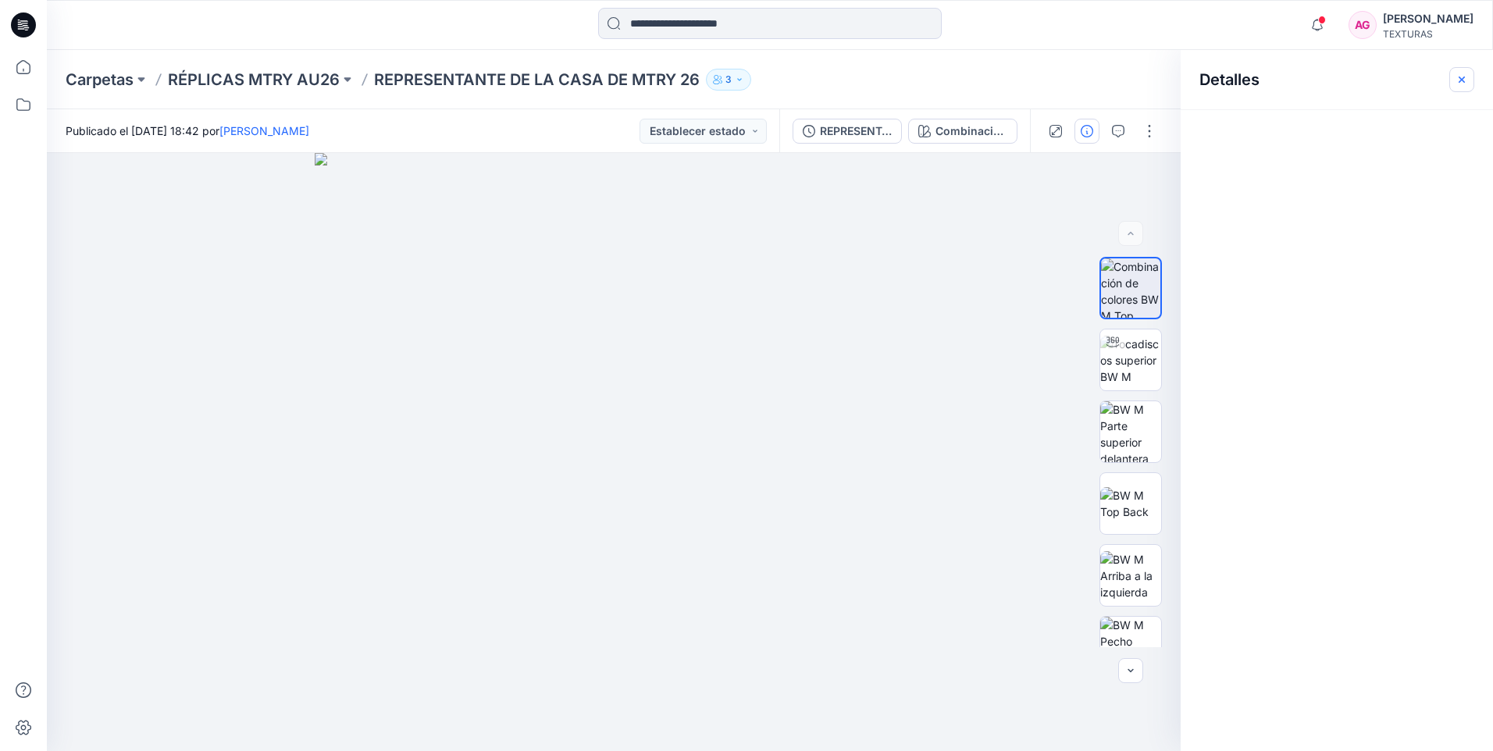
click at [1459, 78] on icon "button" at bounding box center [1462, 79] width 12 height 12
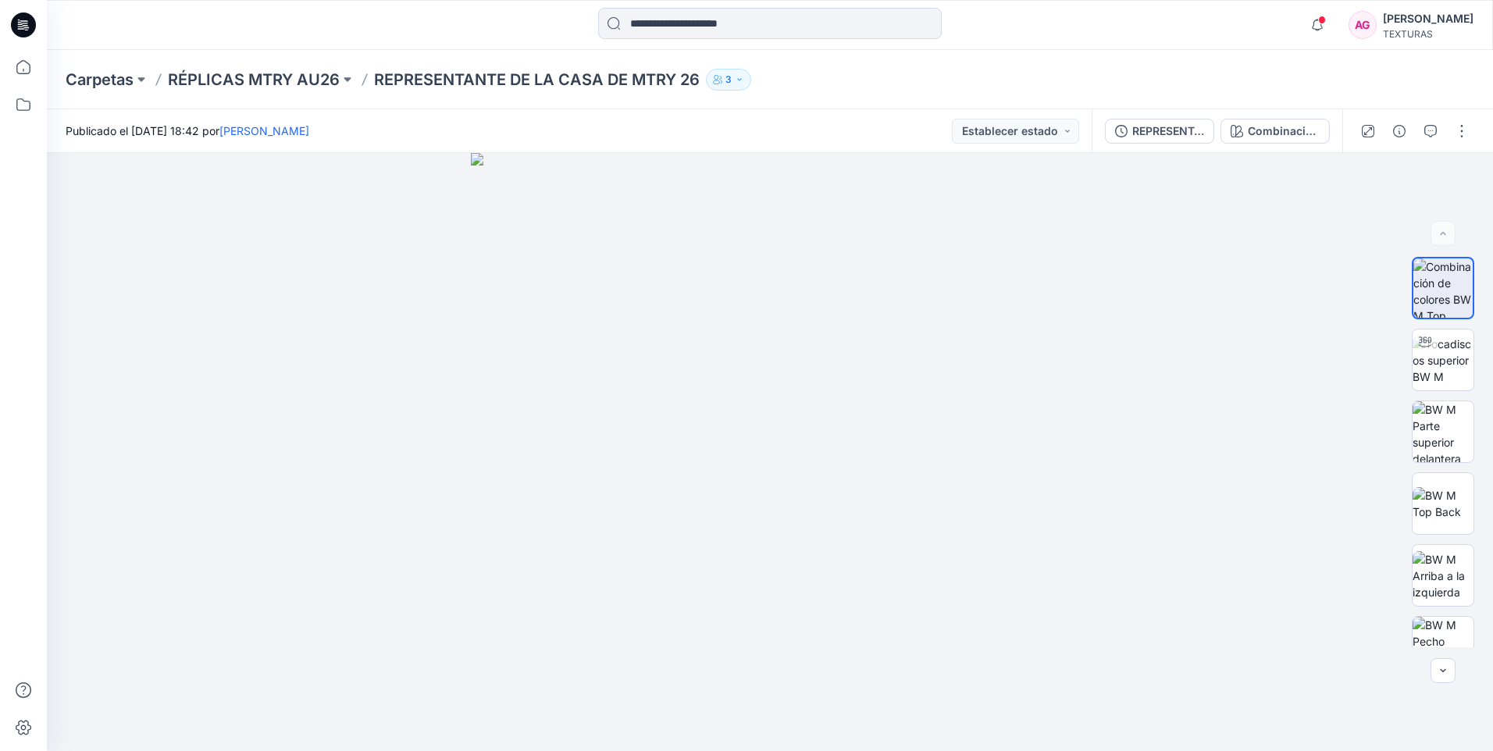
click at [744, 83] on icon "button" at bounding box center [739, 79] width 9 height 9
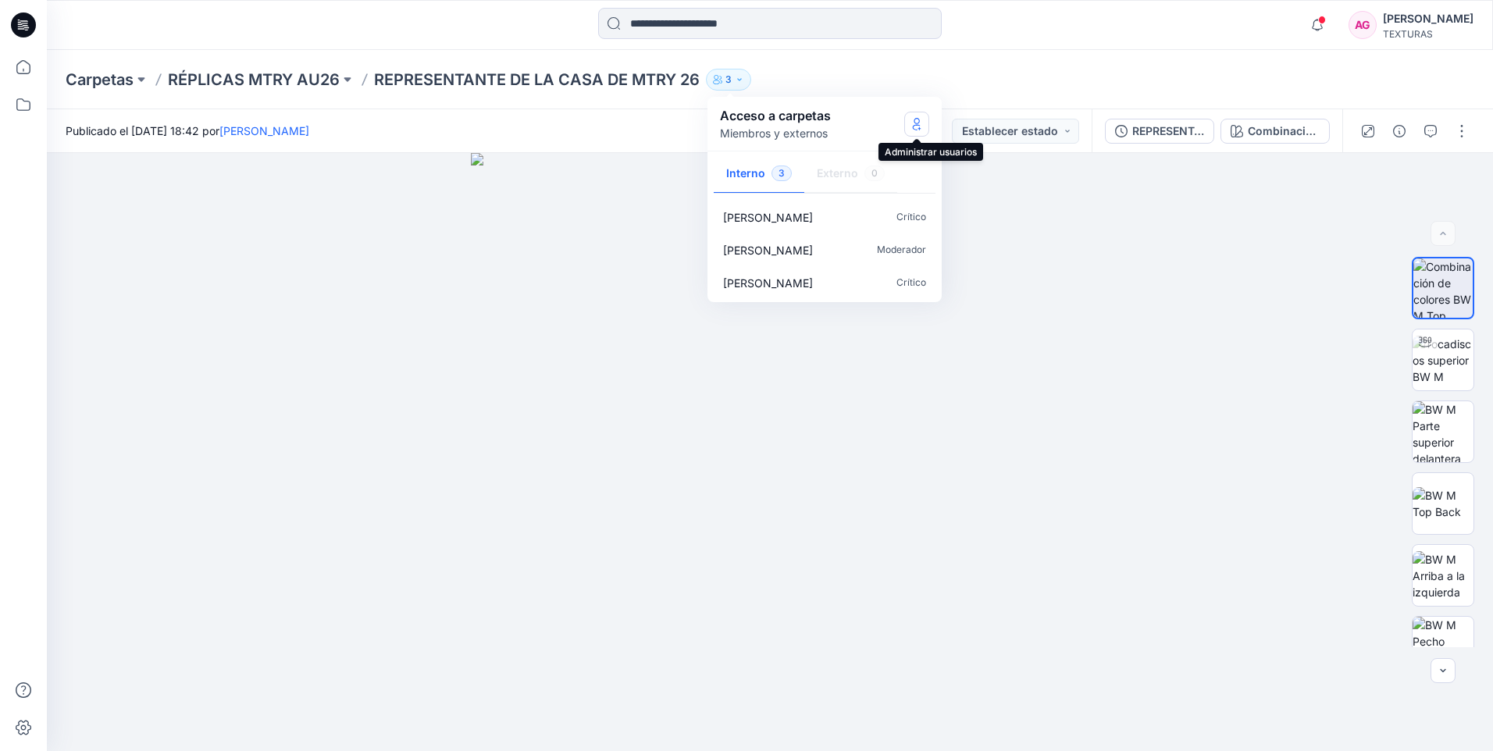
click at [914, 123] on icon "Administrar usuarios" at bounding box center [917, 124] width 12 height 12
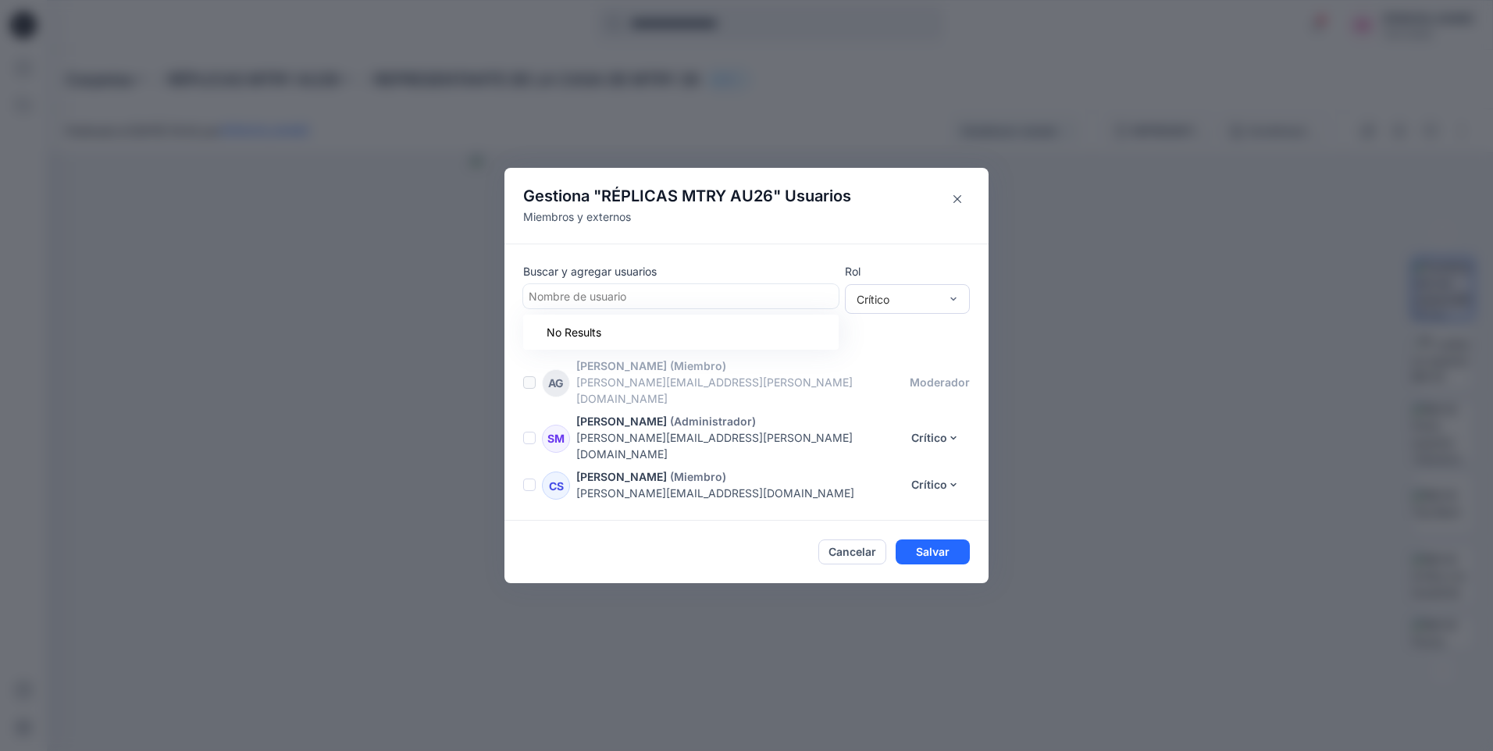
click at [585, 306] on div at bounding box center [681, 297] width 305 height 20
type input "*"
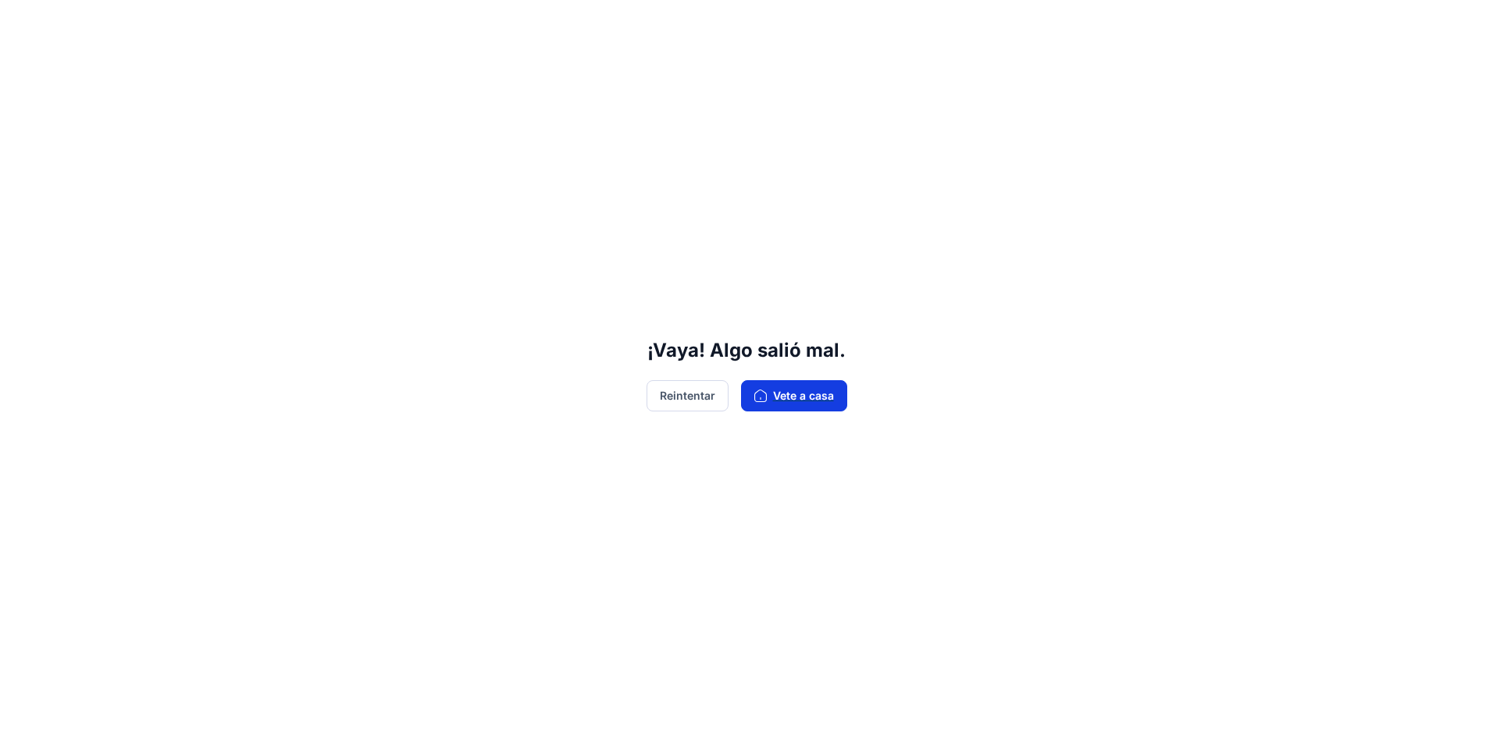
click at [779, 395] on font "Vete a casa" at bounding box center [803, 395] width 61 height 17
click at [802, 398] on font "Vete a casa" at bounding box center [803, 395] width 61 height 17
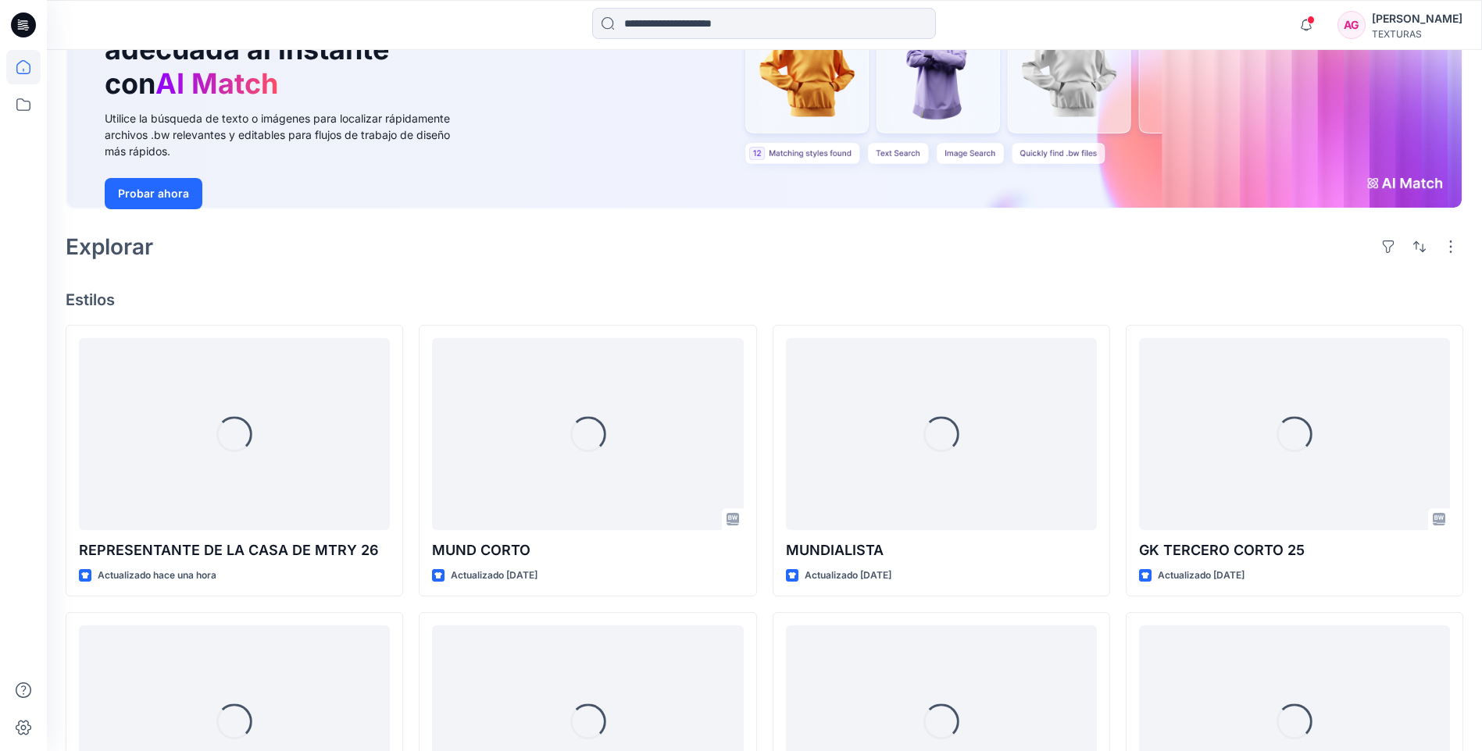
scroll to position [234, 0]
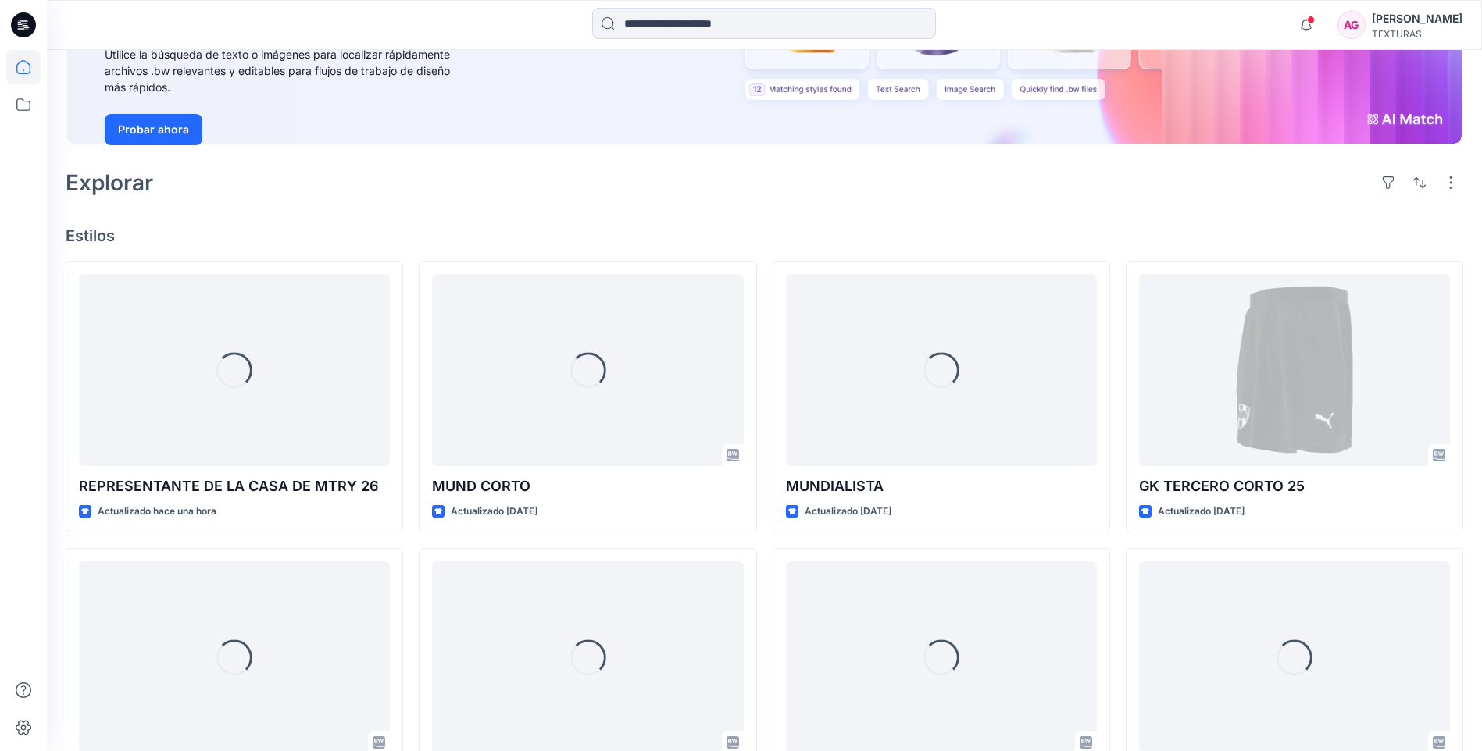
click at [265, 540] on div "Carga... REPRESENTANTE DE LA CASA DE MTRY 26 Actualizado hace una hora Carga...…" at bounding box center [234, 684] width 337 height 847
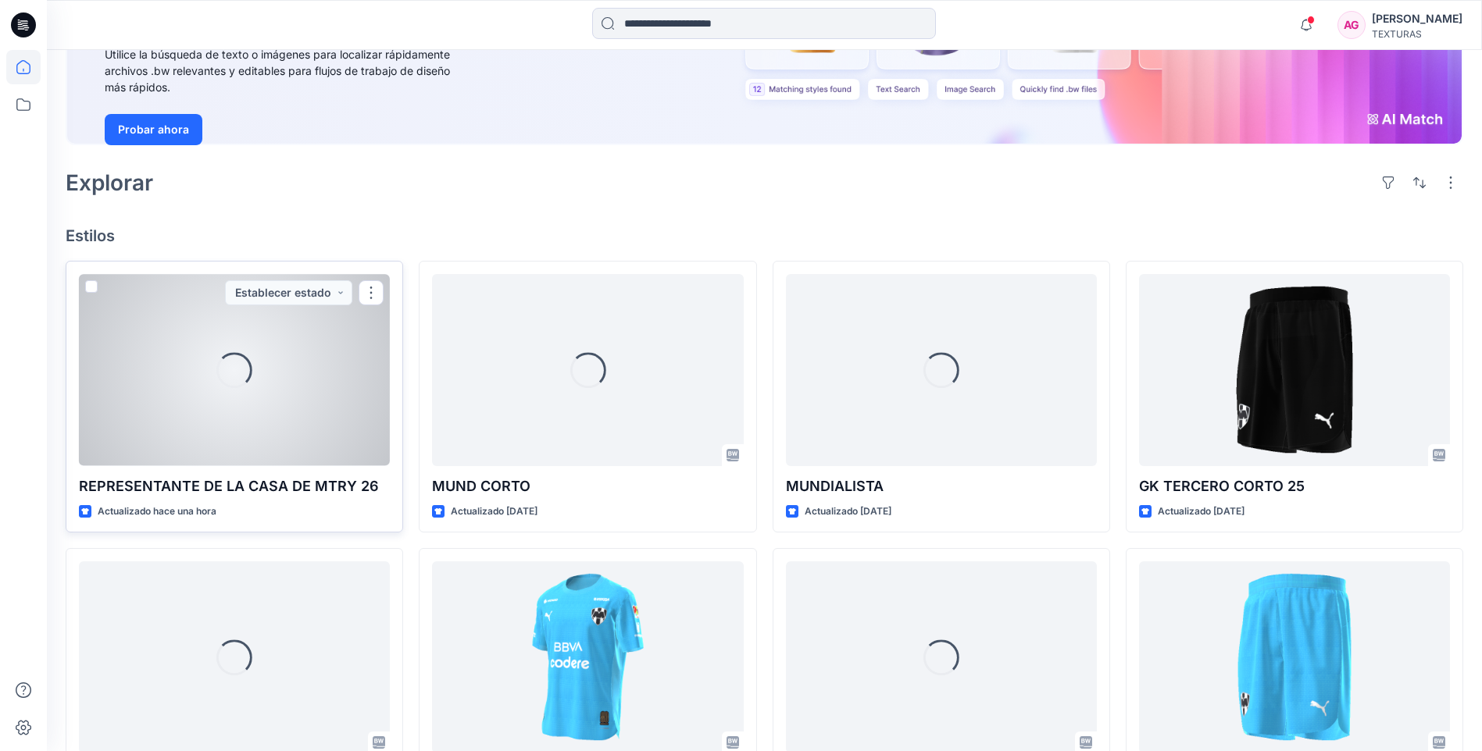
click at [277, 398] on div "Carga..." at bounding box center [234, 369] width 311 height 191
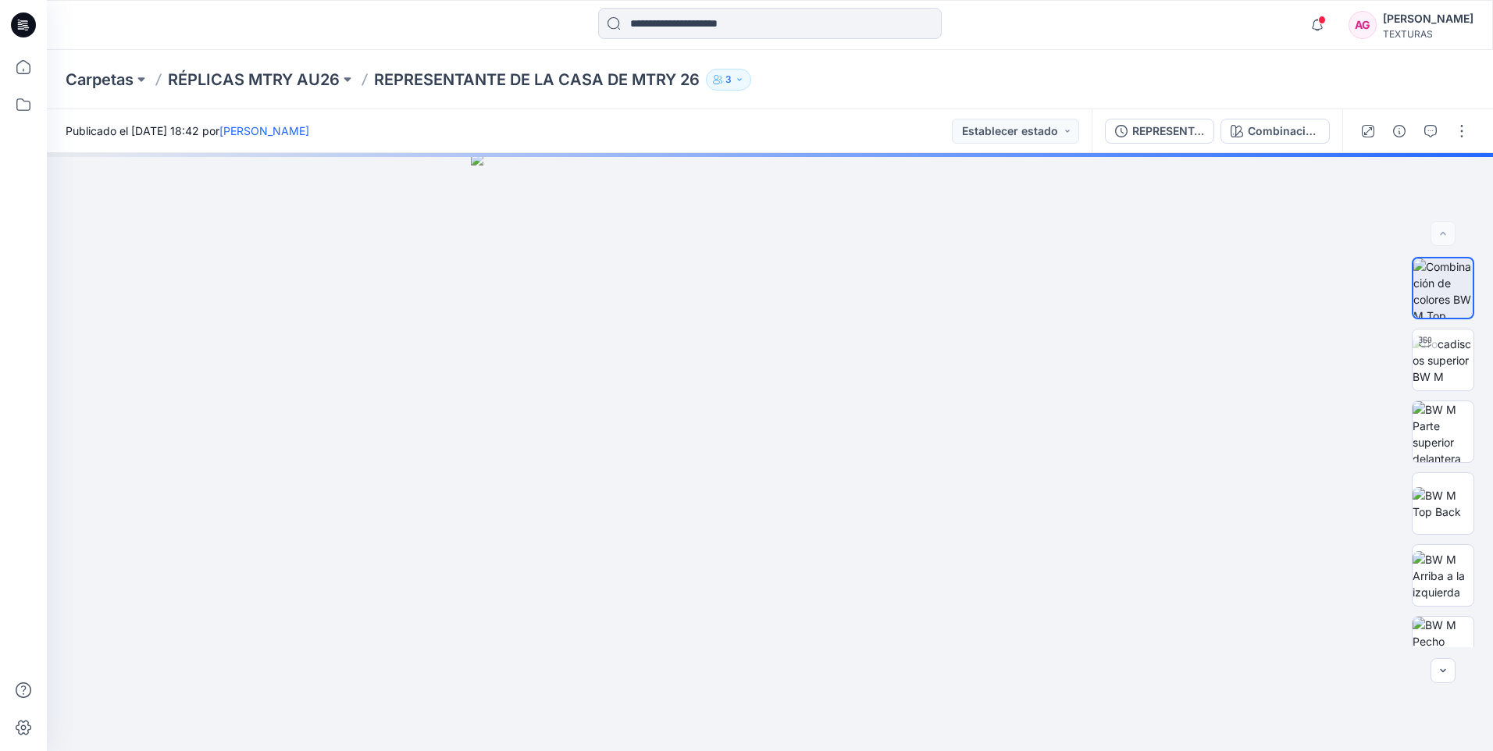
click at [1439, 77] on div "Carpetas RÉPLICAS MTRY AU26 REPRESENTANTE DE LA CASA DE MTRY 26 3" at bounding box center [770, 79] width 1446 height 59
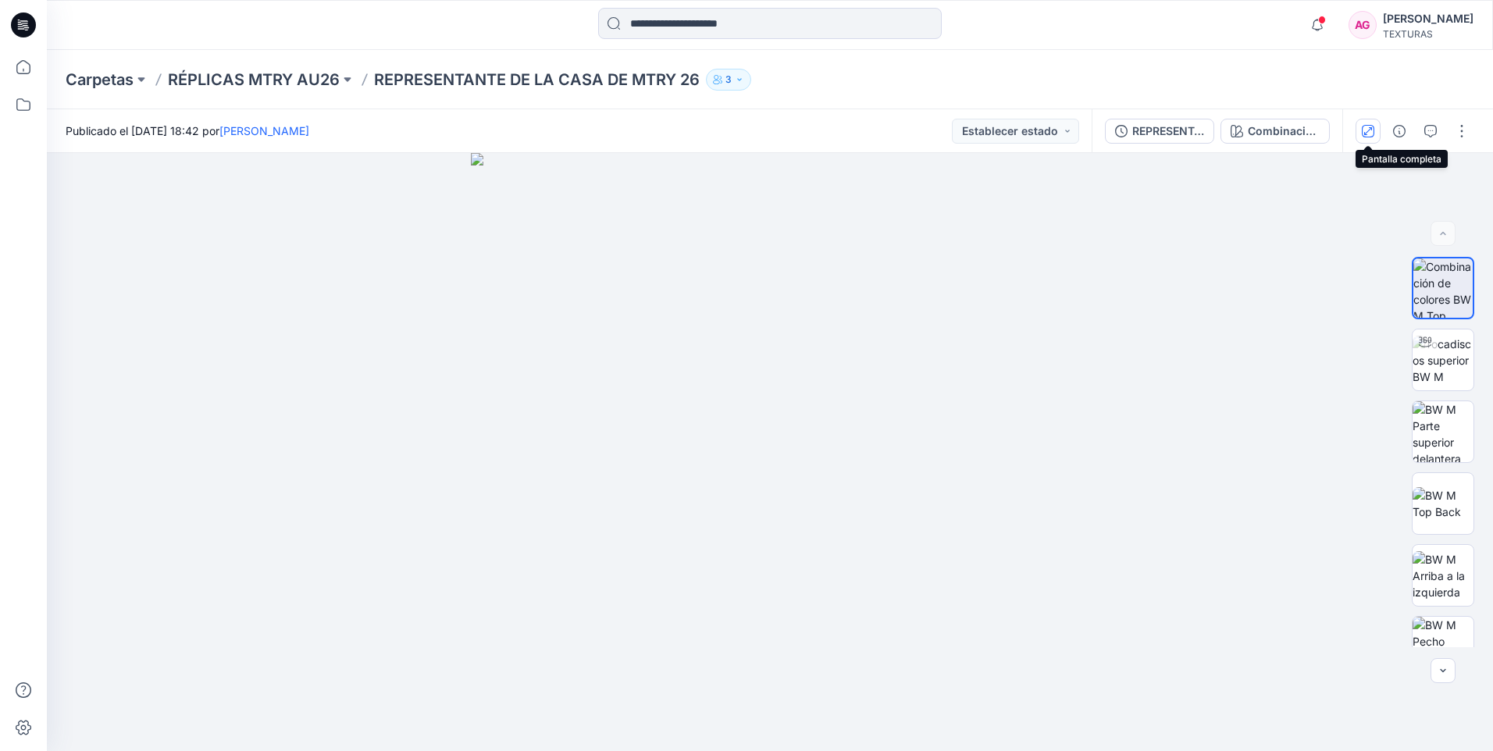
click at [1368, 130] on icon "button" at bounding box center [1368, 131] width 12 height 12
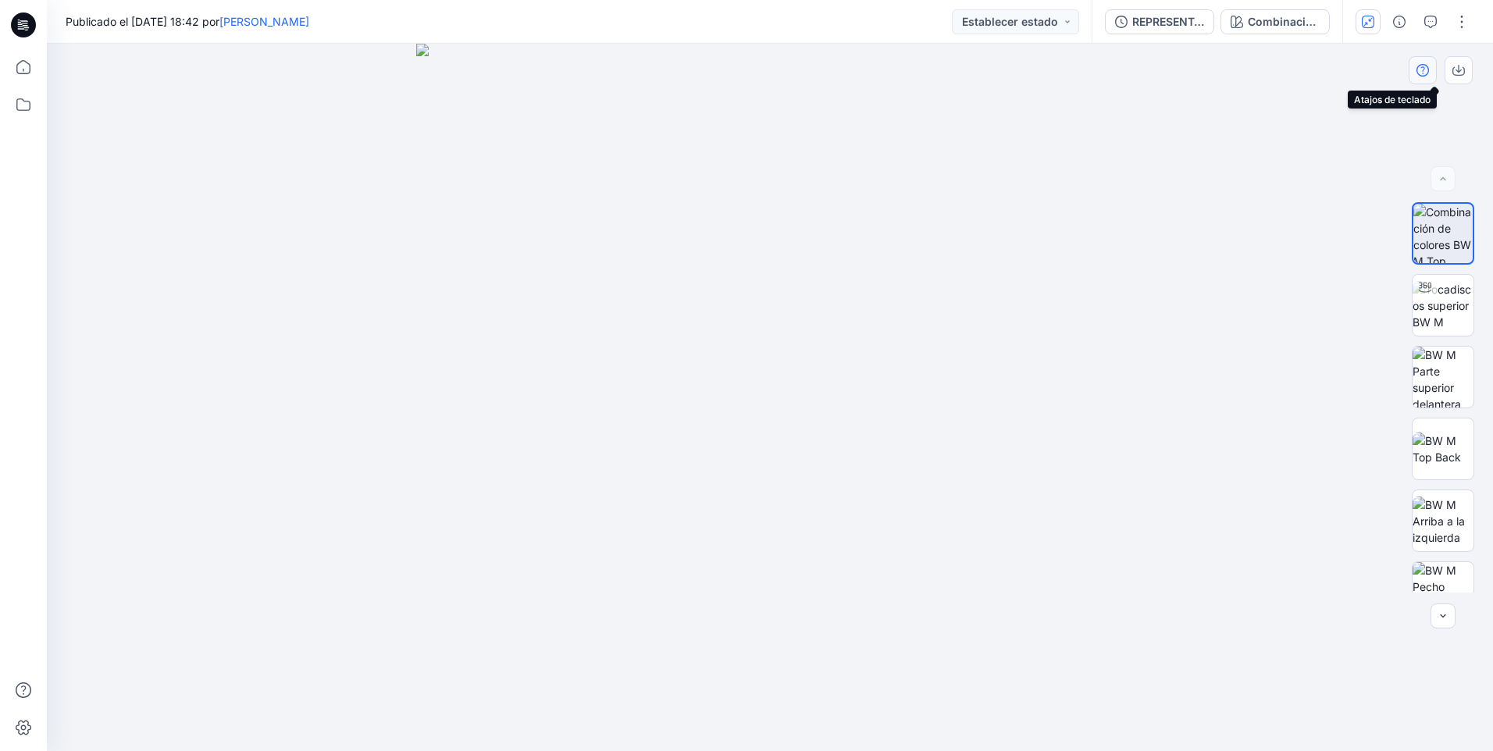
click at [1421, 63] on button "button" at bounding box center [1423, 70] width 28 height 28
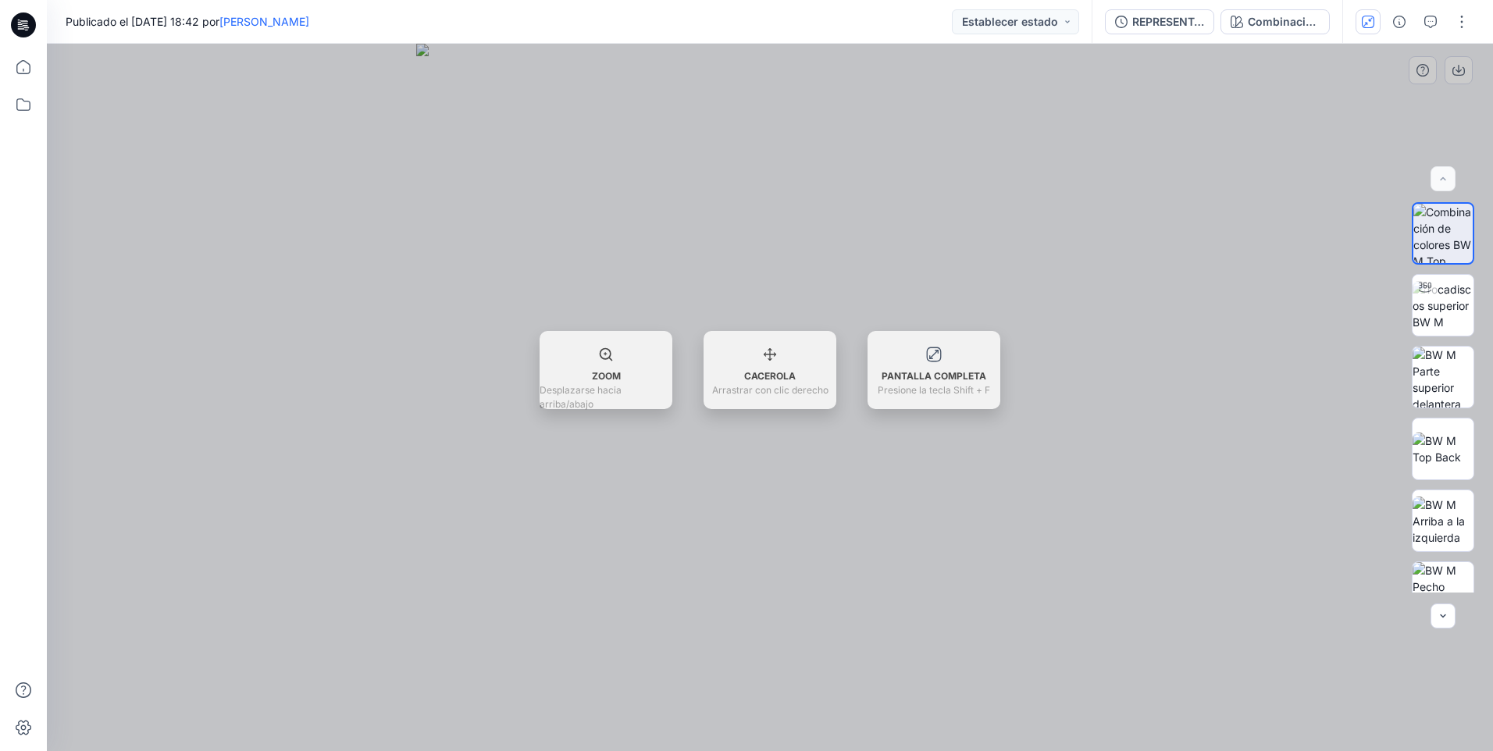
click at [1425, 76] on div at bounding box center [770, 398] width 1446 height 708
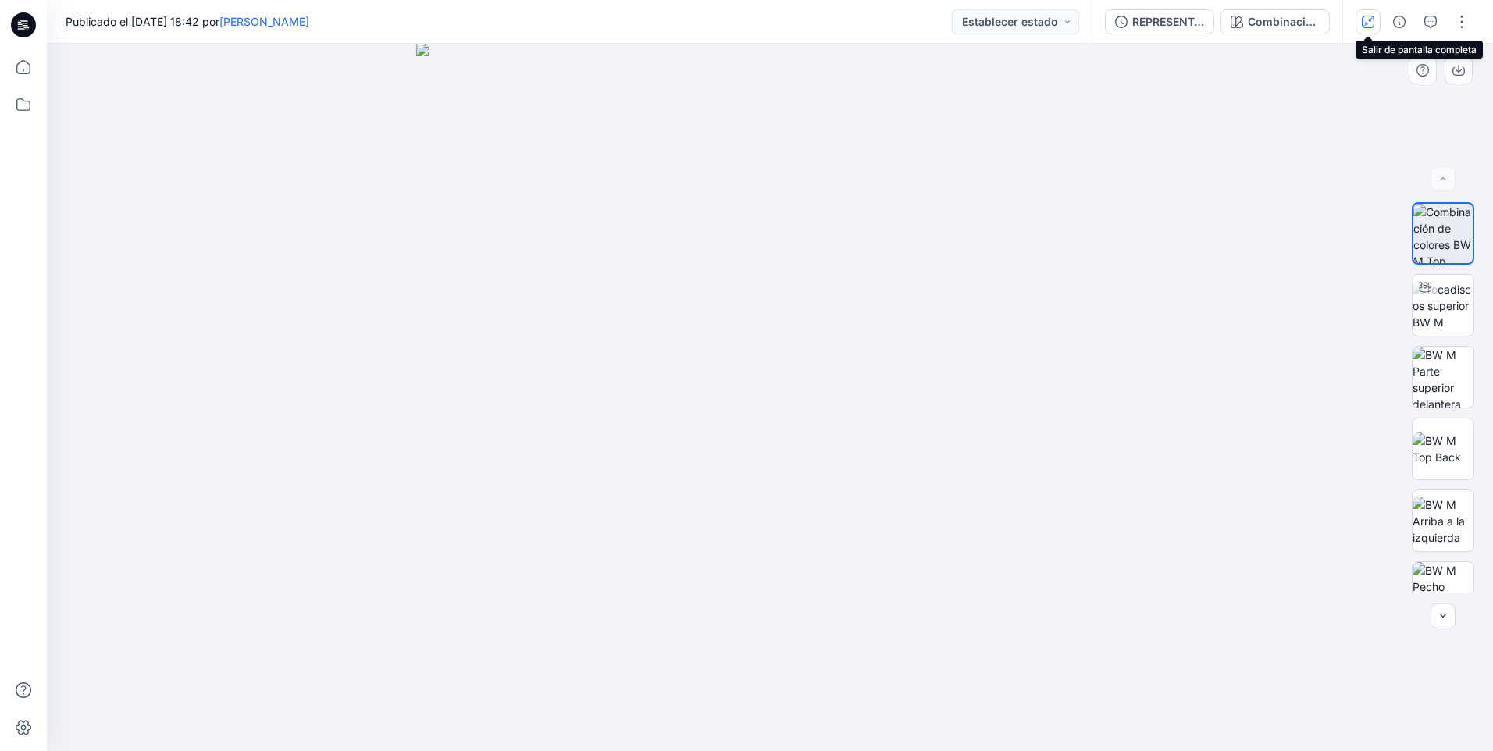
click at [1367, 20] on icon "button" at bounding box center [1368, 22] width 12 height 12
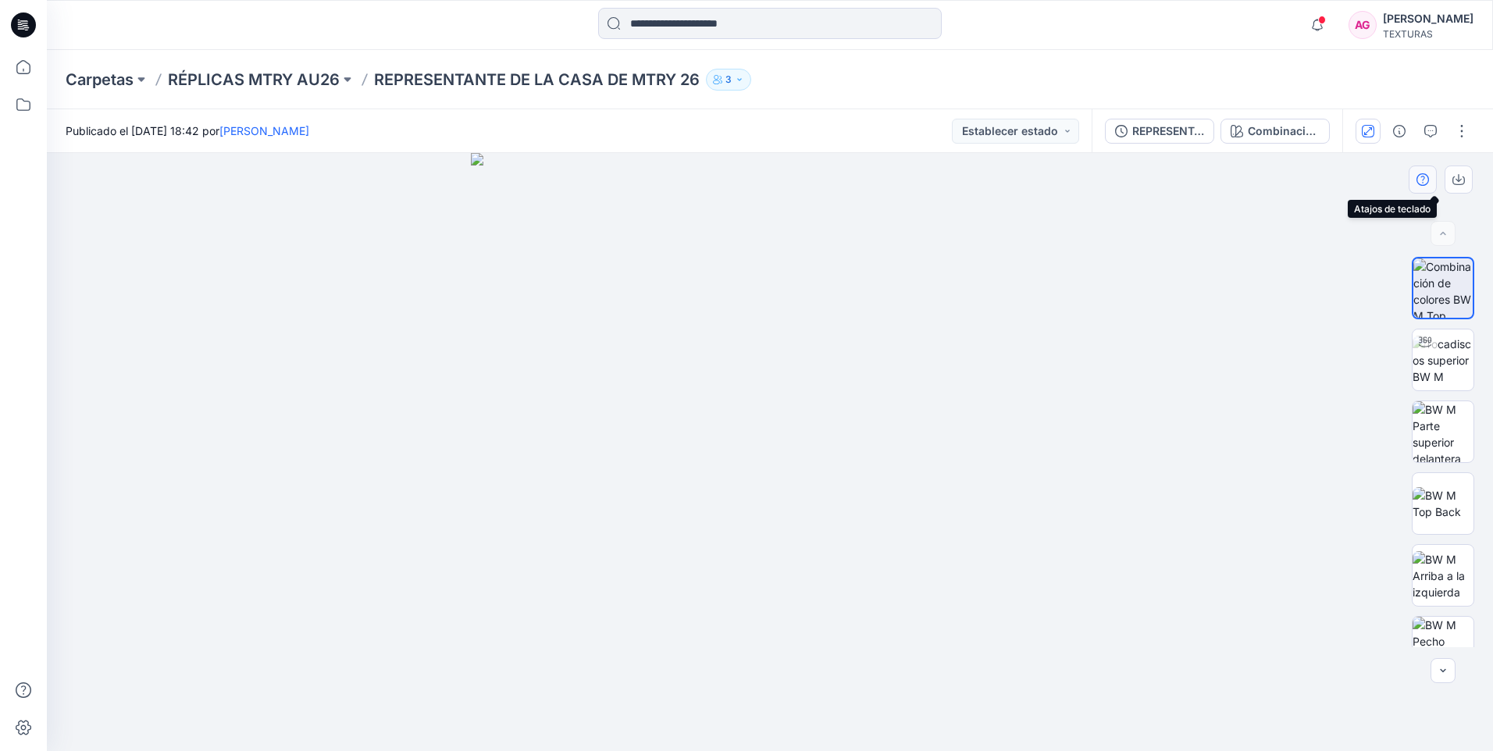
click at [1414, 181] on button "button" at bounding box center [1423, 180] width 28 height 28
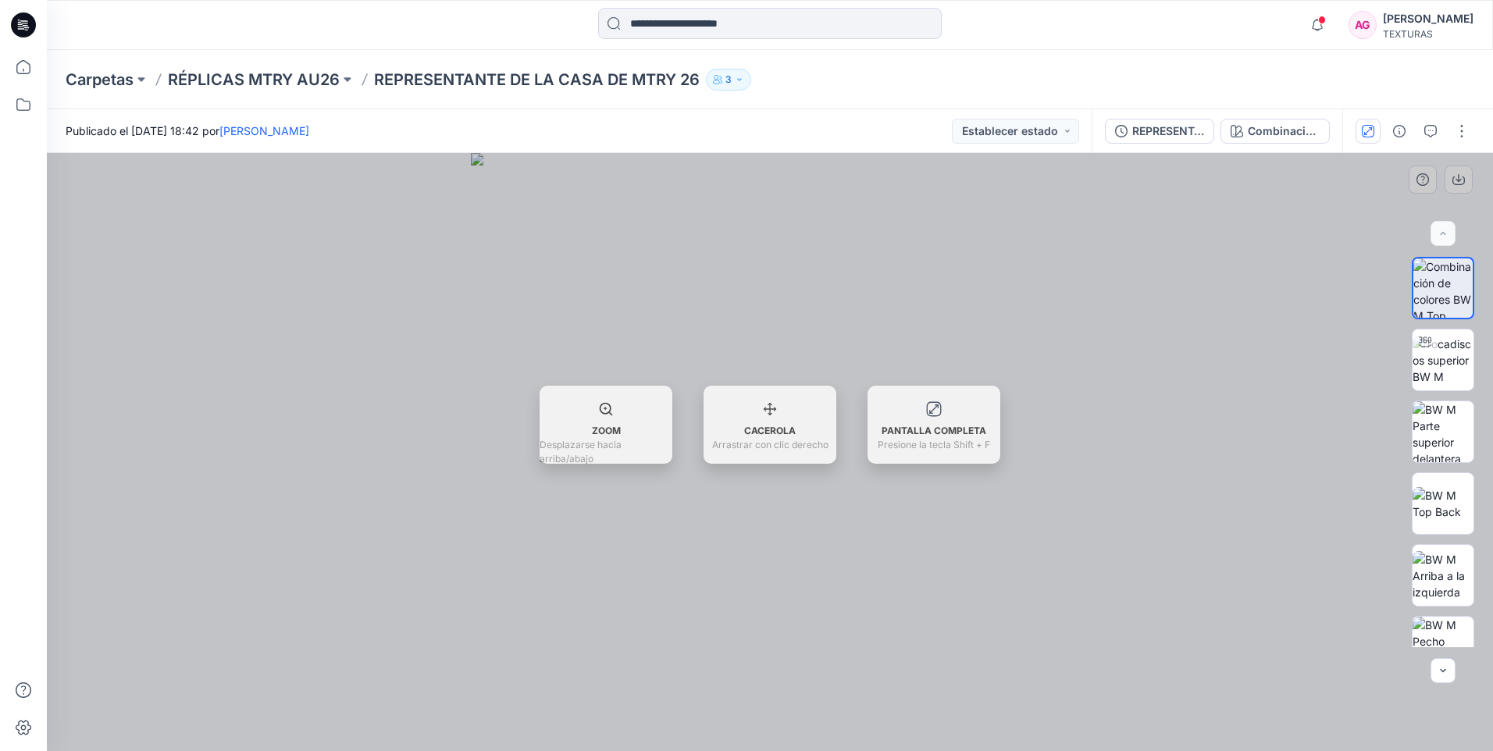
click at [1304, 229] on div at bounding box center [770, 452] width 1446 height 598
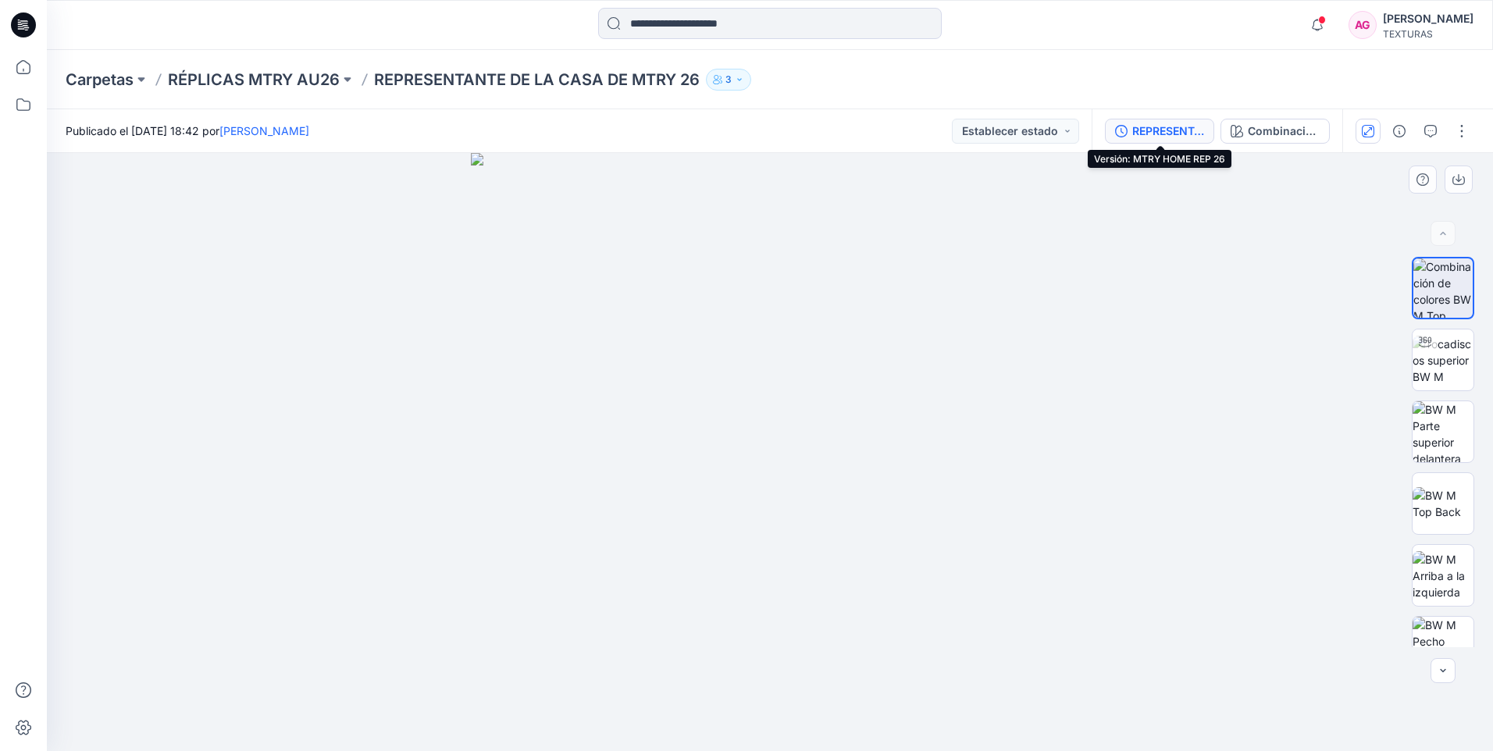
click at [1134, 134] on div "REPRESENTANTE DE LA CASA DE MTRY 26" at bounding box center [1168, 131] width 72 height 17
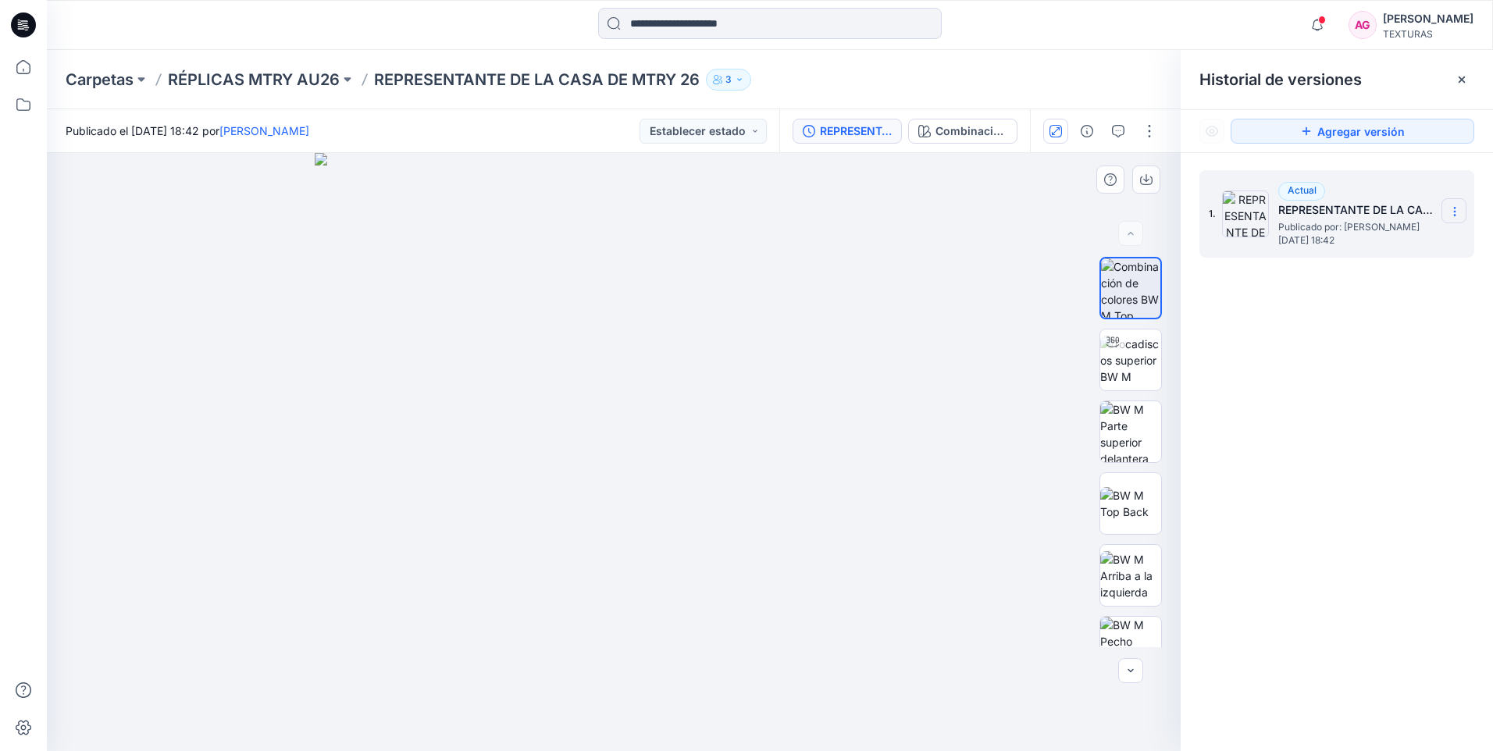
click at [1453, 210] on icon at bounding box center [1455, 211] width 12 height 12
click at [1396, 408] on div "1. Actual REPRESENTANTE DE LA CASA DE MTRY 26 Publicado por: [PERSON_NAME][DATE…" at bounding box center [1337, 463] width 312 height 621
click at [1457, 73] on icon at bounding box center [1462, 79] width 12 height 12
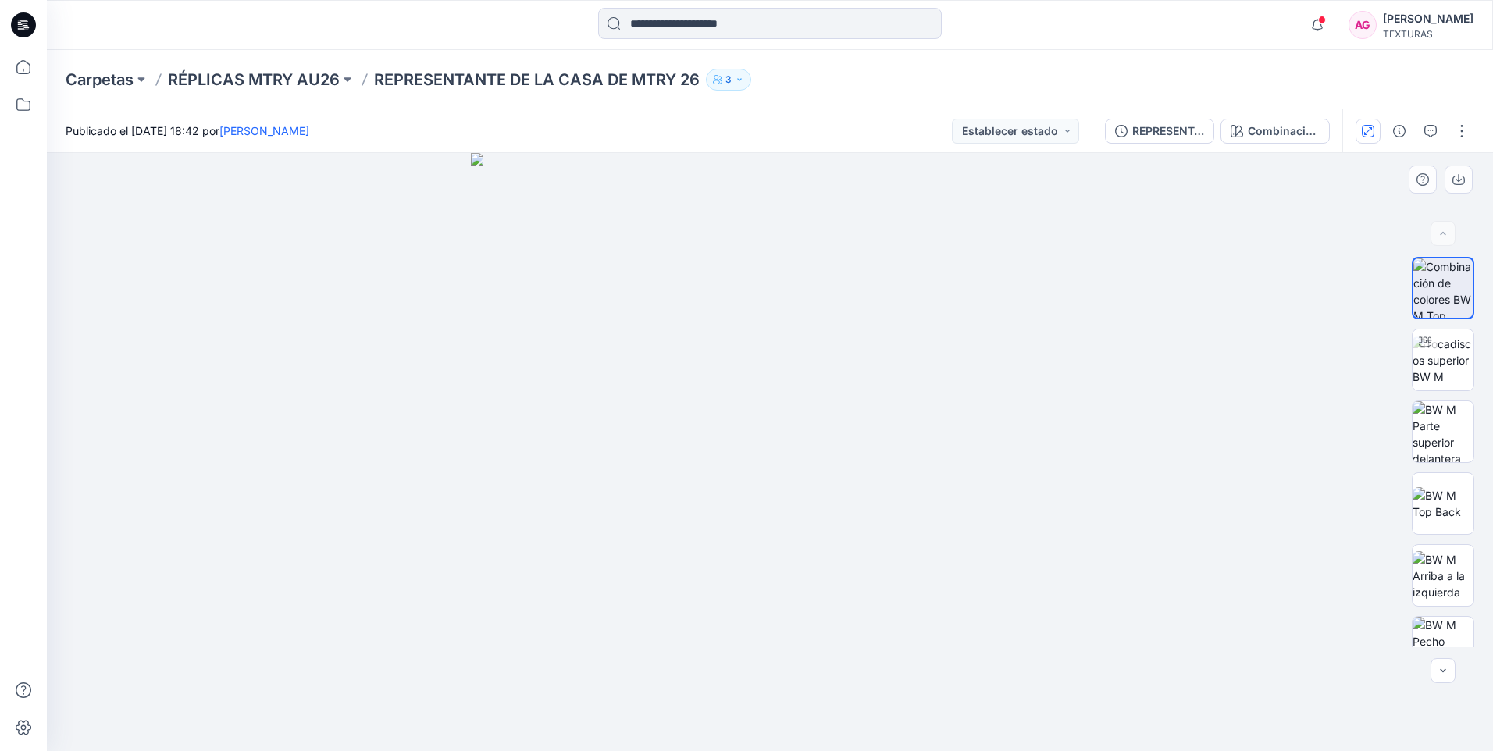
click at [1031, 303] on img at bounding box center [770, 452] width 598 height 598
